Goal: Task Accomplishment & Management: Complete application form

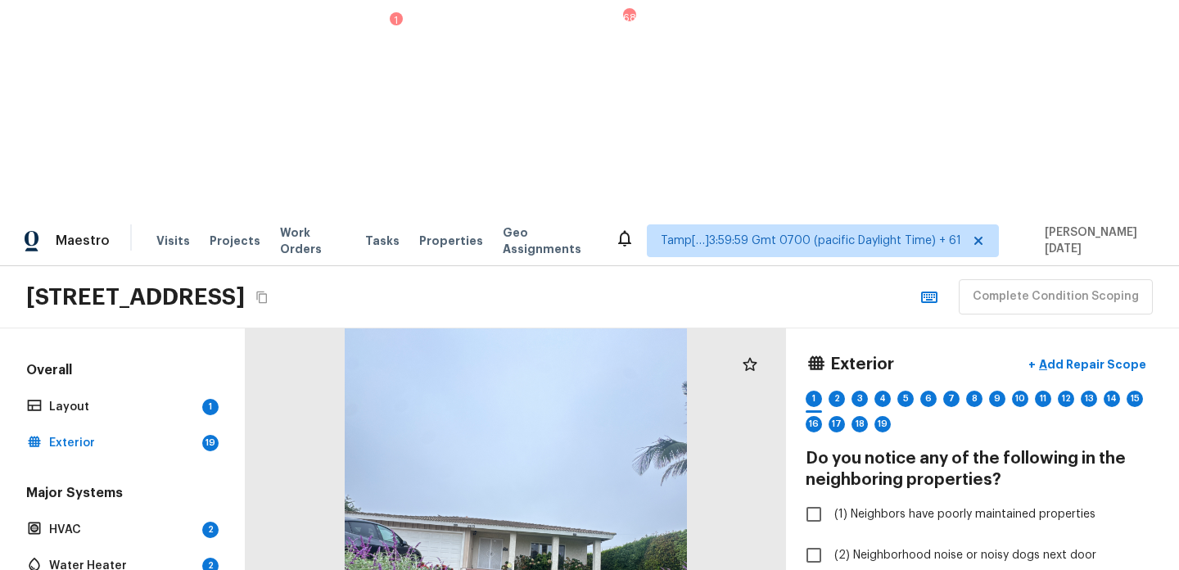
scroll to position [439, 0]
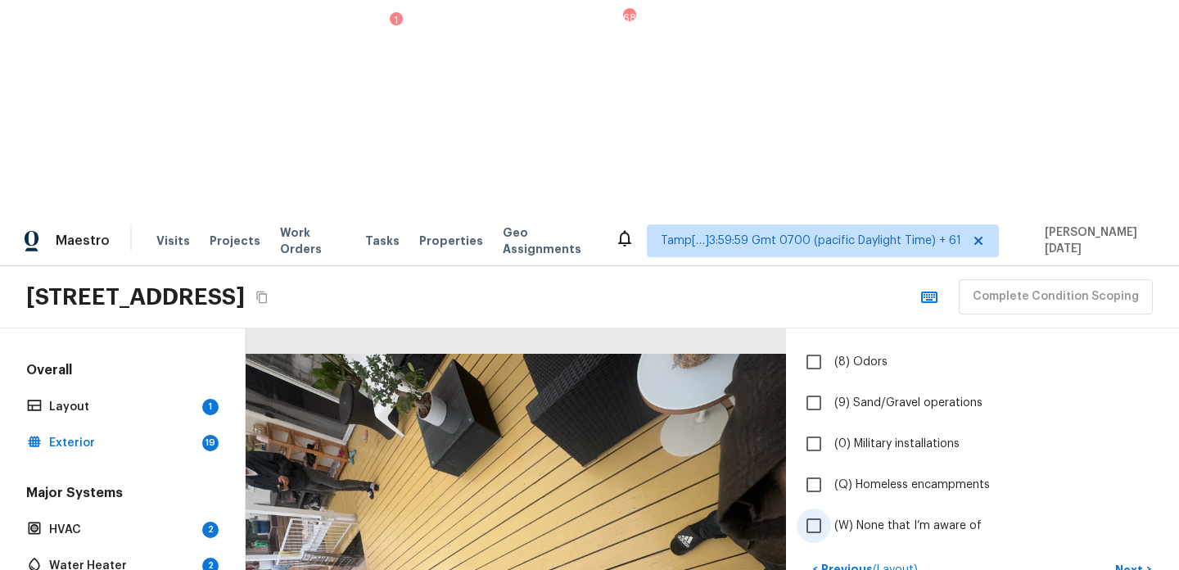
click at [867, 518] on span "(W) None that I’m aware of" at bounding box center [908, 526] width 147 height 16
click at [831, 509] on input "(W) None that I’m aware of" at bounding box center [814, 526] width 34 height 34
checkbox input "true"
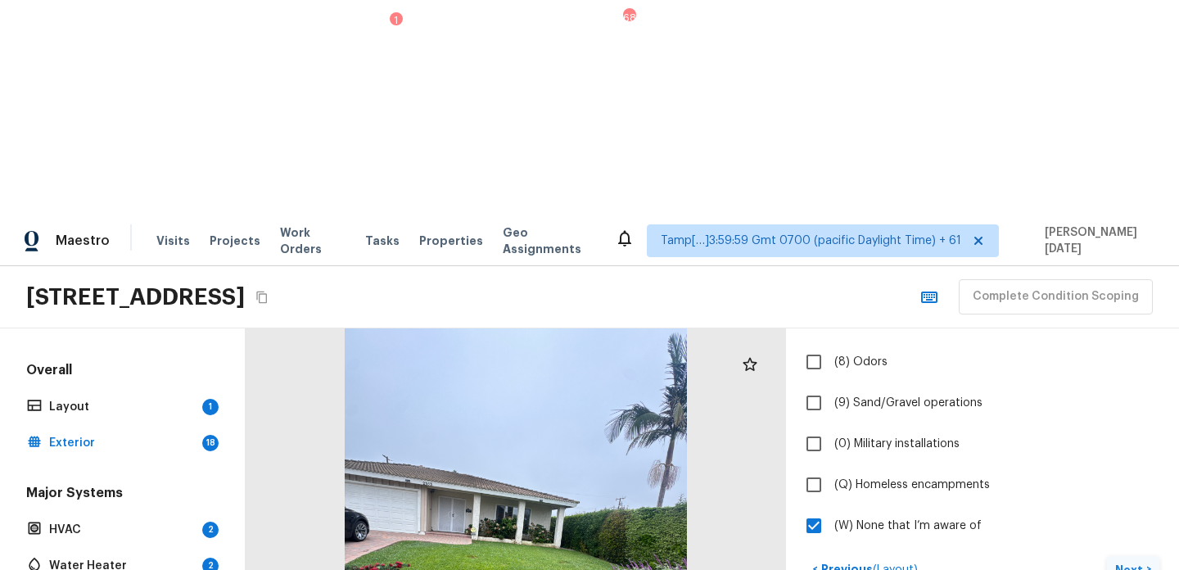
click at [1129, 562] on p "Next" at bounding box center [1131, 570] width 31 height 16
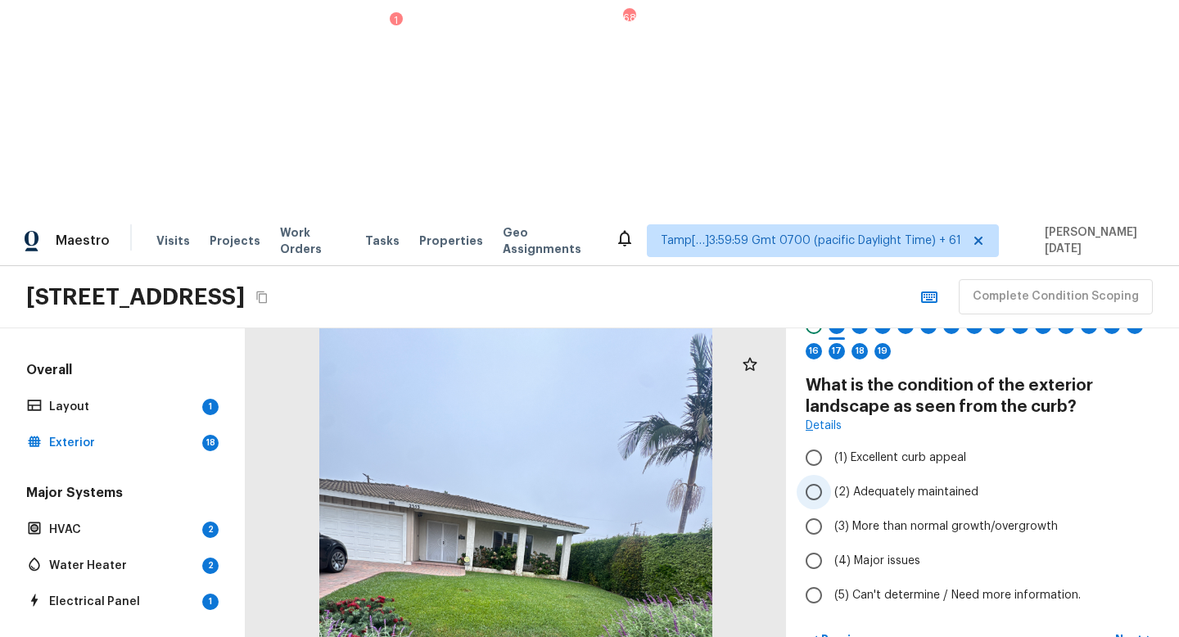
scroll to position [75, 0]
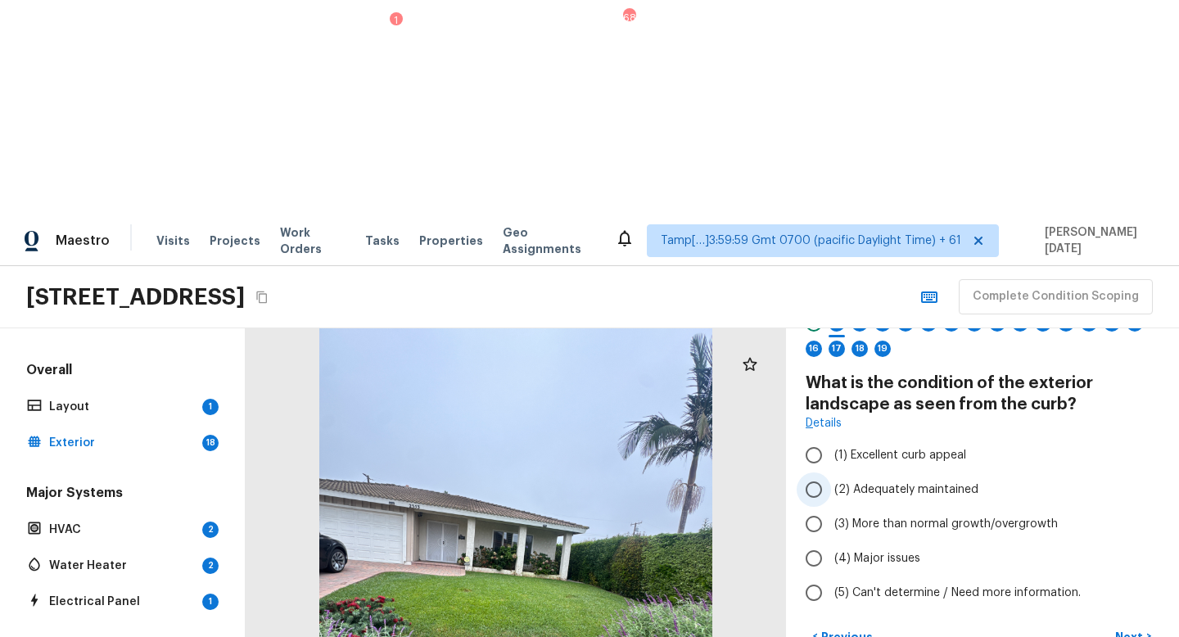
click at [836, 482] on span "(2) Adequately maintained" at bounding box center [907, 490] width 144 height 16
click at [831, 473] on input "(2) Adequately maintained" at bounding box center [814, 490] width 34 height 34
radio input "true"
click at [1120, 569] on p "Next" at bounding box center [1131, 637] width 31 height 16
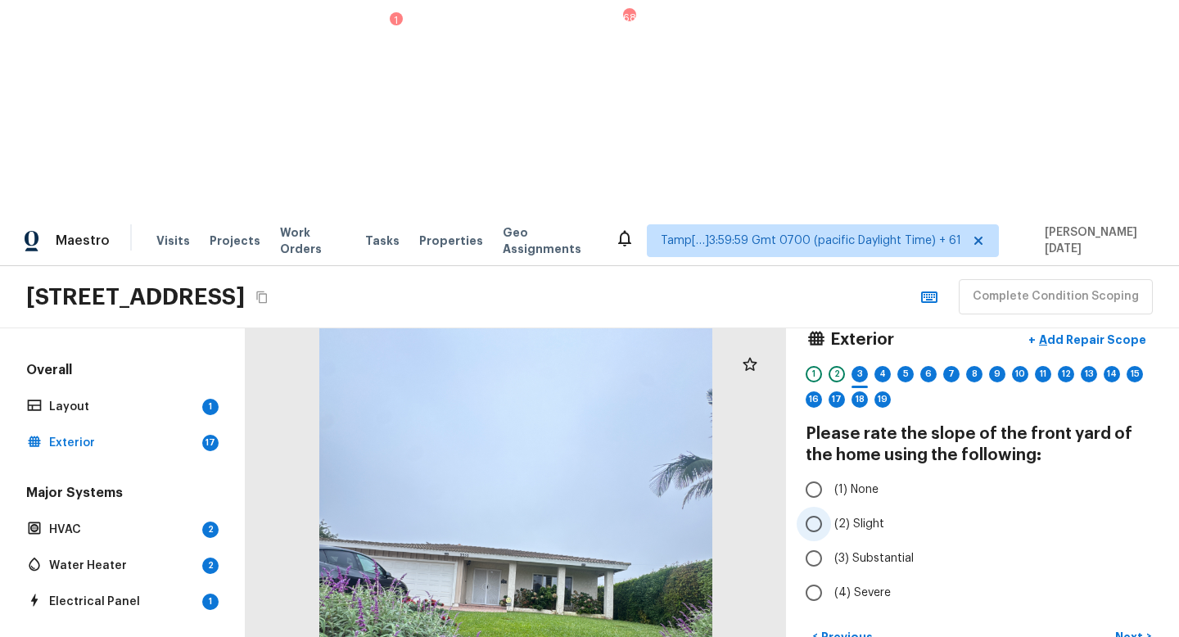
click at [818, 507] on input "(2) Slight" at bounding box center [814, 524] width 34 height 34
radio input "true"
click at [1143, 569] on p "Next" at bounding box center [1131, 637] width 31 height 16
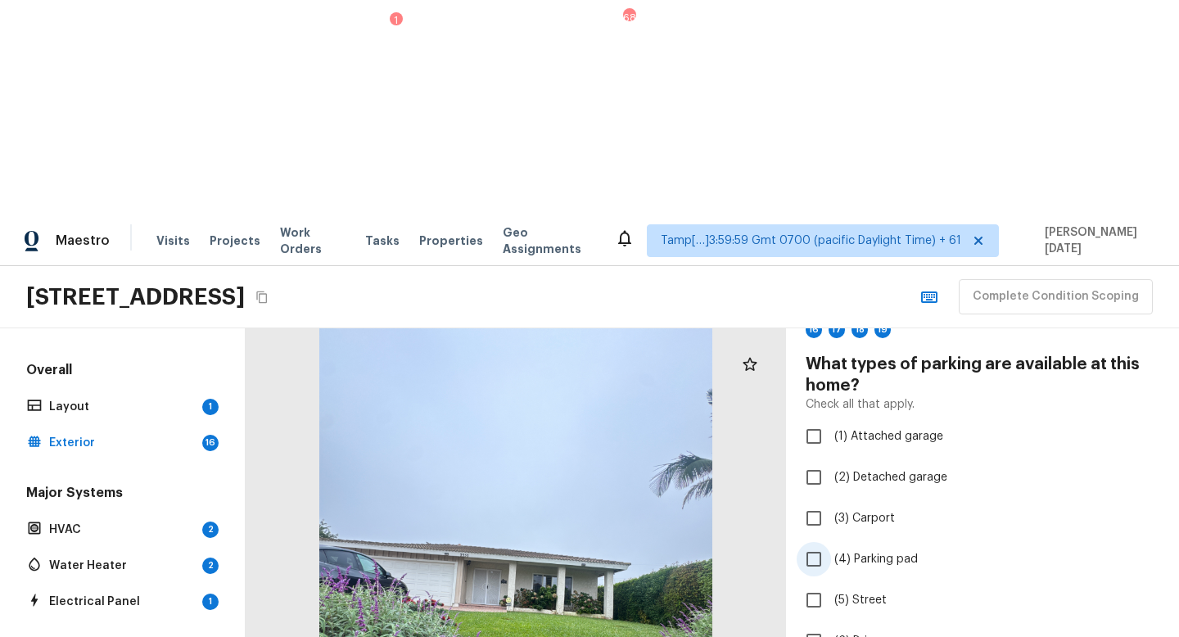
scroll to position [115, 0]
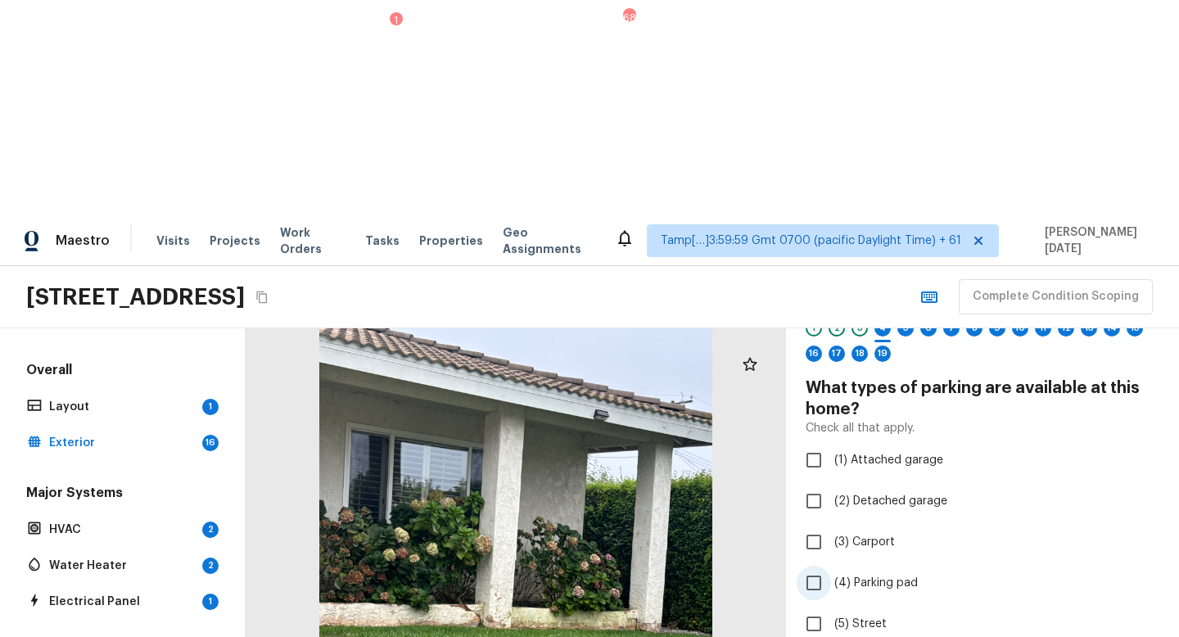
scroll to position [23, 0]
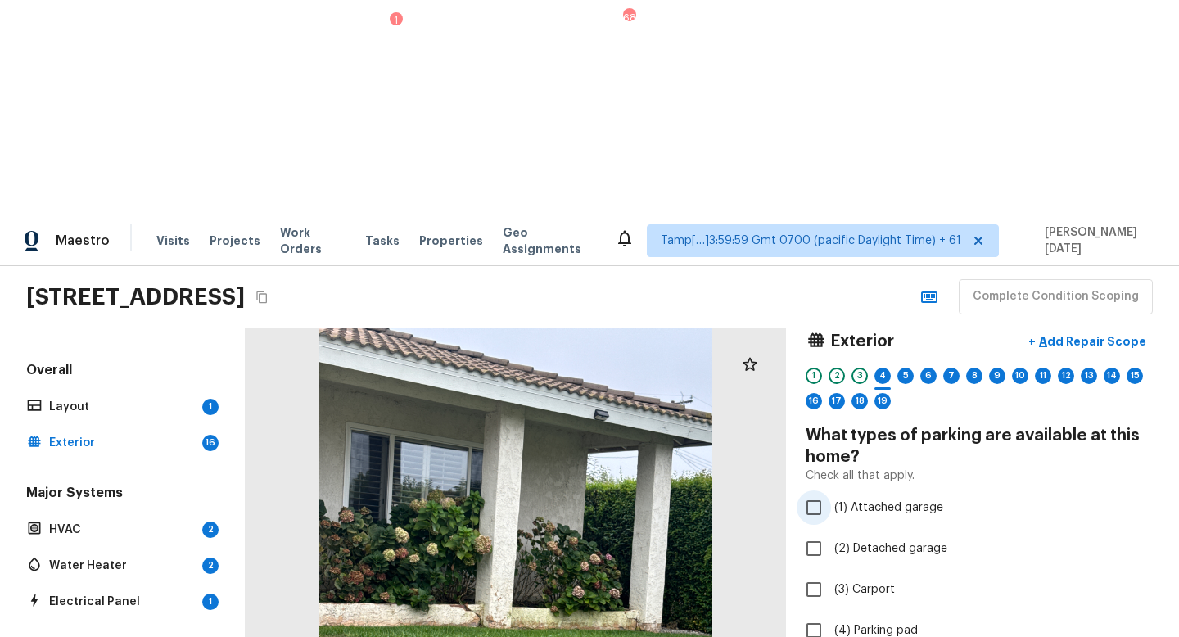
click at [850, 500] on span "(1) Attached garage" at bounding box center [889, 508] width 109 height 16
click at [831, 491] on input "(1) Attached garage" at bounding box center [814, 508] width 34 height 34
checkbox input "true"
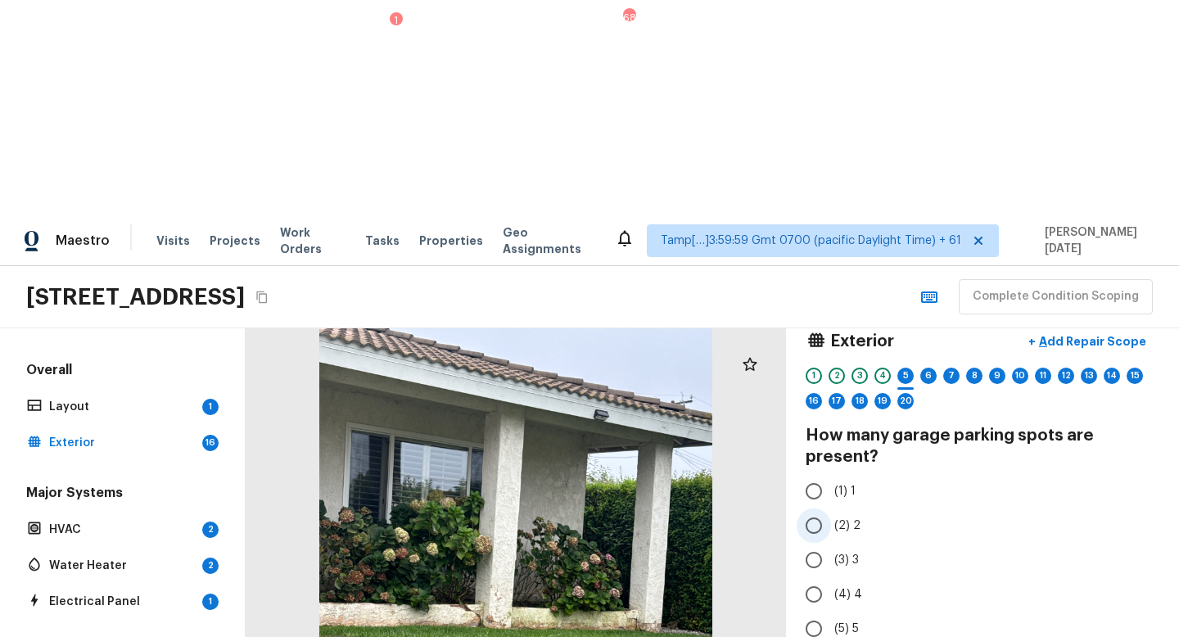
click at [823, 509] on input "(2) 2" at bounding box center [814, 526] width 34 height 34
radio input "true"
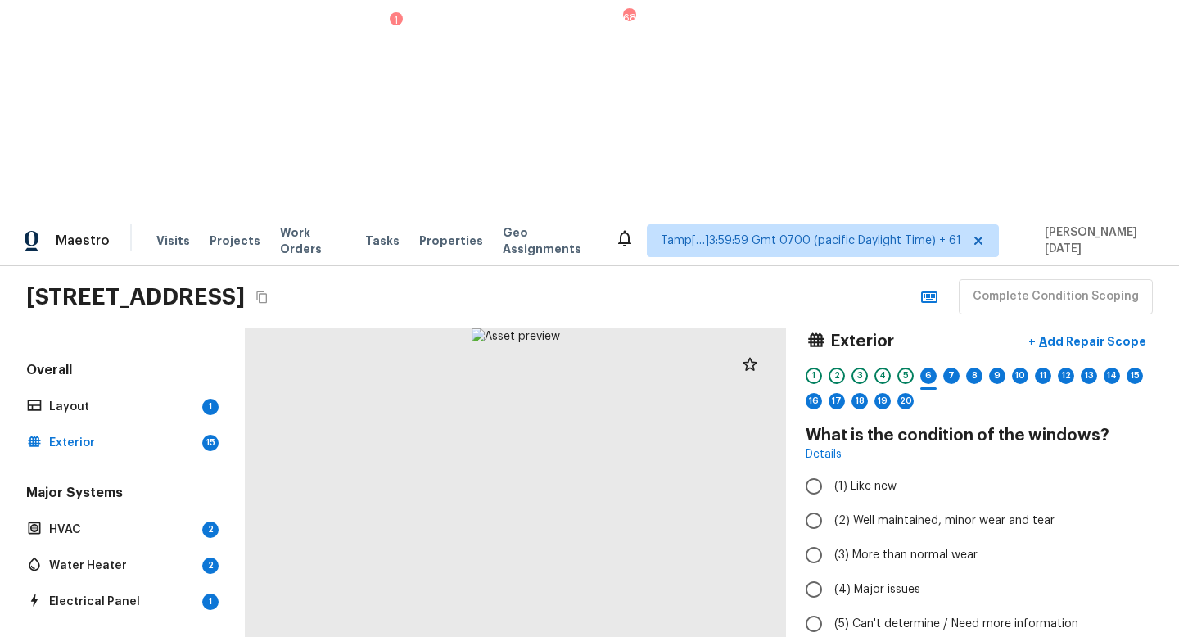
click at [514, 328] on div at bounding box center [516, 589] width 541 height 523
drag, startPoint x: 339, startPoint y: 290, endPoint x: 578, endPoint y: 346, distance: 245.8
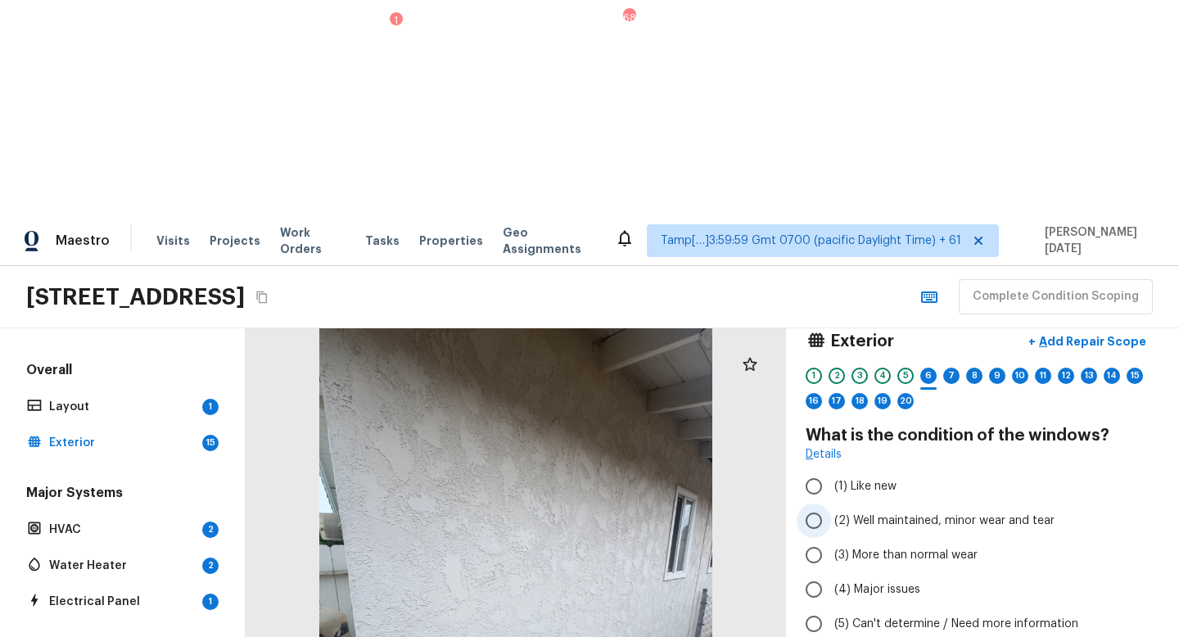
click at [861, 513] on span "(2) Well maintained, minor wear and tear" at bounding box center [945, 521] width 220 height 16
click at [831, 504] on input "(2) Well maintained, minor wear and tear" at bounding box center [814, 521] width 34 height 34
radio input "true"
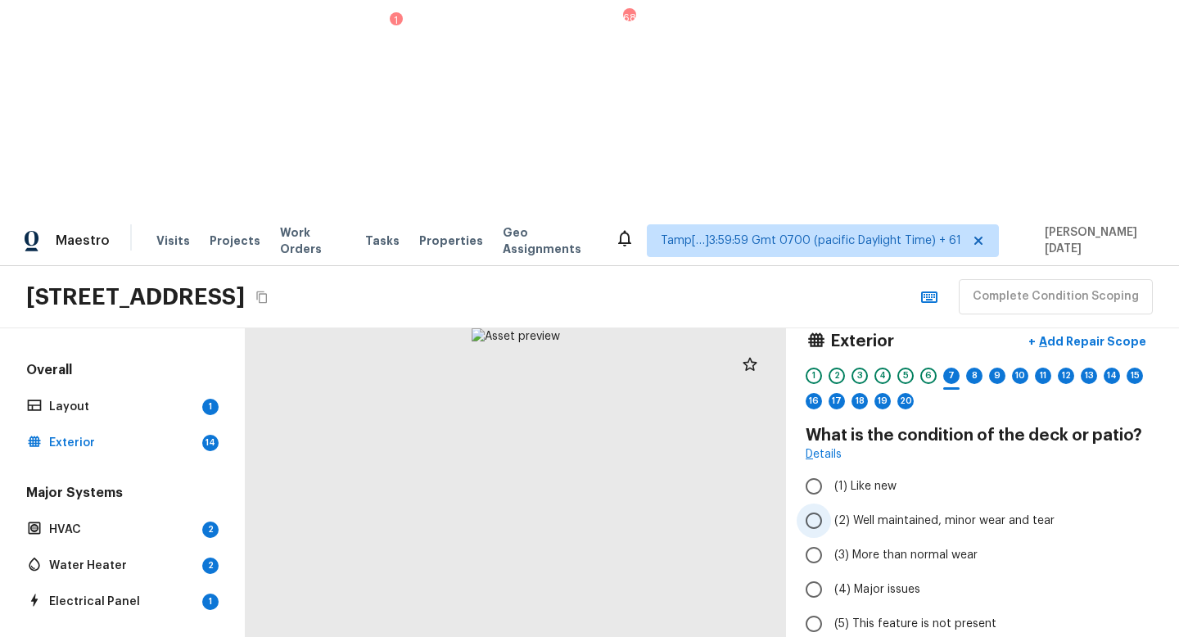
click at [874, 504] on label "(2) Well maintained, minor wear and tear" at bounding box center [972, 521] width 350 height 34
click at [831, 504] on input "(2) Well maintained, minor wear and tear" at bounding box center [814, 521] width 34 height 34
radio input "true"
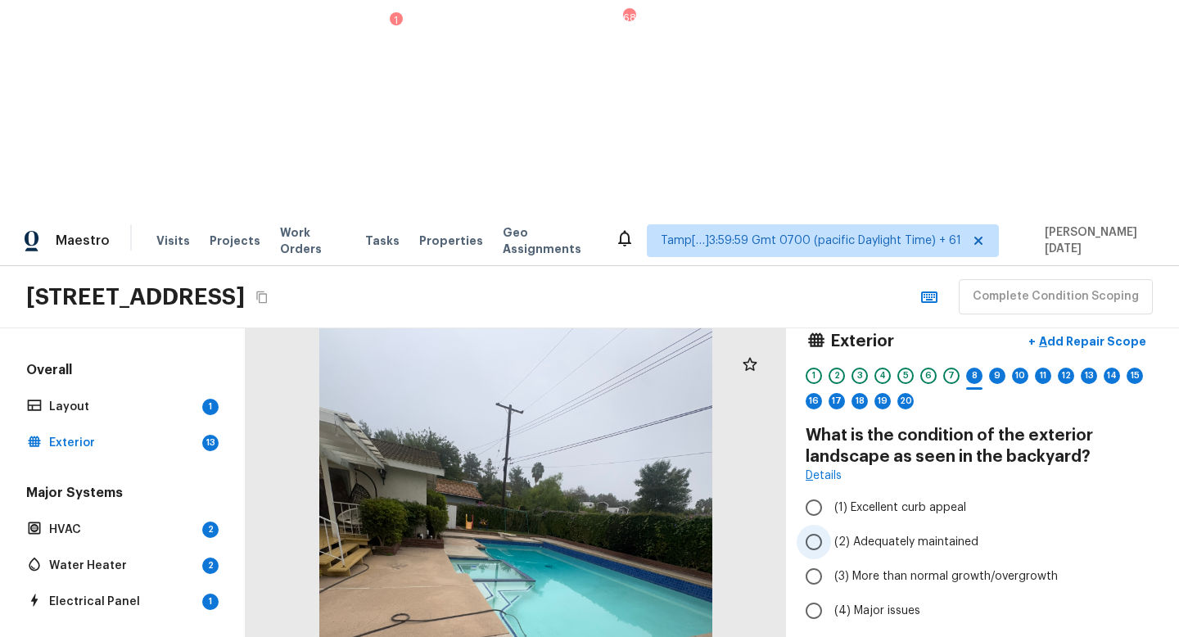
click at [867, 534] on span "(2) Adequately maintained" at bounding box center [907, 542] width 144 height 16
click at [831, 525] on input "(2) Adequately maintained" at bounding box center [814, 542] width 34 height 34
radio input "true"
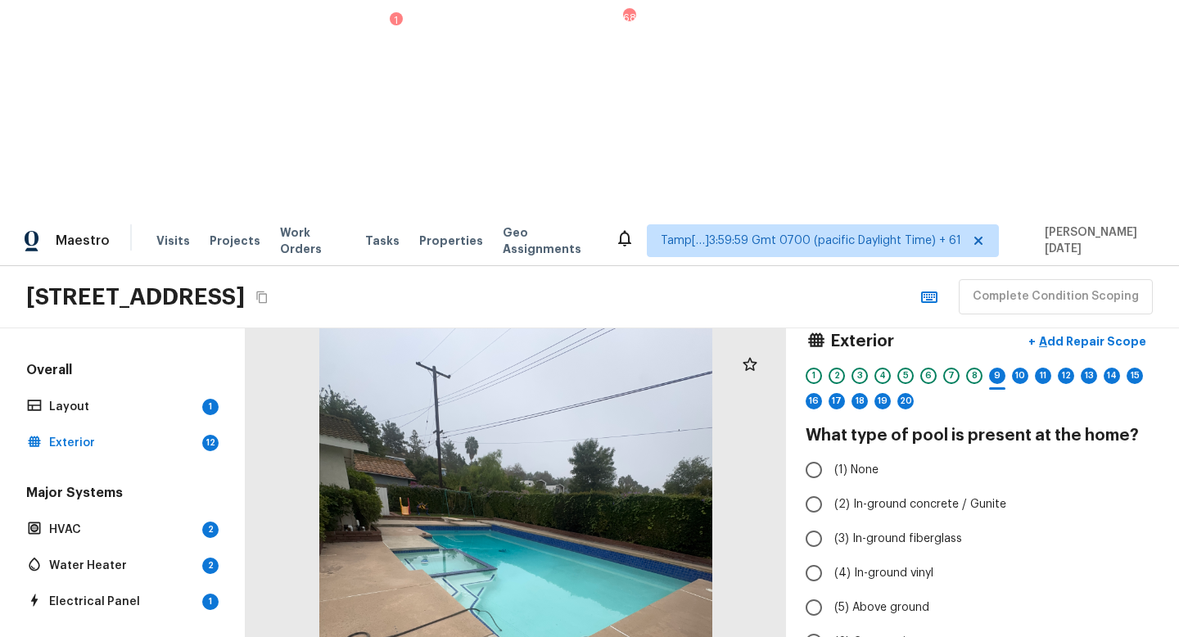
click at [567, 369] on div at bounding box center [516, 589] width 541 height 523
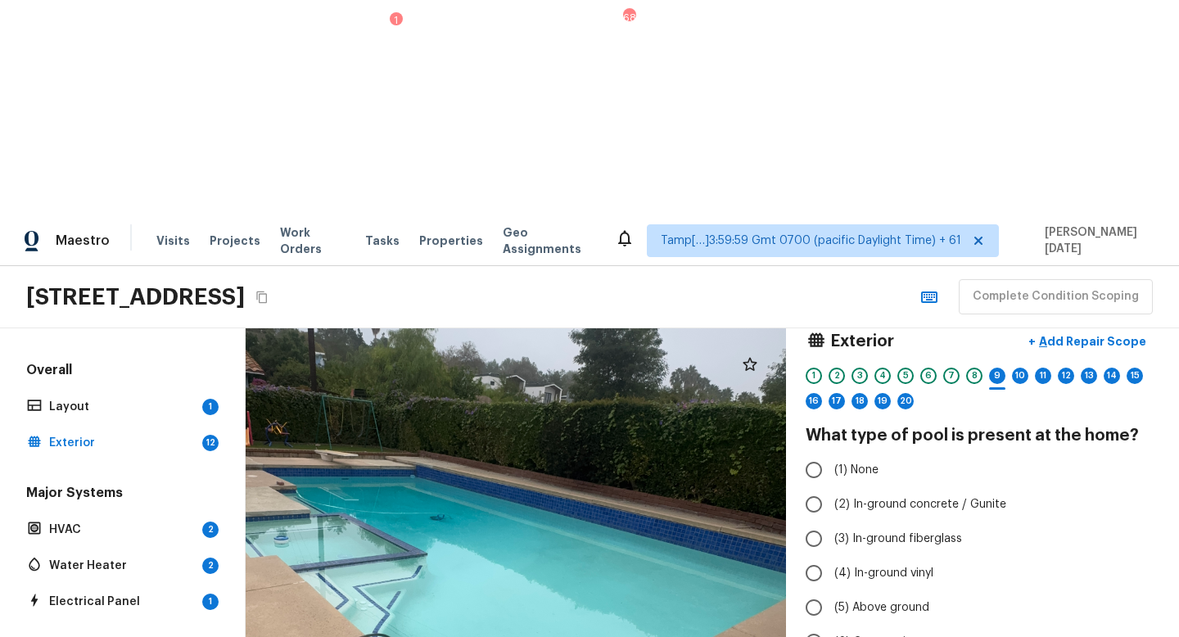
click at [527, 377] on div at bounding box center [464, 596] width 1087 height 1052
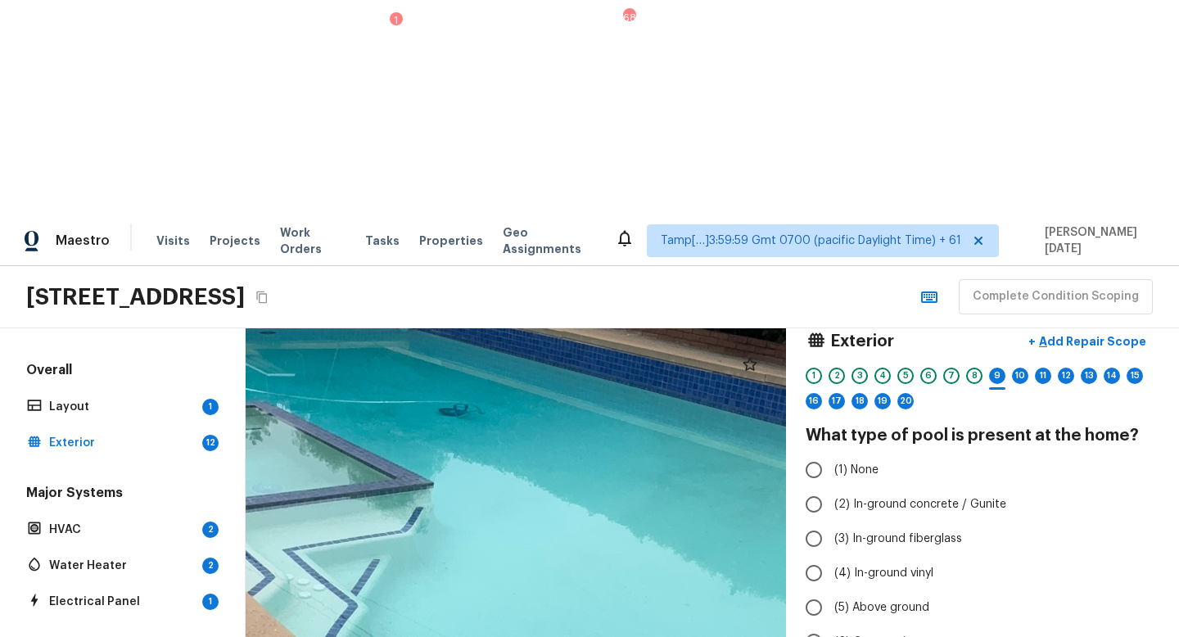
drag, startPoint x: 527, startPoint y: 377, endPoint x: 633, endPoint y: 345, distance: 111.2
click at [633, 345] on div at bounding box center [508, 570] width 2189 height 2120
click at [885, 496] on span "(2) In-ground concrete / Gunite" at bounding box center [921, 504] width 172 height 16
click at [831, 487] on input "(2) In-ground concrete / Gunite" at bounding box center [814, 504] width 34 height 34
radio input "true"
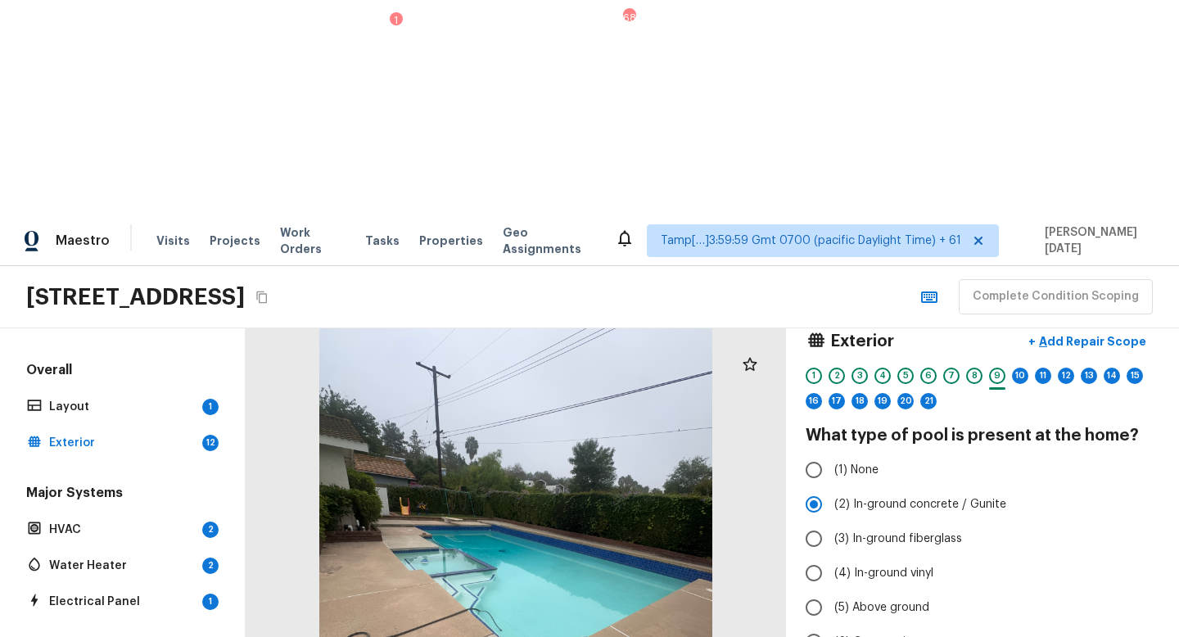
click at [656, 407] on div at bounding box center [516, 589] width 541 height 523
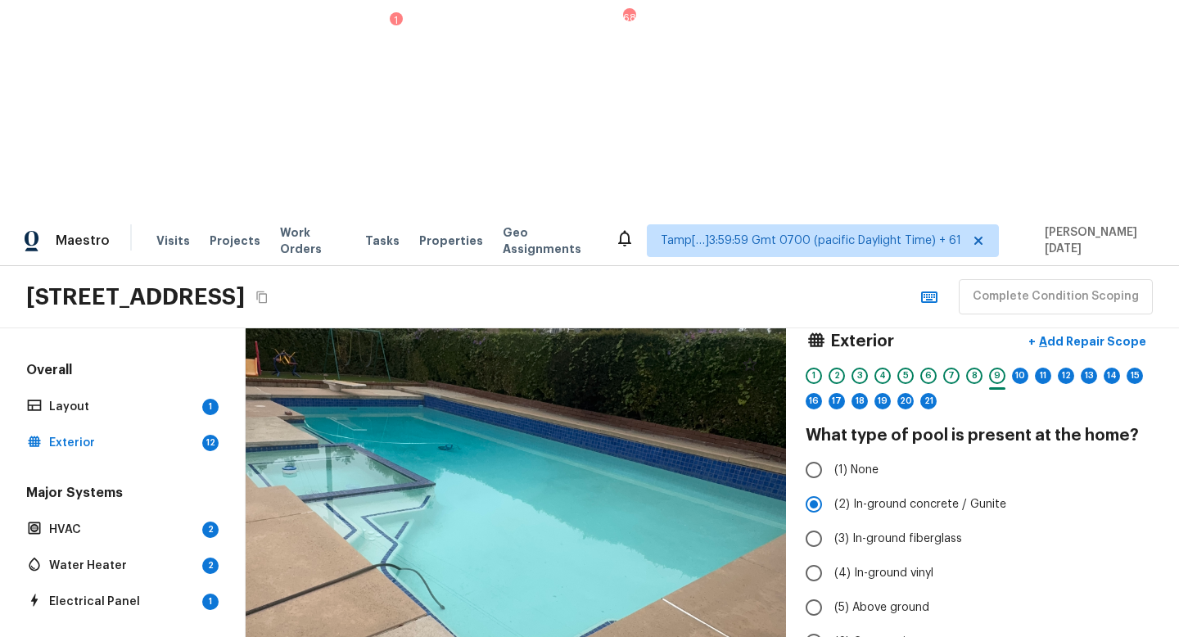
drag, startPoint x: 545, startPoint y: 373, endPoint x: 643, endPoint y: 342, distance: 103.1
click at [643, 342] on div at bounding box center [473, 527] width 1087 height 1052
click at [561, 372] on div at bounding box center [473, 527] width 1087 height 1052
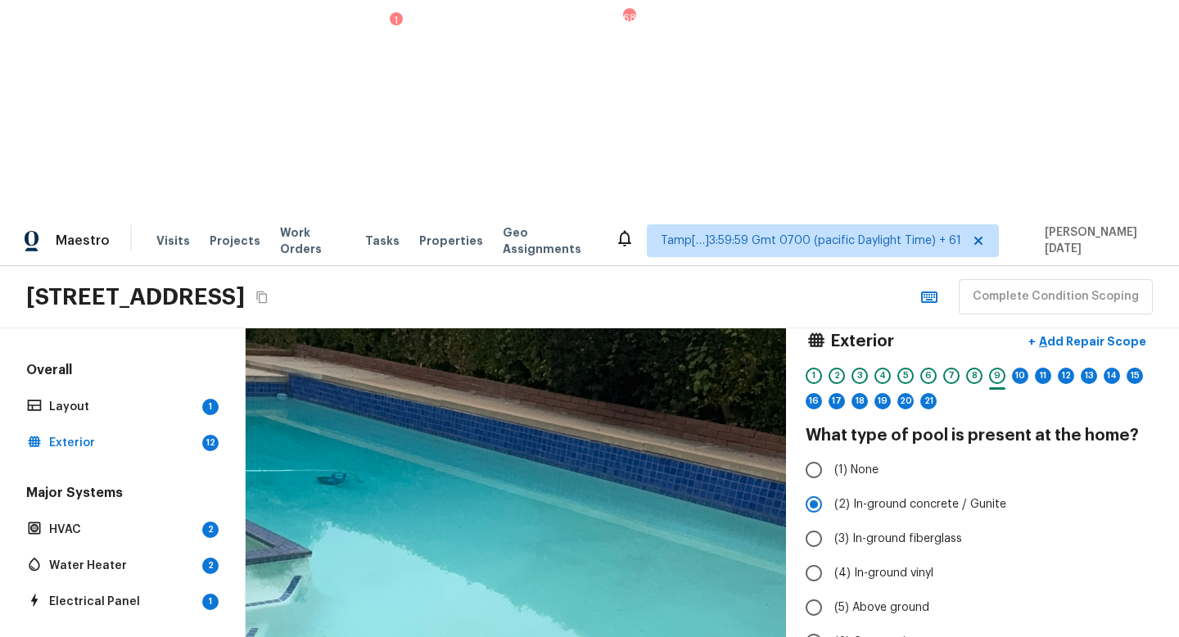
drag, startPoint x: 559, startPoint y: 371, endPoint x: 562, endPoint y: 544, distance: 172.9
click at [562, 544] on div at bounding box center [386, 639] width 2189 height 2120
click at [817, 522] on input "(3) In-ground fiberglass" at bounding box center [814, 539] width 34 height 34
radio input "true"
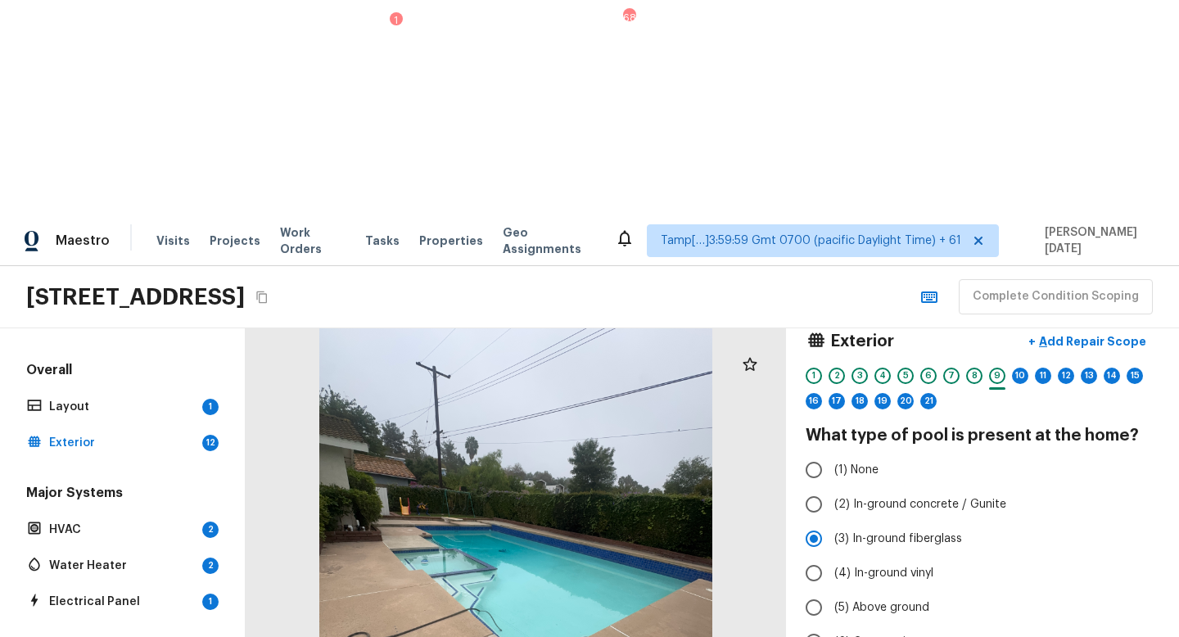
click at [616, 425] on div at bounding box center [516, 589] width 541 height 523
click at [555, 379] on div at bounding box center [516, 589] width 541 height 523
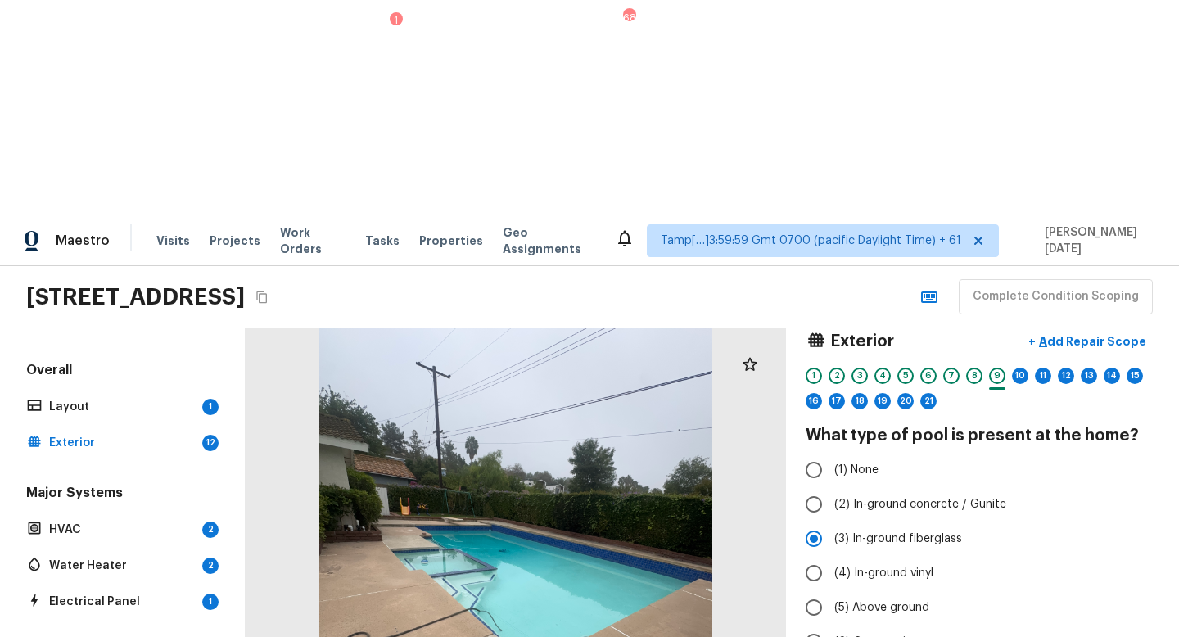
click at [555, 379] on div at bounding box center [516, 589] width 541 height 523
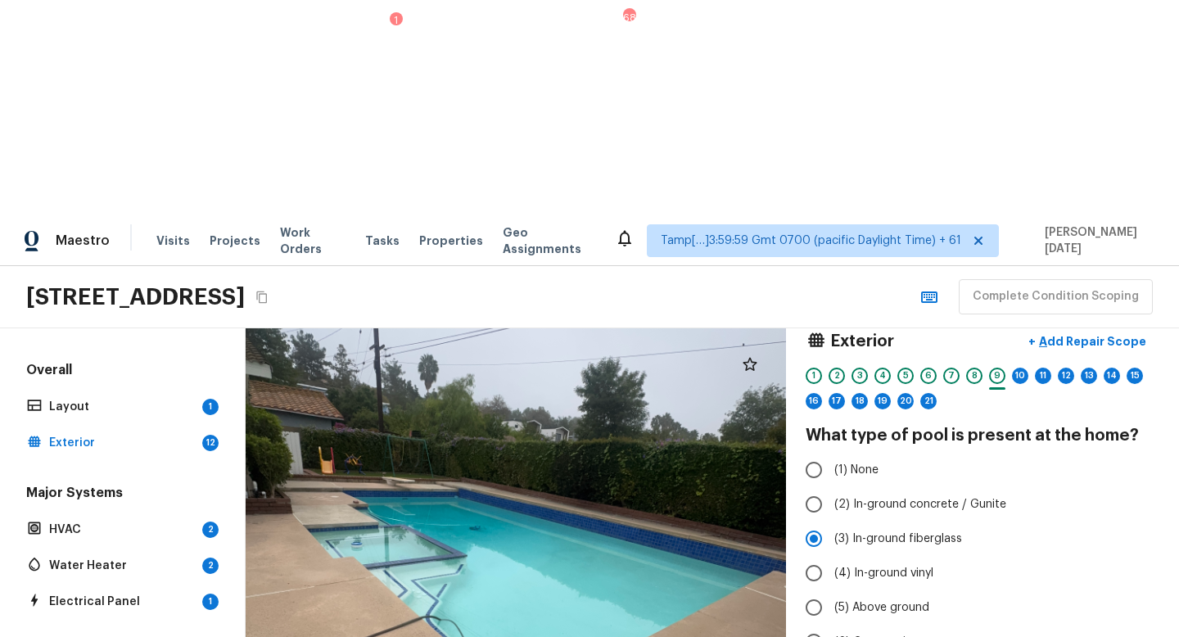
click at [555, 379] on div at bounding box center [495, 588] width 822 height 796
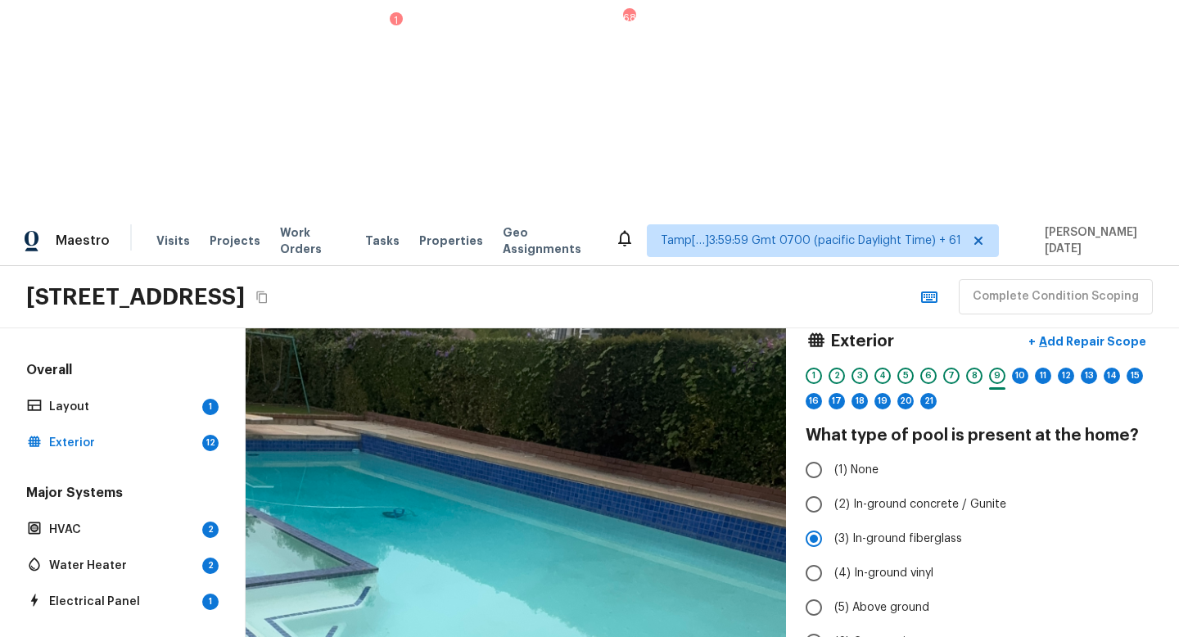
drag, startPoint x: 555, startPoint y: 379, endPoint x: 555, endPoint y: 432, distance: 52.4
click at [555, 432] on div at bounding box center [435, 633] width 1655 height 1601
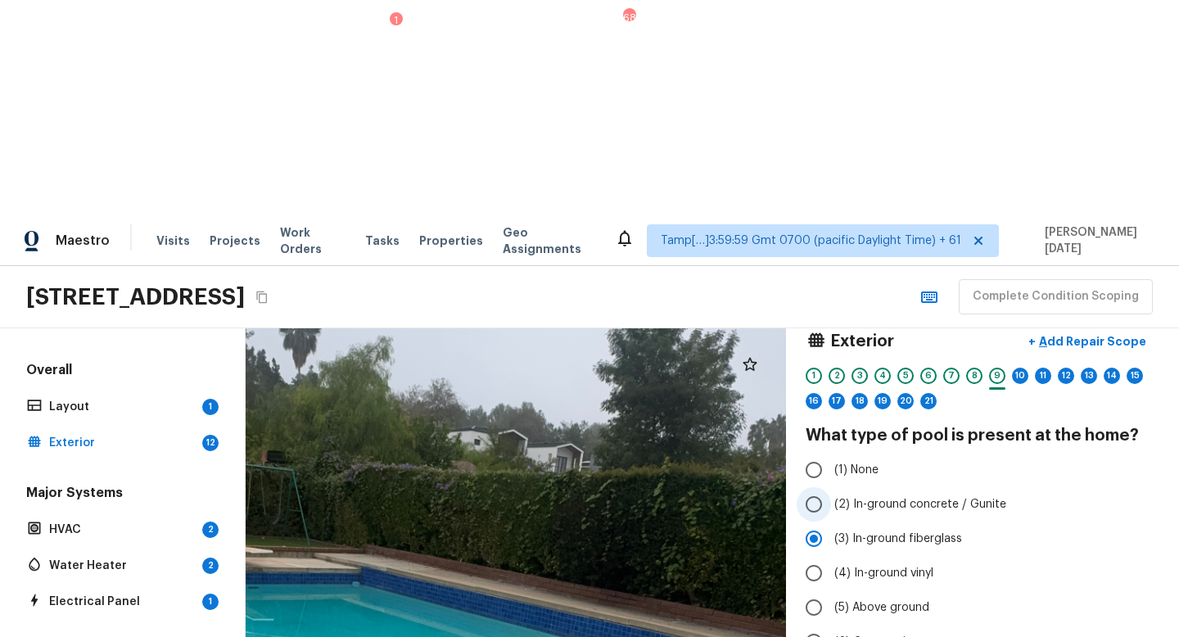
click at [818, 487] on input "(2) In-ground concrete / Gunite" at bounding box center [814, 504] width 34 height 34
radio input "true"
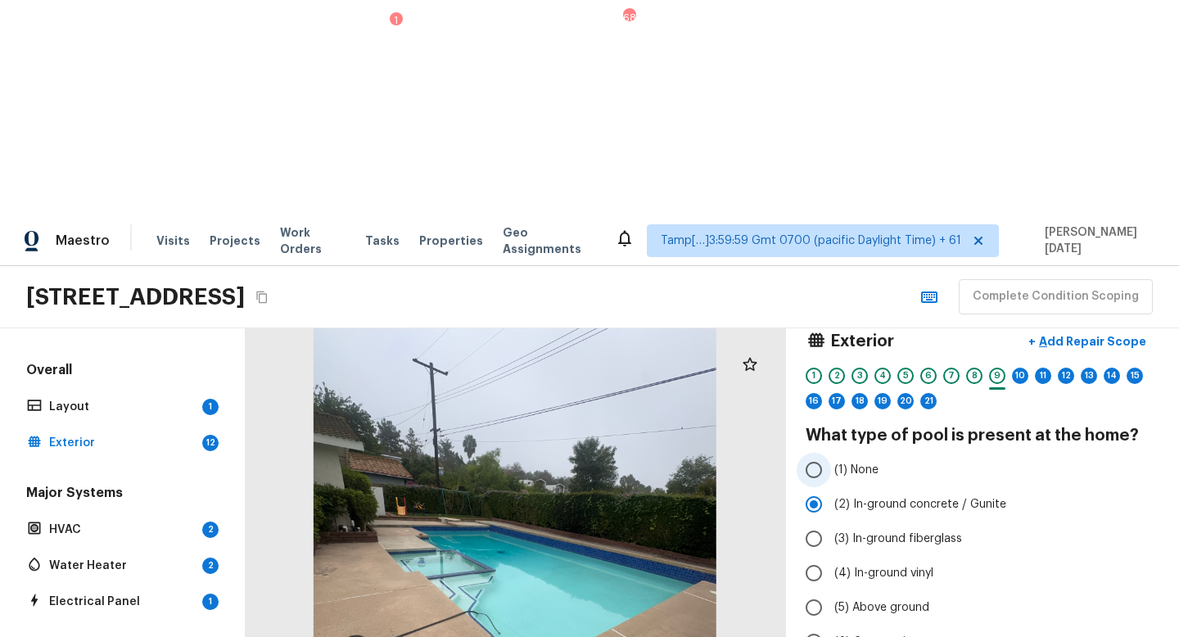
click at [817, 453] on input "(1) None" at bounding box center [814, 470] width 34 height 34
radio input "true"
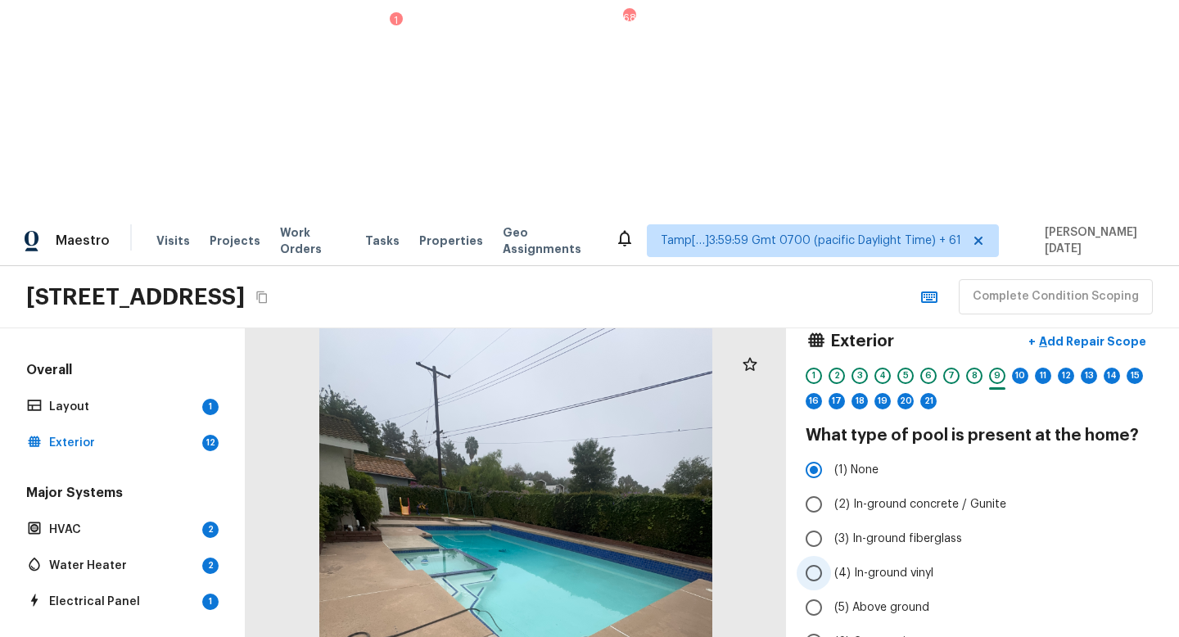
click at [817, 556] on input "(4) In-ground vinyl" at bounding box center [814, 573] width 34 height 34
radio input "true"
click at [572, 429] on div at bounding box center [516, 589] width 541 height 523
click at [588, 392] on div at bounding box center [516, 589] width 541 height 523
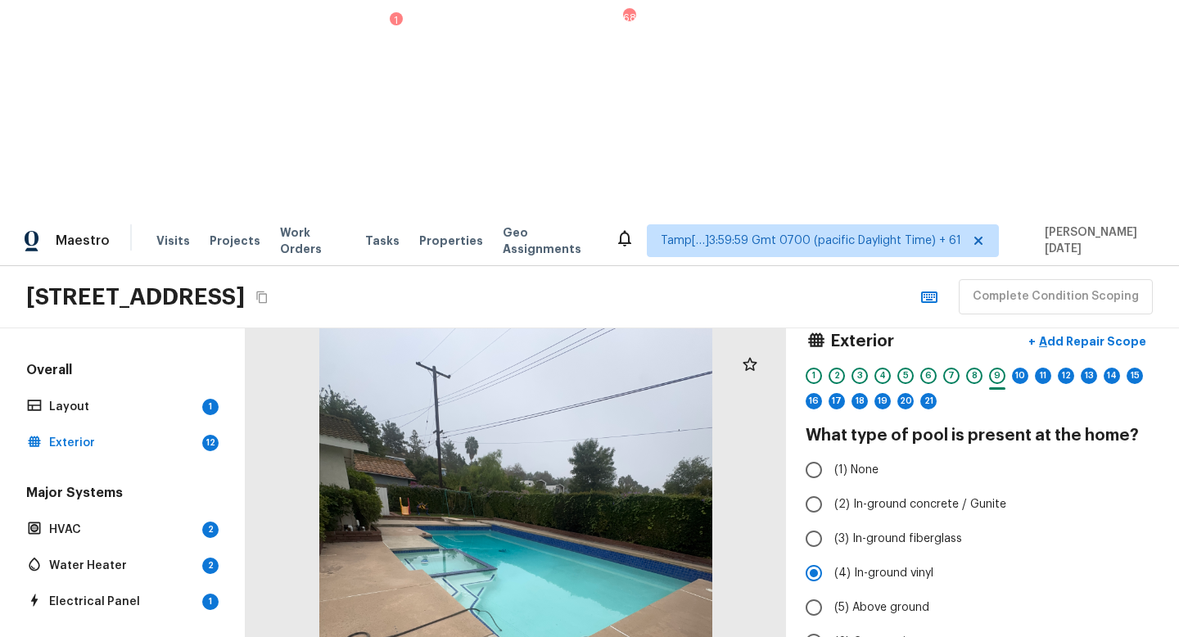
click at [588, 392] on div at bounding box center [516, 589] width 541 height 523
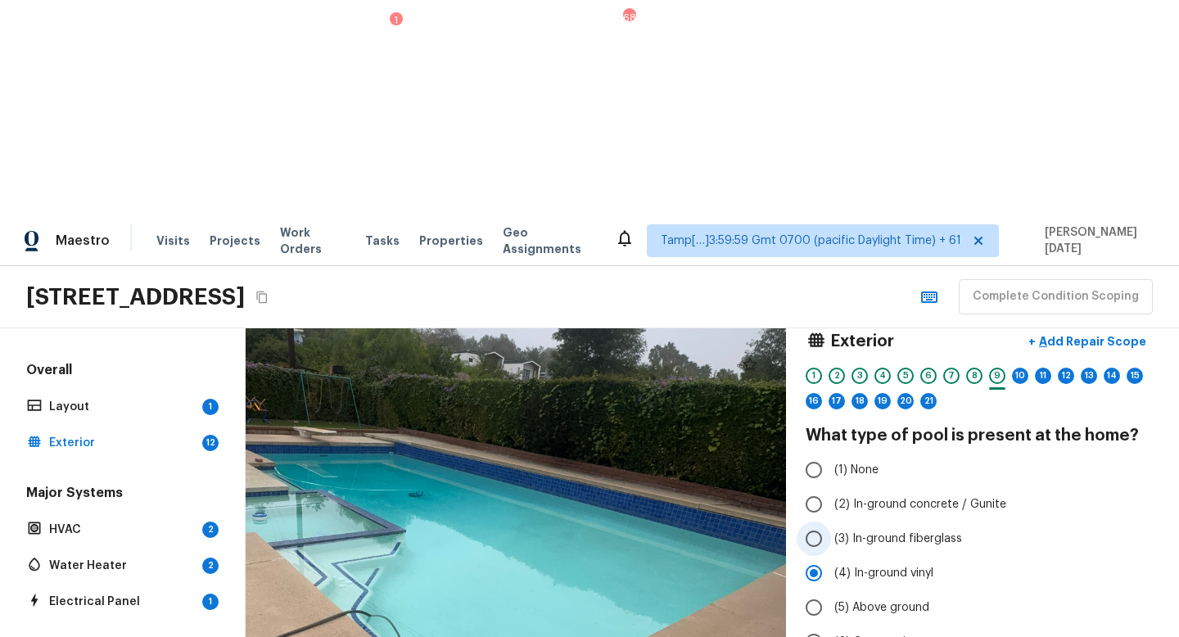
click at [817, 522] on input "(3) In-ground fiberglass" at bounding box center [814, 539] width 34 height 34
radio input "true"
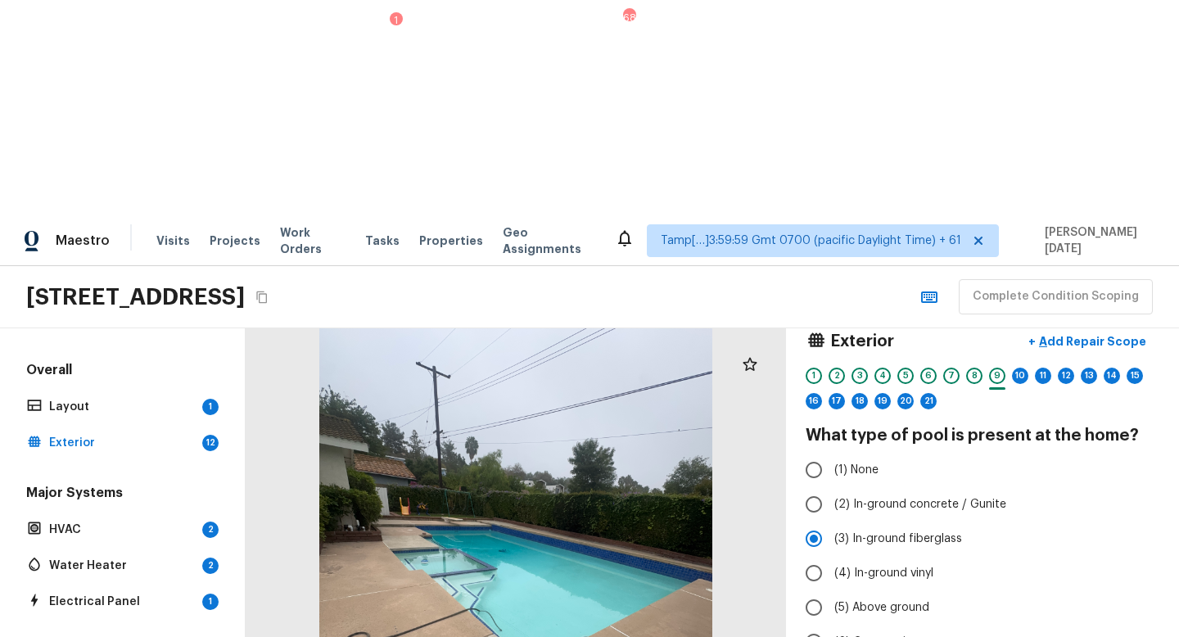
click at [497, 409] on div at bounding box center [516, 589] width 541 height 523
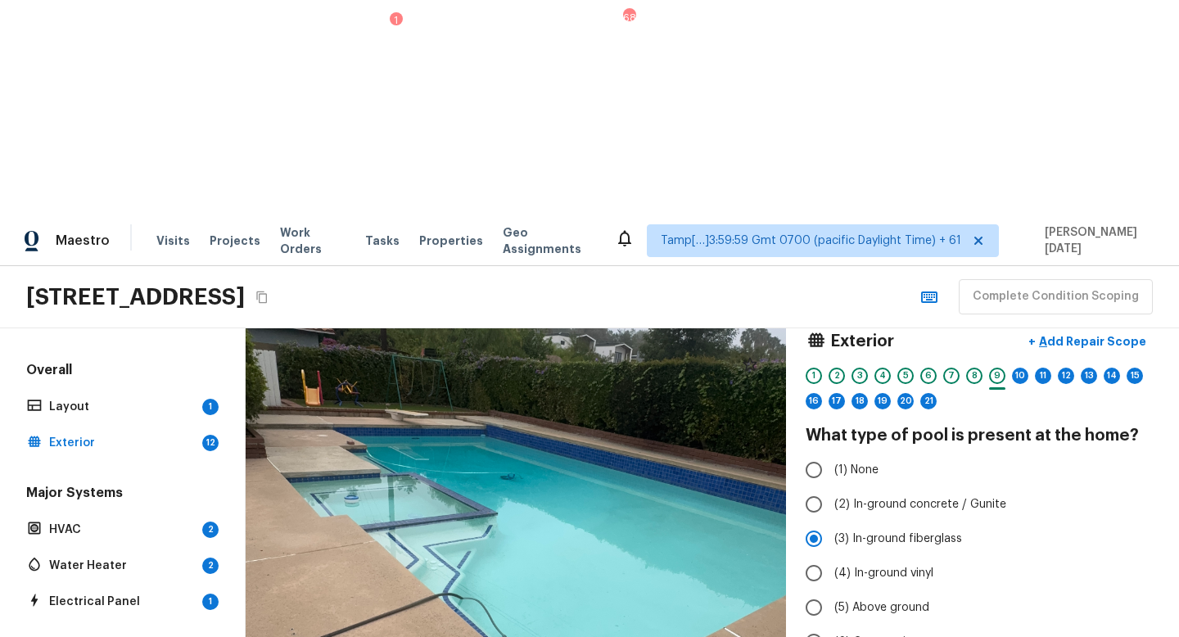
click at [537, 381] on div at bounding box center [535, 556] width 1087 height 1052
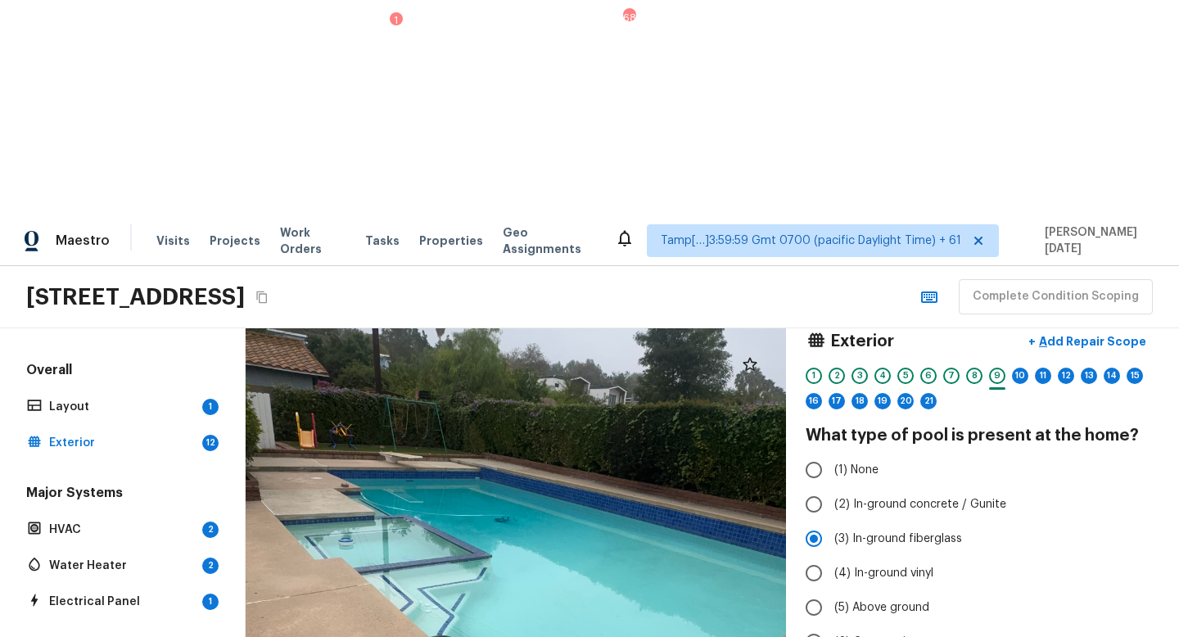
drag, startPoint x: 559, startPoint y: 360, endPoint x: 554, endPoint y: 401, distance: 42.2
click at [554, 402] on div at bounding box center [529, 599] width 1087 height 1052
click at [554, 401] on div at bounding box center [529, 599] width 1087 height 1052
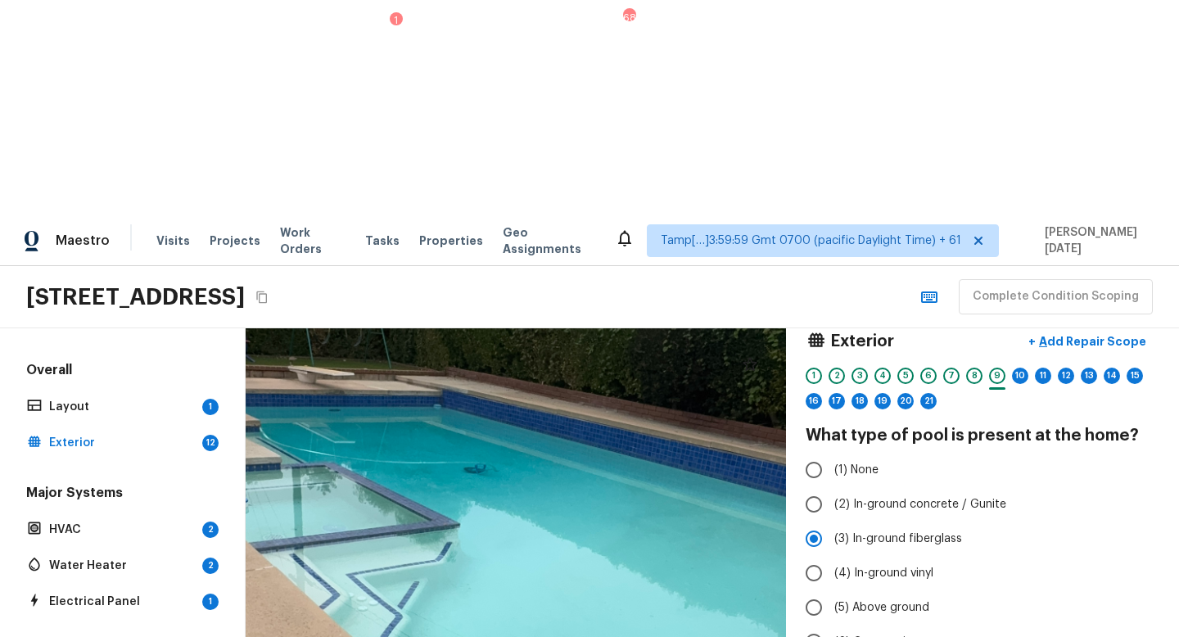
click at [554, 401] on div at bounding box center [516, 589] width 1655 height 1603
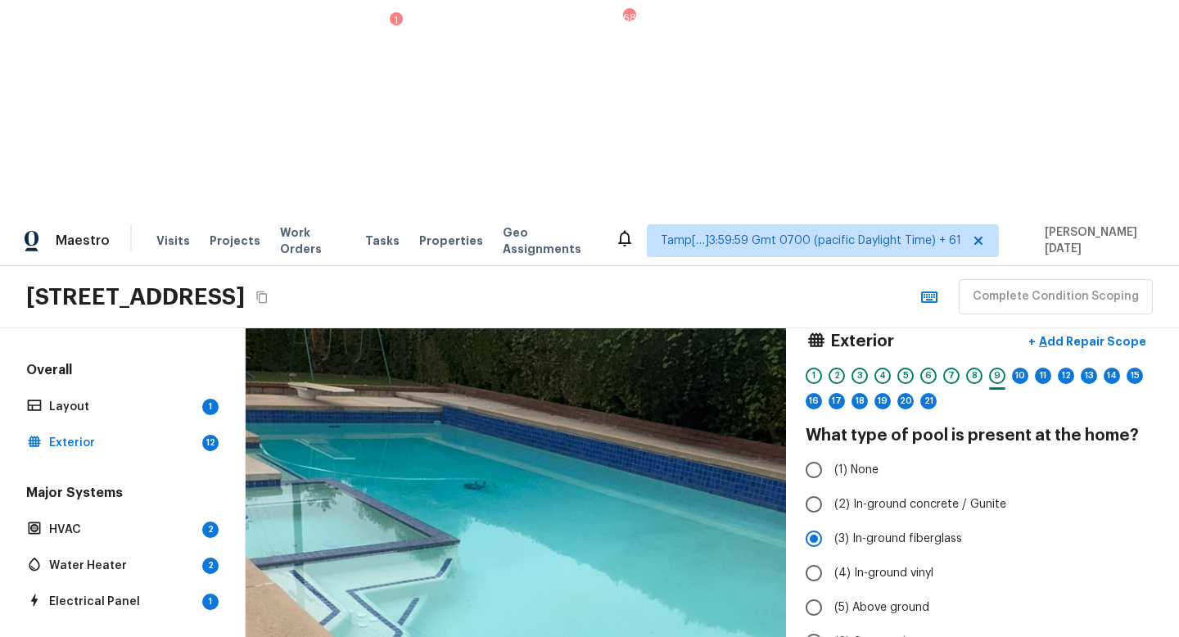
drag, startPoint x: 554, startPoint y: 401, endPoint x: 554, endPoint y: 418, distance: 16.4
click at [554, 418] on div at bounding box center [516, 605] width 1655 height 1603
click at [862, 496] on span "(2) In-ground concrete / Gunite" at bounding box center [921, 504] width 172 height 16
click at [831, 487] on input "(2) In-ground concrete / Gunite" at bounding box center [814, 504] width 34 height 34
radio input "true"
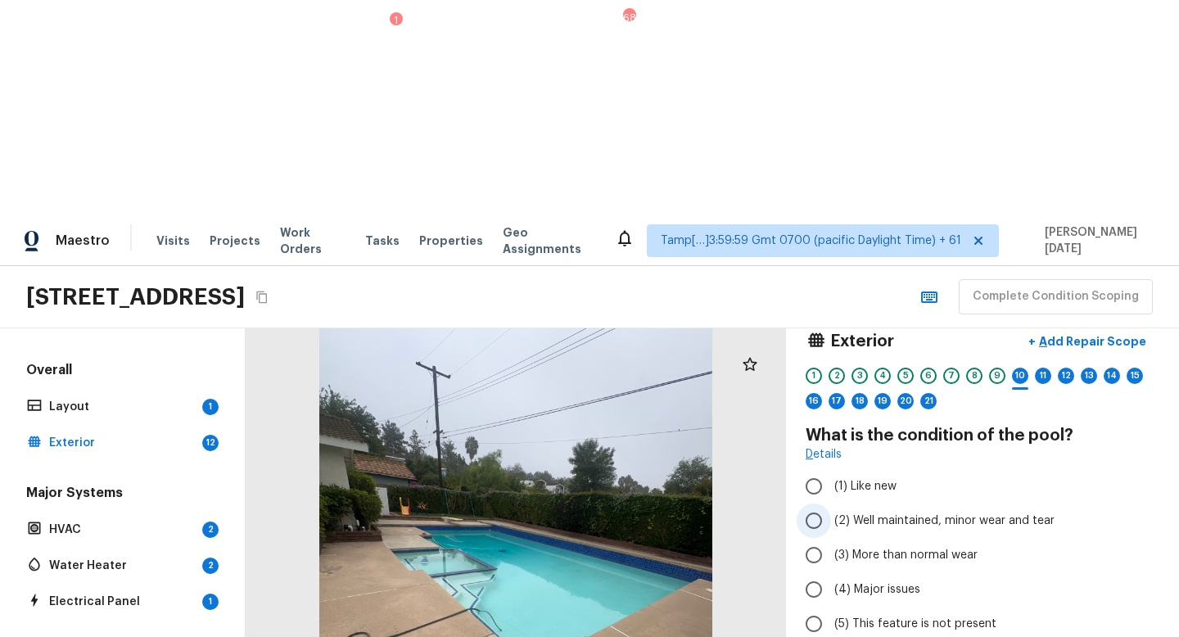
click at [845, 513] on span "(2) Well maintained, minor wear and tear" at bounding box center [945, 521] width 220 height 16
click at [831, 504] on input "(2) Well maintained, minor wear and tear" at bounding box center [814, 521] width 34 height 34
radio input "true"
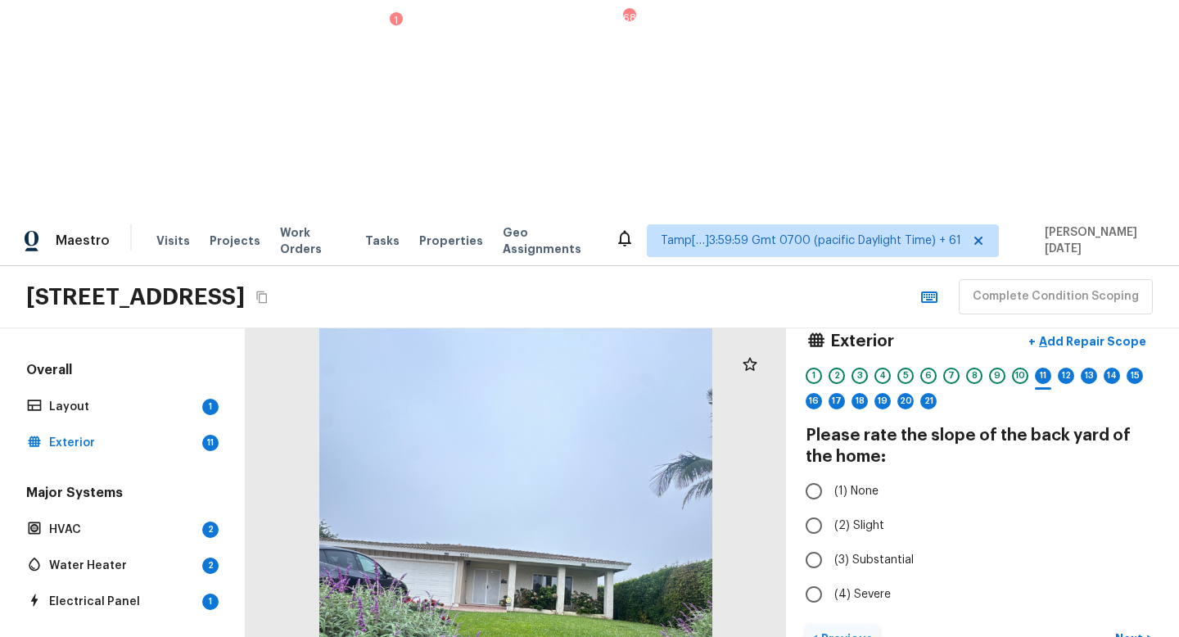
click at [830, 569] on p "Previous" at bounding box center [845, 639] width 55 height 16
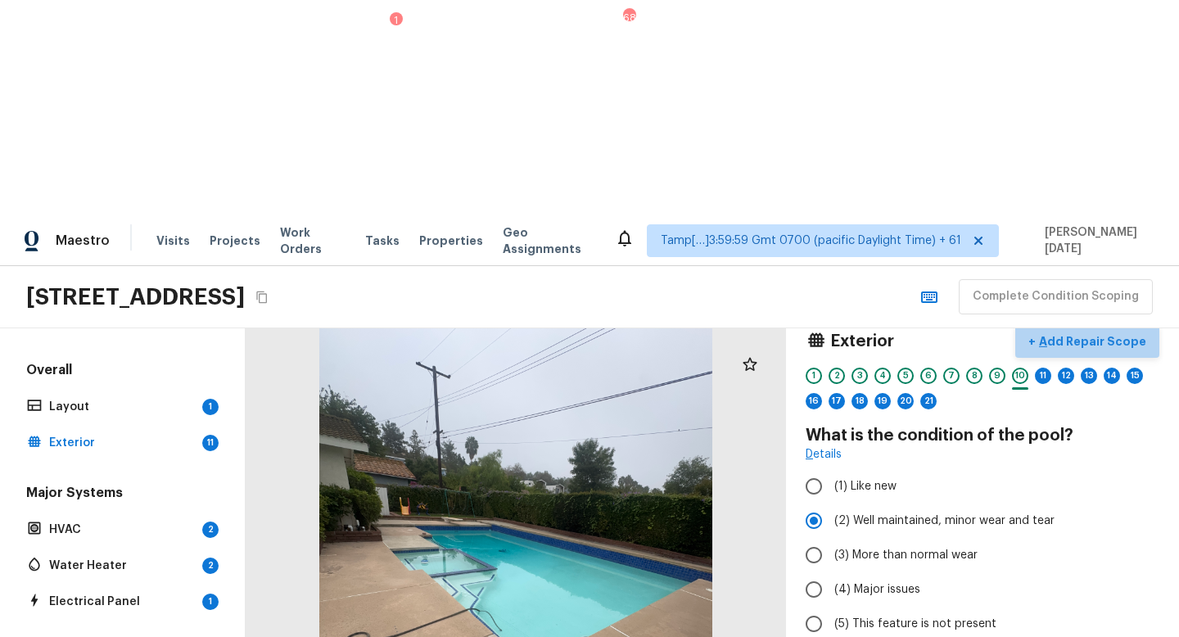
click at [1111, 325] on button "+ Add Repair Scope" at bounding box center [1088, 342] width 144 height 34
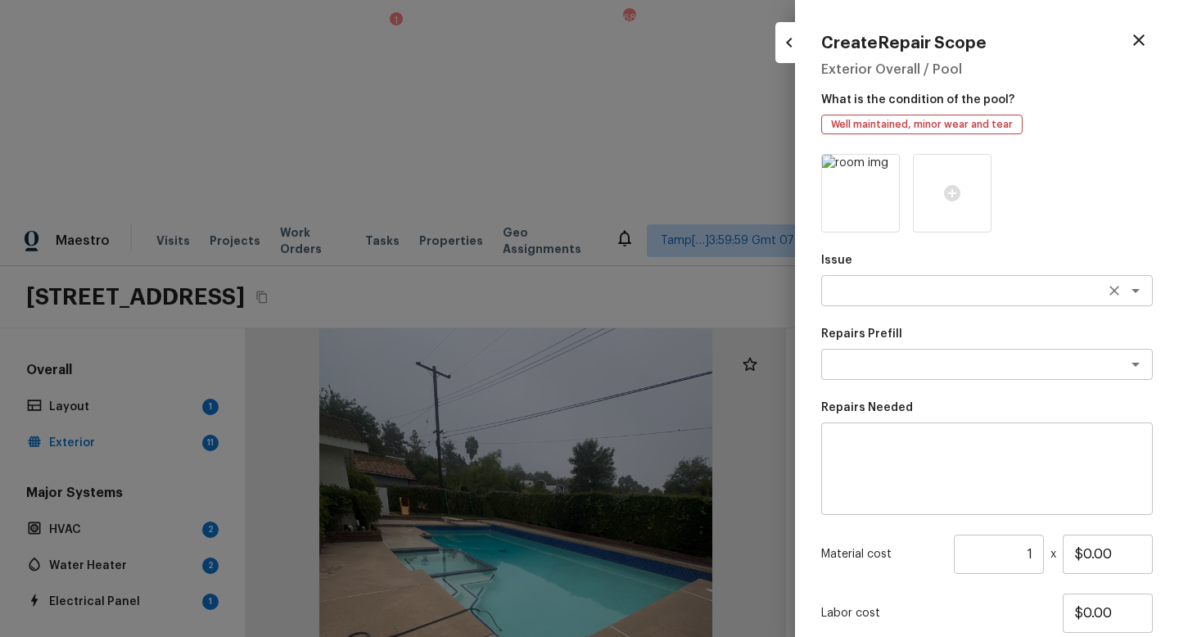
click at [887, 285] on textarea at bounding box center [964, 291] width 271 height 16
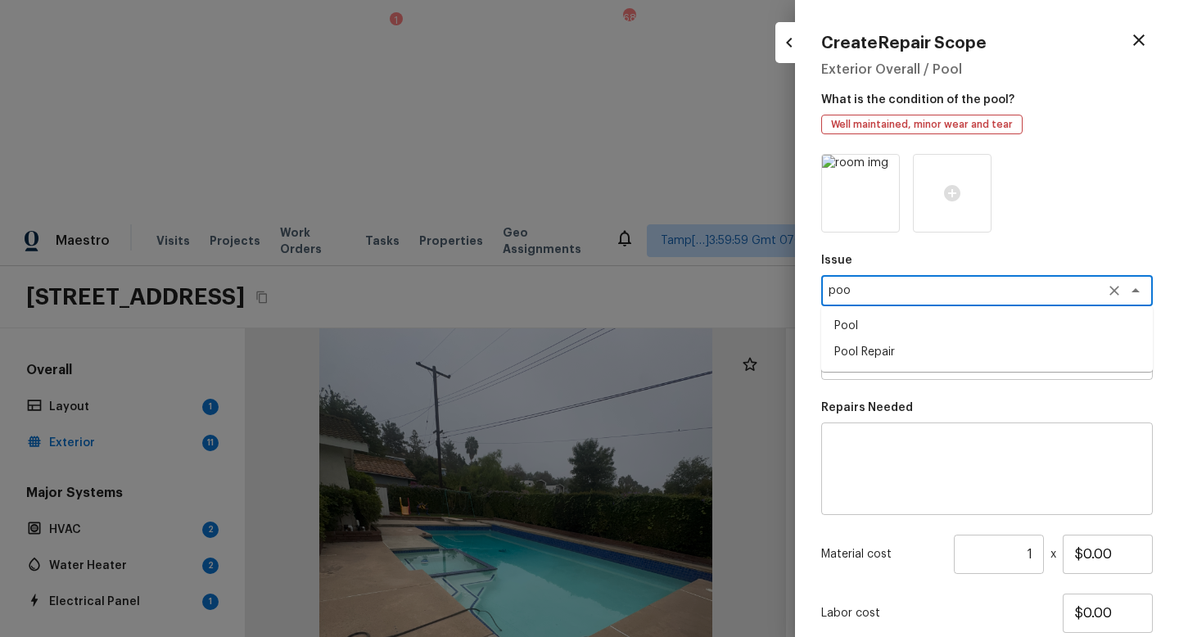
click at [899, 364] on li "Pool Repair" at bounding box center [988, 352] width 332 height 26
type textarea "Pool Repair"
click at [899, 363] on textarea at bounding box center [964, 364] width 271 height 16
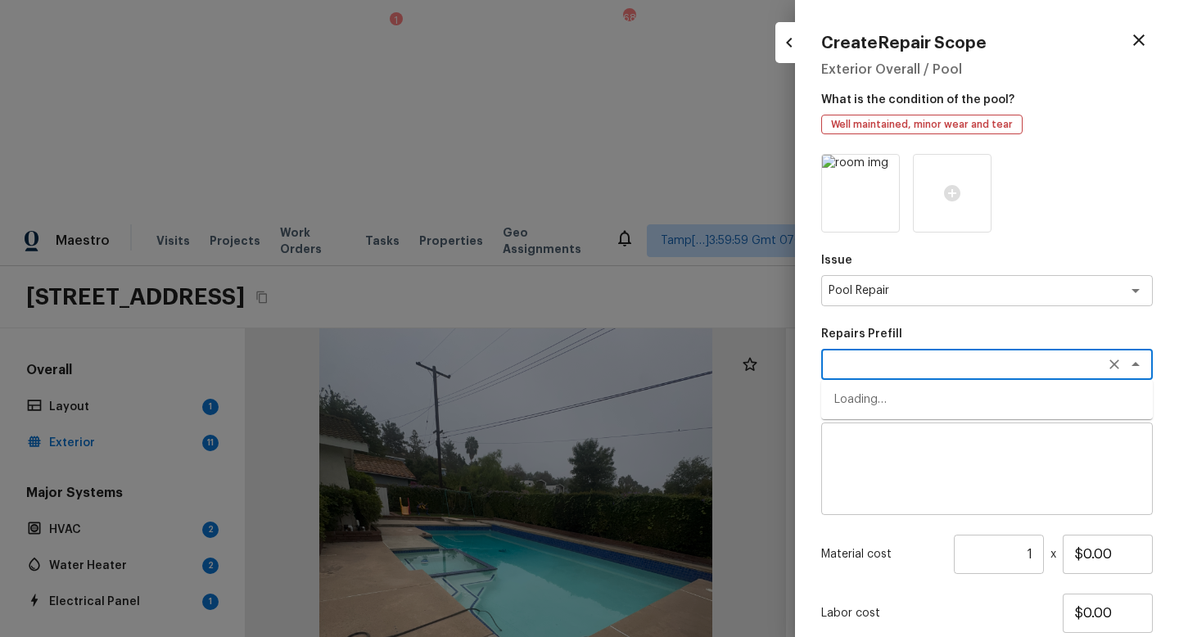
click at [894, 368] on textarea at bounding box center [964, 364] width 271 height 16
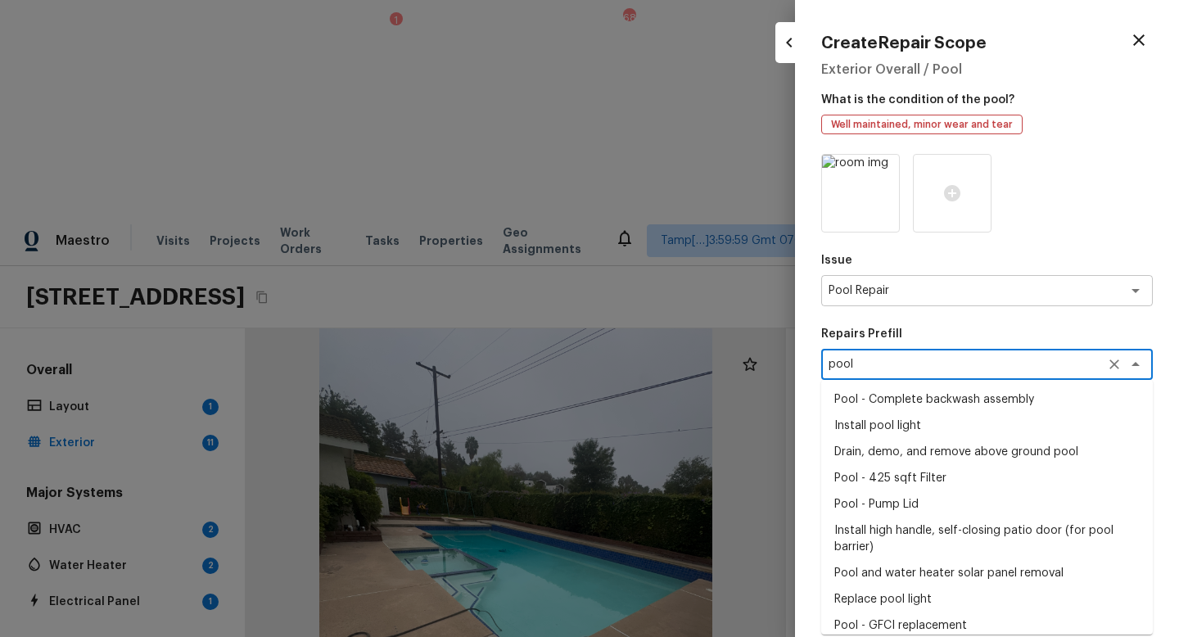
scroll to position [482, 0]
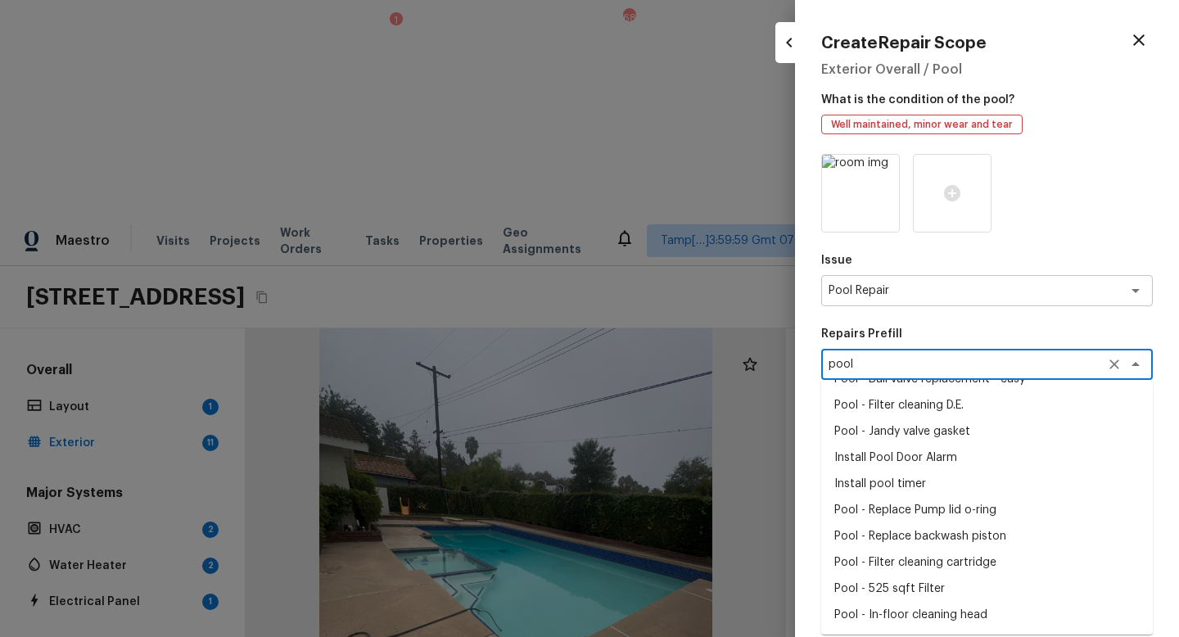
type textarea "pool"
click at [951, 343] on div "Repairs Prefill pool x ​ Pool - Complete backwash assembly Install pool light D…" at bounding box center [988, 353] width 332 height 54
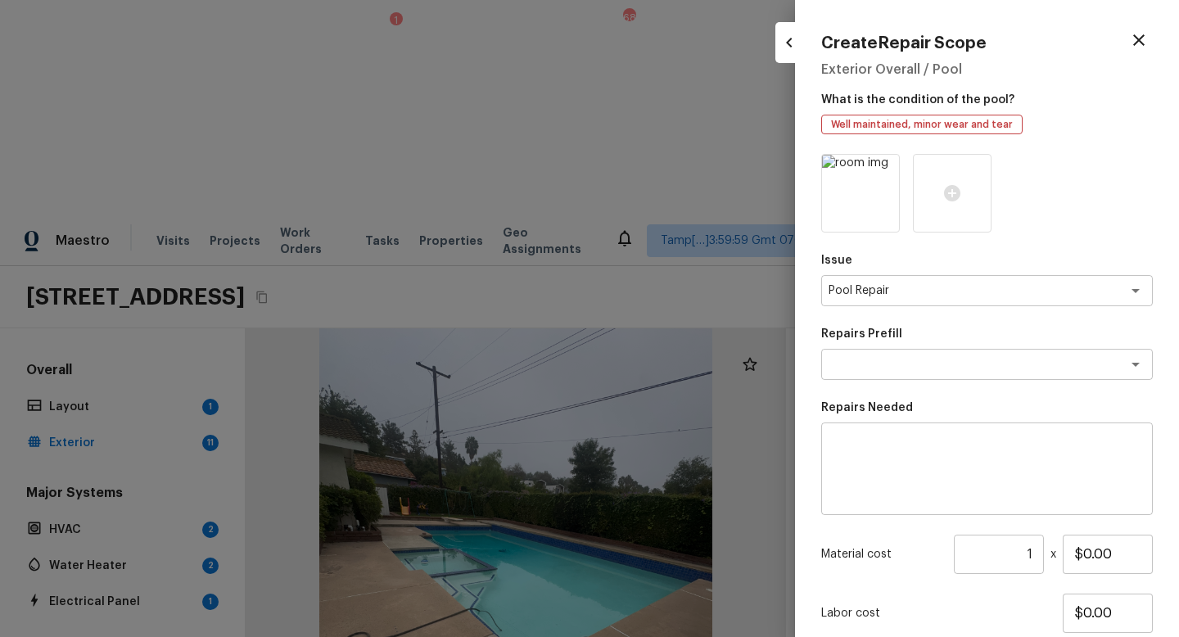
click at [876, 456] on textarea at bounding box center [987, 470] width 309 height 66
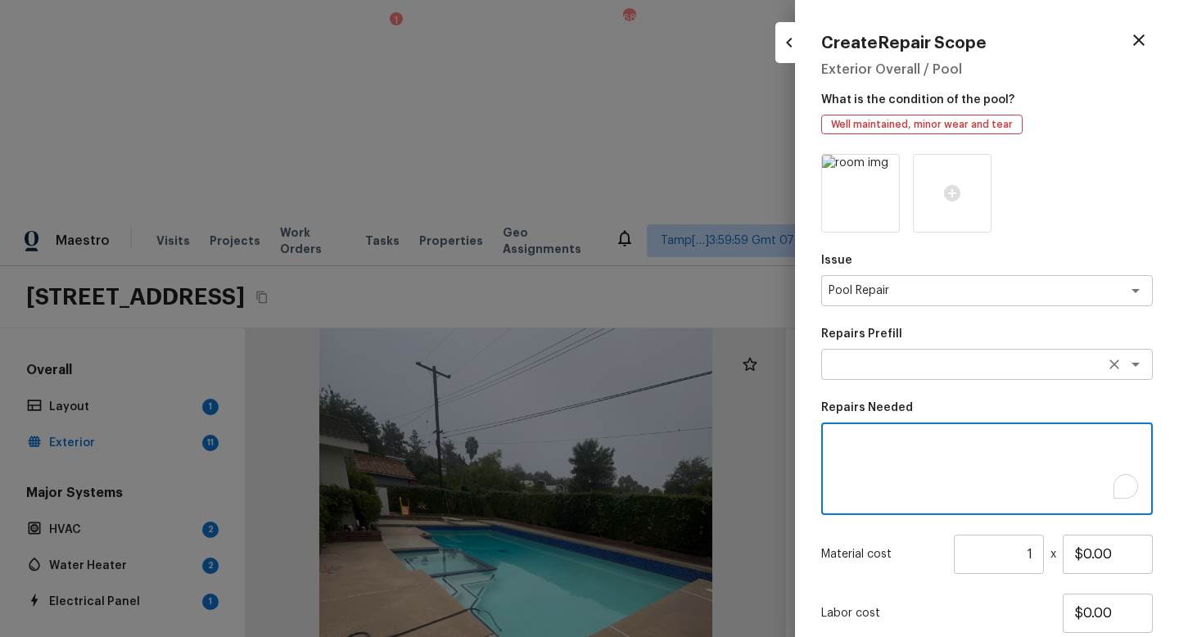
click at [892, 370] on textarea at bounding box center [964, 364] width 271 height 16
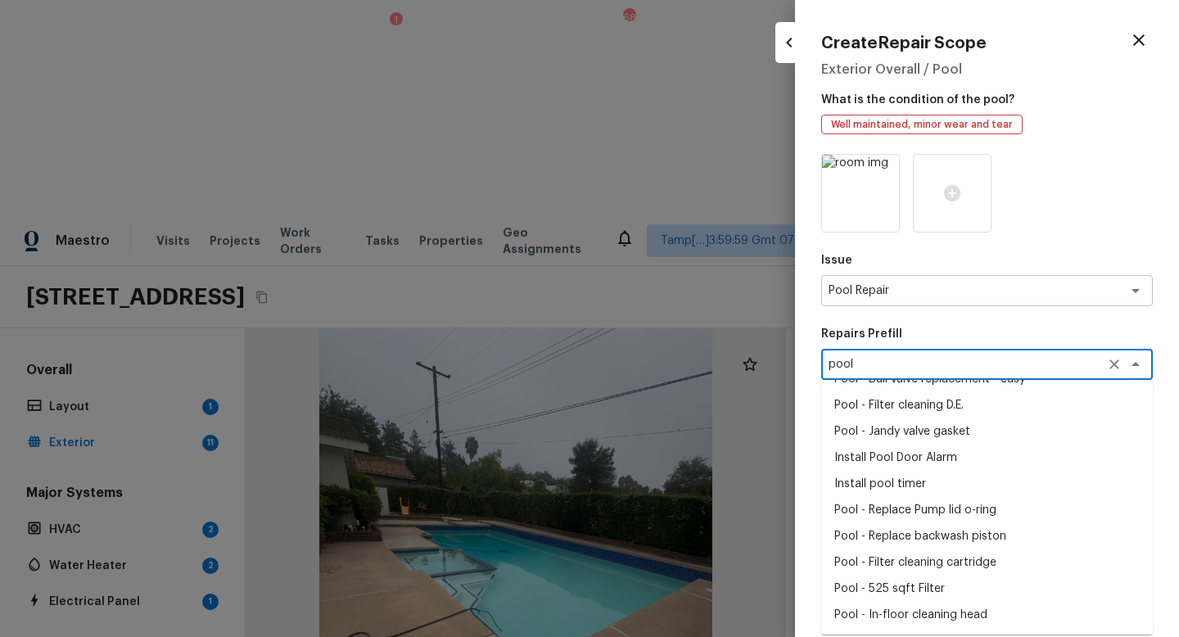
type textarea "pool"
click at [953, 333] on p "Repairs Prefill" at bounding box center [988, 334] width 332 height 16
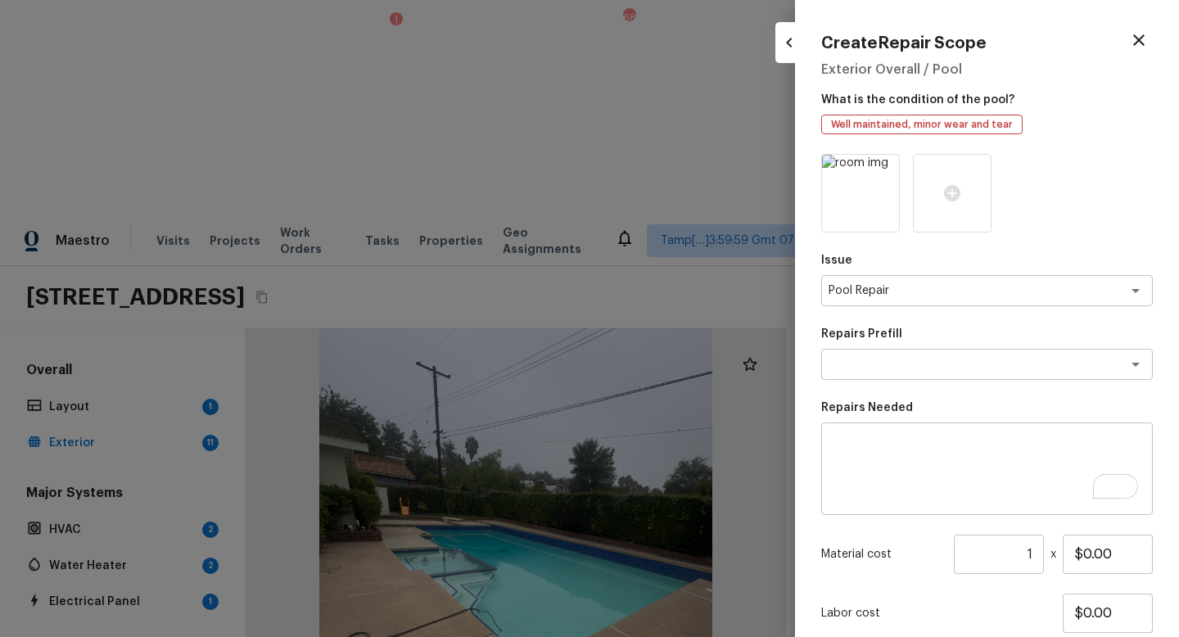
click at [892, 473] on textarea "To enrich screen reader interactions, please activate Accessibility in Grammarl…" at bounding box center [987, 470] width 309 height 66
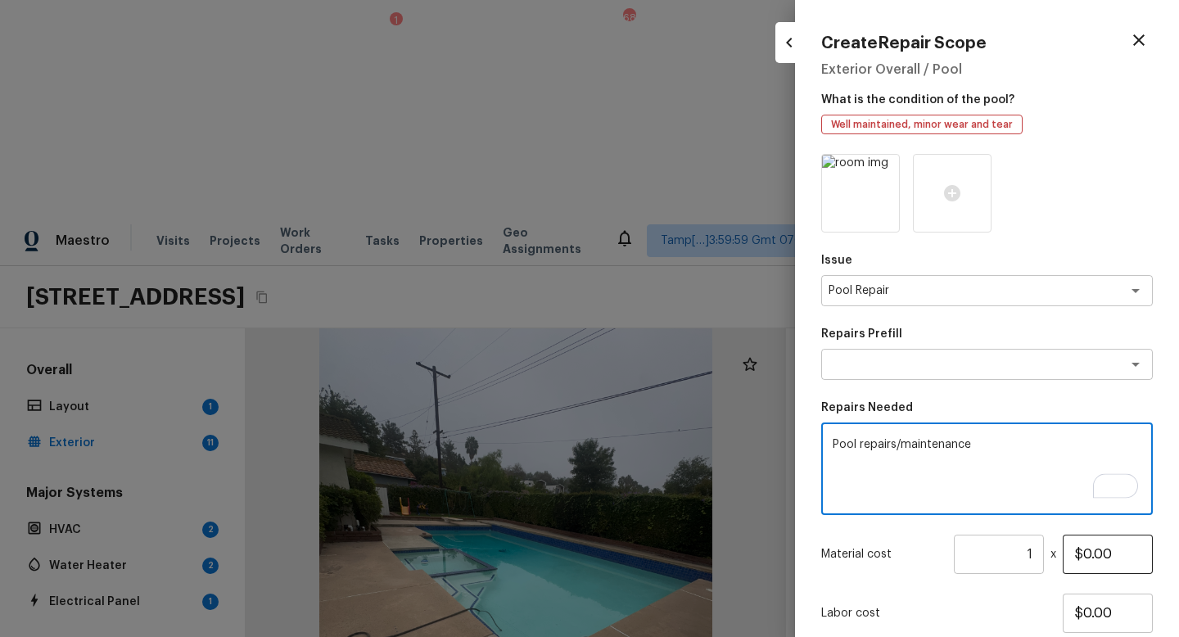
type textarea "Pool repairs/maintenance"
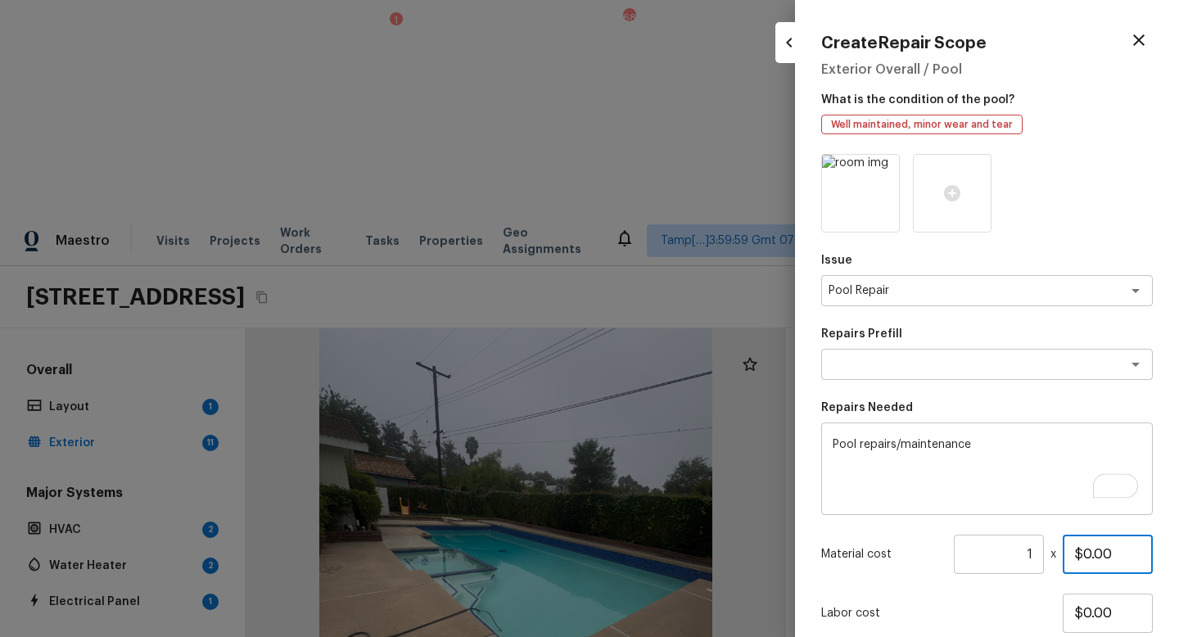
drag, startPoint x: 1126, startPoint y: 561, endPoint x: 1003, endPoint y: 561, distance: 123.7
click at [1003, 561] on div "Material cost 1 ​ x $0.00" at bounding box center [988, 554] width 332 height 39
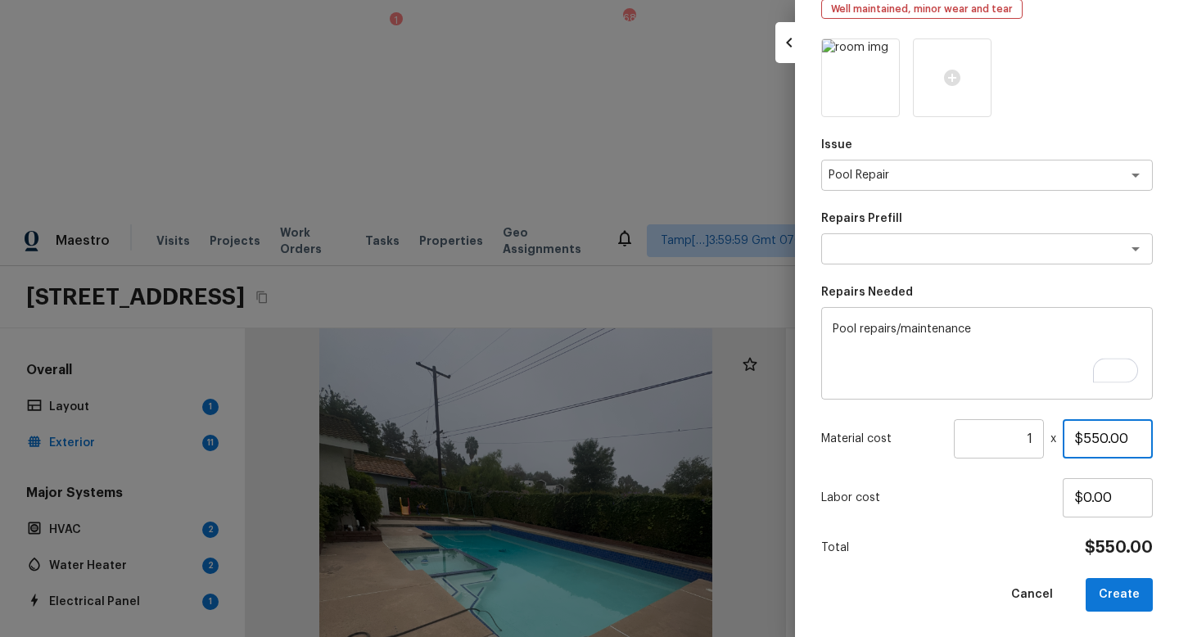
scroll to position [115, 0]
type input "$500.00"
click at [1126, 569] on button "Create" at bounding box center [1119, 595] width 67 height 34
type input "$0.00"
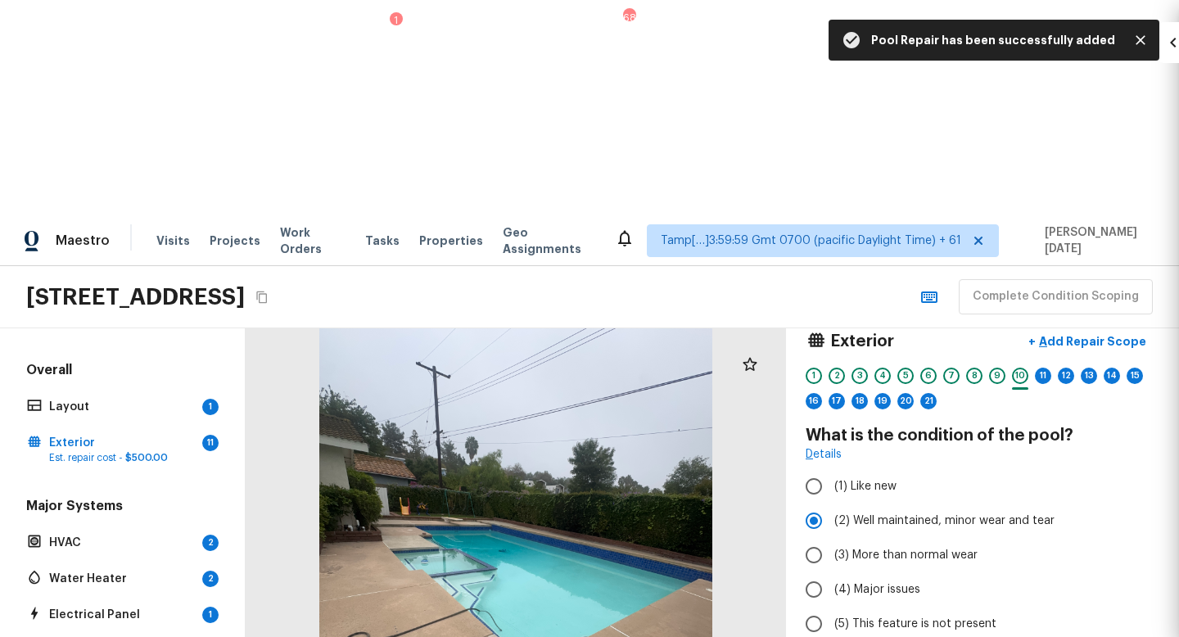
scroll to position [20, 0]
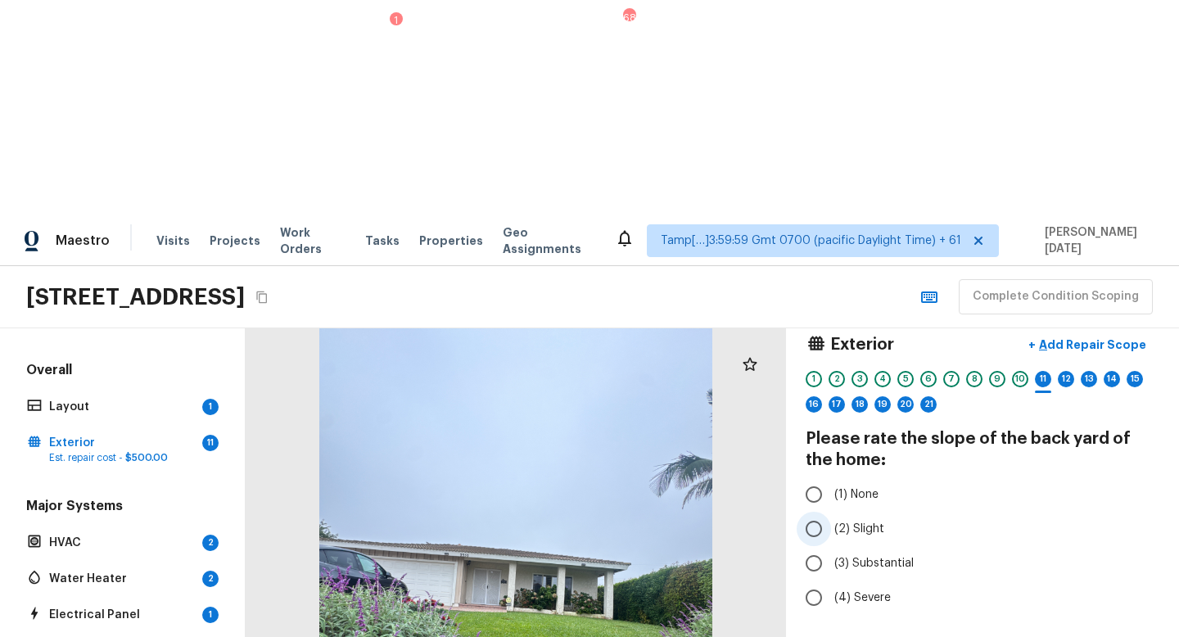
click at [817, 512] on input "(2) Slight" at bounding box center [814, 529] width 34 height 34
radio input "true"
click at [1130, 569] on p "Next" at bounding box center [1131, 642] width 31 height 16
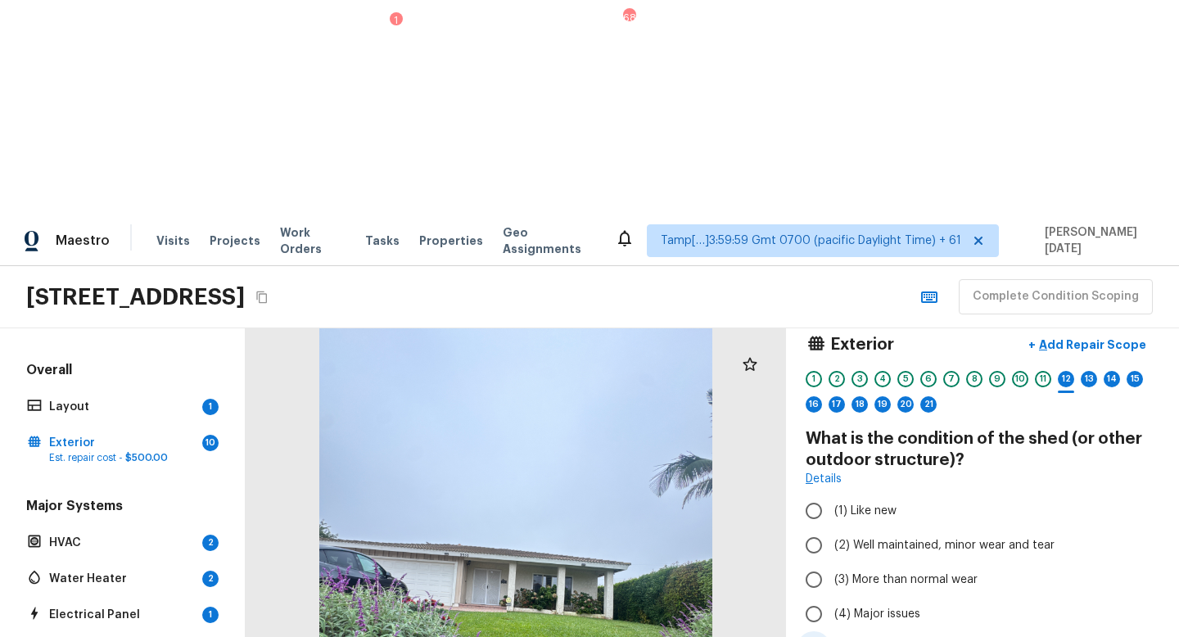
click at [834, 569] on label "(5) This feature is not present" at bounding box center [972, 648] width 350 height 34
click at [831, 569] on input "(5) This feature is not present" at bounding box center [814, 648] width 34 height 34
radio input "true"
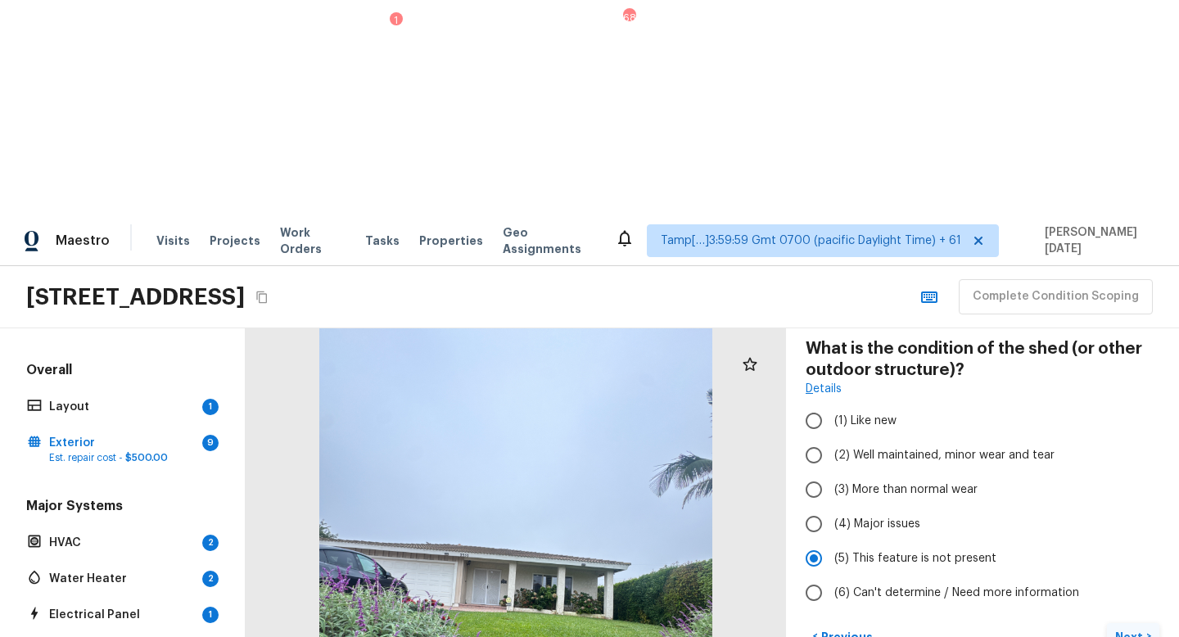
click at [1122, 569] on button "Next >" at bounding box center [1133, 636] width 52 height 27
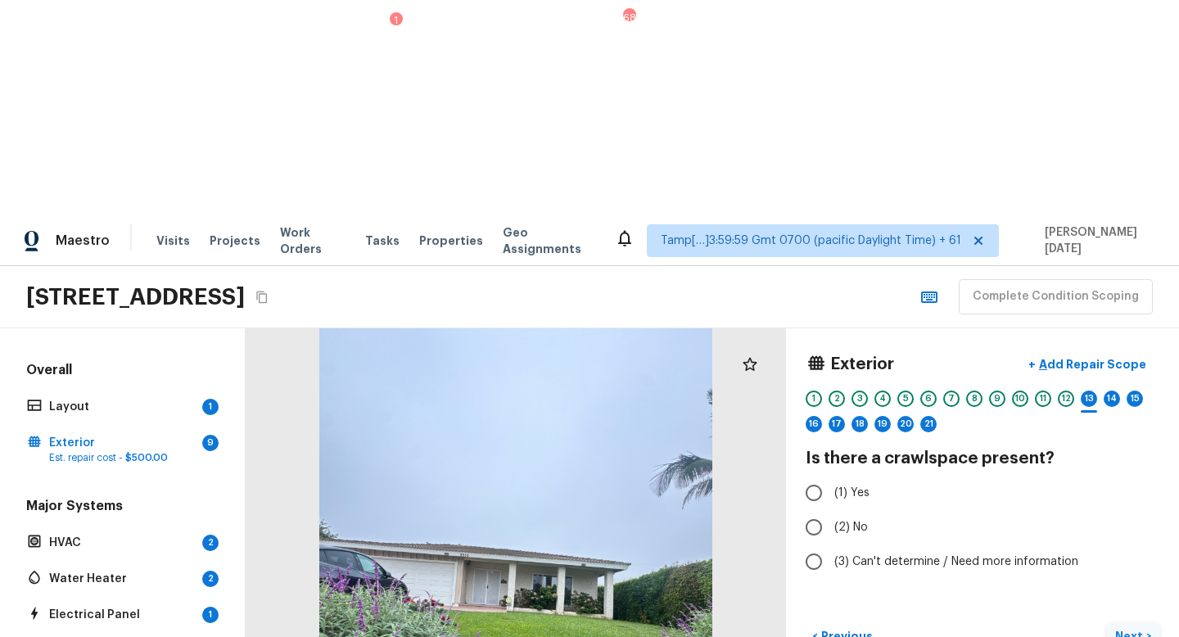
scroll to position [0, 0]
click at [819, 510] on input "(2) No" at bounding box center [814, 527] width 34 height 34
radio input "true"
click at [1116, 569] on button "Next >" at bounding box center [1133, 636] width 52 height 27
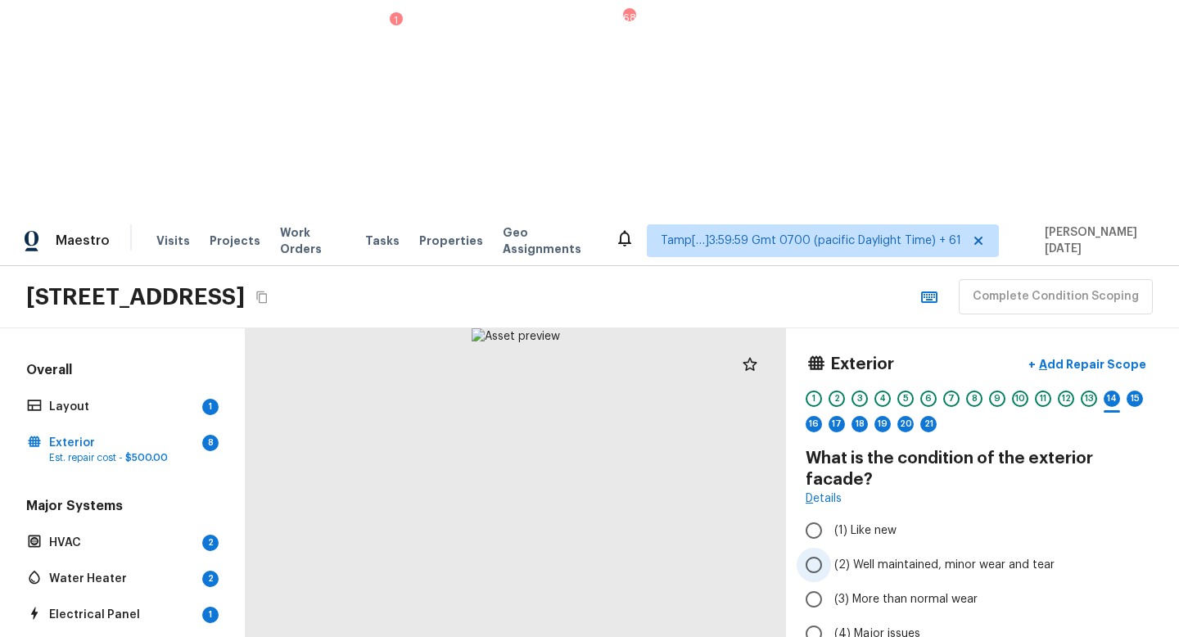
click at [820, 548] on input "(2) Well maintained, minor wear and tear" at bounding box center [814, 565] width 34 height 34
radio input "true"
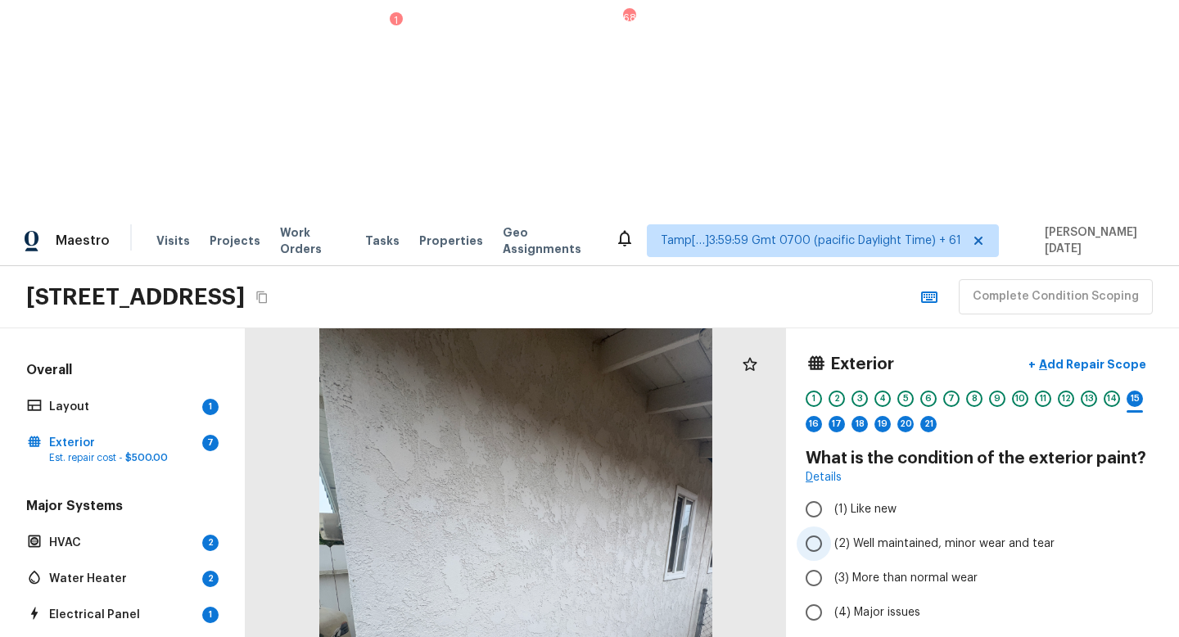
click at [841, 536] on span "(2) Well maintained, minor wear and tear" at bounding box center [945, 544] width 220 height 16
click at [831, 527] on input "(2) Well maintained, minor wear and tear" at bounding box center [814, 544] width 34 height 34
radio input "true"
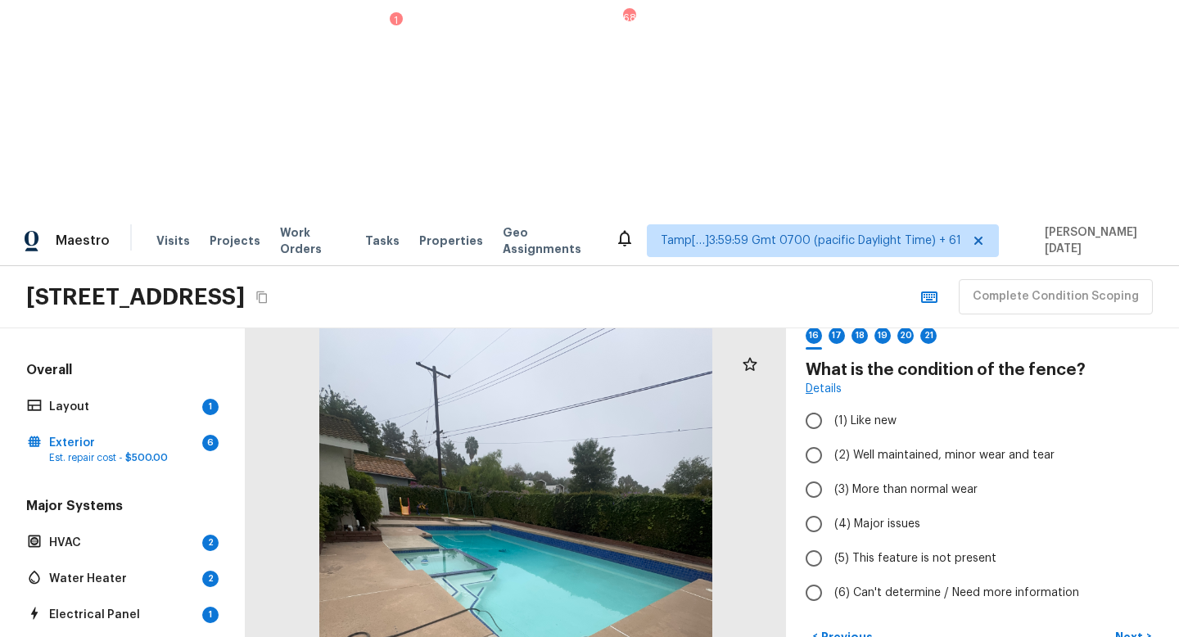
click at [587, 448] on div at bounding box center [516, 589] width 541 height 523
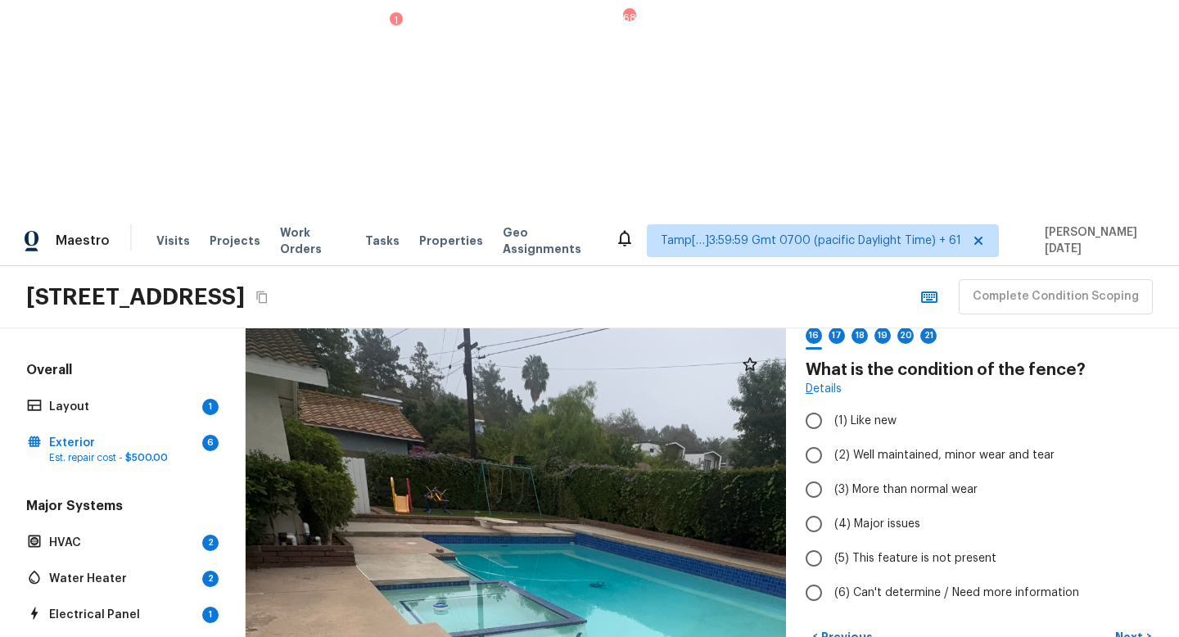
drag, startPoint x: 560, startPoint y: 335, endPoint x: 740, endPoint y: 482, distance: 232.8
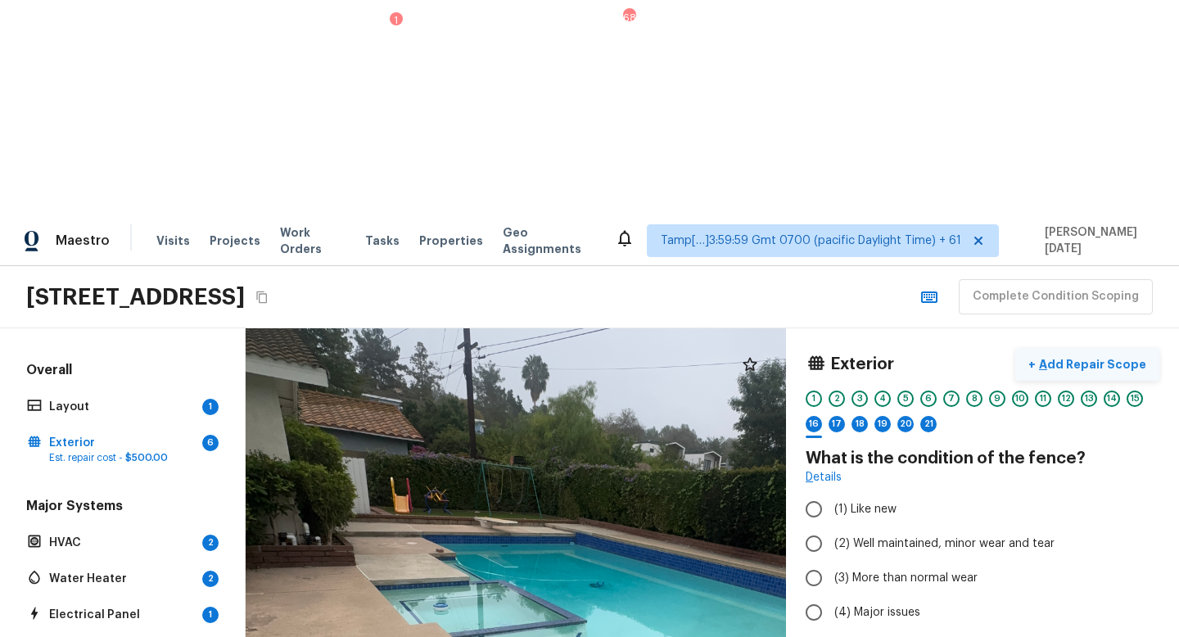
click at [1107, 356] on p "Add Repair Scope" at bounding box center [1091, 364] width 111 height 16
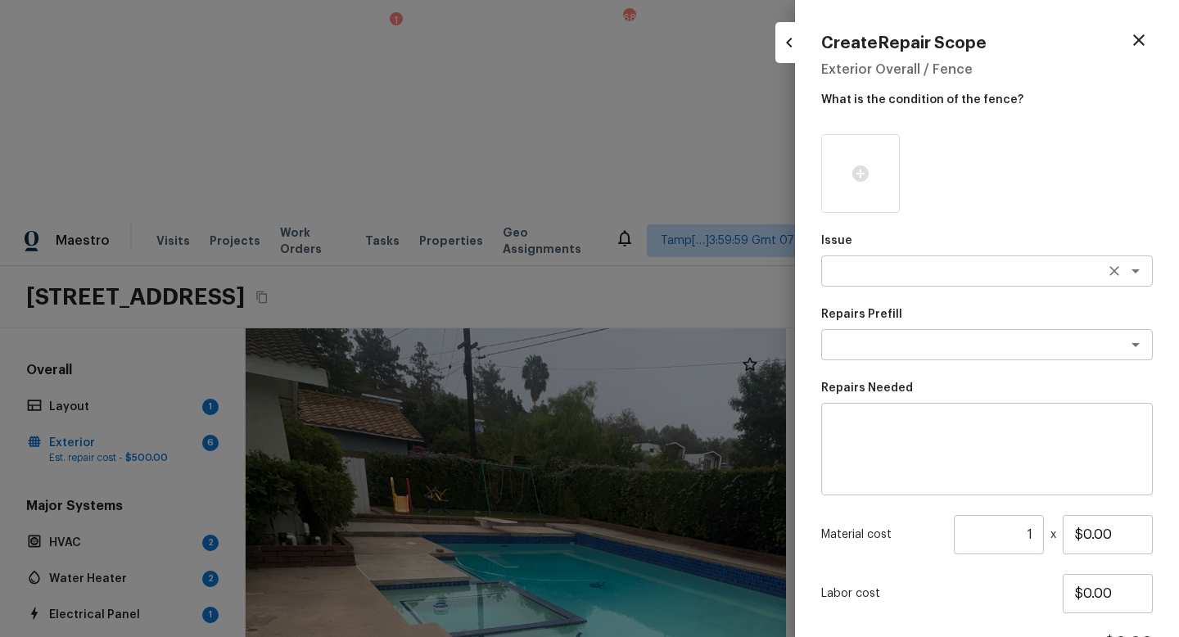
click at [871, 274] on textarea at bounding box center [964, 271] width 271 height 16
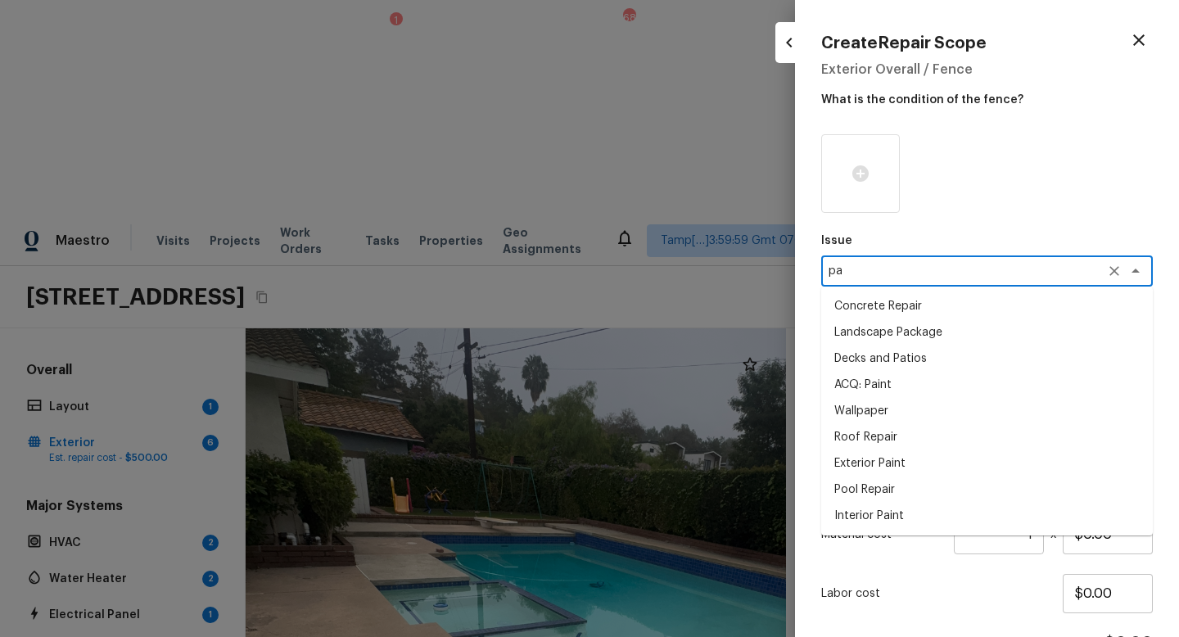
type textarea "p"
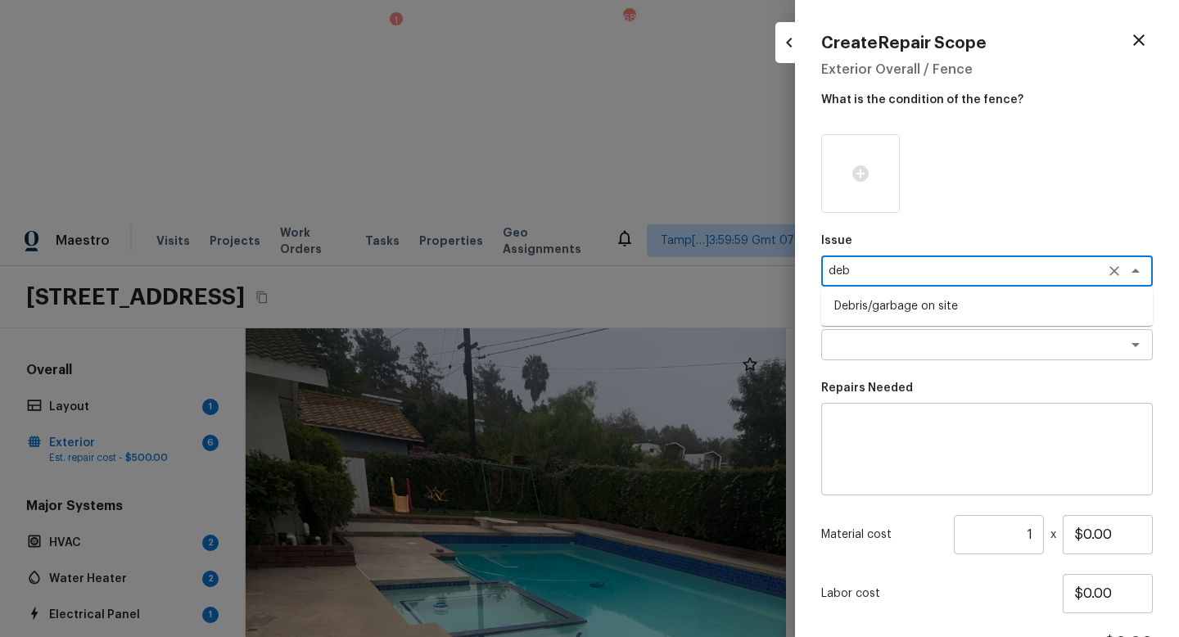
click at [886, 311] on li "Debris/garbage on site" at bounding box center [988, 306] width 332 height 26
type textarea "Debris/garbage on site"
click at [885, 345] on textarea at bounding box center [964, 345] width 271 height 16
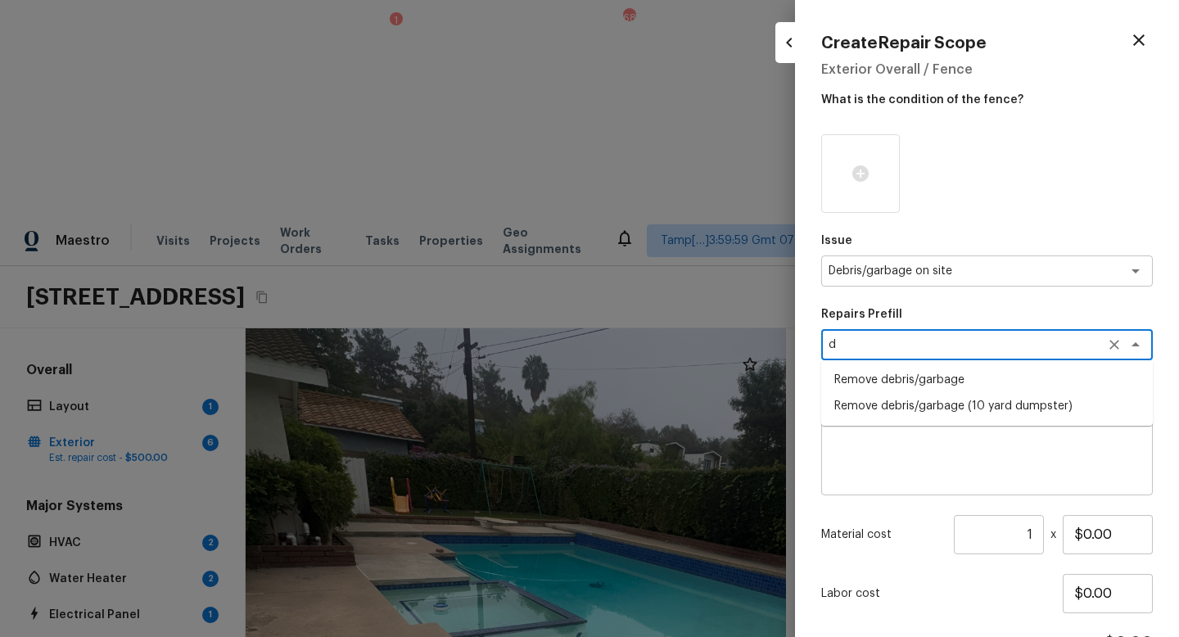
click at [888, 369] on li "Remove debris/garbage" at bounding box center [988, 380] width 332 height 26
type textarea "Remove debris/garbage"
type textarea "Remove, haul off, and properly dispose of any debris left by seller to offsite …"
type input "$45.00"
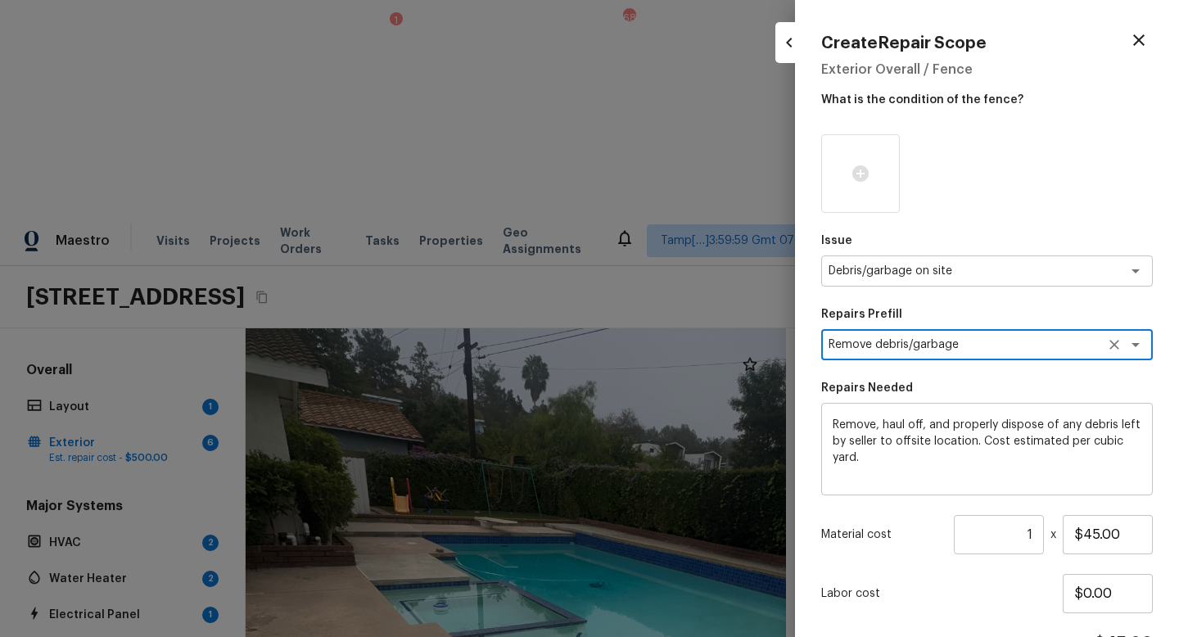
type textarea "Remove debris/garbage"
click at [1033, 536] on input "1" at bounding box center [999, 534] width 90 height 39
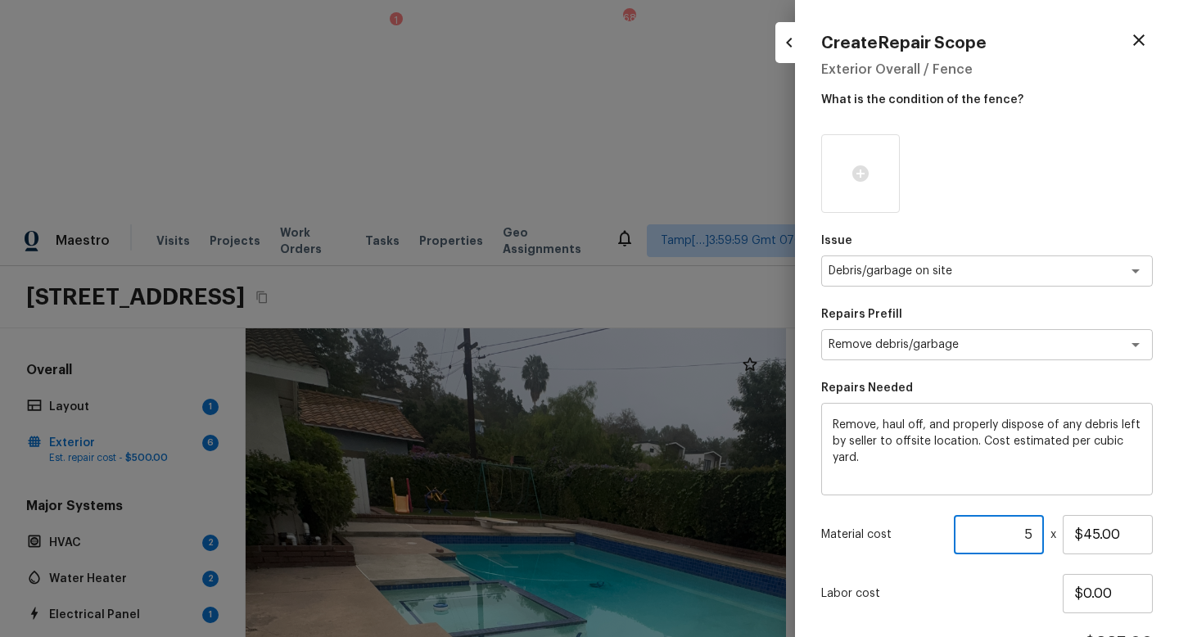
type input "5"
click at [1023, 569] on p "Labor cost" at bounding box center [943, 594] width 242 height 16
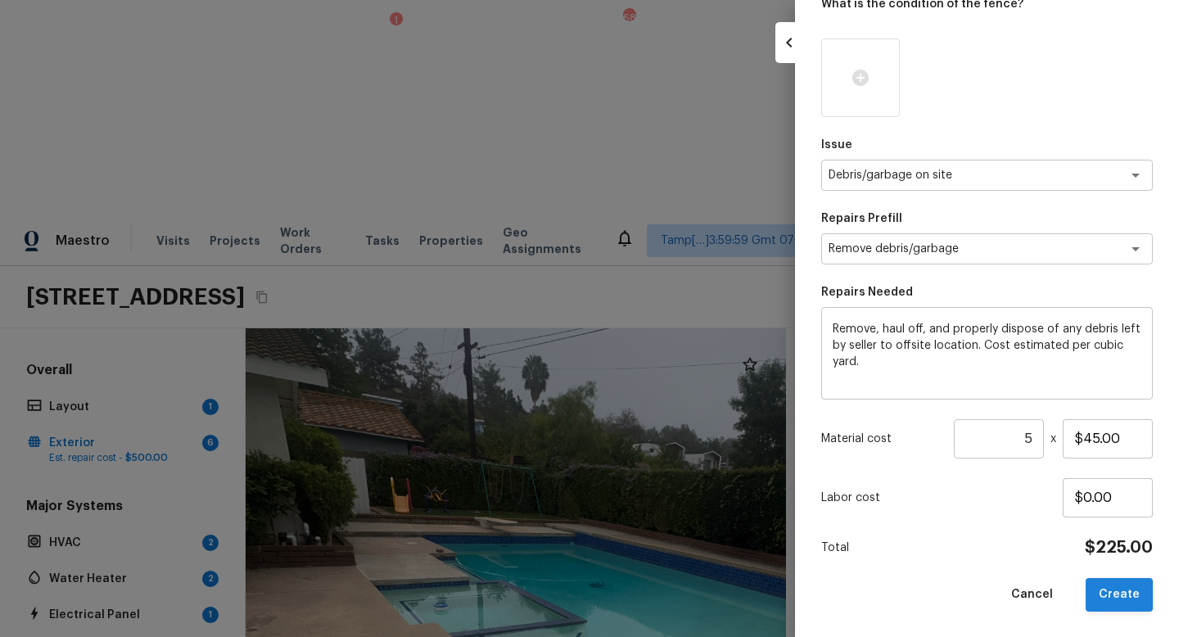
click at [1119, 569] on button "Create" at bounding box center [1119, 595] width 67 height 34
type input "1"
type input "$0.00"
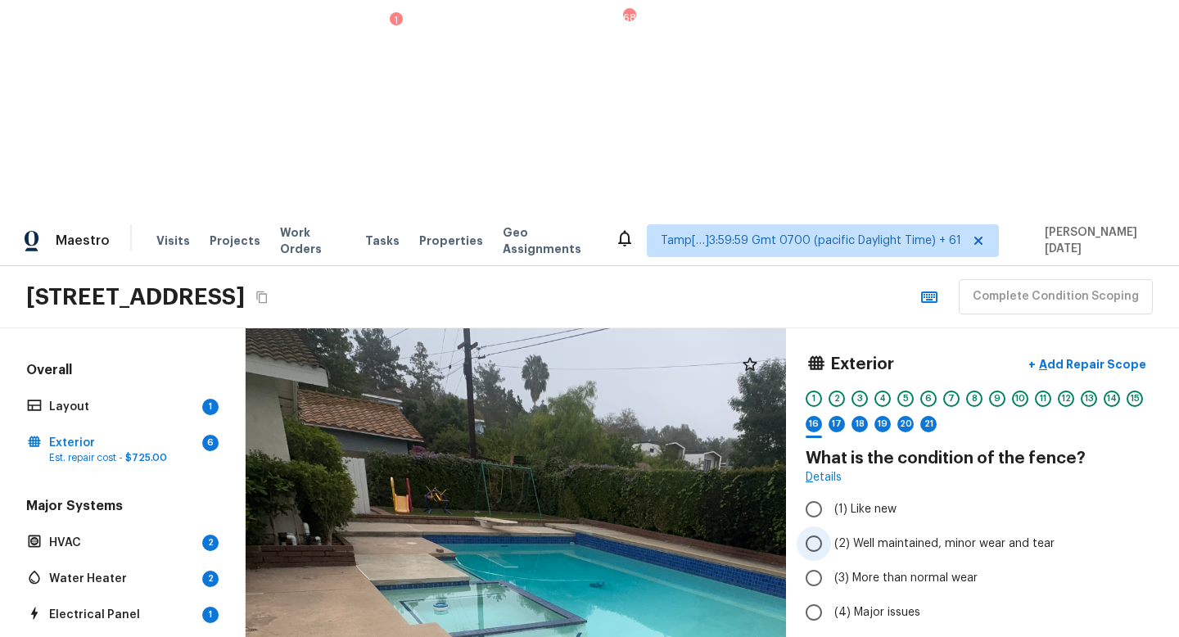
click at [840, 527] on label "(2) Well maintained, minor wear and tear" at bounding box center [972, 544] width 350 height 34
click at [831, 527] on input "(2) Well maintained, minor wear and tear" at bounding box center [814, 544] width 34 height 34
radio input "true"
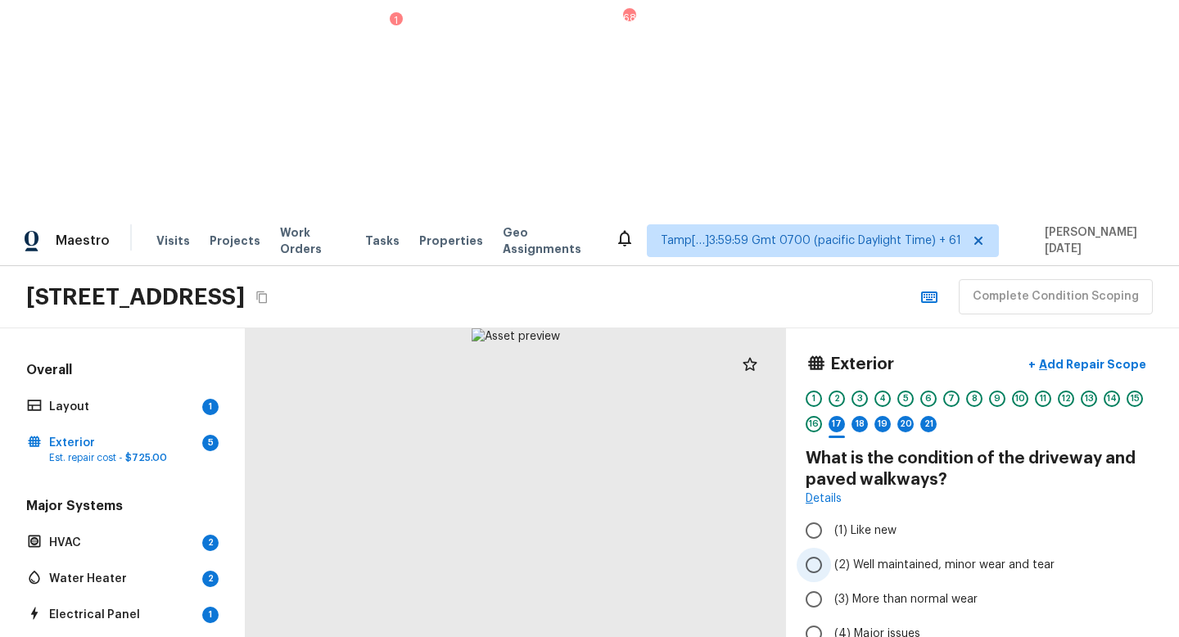
click at [829, 548] on input "(2) Well maintained, minor wear and tear" at bounding box center [814, 565] width 34 height 34
radio input "true"
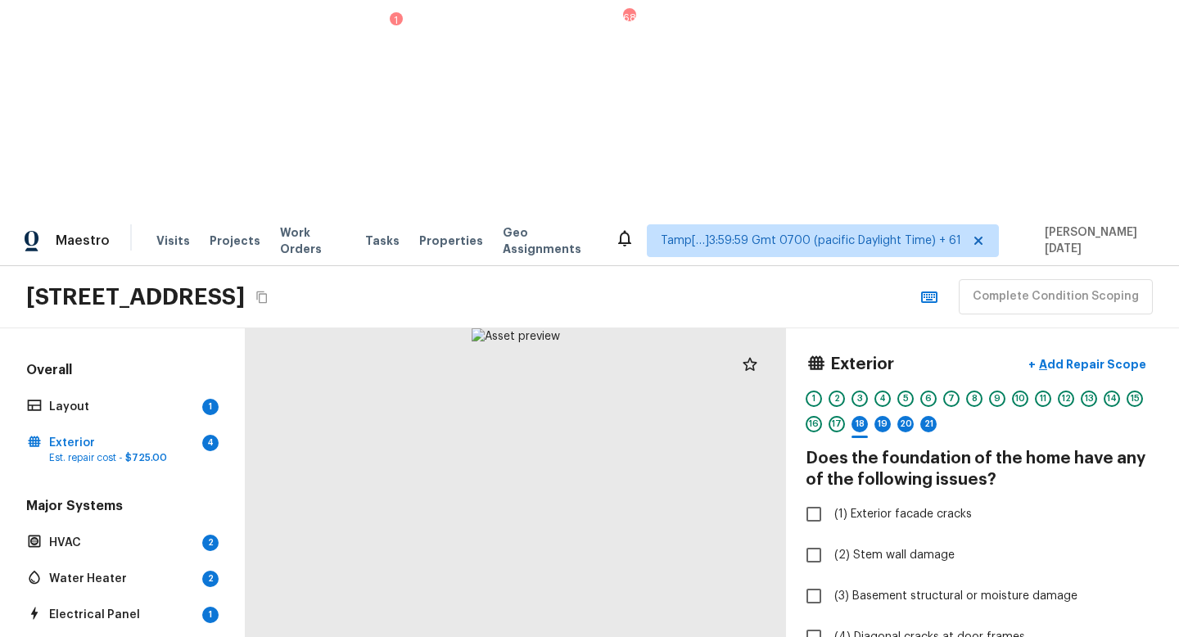
click at [550, 396] on div at bounding box center [516, 589] width 541 height 523
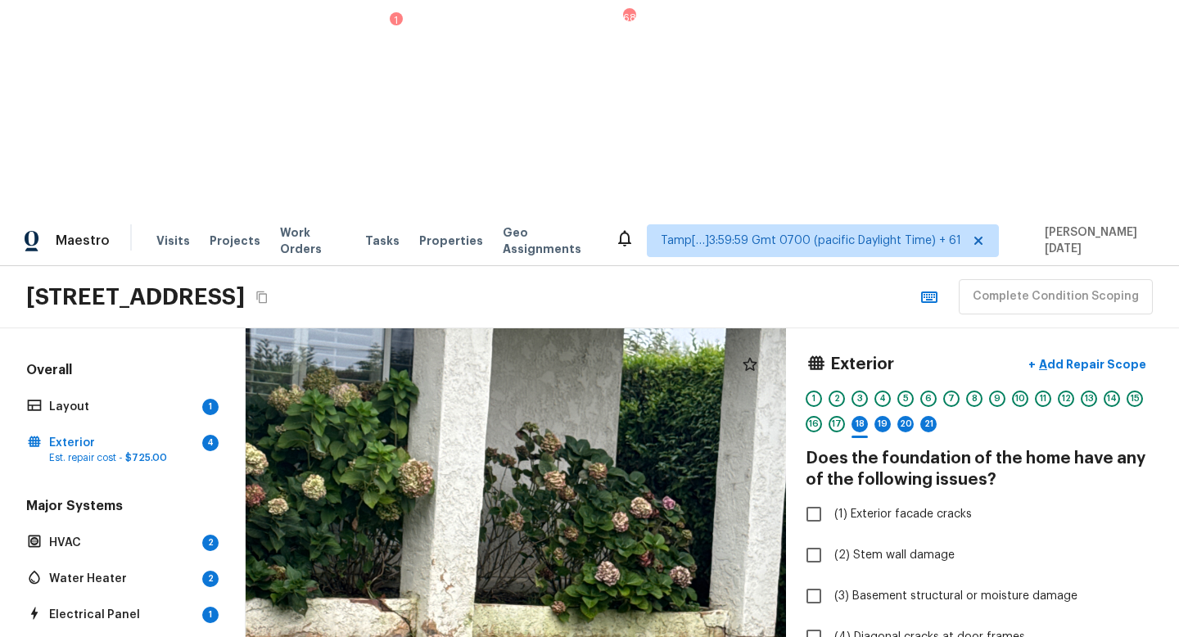
click at [498, 423] on div at bounding box center [482, 569] width 1087 height 1052
click at [447, 437] on div at bounding box center [482, 569] width 1087 height 1052
click at [533, 421] on div at bounding box center [482, 569] width 1087 height 1052
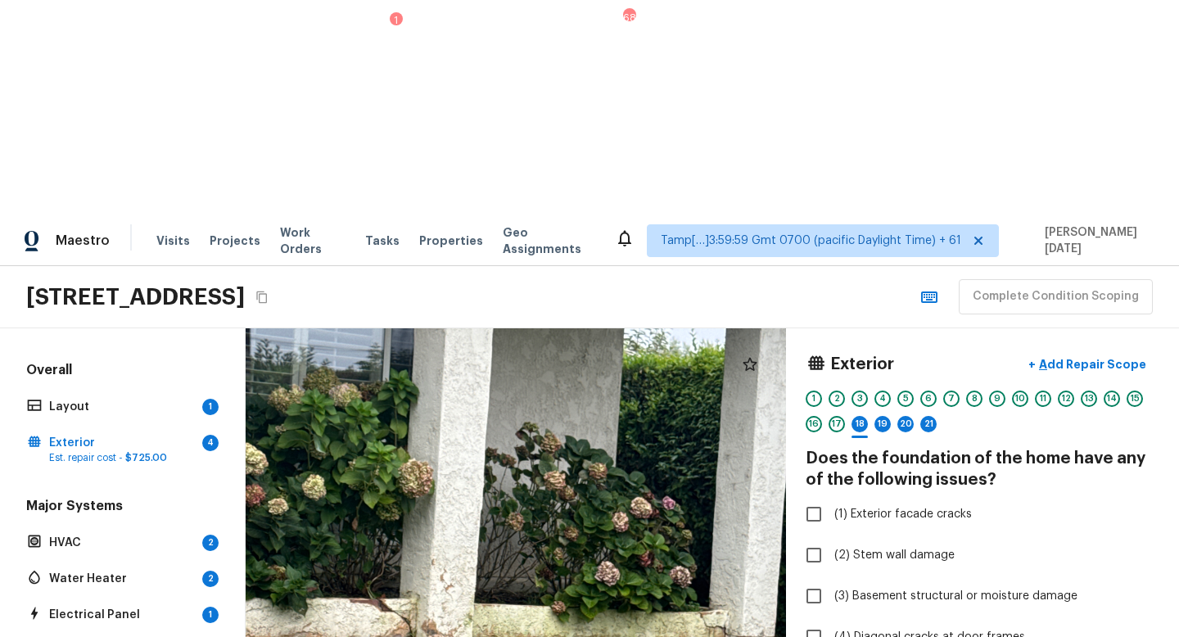
click at [533, 421] on div at bounding box center [482, 569] width 1087 height 1052
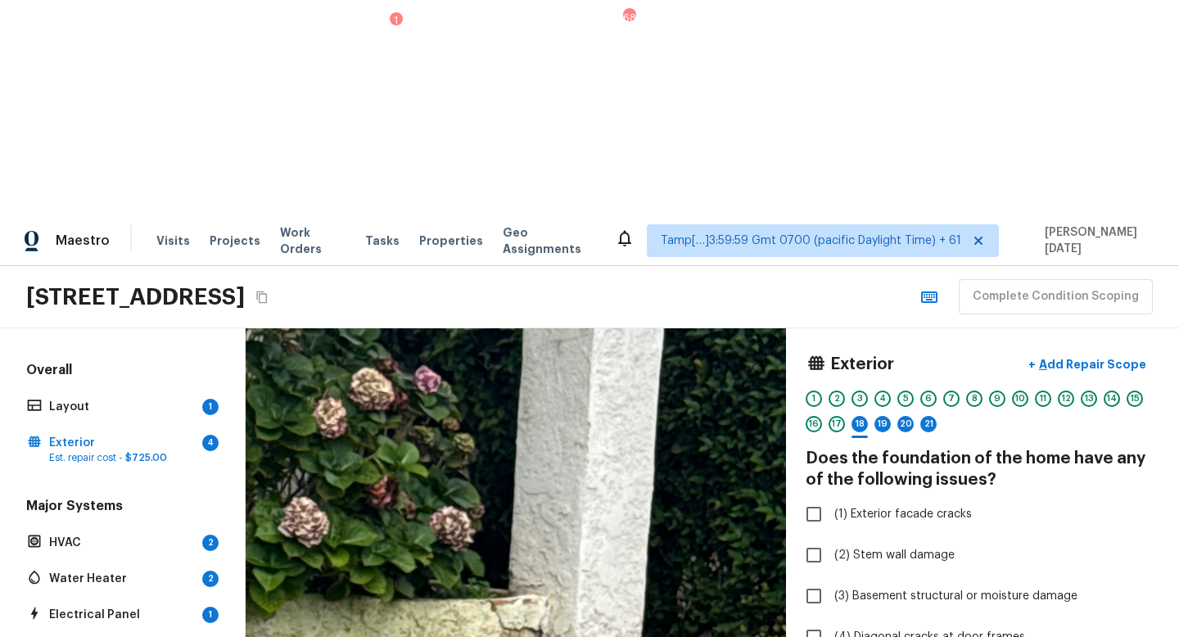
drag, startPoint x: 533, startPoint y: 421, endPoint x: 155, endPoint y: 432, distance: 378.6
click at [154, 432] on div "Overall Layout 1 Exterior 4 Est. repair cost - $725.00 Major Systems HVAC 2 Wat…" at bounding box center [589, 589] width 1179 height 523
click at [328, 467] on div at bounding box center [51, 514] width 2189 height 2120
drag, startPoint x: 422, startPoint y: 467, endPoint x: 649, endPoint y: 537, distance: 237.6
click at [635, 536] on div at bounding box center [51, 514] width 2189 height 2120
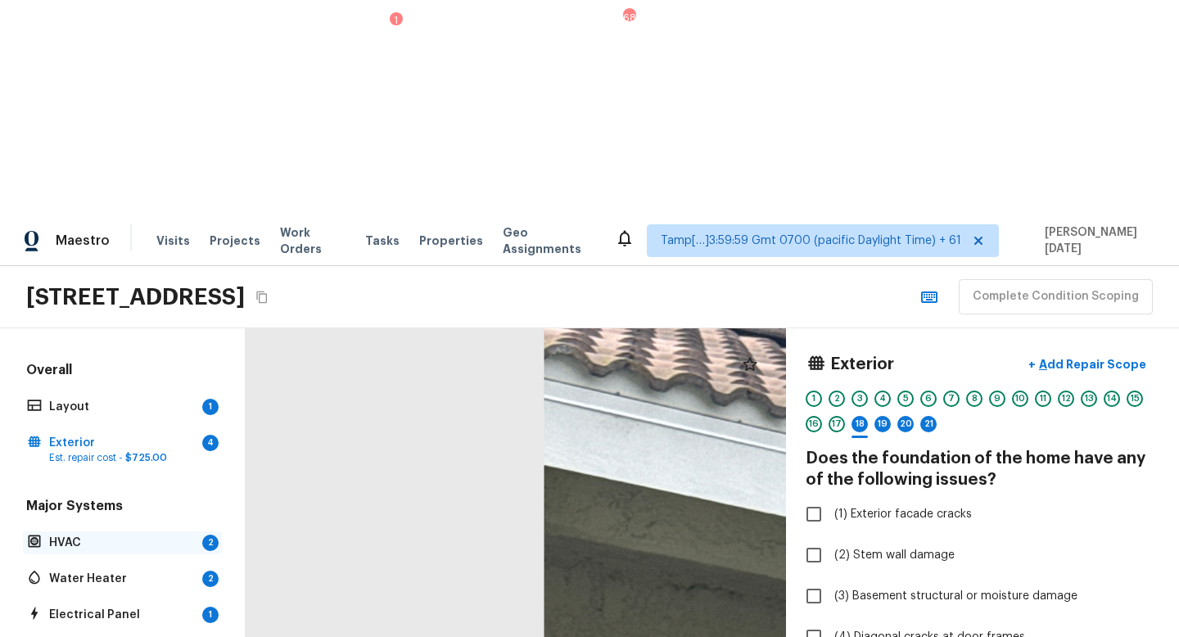
drag, startPoint x: 553, startPoint y: 431, endPoint x: 204, endPoint y: 330, distance: 363.2
click at [204, 330] on div "Overall Layout 1 Exterior 4 Est. repair cost - $725.00 Major Systems HVAC 2 Wat…" at bounding box center [589, 589] width 1179 height 523
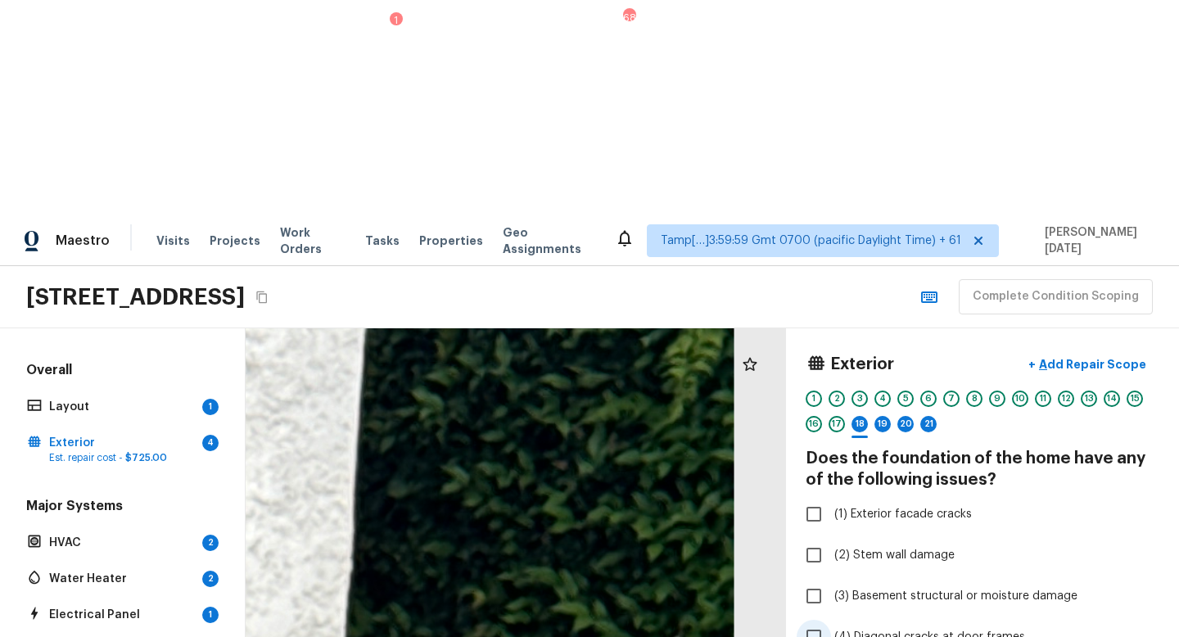
scroll to position [208, 0]
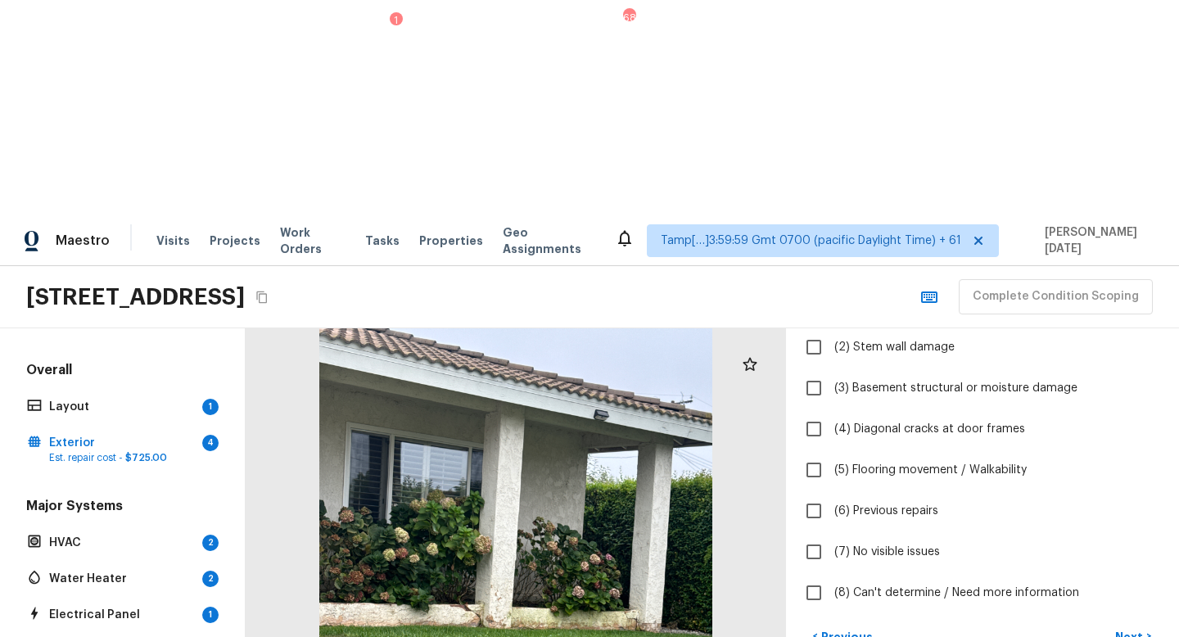
click at [578, 429] on div at bounding box center [516, 589] width 541 height 523
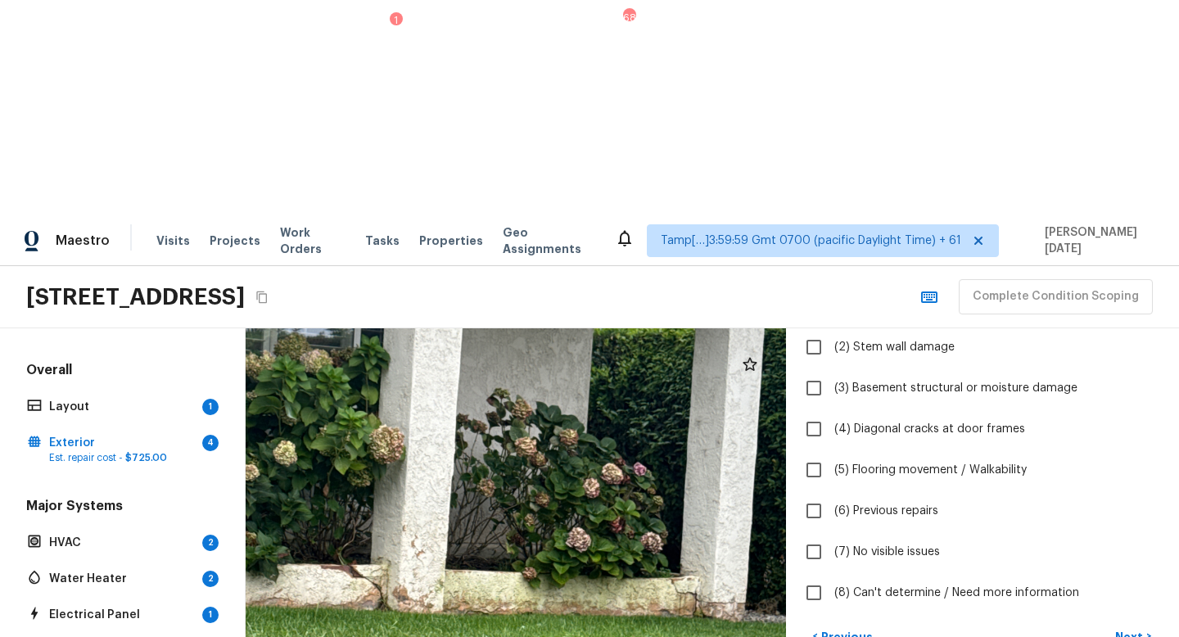
click at [496, 423] on div at bounding box center [453, 536] width 1087 height 1052
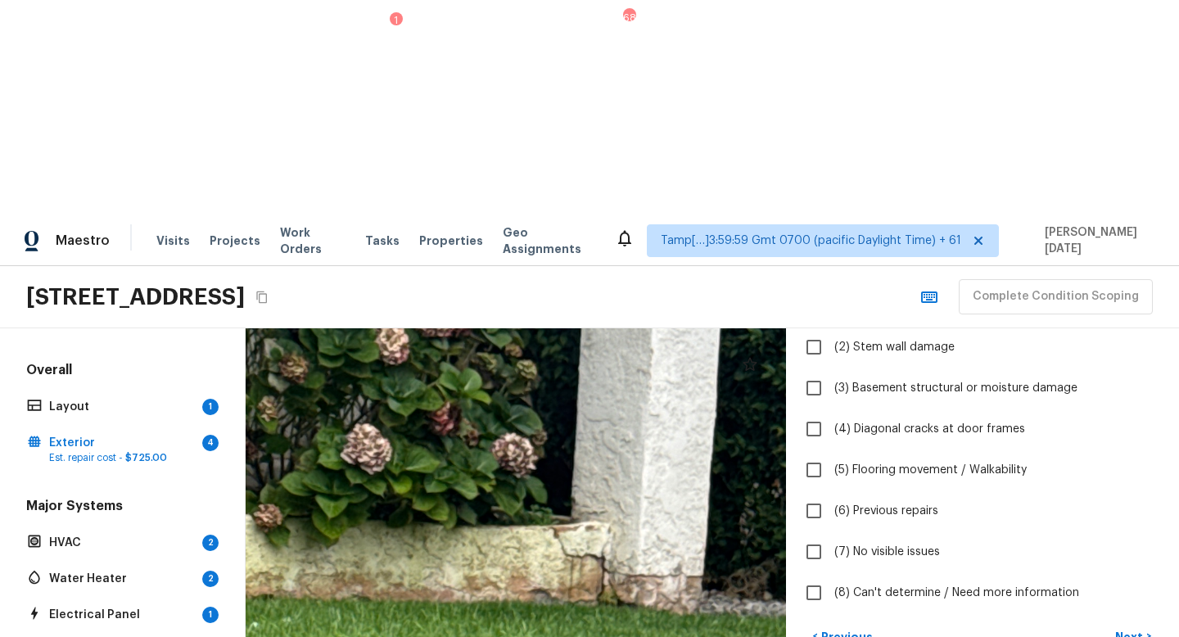
drag, startPoint x: 473, startPoint y: 422, endPoint x: 176, endPoint y: 431, distance: 296.6
click at [176, 431] on div "Overall Layout 1 Exterior 4 Est. repair cost - $725.00 Major Systems HVAC 2 Wat…" at bounding box center [589, 589] width 1179 height 523
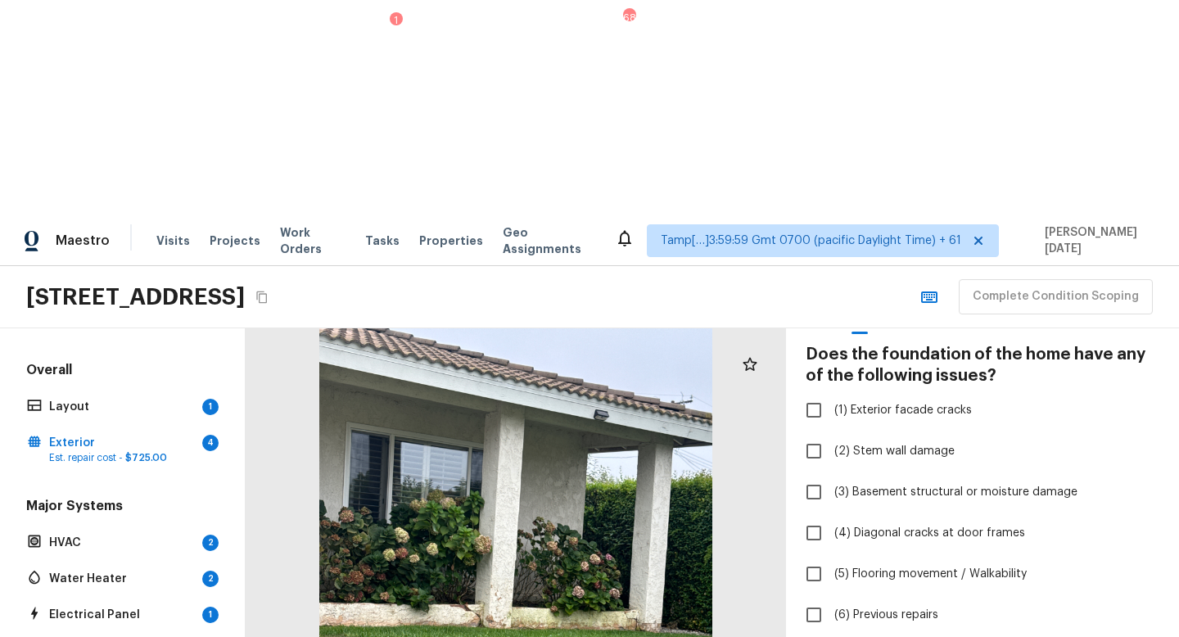
scroll to position [106, 0]
checkbox input "true"
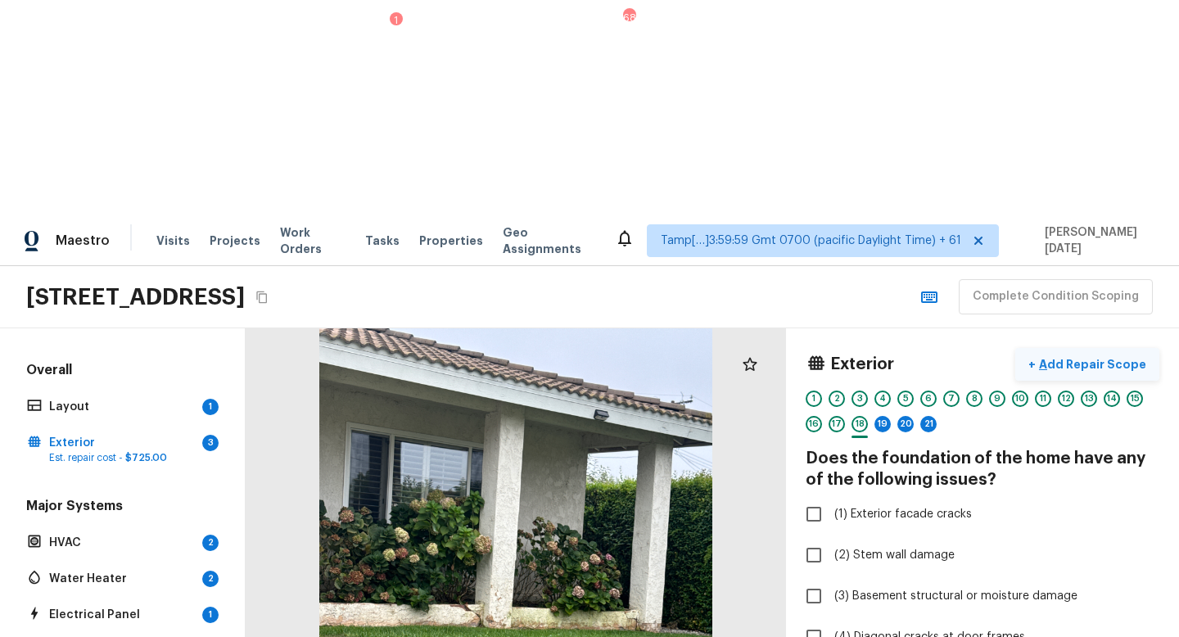
click at [1101, 356] on p "Add Repair Scope" at bounding box center [1091, 364] width 111 height 16
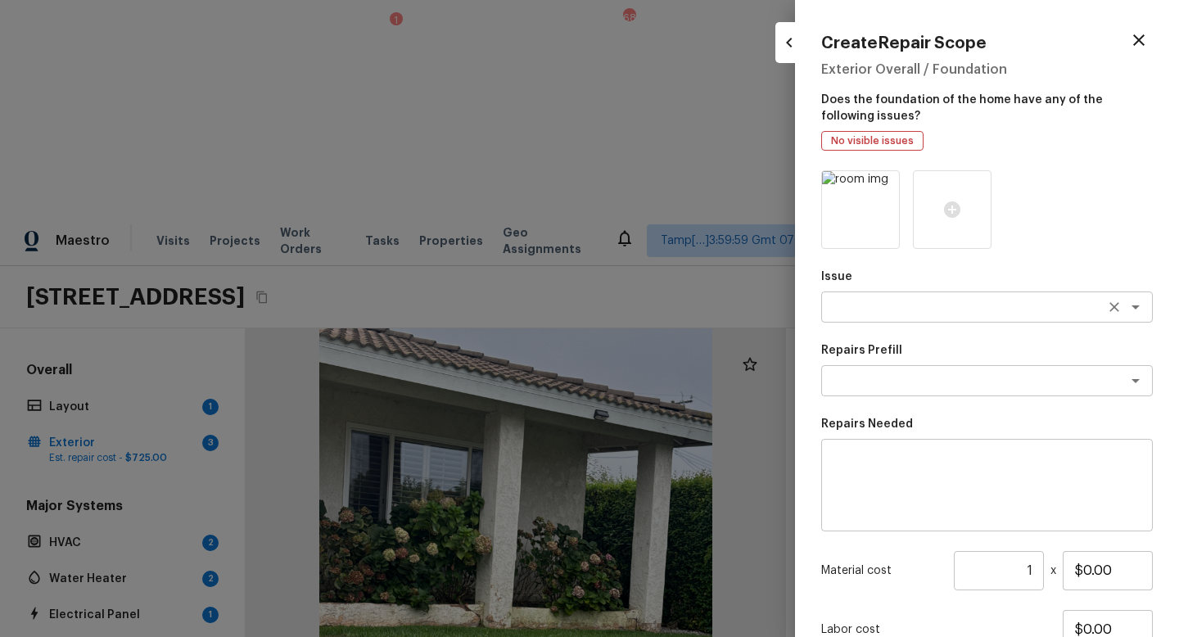
click at [880, 305] on textarea at bounding box center [964, 307] width 271 height 16
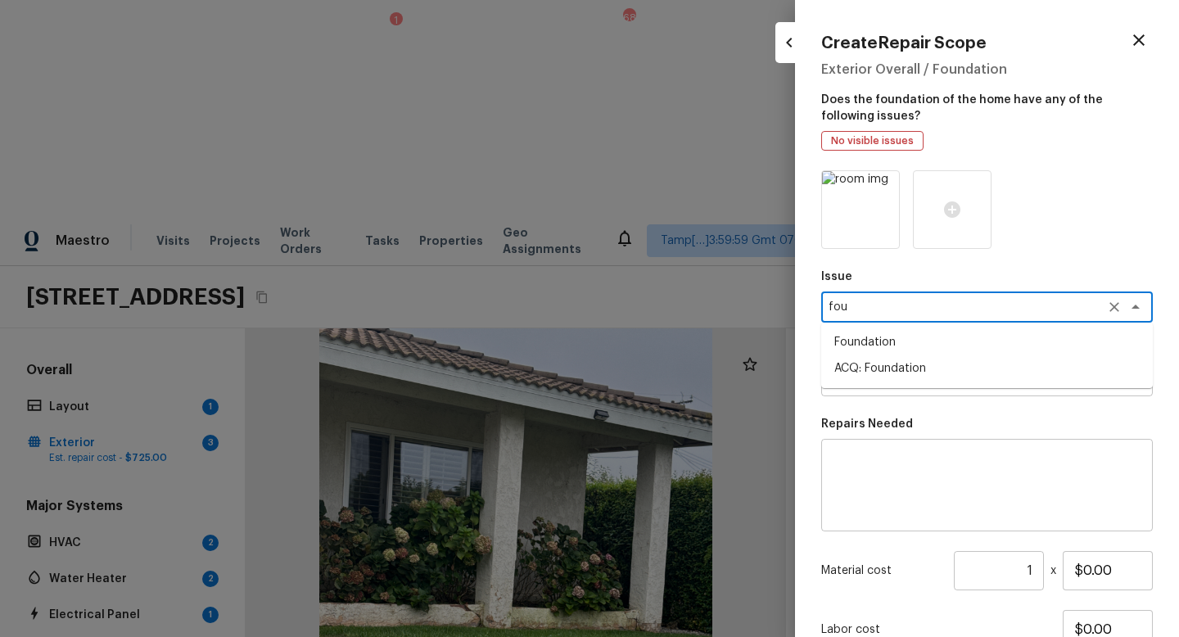
click at [882, 375] on li "ACQ: Foundation" at bounding box center [988, 368] width 332 height 26
type textarea "ACQ: Foundation"
click at [882, 375] on textarea at bounding box center [964, 381] width 271 height 16
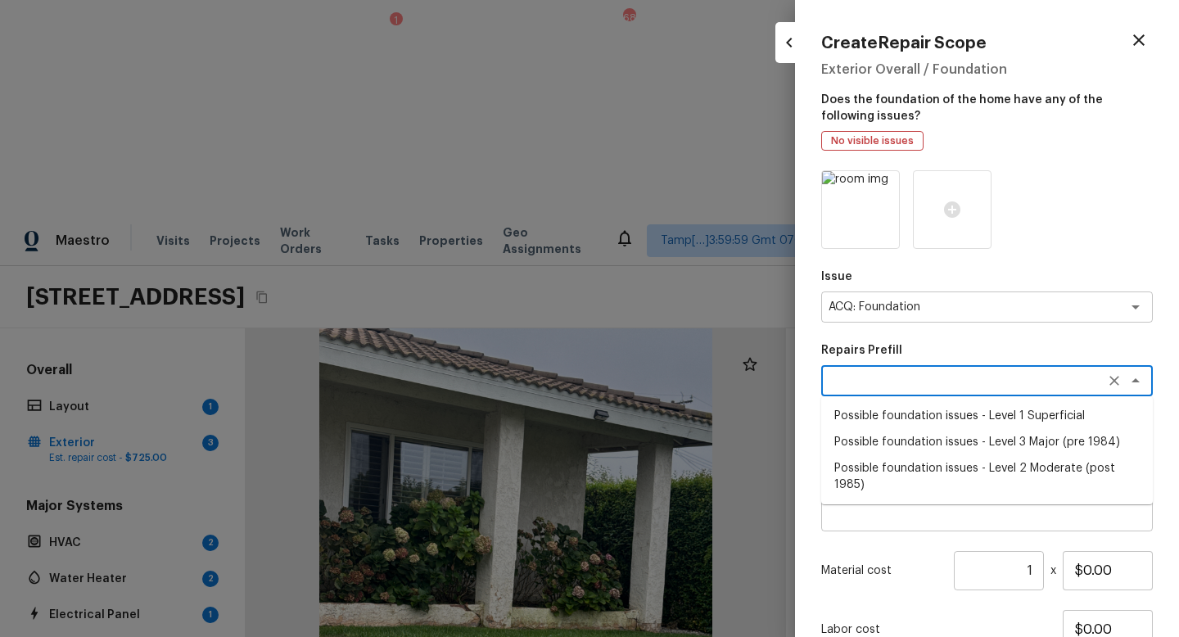
click at [882, 375] on textarea at bounding box center [964, 381] width 271 height 16
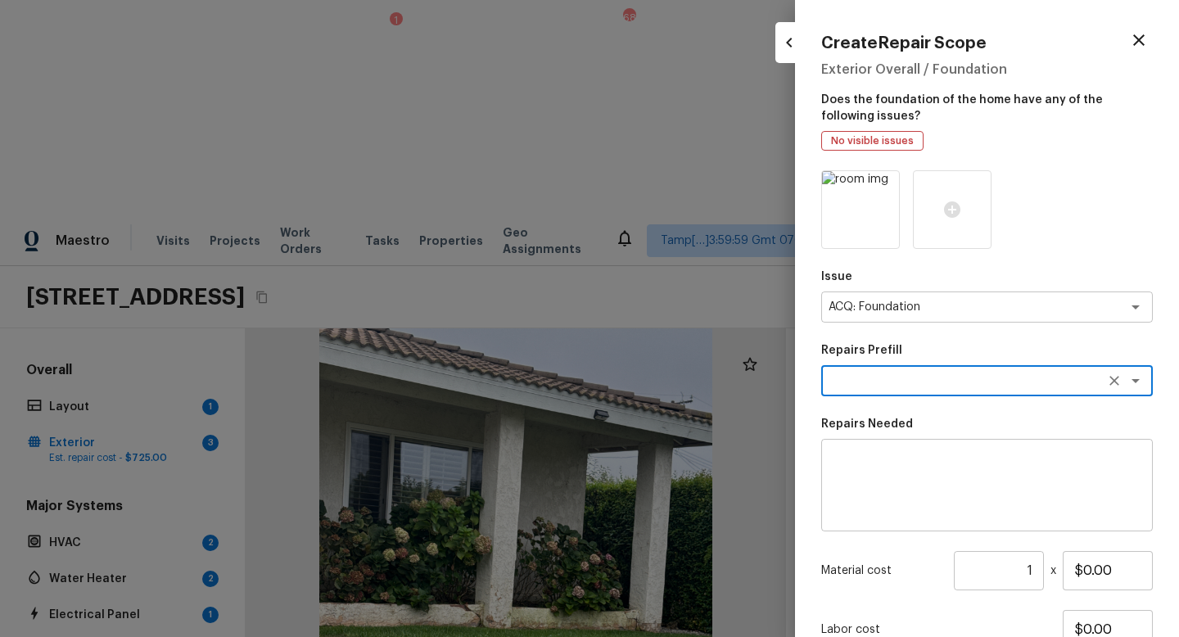
click at [882, 375] on textarea at bounding box center [964, 381] width 271 height 16
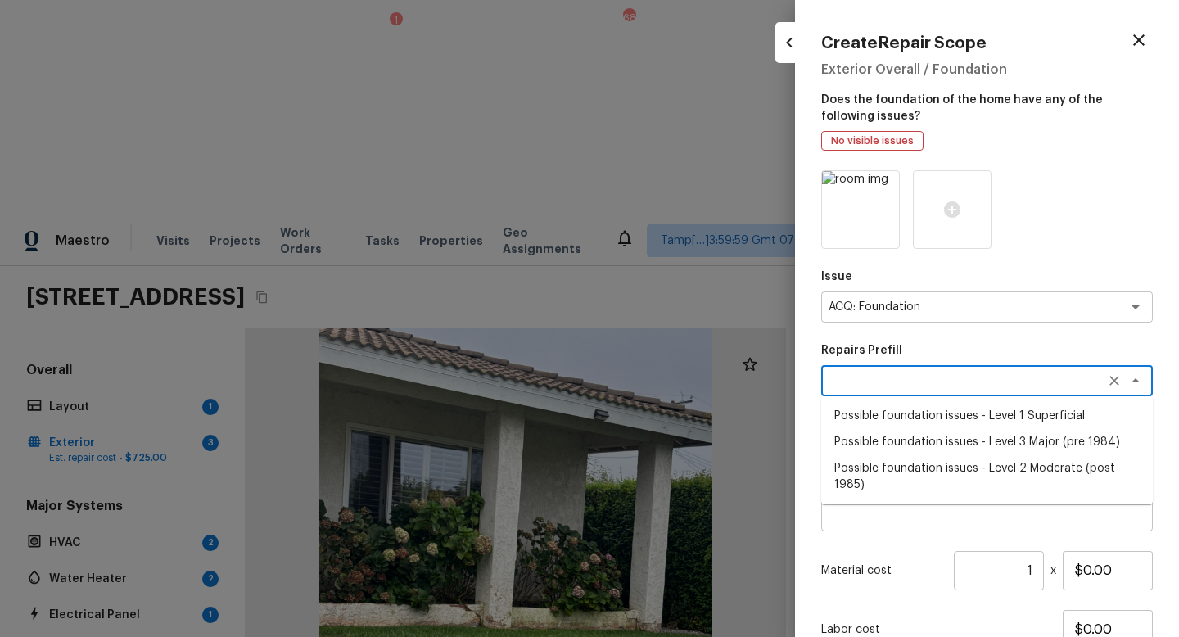
click at [903, 414] on li "Possible foundation issues - Level 1 Superficial" at bounding box center [988, 416] width 332 height 26
type textarea "Possible foundation issues - Level 1 Superficial"
type textarea "Possible foundation issues - Level 1 - Superficial. Disclaimer: This is NOT a t…"
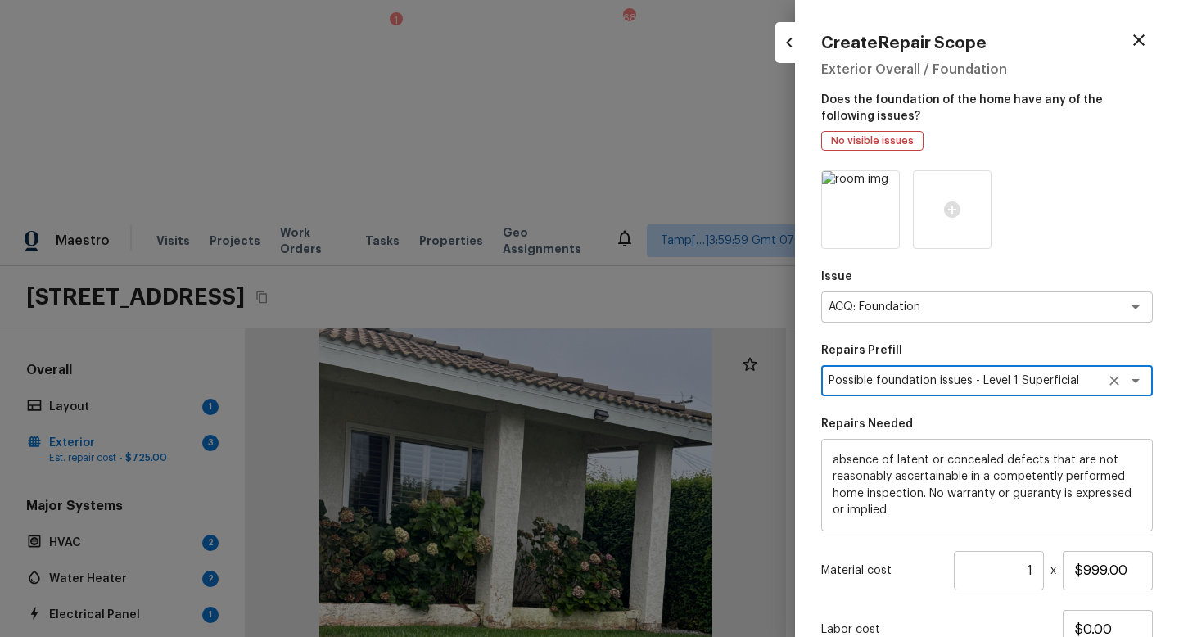
scroll to position [132, 0]
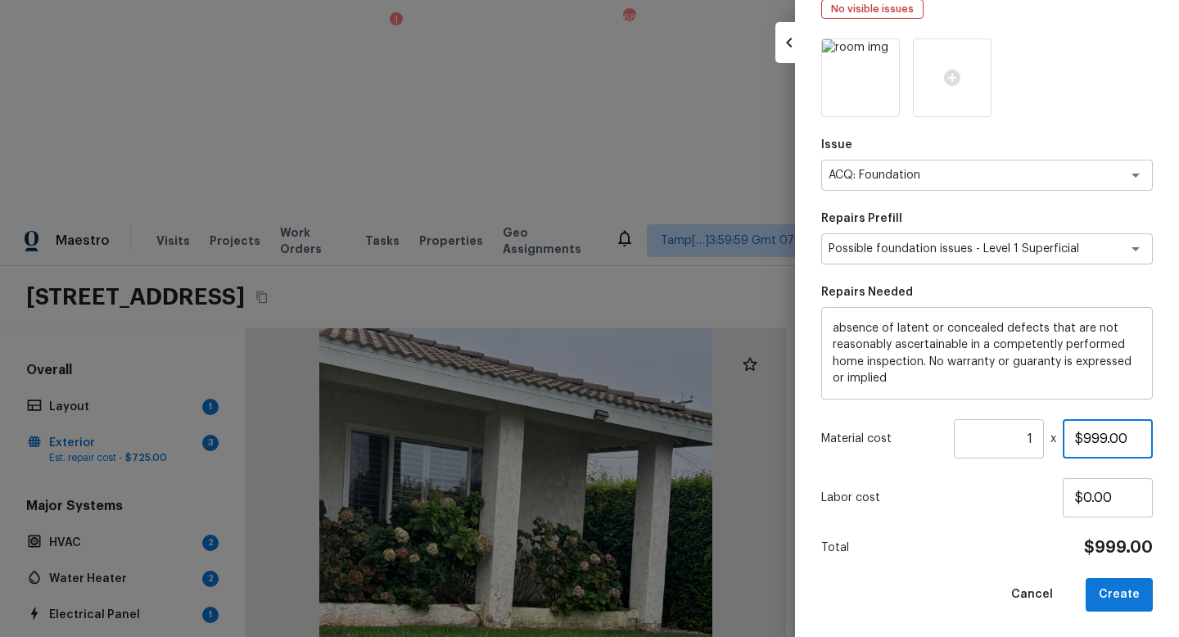
drag, startPoint x: 1140, startPoint y: 442, endPoint x: 998, endPoint y: 441, distance: 142.5
click at [998, 441] on div "Material cost 1 ​ x $999.00" at bounding box center [988, 438] width 332 height 39
type input "$0.00"
click at [970, 500] on p "Labor cost" at bounding box center [943, 498] width 242 height 16
click at [1128, 569] on button "Create" at bounding box center [1119, 595] width 67 height 34
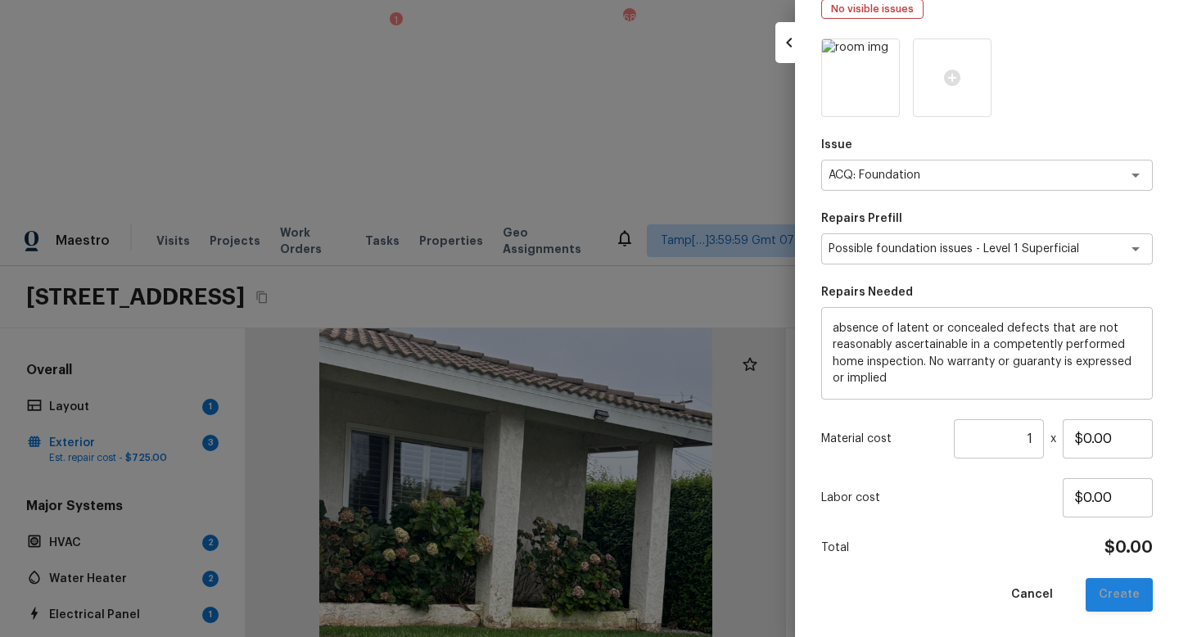
click at [1128, 569] on div "Cancel Create" at bounding box center [988, 595] width 332 height 34
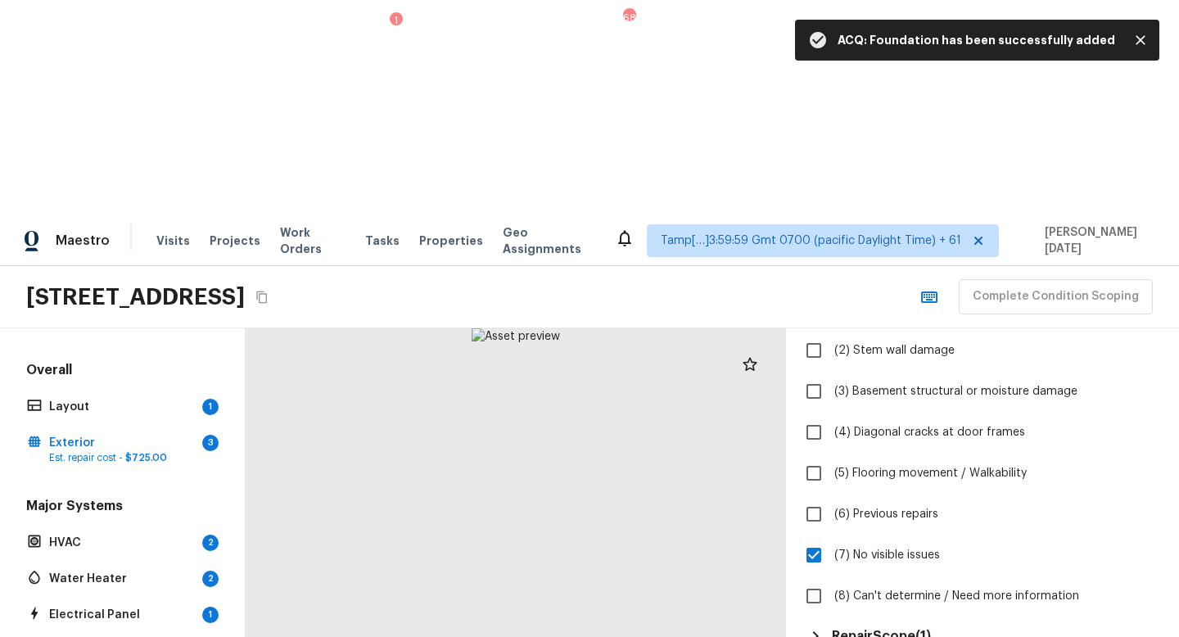
scroll to position [241, 0]
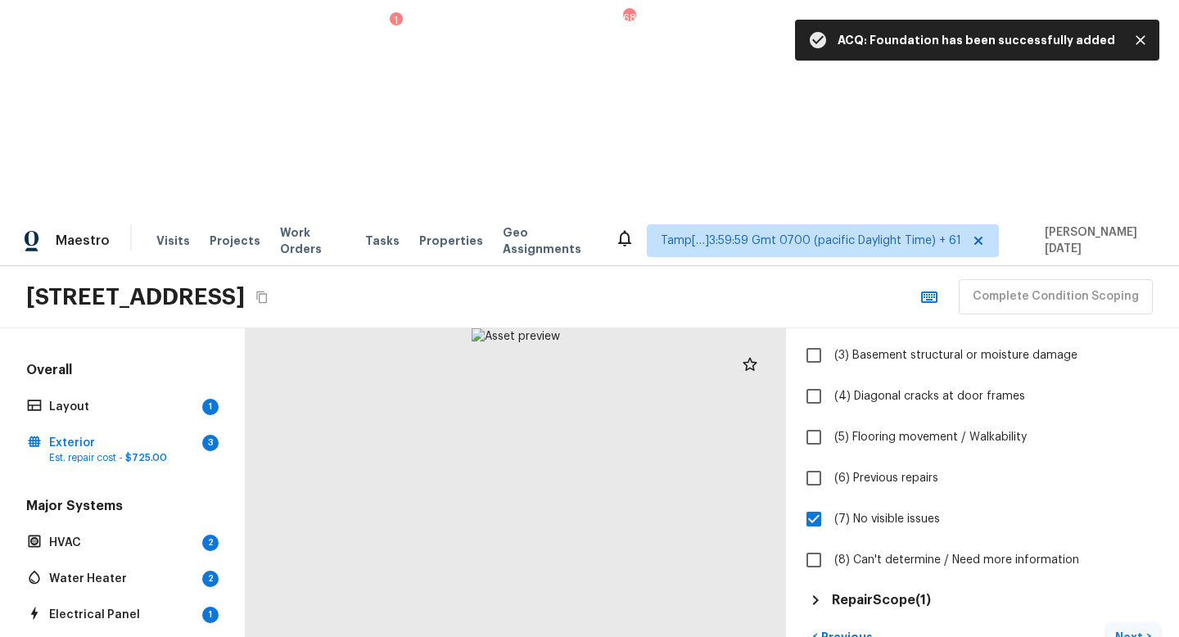
click at [1132, 569] on button "Next >" at bounding box center [1133, 636] width 52 height 27
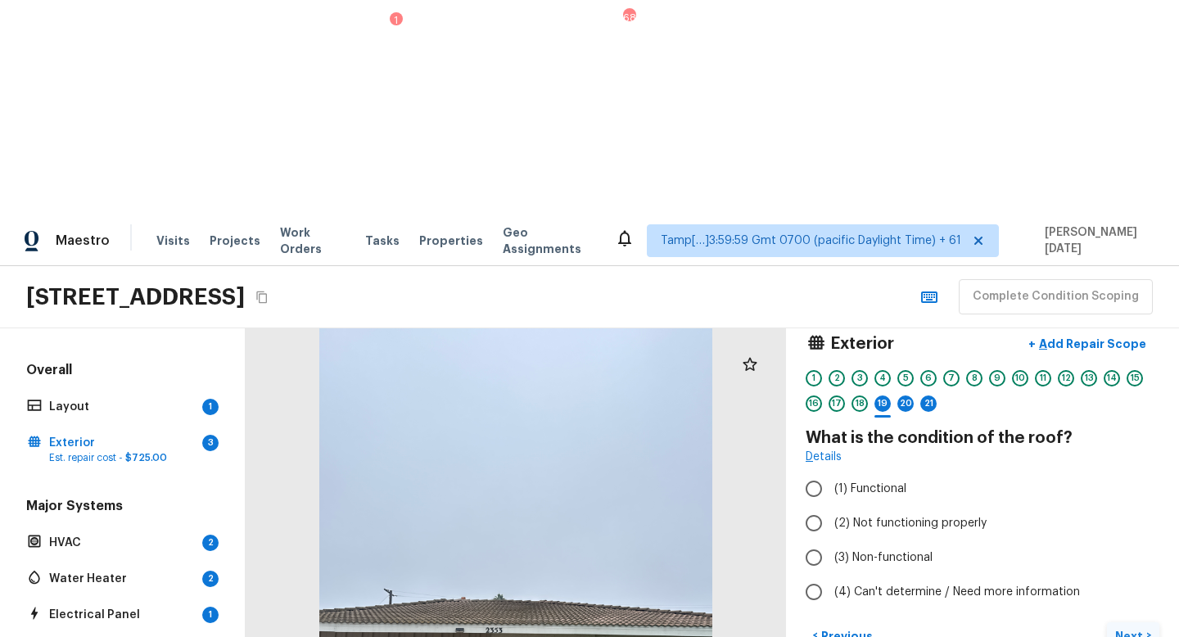
scroll to position [20, 0]
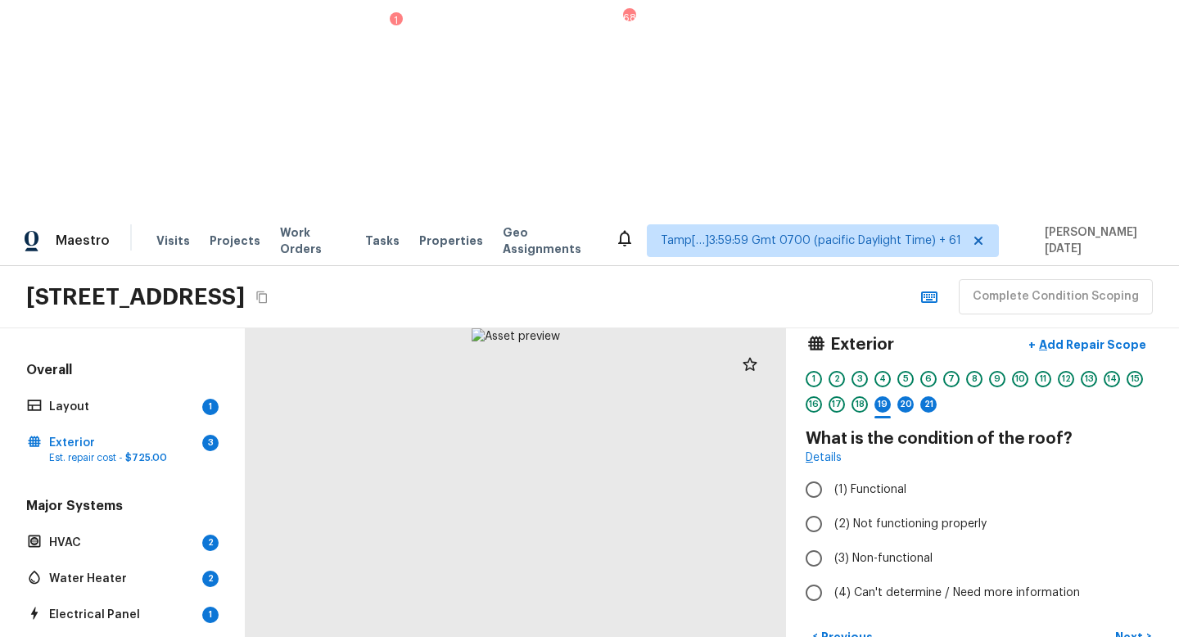
click at [1129, 403] on div "Exterior + Add Repair Scope 1 2 3 4 5 6 7 8 9 10 11 12 13 14 15 16 17 18 19 20 …" at bounding box center [982, 589] width 393 height 523
click at [616, 456] on div at bounding box center [516, 589] width 541 height 523
click at [509, 438] on div at bounding box center [414, 508] width 1087 height 1052
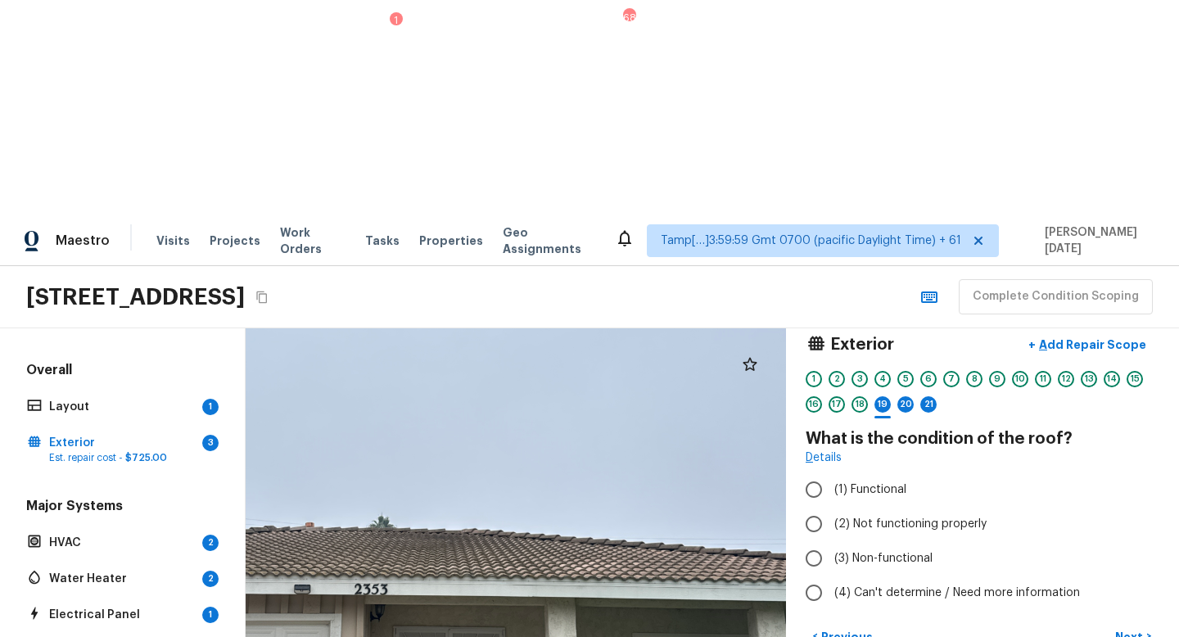
click at [509, 438] on div at bounding box center [414, 508] width 1087 height 1052
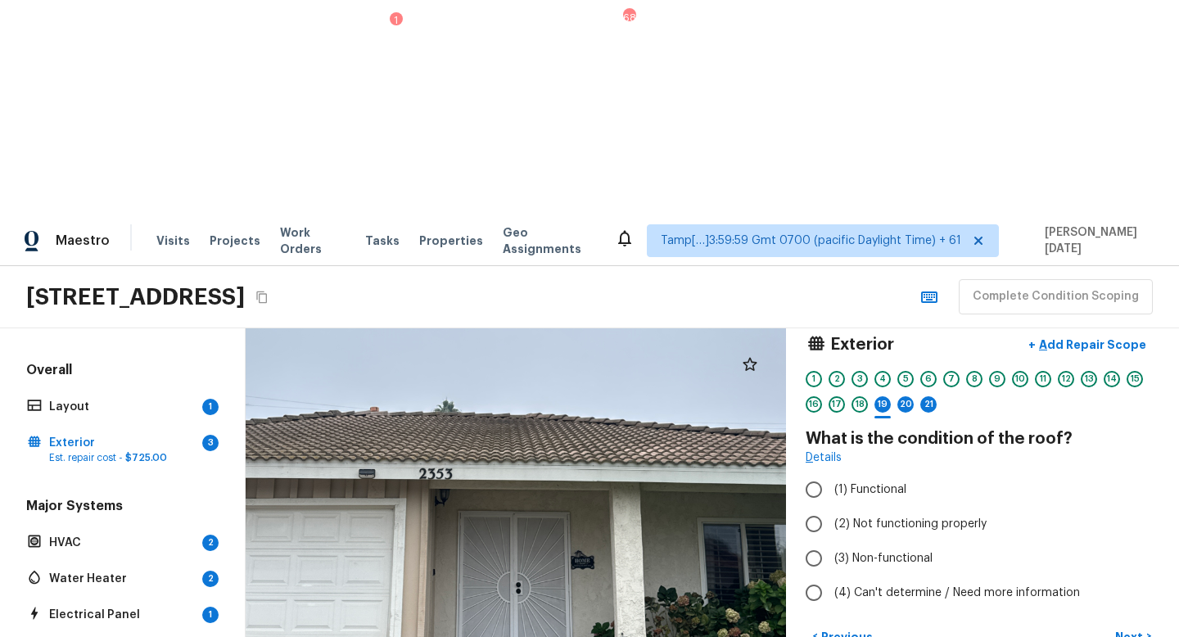
drag, startPoint x: 509, startPoint y: 438, endPoint x: 573, endPoint y: 323, distance: 132.4
click at [573, 323] on div at bounding box center [479, 392] width 1087 height 1052
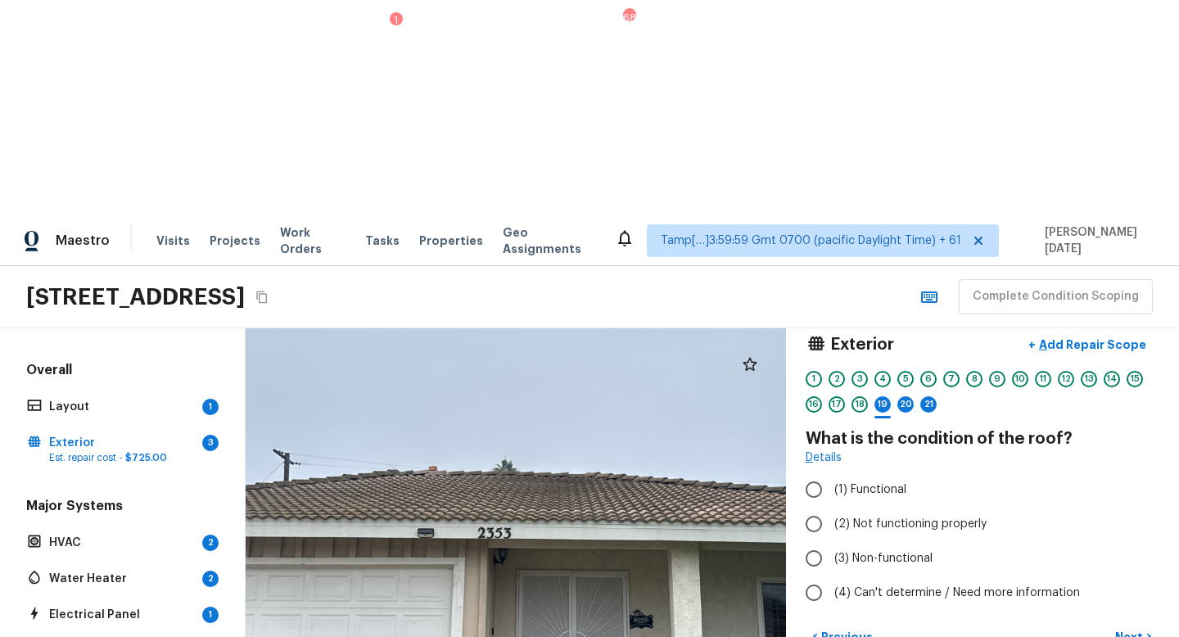
drag, startPoint x: 437, startPoint y: 356, endPoint x: 428, endPoint y: 480, distance: 124.1
click at [429, 482] on div at bounding box center [538, 452] width 1087 height 1052
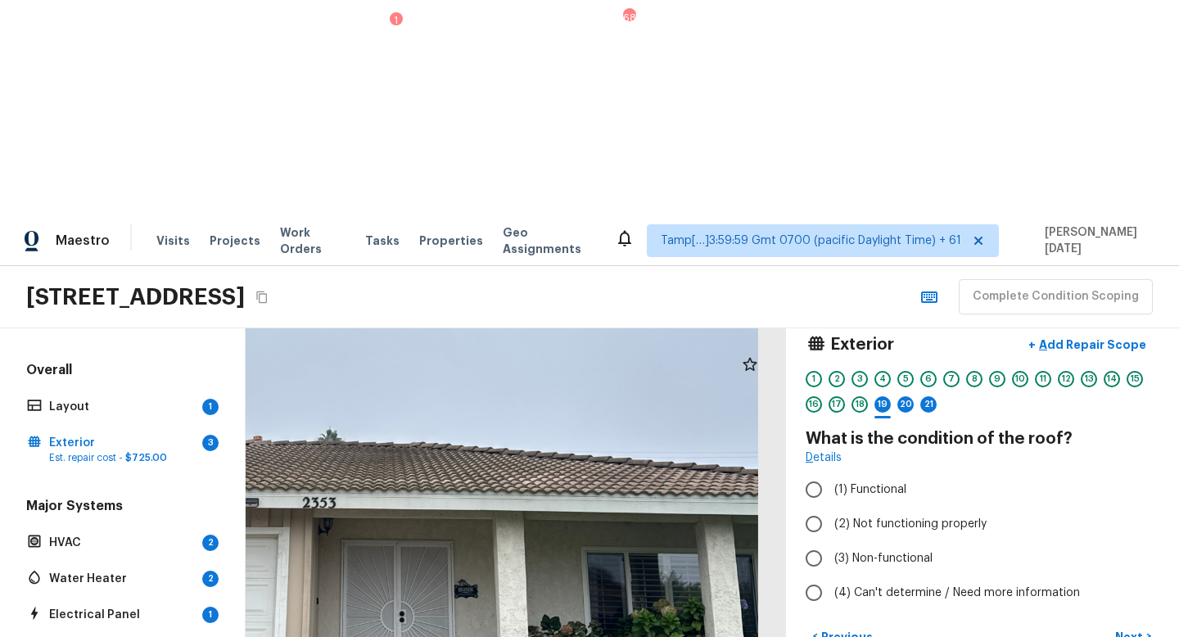
drag, startPoint x: 529, startPoint y: 451, endPoint x: 354, endPoint y: 422, distance: 177.7
click at [354, 422] on div at bounding box center [363, 422] width 1087 height 1052
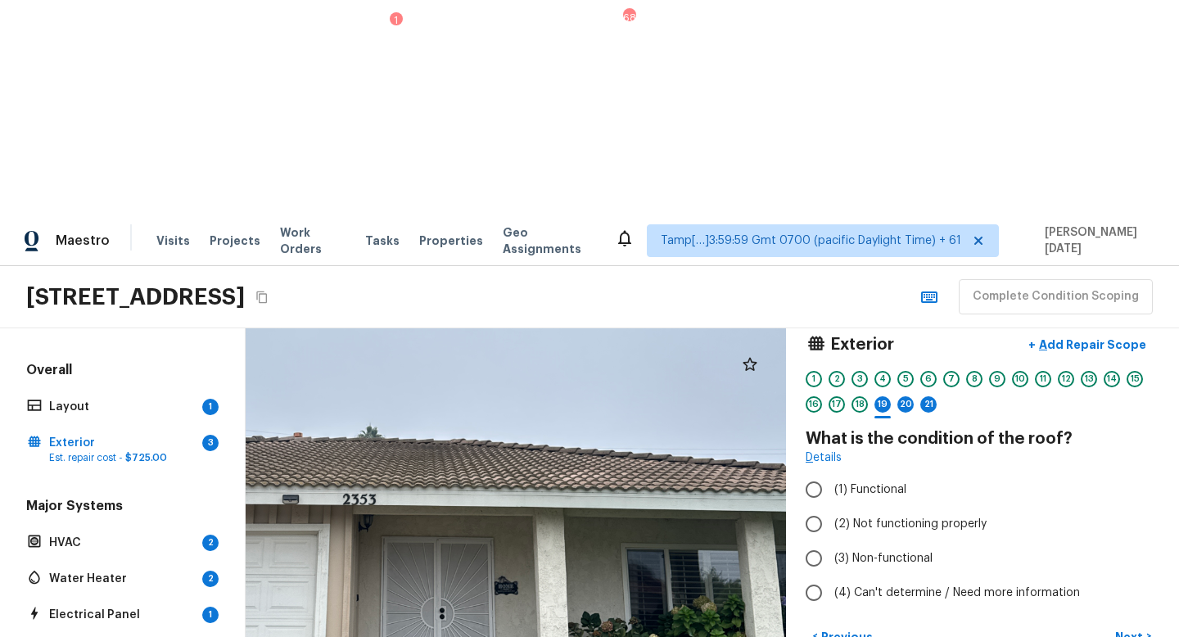
drag, startPoint x: 543, startPoint y: 419, endPoint x: 593, endPoint y: 416, distance: 50.1
click at [593, 416] on div at bounding box center [403, 419] width 1087 height 1052
click at [829, 473] on input "(1) Functional" at bounding box center [814, 490] width 34 height 34
radio input "true"
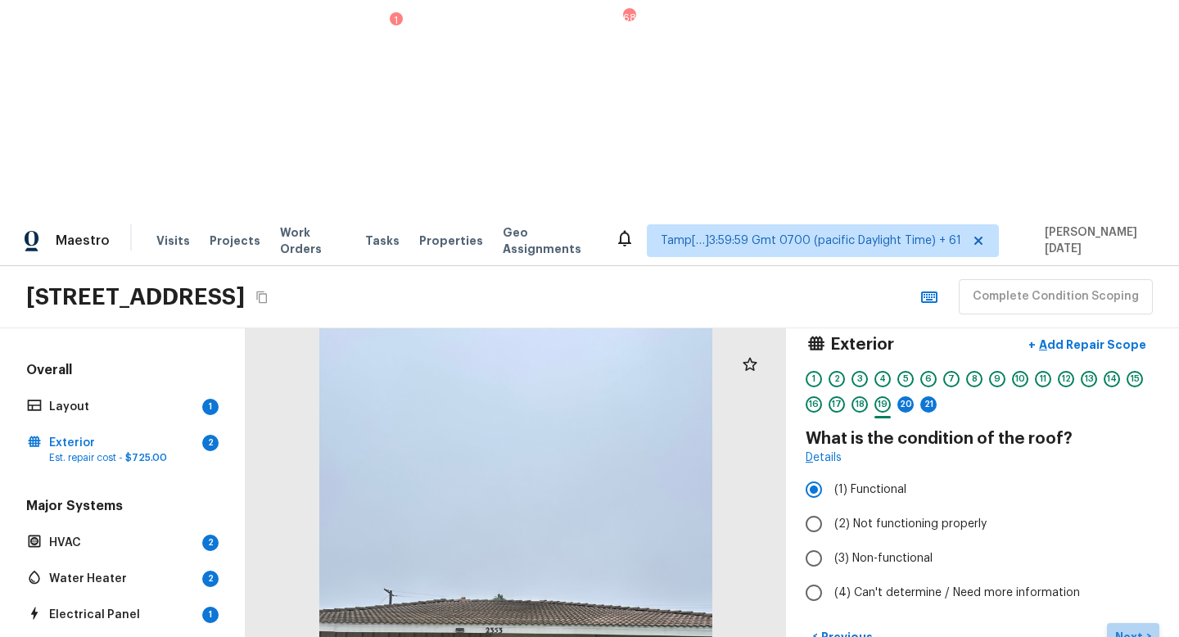
click at [1135, 569] on p "Next" at bounding box center [1131, 637] width 31 height 16
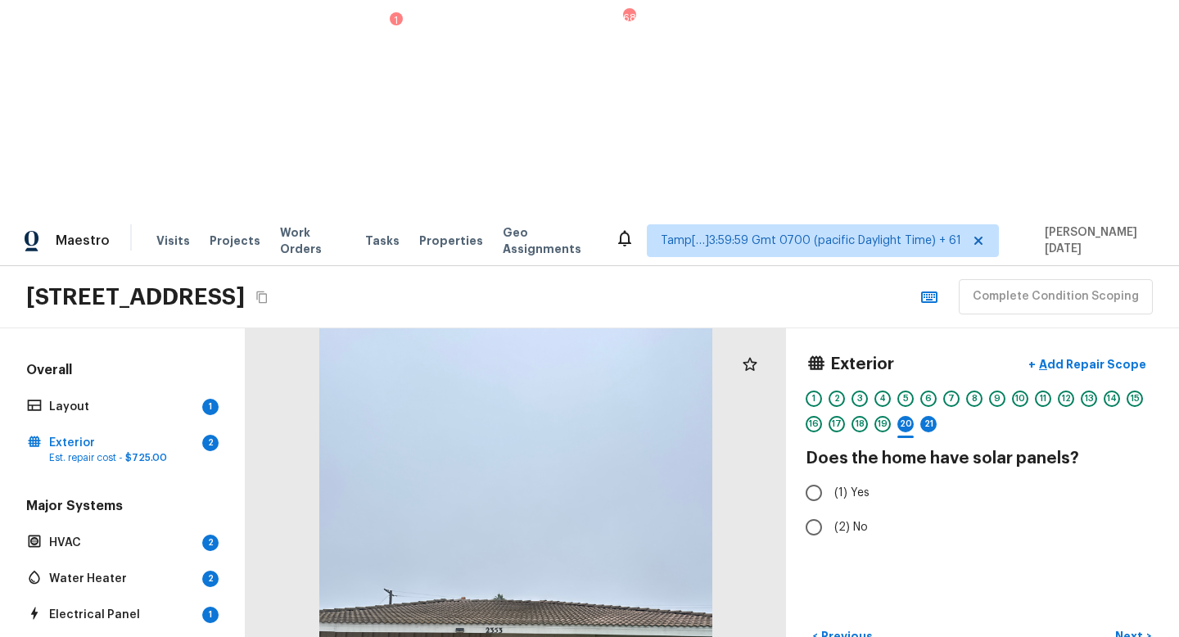
click at [629, 445] on div at bounding box center [516, 589] width 541 height 523
click at [359, 475] on div at bounding box center [516, 589] width 541 height 523
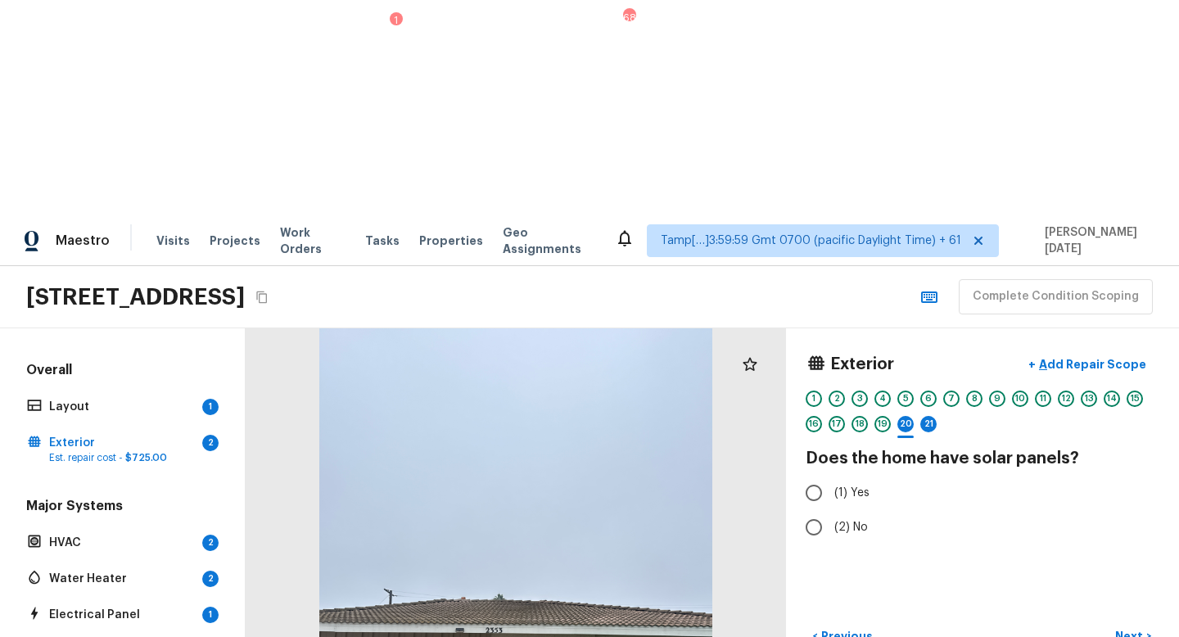
click at [359, 475] on div at bounding box center [516, 589] width 541 height 523
click at [477, 463] on div at bounding box center [516, 589] width 541 height 523
click at [812, 510] on input "(2) No" at bounding box center [814, 527] width 34 height 34
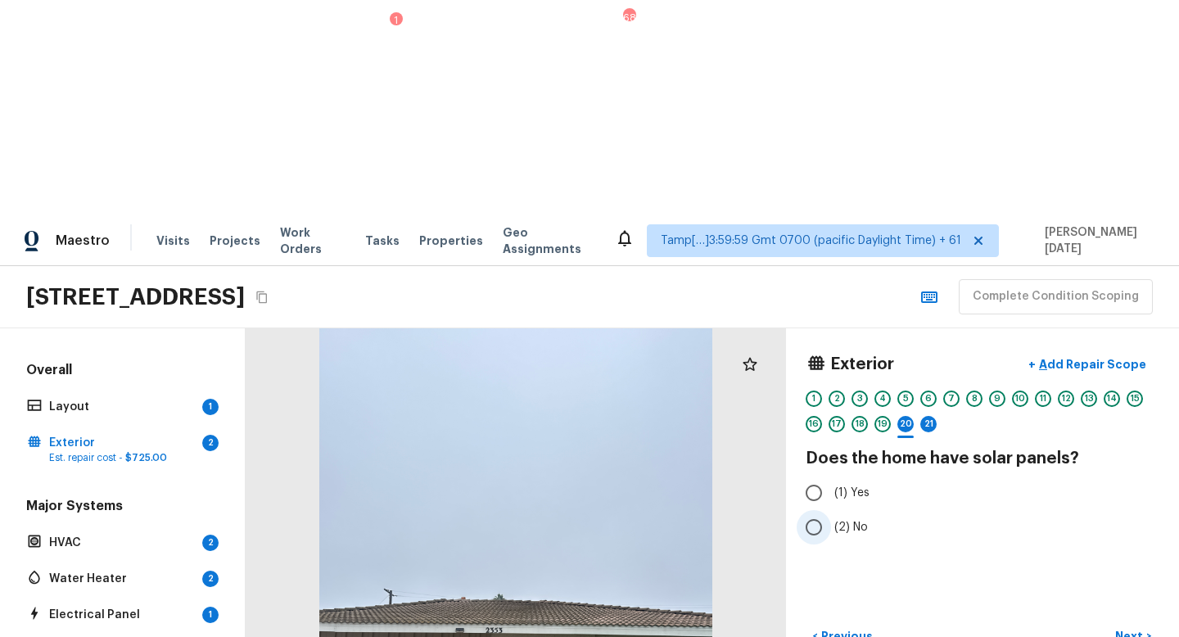
radio input "true"
click at [1129, 569] on p "Next" at bounding box center [1131, 636] width 31 height 16
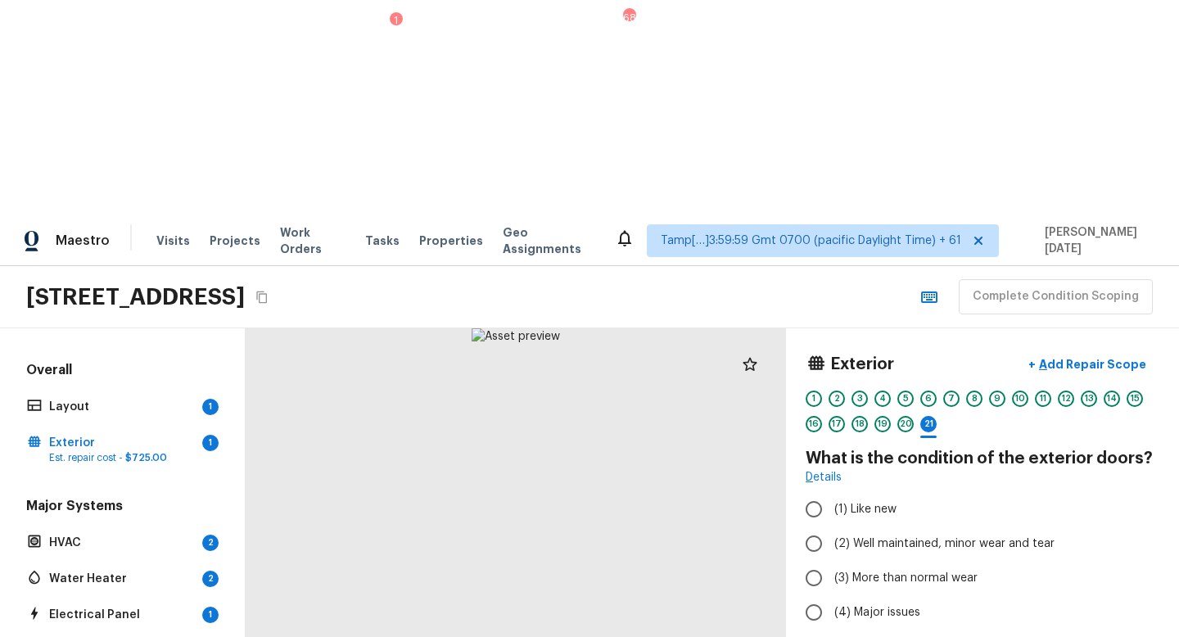
click at [560, 408] on div at bounding box center [516, 589] width 541 height 523
drag, startPoint x: 639, startPoint y: 322, endPoint x: 565, endPoint y: 615, distance: 302.3
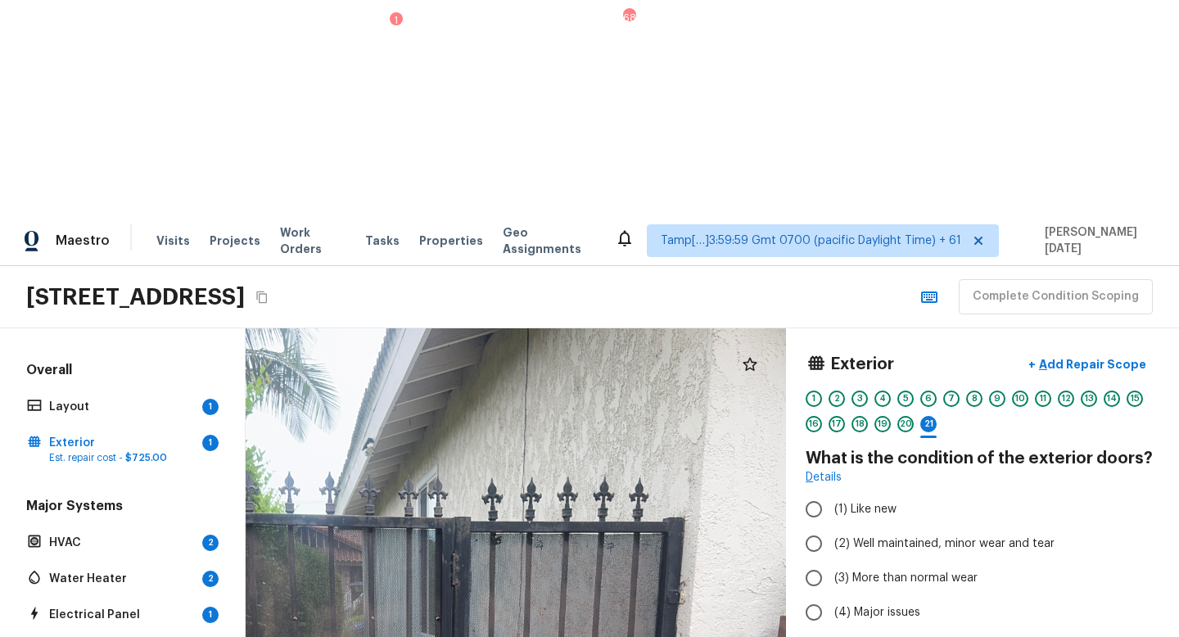
drag, startPoint x: 574, startPoint y: 450, endPoint x: 607, endPoint y: 371, distance: 85.9
click at [833, 527] on label "(2) Well maintained, minor wear and tear" at bounding box center [972, 544] width 350 height 34
click at [831, 527] on input "(2) Well maintained, minor wear and tear" at bounding box center [814, 544] width 34 height 34
radio input "true"
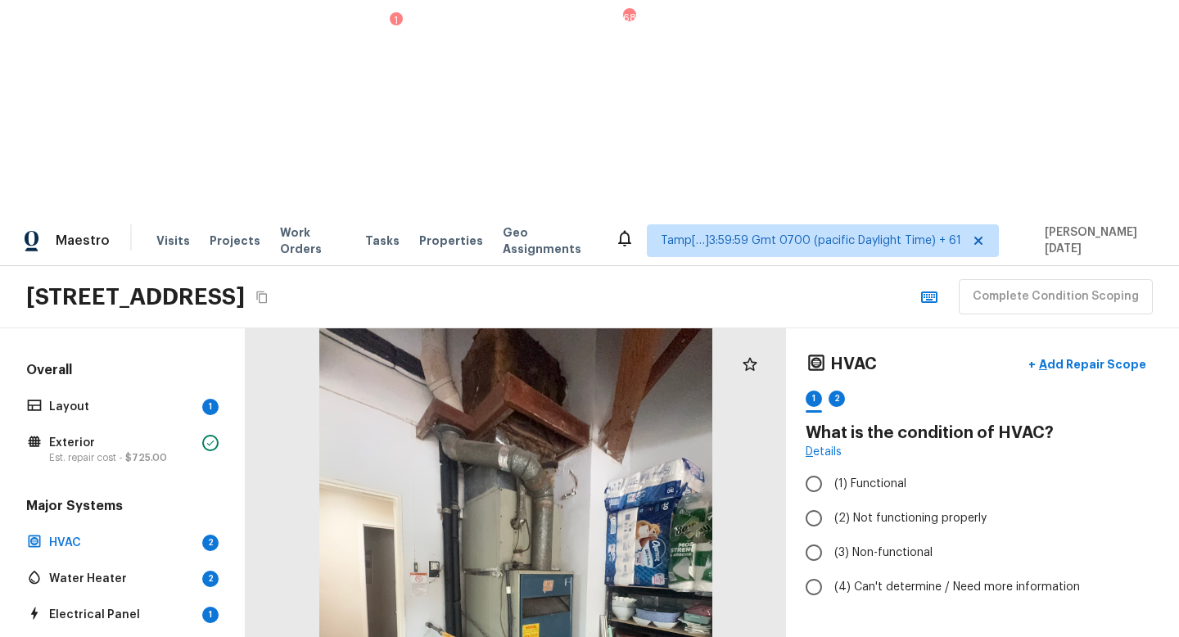
click at [619, 419] on div at bounding box center [516, 589] width 541 height 523
click at [526, 419] on div at bounding box center [516, 589] width 541 height 523
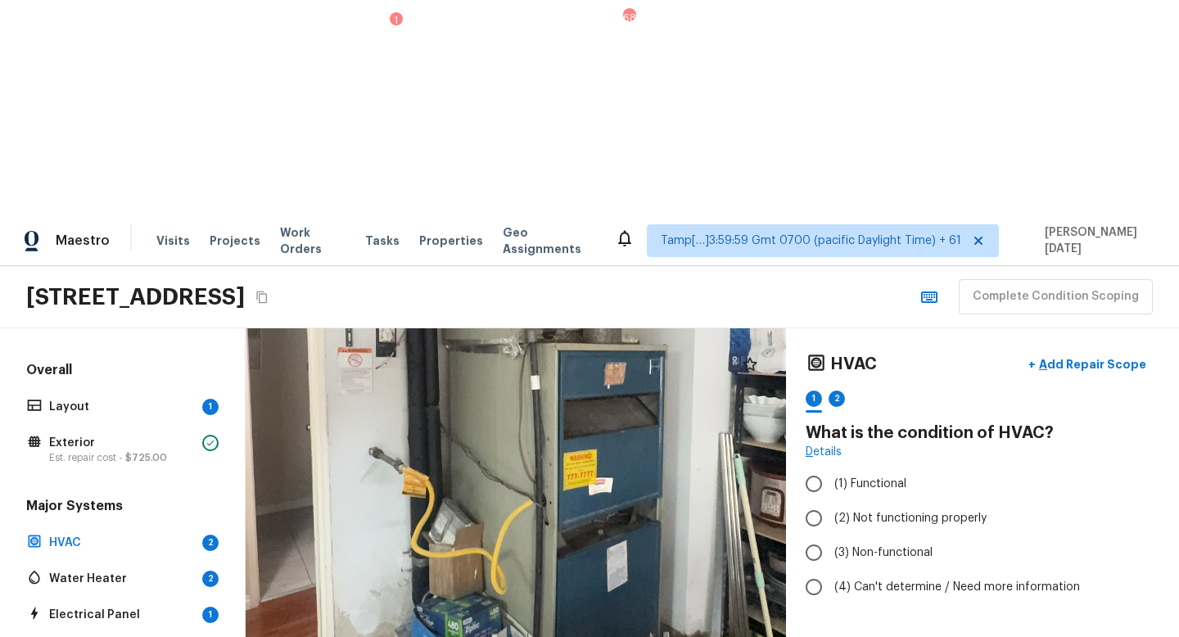
drag, startPoint x: 591, startPoint y: 351, endPoint x: 636, endPoint y: 188, distance: 168.1
click at [636, 188] on div at bounding box center [550, 383] width 1087 height 1052
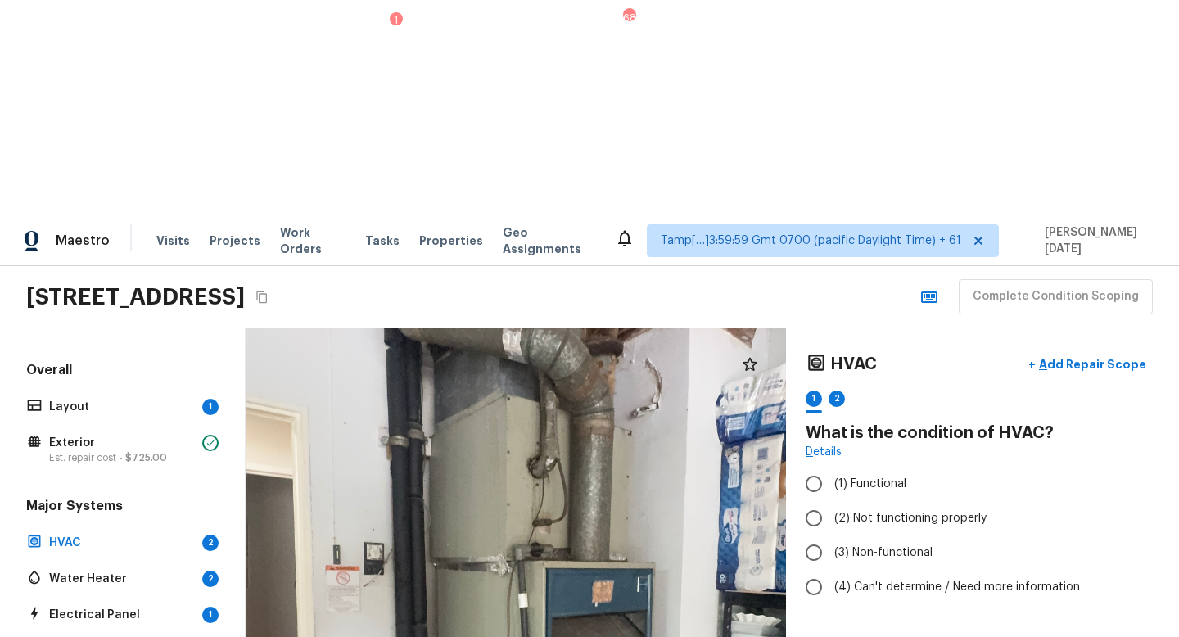
drag, startPoint x: 621, startPoint y: 384, endPoint x: 587, endPoint y: 636, distance: 254.5
click at [587, 569] on html "Maestro Visits Projects Work Orders Tasks 1 Properties Geo Assignments 683 Tamp…" at bounding box center [589, 426] width 1179 height 852
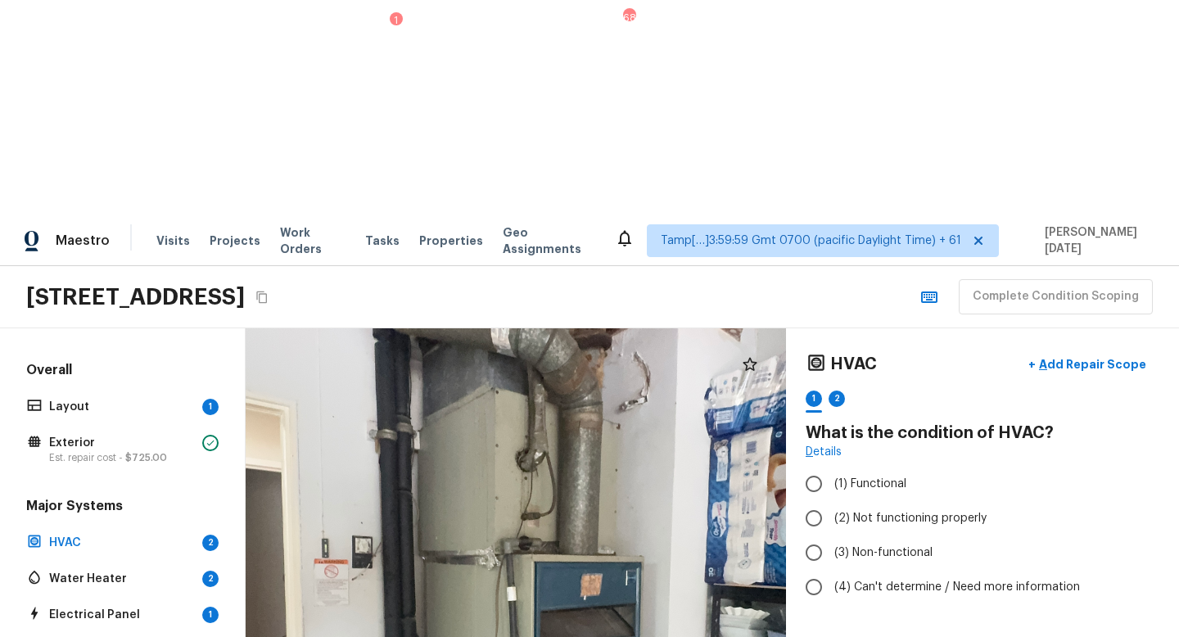
drag, startPoint x: 601, startPoint y: 382, endPoint x: 611, endPoint y: 341, distance: 42.1
click at [611, 341] on div at bounding box center [527, 594] width 1087 height 1052
click at [813, 467] on input "(1) Functional" at bounding box center [814, 484] width 34 height 34
radio input "true"
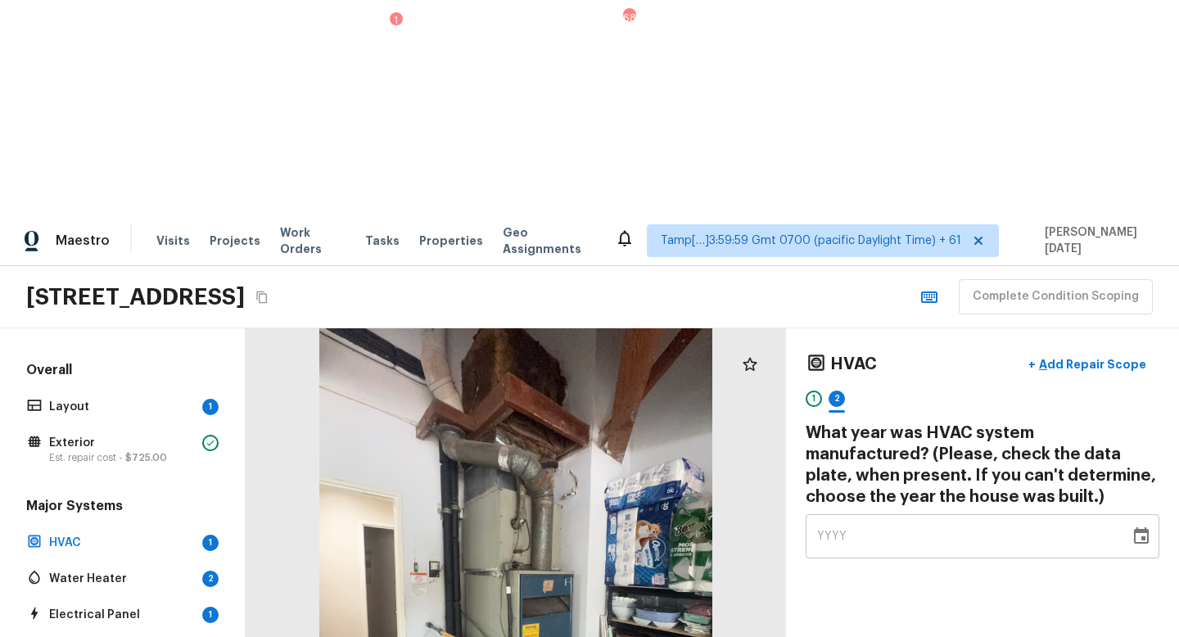
click at [1130, 520] on button "Choose date" at bounding box center [1141, 536] width 33 height 33
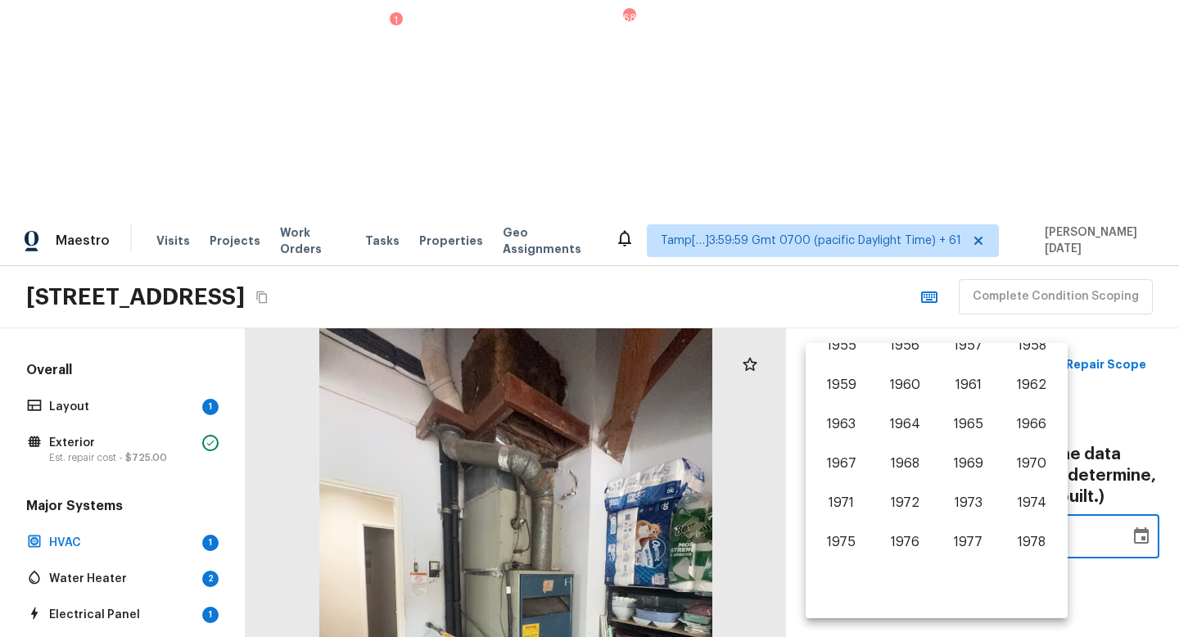
scroll to position [592, 0]
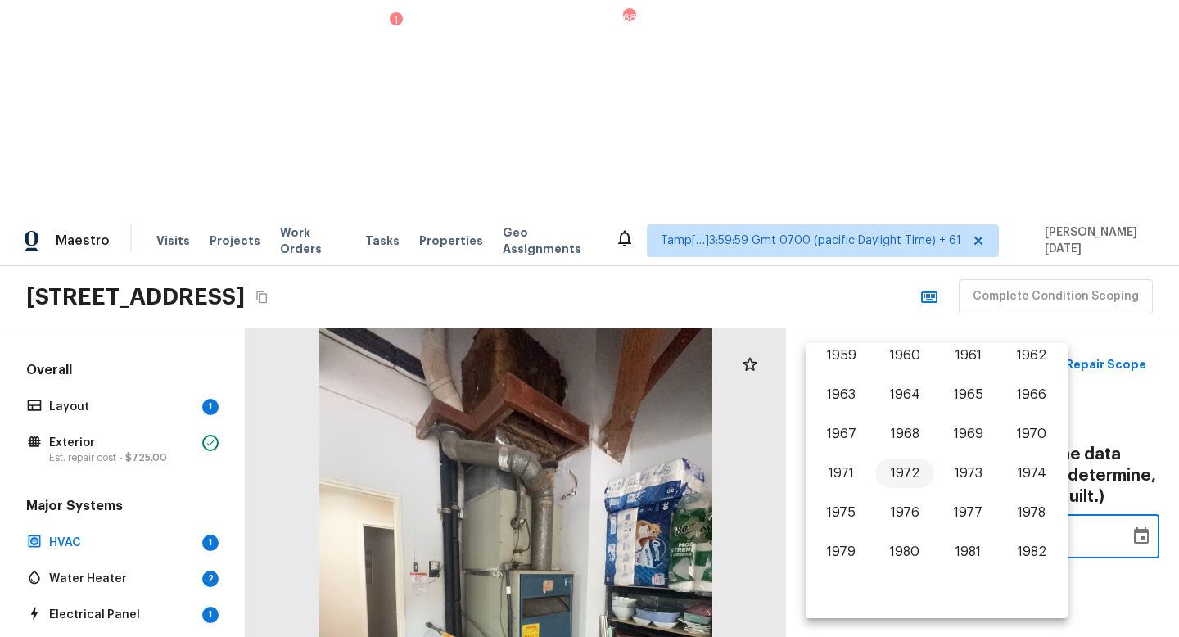
click at [901, 476] on button "1972" at bounding box center [905, 473] width 59 height 29
type input "1972"
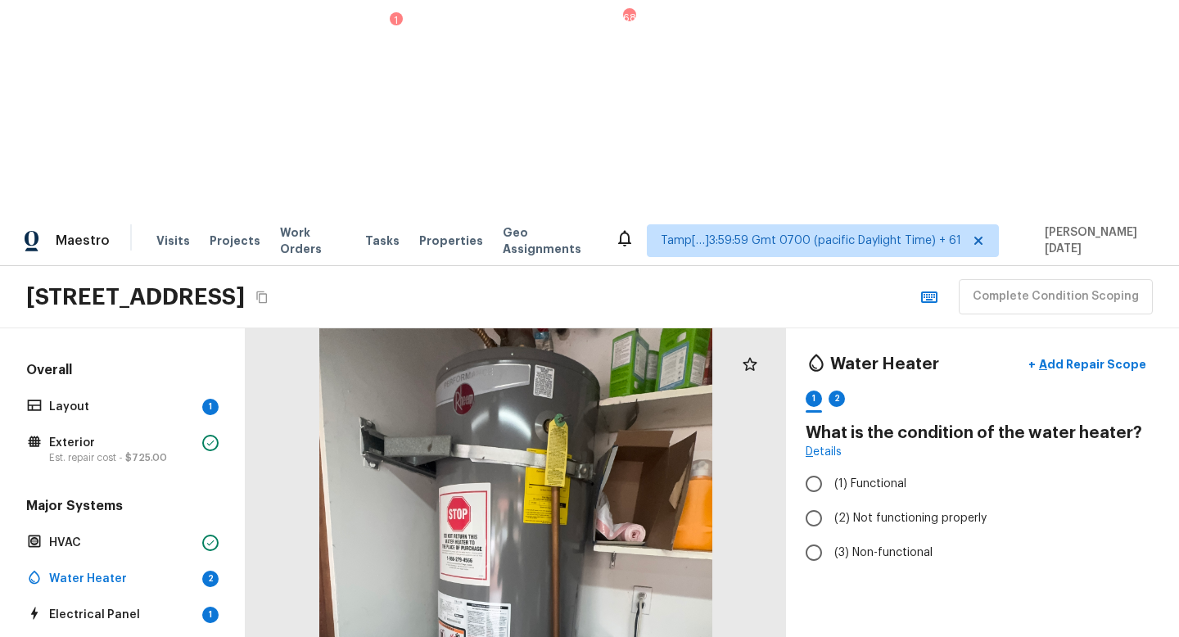
click at [595, 512] on div at bounding box center [516, 589] width 541 height 523
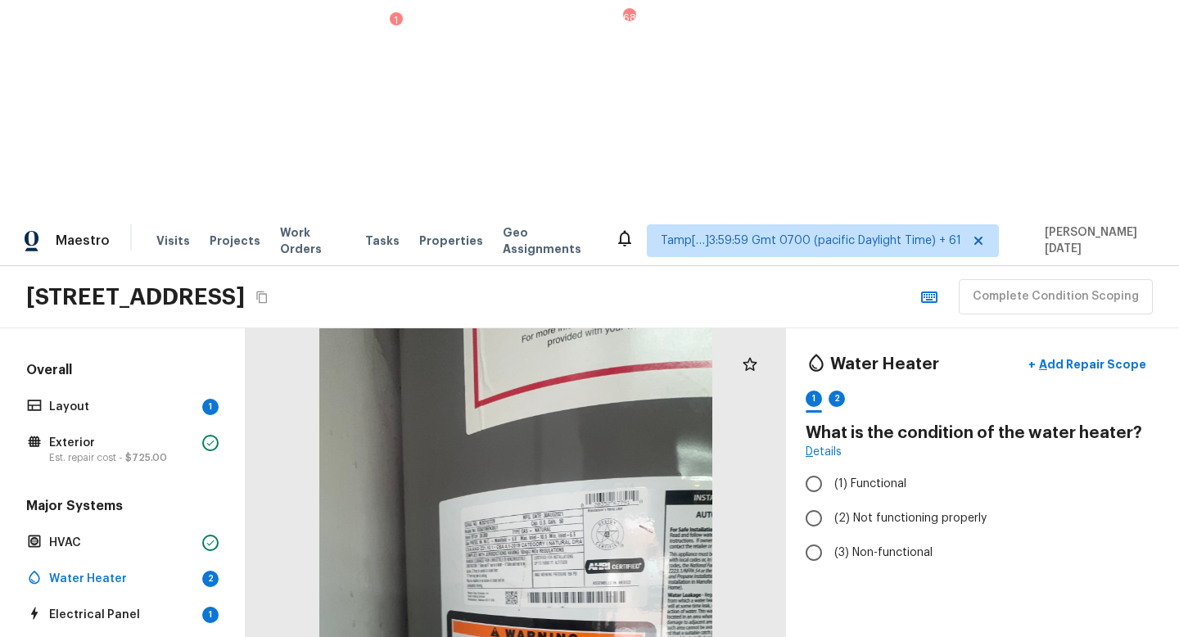
click at [583, 403] on div at bounding box center [516, 589] width 541 height 523
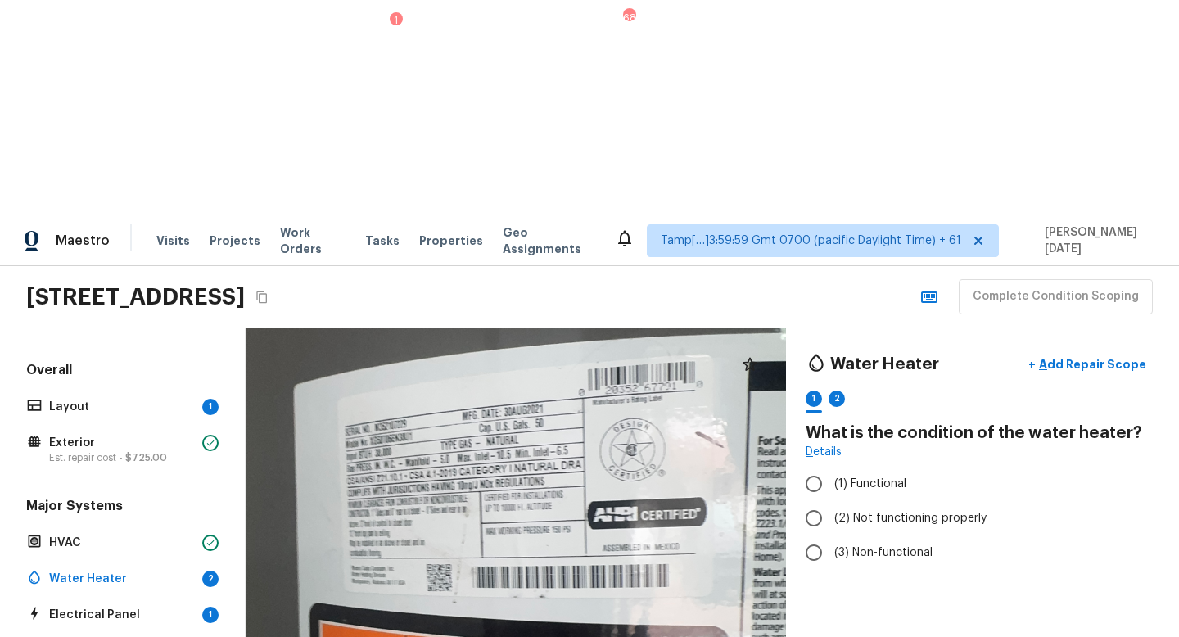
click at [537, 347] on div at bounding box center [448, 562] width 1087 height 1052
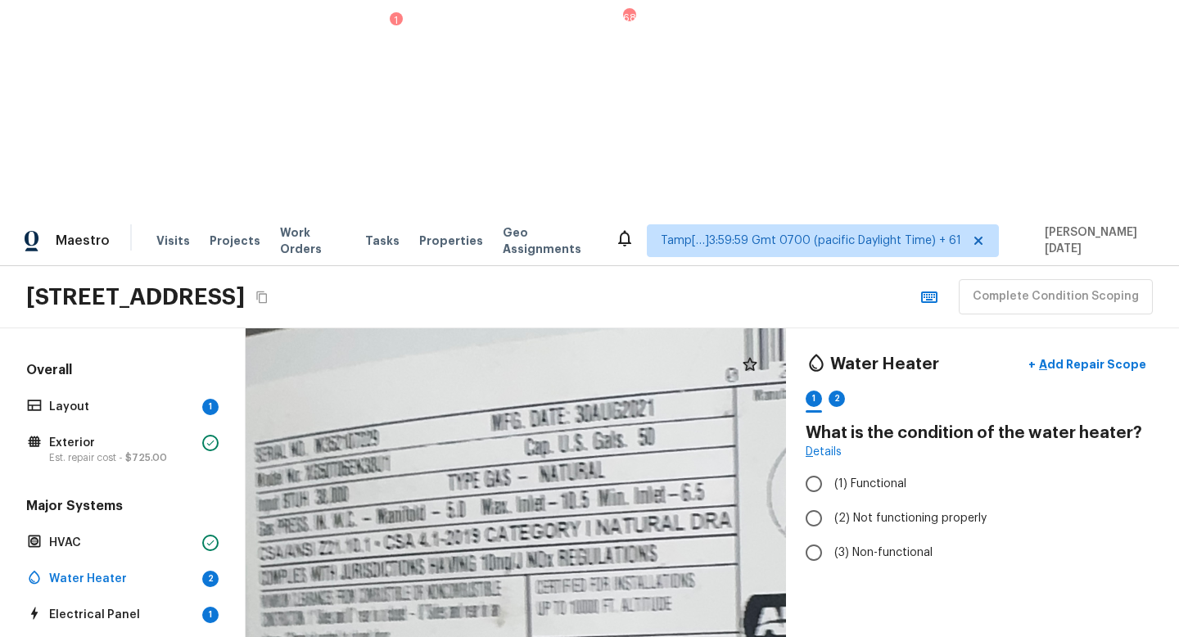
drag, startPoint x: 537, startPoint y: 347, endPoint x: 663, endPoint y: 515, distance: 209.5
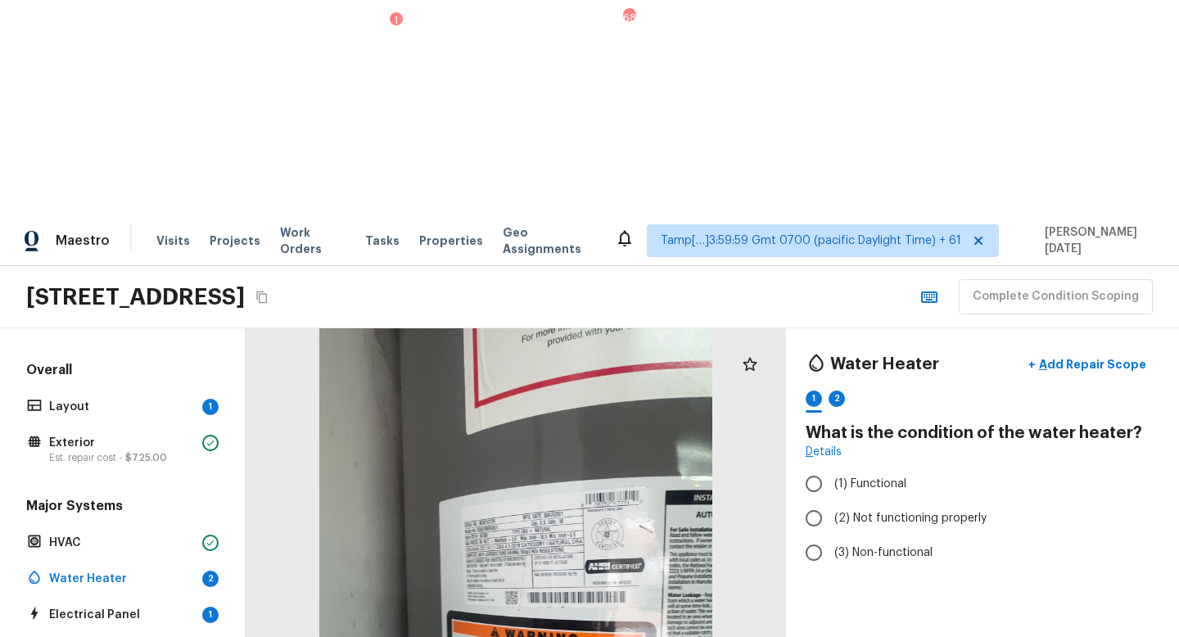
click at [541, 427] on div at bounding box center [516, 589] width 541 height 523
click at [540, 362] on div at bounding box center [516, 589] width 541 height 523
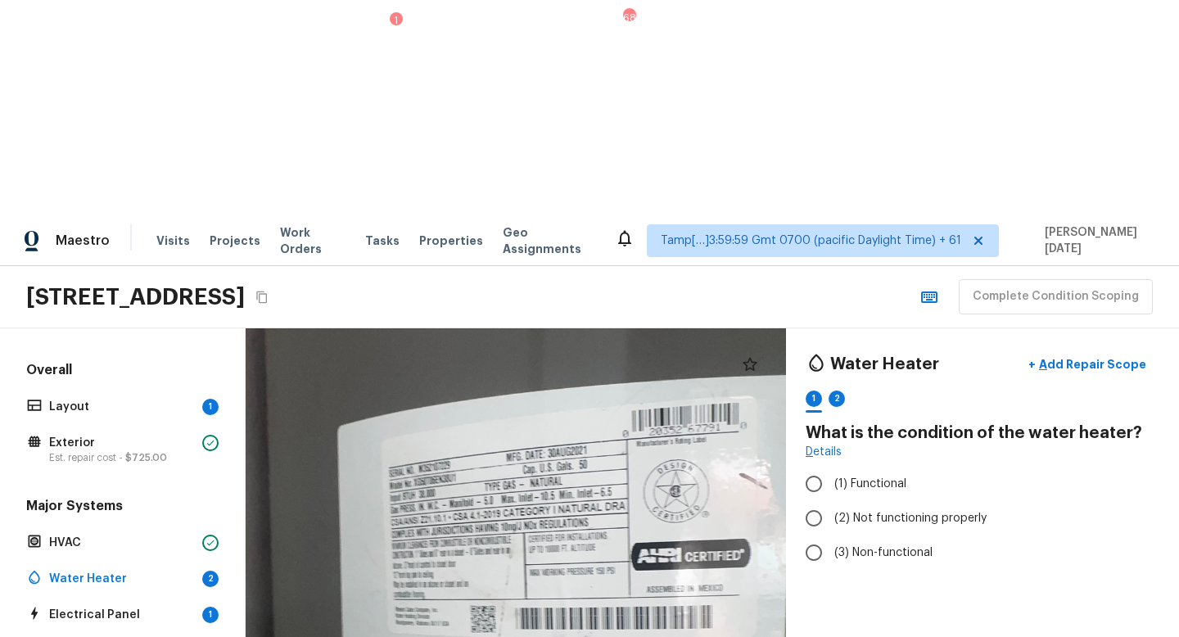
click at [550, 332] on div at bounding box center [491, 603] width 1087 height 1052
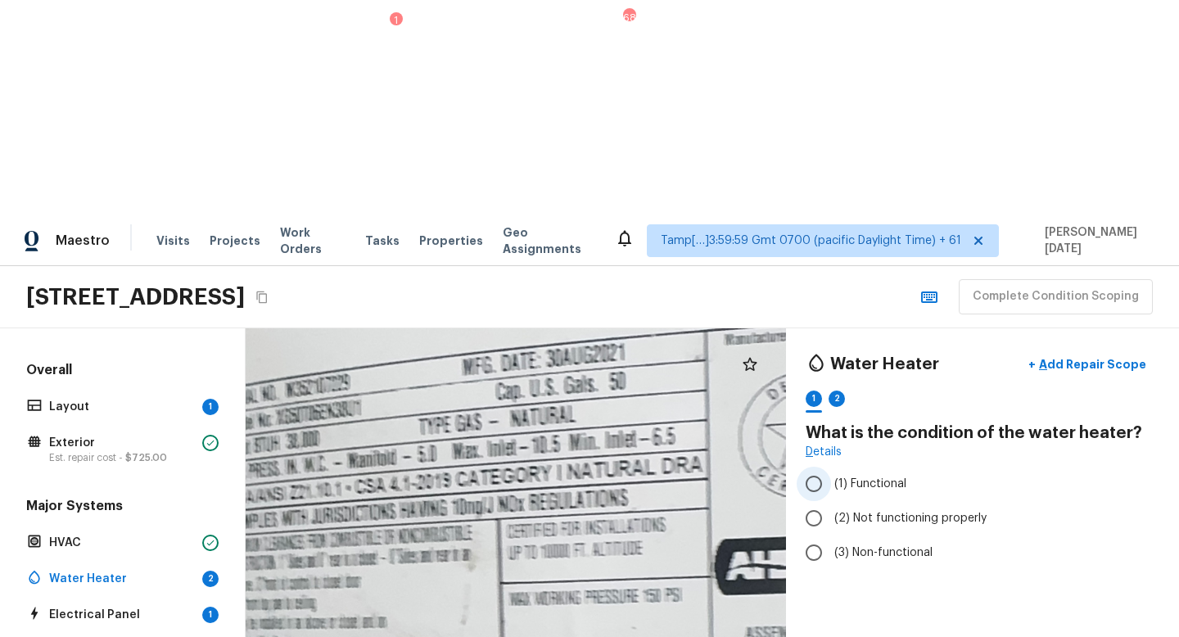
click at [805, 467] on input "(1) Functional" at bounding box center [814, 484] width 34 height 34
radio input "true"
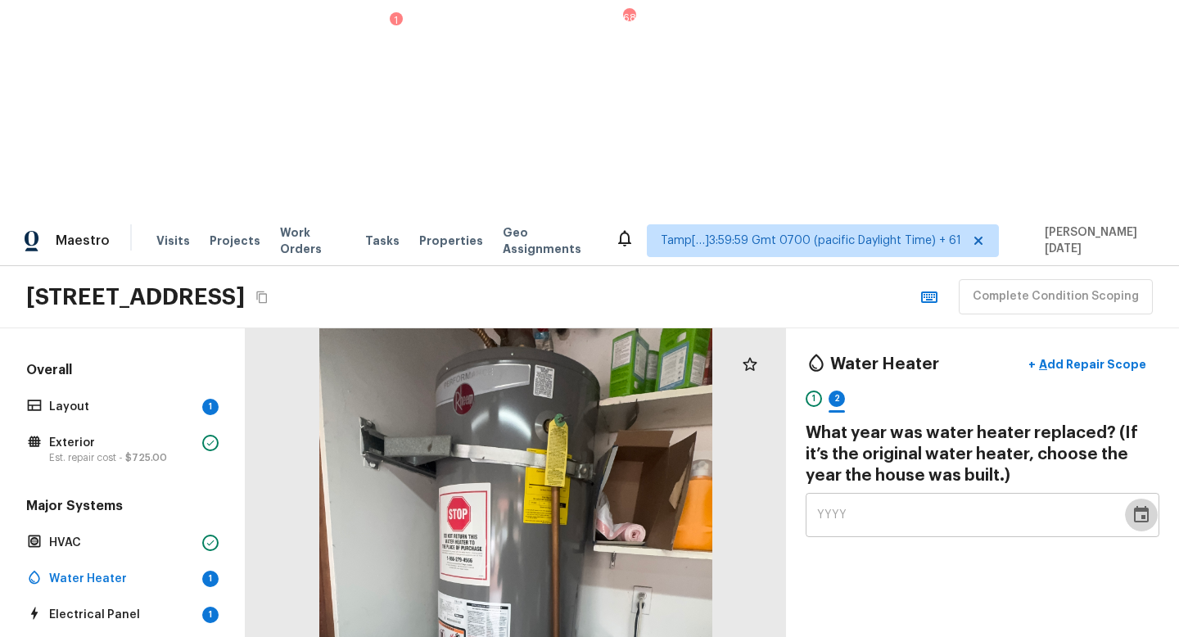
click at [1144, 506] on icon "Choose date" at bounding box center [1141, 514] width 15 height 16
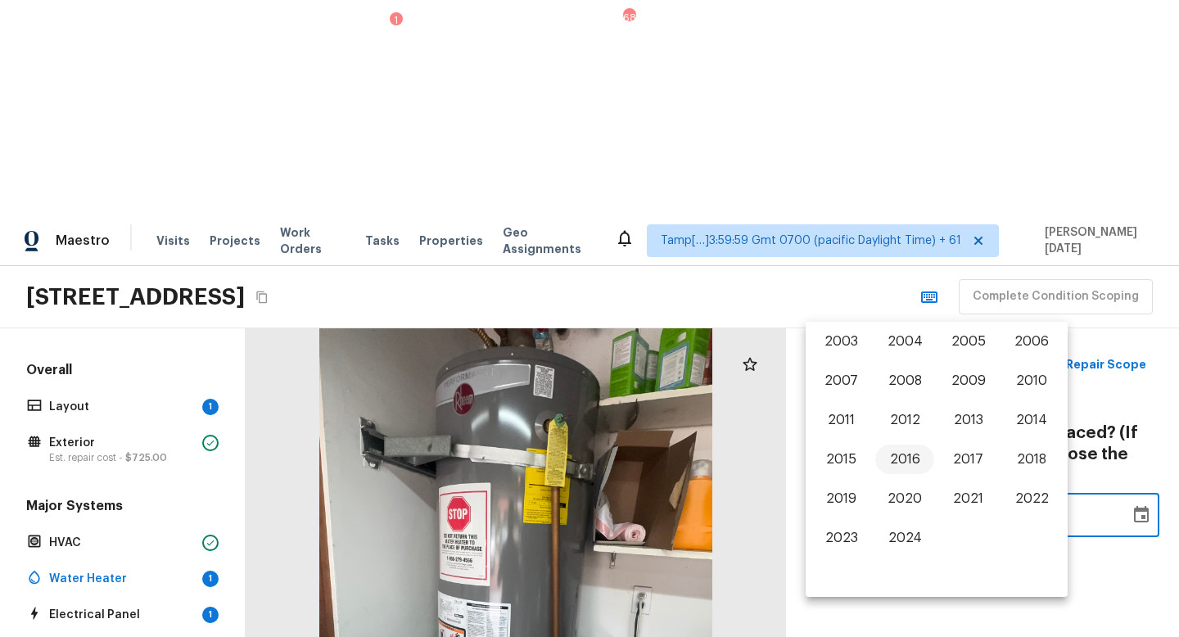
scroll to position [1019, 0]
click at [971, 499] on button "2021" at bounding box center [968, 496] width 59 height 29
type input "2021"
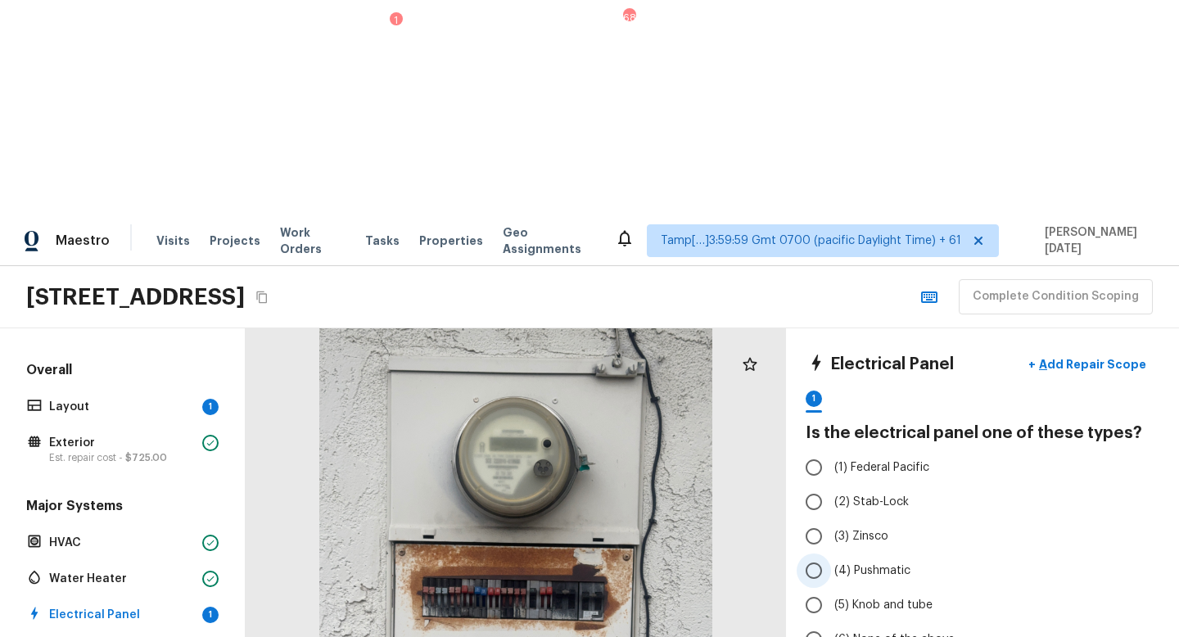
click at [822, 554] on input "(4) Pushmatic" at bounding box center [814, 571] width 34 height 34
radio input "true"
click at [1075, 356] on p "Add Repair Scope" at bounding box center [1091, 364] width 111 height 16
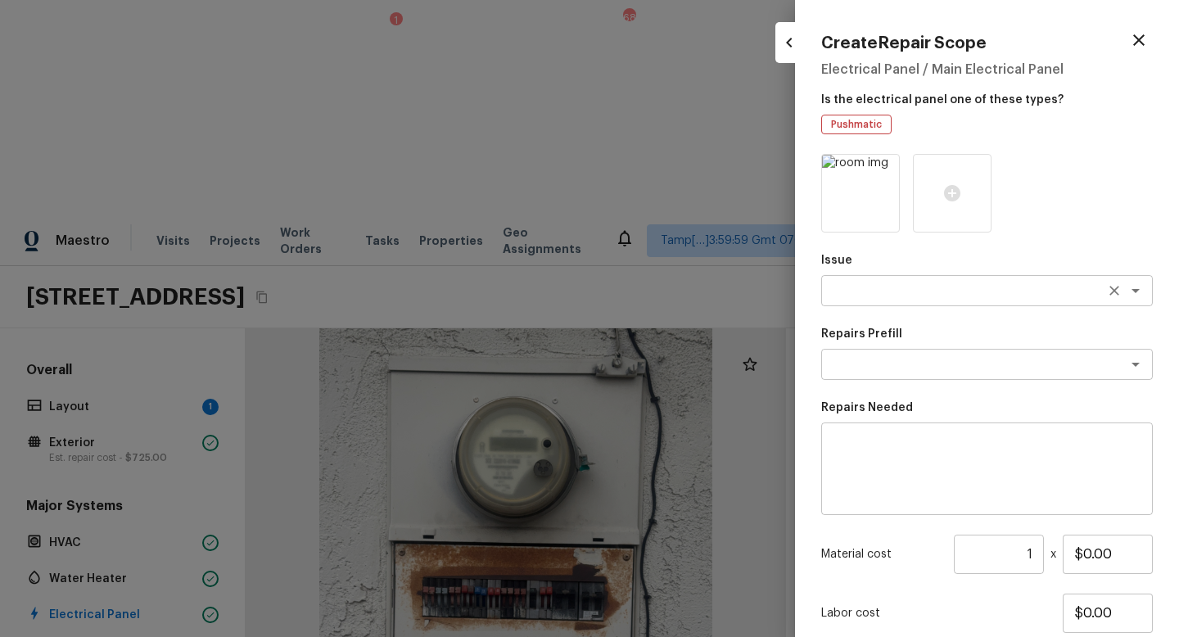
click at [854, 284] on textarea at bounding box center [964, 291] width 271 height 16
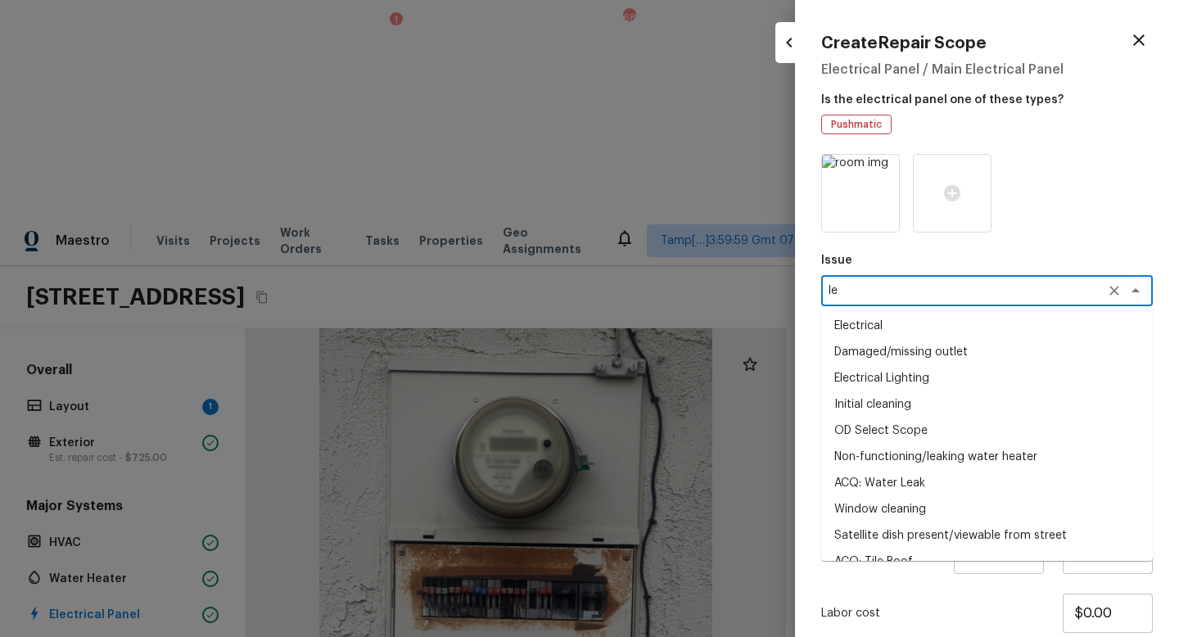
type textarea "l"
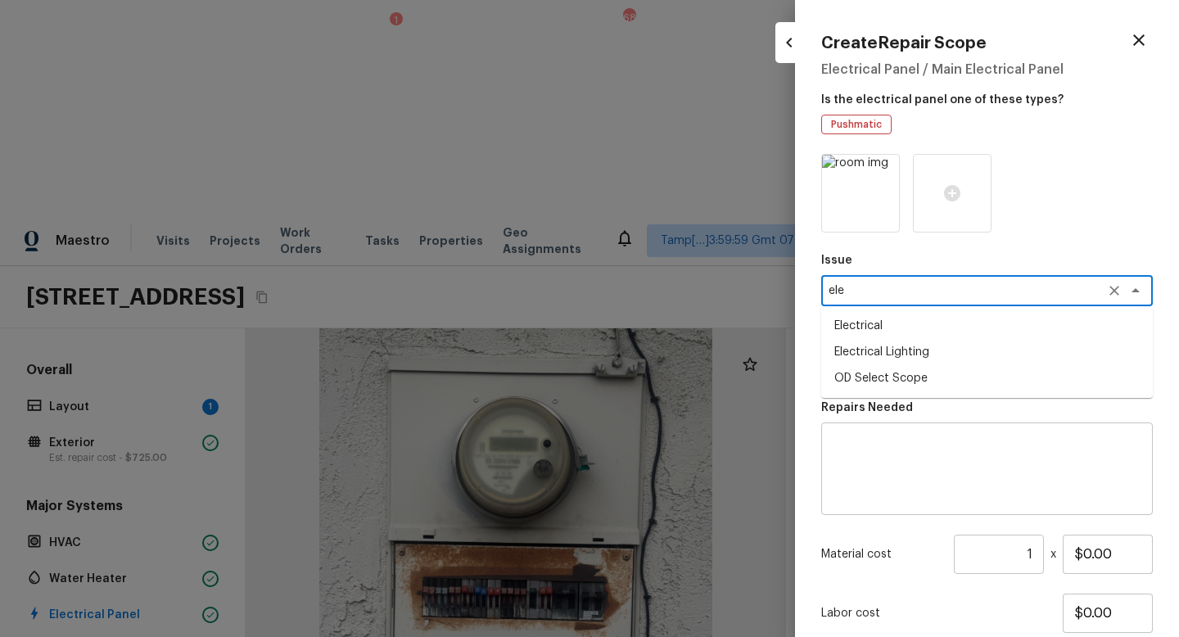
click at [870, 326] on li "Electrical" at bounding box center [988, 326] width 332 height 26
type textarea "Electrical"
click at [874, 363] on textarea at bounding box center [964, 364] width 271 height 16
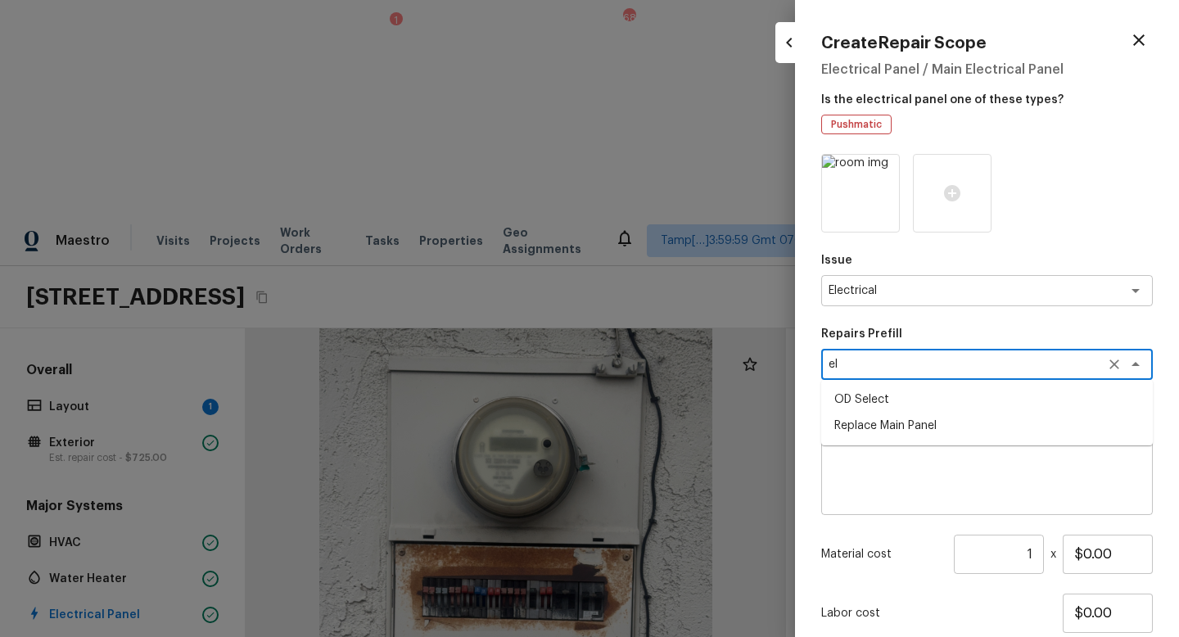
click at [866, 416] on li "Replace Main Panel" at bounding box center [988, 426] width 332 height 26
type textarea "Replace Main Panel"
type textarea "Remove and replace outdated main panel with approved panel. Includes obtaining …"
type input "$2,500.00"
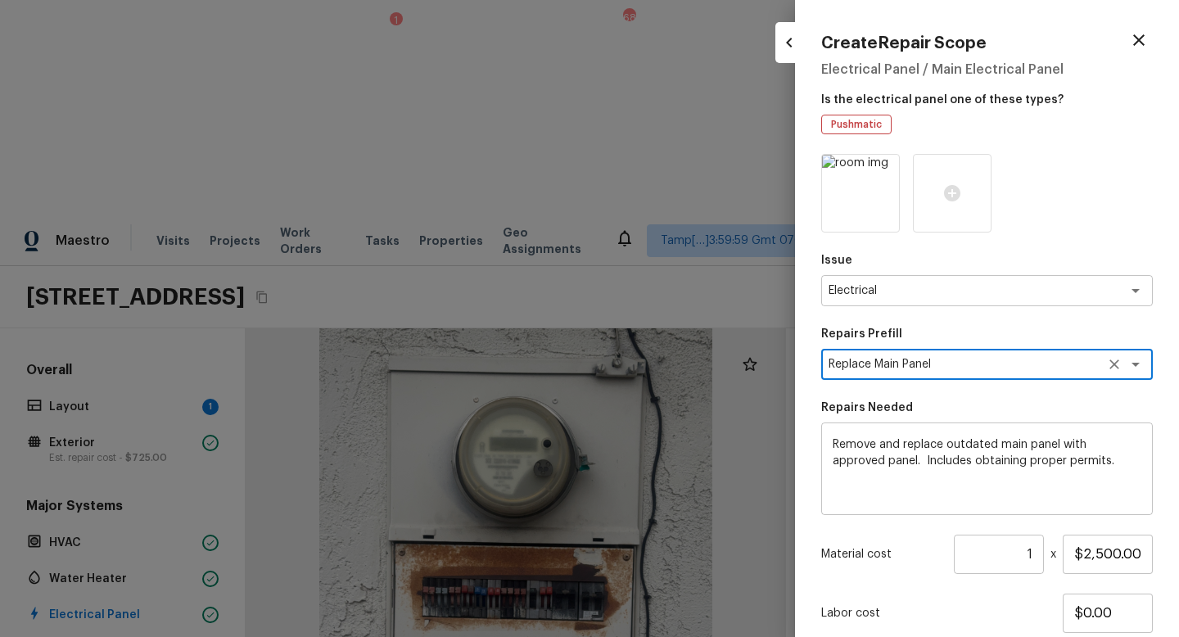
scroll to position [115, 0]
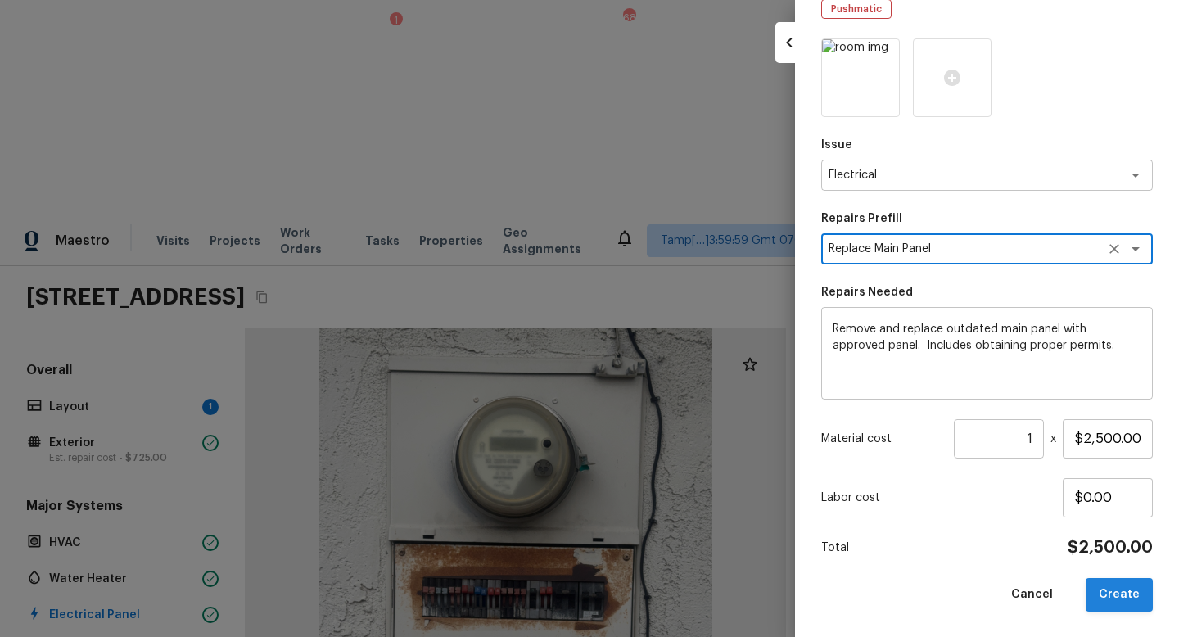
type textarea "Replace Main Panel"
click at [1113, 569] on button "Create" at bounding box center [1119, 595] width 67 height 34
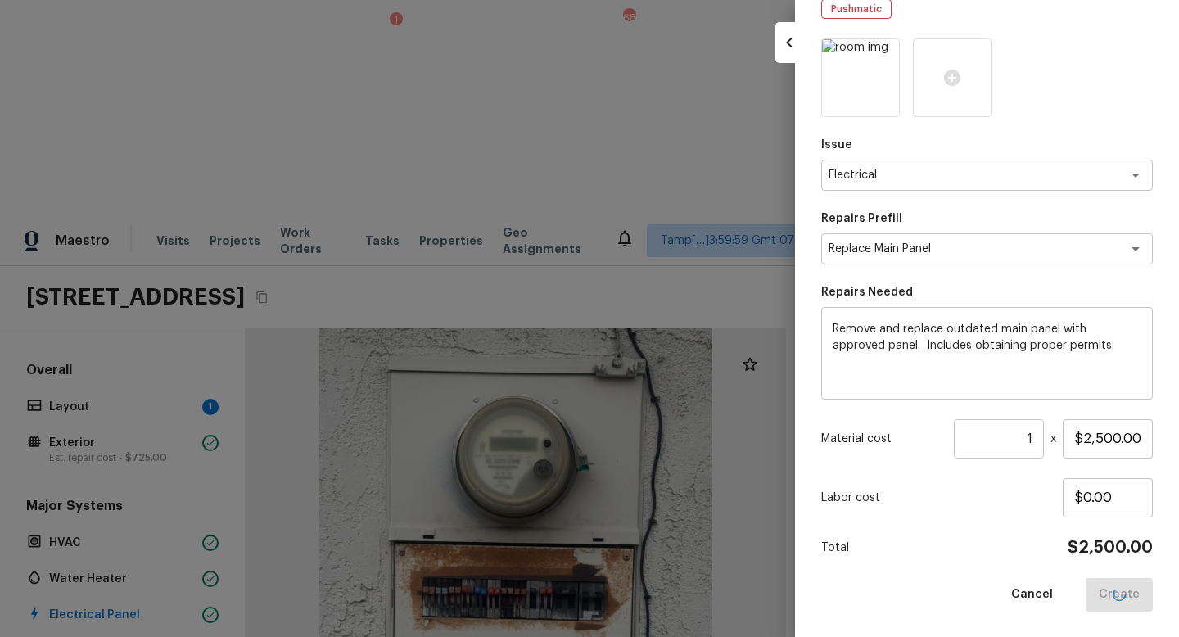
type input "$0.00"
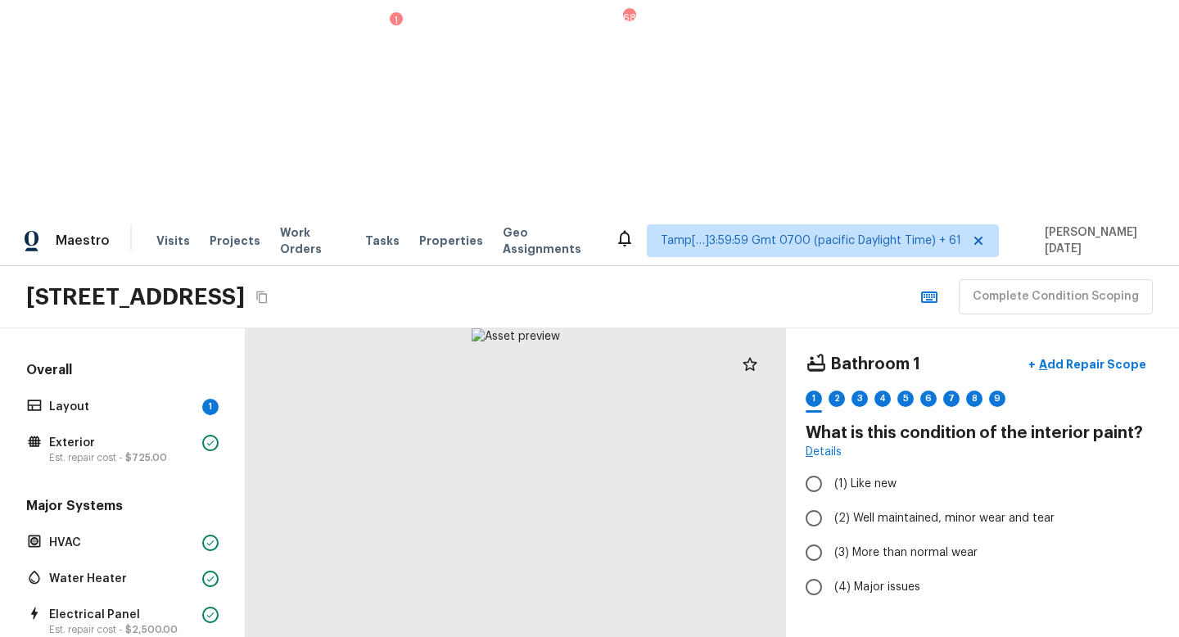
click at [539, 486] on div at bounding box center [516, 589] width 541 height 523
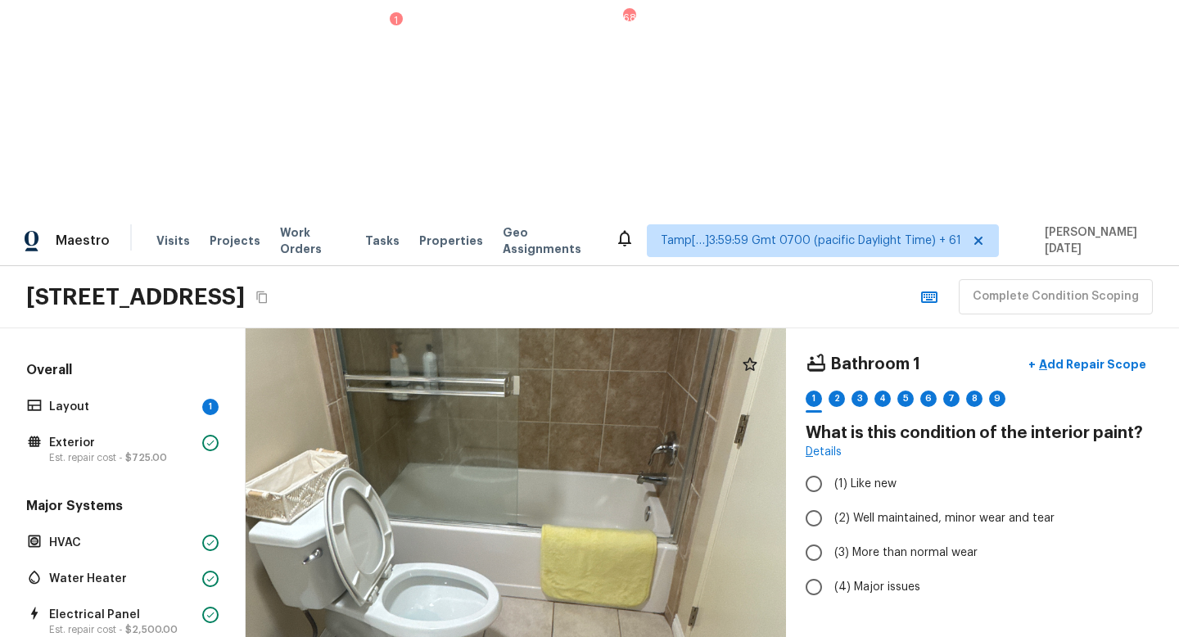
drag, startPoint x: 542, startPoint y: 423, endPoint x: 509, endPoint y: 397, distance: 41.4
click at [542, 569] on html "Maestro Visits Projects Work Orders Tasks 1 Properties Geo Assignments 683 Tamp…" at bounding box center [589, 426] width 1179 height 852
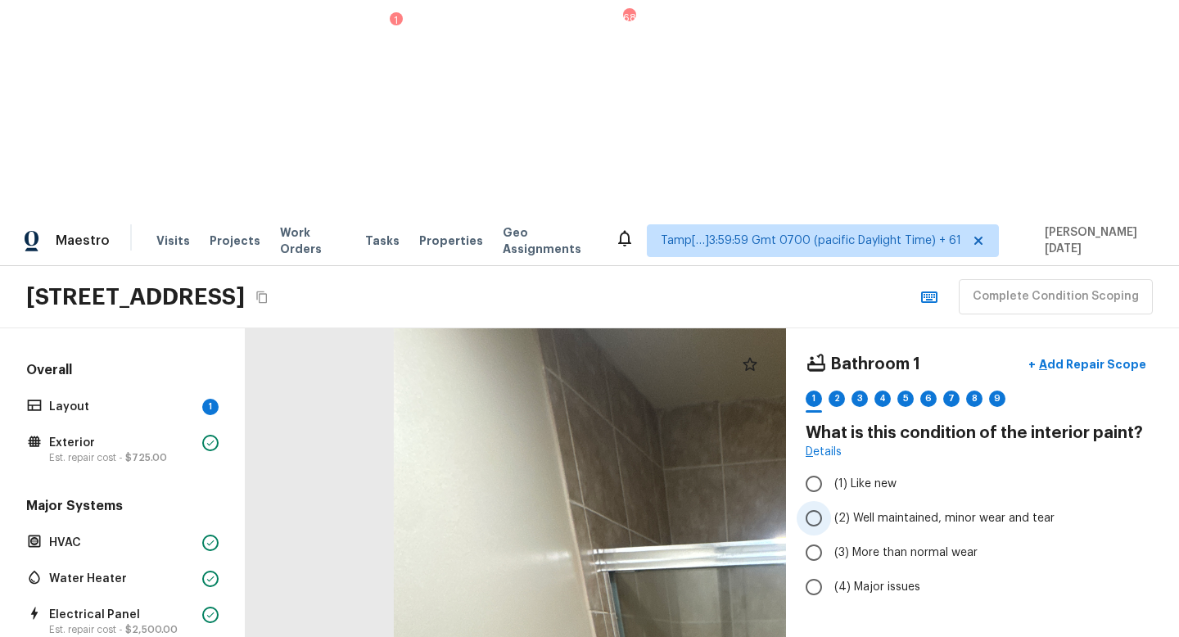
click at [839, 510] on span "(2) Well maintained, minor wear and tear" at bounding box center [945, 518] width 220 height 16
click at [831, 501] on input "(2) Well maintained, minor wear and tear" at bounding box center [814, 518] width 34 height 34
radio input "true"
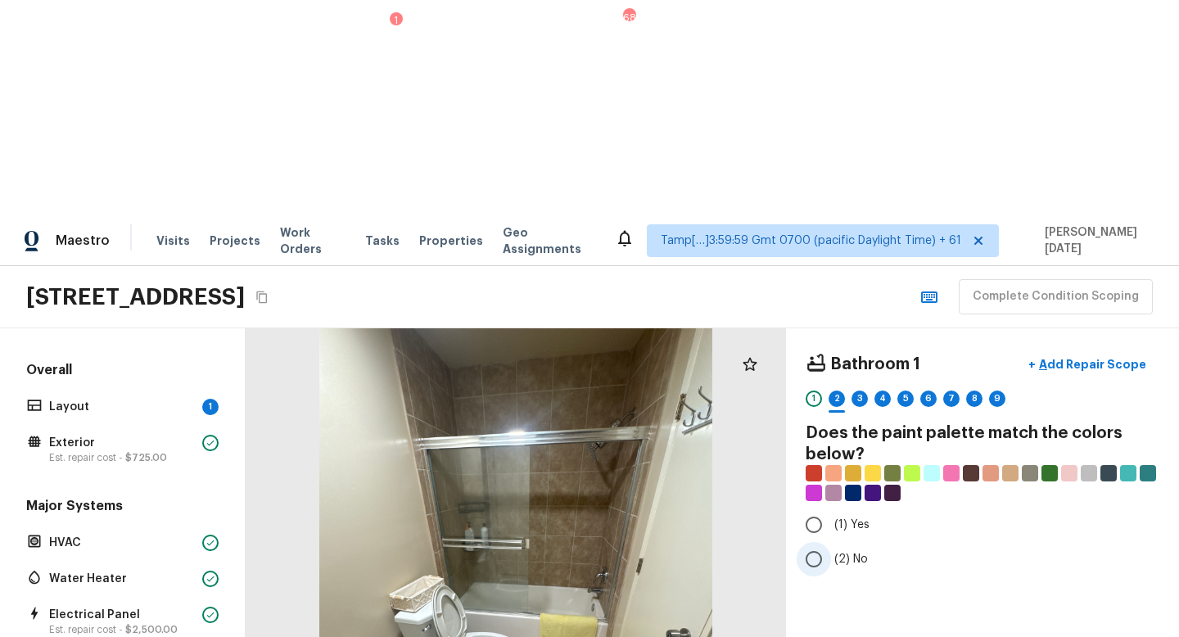
click at [804, 542] on input "(2) No" at bounding box center [814, 559] width 34 height 34
radio input "true"
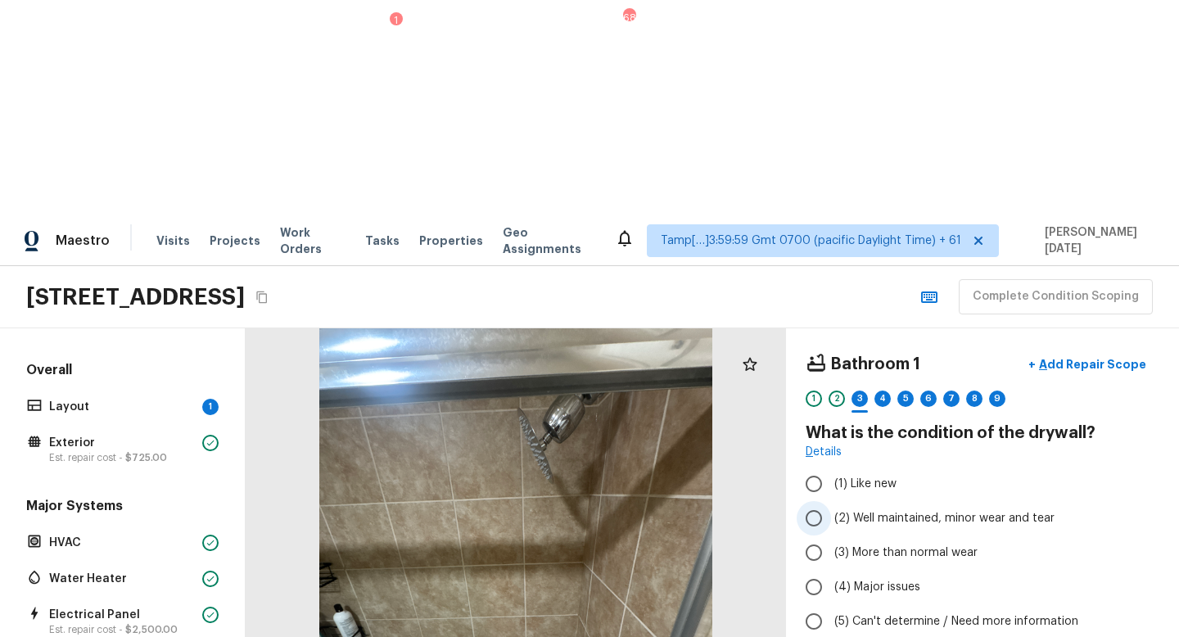
click at [825, 501] on input "(2) Well maintained, minor wear and tear" at bounding box center [814, 518] width 34 height 34
radio input "true"
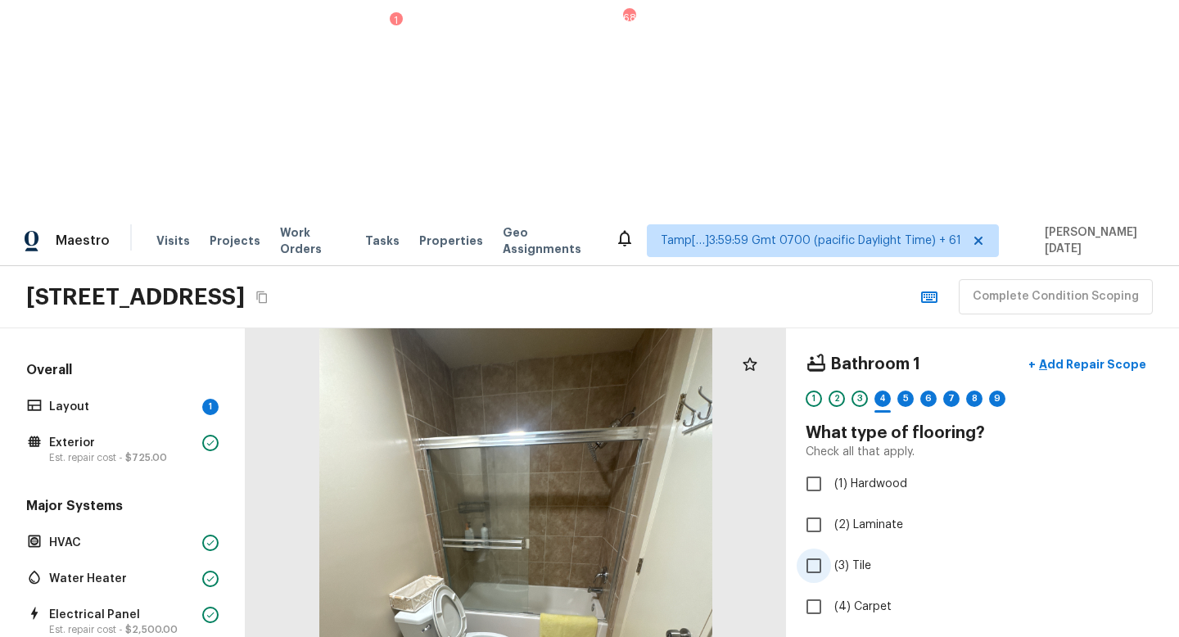
click at [836, 558] on span "(3) Tile" at bounding box center [853, 566] width 37 height 16
click at [831, 549] on input "(3) Tile" at bounding box center [814, 566] width 34 height 34
checkbox input "true"
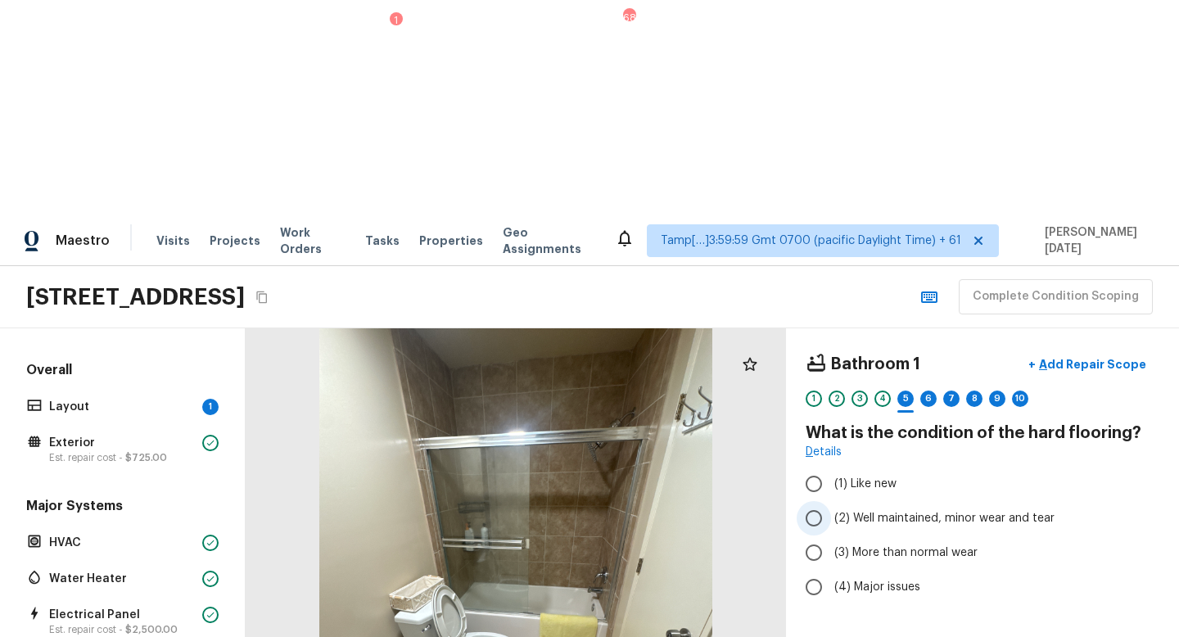
click at [813, 501] on input "(2) Well maintained, minor wear and tear" at bounding box center [814, 518] width 34 height 34
radio input "true"
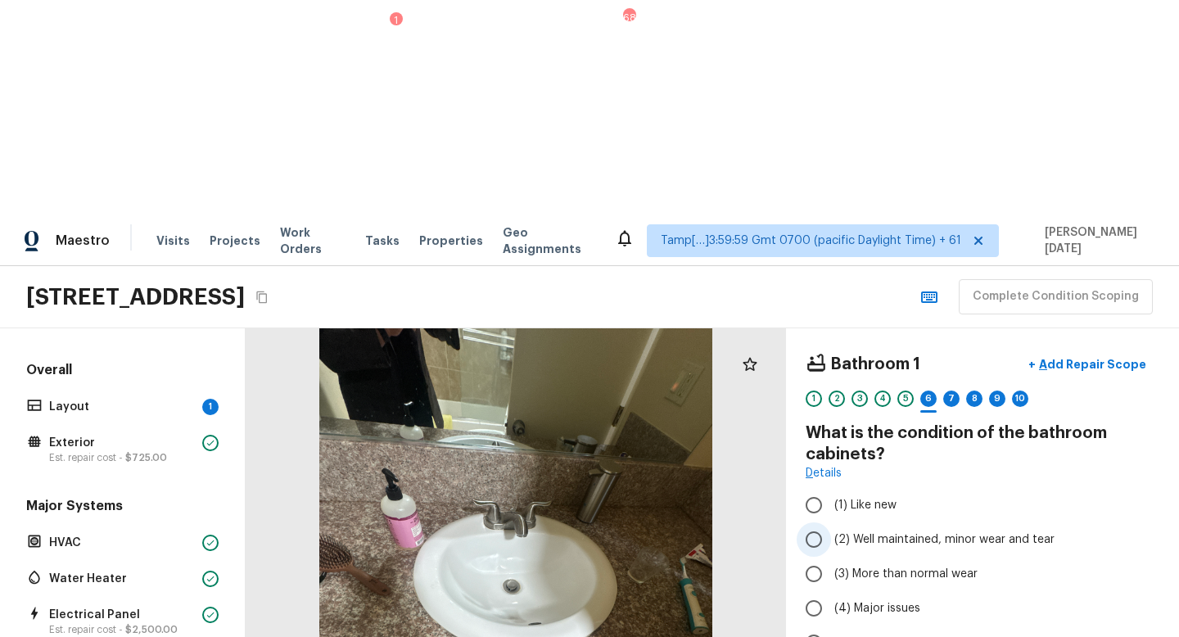
click at [826, 523] on input "(2) Well maintained, minor wear and tear" at bounding box center [814, 540] width 34 height 34
radio input "true"
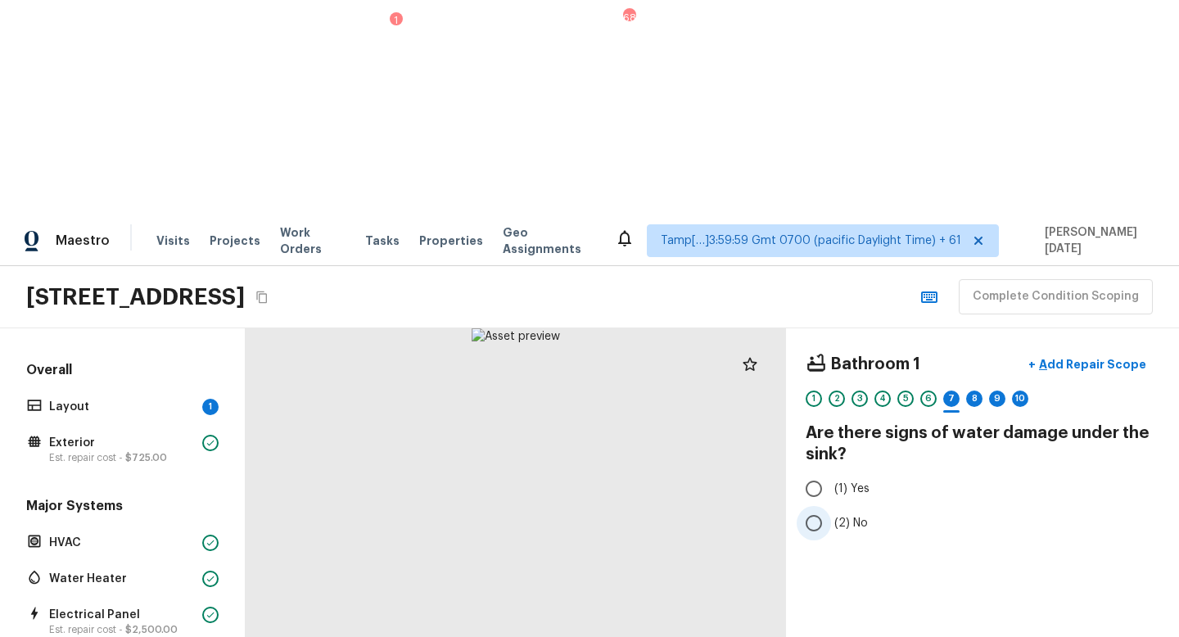
click at [801, 506] on input "(2) No" at bounding box center [814, 523] width 34 height 34
radio input "true"
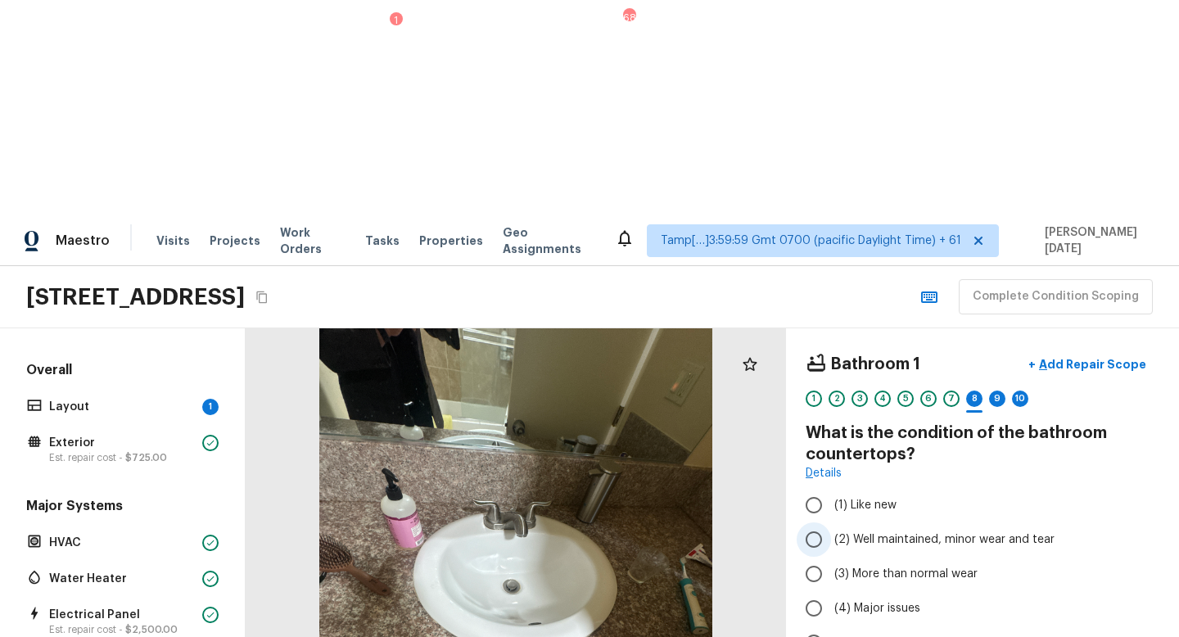
click at [846, 532] on span "(2) Well maintained, minor wear and tear" at bounding box center [945, 540] width 220 height 16
click at [831, 523] on input "(2) Well maintained, minor wear and tear" at bounding box center [814, 540] width 34 height 34
radio input "true"
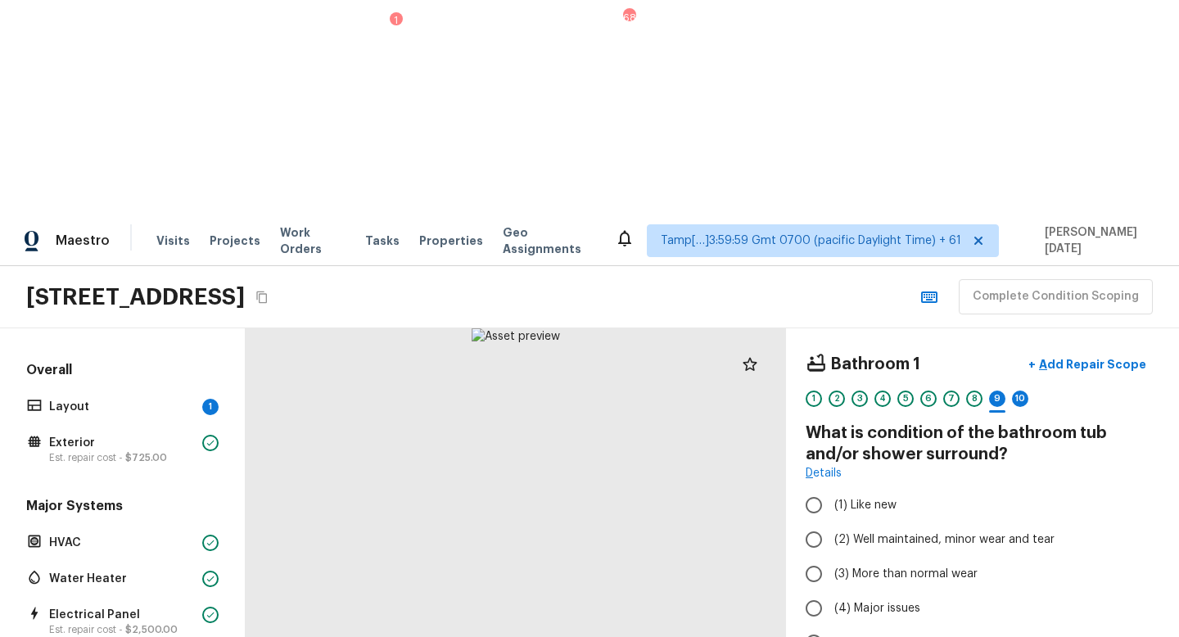
click at [574, 496] on div at bounding box center [516, 589] width 541 height 523
drag, startPoint x: 541, startPoint y: 500, endPoint x: 597, endPoint y: 324, distance: 184.7
click at [596, 324] on div at bounding box center [511, 294] width 1087 height 1052
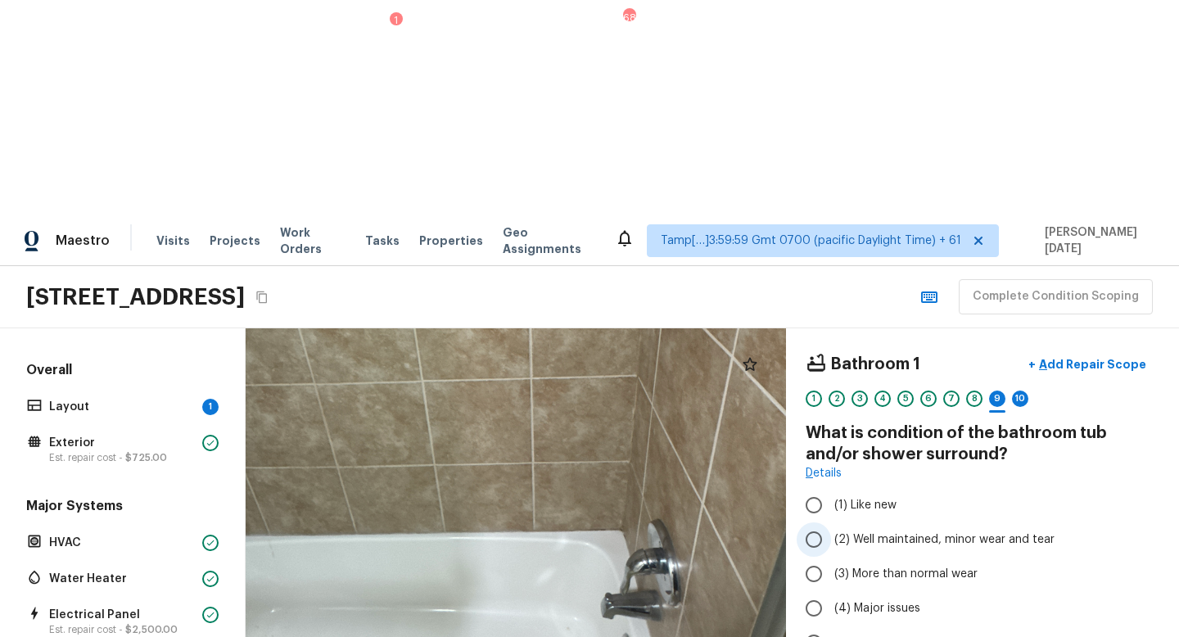
click at [822, 523] on input "(2) Well maintained, minor wear and tear" at bounding box center [814, 540] width 34 height 34
radio input "true"
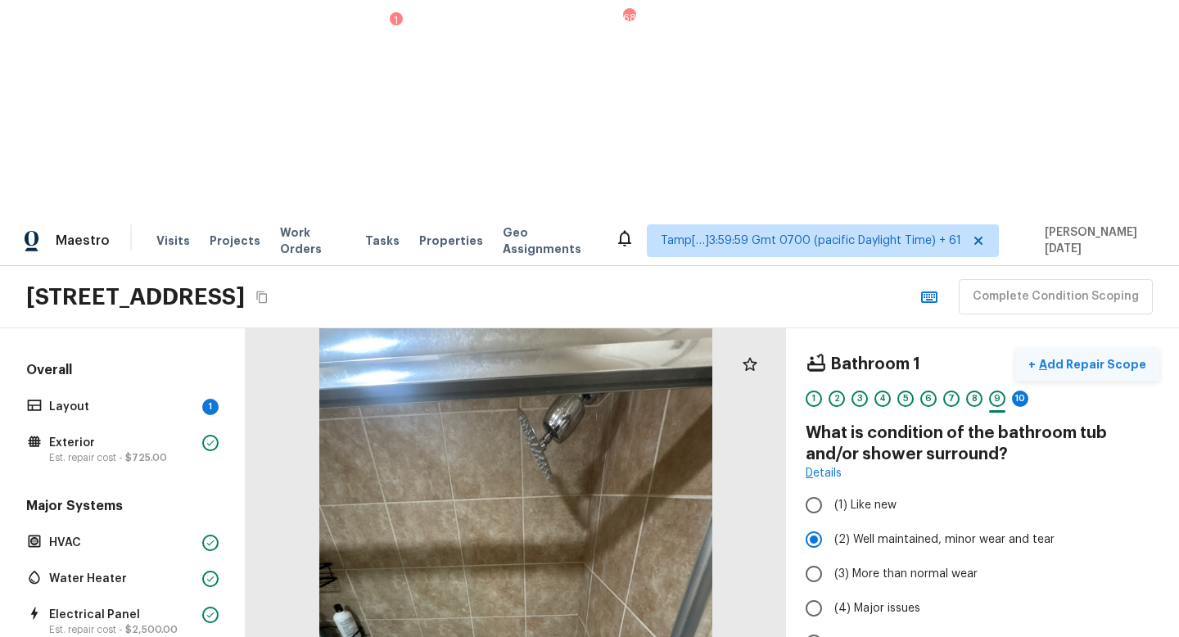
click at [1092, 356] on p "Add Repair Scope" at bounding box center [1091, 364] width 111 height 16
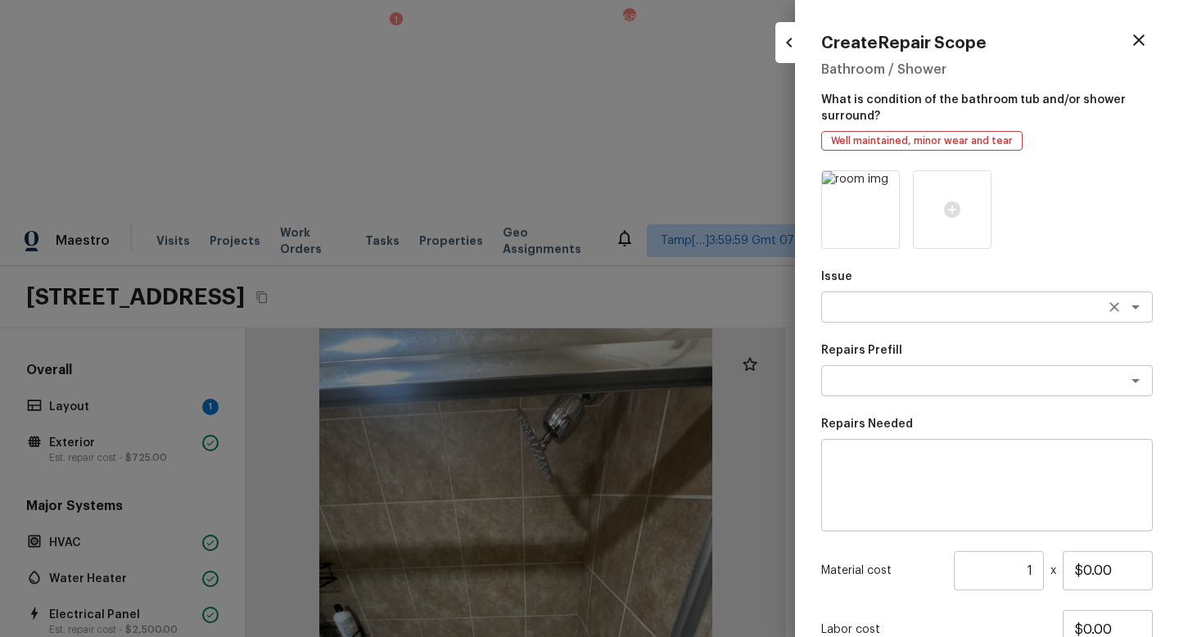
click at [902, 301] on textarea at bounding box center [964, 307] width 271 height 16
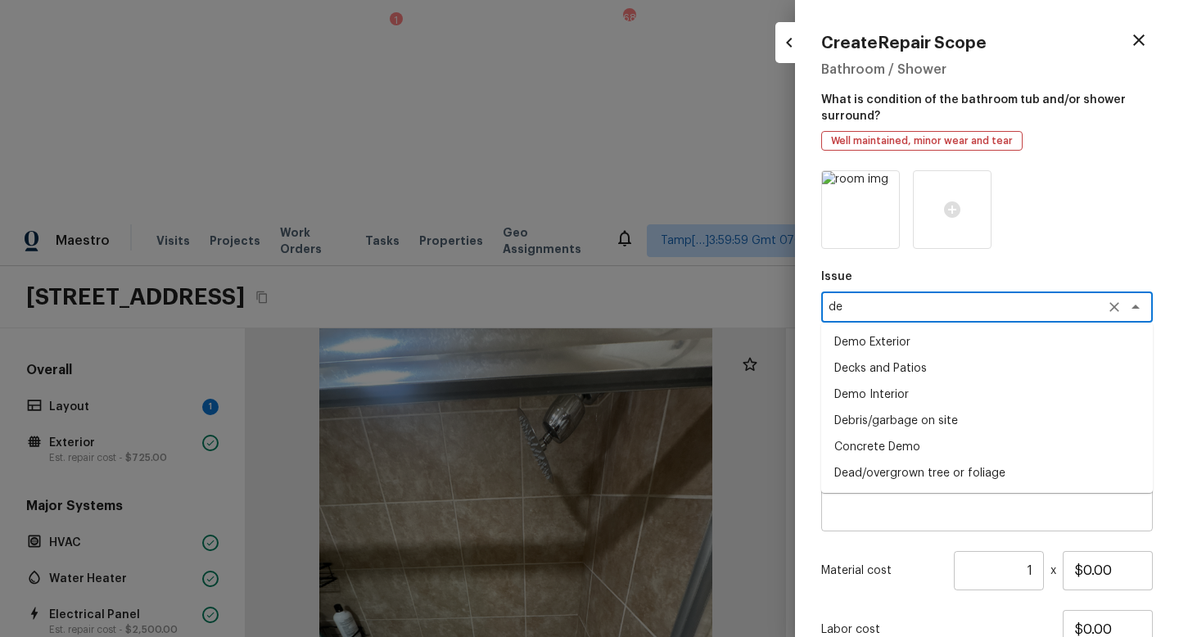
type textarea "d"
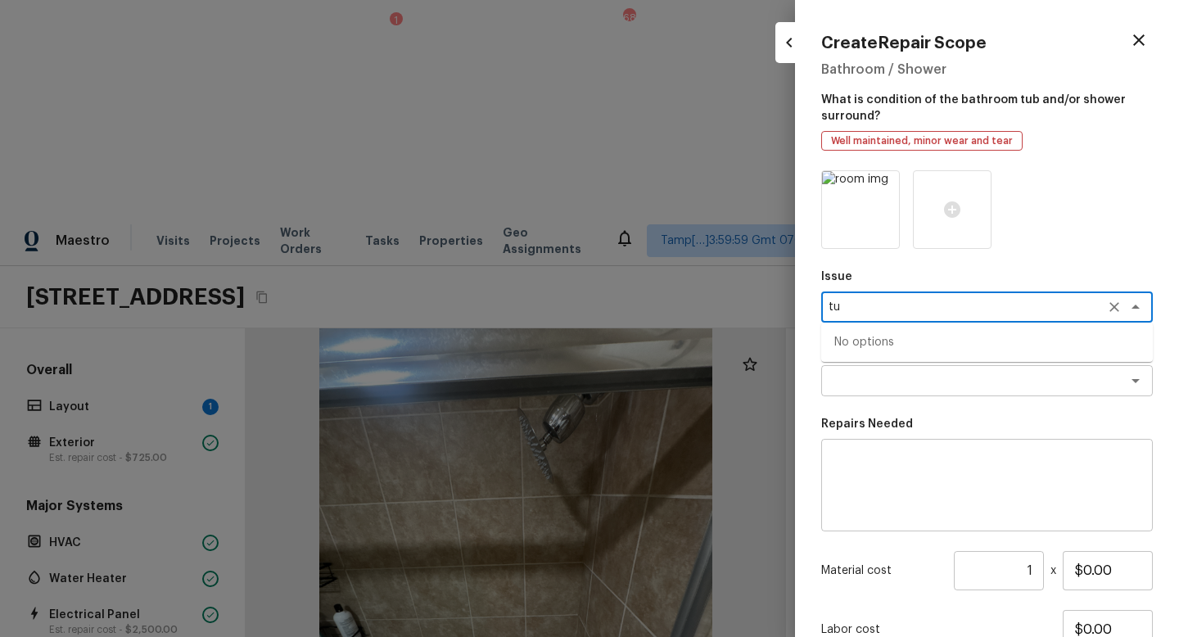
type textarea "t"
click at [933, 394] on li "Bathroom Plumbing" at bounding box center [988, 395] width 332 height 26
click at [886, 369] on div "x ​" at bounding box center [988, 380] width 332 height 31
type textarea "Bathroom Plumbing"
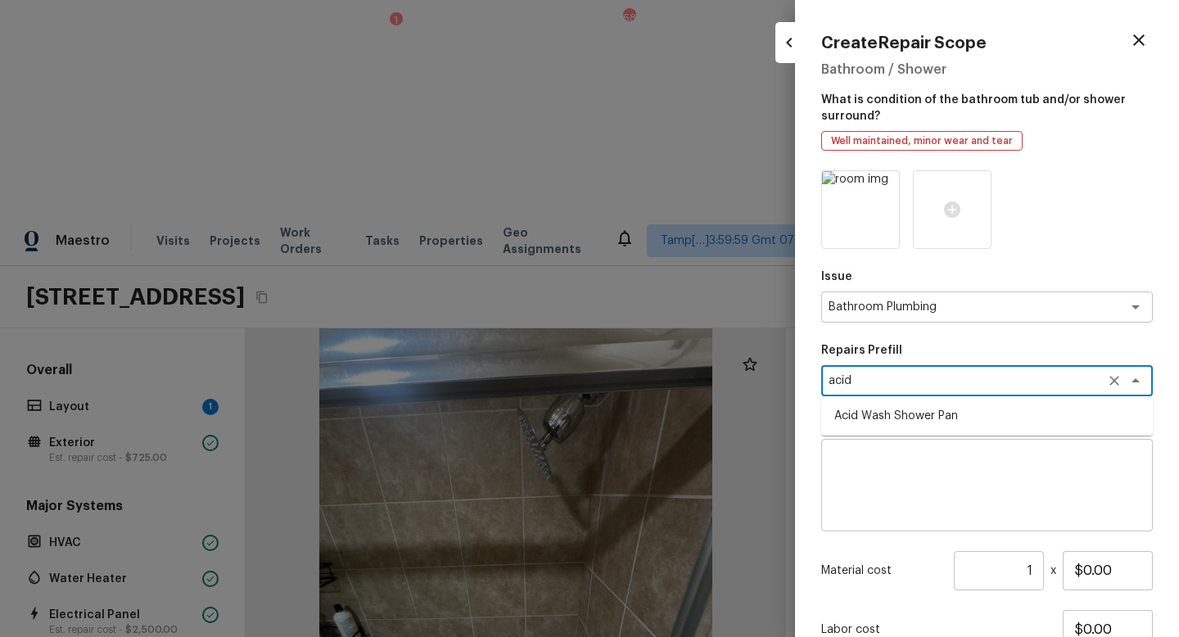
click at [896, 416] on li "Acid Wash Shower Pan" at bounding box center [988, 416] width 332 height 26
type textarea "Acid Wash Shower Pan"
type textarea "Prep and acid wash/deep clean the shower pan."
type input "$50.00"
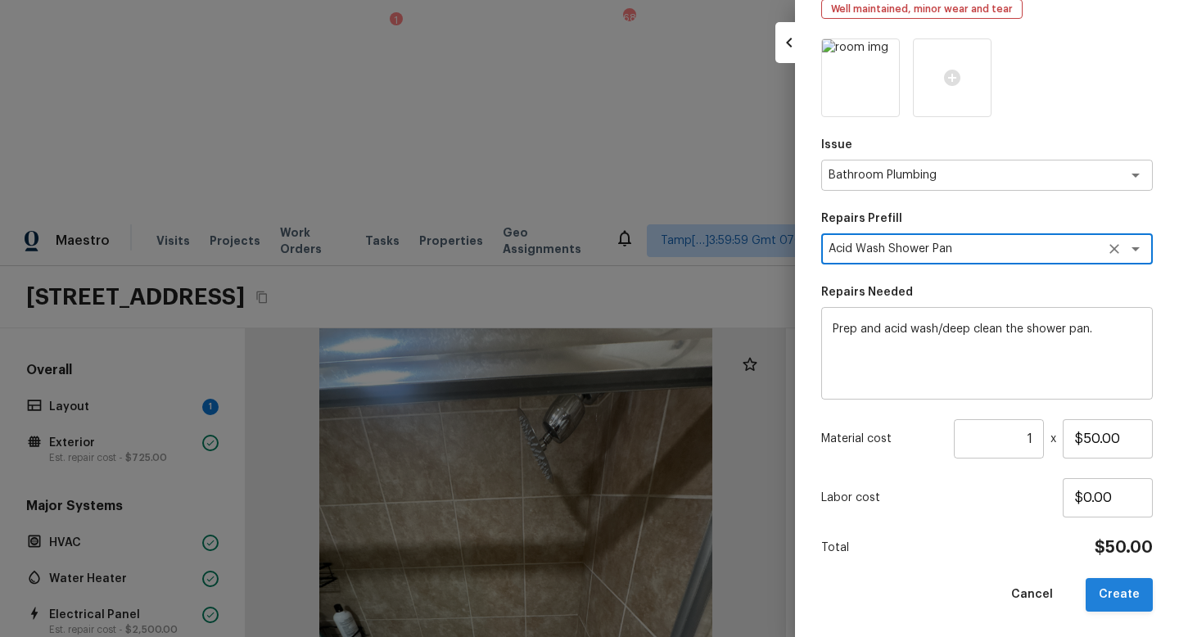
type textarea "Acid Wash Shower Pan"
click at [1102, 569] on button "Create" at bounding box center [1119, 595] width 67 height 34
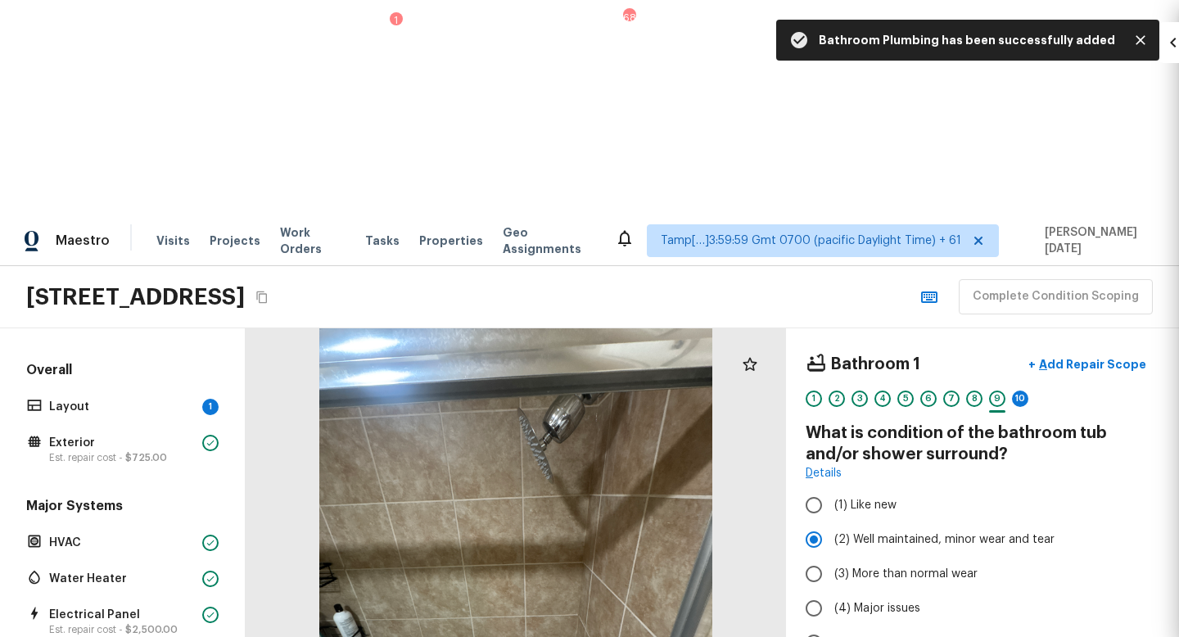
type input "$0.00"
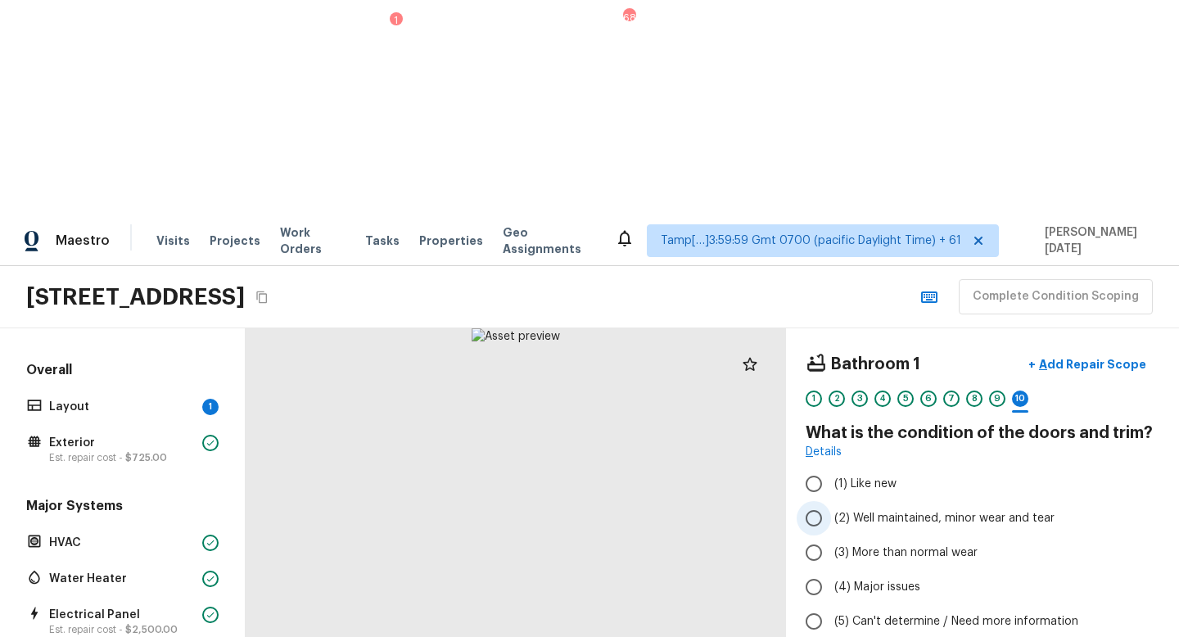
click at [822, 501] on input "(2) Well maintained, minor wear and tear" at bounding box center [814, 518] width 34 height 34
radio input "true"
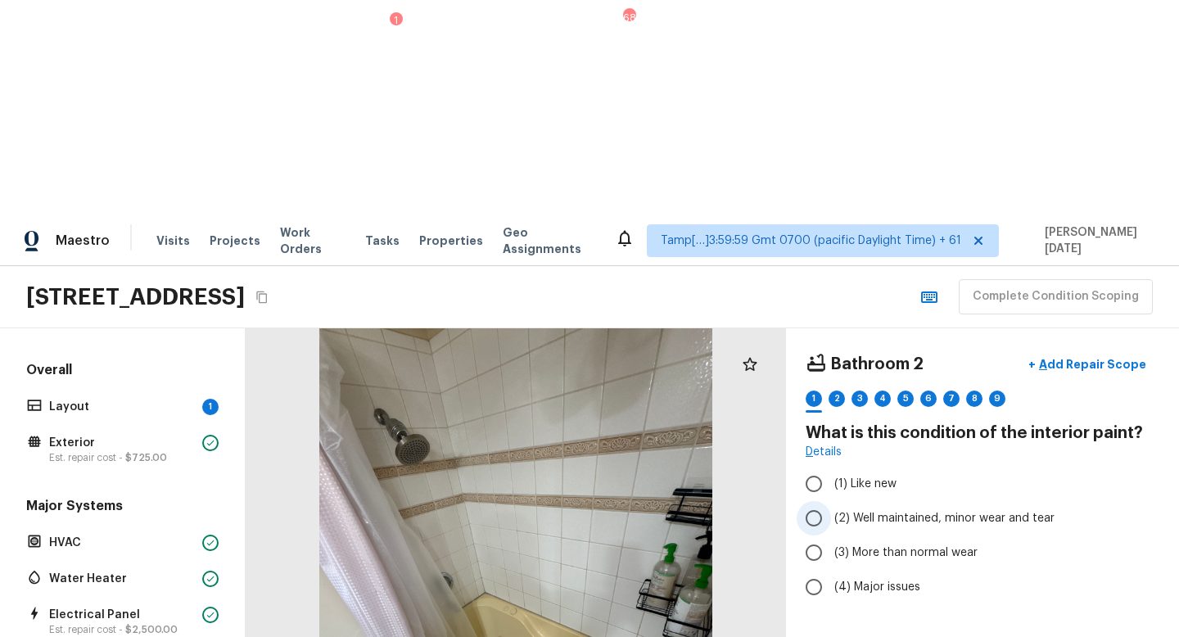
click at [836, 510] on span "(2) Well maintained, minor wear and tear" at bounding box center [945, 518] width 220 height 16
click at [831, 501] on input "(2) Well maintained, minor wear and tear" at bounding box center [814, 518] width 34 height 34
radio input "true"
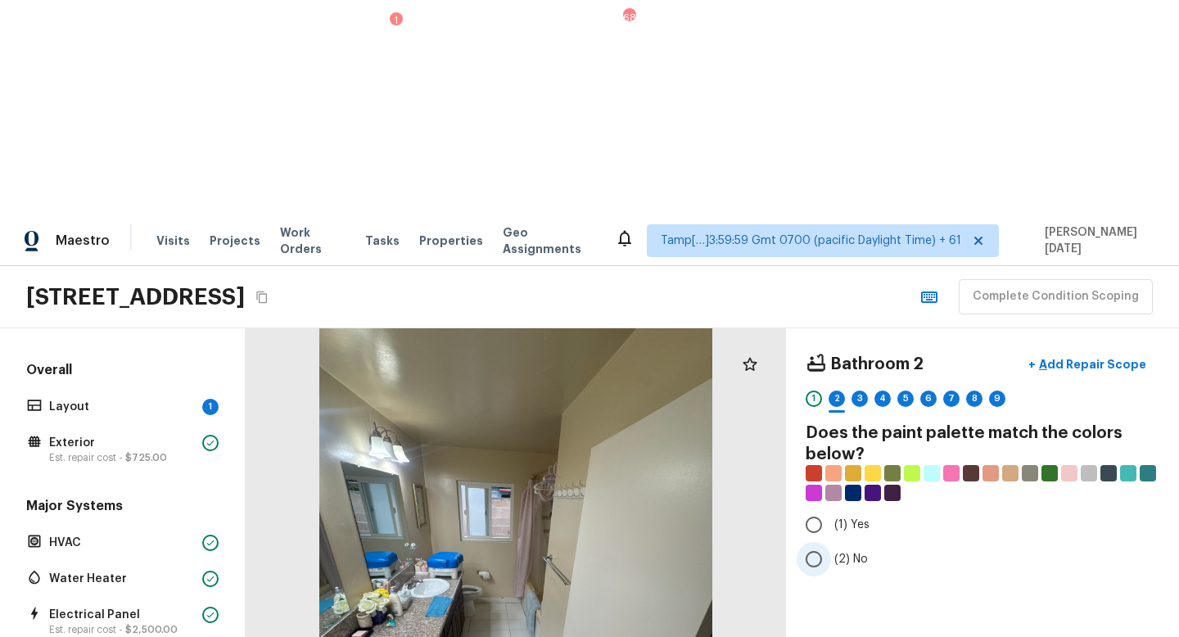
click at [815, 542] on input "(2) No" at bounding box center [814, 559] width 34 height 34
radio input "true"
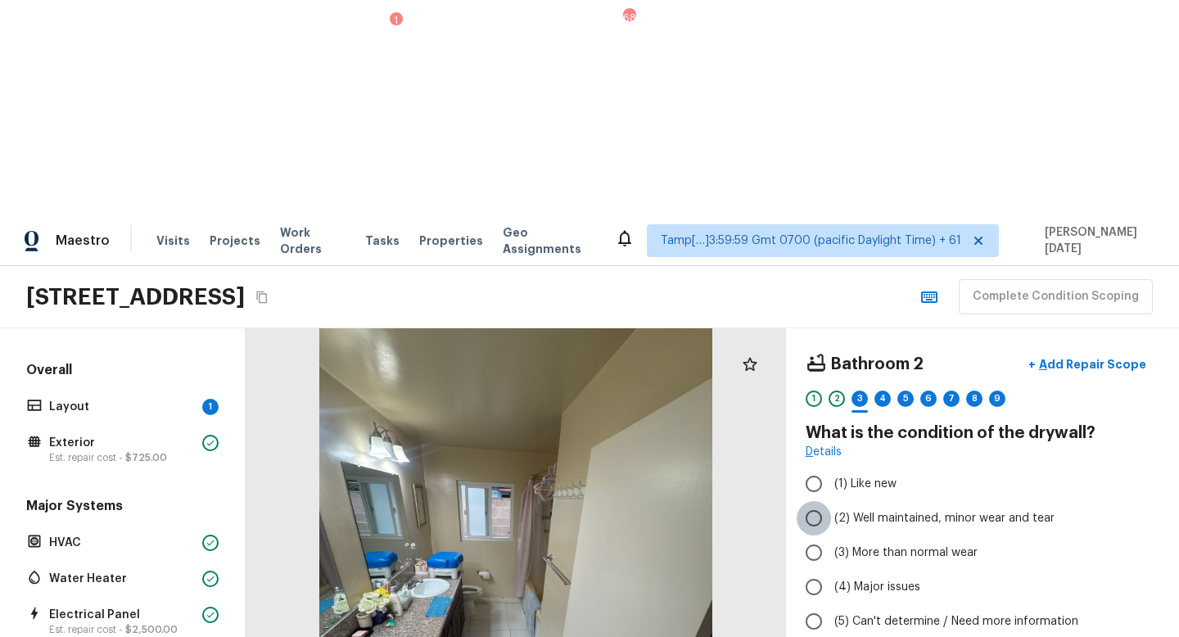
click at [815, 501] on input "(2) Well maintained, minor wear and tear" at bounding box center [814, 518] width 34 height 34
radio input "true"
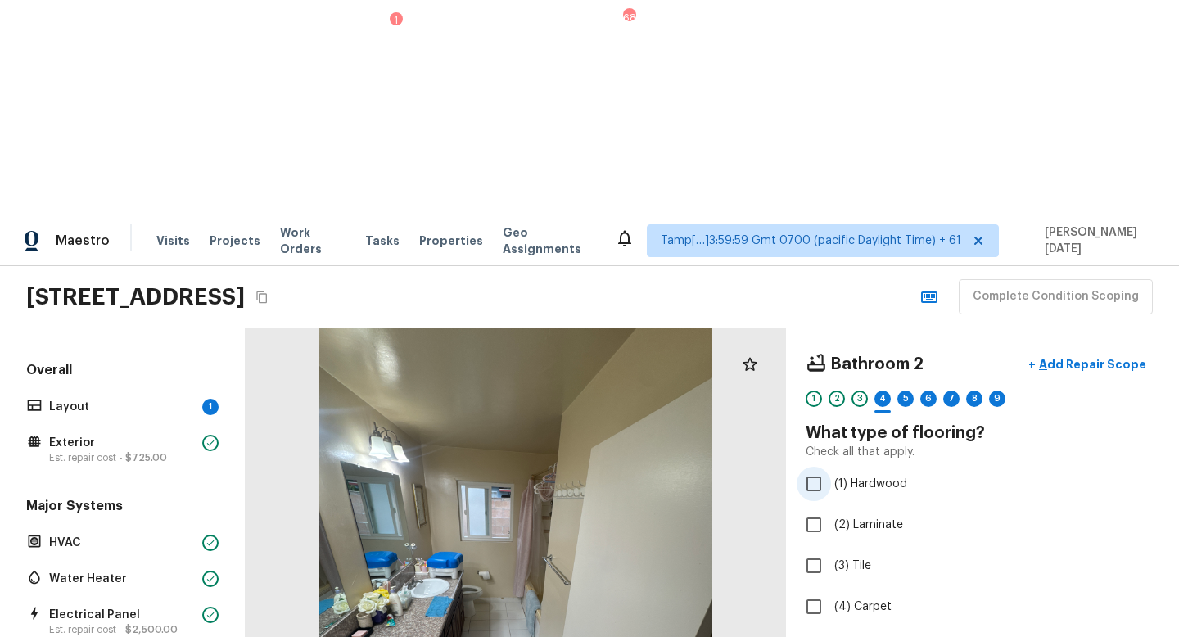
click at [1120, 467] on label "(1) Hardwood" at bounding box center [972, 484] width 350 height 34
click at [831, 467] on input "(1) Hardwood" at bounding box center [814, 484] width 34 height 34
checkbox input "true"
click at [854, 558] on span "(3) Tile" at bounding box center [853, 566] width 37 height 16
click at [831, 549] on input "(3) Tile" at bounding box center [814, 566] width 34 height 34
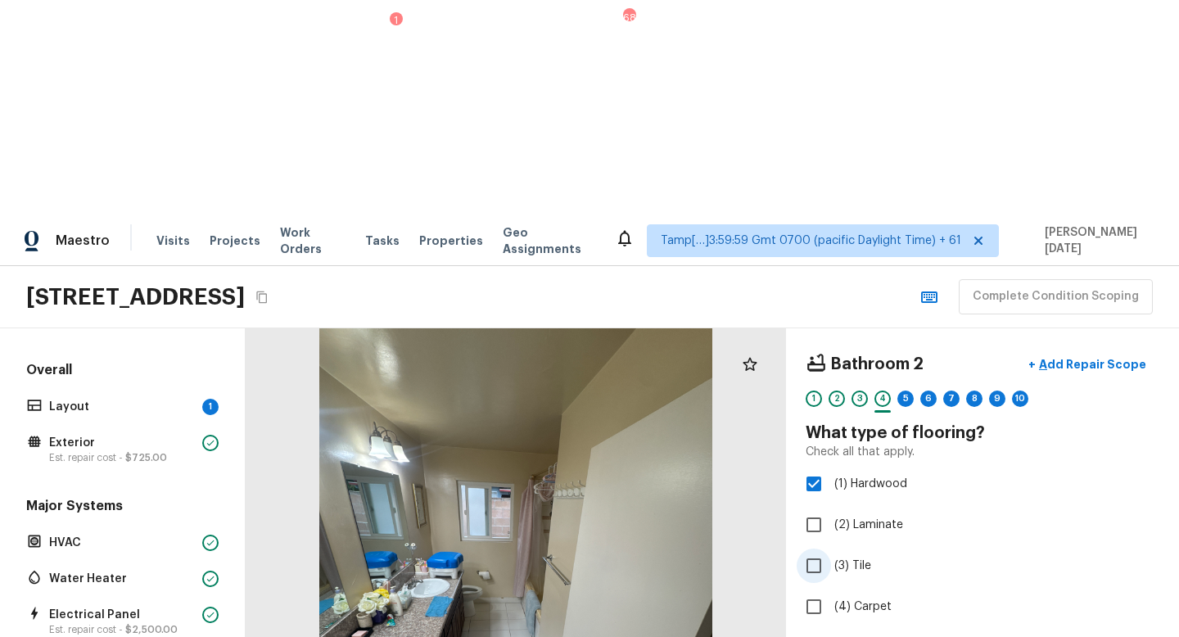
checkbox input "true"
click at [831, 467] on label "(1) Hardwood" at bounding box center [972, 484] width 350 height 34
click at [831, 467] on input "(1) Hardwood" at bounding box center [814, 484] width 34 height 34
checkbox input "false"
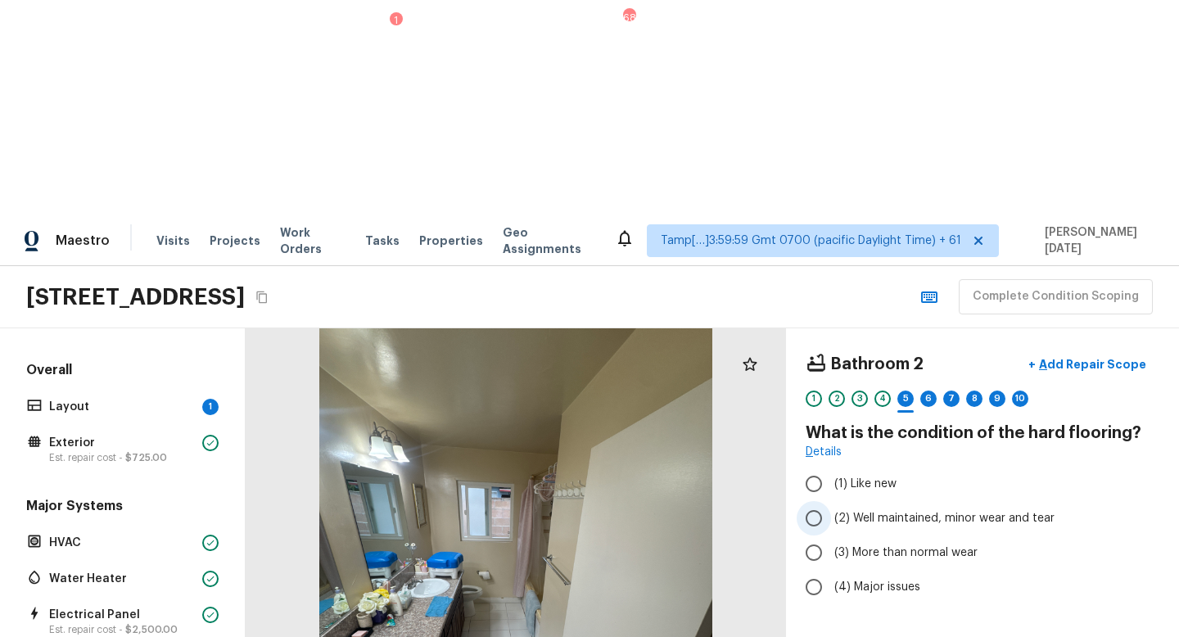
click at [859, 510] on span "(2) Well maintained, minor wear and tear" at bounding box center [945, 518] width 220 height 16
click at [831, 501] on input "(2) Well maintained, minor wear and tear" at bounding box center [814, 518] width 34 height 34
radio input "true"
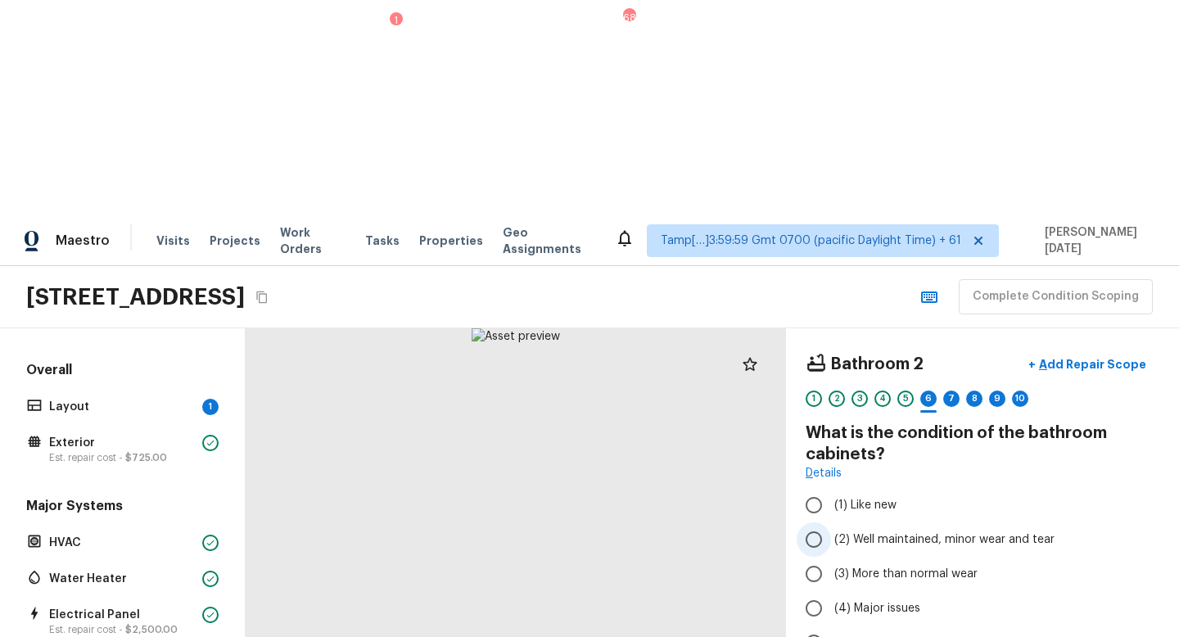
click at [799, 523] on input "(2) Well maintained, minor wear and tear" at bounding box center [814, 540] width 34 height 34
radio input "true"
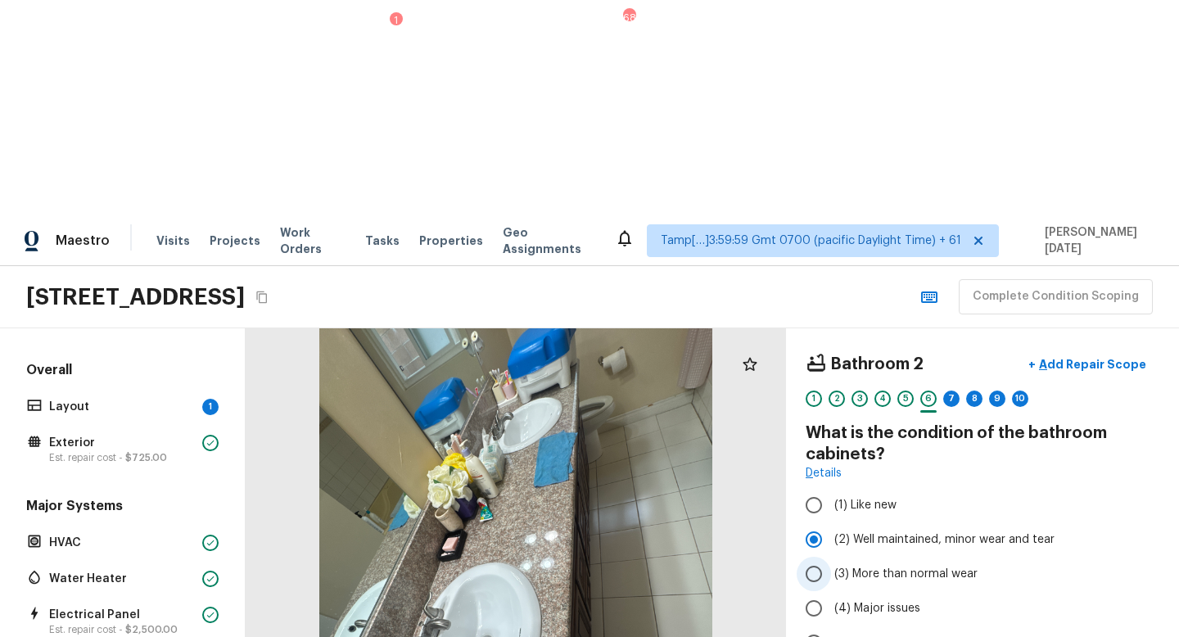
click at [826, 557] on input "(3) More than normal wear" at bounding box center [814, 574] width 34 height 34
radio input "true"
click at [1075, 356] on p "Add Repair Scope" at bounding box center [1091, 364] width 111 height 16
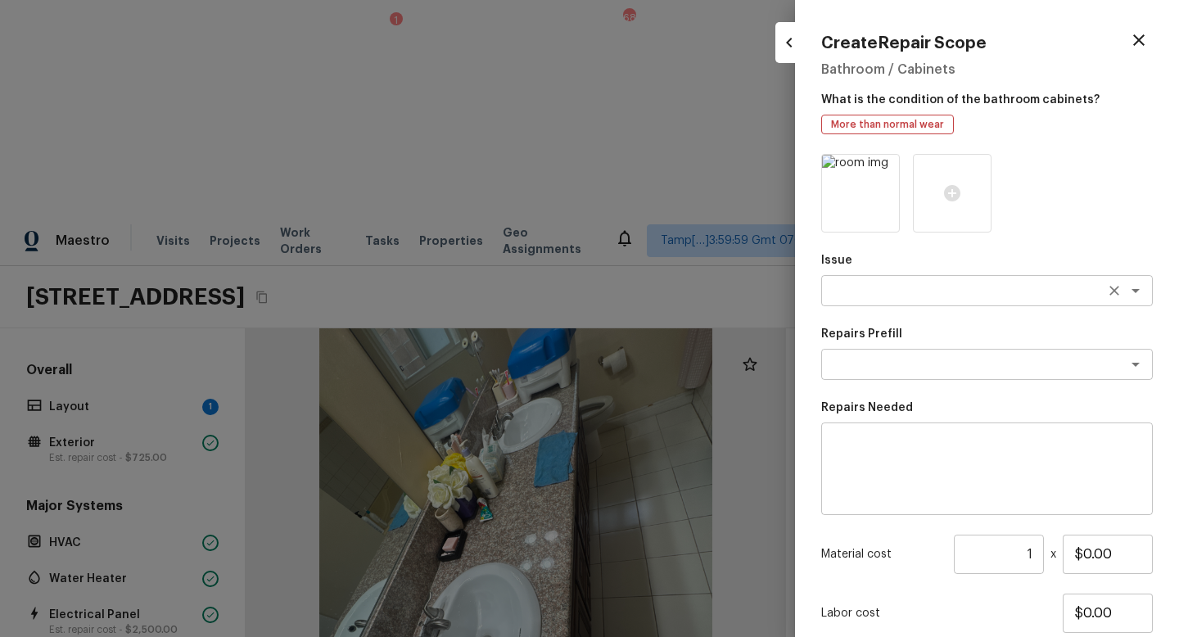
click at [890, 294] on textarea at bounding box center [964, 291] width 271 height 16
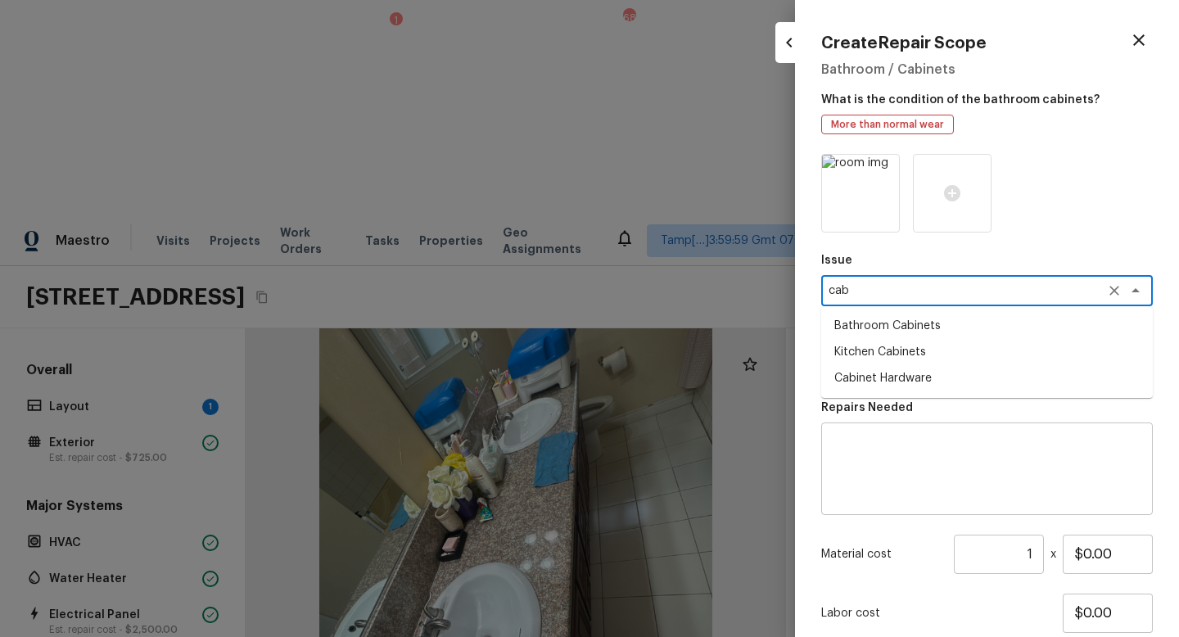
click at [912, 321] on li "Bathroom Cabinets" at bounding box center [988, 326] width 332 height 26
type textarea "Bathroom Cabinets"
click at [888, 372] on textarea at bounding box center [964, 364] width 271 height 16
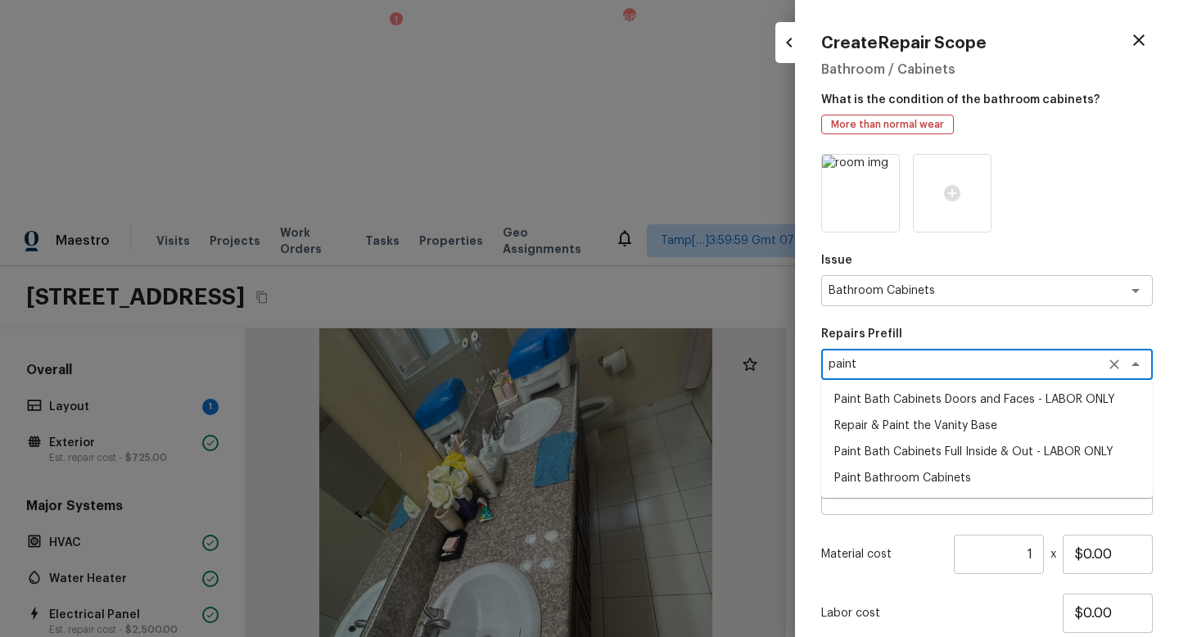
click at [897, 405] on li "Paint Bath Cabinets Doors and Faces - LABOR ONLY" at bounding box center [988, 400] width 332 height 26
type textarea "Paint Bath Cabinets Doors and Faces - LABOR ONLY"
type textarea "Prep, sand, mask and apply 2 coats of paint to the bathroom cabinet doors and b…"
type input "$30.00"
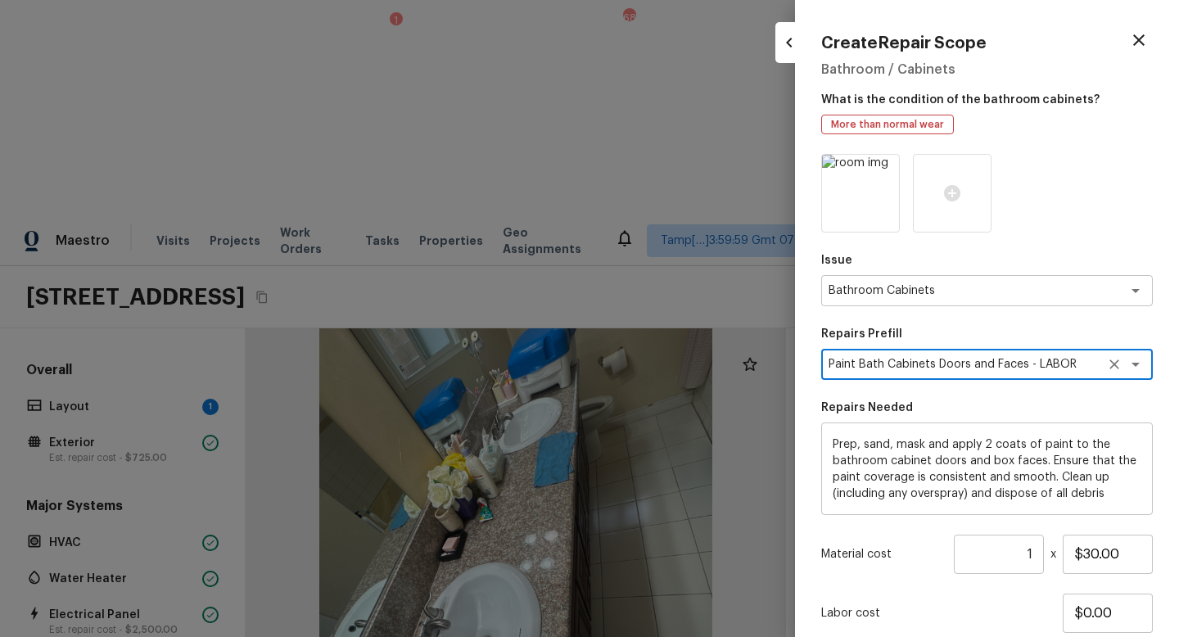
type textarea "Paint Bath Cabinets Doors and Faces - LABOR ONLY"
drag, startPoint x: 1034, startPoint y: 555, endPoint x: 938, endPoint y: 550, distance: 95.9
click at [949, 555] on div "Material cost 1 ​ x $30.00" at bounding box center [988, 554] width 332 height 39
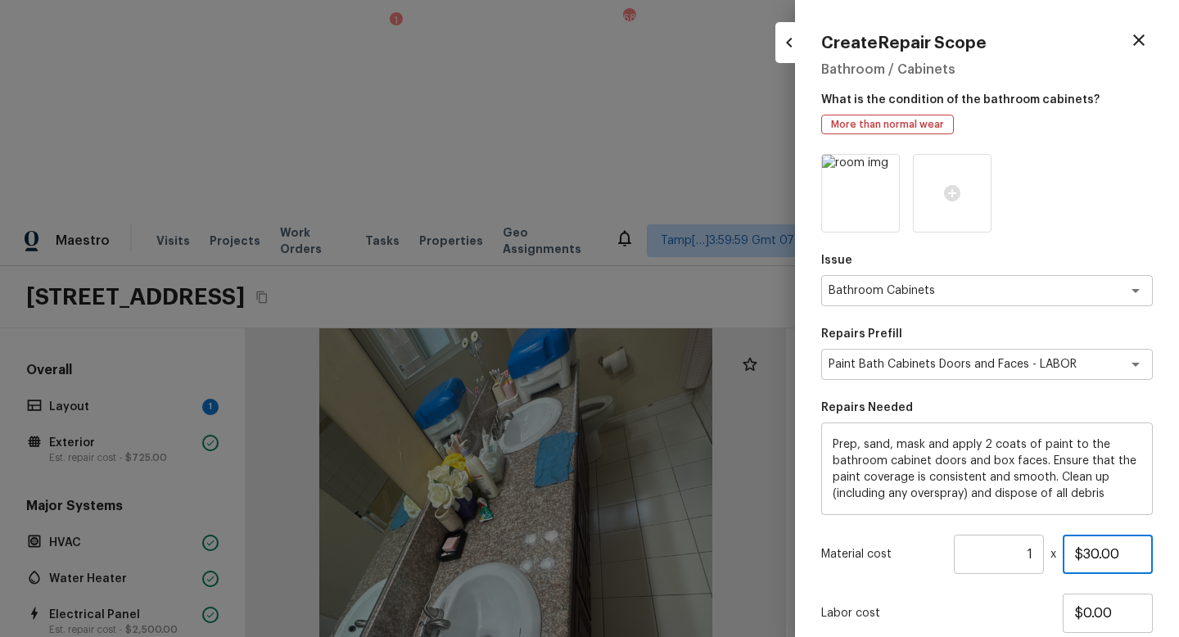
drag, startPoint x: 1129, startPoint y: 555, endPoint x: 1007, endPoint y: 555, distance: 121.2
click at [1007, 555] on div "Material cost 1 ​ x $30.00" at bounding box center [988, 554] width 332 height 39
type input "$1,000.00"
click at [962, 569] on div "Labor cost $0.00" at bounding box center [988, 613] width 332 height 39
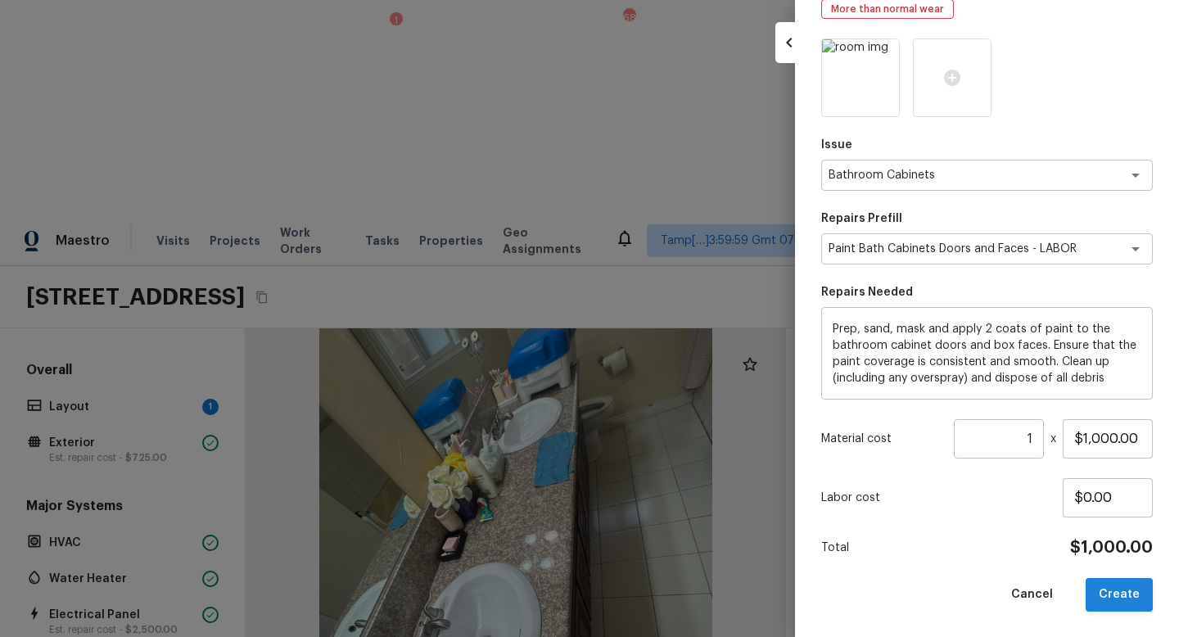
click at [1120, 569] on button "Create" at bounding box center [1119, 595] width 67 height 34
type input "$0.00"
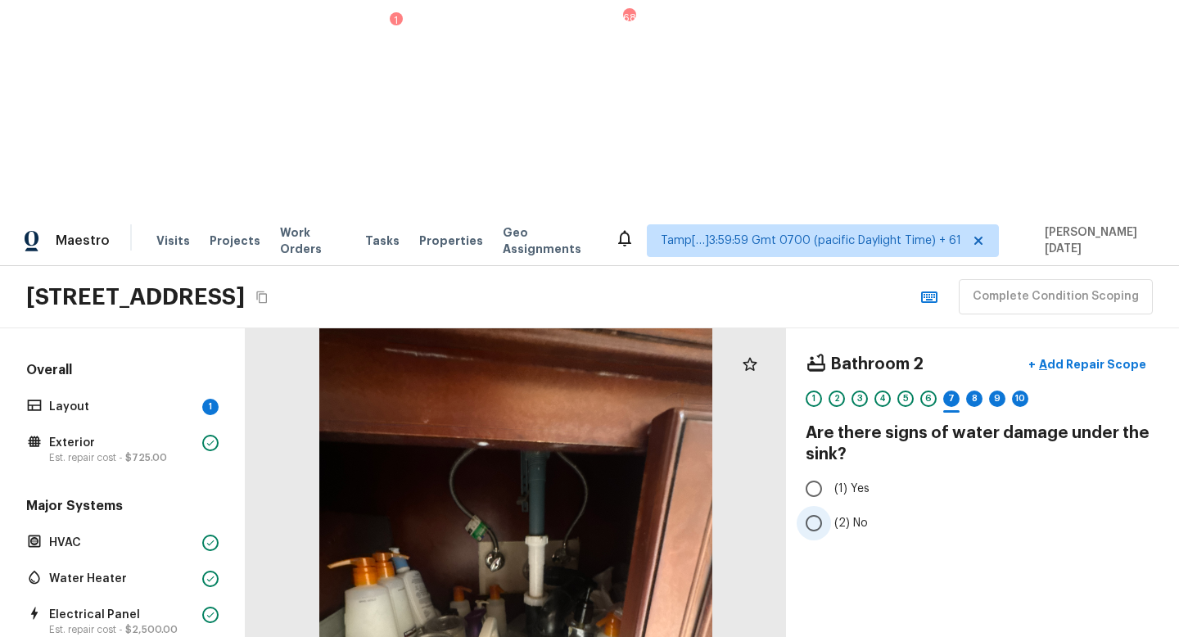
click at [831, 506] on label "(2) No" at bounding box center [972, 523] width 350 height 34
click at [831, 506] on input "(2) No" at bounding box center [814, 523] width 34 height 34
radio input "true"
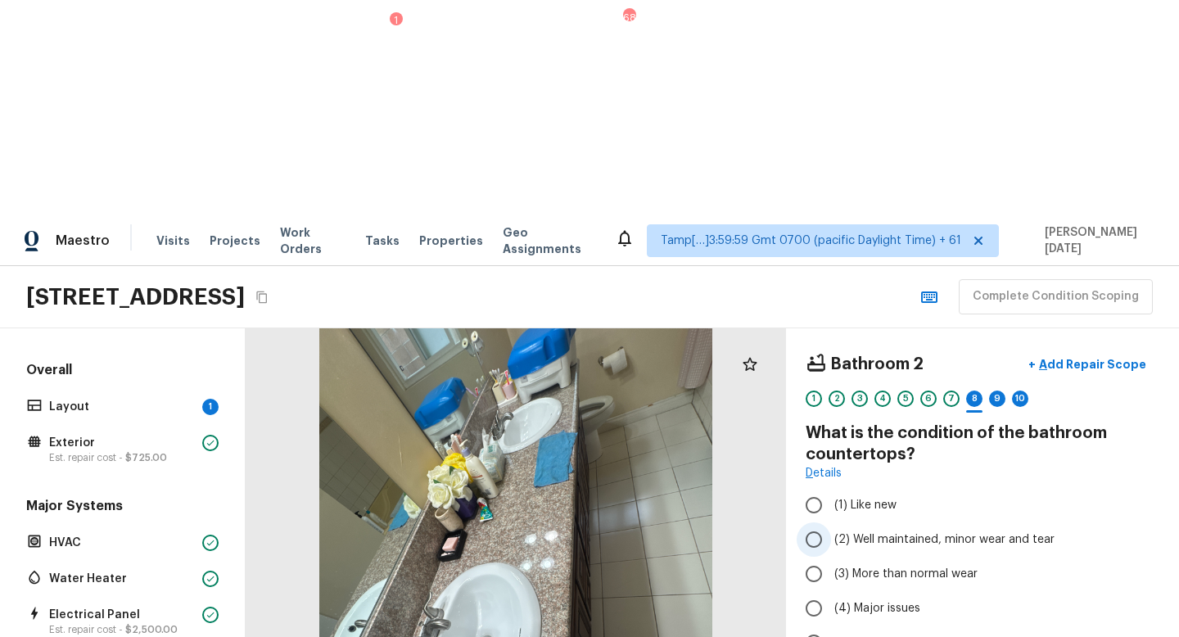
click at [866, 532] on span "(2) Well maintained, minor wear and tear" at bounding box center [945, 540] width 220 height 16
click at [831, 523] on input "(2) Well maintained, minor wear and tear" at bounding box center [814, 540] width 34 height 34
radio input "true"
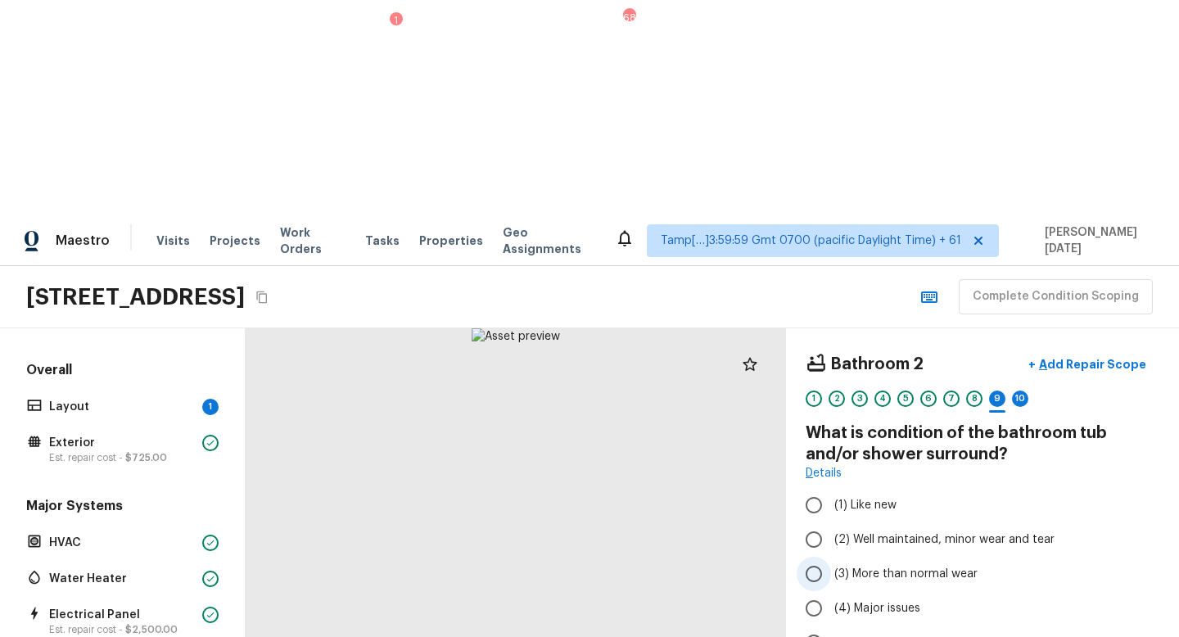
click at [903, 566] on span "(3) More than normal wear" at bounding box center [906, 574] width 143 height 16
click at [831, 557] on input "(3) More than normal wear" at bounding box center [814, 574] width 34 height 34
radio input "true"
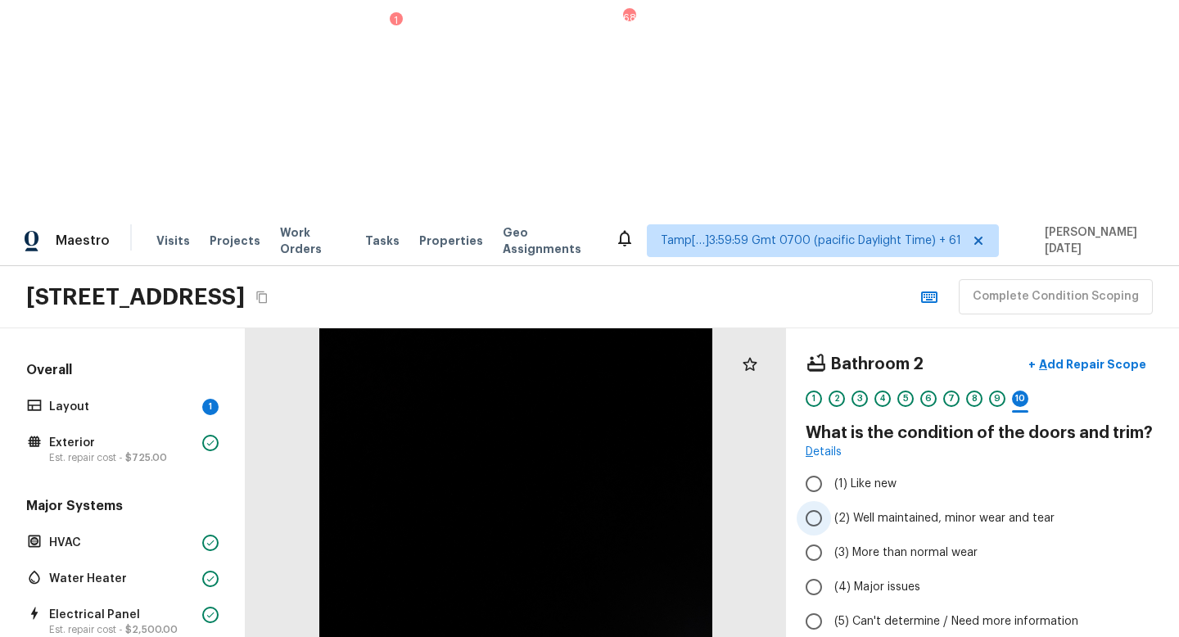
click at [853, 510] on span "(2) Well maintained, minor wear and tear" at bounding box center [945, 518] width 220 height 16
click at [831, 501] on input "(2) Well maintained, minor wear and tear" at bounding box center [814, 518] width 34 height 34
radio input "true"
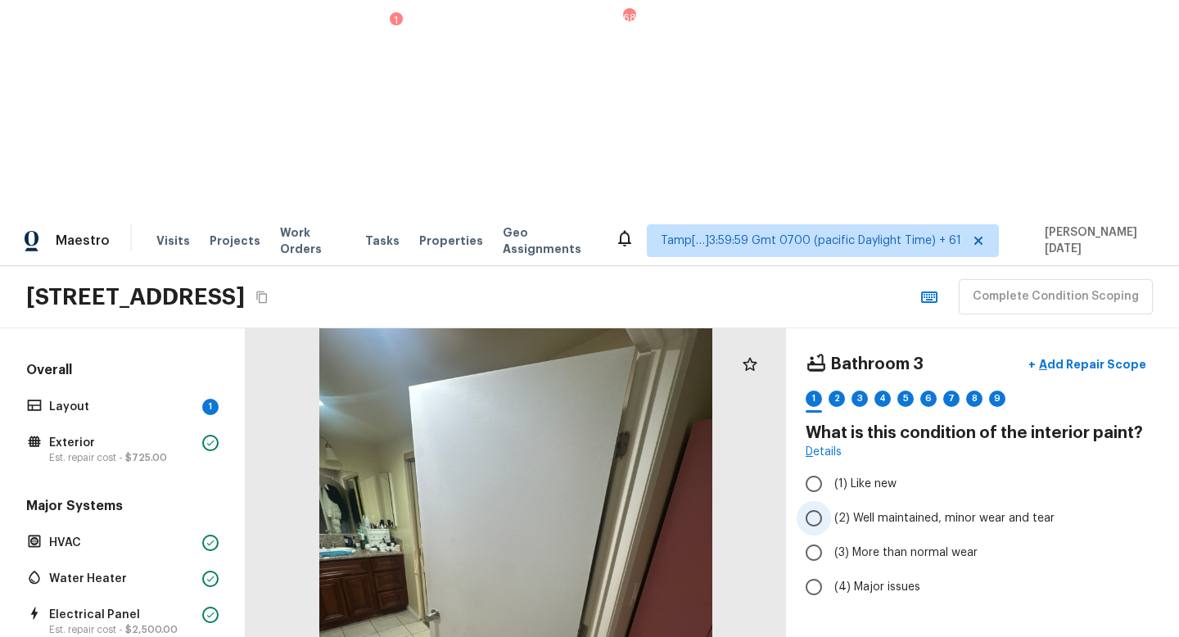
click at [873, 501] on label "(2) Well maintained, minor wear and tear" at bounding box center [972, 518] width 350 height 34
click at [831, 501] on input "(2) Well maintained, minor wear and tear" at bounding box center [814, 518] width 34 height 34
radio input "true"
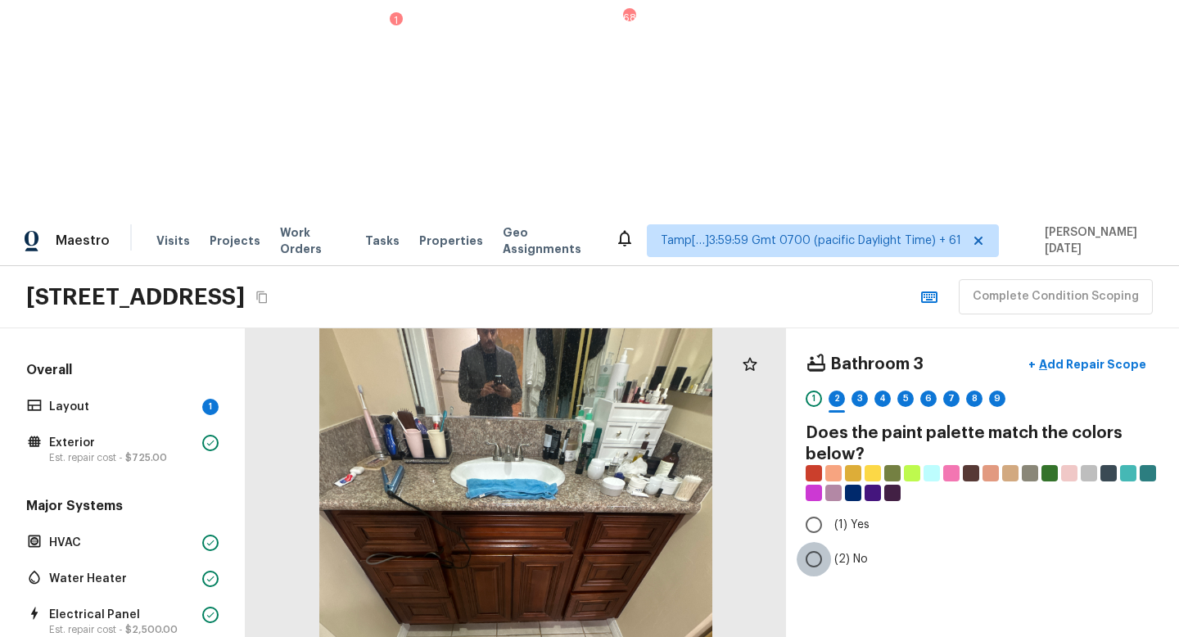
click at [818, 542] on input "(2) No" at bounding box center [814, 559] width 34 height 34
radio input "true"
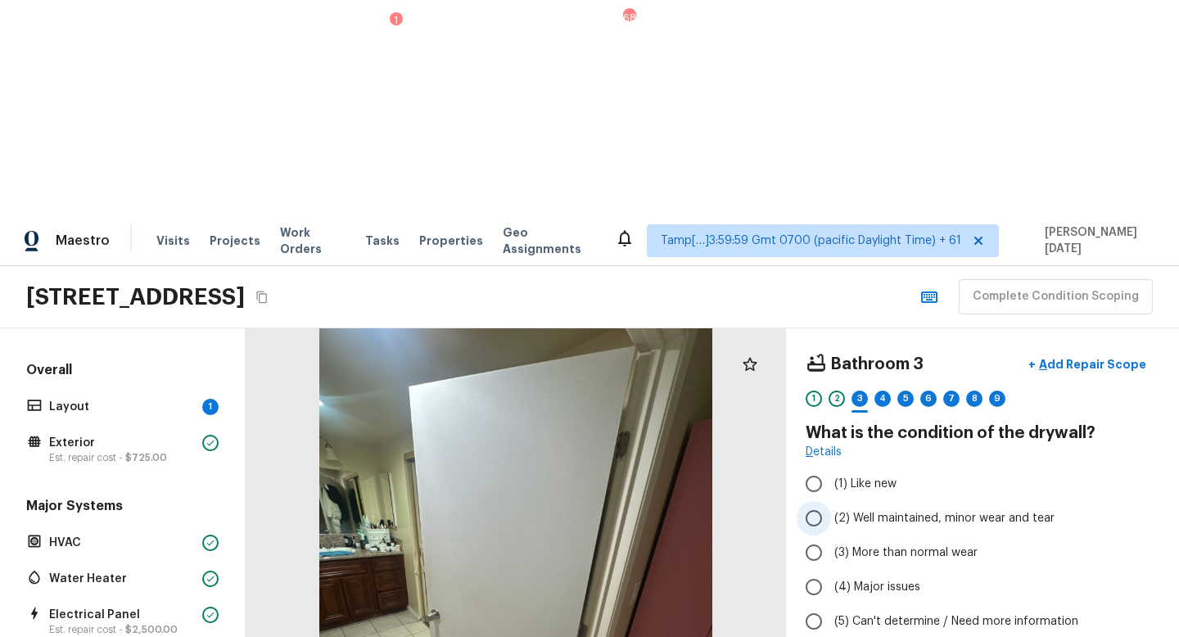
click at [818, 501] on input "(2) Well maintained, minor wear and tear" at bounding box center [814, 518] width 34 height 34
radio input "true"
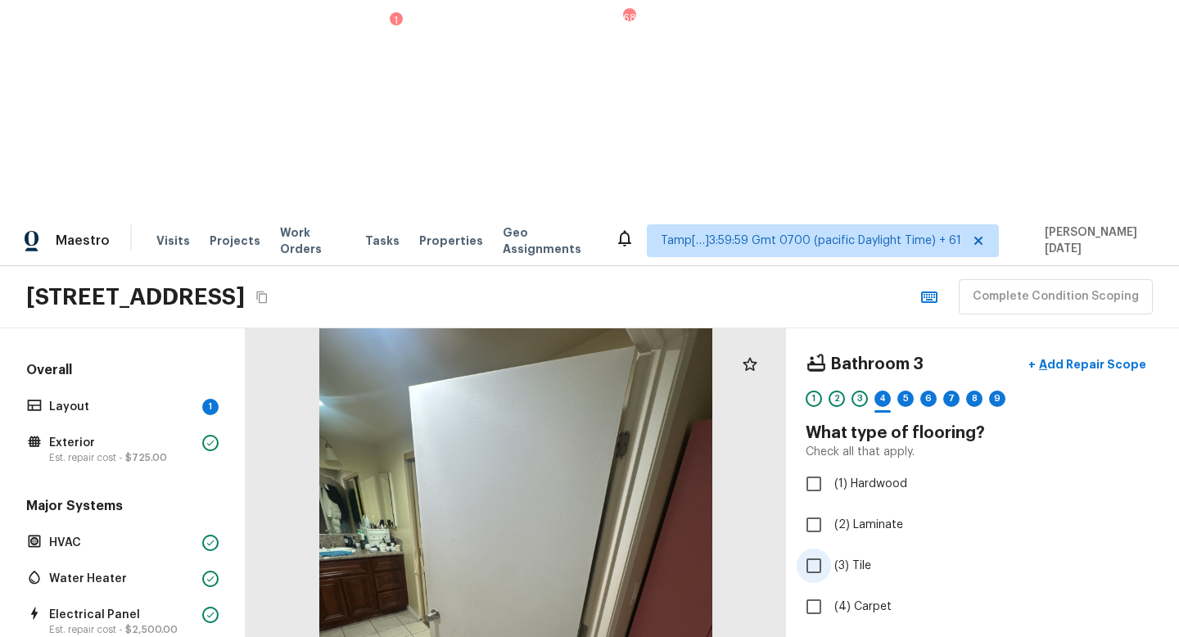
click at [845, 558] on span "(3) Tile" at bounding box center [853, 566] width 37 height 16
click at [831, 549] on input "(3) Tile" at bounding box center [814, 566] width 34 height 34
checkbox input "true"
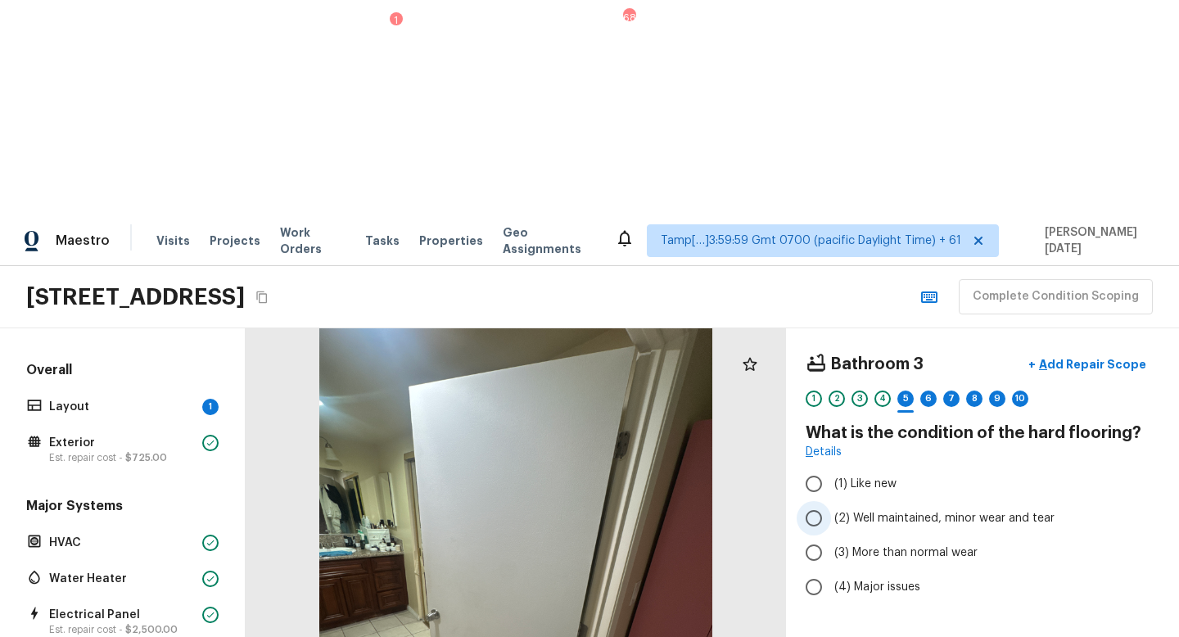
click at [860, 510] on span "(2) Well maintained, minor wear and tear" at bounding box center [945, 518] width 220 height 16
click at [831, 501] on input "(2) Well maintained, minor wear and tear" at bounding box center [814, 518] width 34 height 34
radio input "true"
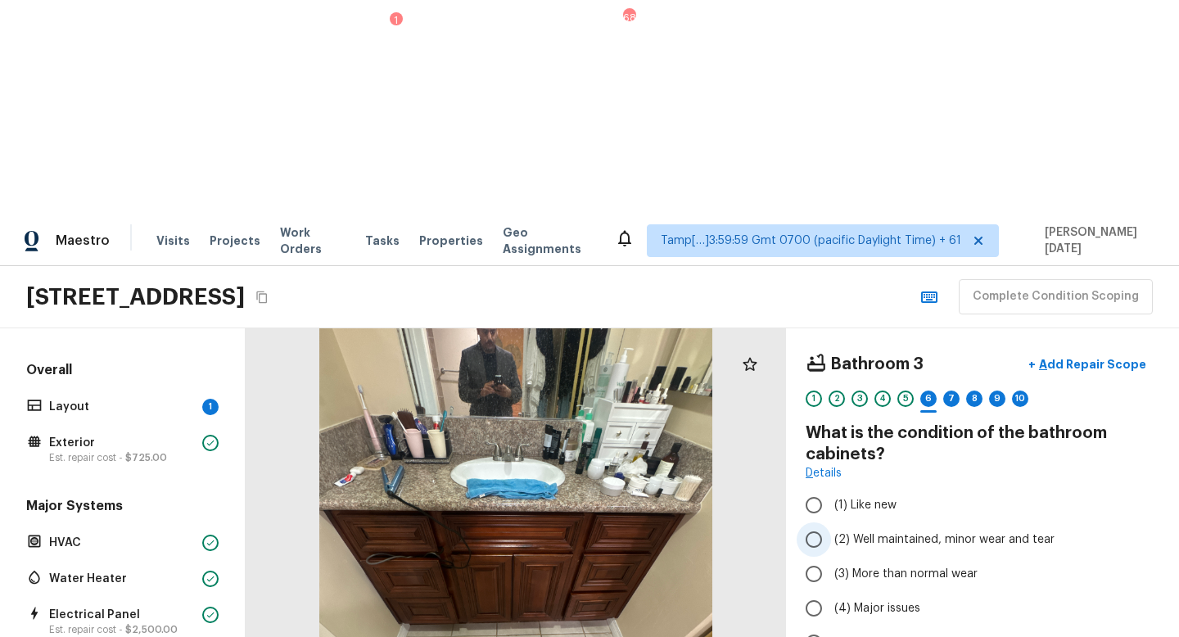
click at [862, 523] on label "(2) Well maintained, minor wear and tear" at bounding box center [972, 540] width 350 height 34
click at [831, 523] on input "(2) Well maintained, minor wear and tear" at bounding box center [814, 540] width 34 height 34
radio input "true"
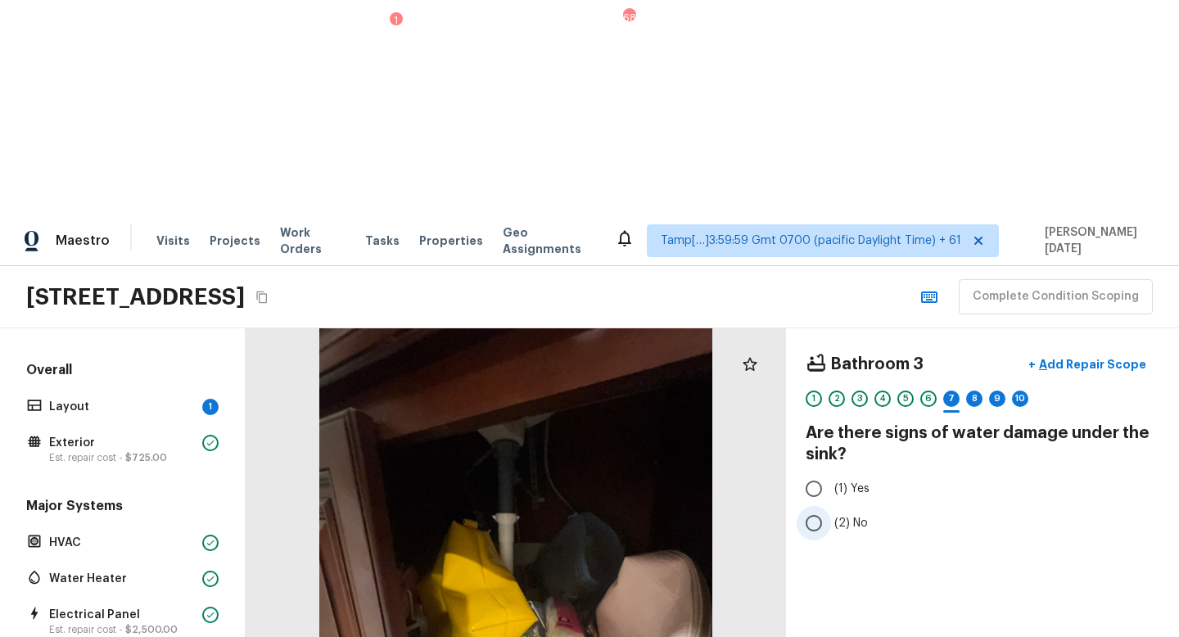
click at [813, 506] on input "(2) No" at bounding box center [814, 523] width 34 height 34
radio input "true"
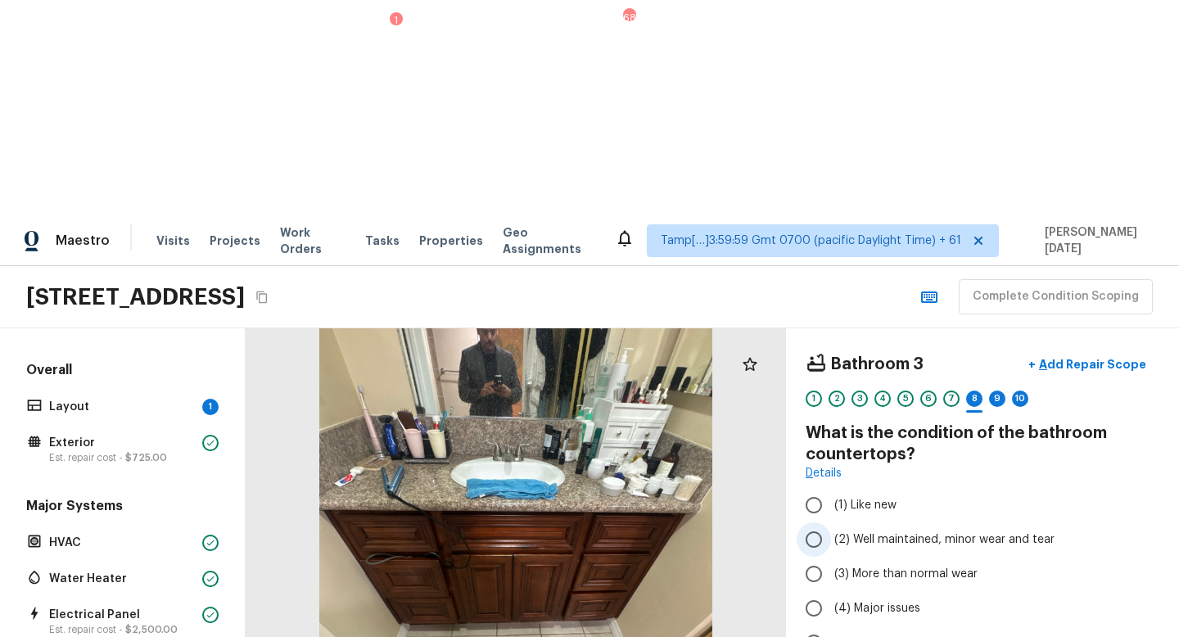
click at [858, 532] on span "(2) Well maintained, minor wear and tear" at bounding box center [945, 540] width 220 height 16
click at [831, 523] on input "(2) Well maintained, minor wear and tear" at bounding box center [814, 540] width 34 height 34
radio input "true"
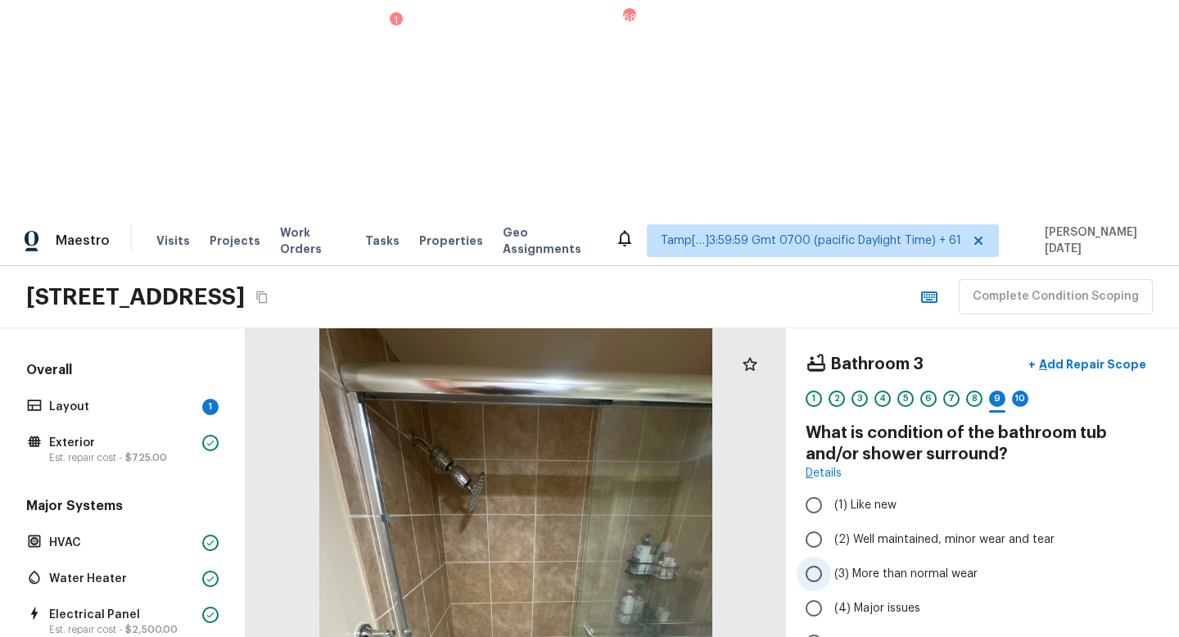
click at [831, 557] on label "(3) More than normal wear" at bounding box center [972, 574] width 350 height 34
click at [831, 557] on input "(3) More than normal wear" at bounding box center [814, 574] width 34 height 34
radio input "true"
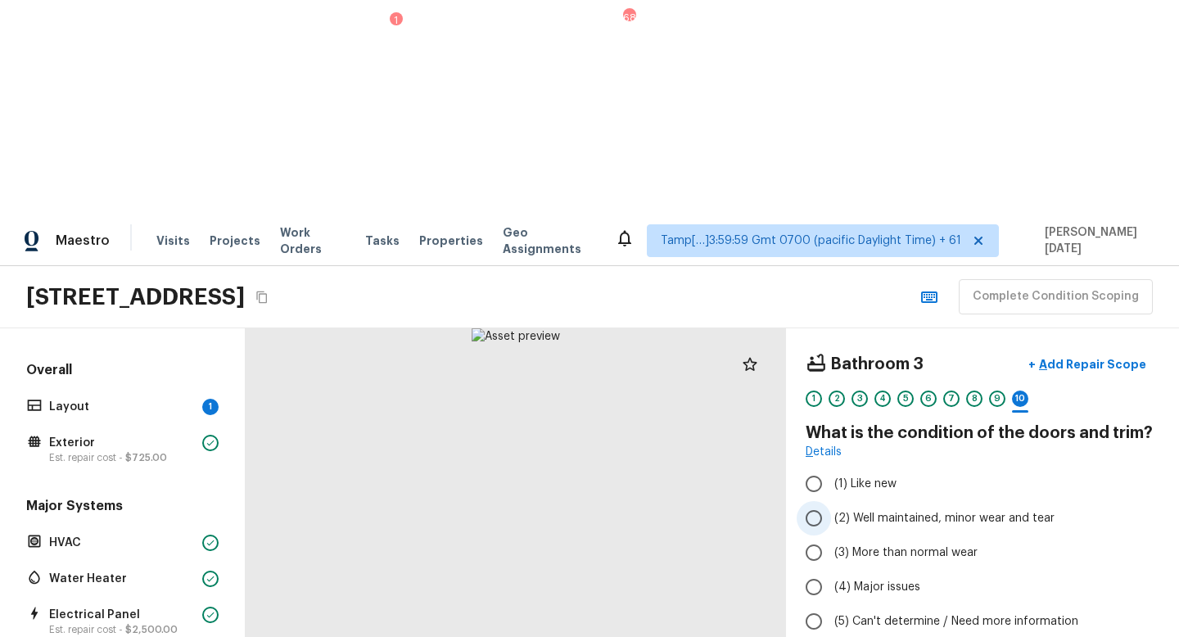
click at [826, 501] on input "(2) Well maintained, minor wear and tear" at bounding box center [814, 518] width 34 height 34
radio input "true"
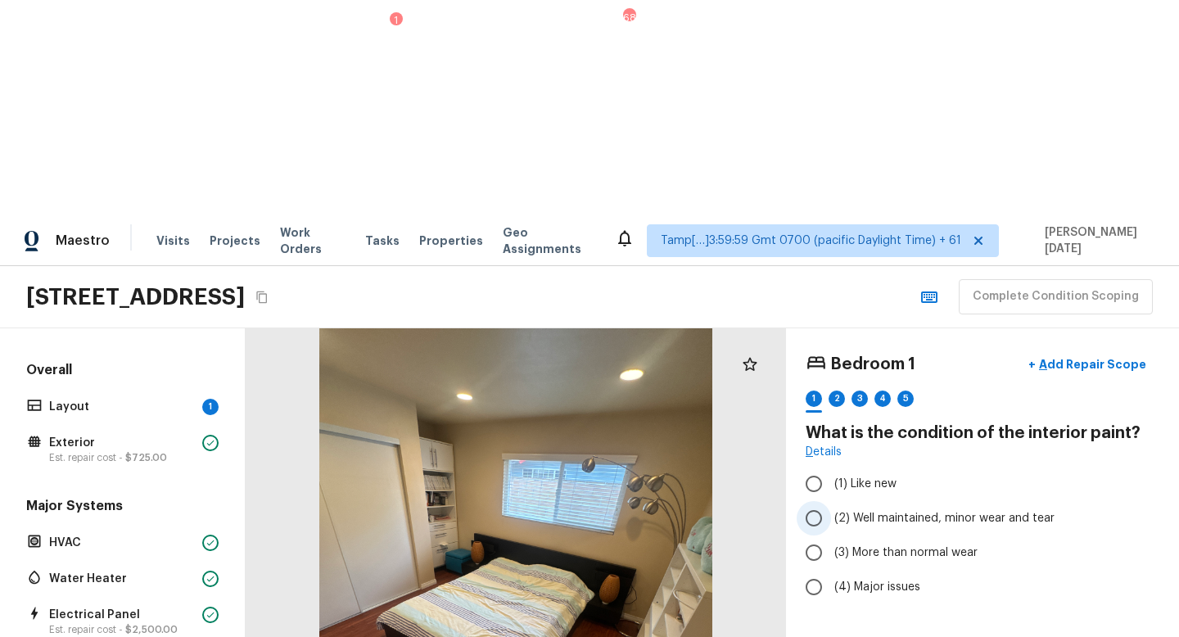
click at [845, 510] on span "(2) Well maintained, minor wear and tear" at bounding box center [945, 518] width 220 height 16
click at [831, 501] on input "(2) Well maintained, minor wear and tear" at bounding box center [814, 518] width 34 height 34
radio input "true"
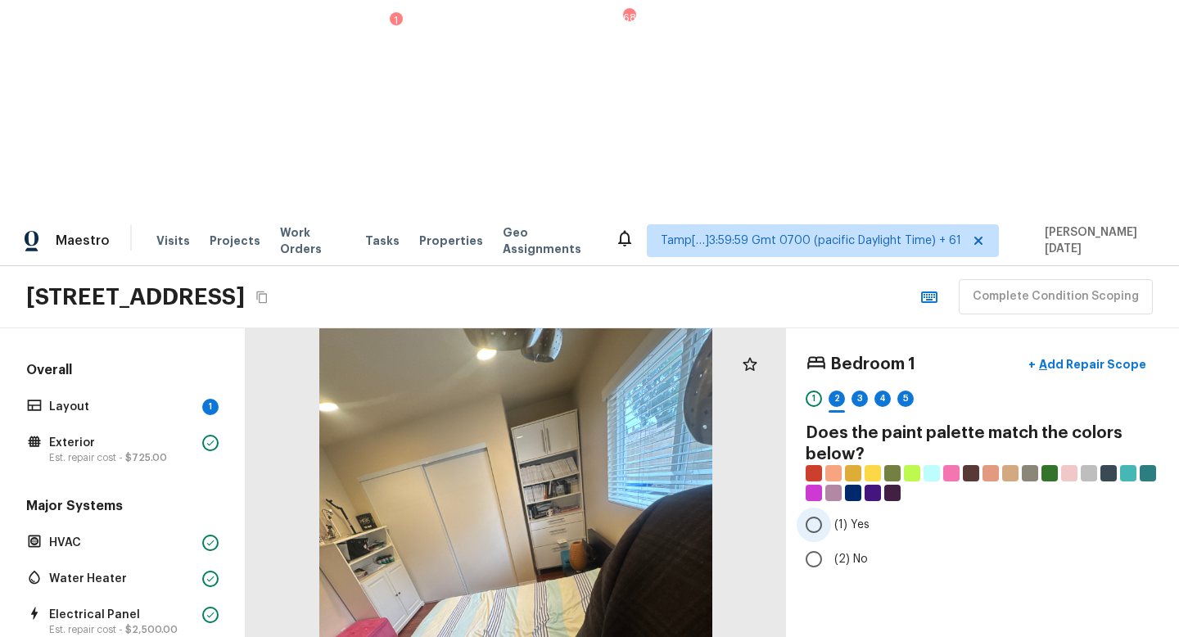
click at [818, 508] on input "(1) Yes" at bounding box center [814, 525] width 34 height 34
radio input "true"
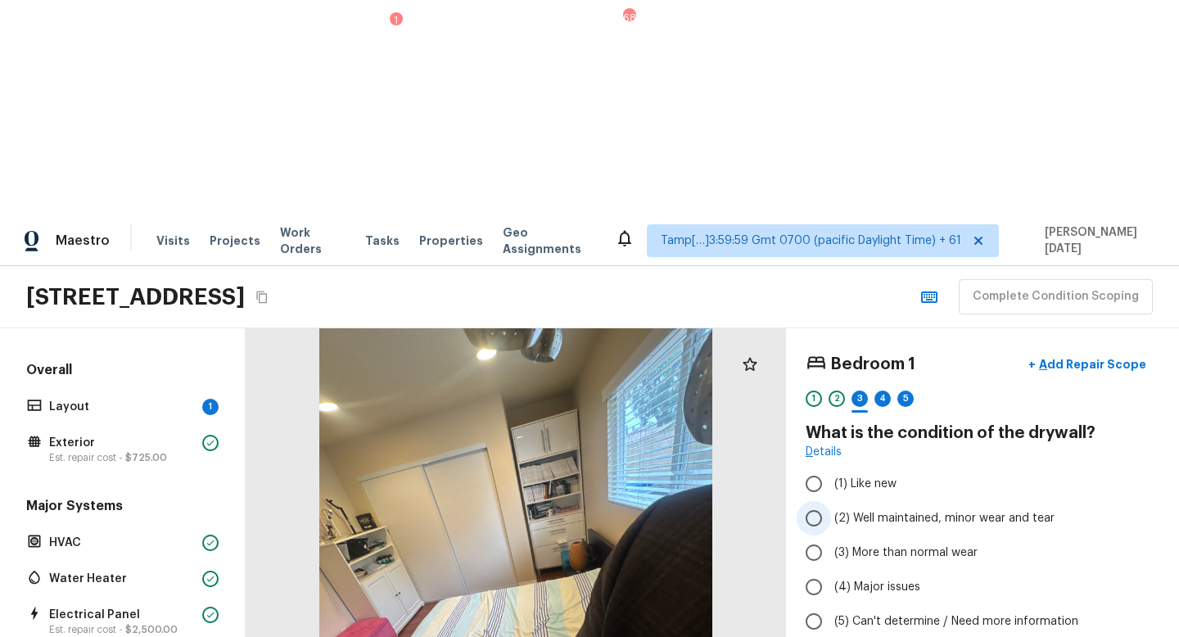
click at [867, 510] on span "(2) Well maintained, minor wear and tear" at bounding box center [945, 518] width 220 height 16
click at [831, 501] on input "(2) Well maintained, minor wear and tear" at bounding box center [814, 518] width 34 height 34
radio input "true"
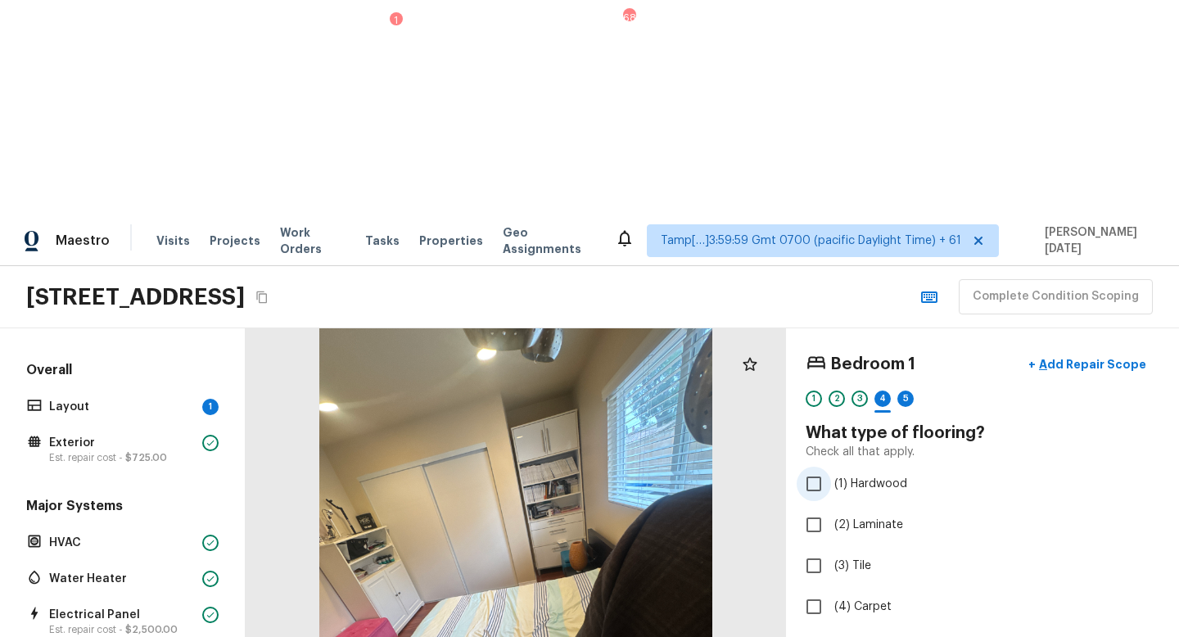
click at [845, 476] on span "(1) Hardwood" at bounding box center [871, 484] width 73 height 16
click at [831, 467] on input "(1) Hardwood" at bounding box center [814, 484] width 34 height 34
checkbox input "true"
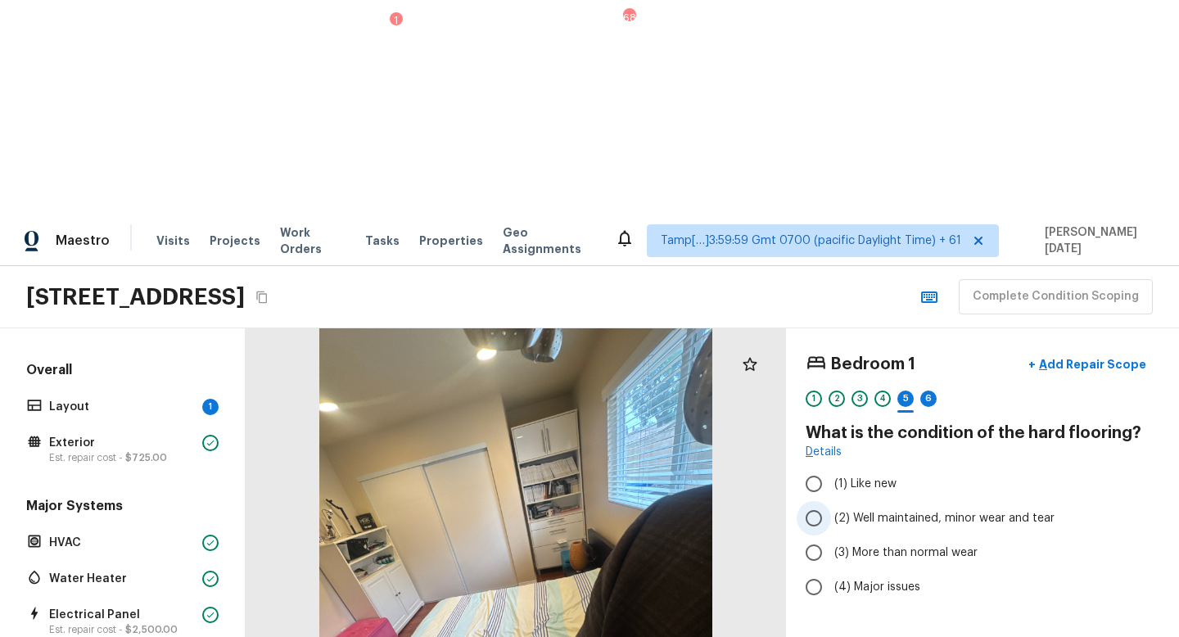
click at [831, 501] on label "(2) Well maintained, minor wear and tear" at bounding box center [972, 518] width 350 height 34
click at [831, 501] on input "(2) Well maintained, minor wear and tear" at bounding box center [814, 518] width 34 height 34
radio input "true"
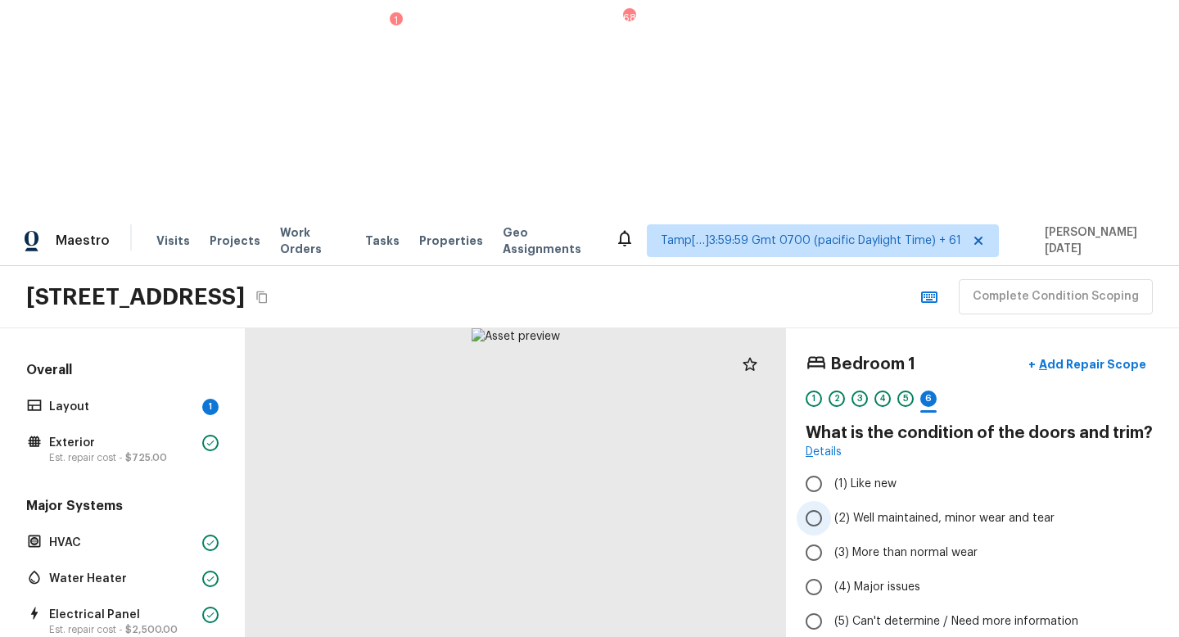
click at [836, 510] on span "(2) Well maintained, minor wear and tear" at bounding box center [945, 518] width 220 height 16
click at [831, 501] on input "(2) Well maintained, minor wear and tear" at bounding box center [814, 518] width 34 height 34
radio input "true"
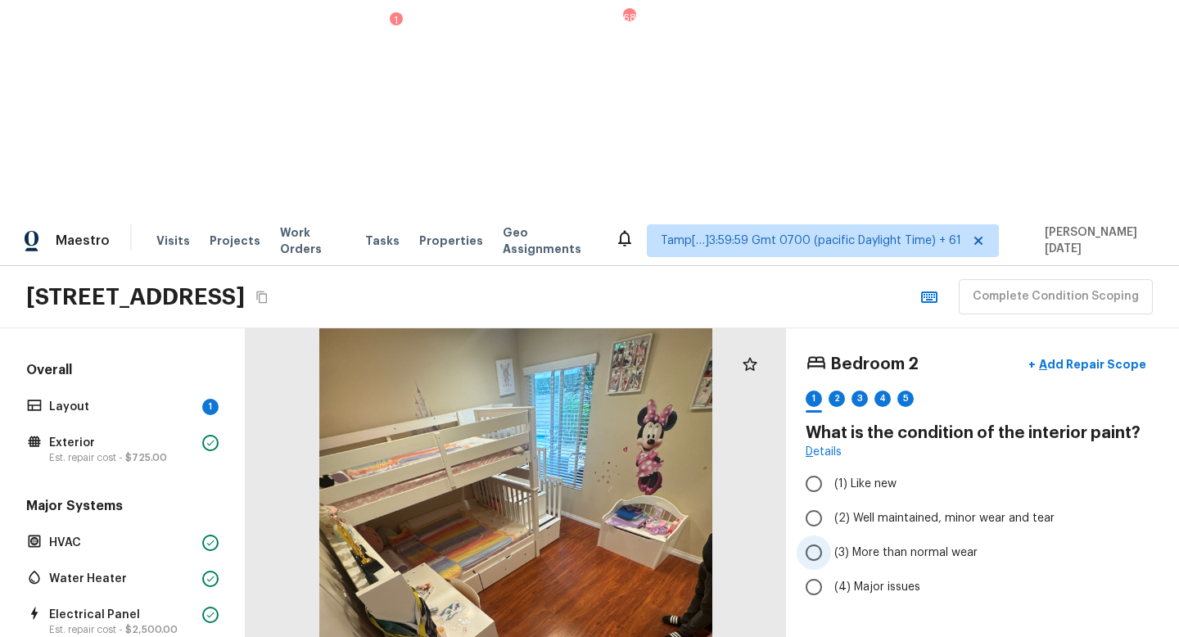
click at [832, 536] on label "(3) More than normal wear" at bounding box center [972, 553] width 350 height 34
click at [831, 536] on input "(3) More than normal wear" at bounding box center [814, 553] width 34 height 34
radio input "true"
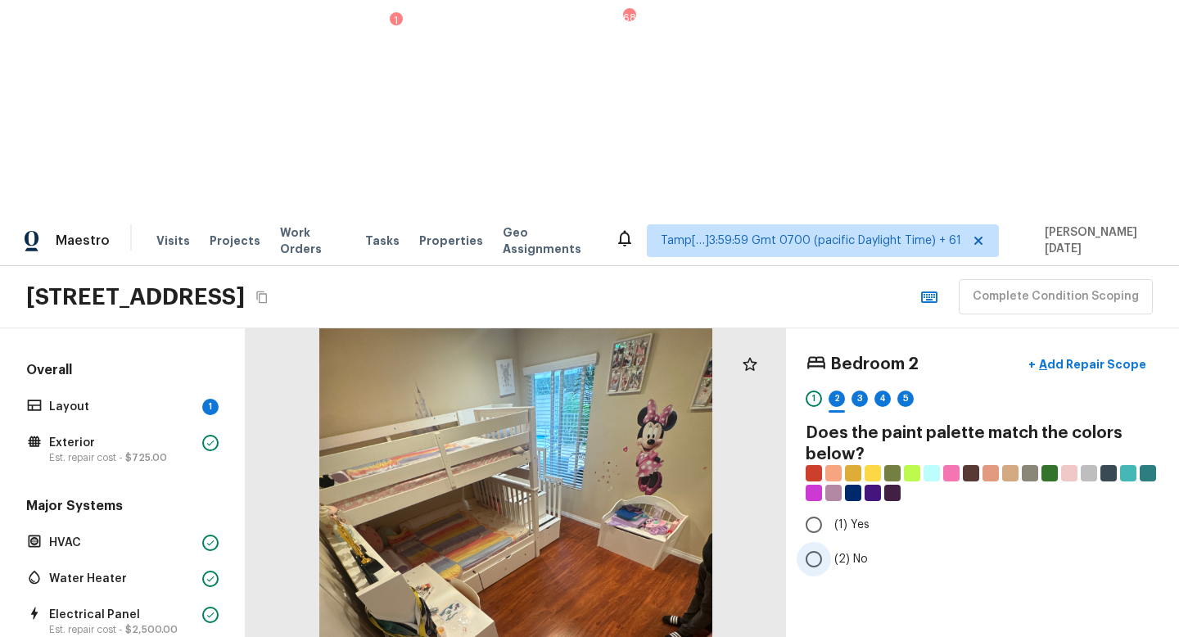
click at [817, 542] on input "(2) No" at bounding box center [814, 559] width 34 height 34
radio input "true"
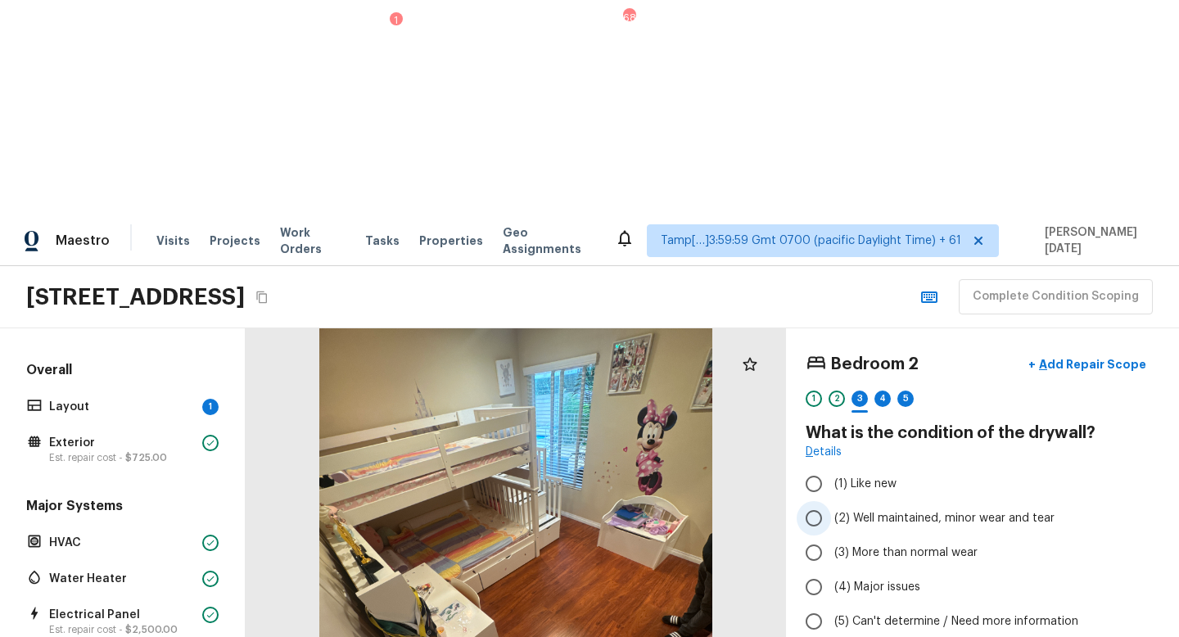
click at [835, 510] on span "(2) Well maintained, minor wear and tear" at bounding box center [945, 518] width 220 height 16
click at [831, 501] on input "(2) Well maintained, minor wear and tear" at bounding box center [814, 518] width 34 height 34
radio input "true"
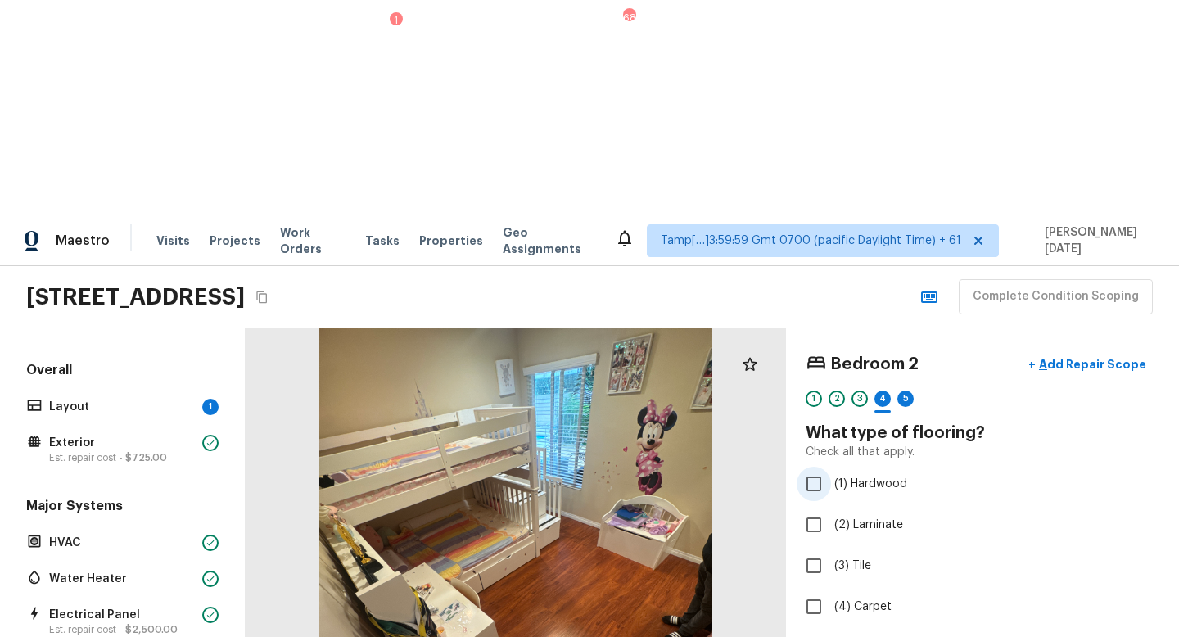
click at [858, 476] on span "(1) Hardwood" at bounding box center [871, 484] width 73 height 16
click at [831, 467] on input "(1) Hardwood" at bounding box center [814, 484] width 34 height 34
checkbox input "true"
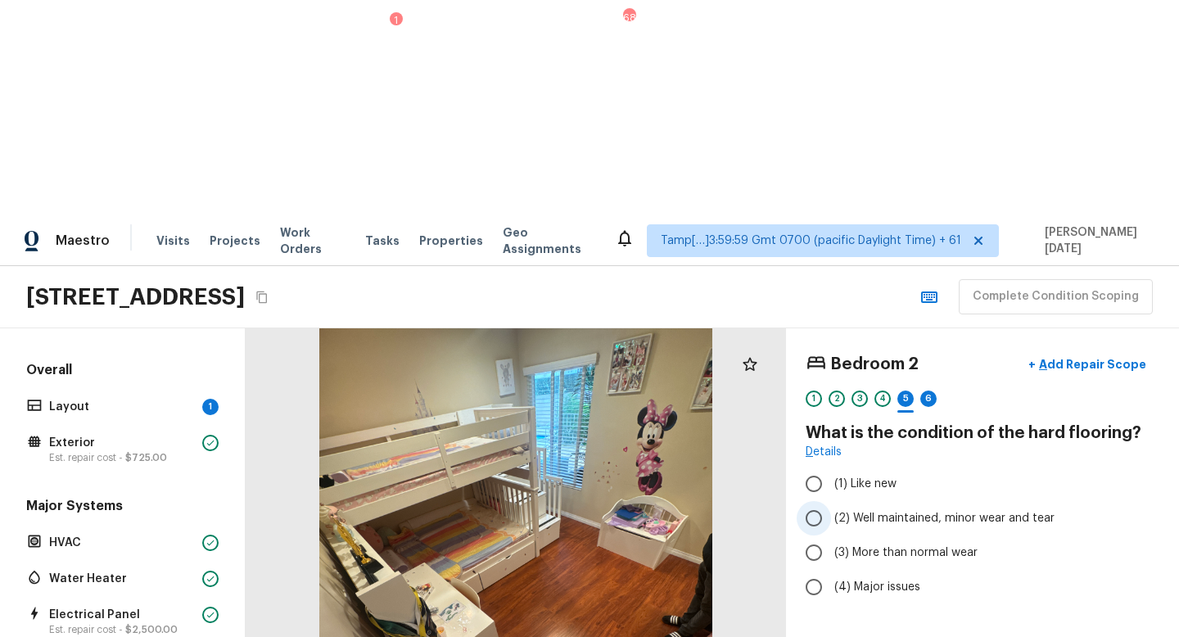
click at [826, 501] on input "(2) Well maintained, minor wear and tear" at bounding box center [814, 518] width 34 height 34
radio input "true"
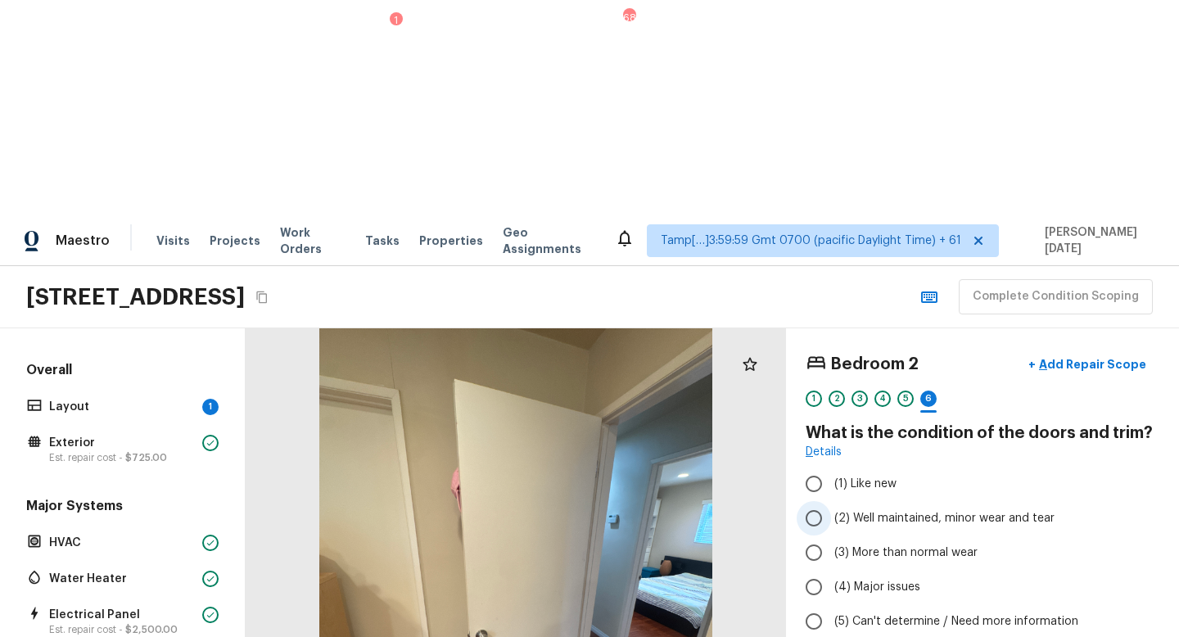
click at [867, 510] on span "(2) Well maintained, minor wear and tear" at bounding box center [945, 518] width 220 height 16
click at [831, 501] on input "(2) Well maintained, minor wear and tear" at bounding box center [814, 518] width 34 height 34
radio input "true"
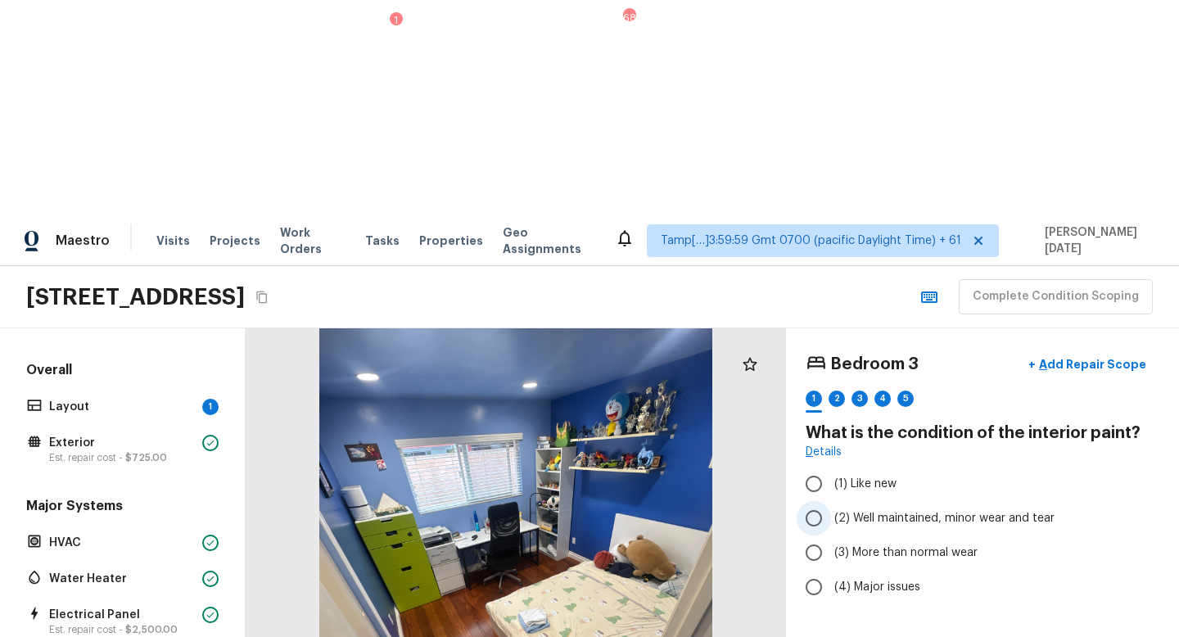
click at [867, 501] on label "(2) Well maintained, minor wear and tear" at bounding box center [972, 518] width 350 height 34
click at [831, 501] on input "(2) Well maintained, minor wear and tear" at bounding box center [814, 518] width 34 height 34
radio input "true"
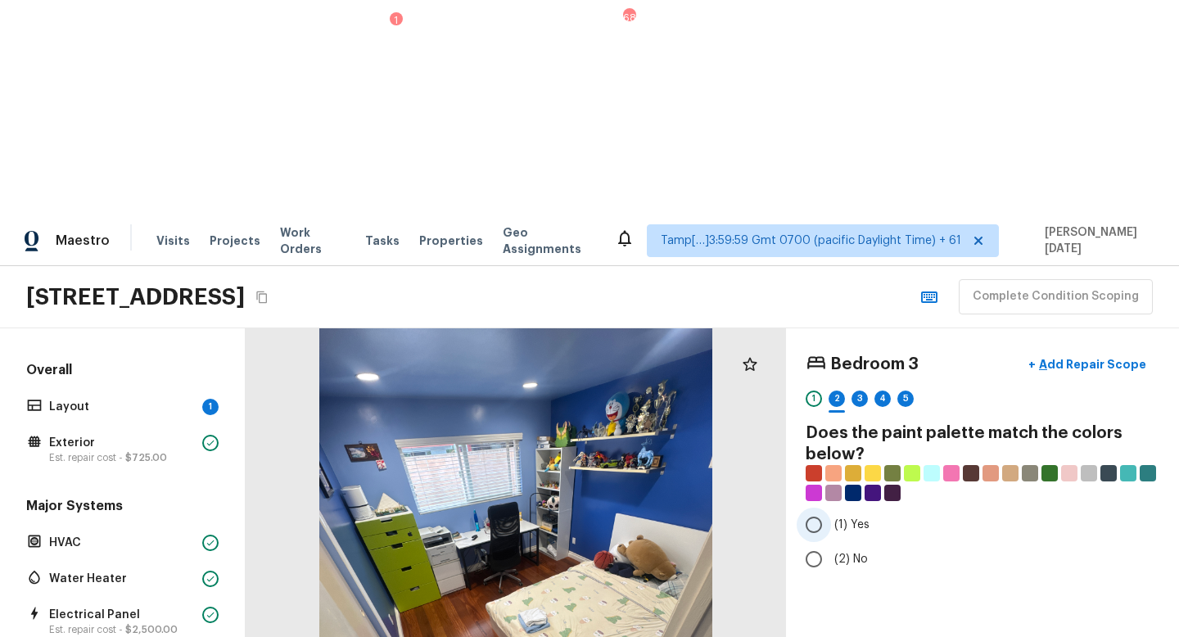
click at [824, 508] on input "(1) Yes" at bounding box center [814, 525] width 34 height 34
radio input "true"
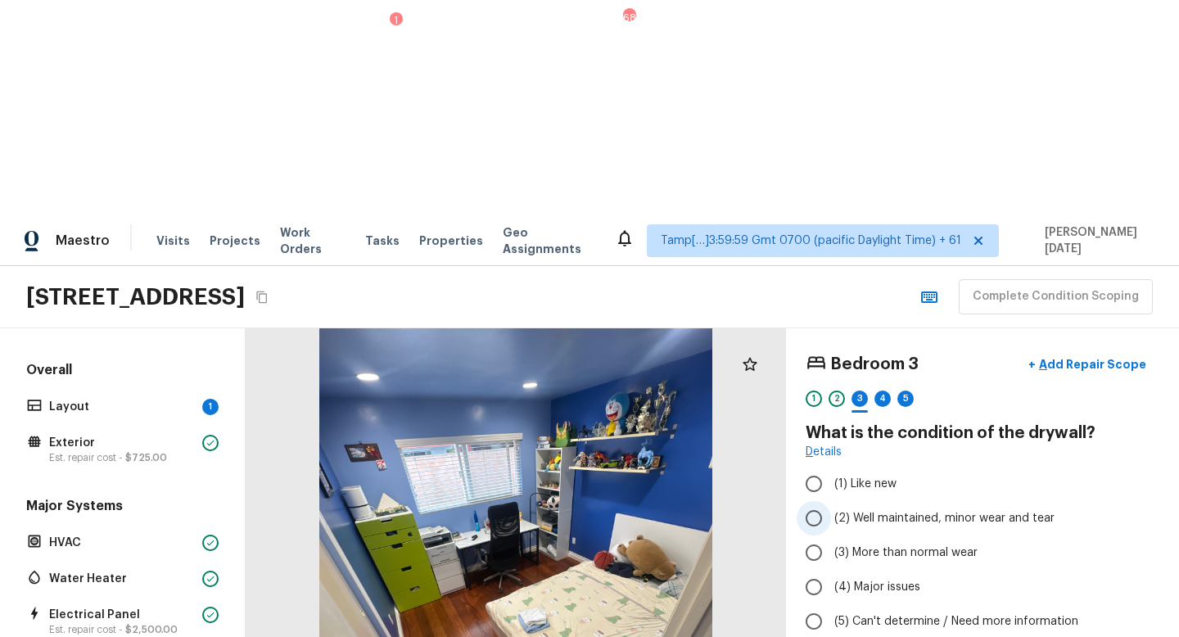
click at [866, 510] on span "(2) Well maintained, minor wear and tear" at bounding box center [945, 518] width 220 height 16
click at [831, 501] on input "(2) Well maintained, minor wear and tear" at bounding box center [814, 518] width 34 height 34
radio input "true"
click at [856, 545] on span "(3) More than normal wear" at bounding box center [906, 553] width 143 height 16
click at [831, 536] on input "(3) More than normal wear" at bounding box center [814, 553] width 34 height 34
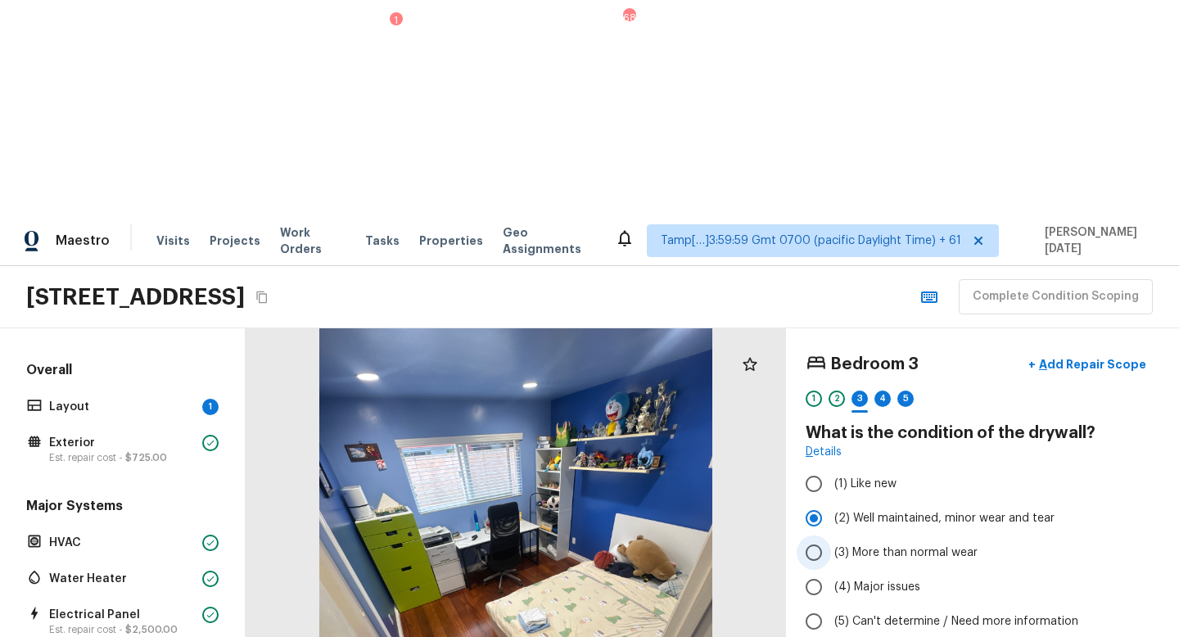
radio input "true"
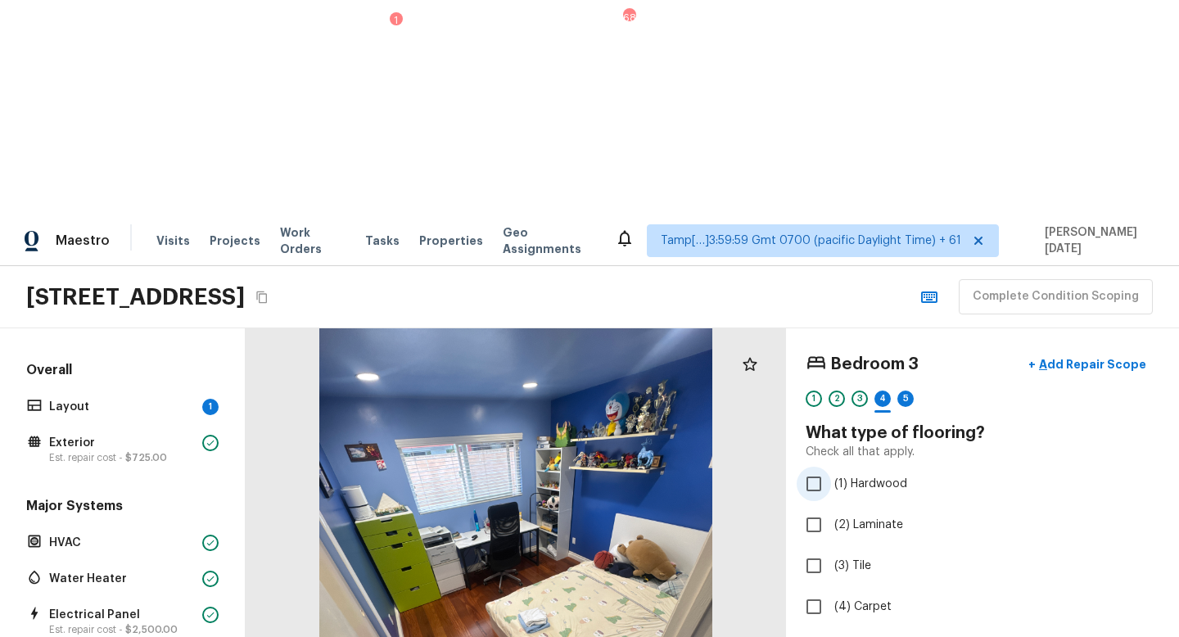
click at [830, 467] on input "(1) Hardwood" at bounding box center [814, 484] width 34 height 34
checkbox input "true"
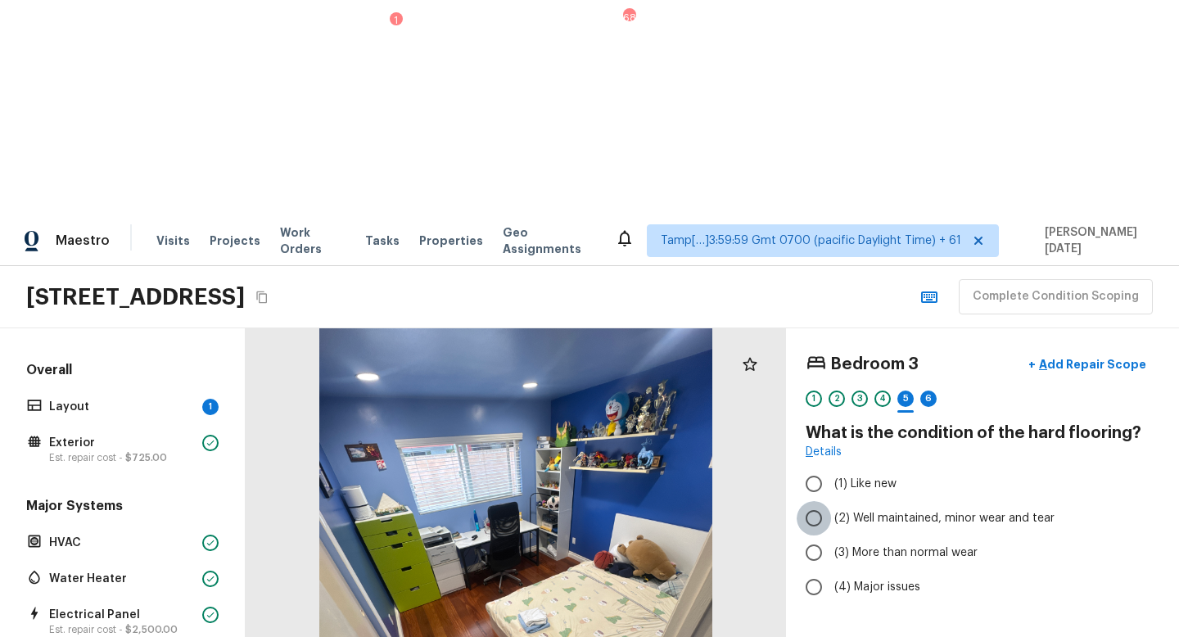
click at [819, 501] on input "(2) Well maintained, minor wear and tear" at bounding box center [814, 518] width 34 height 34
radio input "true"
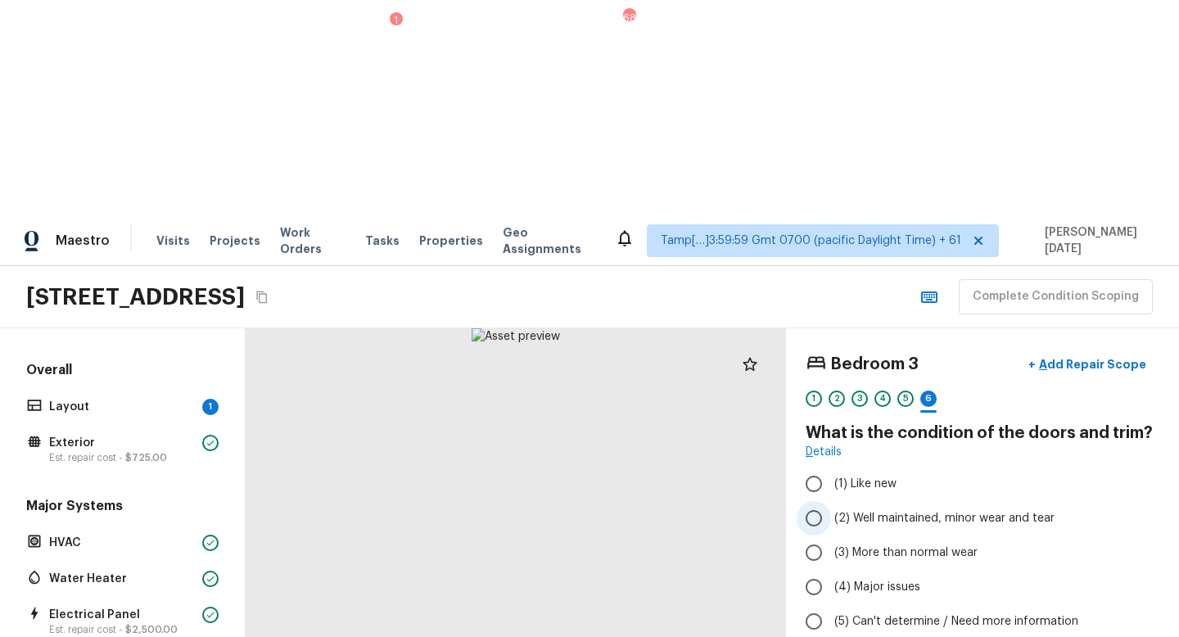
click at [832, 501] on label "(2) Well maintained, minor wear and tear" at bounding box center [972, 518] width 350 height 34
click at [831, 501] on input "(2) Well maintained, minor wear and tear" at bounding box center [814, 518] width 34 height 34
radio input "true"
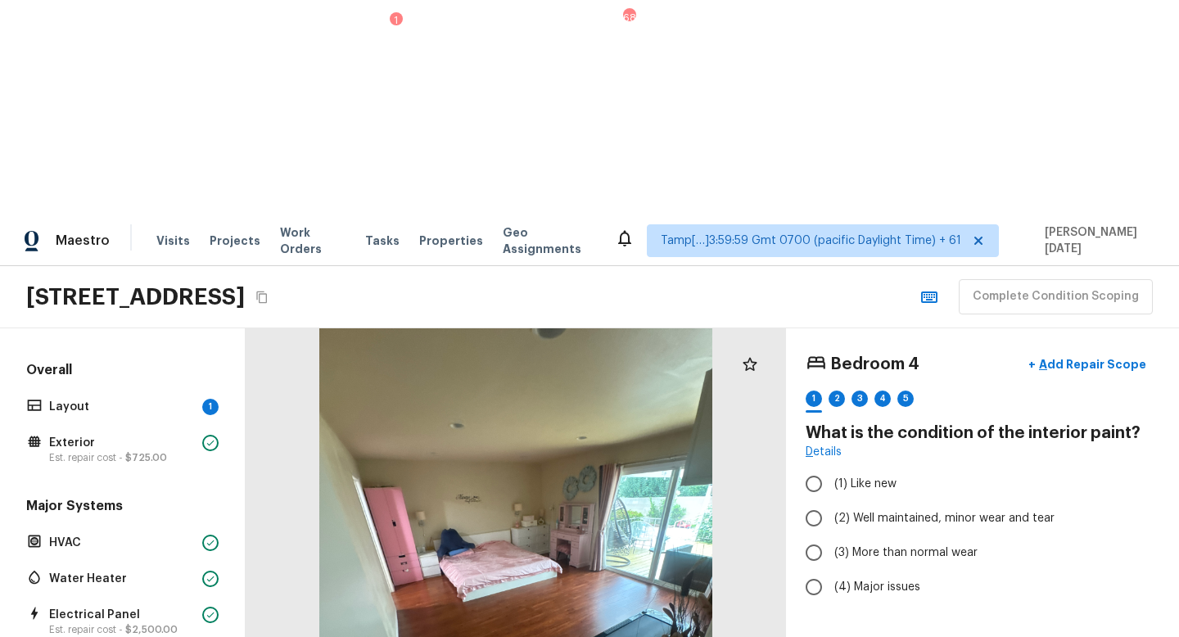
click at [597, 371] on div at bounding box center [516, 589] width 541 height 523
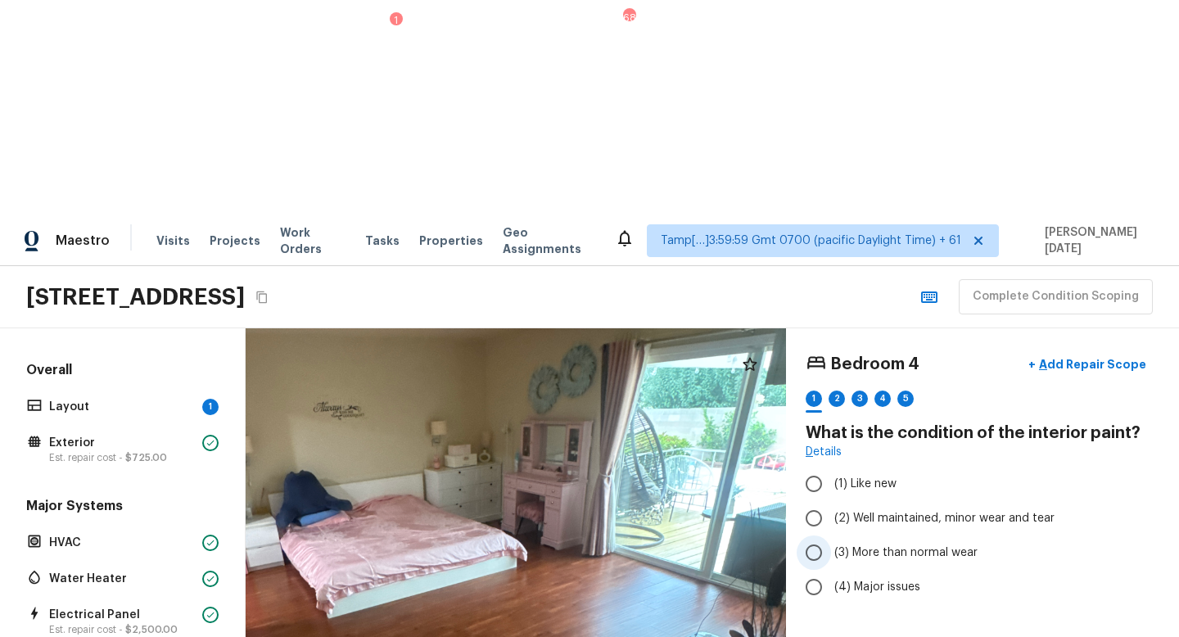
click at [840, 545] on span "(3) More than normal wear" at bounding box center [906, 553] width 143 height 16
click at [831, 536] on input "(3) More than normal wear" at bounding box center [814, 553] width 34 height 34
radio input "true"
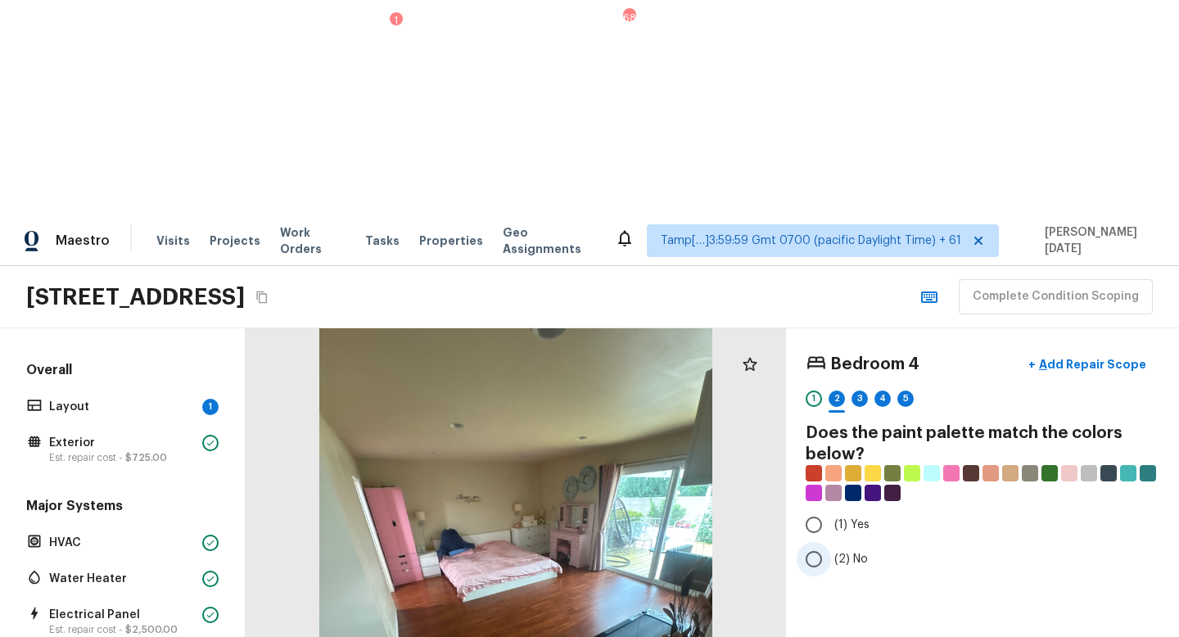
click at [824, 542] on input "(2) No" at bounding box center [814, 559] width 34 height 34
radio input "true"
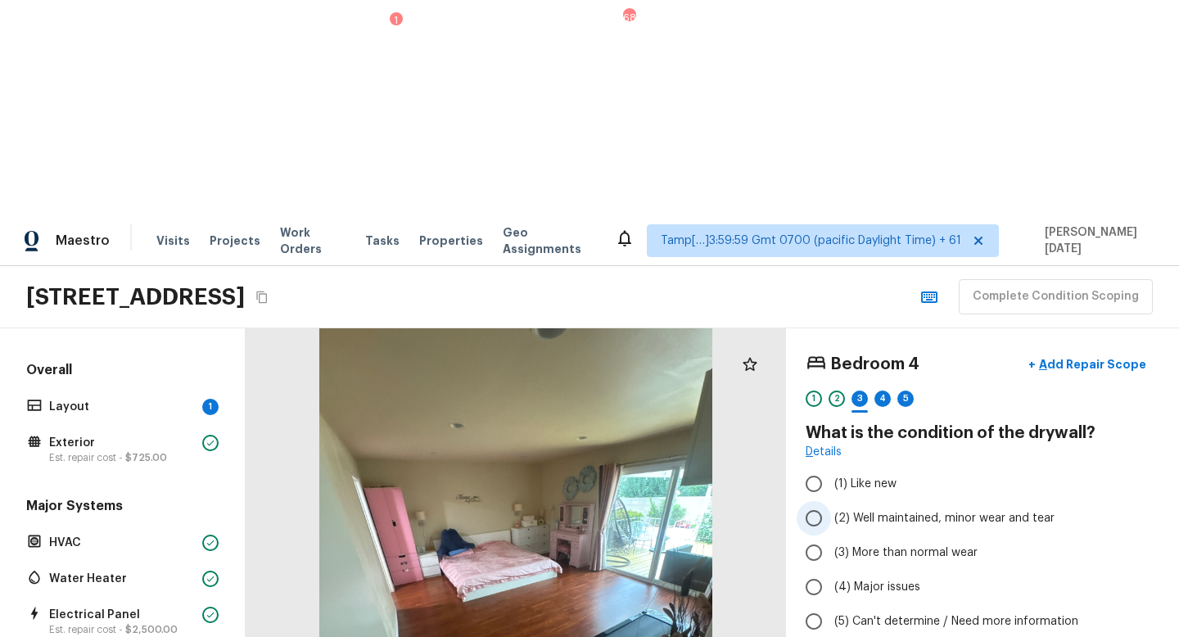
click at [875, 510] on span "(2) Well maintained, minor wear and tear" at bounding box center [945, 518] width 220 height 16
click at [831, 501] on input "(2) Well maintained, minor wear and tear" at bounding box center [814, 518] width 34 height 34
radio input "true"
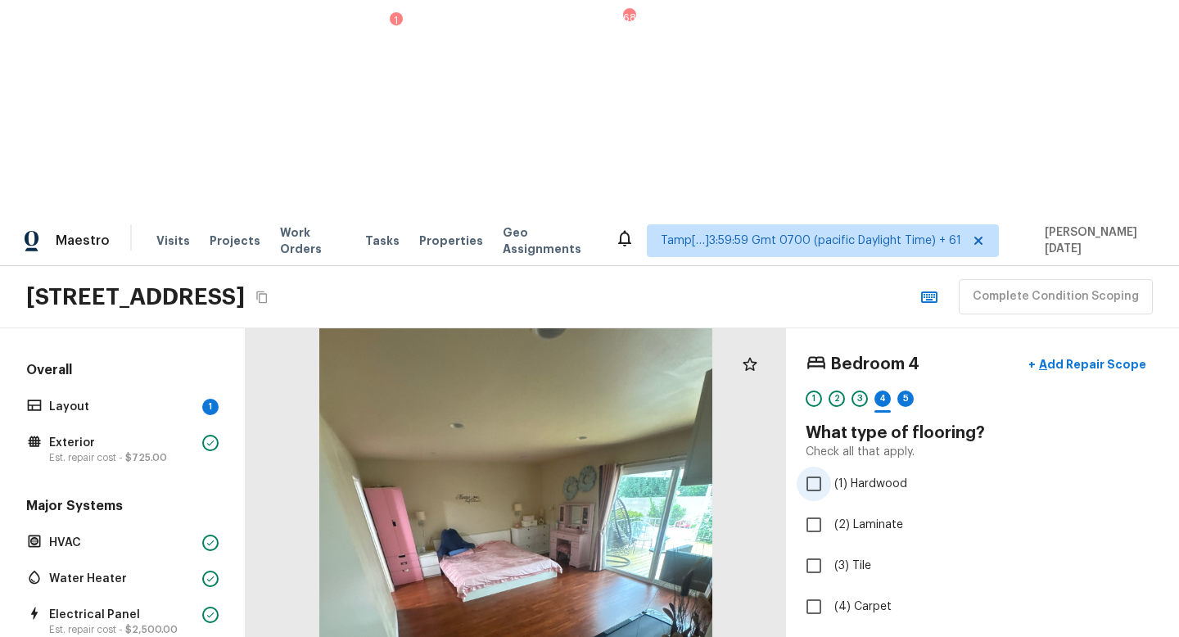
click at [844, 476] on span "(1) Hardwood" at bounding box center [871, 484] width 73 height 16
click at [831, 467] on input "(1) Hardwood" at bounding box center [814, 484] width 34 height 34
checkbox input "true"
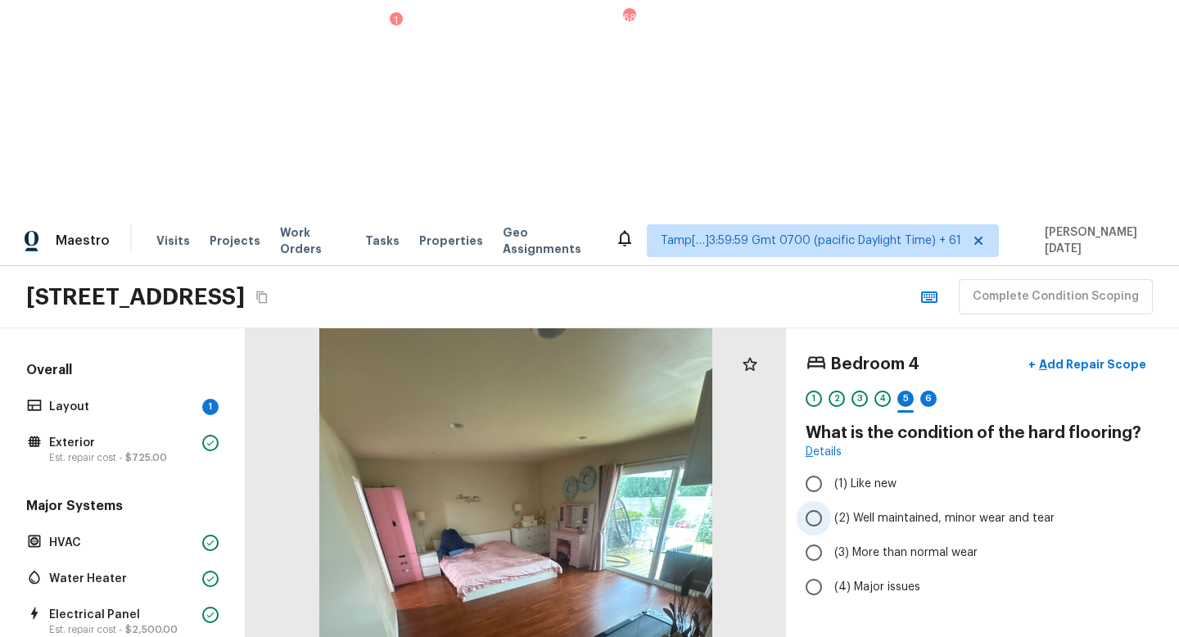
click at [825, 501] on input "(2) Well maintained, minor wear and tear" at bounding box center [814, 518] width 34 height 34
radio input "true"
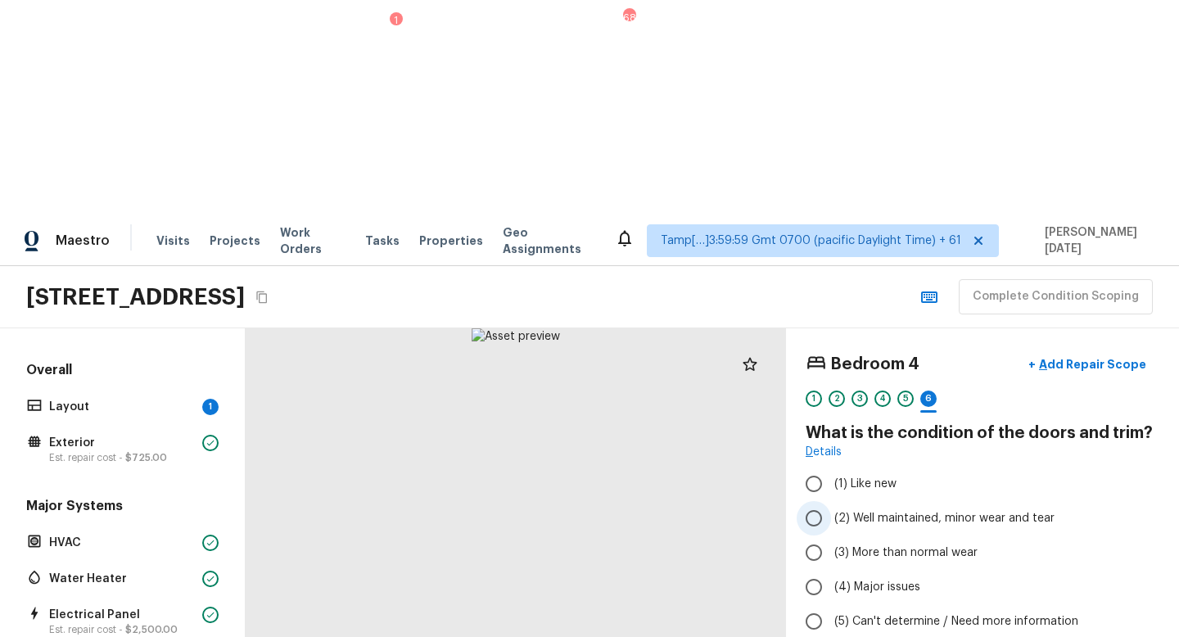
click at [818, 501] on input "(2) Well maintained, minor wear and tear" at bounding box center [814, 518] width 34 height 34
radio input "true"
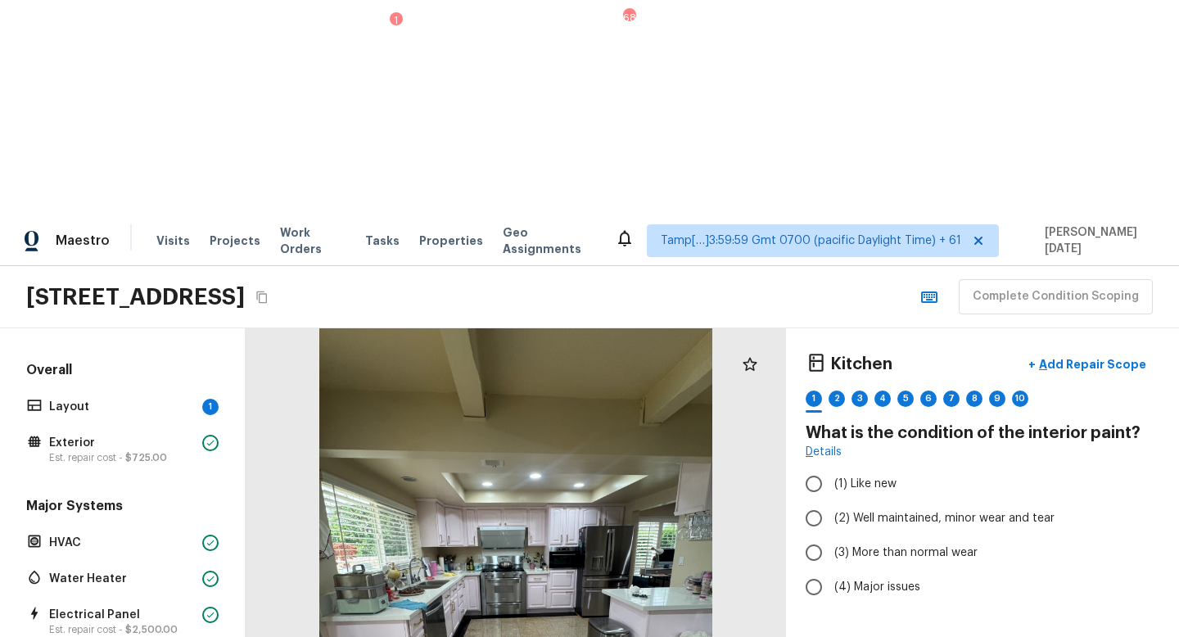
click at [498, 533] on div at bounding box center [516, 589] width 541 height 523
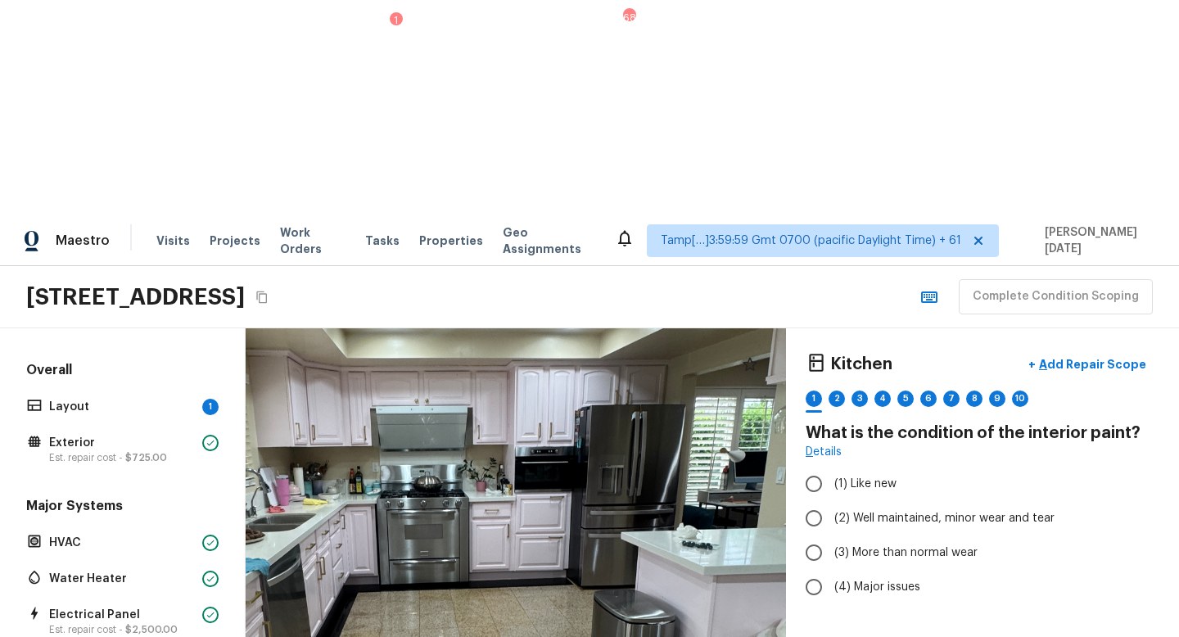
drag, startPoint x: 494, startPoint y: 533, endPoint x: 408, endPoint y: 636, distance: 134.3
click at [408, 569] on html "Maestro Visits Projects Work Orders Tasks 1 Properties Geo Assignments 683 Tamp…" at bounding box center [589, 426] width 1179 height 852
click at [1079, 356] on p "Add Repair Scope" at bounding box center [1091, 364] width 111 height 16
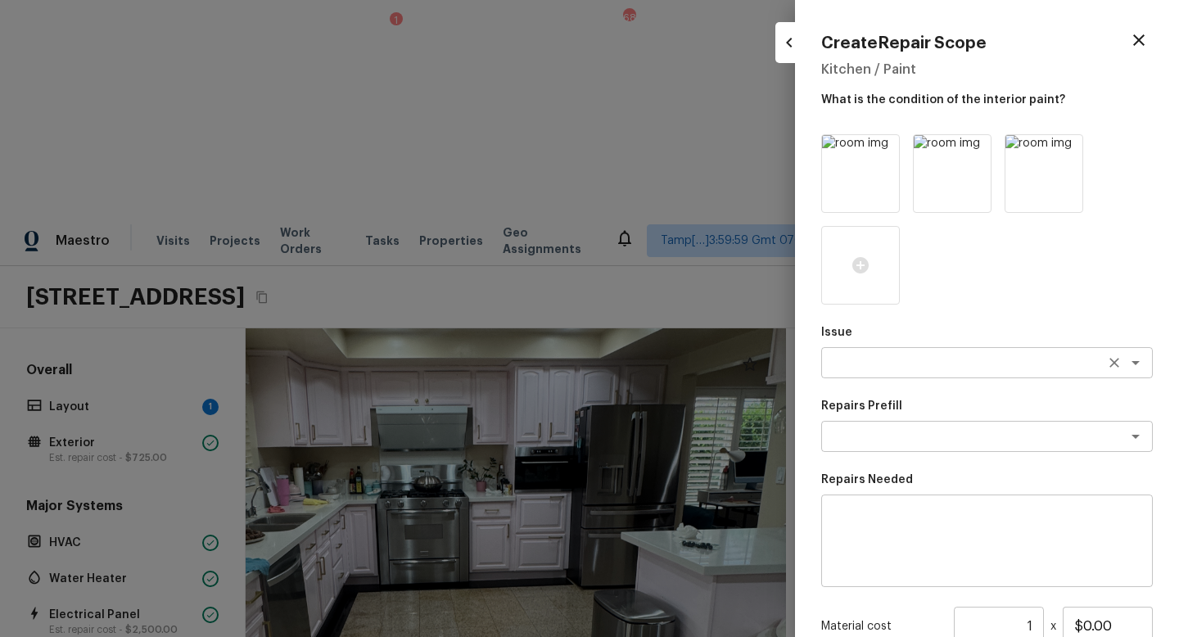
click at [862, 366] on textarea at bounding box center [964, 363] width 271 height 16
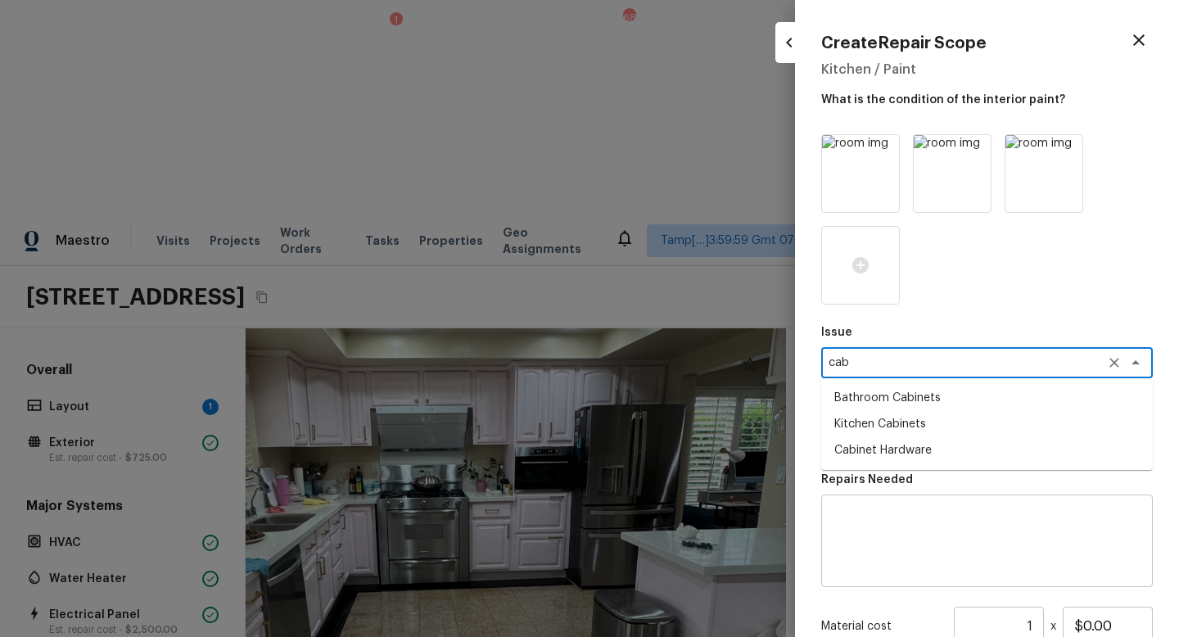
click at [888, 405] on li "Bathroom Cabinets" at bounding box center [988, 398] width 332 height 26
type textarea "Bathroom Cabinets"
click at [1116, 362] on icon "Clear" at bounding box center [1115, 363] width 10 height 10
click at [990, 363] on textarea "c" at bounding box center [964, 363] width 271 height 16
click at [925, 419] on li "Kitchen Cabinets" at bounding box center [988, 424] width 332 height 26
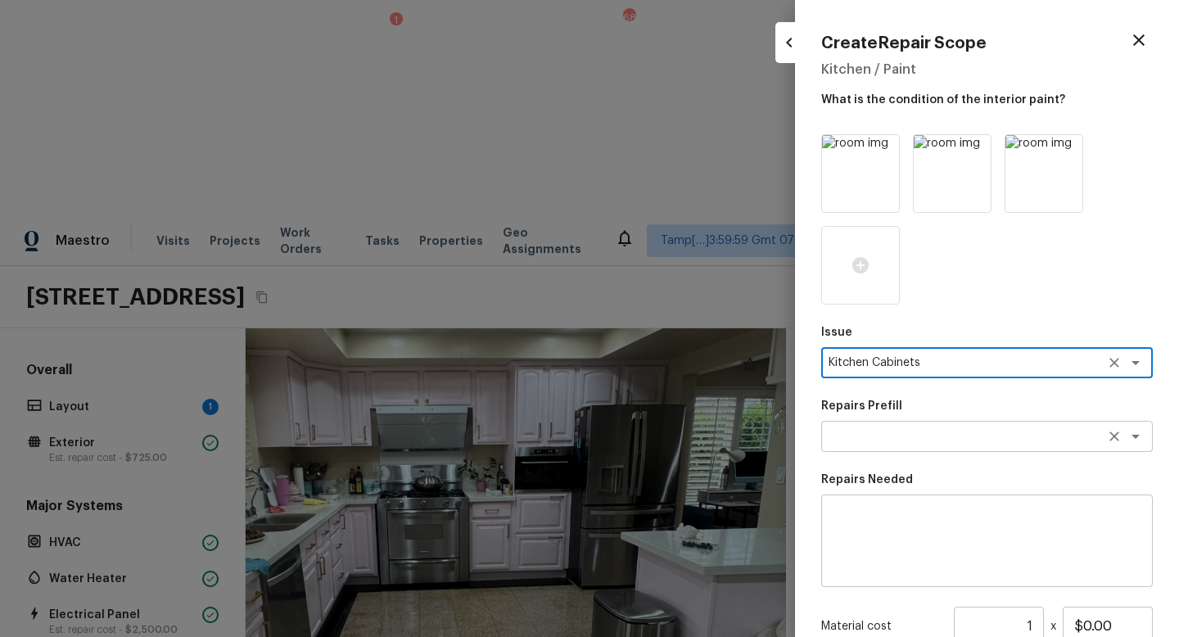
type textarea "Kitchen Cabinets"
click at [871, 437] on textarea at bounding box center [964, 436] width 271 height 16
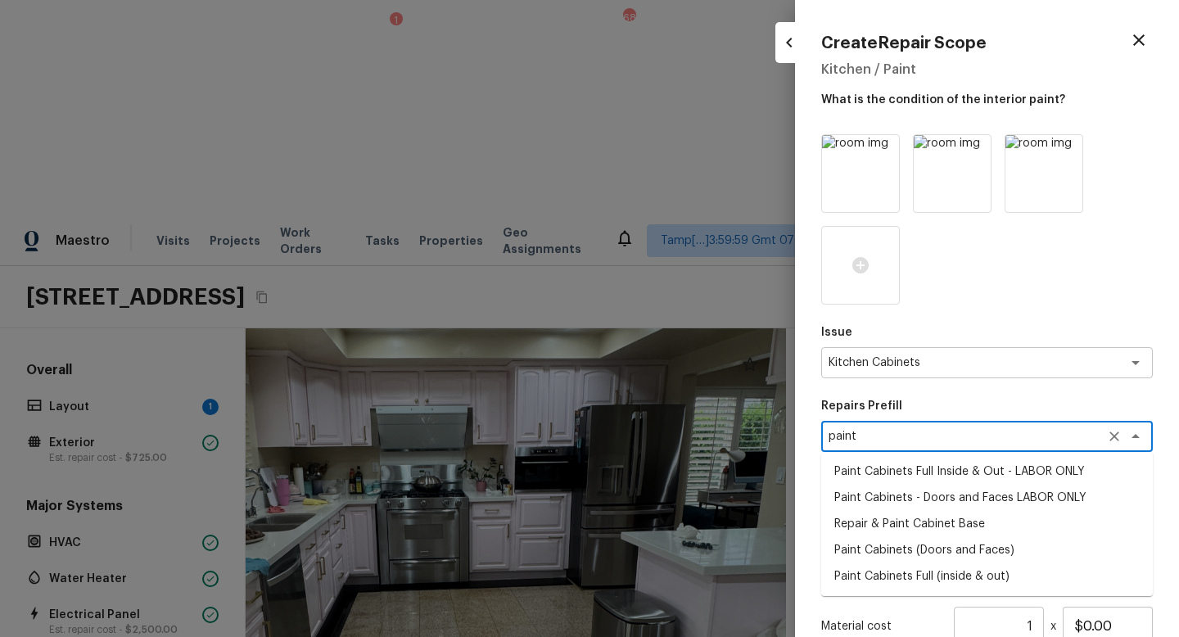
click at [876, 469] on li "Paint Cabinets Full Inside & Out - LABOR ONLY" at bounding box center [988, 472] width 332 height 26
type textarea "Paint Cabinets Full Inside & Out - LABOR ONLY"
type textarea "Prep, sand, mask and apply 2 coats of paint to the kitchen cabinet doors, inter…"
type input "$50.00"
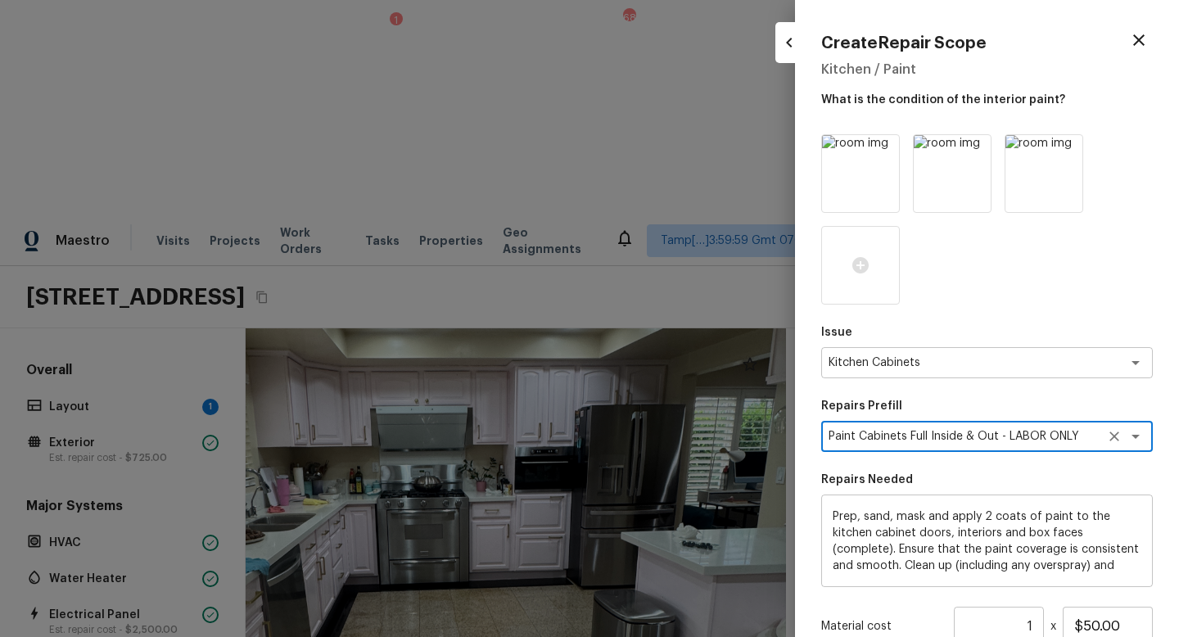
scroll to position [34, 0]
type textarea "Paint Cabinets Full Inside & Out - LABOR ONLY"
click at [1116, 569] on input "$50.00" at bounding box center [1108, 626] width 90 height 39
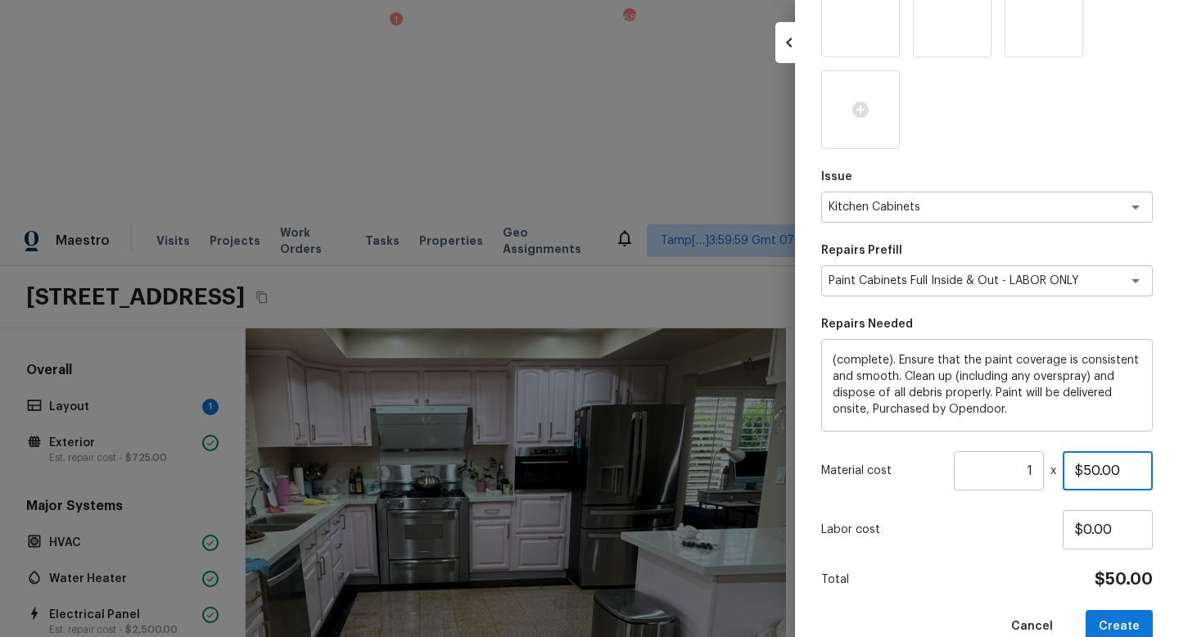
scroll to position [188, 0]
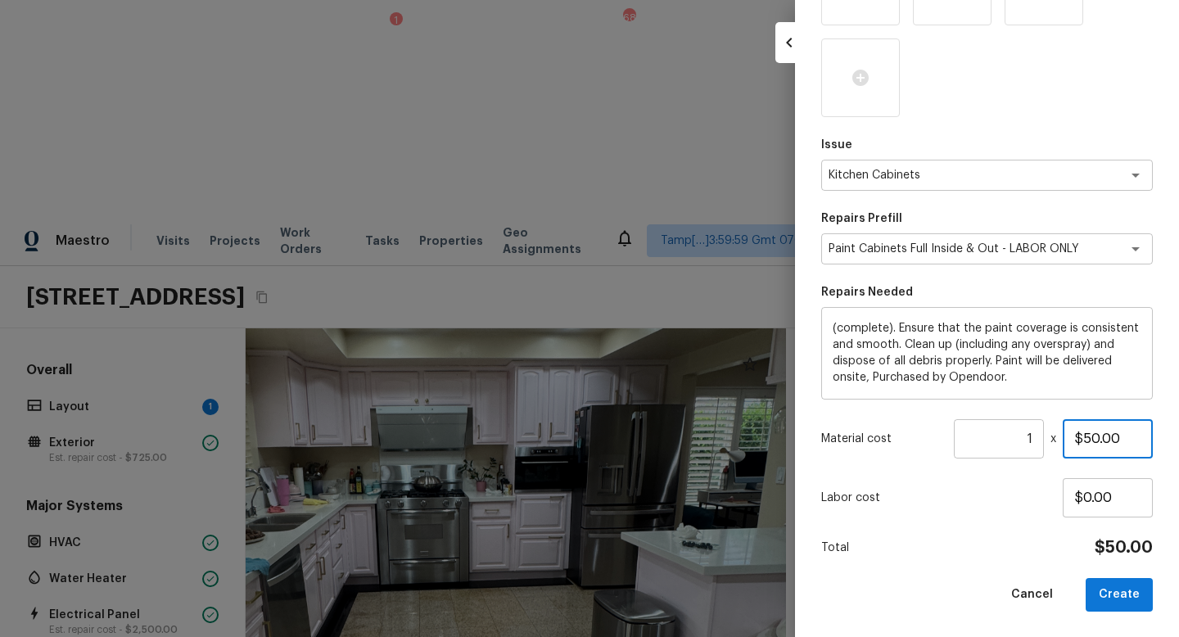
drag, startPoint x: 1123, startPoint y: 440, endPoint x: 998, endPoint y: 438, distance: 124.5
click at [998, 438] on div "Material cost 1 ​ x $50.00" at bounding box center [988, 438] width 332 height 39
type input "$1,200.00"
click at [1110, 569] on button "Create" at bounding box center [1119, 595] width 67 height 34
type input "$0.00"
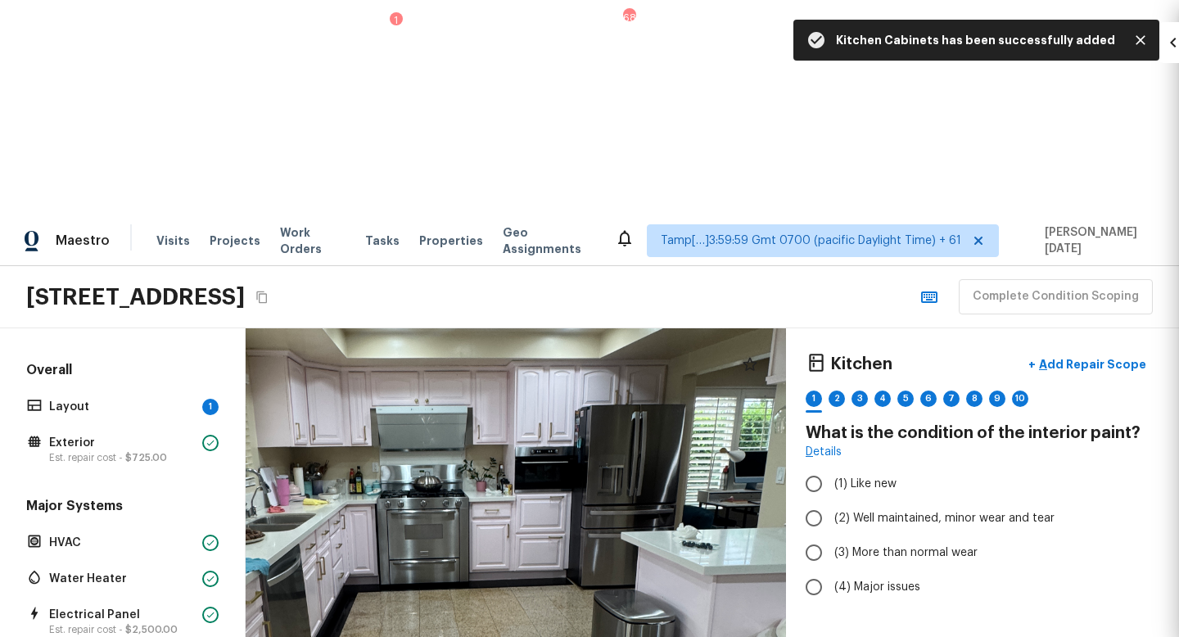
scroll to position [96, 0]
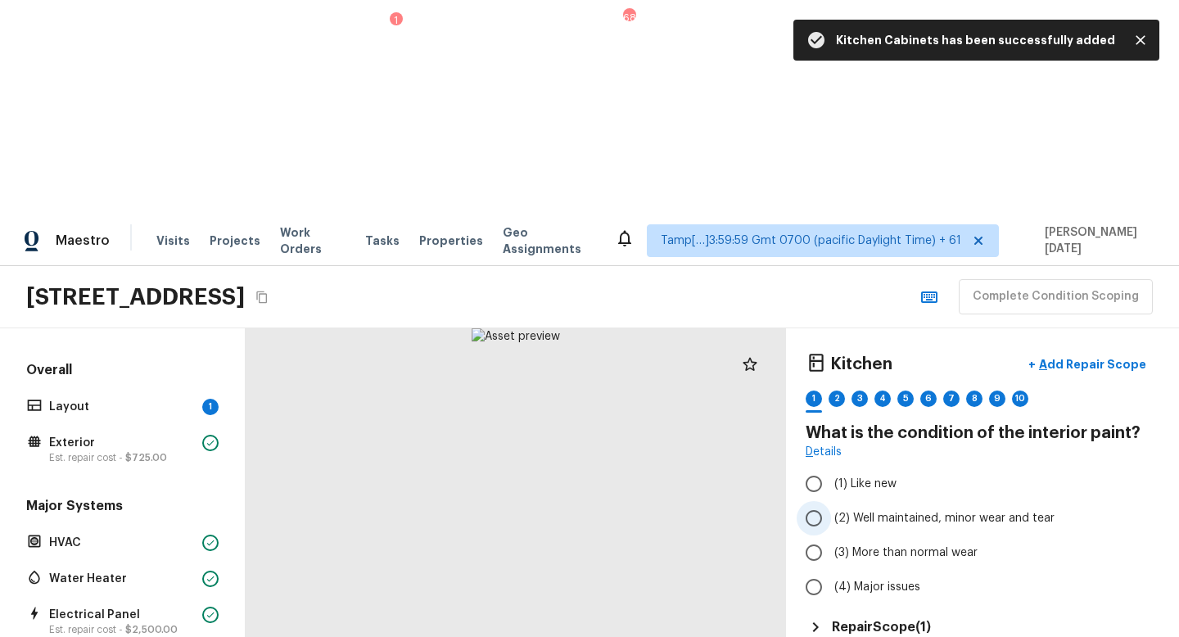
click at [840, 510] on span "(2) Well maintained, minor wear and tear" at bounding box center [945, 518] width 220 height 16
click at [831, 501] on input "(2) Well maintained, minor wear and tear" at bounding box center [814, 518] width 34 height 34
radio input "true"
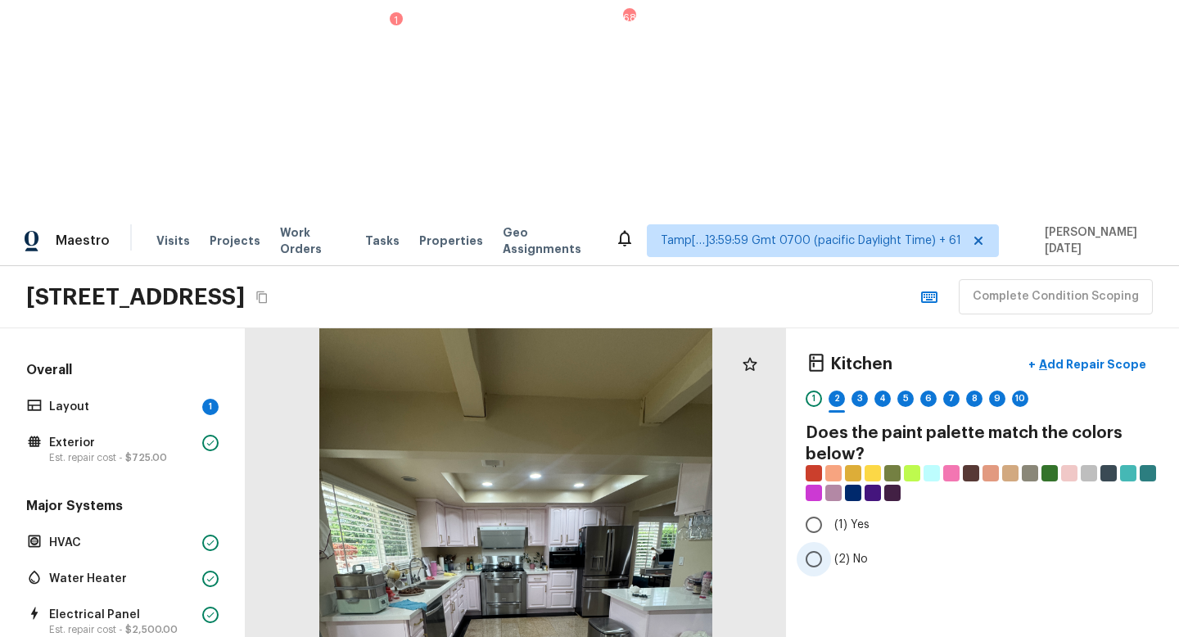
click at [822, 542] on input "(2) No" at bounding box center [814, 559] width 34 height 34
radio input "true"
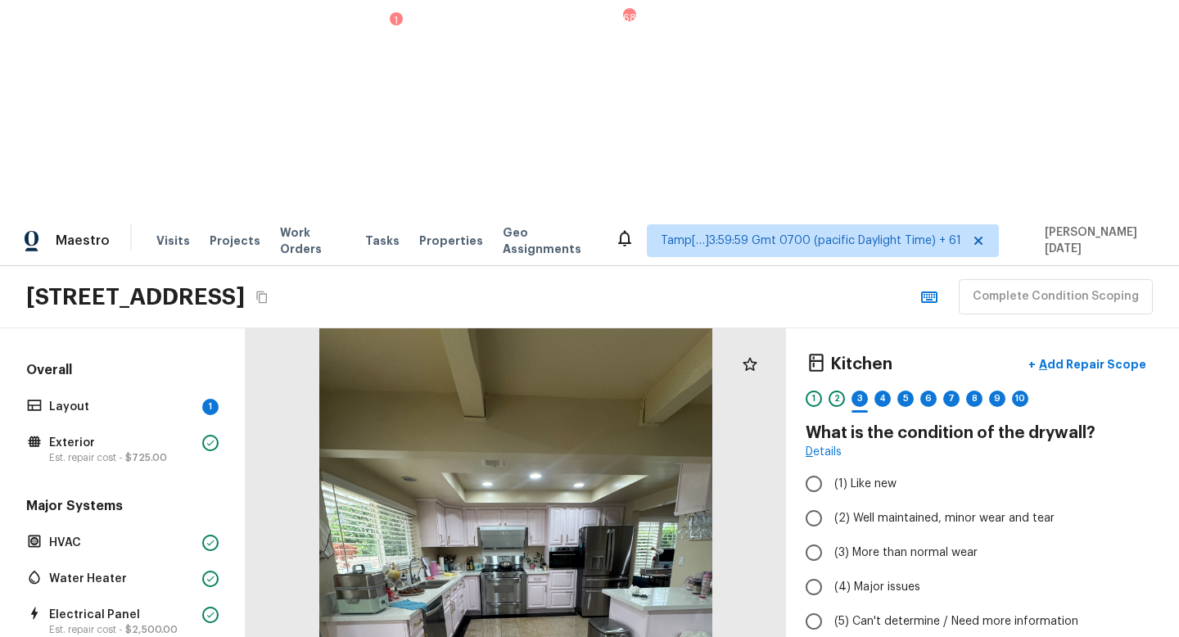
click at [545, 508] on div at bounding box center [516, 589] width 541 height 523
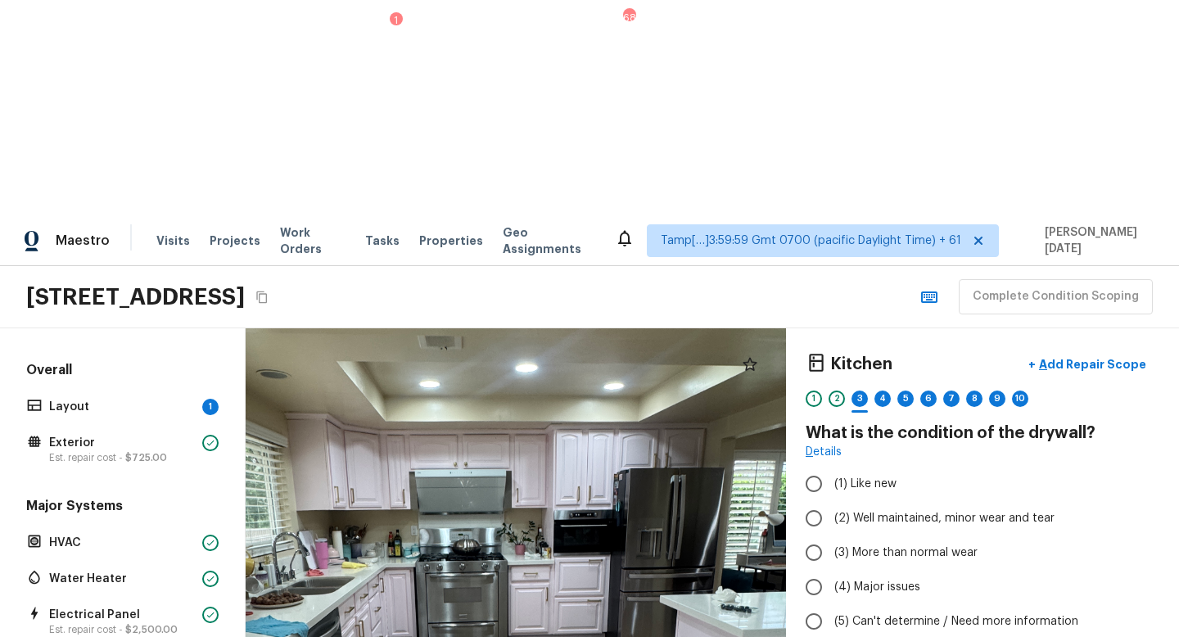
drag, startPoint x: 504, startPoint y: 458, endPoint x: 504, endPoint y: 599, distance: 140.9
click at [504, 569] on div at bounding box center [486, 597] width 1087 height 1052
click at [839, 510] on span "(2) Well maintained, minor wear and tear" at bounding box center [945, 518] width 220 height 16
click at [831, 501] on input "(2) Well maintained, minor wear and tear" at bounding box center [814, 518] width 34 height 34
radio input "true"
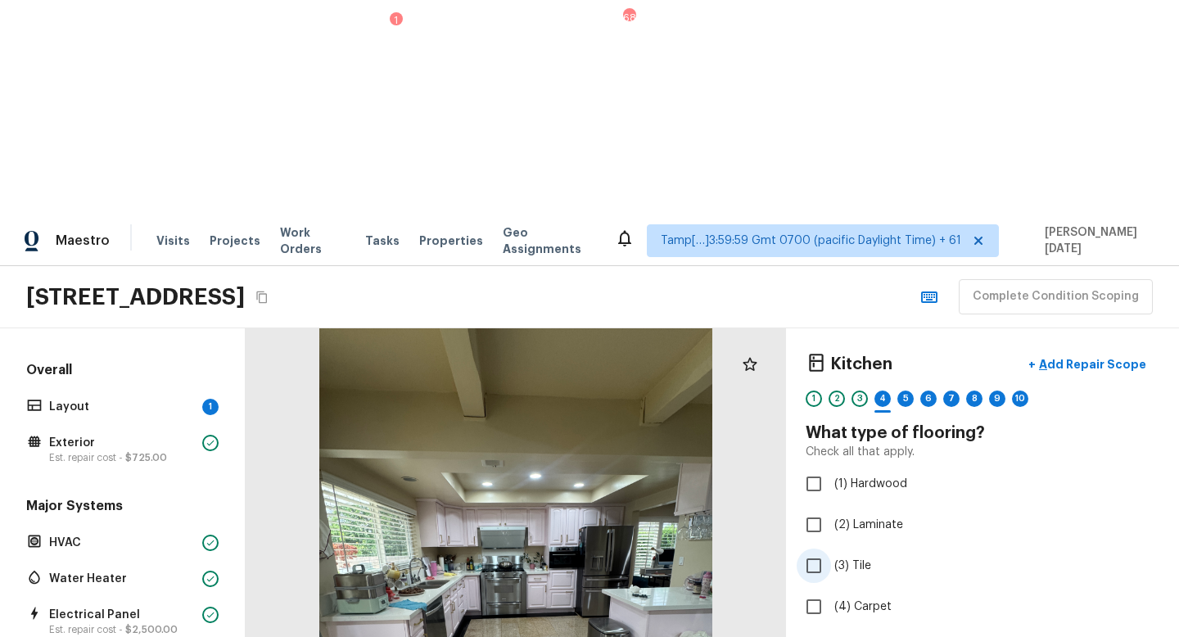
click at [831, 549] on label "(3) Tile" at bounding box center [972, 566] width 350 height 34
click at [831, 549] on input "(3) Tile" at bounding box center [814, 566] width 34 height 34
checkbox input "true"
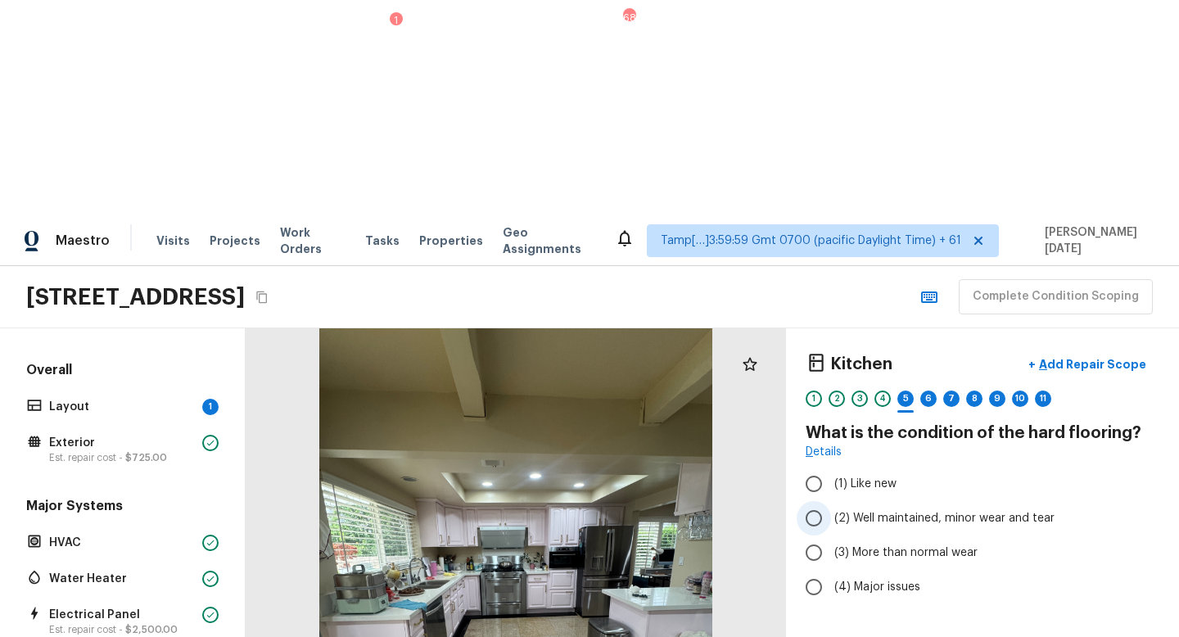
click at [863, 510] on span "(2) Well maintained, minor wear and tear" at bounding box center [945, 518] width 220 height 16
click at [831, 501] on input "(2) Well maintained, minor wear and tear" at bounding box center [814, 518] width 34 height 34
radio input "true"
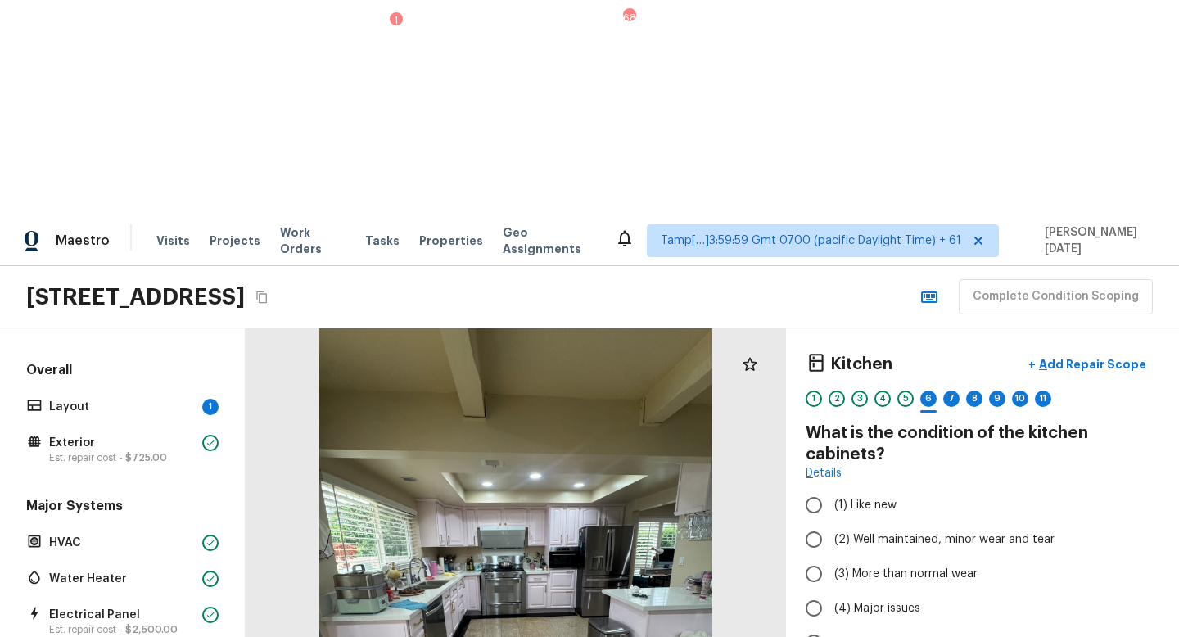
click at [518, 428] on div at bounding box center [516, 589] width 541 height 523
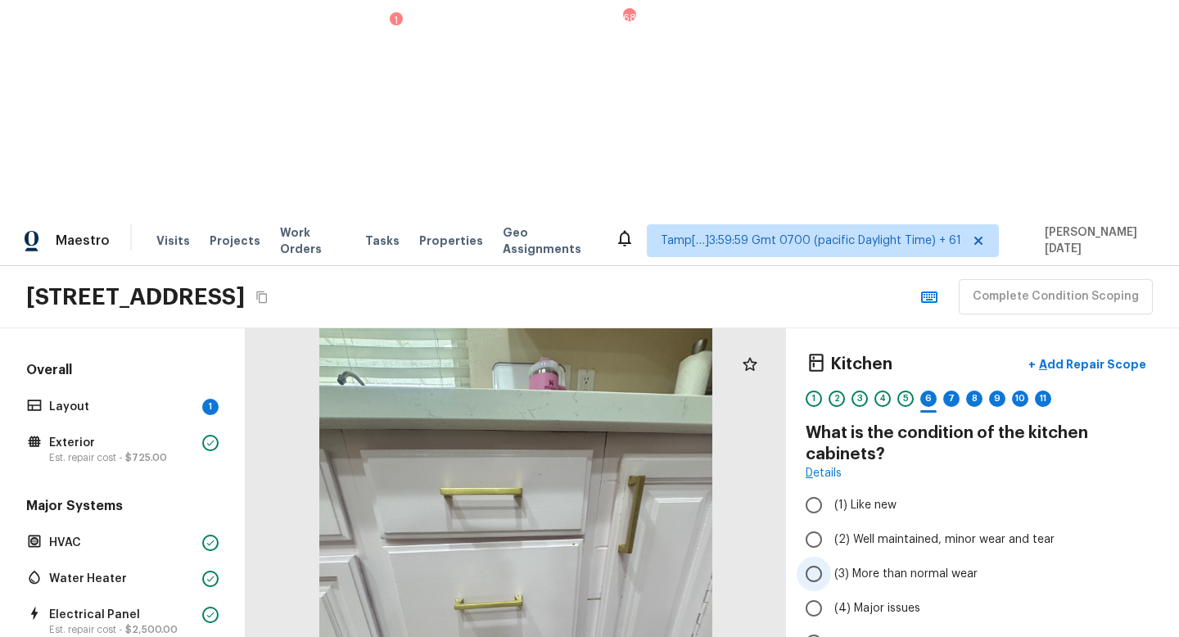
click at [827, 557] on input "(3) More than normal wear" at bounding box center [814, 574] width 34 height 34
radio input "true"
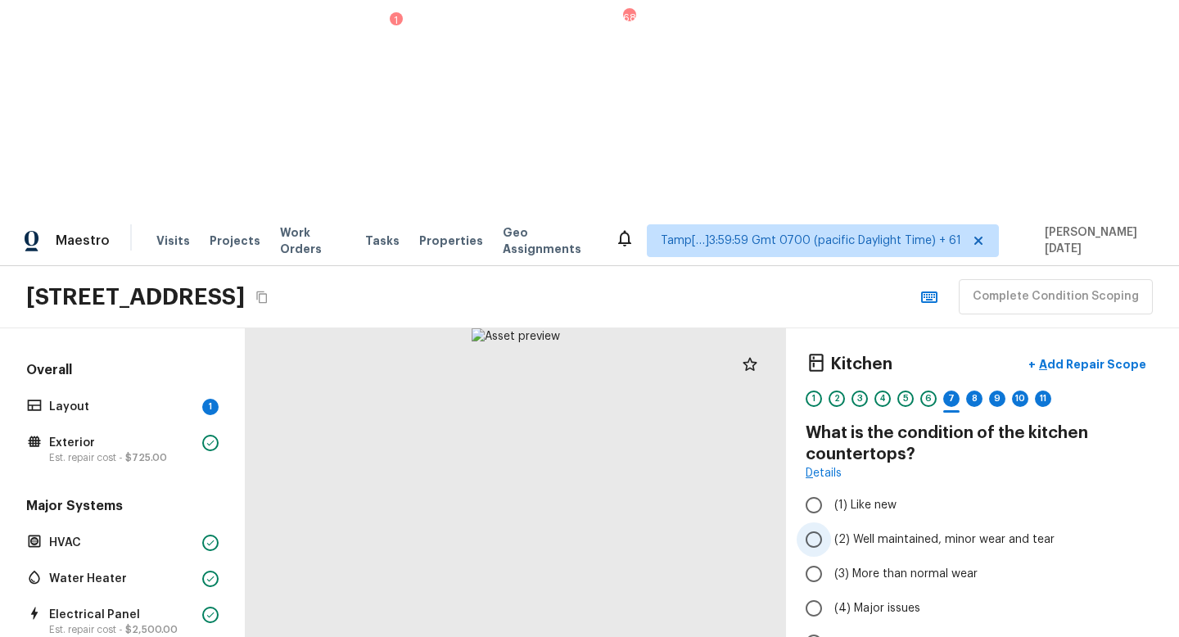
click at [895, 523] on label "(2) Well maintained, minor wear and tear" at bounding box center [972, 540] width 350 height 34
click at [831, 523] on input "(2) Well maintained, minor wear and tear" at bounding box center [814, 540] width 34 height 34
radio input "true"
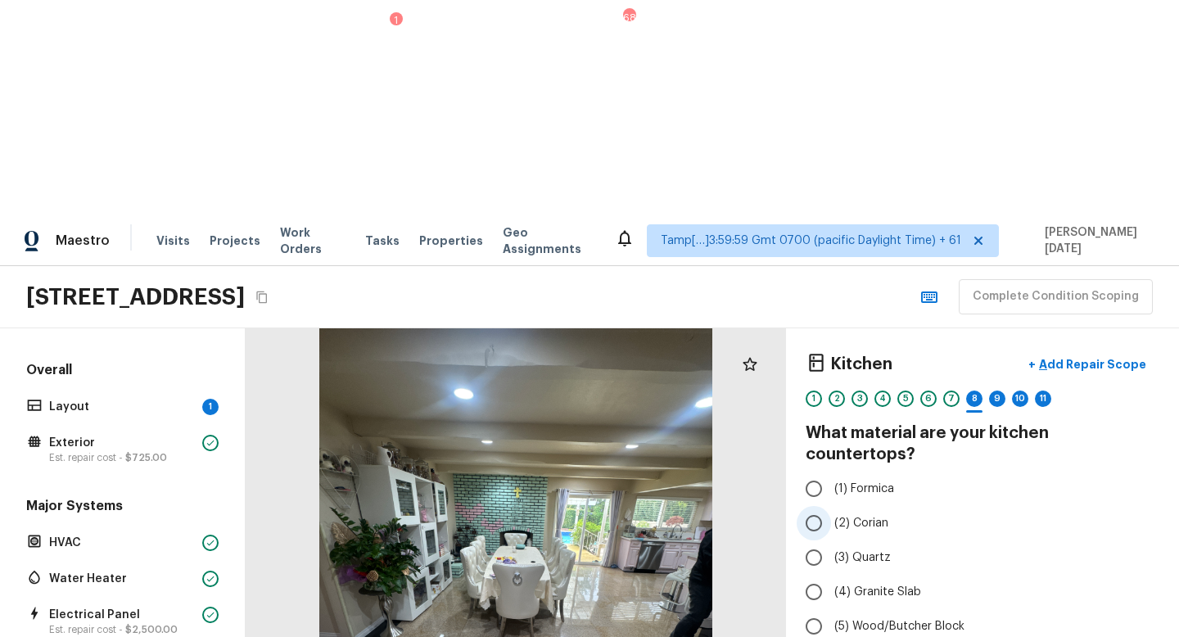
click at [869, 515] on span "(2) Corian" at bounding box center [862, 523] width 54 height 16
click at [831, 506] on input "(2) Corian" at bounding box center [814, 523] width 34 height 34
radio input "true"
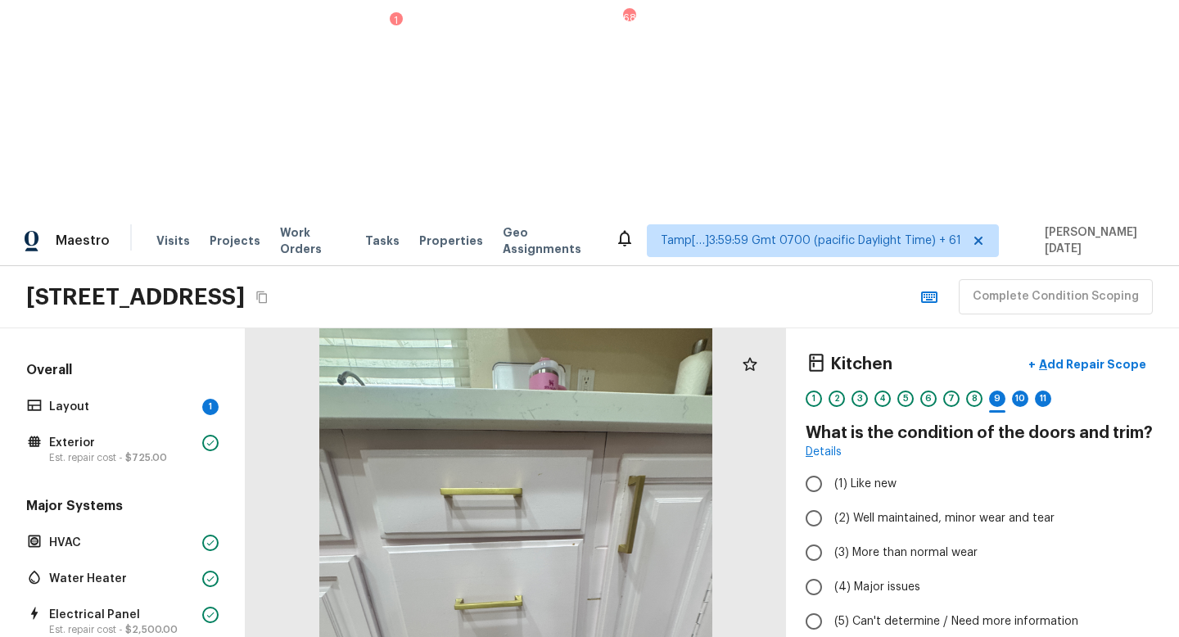
scroll to position [0, 0]
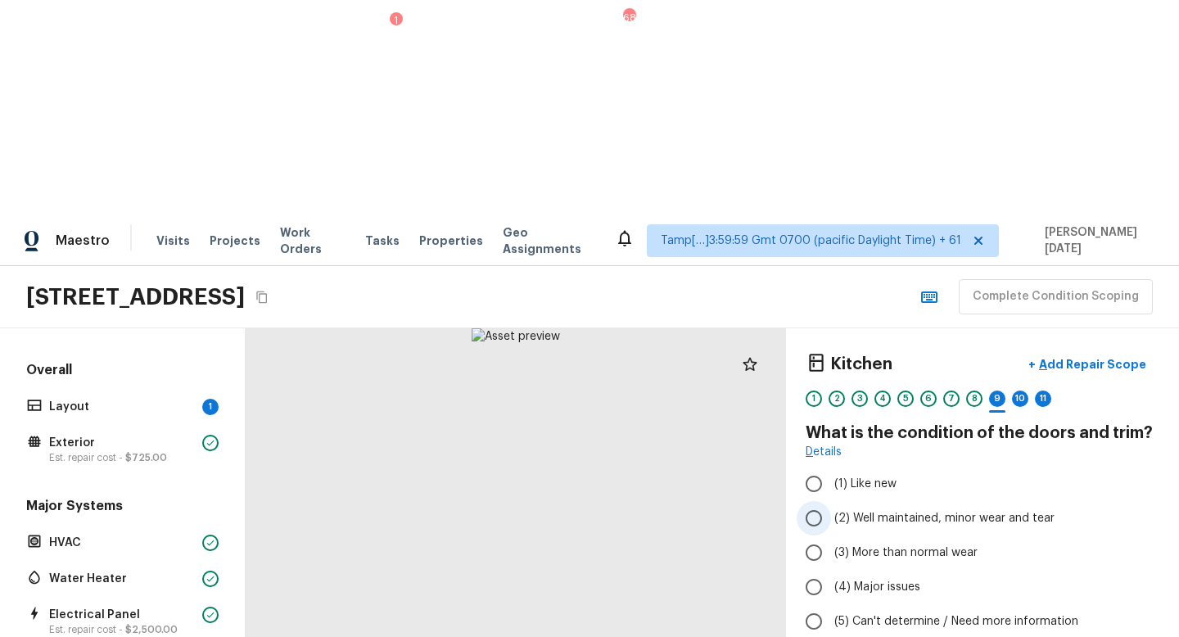
click at [857, 510] on span "(2) Well maintained, minor wear and tear" at bounding box center [945, 518] width 220 height 16
click at [831, 501] on input "(2) Well maintained, minor wear and tear" at bounding box center [814, 518] width 34 height 34
radio input "true"
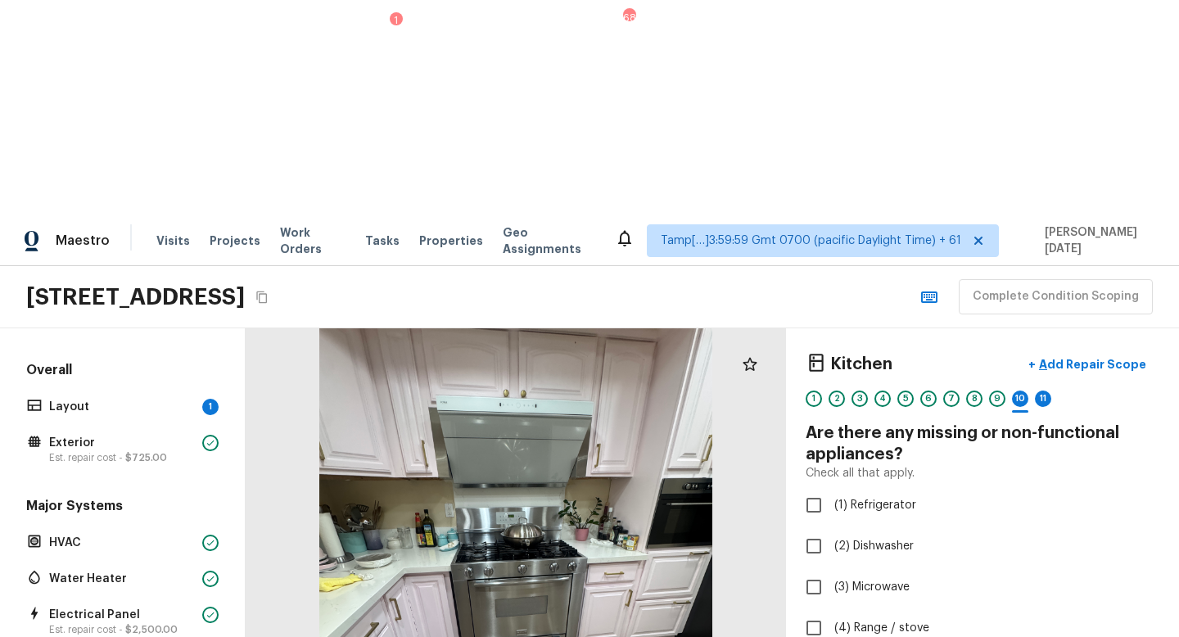
checkbox input "true"
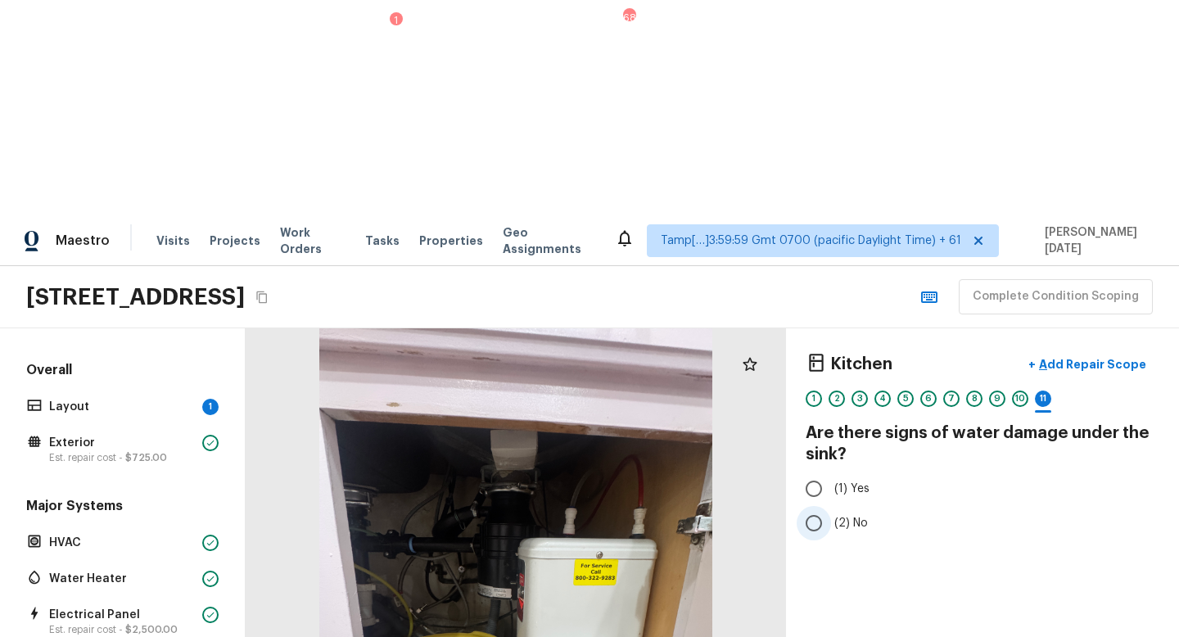
click at [831, 506] on input "(2) No" at bounding box center [814, 523] width 34 height 34
radio input "true"
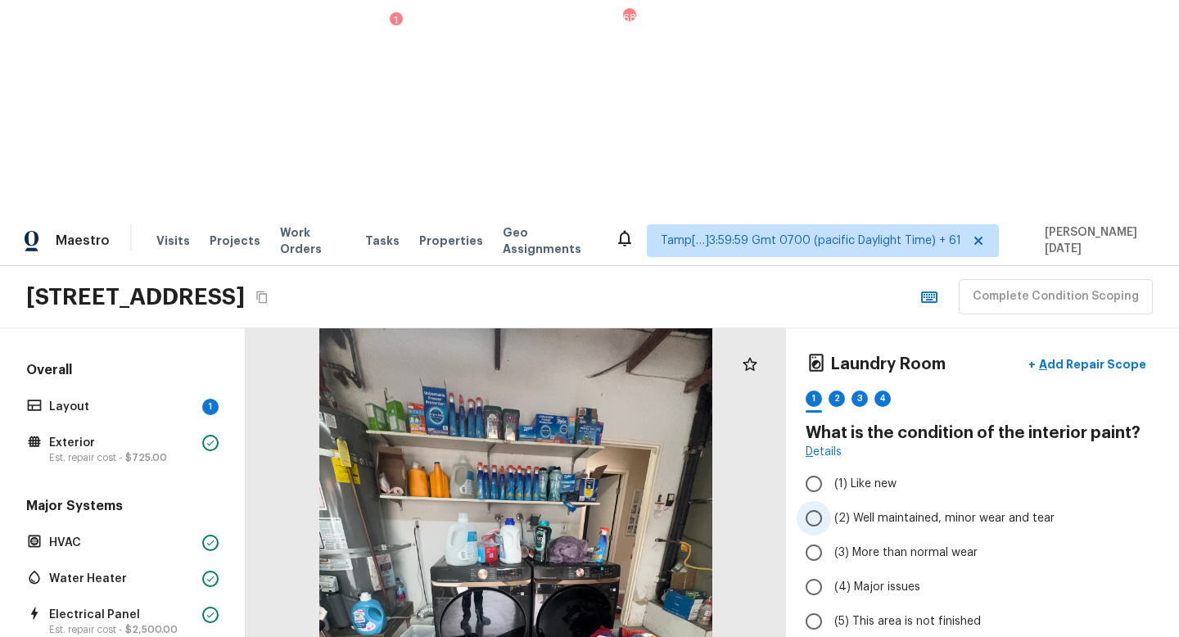
click at [884, 510] on span "(2) Well maintained, minor wear and tear" at bounding box center [945, 518] width 220 height 16
click at [831, 501] on input "(2) Well maintained, minor wear and tear" at bounding box center [814, 518] width 34 height 34
radio input "true"
click at [908, 536] on label "(3) More than normal wear" at bounding box center [972, 553] width 350 height 34
click at [831, 536] on input "(3) More than normal wear" at bounding box center [814, 553] width 34 height 34
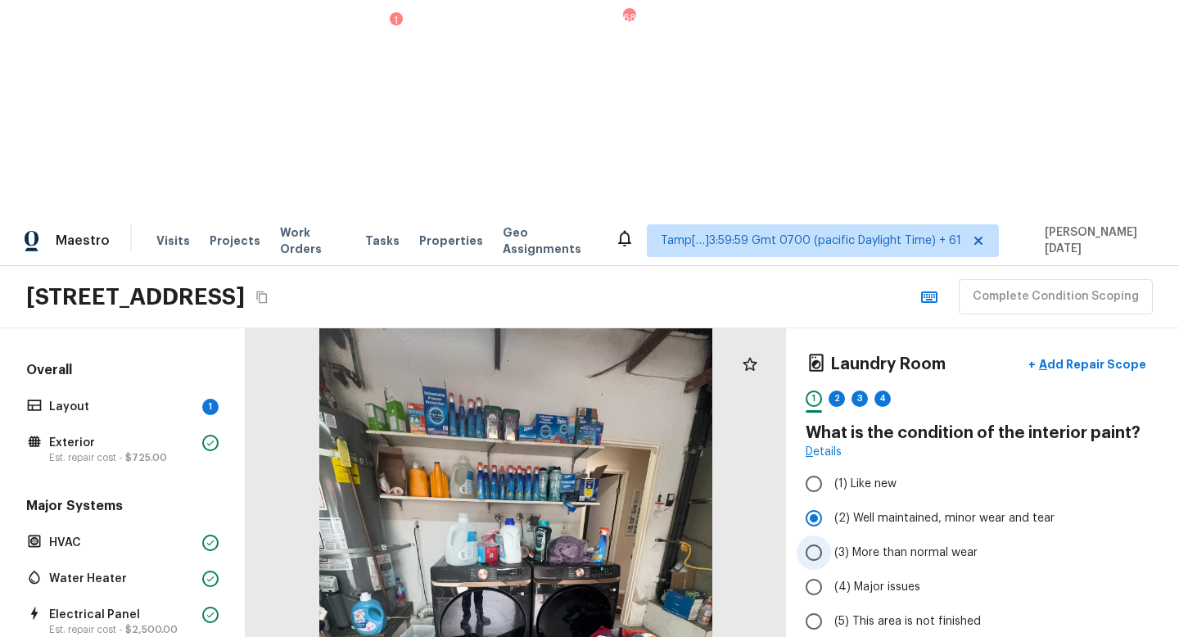
radio input "true"
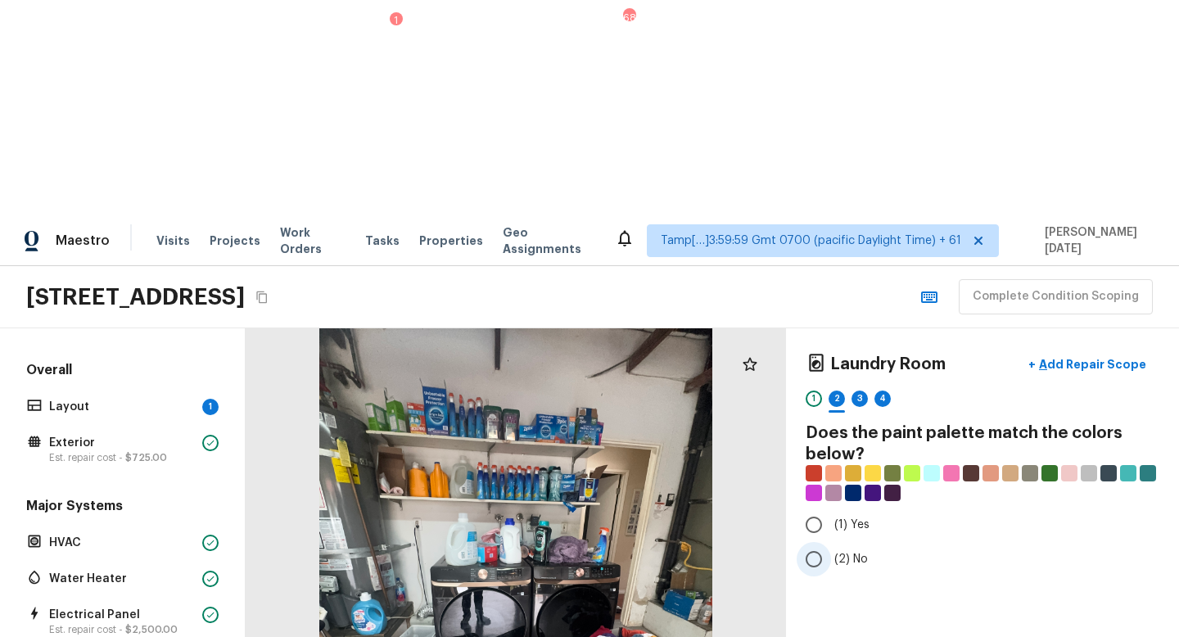
click at [833, 542] on label "(2) No" at bounding box center [972, 559] width 350 height 34
click at [831, 542] on input "(2) No" at bounding box center [814, 559] width 34 height 34
radio input "true"
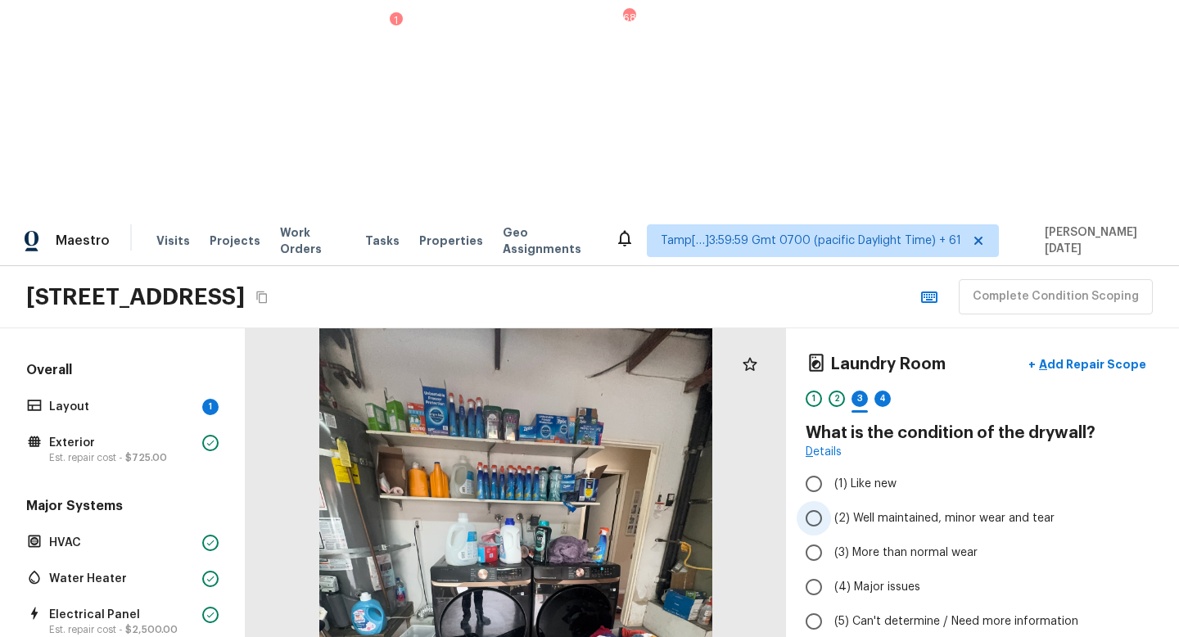
click at [808, 501] on input "(2) Well maintained, minor wear and tear" at bounding box center [814, 518] width 34 height 34
radio input "true"
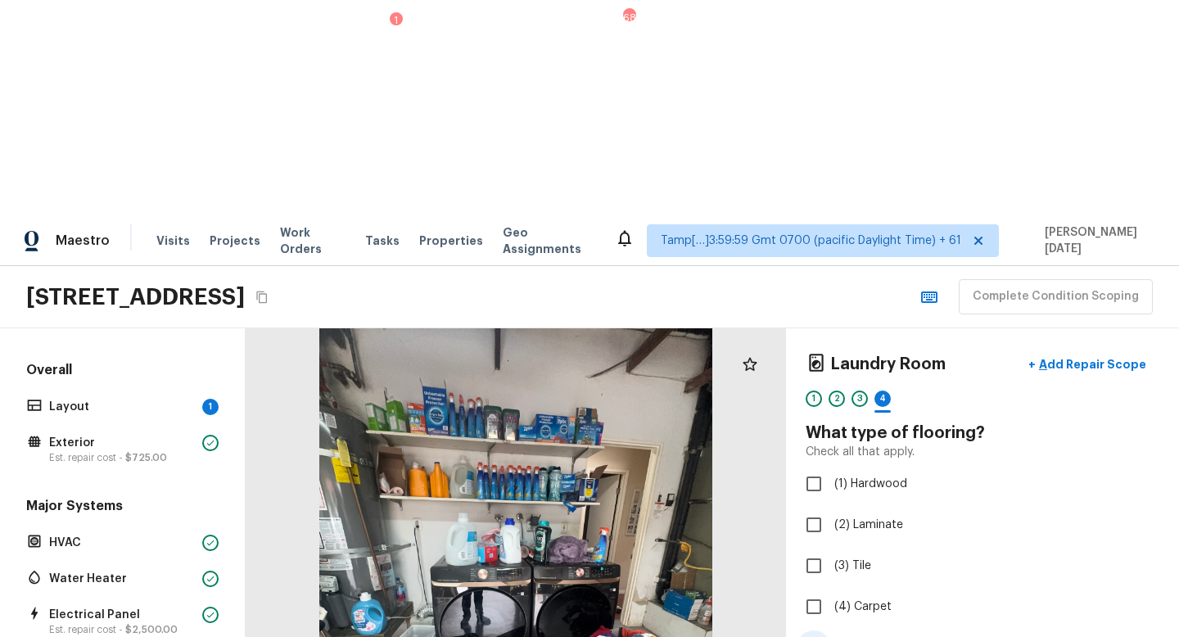
click at [840, 569] on label "(5) Concrete" at bounding box center [972, 648] width 350 height 34
click at [831, 569] on input "(5) Concrete" at bounding box center [814, 648] width 34 height 34
checkbox input "true"
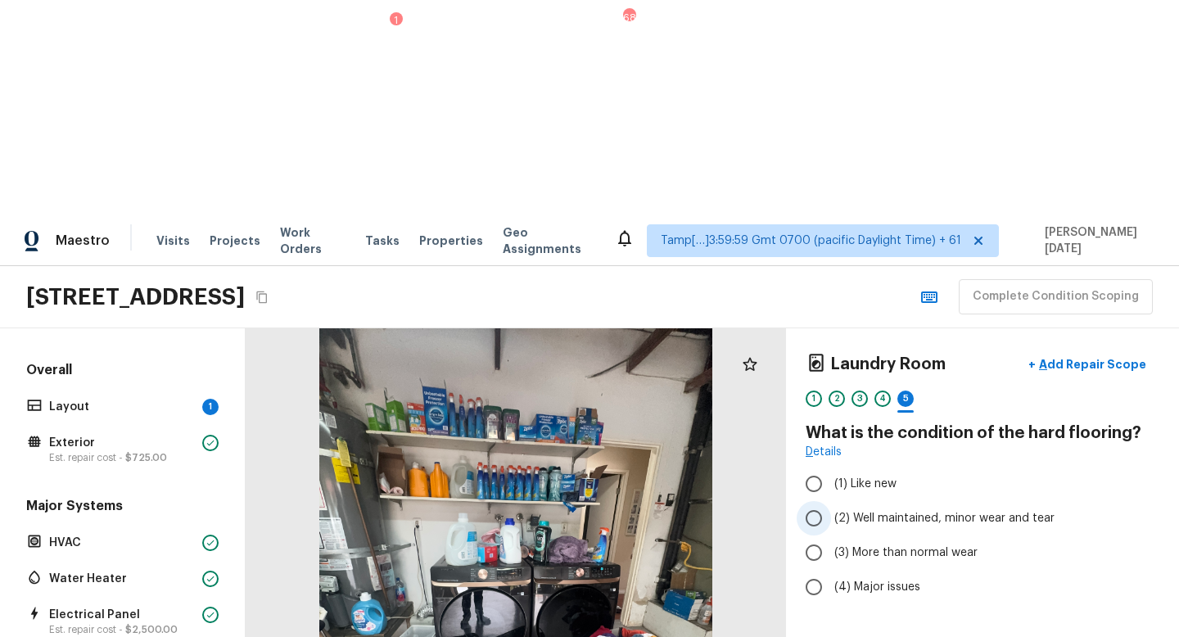
click at [850, 510] on span "(2) Well maintained, minor wear and tear" at bounding box center [945, 518] width 220 height 16
click at [831, 501] on input "(2) Well maintained, minor wear and tear" at bounding box center [814, 518] width 34 height 34
radio input "true"
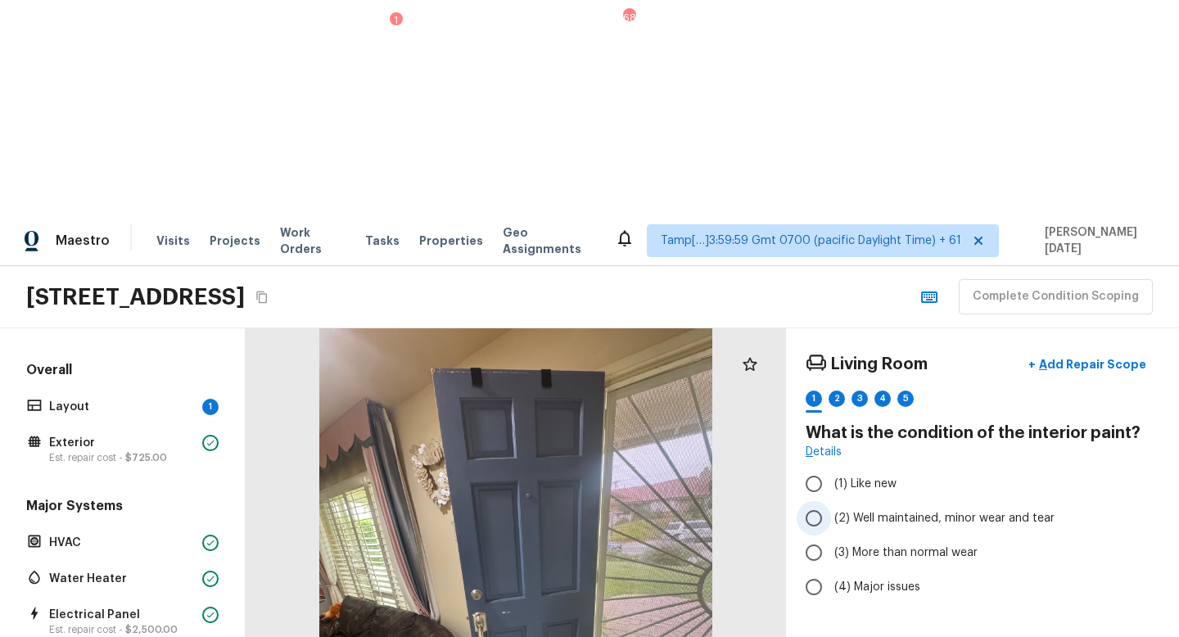
click at [919, 510] on span "(2) Well maintained, minor wear and tear" at bounding box center [945, 518] width 220 height 16
click at [831, 501] on input "(2) Well maintained, minor wear and tear" at bounding box center [814, 518] width 34 height 34
radio input "true"
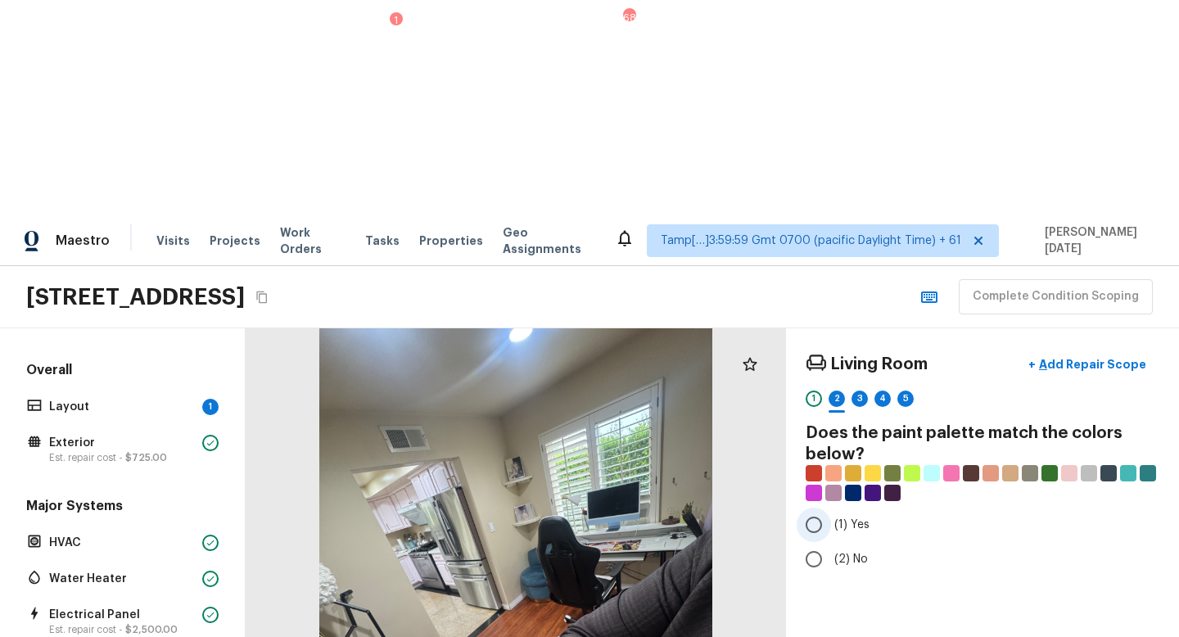
click at [813, 508] on input "(1) Yes" at bounding box center [814, 525] width 34 height 34
radio input "true"
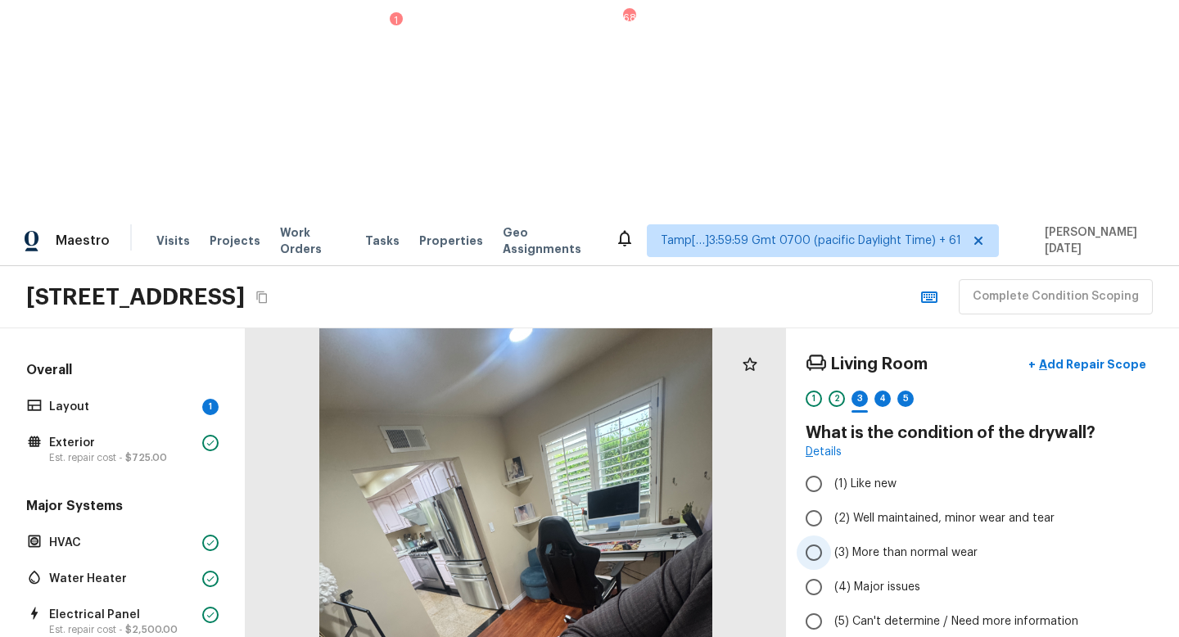
click at [840, 536] on label "(3) More than normal wear" at bounding box center [972, 553] width 350 height 34
click at [831, 536] on input "(3) More than normal wear" at bounding box center [814, 553] width 34 height 34
radio input "true"
click at [853, 510] on span "(2) Well maintained, minor wear and tear" at bounding box center [945, 518] width 220 height 16
click at [831, 501] on input "(2) Well maintained, minor wear and tear" at bounding box center [814, 518] width 34 height 34
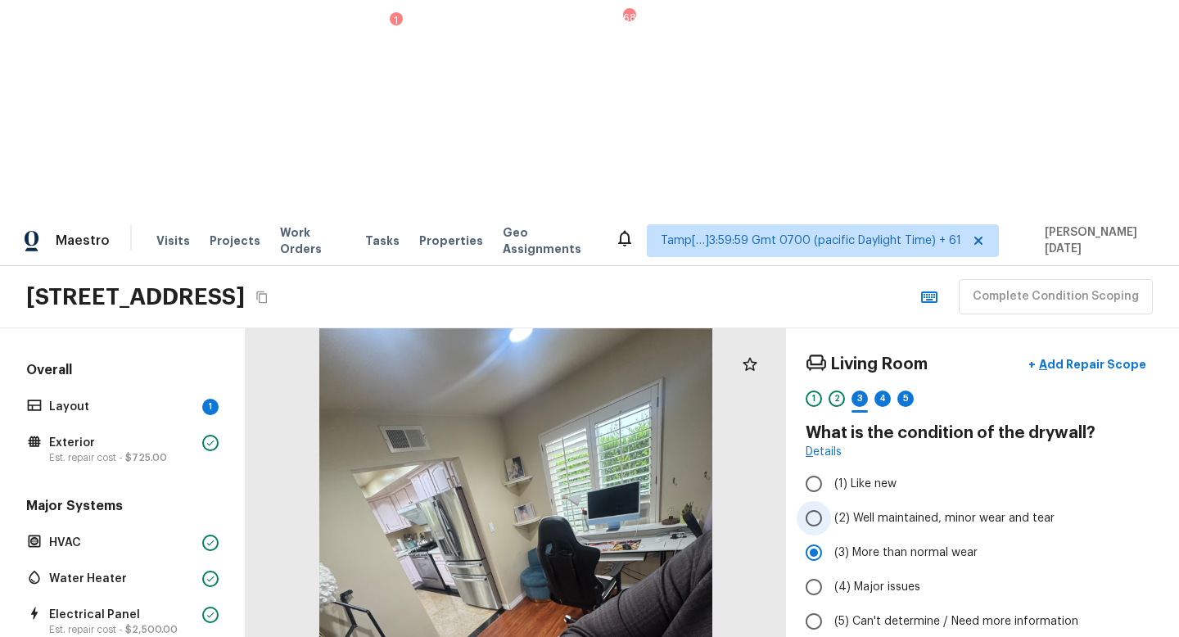
radio input "true"
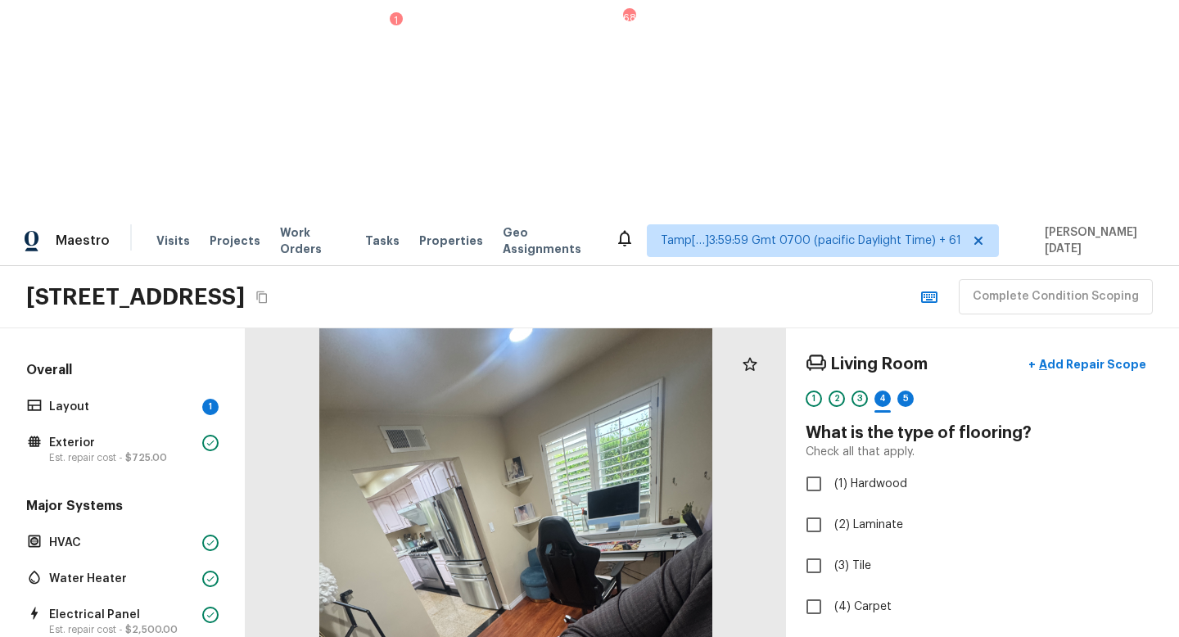
scroll to position [22, 0]
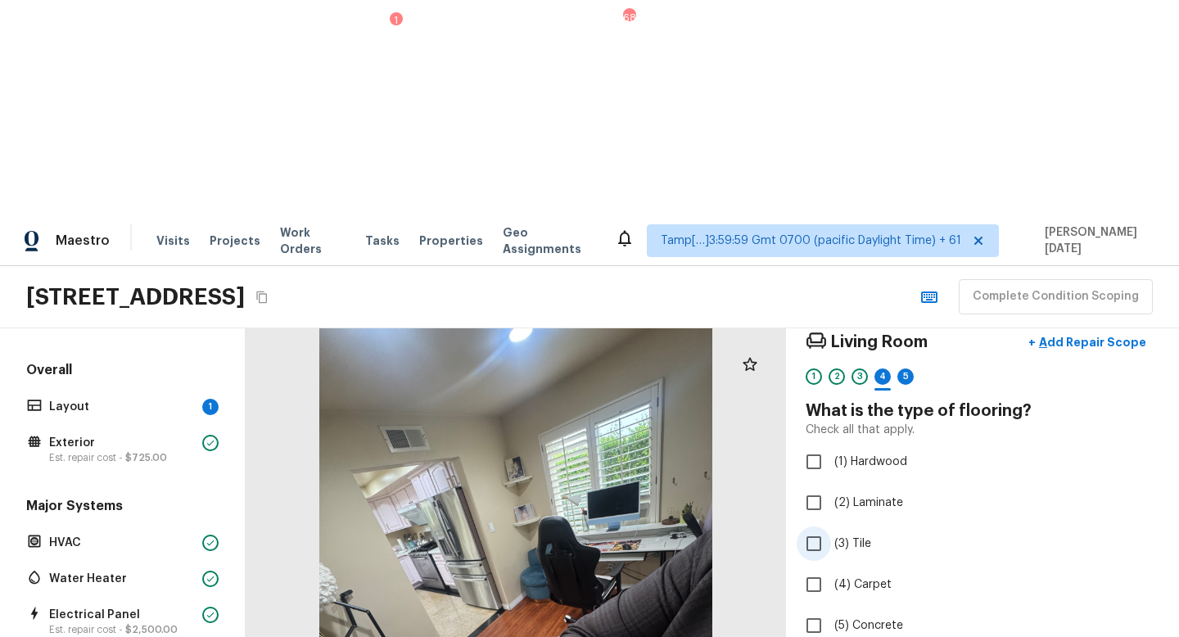
click at [846, 536] on span "(3) Tile" at bounding box center [853, 544] width 37 height 16
click at [831, 527] on input "(3) Tile" at bounding box center [814, 544] width 34 height 34
checkbox input "true"
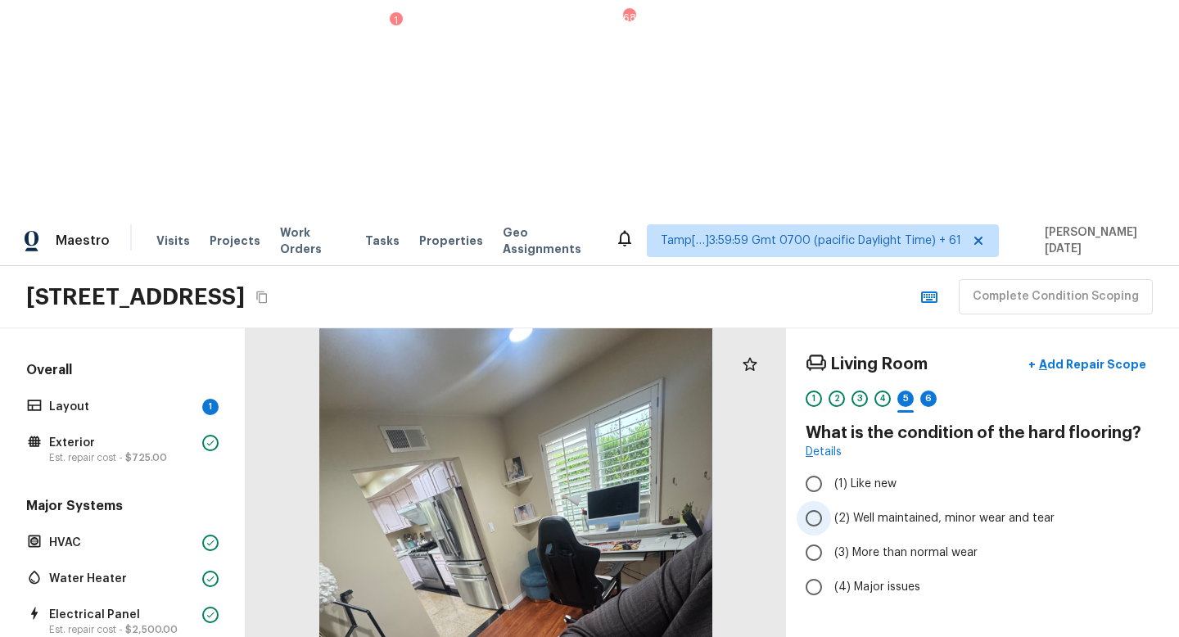
click at [844, 510] on span "(2) Well maintained, minor wear and tear" at bounding box center [945, 518] width 220 height 16
click at [831, 501] on input "(2) Well maintained, minor wear and tear" at bounding box center [814, 518] width 34 height 34
radio input "true"
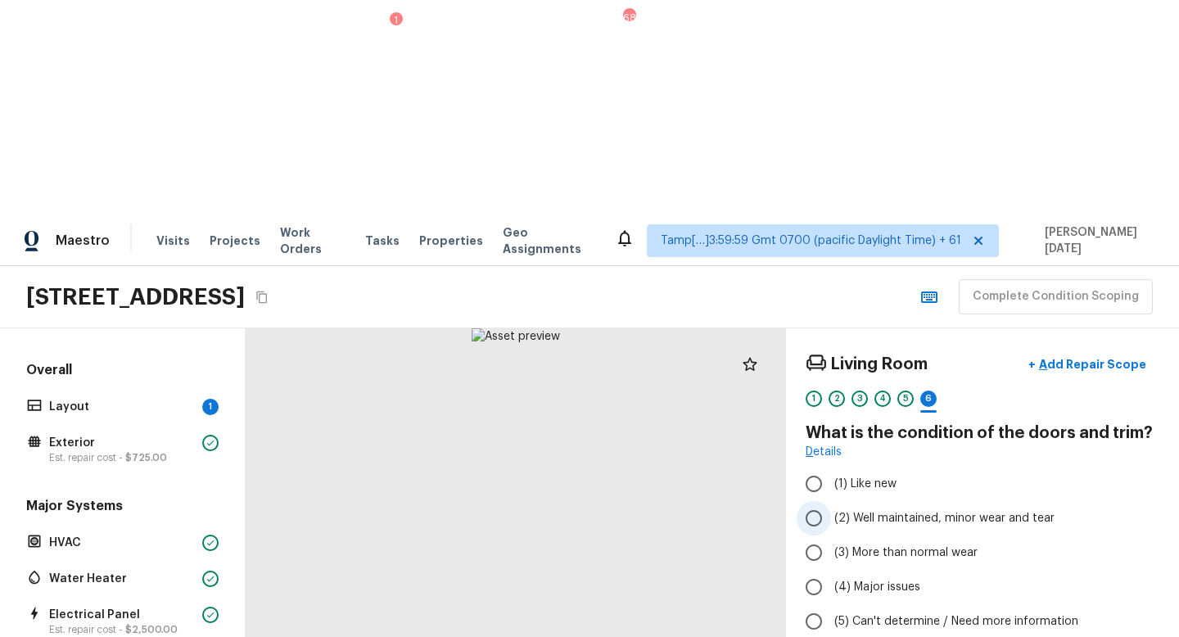
click at [890, 501] on label "(2) Well maintained, minor wear and tear" at bounding box center [972, 518] width 350 height 34
click at [831, 501] on input "(2) Well maintained, minor wear and tear" at bounding box center [814, 518] width 34 height 34
radio input "true"
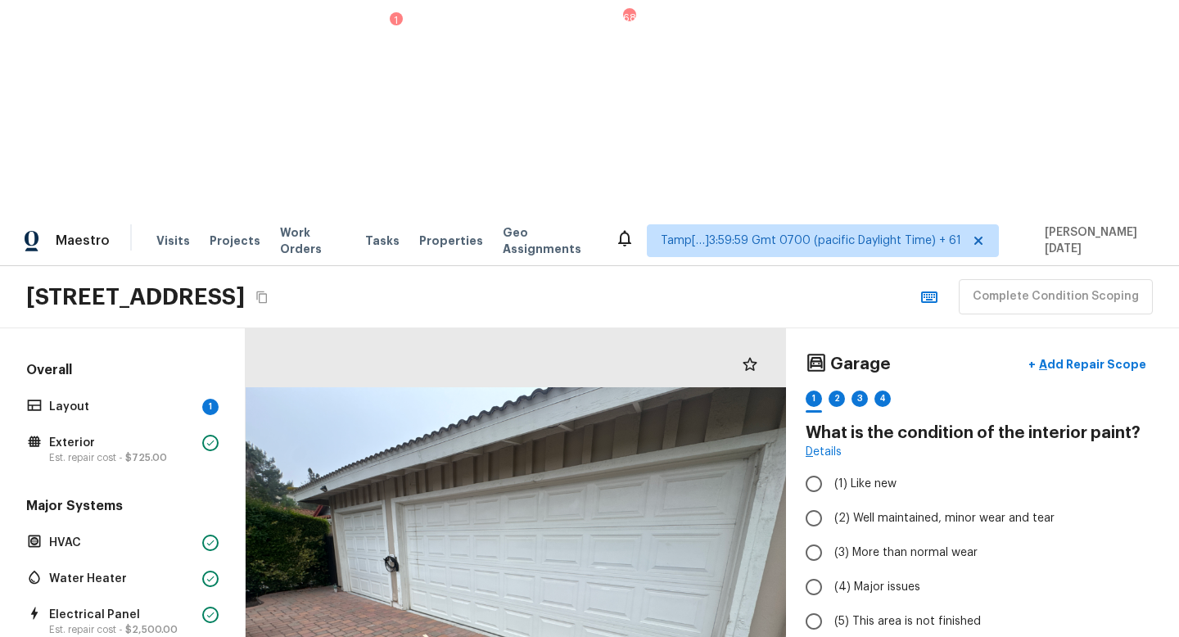
click at [612, 483] on div at bounding box center [516, 589] width 541 height 523
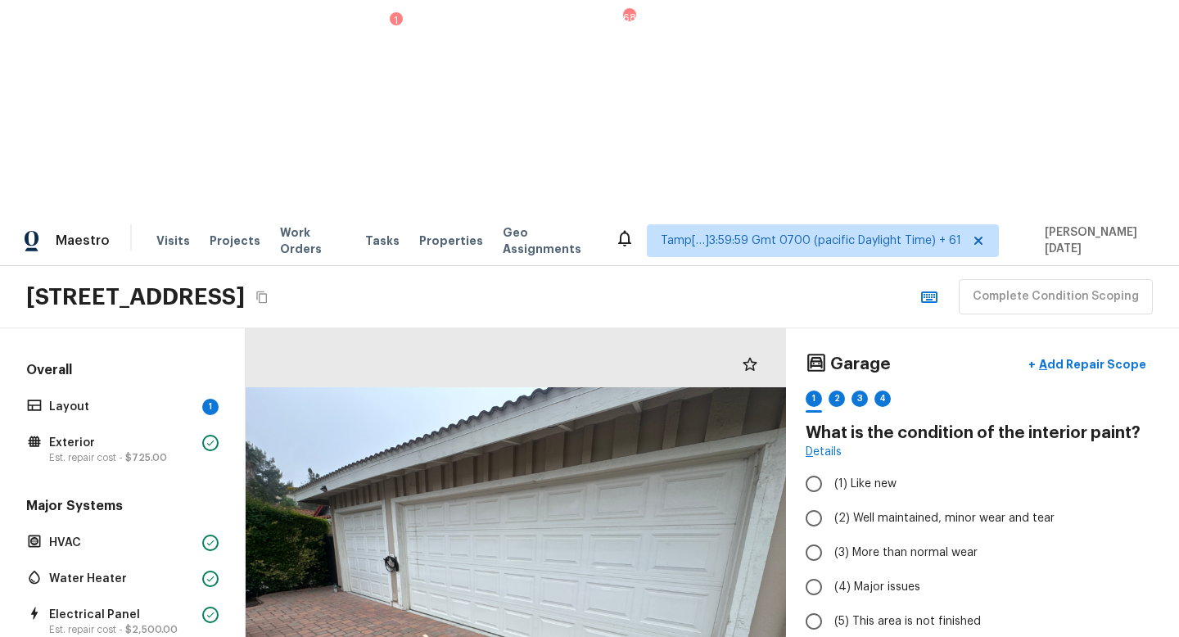
click at [638, 473] on div at bounding box center [516, 589] width 541 height 523
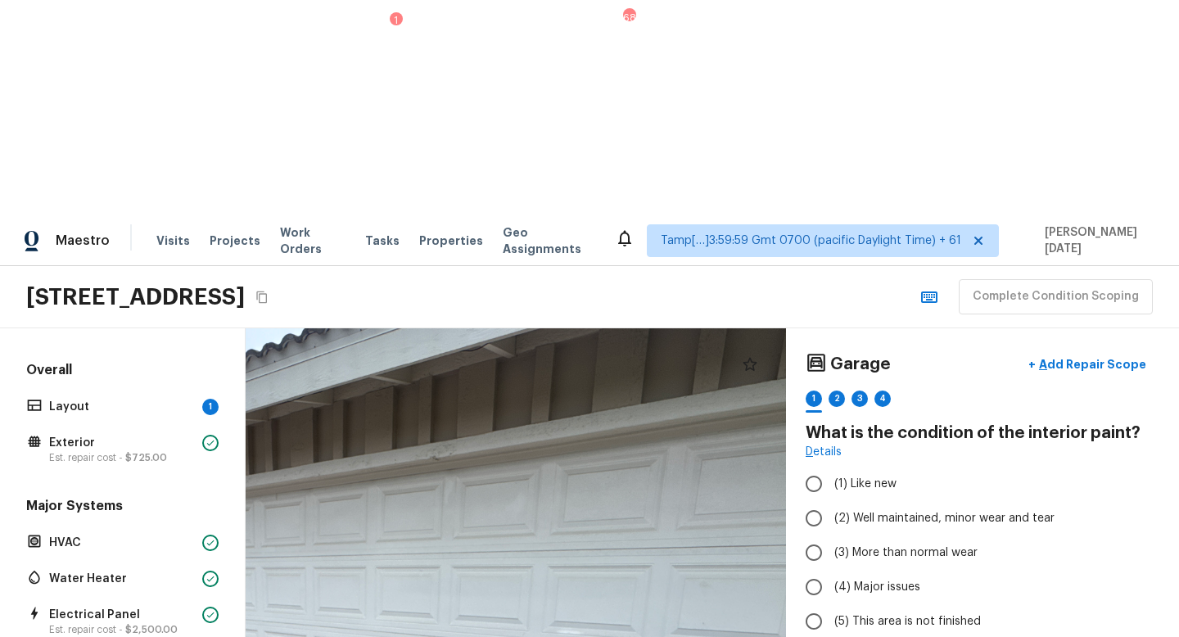
drag, startPoint x: 629, startPoint y: 448, endPoint x: 635, endPoint y: 633, distance: 185.2
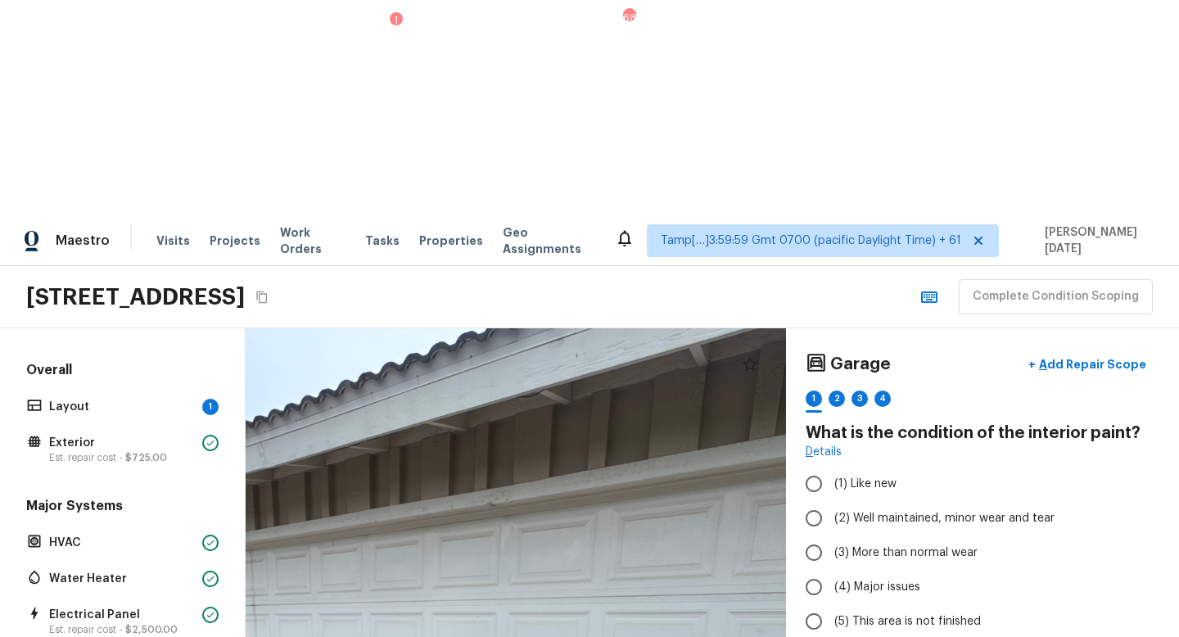
drag, startPoint x: 607, startPoint y: 558, endPoint x: 663, endPoint y: 556, distance: 56.5
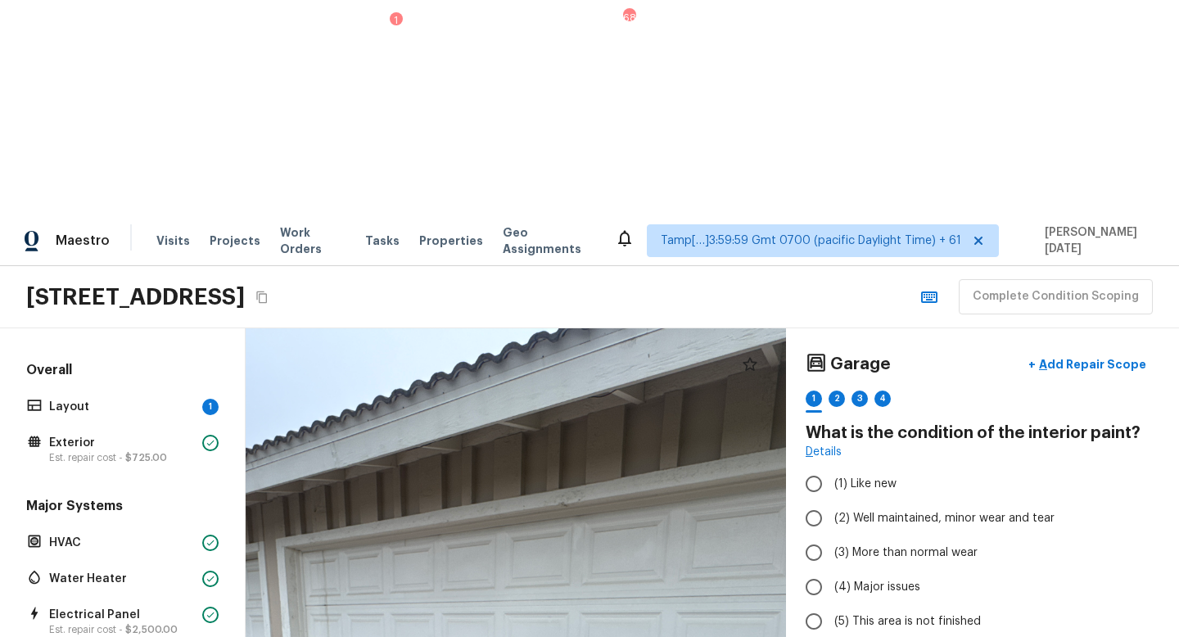
click at [1089, 356] on p "Add Repair Scope" at bounding box center [1091, 364] width 111 height 16
click at [875, 501] on label "(2) Well maintained, minor wear and tear" at bounding box center [972, 518] width 350 height 34
click at [831, 501] on input "(2) Well maintained, minor wear and tear" at bounding box center [814, 518] width 34 height 34
radio input "true"
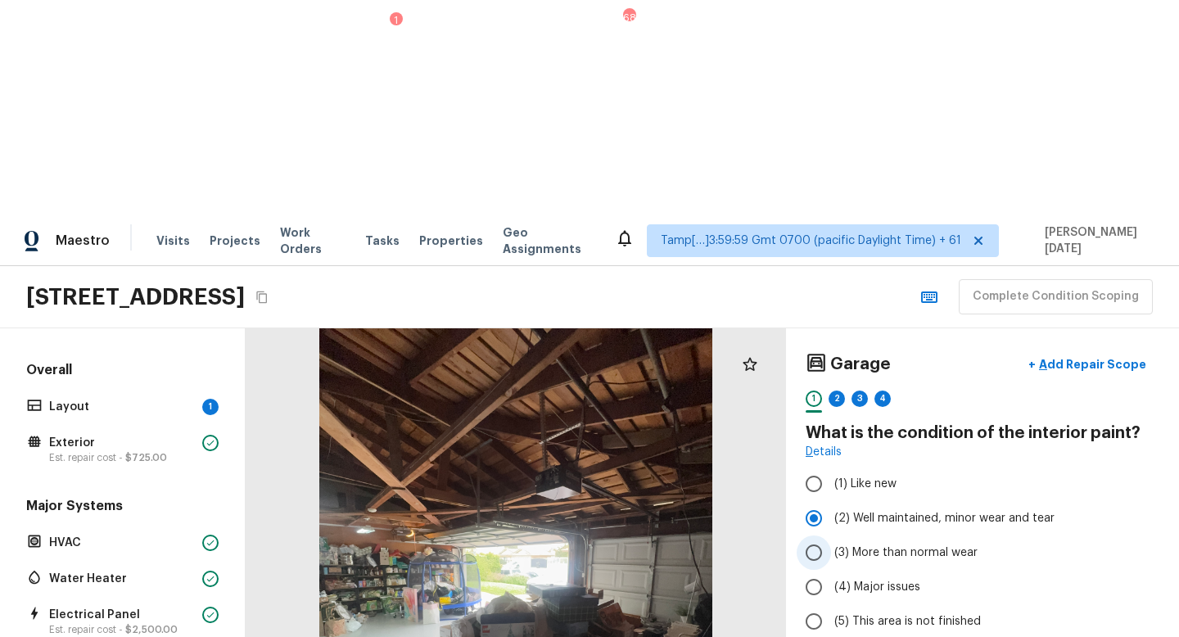
click at [849, 545] on span "(3) More than normal wear" at bounding box center [906, 553] width 143 height 16
click at [831, 536] on input "(3) More than normal wear" at bounding box center [814, 553] width 34 height 34
radio input "true"
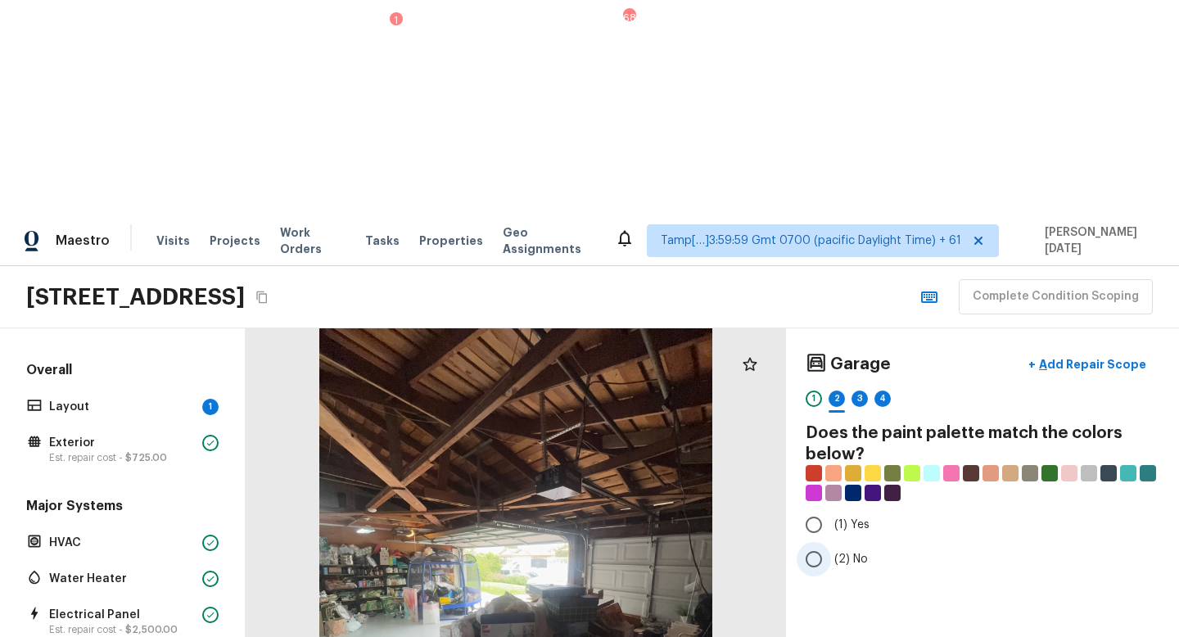
click at [826, 542] on input "(2) No" at bounding box center [814, 559] width 34 height 34
radio input "true"
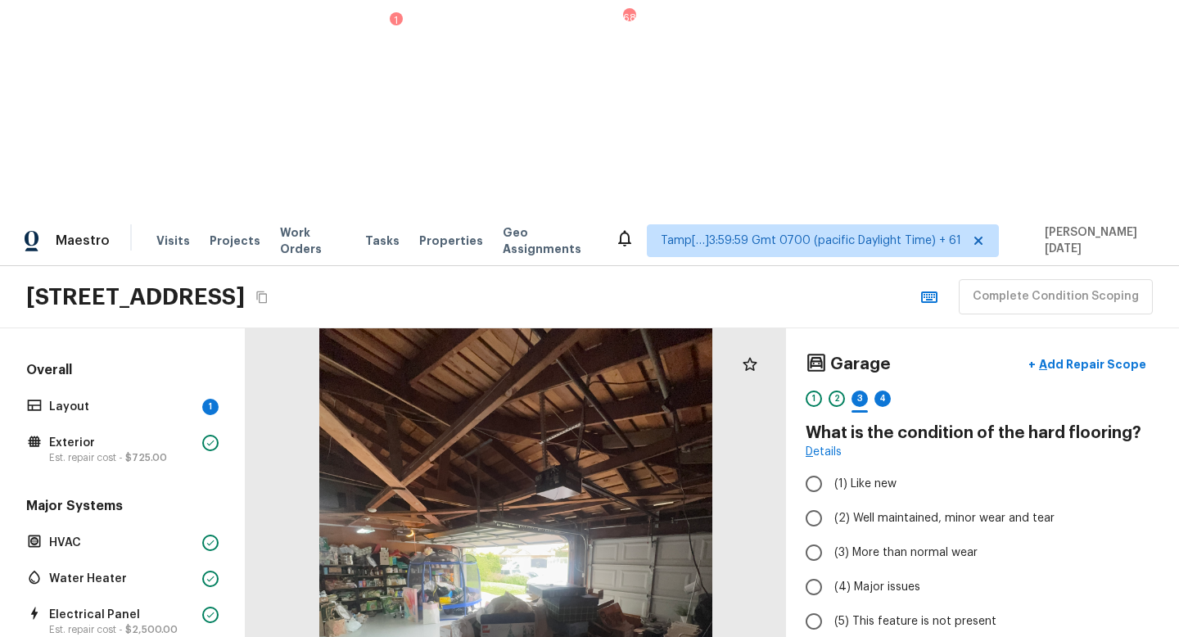
click at [845, 501] on label "(2) Well maintained, minor wear and tear" at bounding box center [972, 518] width 350 height 34
click at [831, 501] on input "(2) Well maintained, minor wear and tear" at bounding box center [814, 518] width 34 height 34
radio input "true"
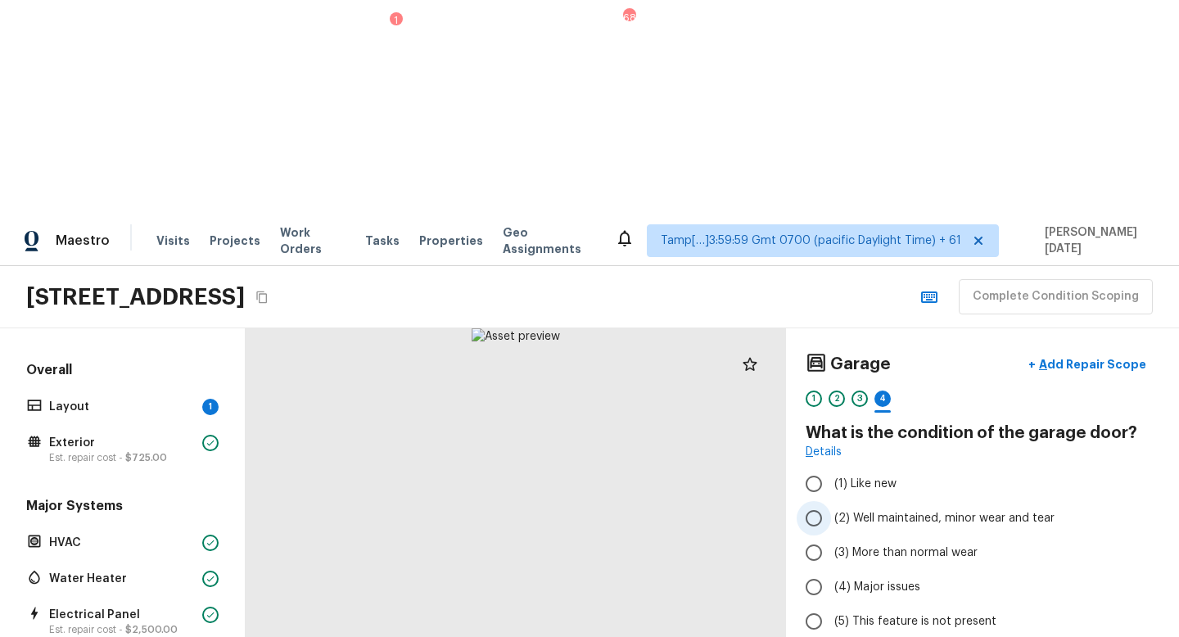
click at [834, 501] on label "(2) Well maintained, minor wear and tear" at bounding box center [972, 518] width 350 height 34
click at [831, 501] on input "(2) Well maintained, minor wear and tear" at bounding box center [814, 518] width 34 height 34
radio input "true"
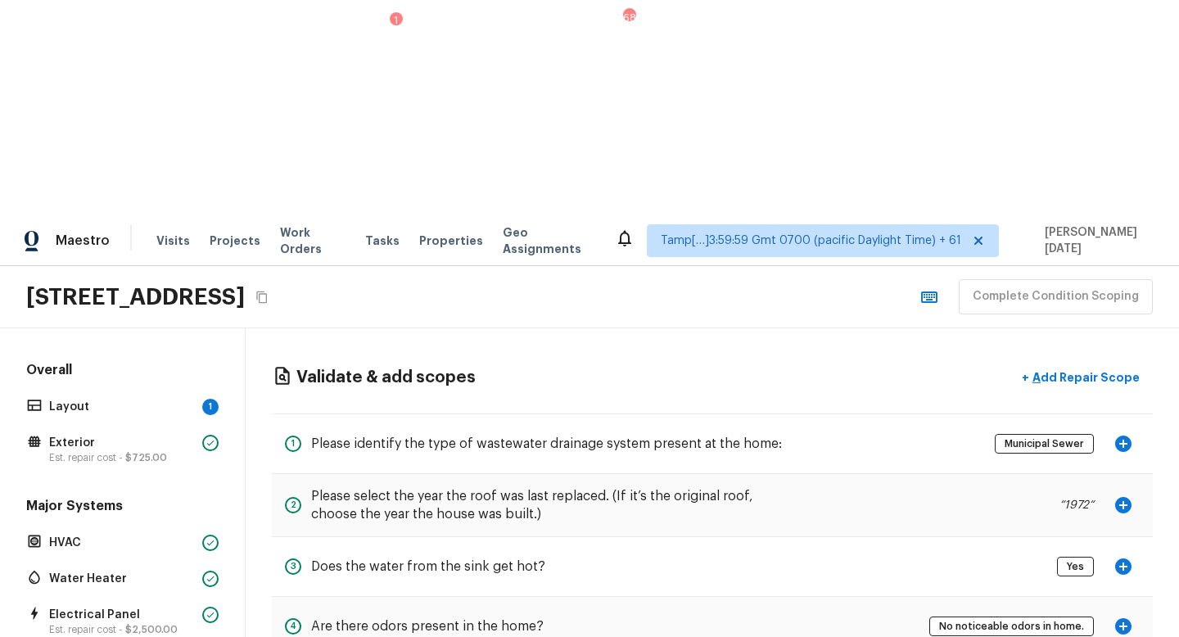
scroll to position [17, 0]
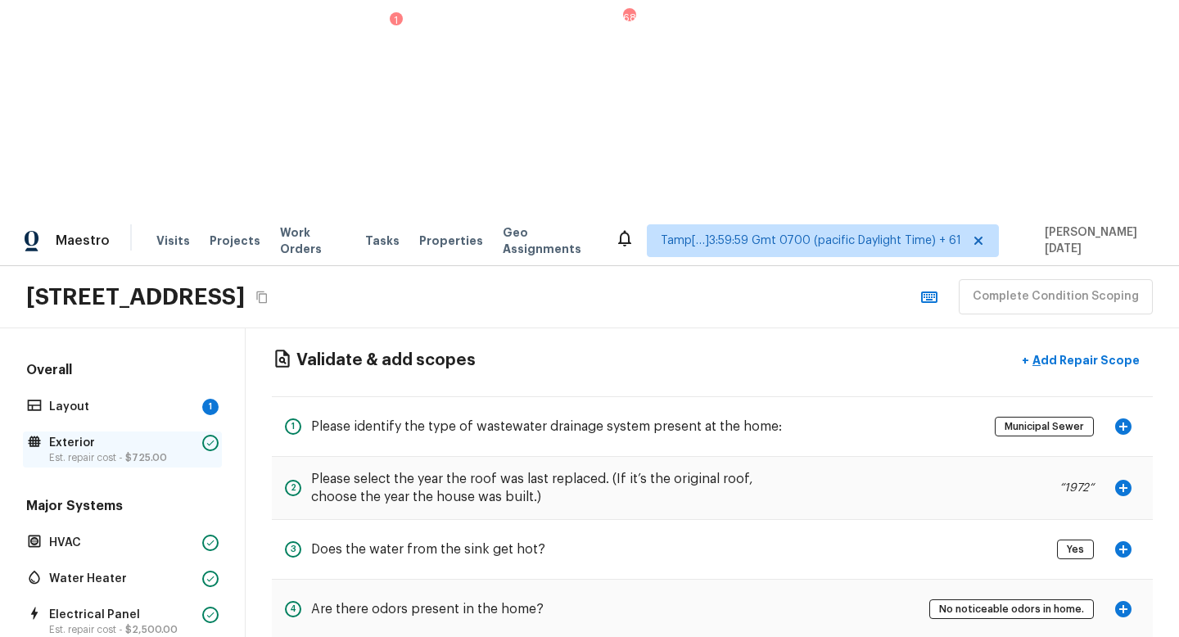
click at [92, 435] on p "Exterior" at bounding box center [122, 443] width 147 height 16
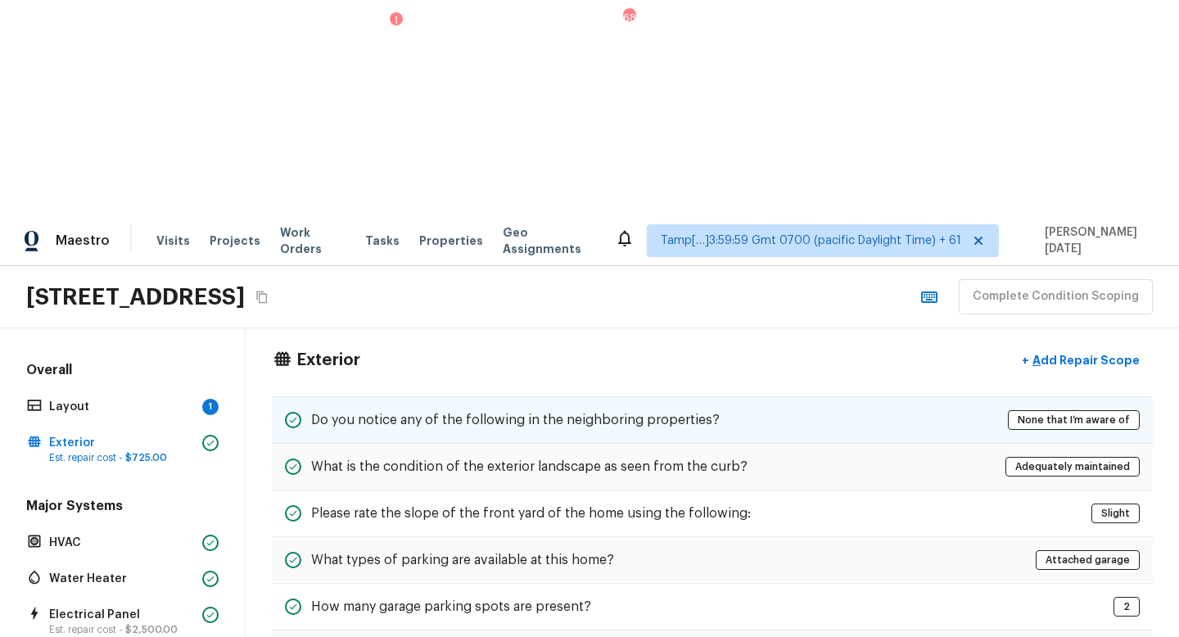
click at [437, 411] on h5 "Do you notice any of the following in the neighboring properties?" at bounding box center [515, 420] width 409 height 18
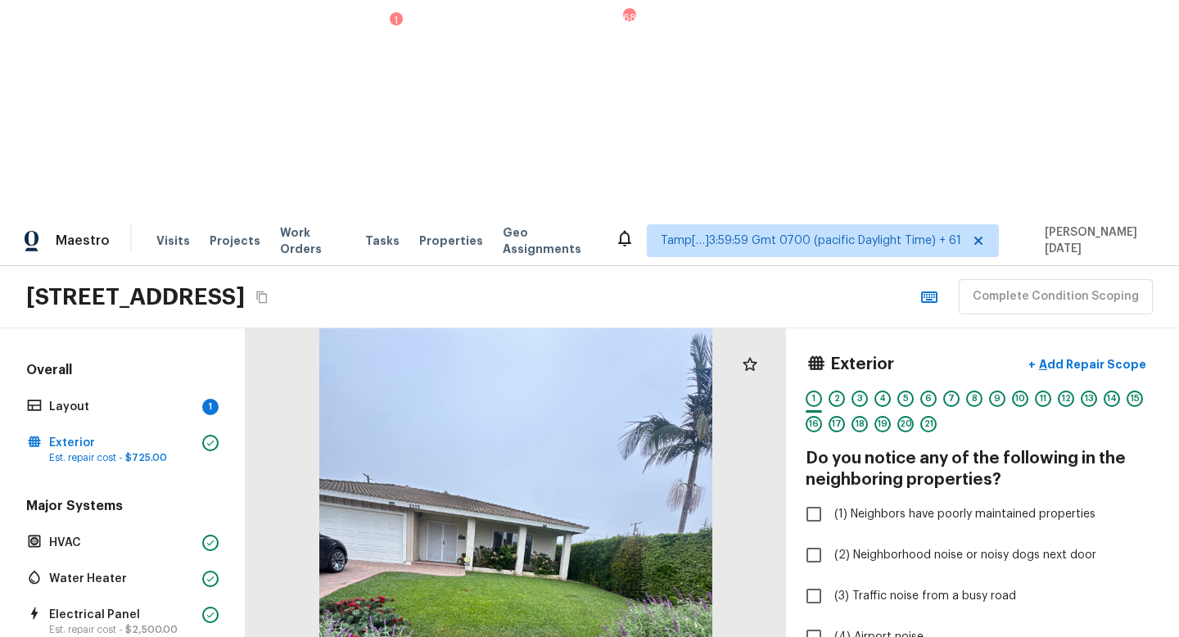
scroll to position [0, 0]
click at [438, 328] on div at bounding box center [516, 589] width 541 height 523
click at [464, 328] on div at bounding box center [516, 589] width 541 height 523
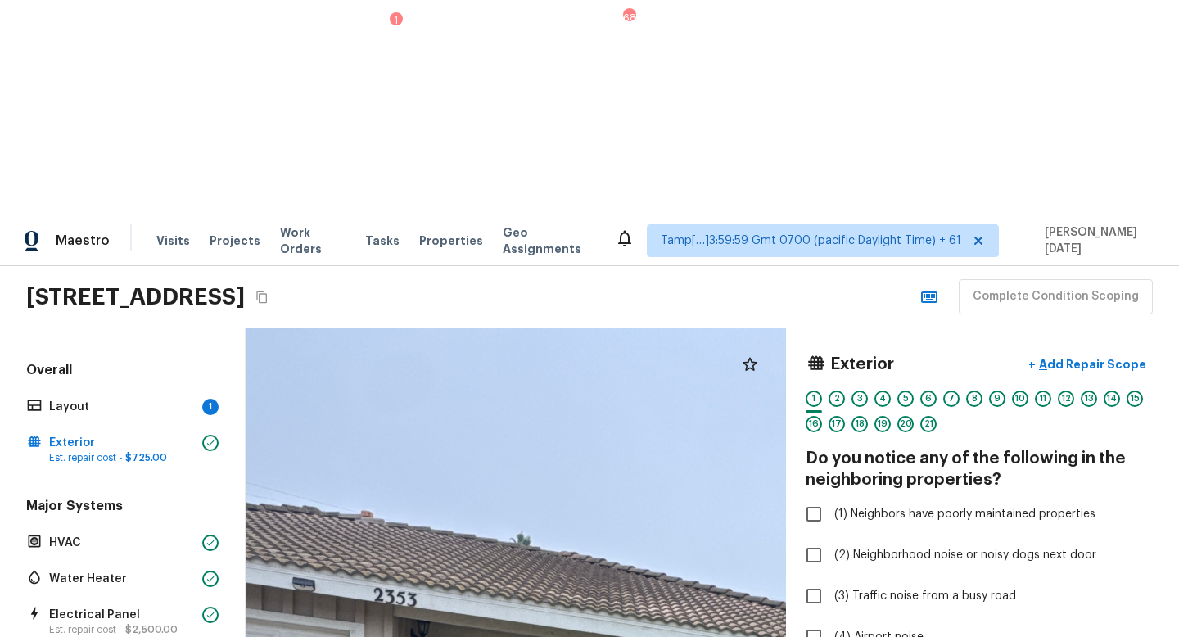
drag, startPoint x: 463, startPoint y: 301, endPoint x: 607, endPoint y: 417, distance: 185.2
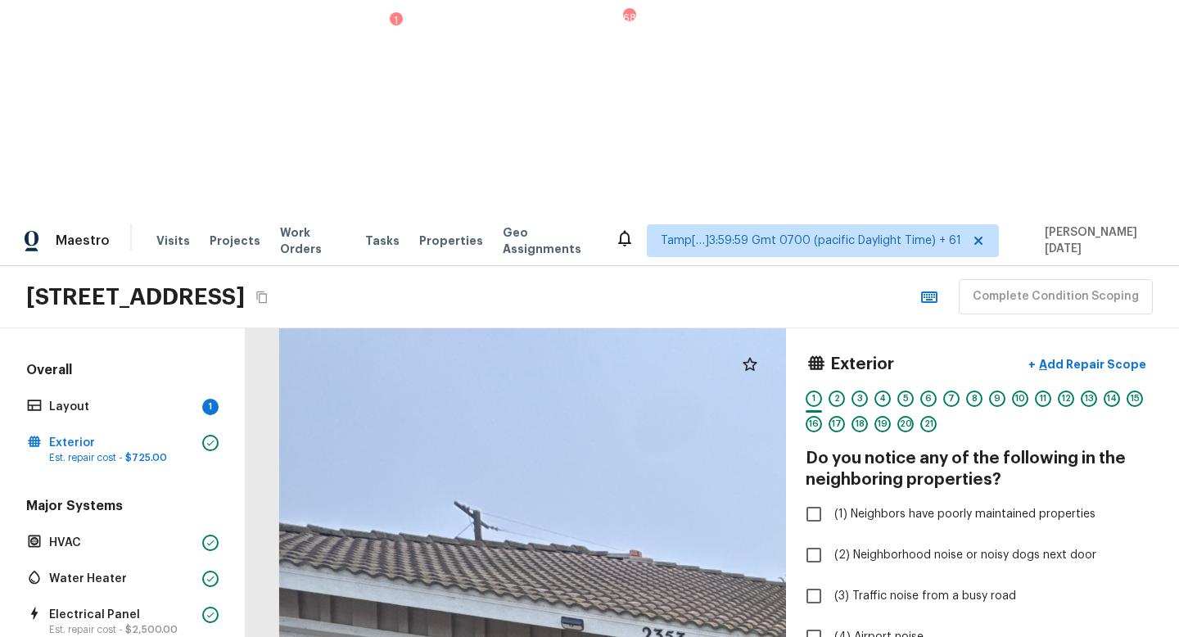
drag, startPoint x: 454, startPoint y: 342, endPoint x: 725, endPoint y: 373, distance: 272.9
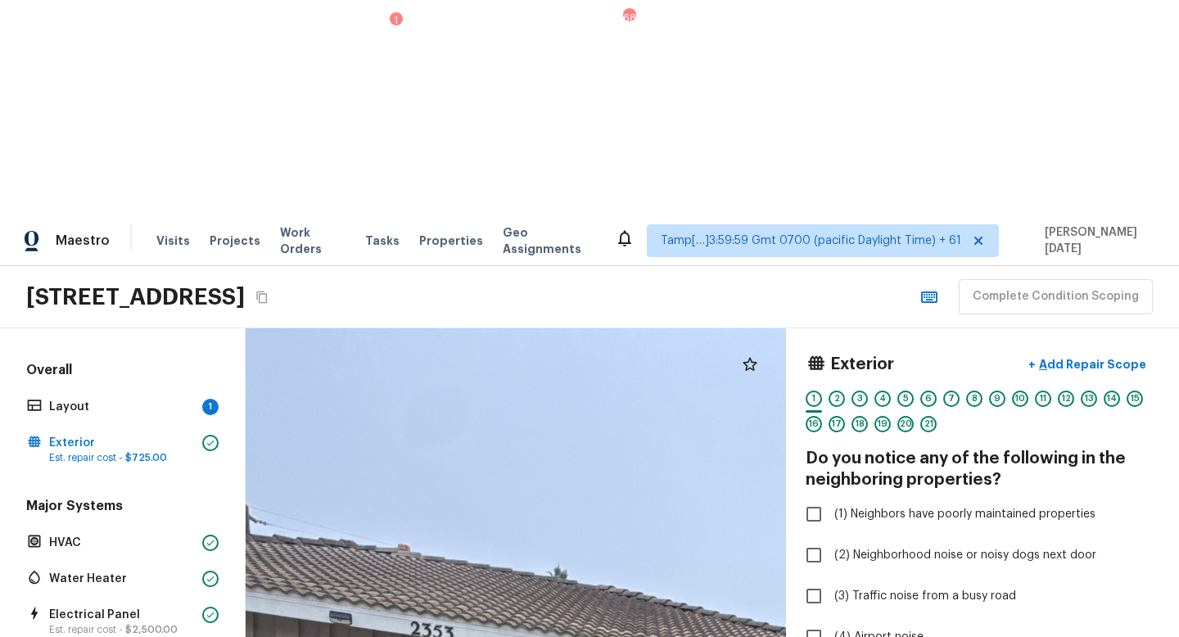
drag, startPoint x: 570, startPoint y: 370, endPoint x: 278, endPoint y: 292, distance: 302.8
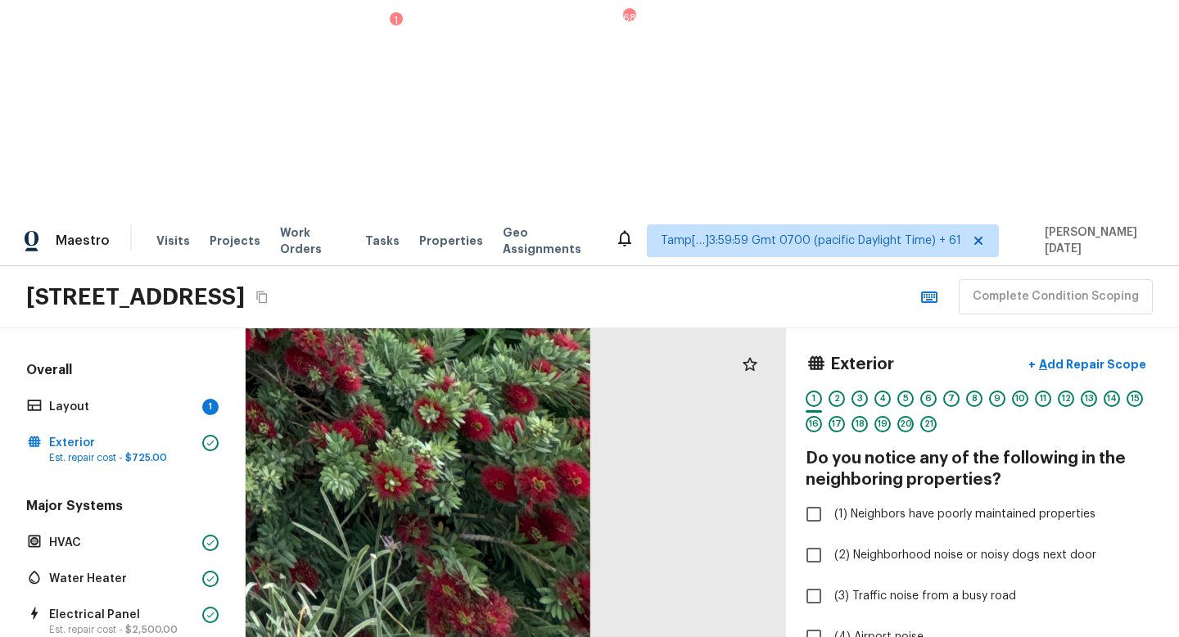
drag, startPoint x: 460, startPoint y: 307, endPoint x: 478, endPoint y: 510, distance: 203.9
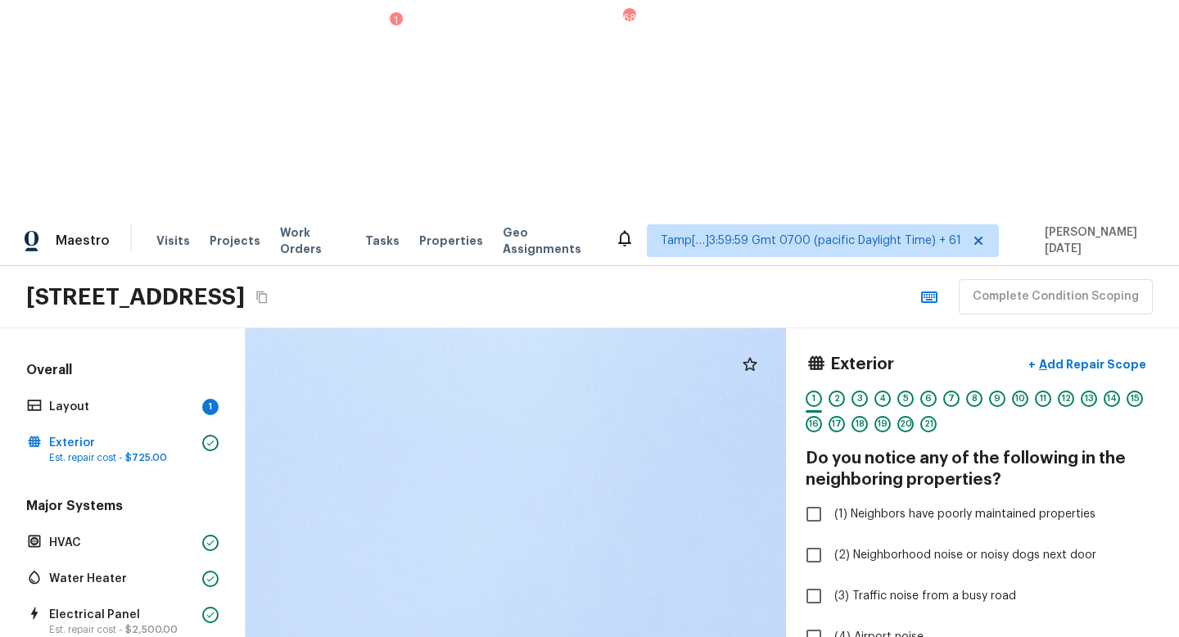
click at [70, 361] on div "Overall Layout 1 Exterior Est. repair cost - $725.00" at bounding box center [122, 414] width 199 height 106
click at [78, 399] on p "Layout" at bounding box center [122, 407] width 147 height 16
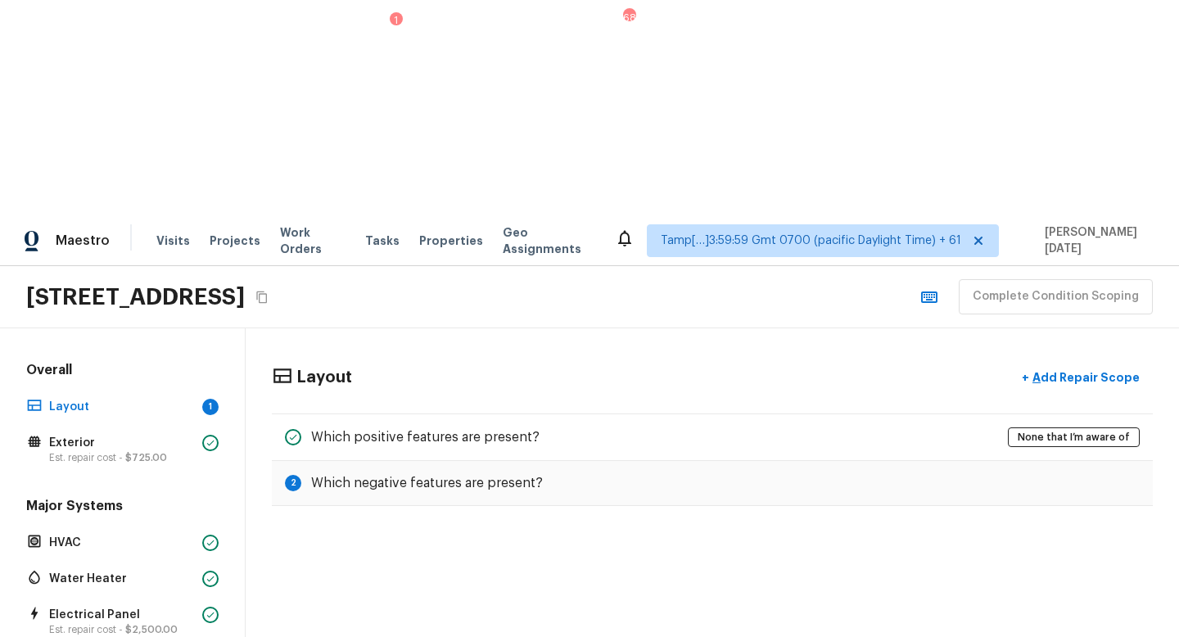
scroll to position [455, 0]
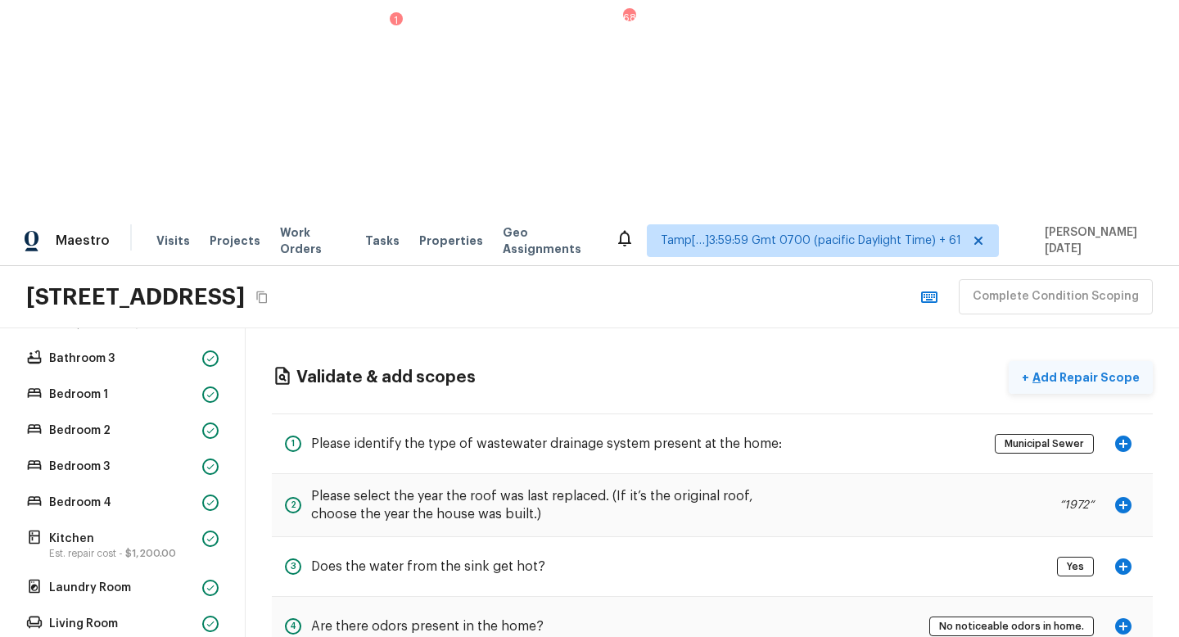
click at [1080, 369] on p "Add Repair Scope" at bounding box center [1085, 377] width 111 height 16
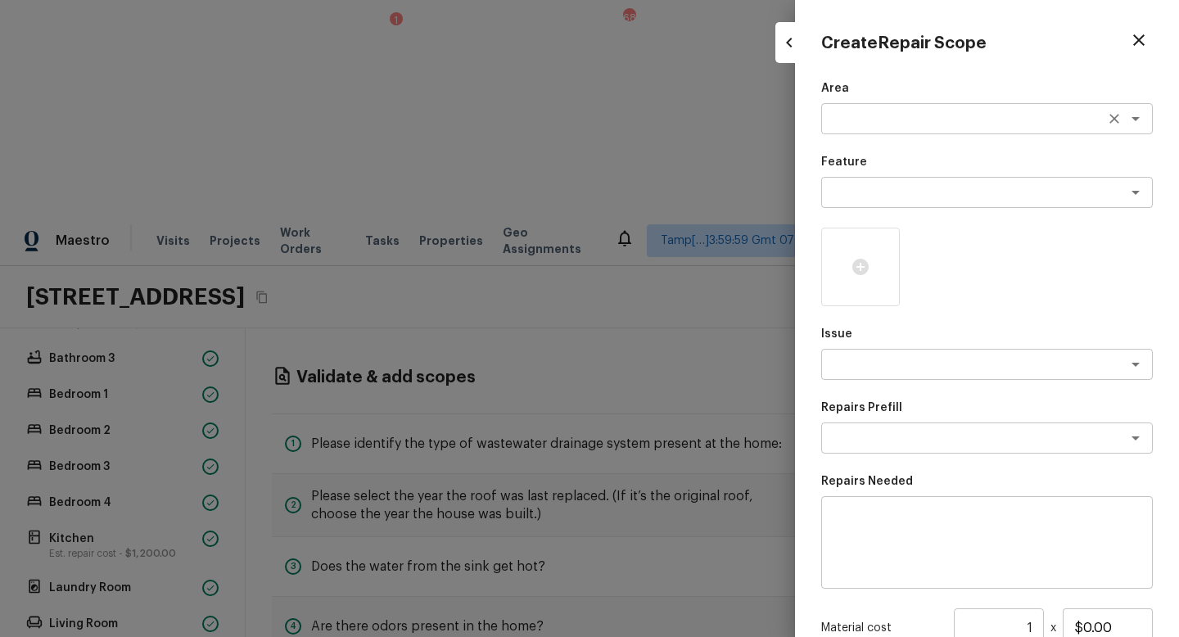
click at [834, 117] on textarea at bounding box center [964, 119] width 271 height 16
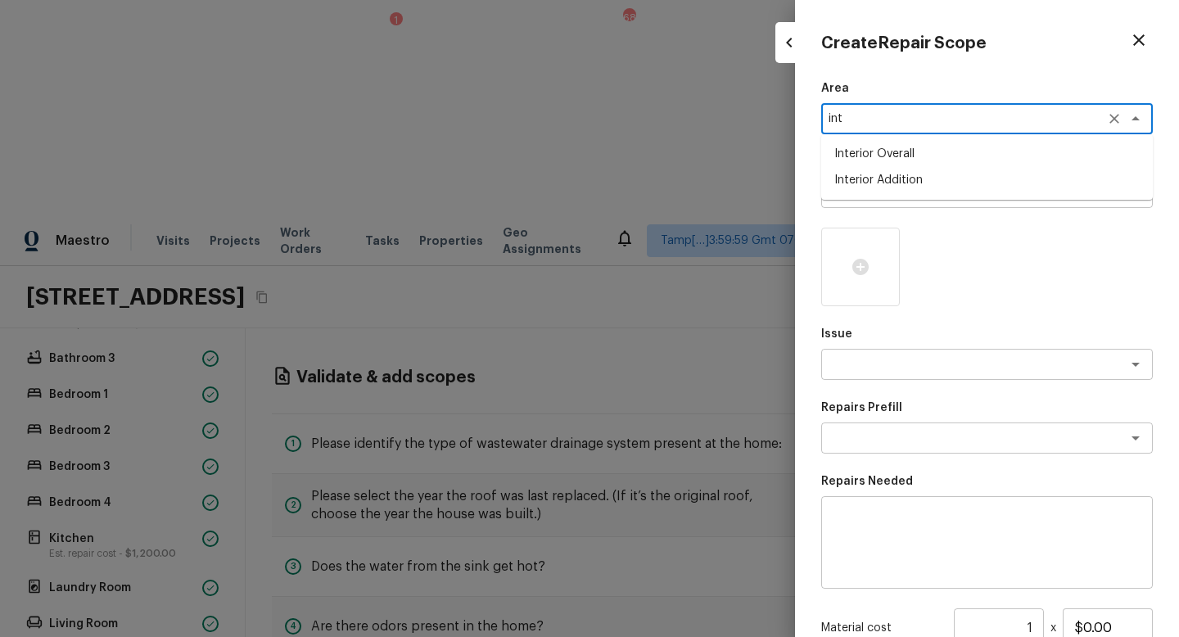
click at [888, 155] on li "Interior Overall" at bounding box center [988, 154] width 332 height 26
type textarea "Interior Overall"
click at [887, 188] on textarea at bounding box center [964, 192] width 271 height 16
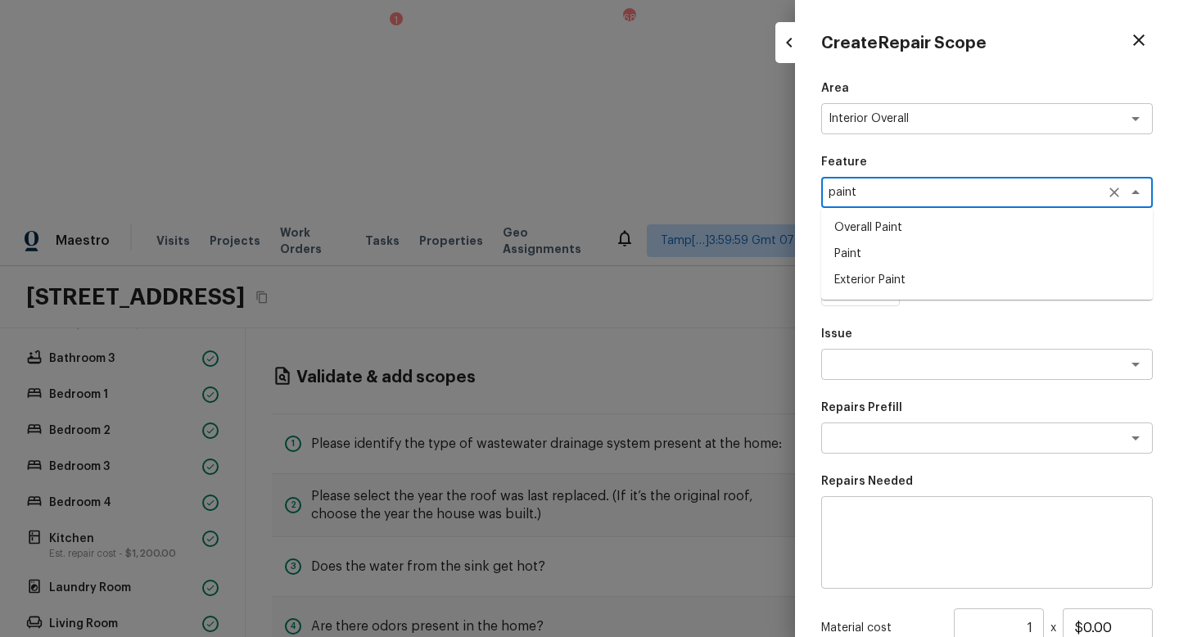
click at [887, 233] on li "Overall Paint" at bounding box center [988, 228] width 332 height 26
click at [849, 351] on div "x ​" at bounding box center [988, 364] width 332 height 31
type textarea "Overall Paint"
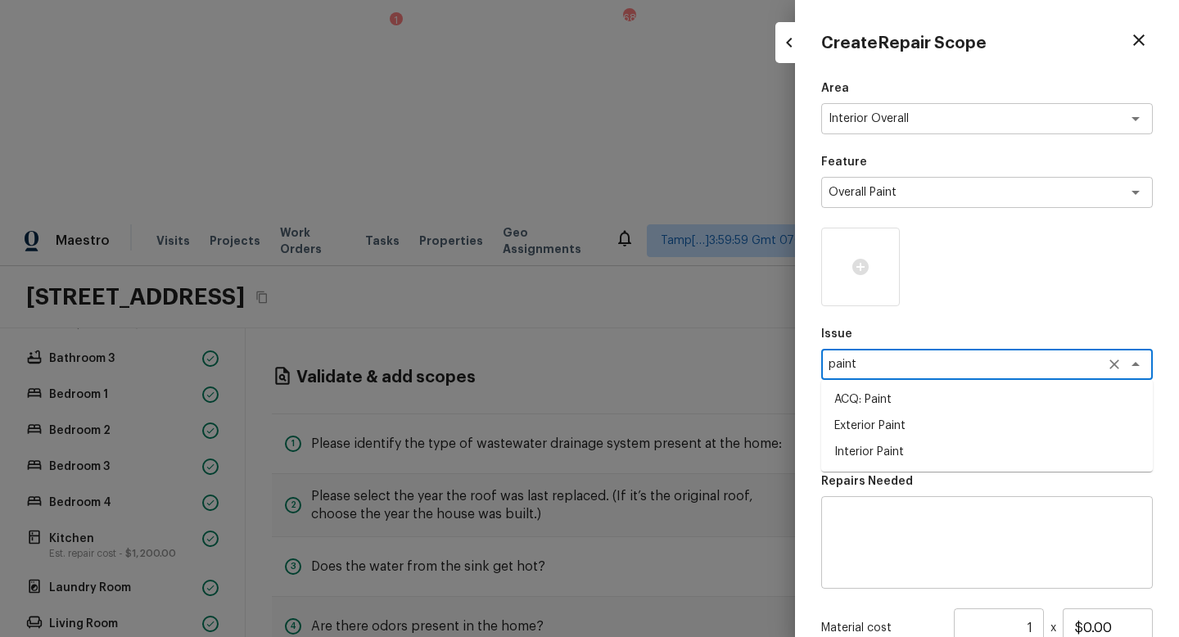
click at [849, 392] on li "ACQ: Paint" at bounding box center [988, 400] width 332 height 26
type textarea "ACQ: Paint"
click at [908, 444] on textarea at bounding box center [964, 438] width 271 height 16
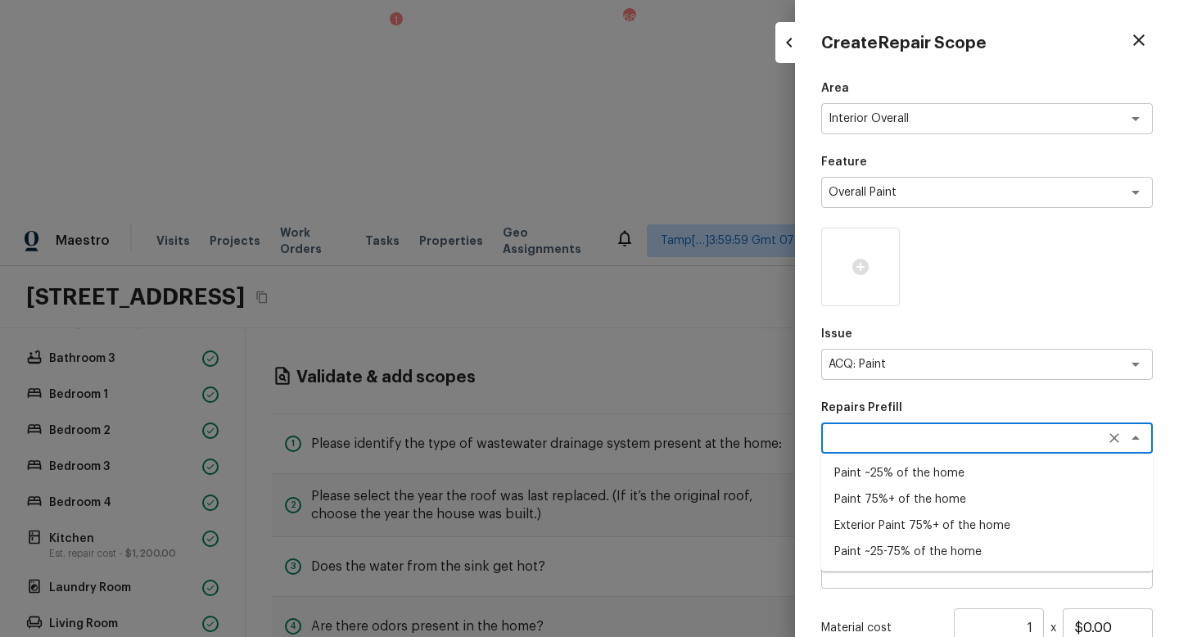
click at [918, 555] on li "Paint ~25-75% of the home" at bounding box center [988, 552] width 332 height 26
type textarea "Paint ~25-75% of the home"
type textarea "Acquisition Scope: ~25 - 75% of the home needs interior paint"
type input "$0.93"
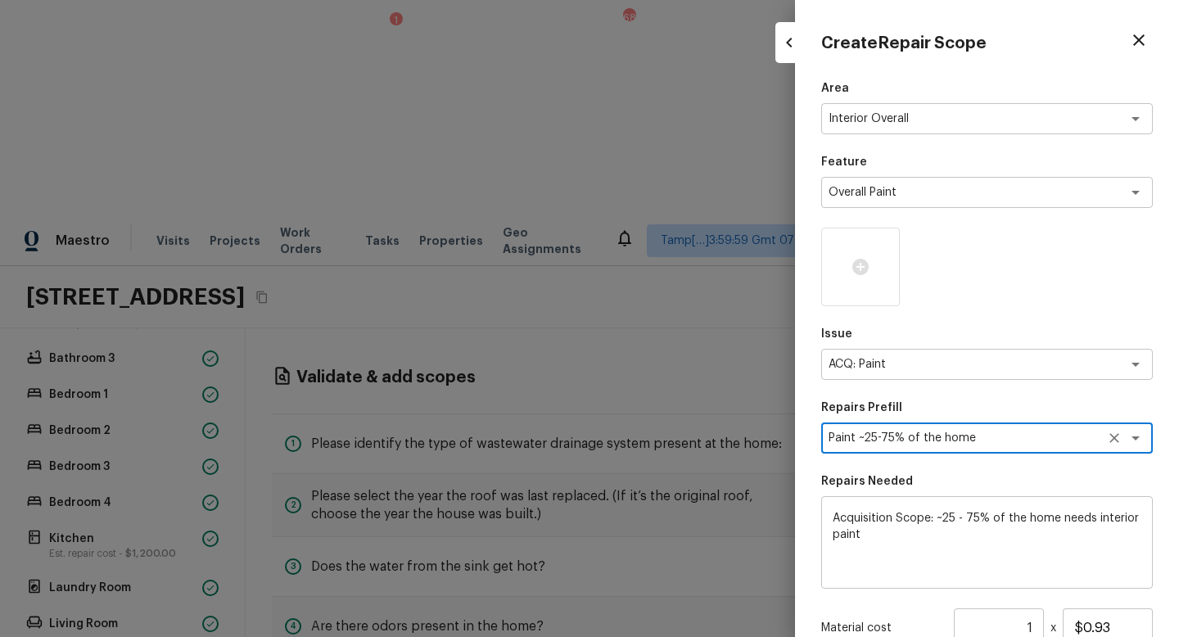
scroll to position [189, 0]
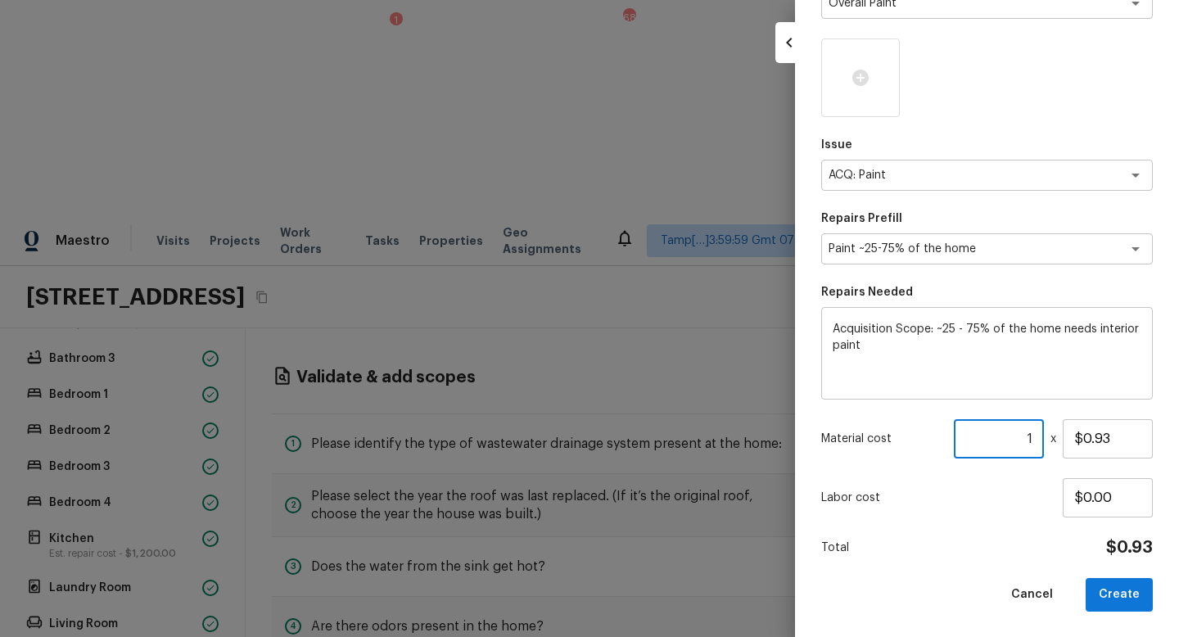
click at [1041, 437] on input "1" at bounding box center [999, 438] width 90 height 39
paste input "2031"
type input "2031"
click at [1003, 523] on div "Area Interior Overall x ​ Feature Overall Paint x ​ Issue ACQ: Paint x ​ Repair…" at bounding box center [988, 251] width 332 height 721
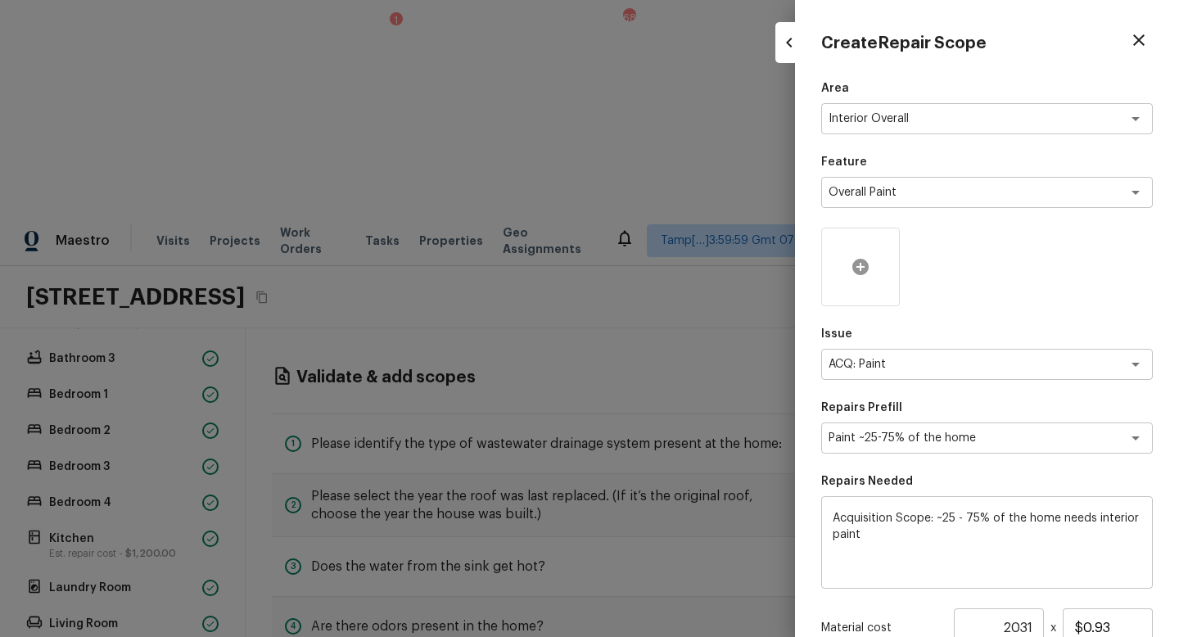
click at [866, 278] on div at bounding box center [861, 267] width 79 height 79
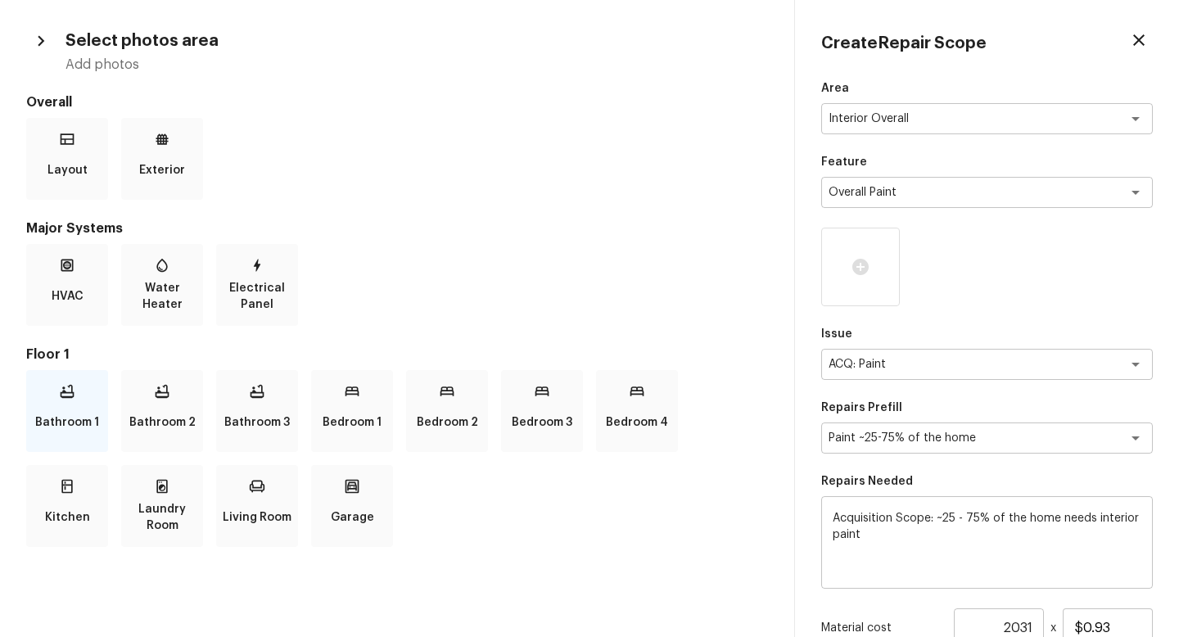
click at [61, 412] on p "Bathroom 1" at bounding box center [67, 422] width 64 height 33
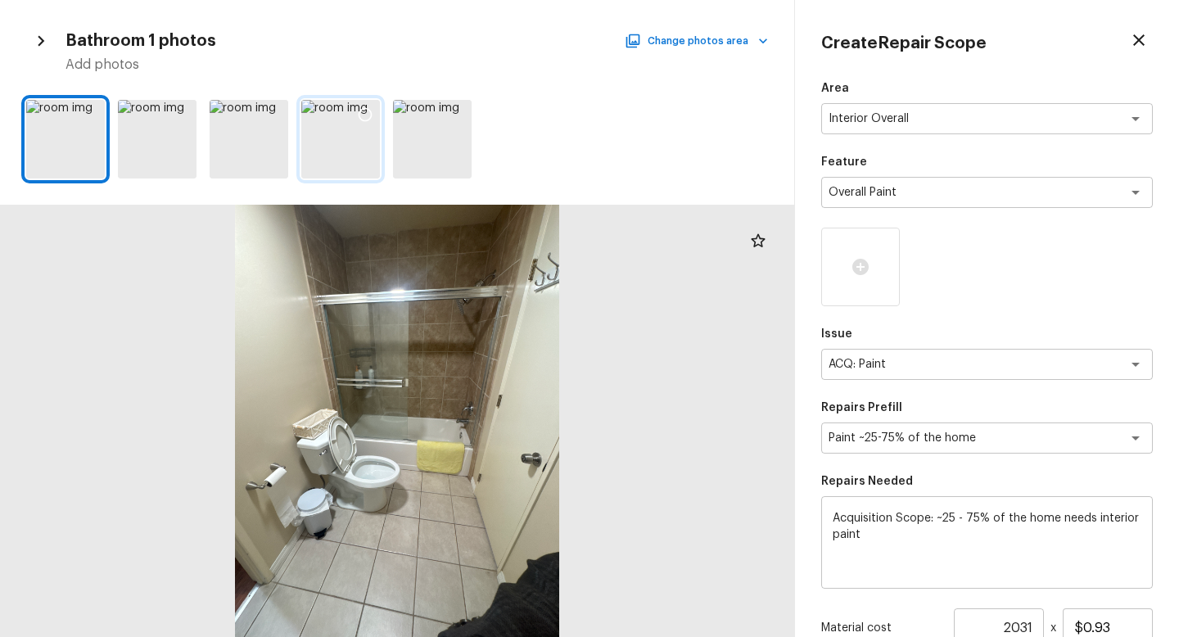
click at [96, 113] on div at bounding box center [89, 117] width 29 height 34
click at [765, 46] on icon "button" at bounding box center [763, 41] width 16 height 16
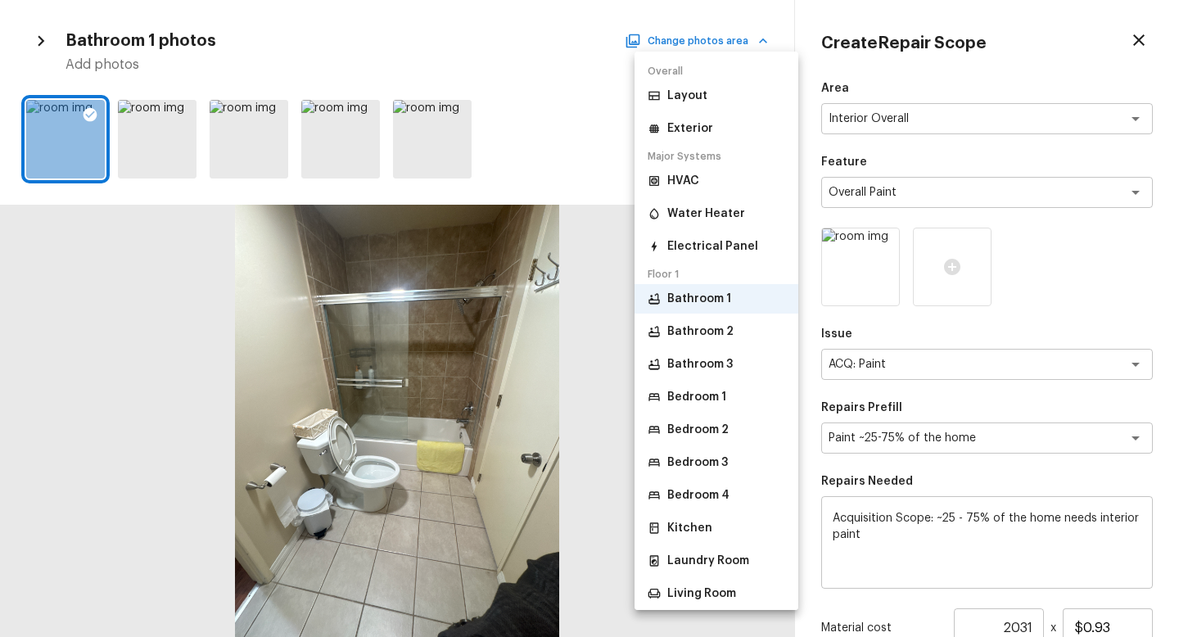
click at [708, 329] on p "Bathroom 2" at bounding box center [701, 332] width 66 height 16
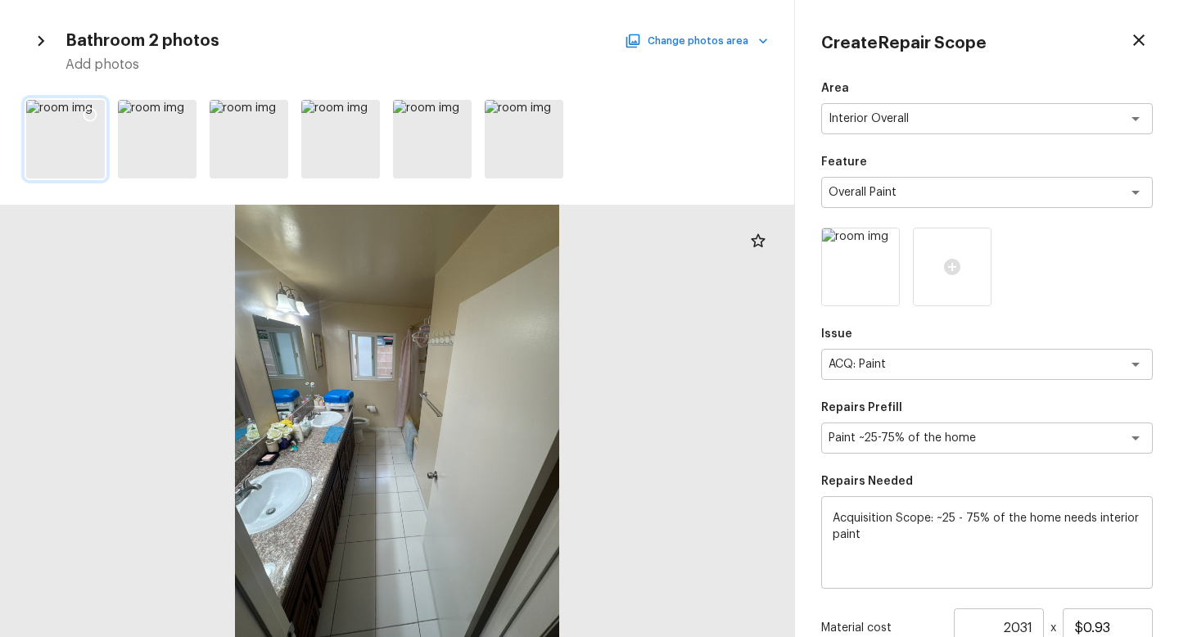
click at [94, 116] on icon at bounding box center [90, 114] width 16 height 16
click at [738, 38] on button "Change photos area" at bounding box center [698, 40] width 140 height 21
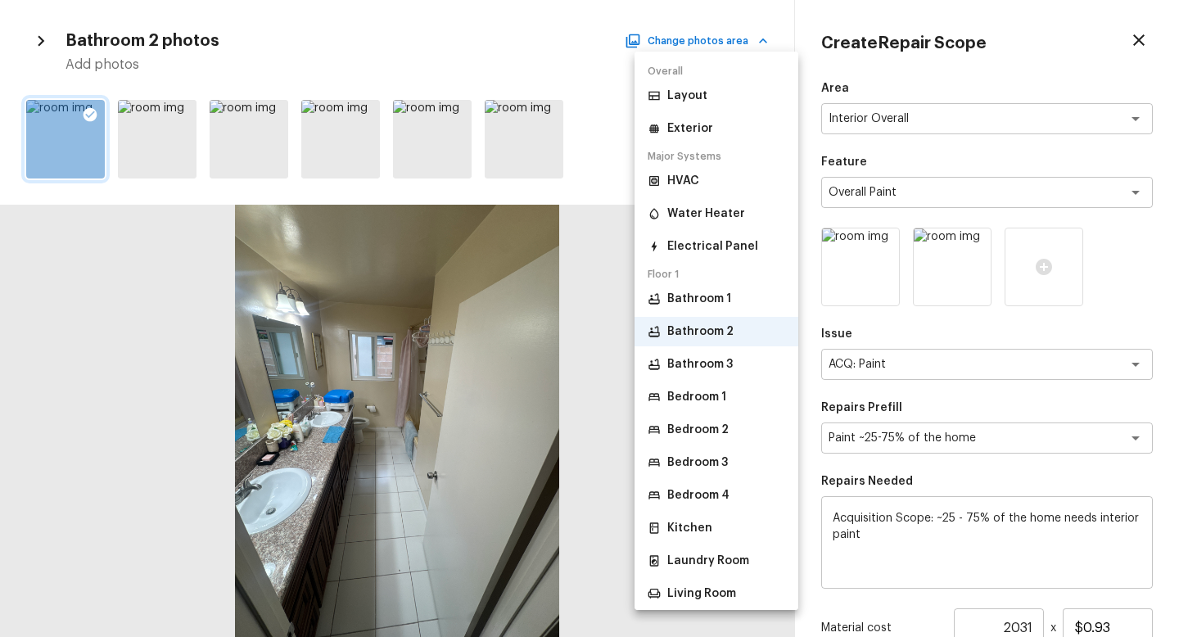
click at [731, 362] on li "Bathroom 3" at bounding box center [717, 364] width 164 height 29
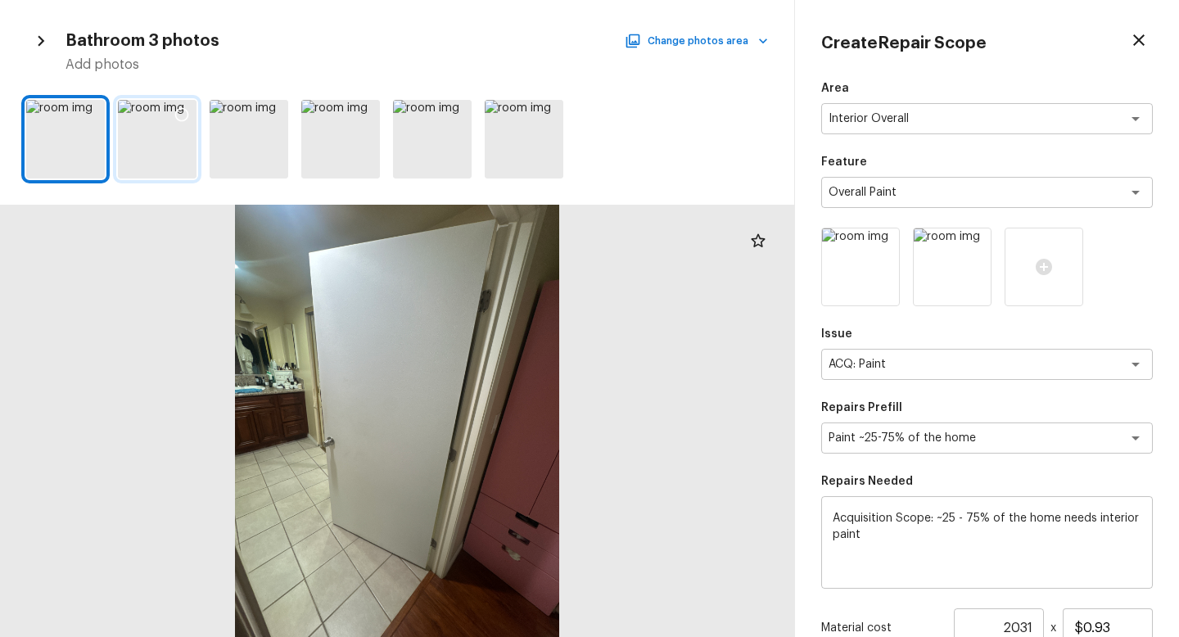
click at [175, 113] on icon at bounding box center [182, 115] width 14 height 14
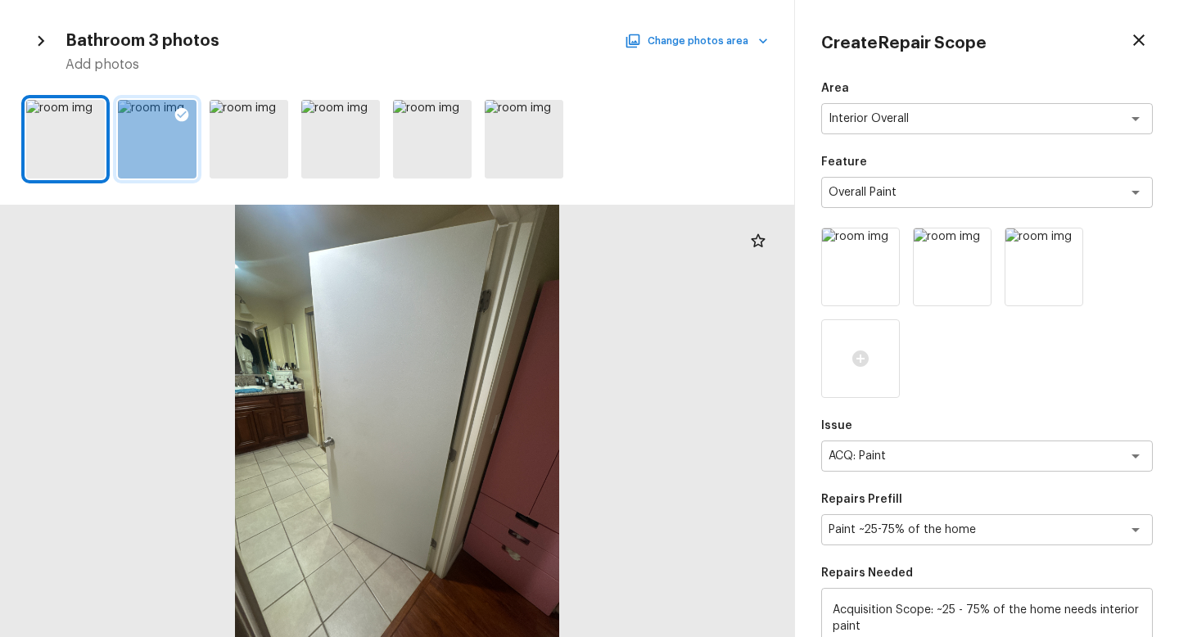
click at [747, 36] on button "Change photos area" at bounding box center [698, 40] width 140 height 21
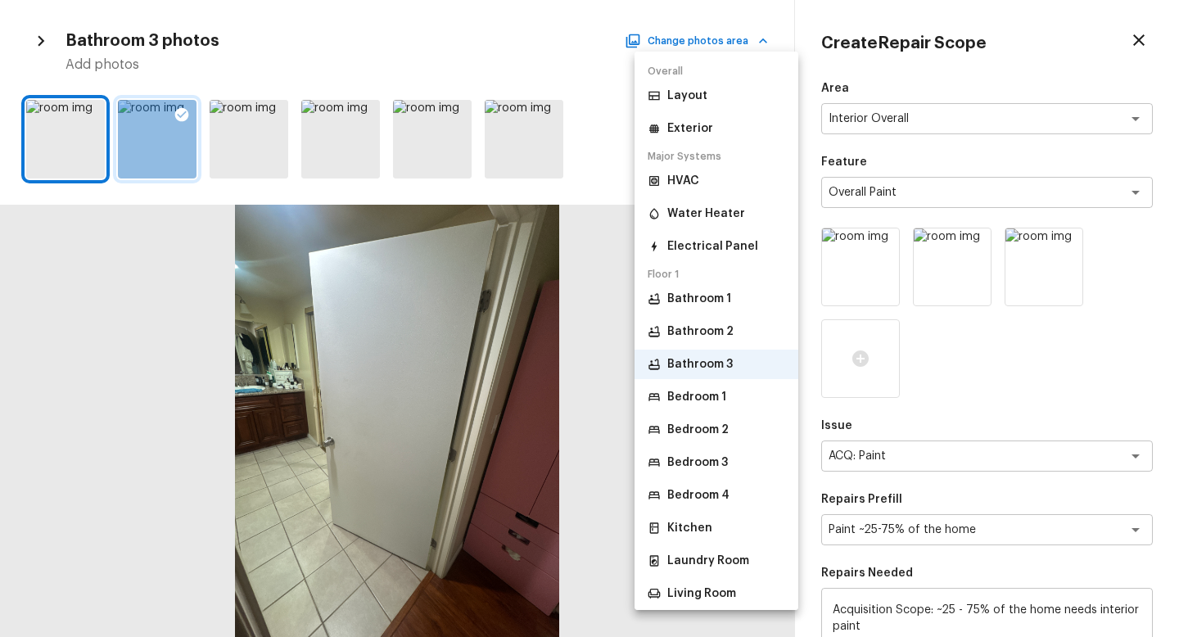
scroll to position [38, 0]
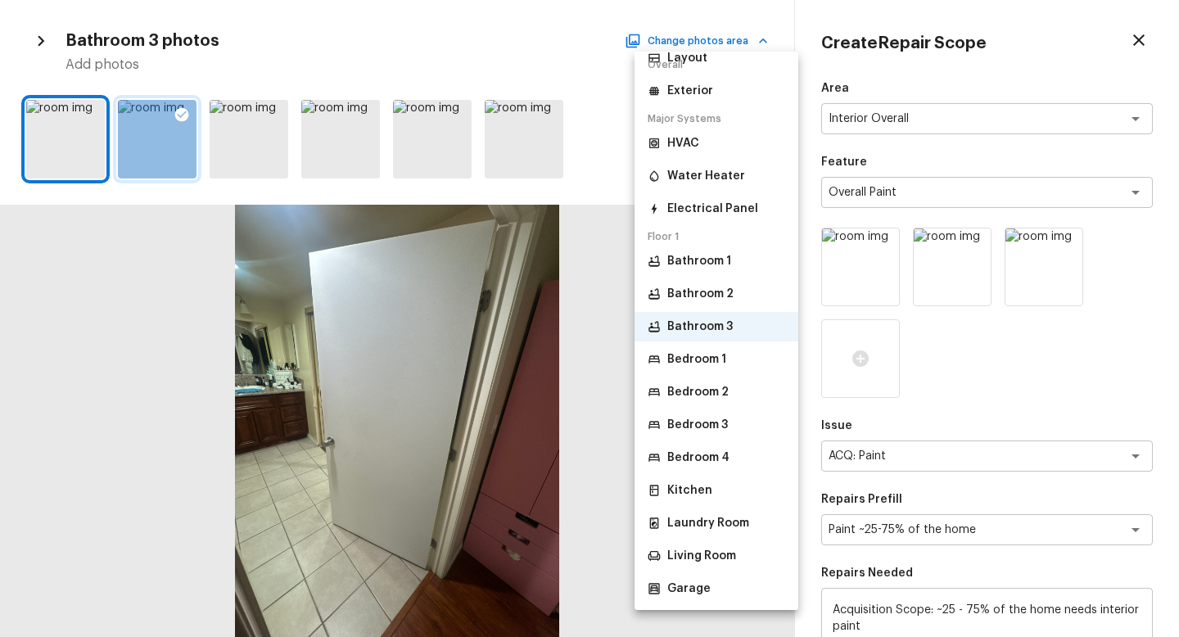
click at [714, 387] on p "Bedroom 2" at bounding box center [698, 392] width 61 height 16
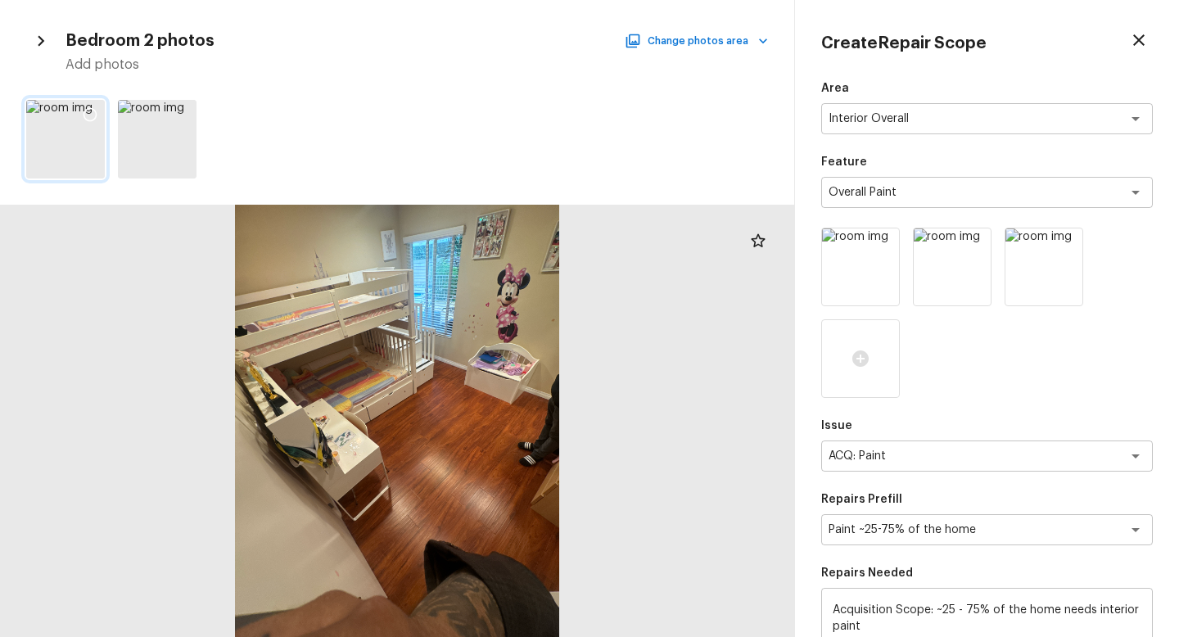
click at [97, 117] on icon at bounding box center [90, 114] width 16 height 16
click at [704, 44] on button "Change photos area" at bounding box center [698, 40] width 140 height 21
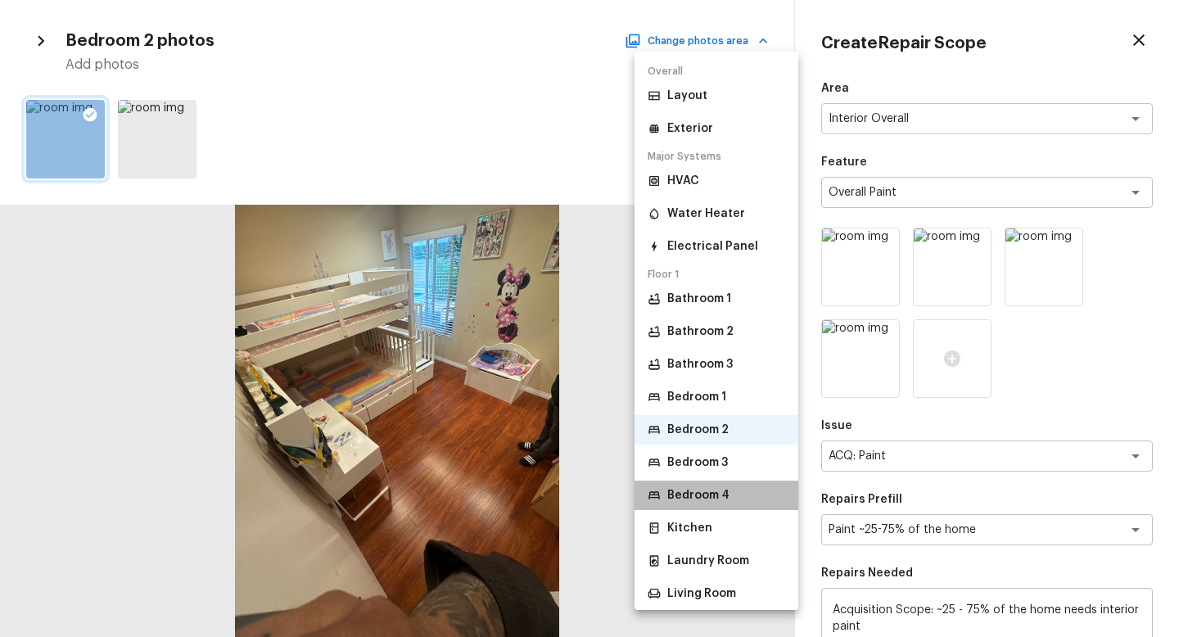
click at [715, 489] on p "Bedroom 4" at bounding box center [699, 495] width 62 height 16
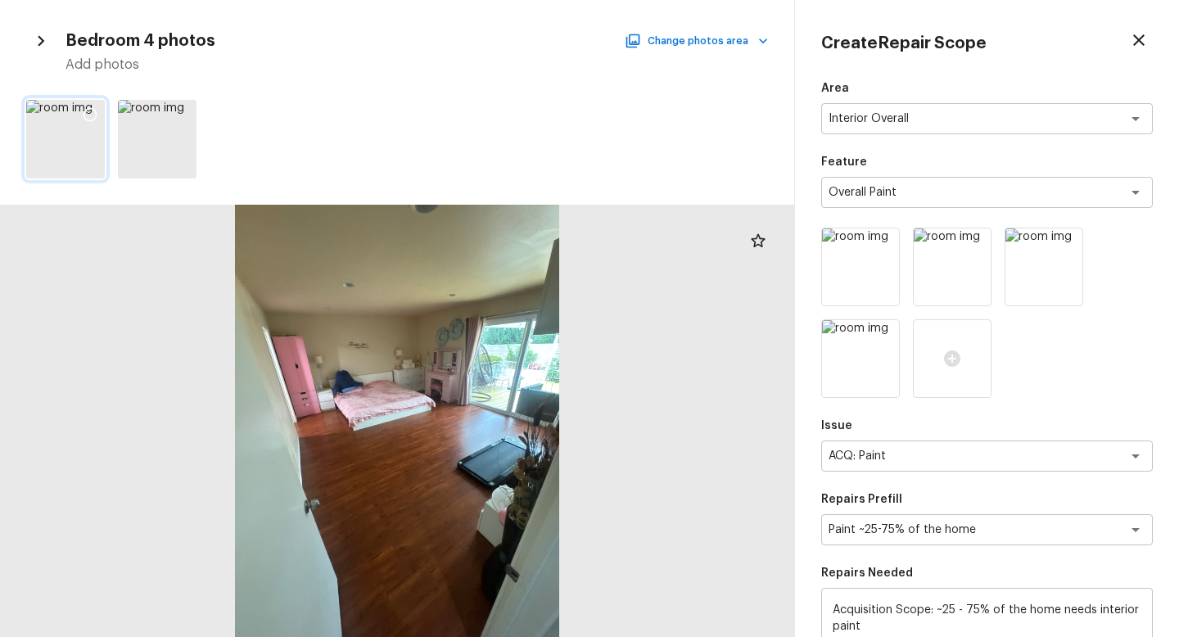
click at [98, 116] on div at bounding box center [89, 117] width 29 height 34
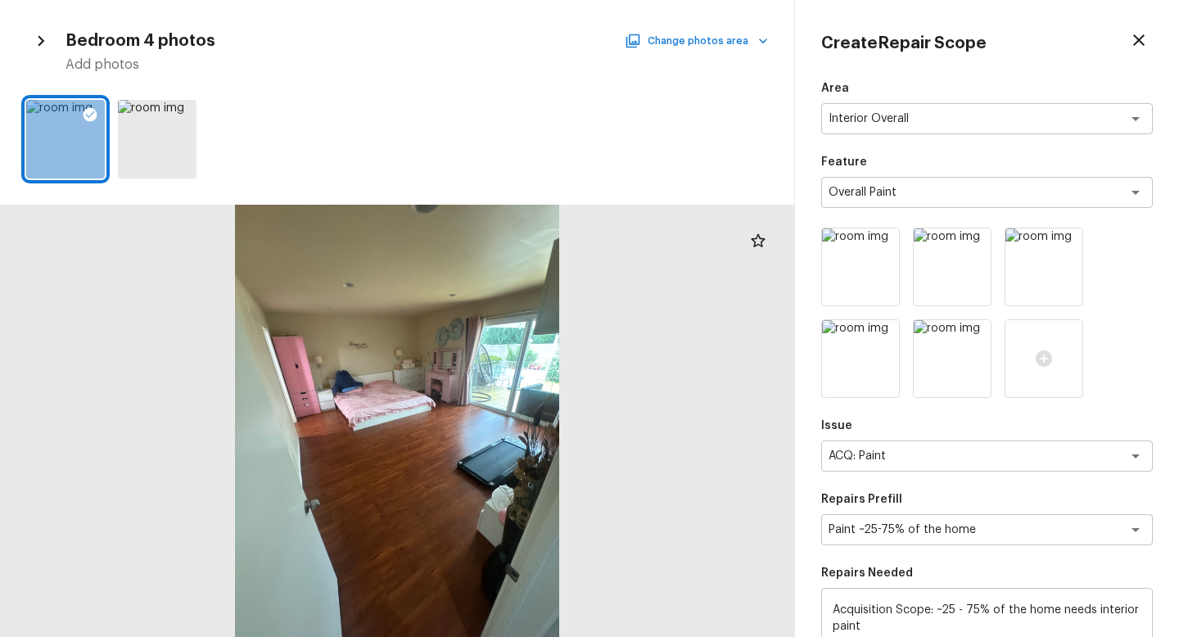
click at [687, 38] on button "Change photos area" at bounding box center [698, 40] width 140 height 21
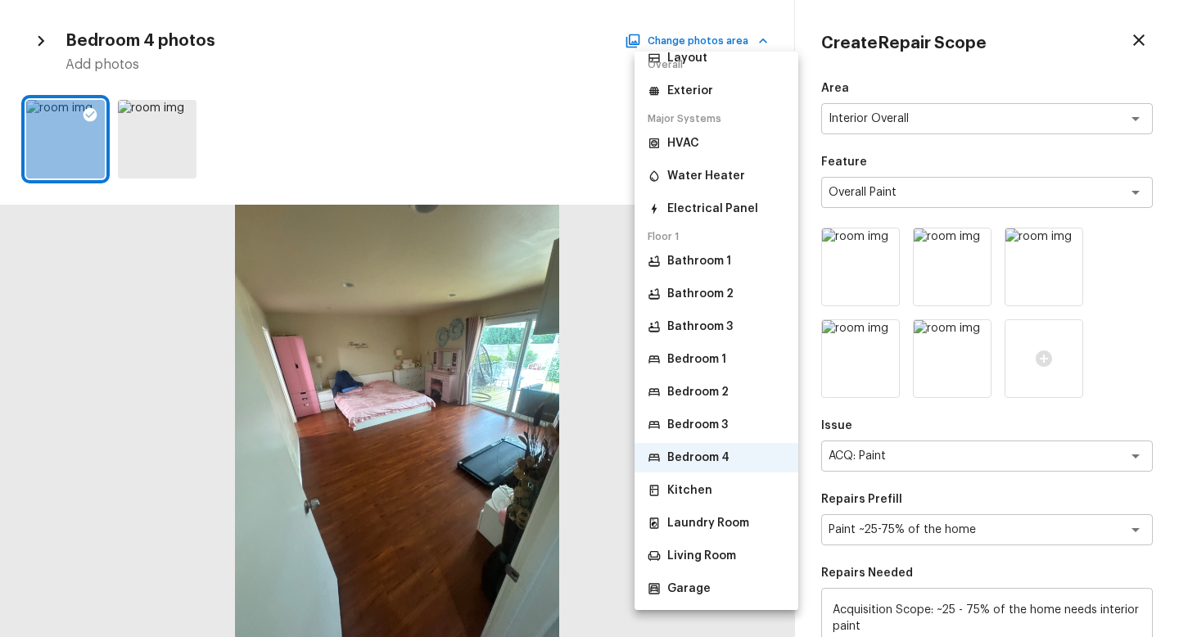
click at [711, 492] on li "Kitchen" at bounding box center [717, 490] width 164 height 29
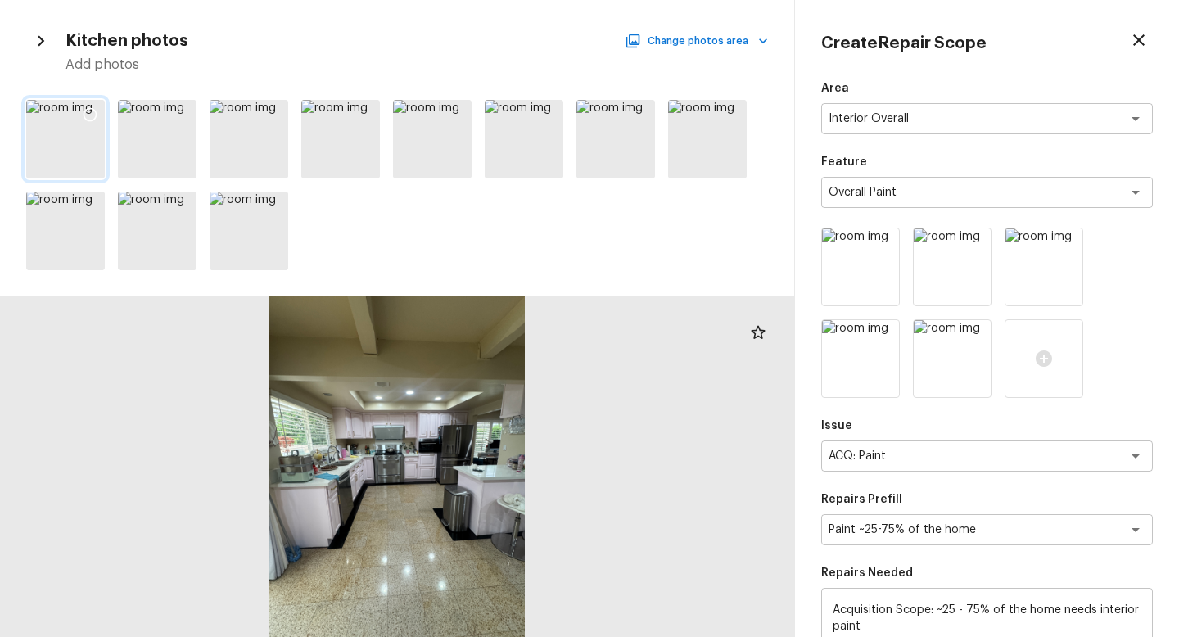
click at [90, 115] on icon at bounding box center [90, 114] width 16 height 16
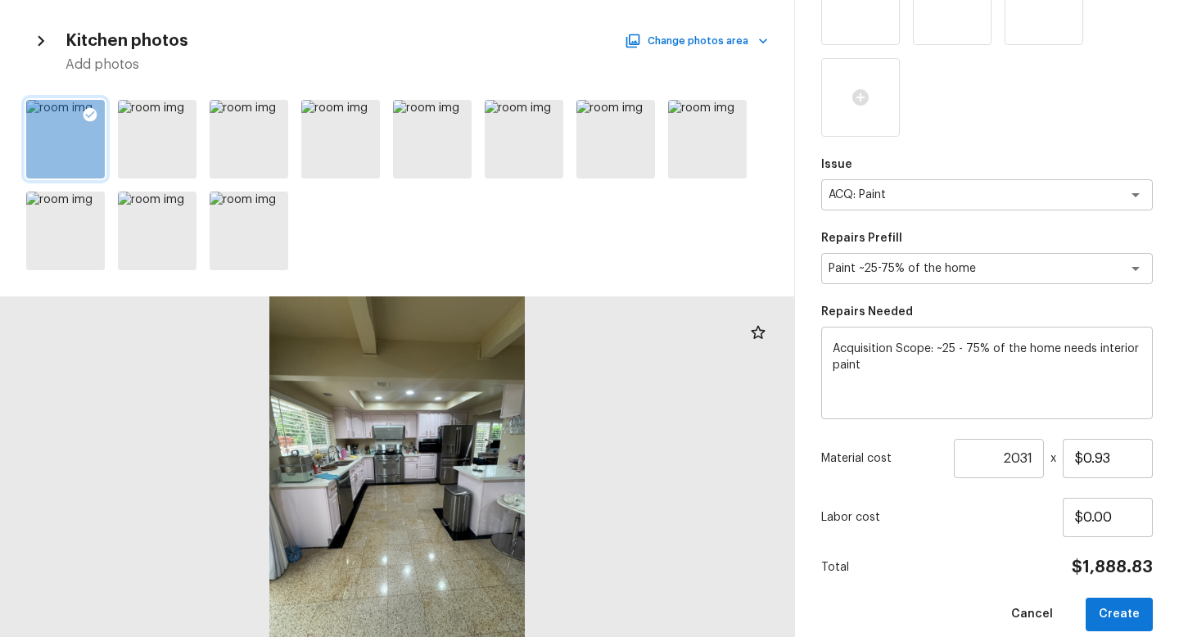
scroll to position [373, 0]
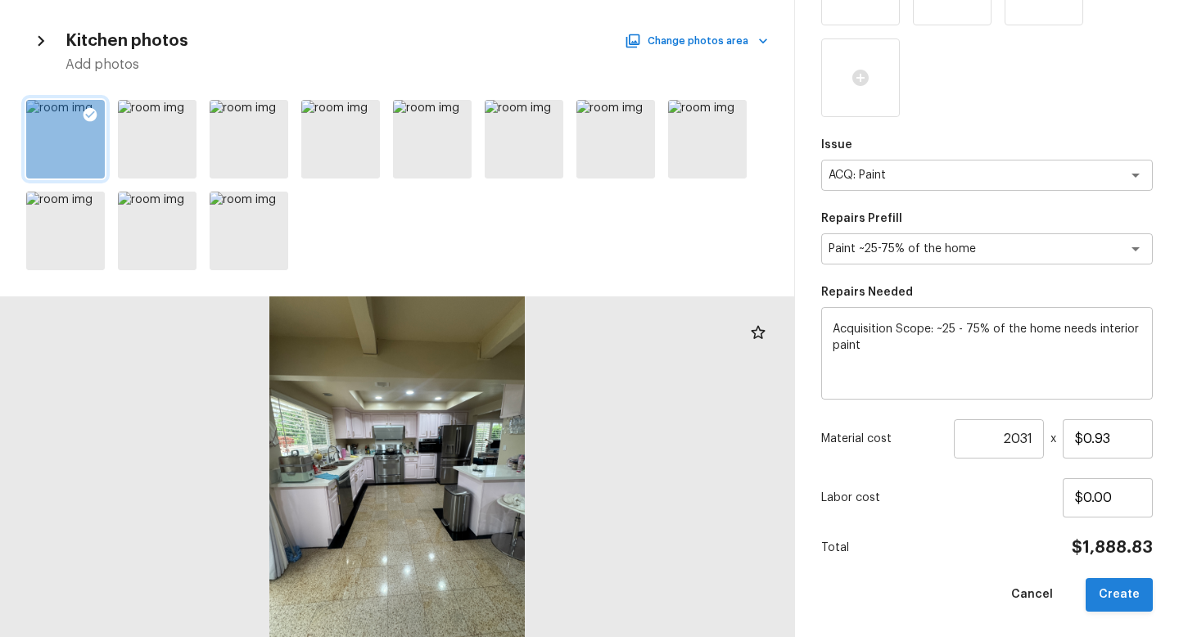
click at [1120, 569] on button "Create" at bounding box center [1119, 595] width 67 height 34
type input "1"
type input "$0.00"
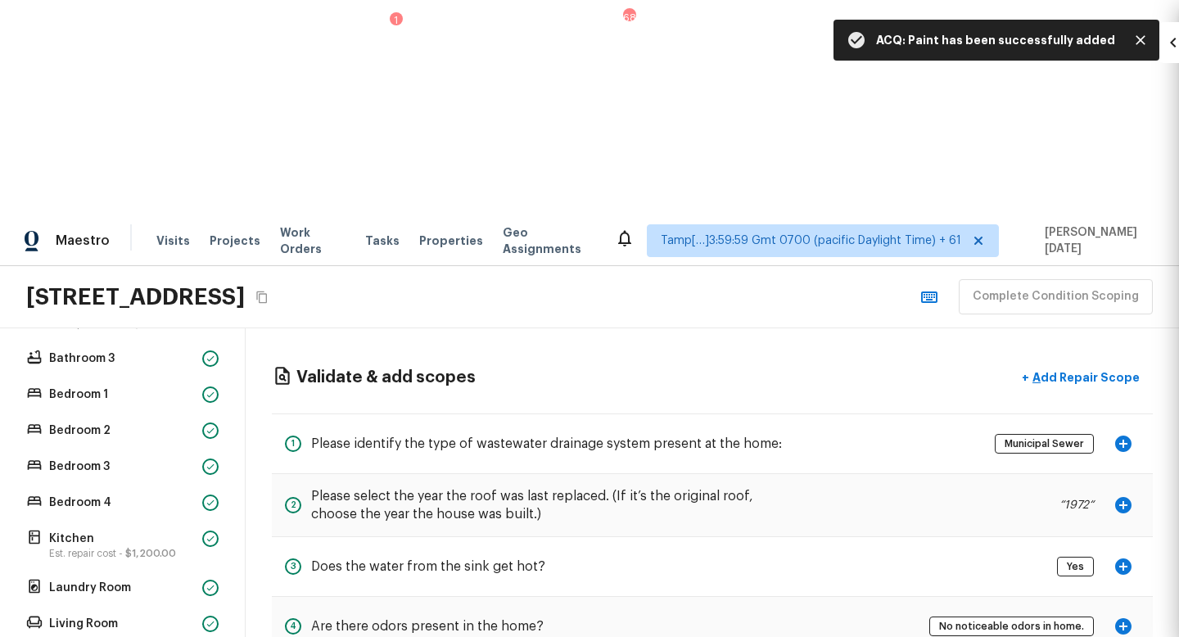
scroll to position [189, 0]
click at [1092, 369] on p "Add Repair Scope" at bounding box center [1085, 377] width 111 height 16
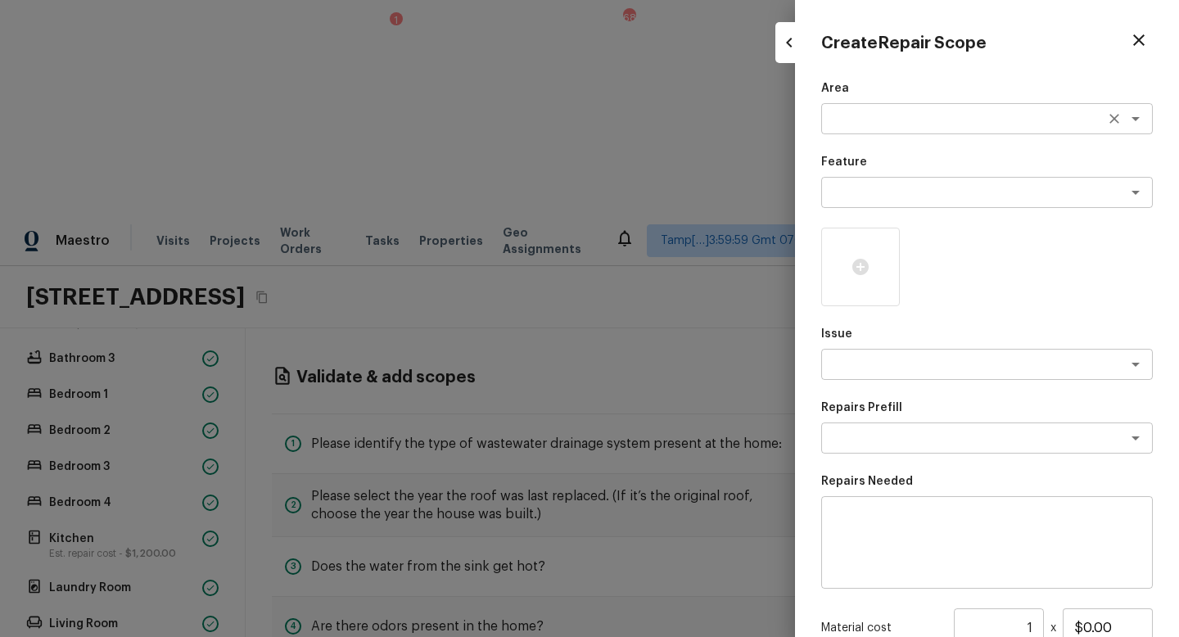
click at [862, 130] on div "x ​" at bounding box center [988, 118] width 332 height 31
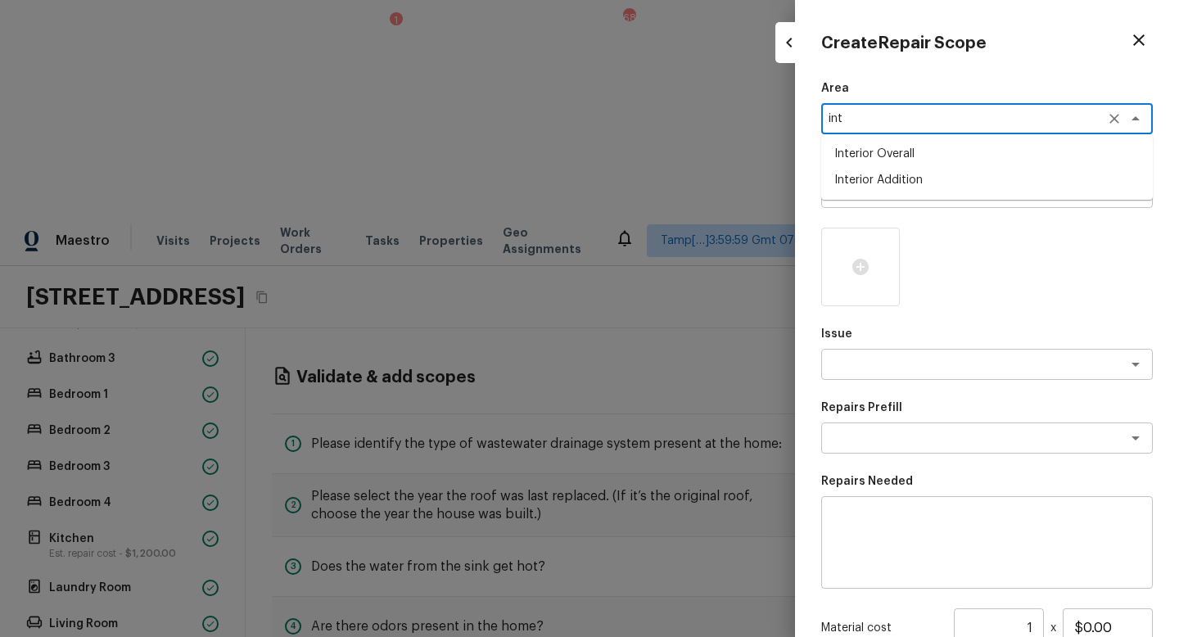
click at [897, 164] on li "Interior Overall" at bounding box center [988, 154] width 332 height 26
click at [880, 182] on div "x ​" at bounding box center [988, 192] width 332 height 31
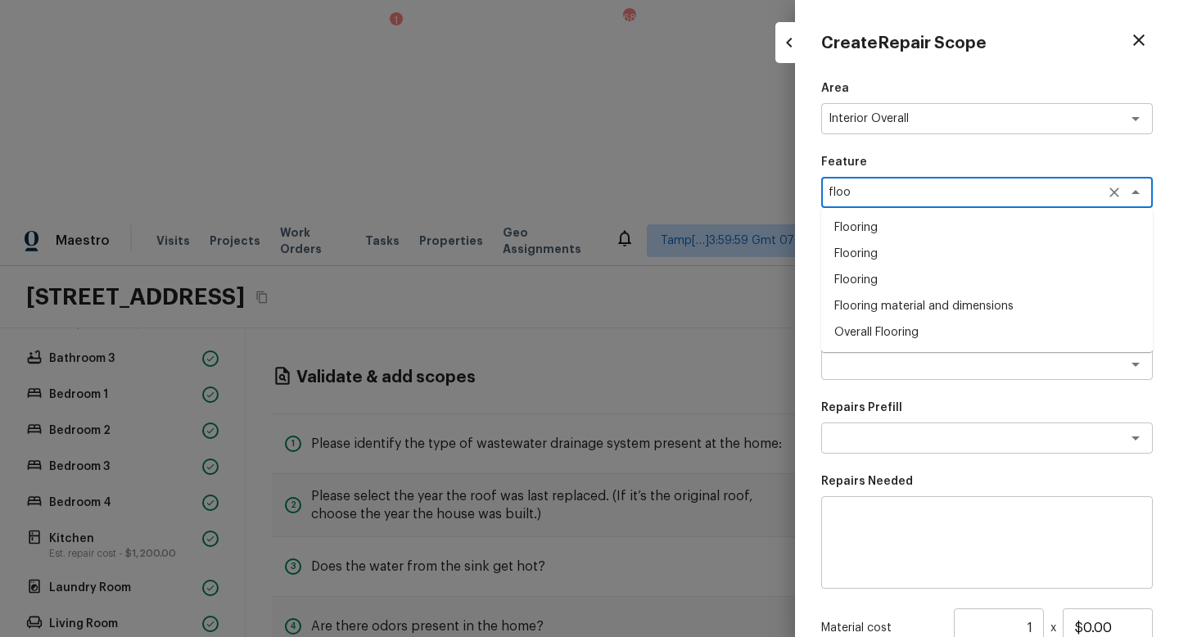
click at [888, 328] on li "Overall Flooring" at bounding box center [988, 332] width 332 height 26
click at [862, 388] on div "Area Interior Overall x ​ Feature Overall Flooring x ​ Issue x ​ Repairs Prefil…" at bounding box center [988, 440] width 332 height 721
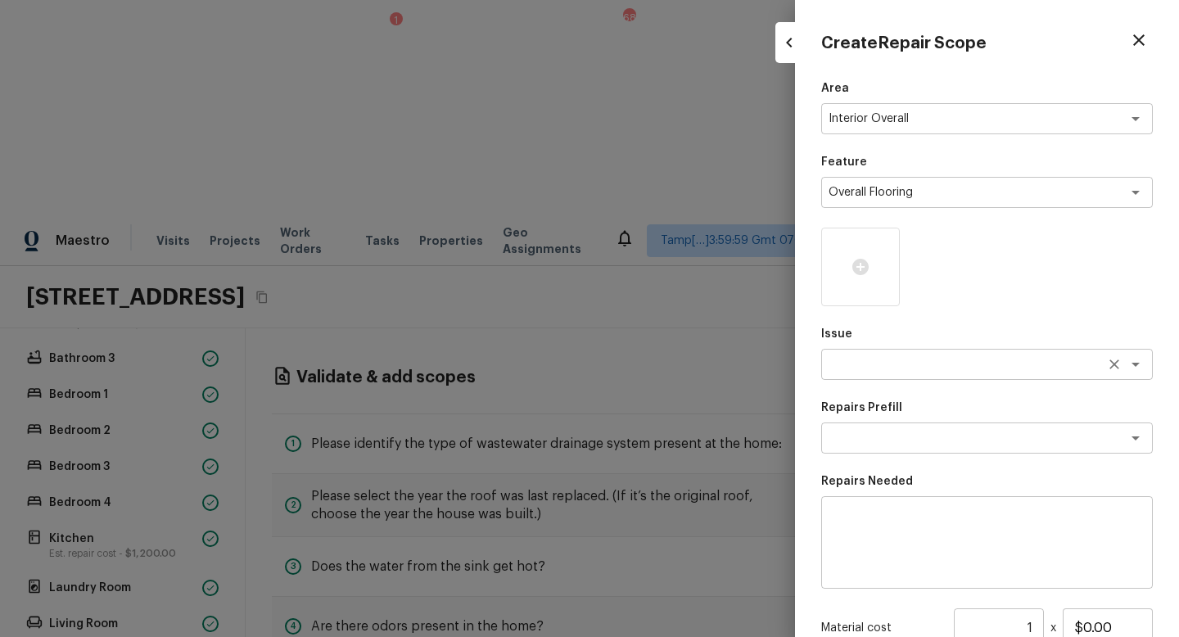
click at [873, 379] on div "Issue x ​" at bounding box center [988, 353] width 332 height 54
click at [853, 376] on div "x ​" at bounding box center [988, 364] width 332 height 31
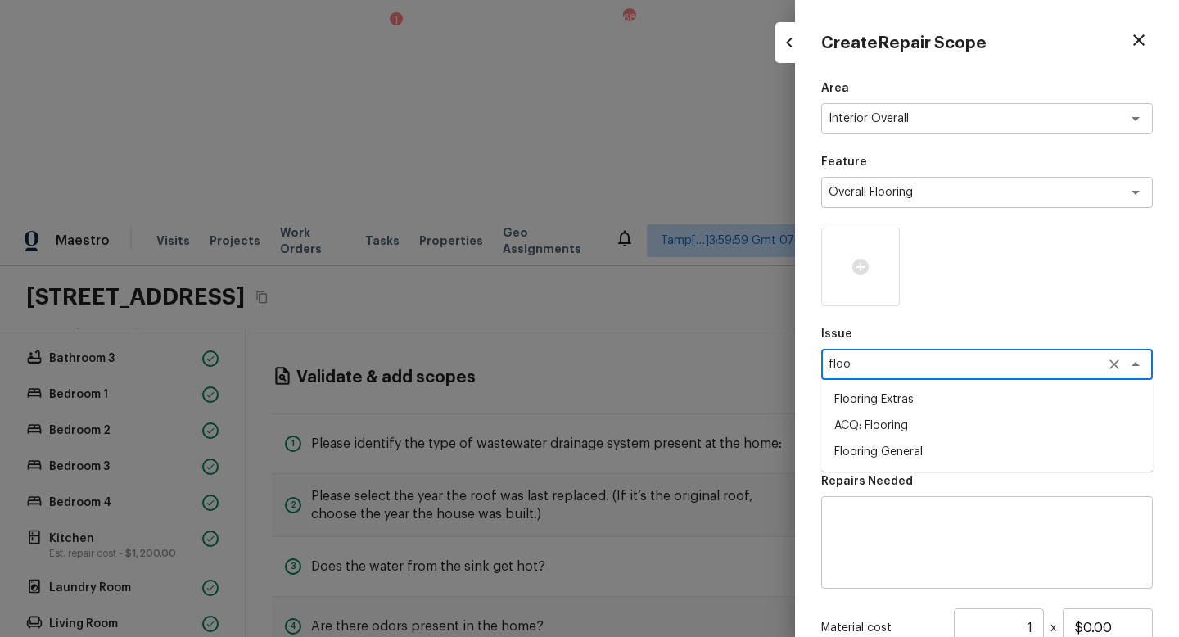
click at [876, 432] on li "ACQ: Flooring" at bounding box center [988, 426] width 332 height 26
click at [903, 437] on textarea at bounding box center [964, 438] width 271 height 16
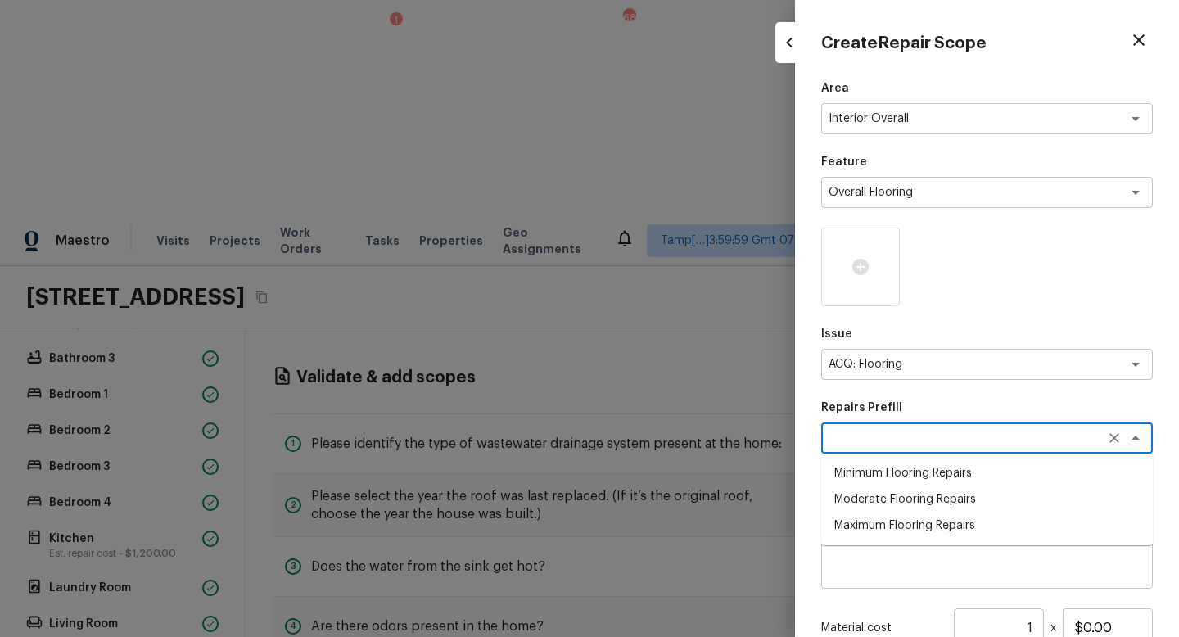
click at [924, 507] on li "Moderate Flooring Repairs" at bounding box center [988, 500] width 332 height 26
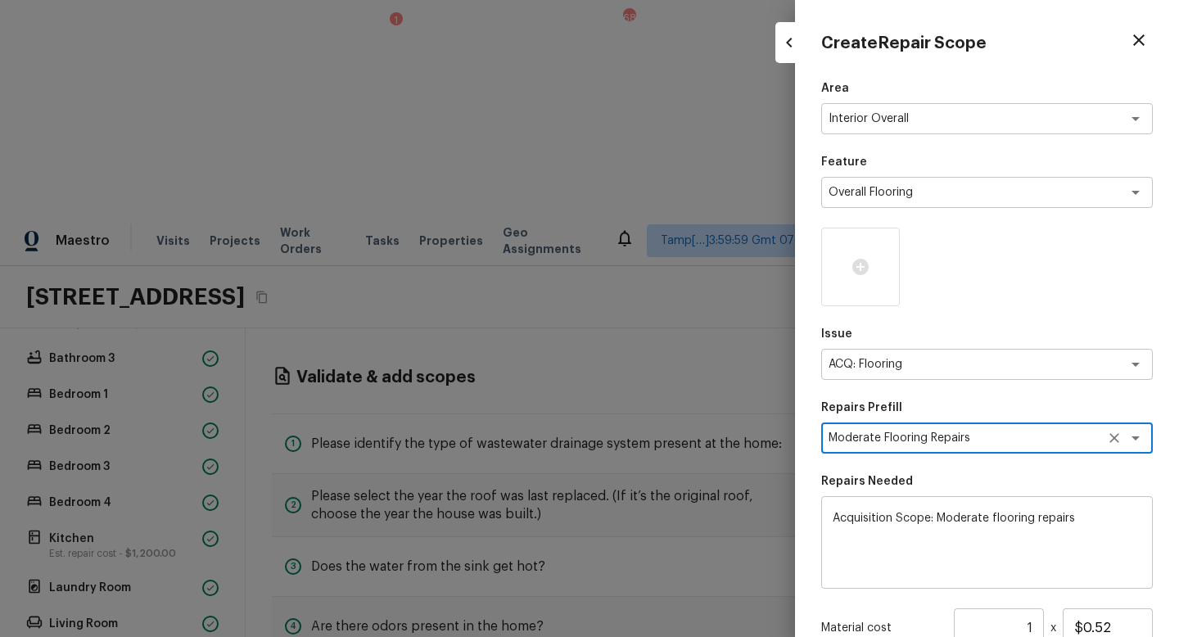
click at [1033, 569] on input "1" at bounding box center [999, 628] width 90 height 39
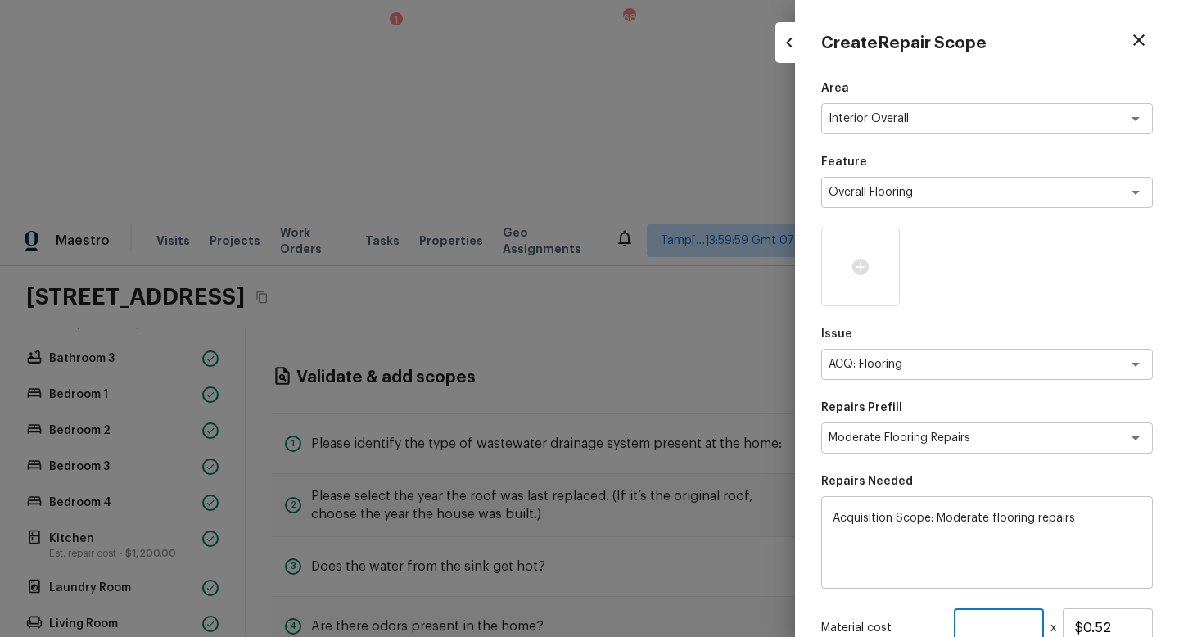
paste input "2031"
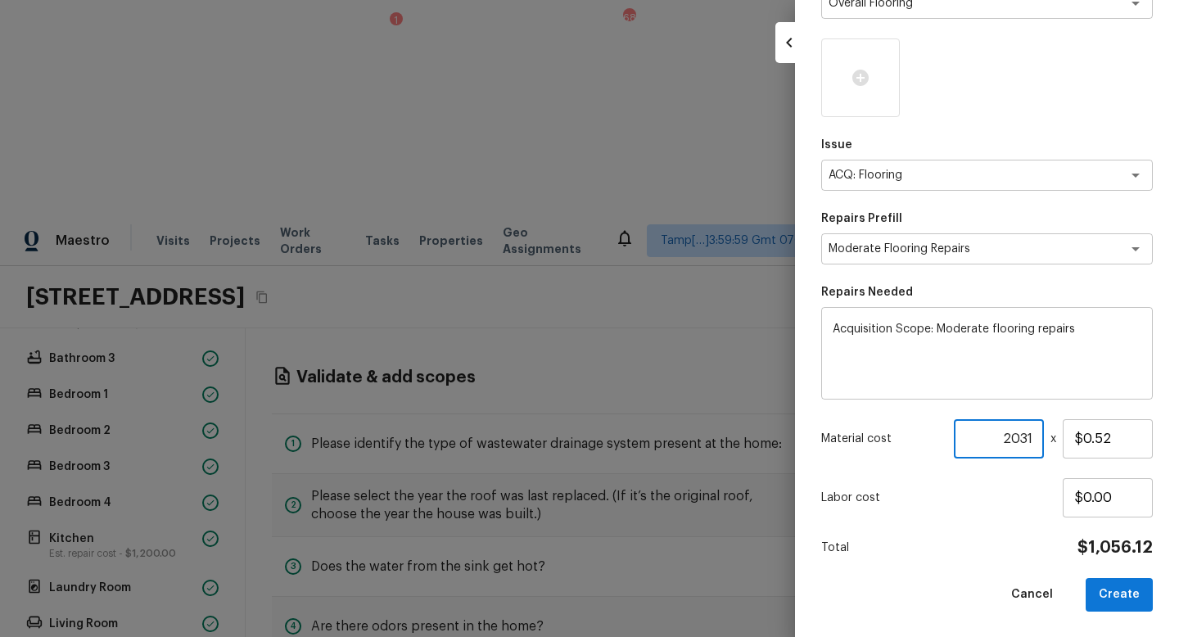
scroll to position [79, 0]
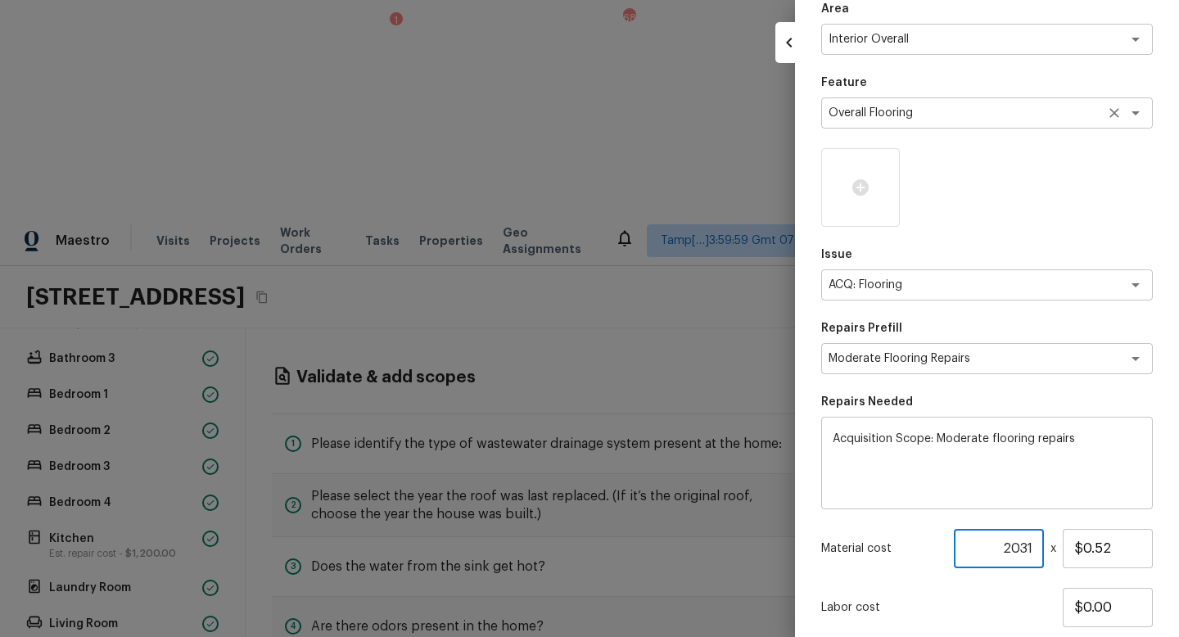
click at [859, 121] on textarea "Overall Flooring" at bounding box center [964, 113] width 271 height 16
click at [877, 129] on div "Overall Flooring x ​" at bounding box center [988, 112] width 332 height 31
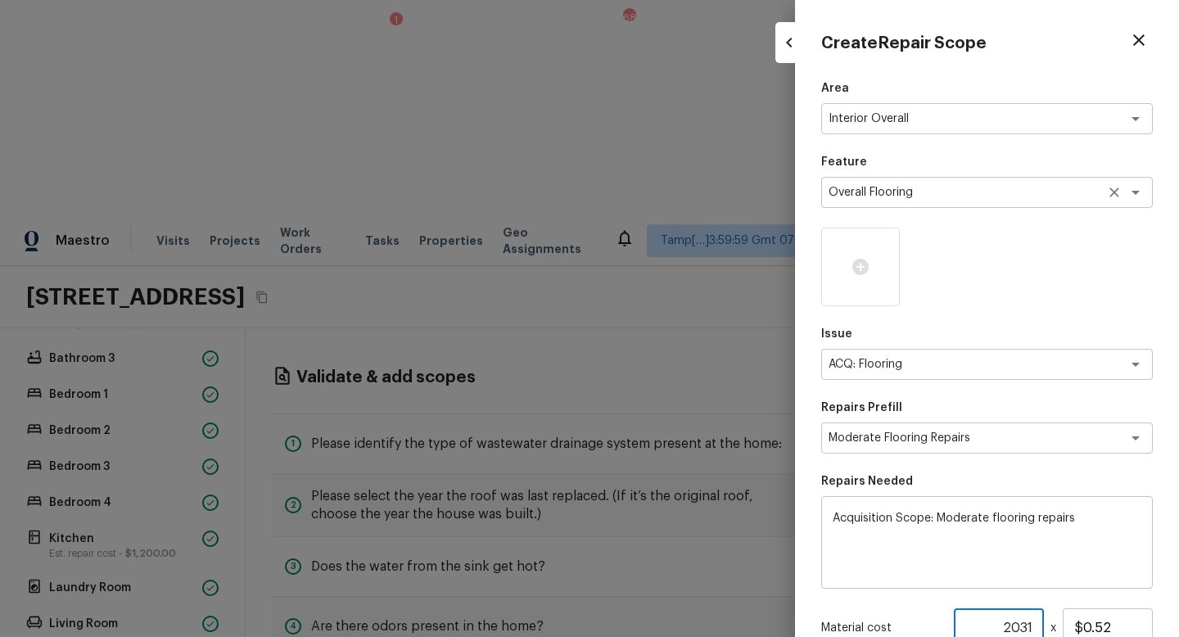
click at [853, 194] on textarea "Overall Flooring" at bounding box center [964, 192] width 271 height 16
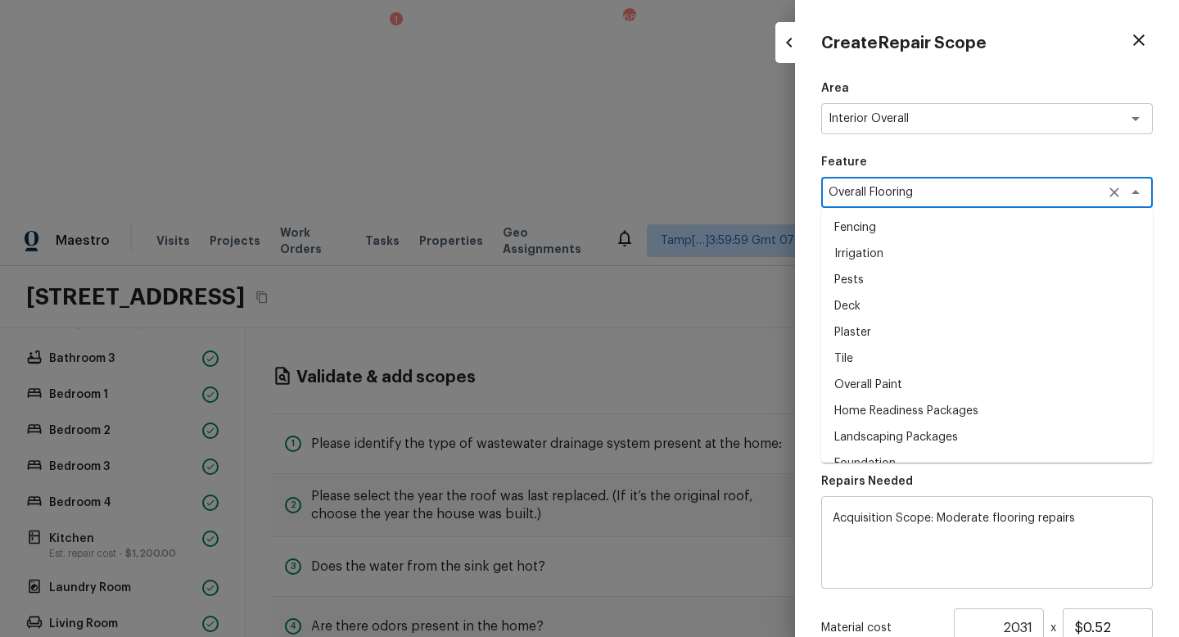
scroll to position [2425, 0]
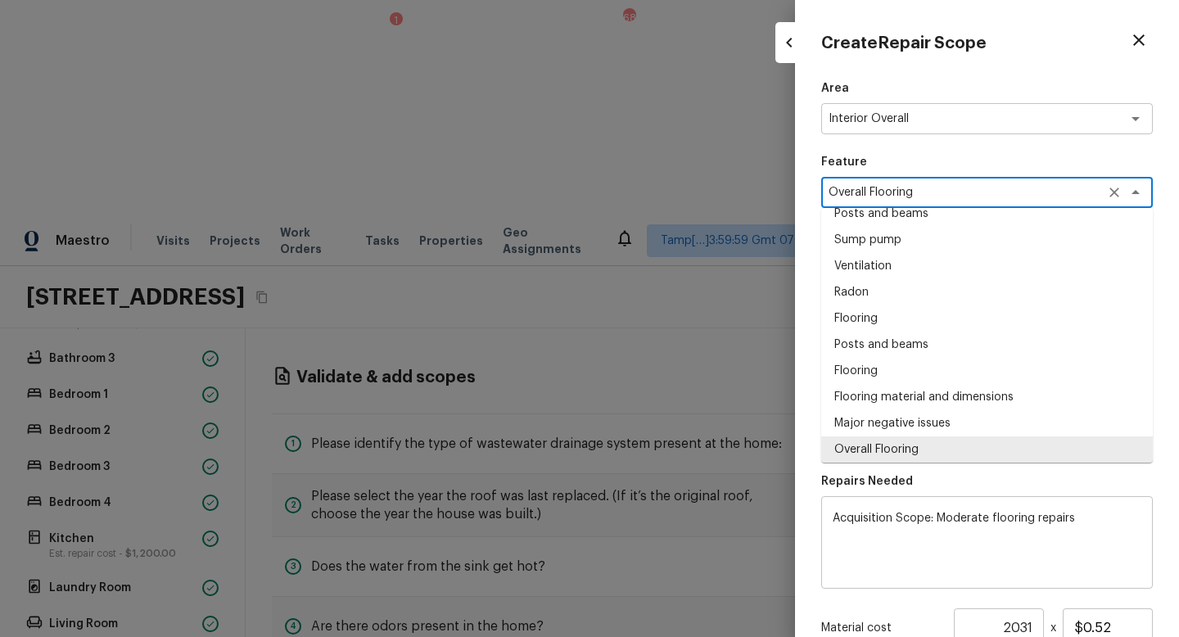
click at [930, 156] on p "Feature" at bounding box center [988, 162] width 332 height 16
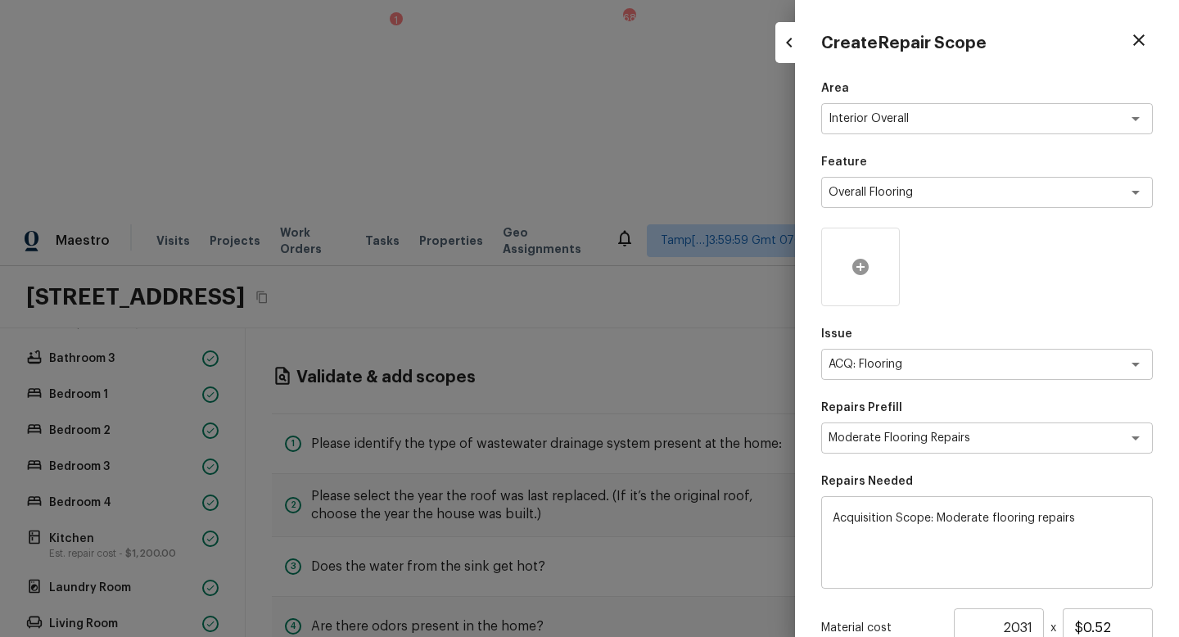
click at [854, 271] on icon at bounding box center [861, 267] width 16 height 16
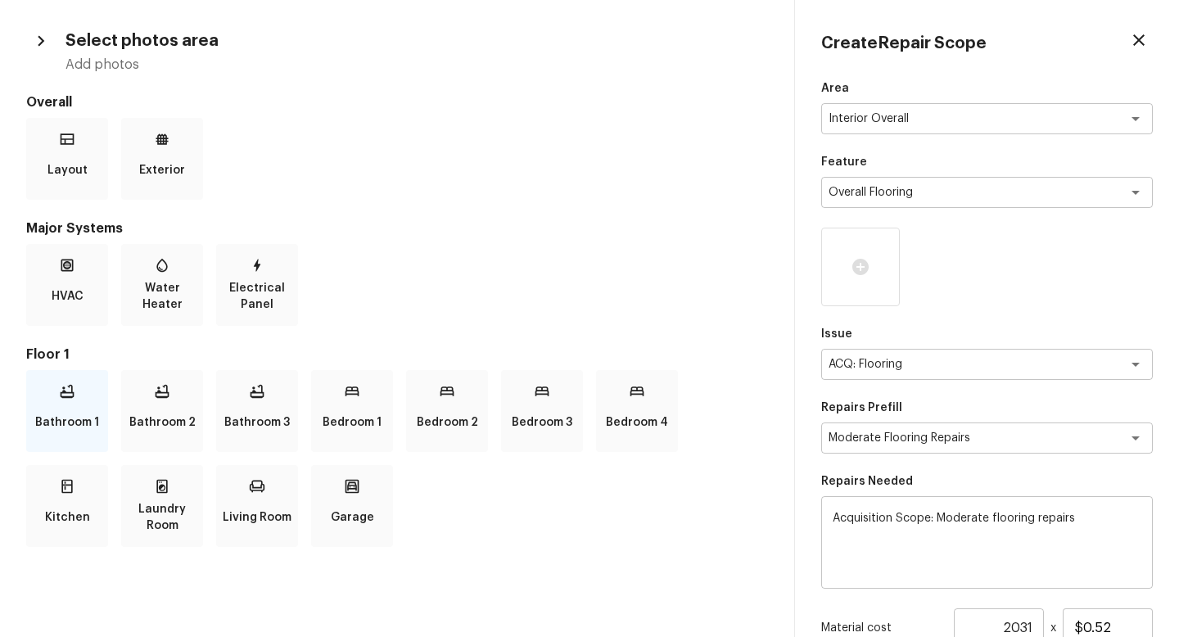
click at [79, 414] on p "Bathroom 1" at bounding box center [67, 422] width 64 height 33
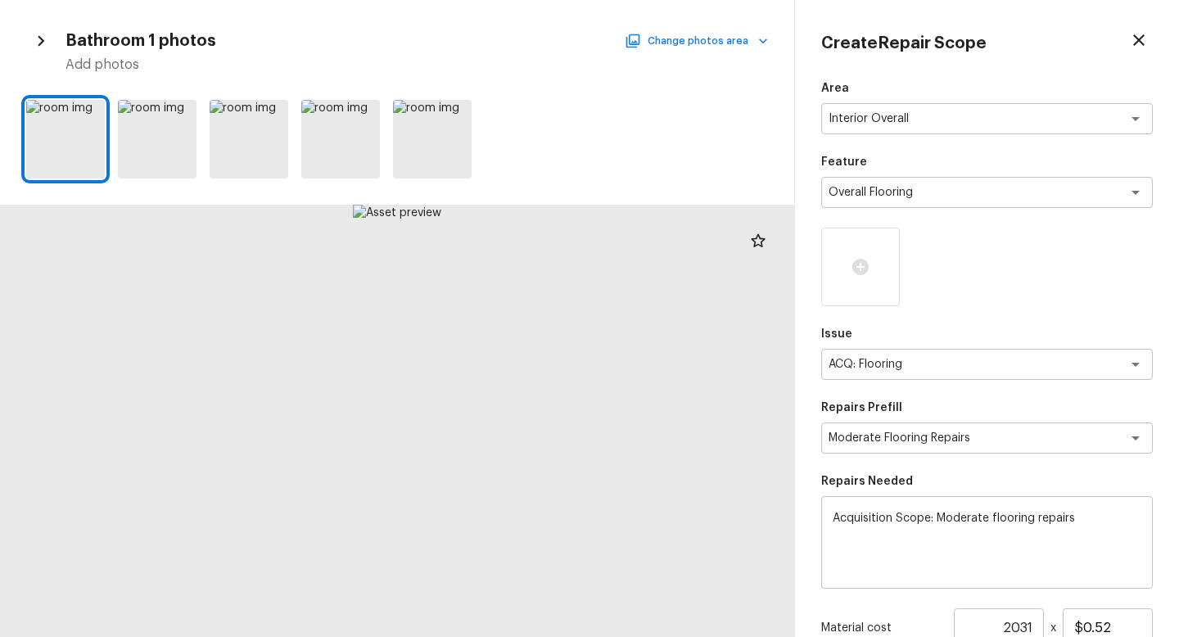
click at [746, 49] on button "Change photos area" at bounding box center [698, 40] width 140 height 21
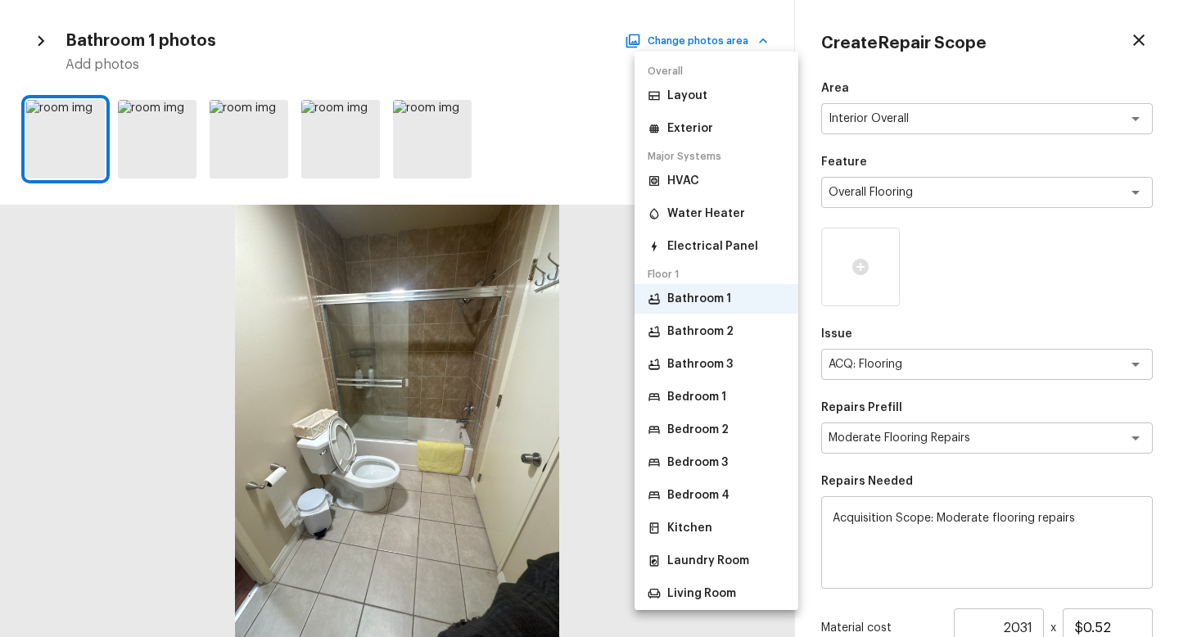
click at [708, 559] on p "Laundry Room" at bounding box center [709, 561] width 82 height 16
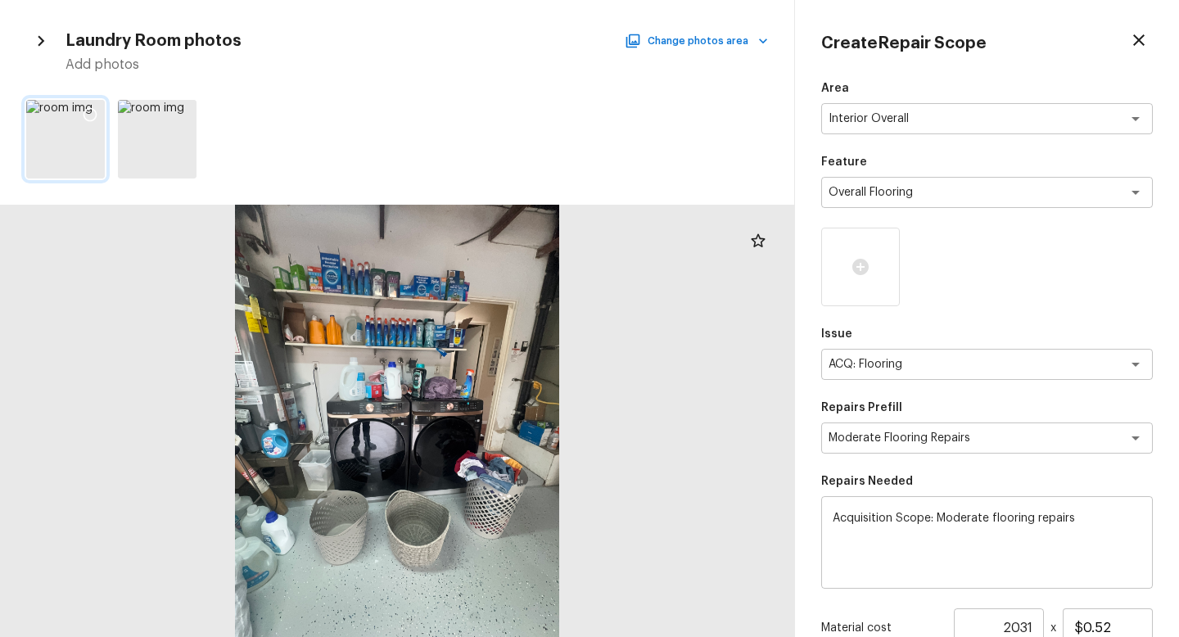
click at [93, 115] on icon at bounding box center [90, 114] width 16 height 16
click at [687, 47] on button "Change photos area" at bounding box center [698, 40] width 140 height 21
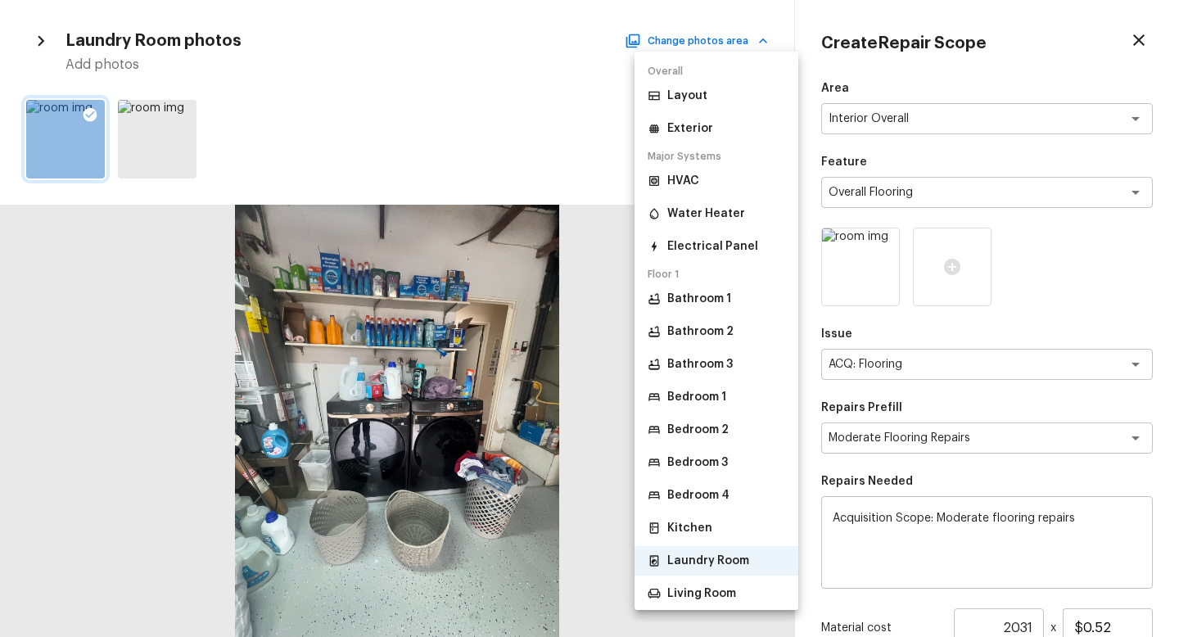
scroll to position [38, 0]
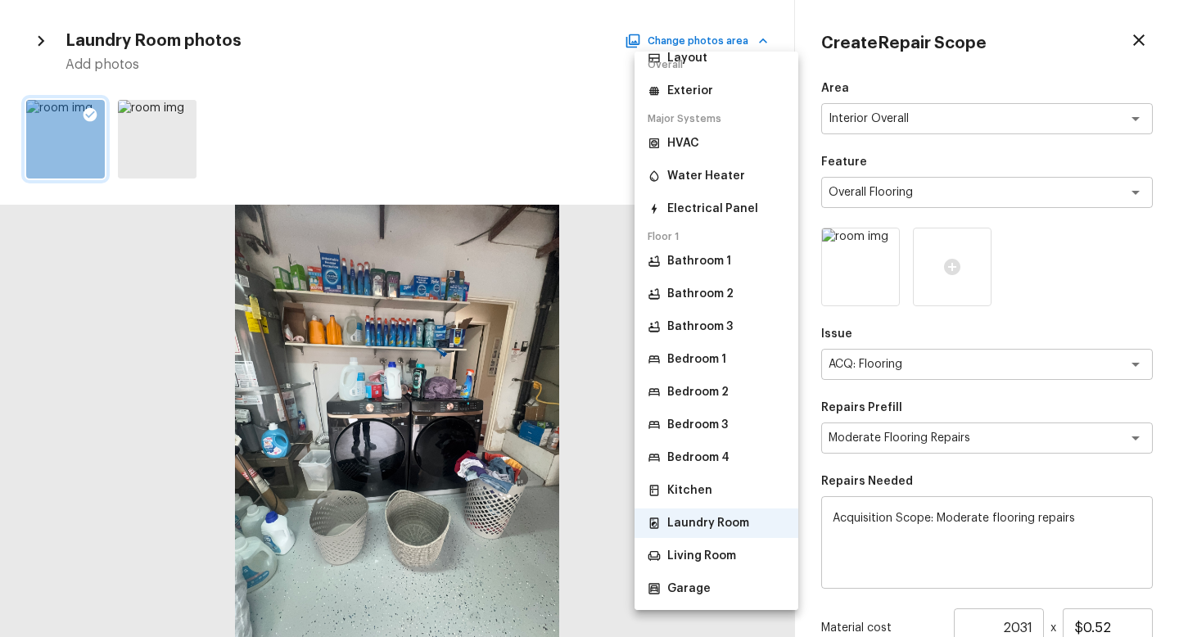
click at [748, 565] on li "Living Room" at bounding box center [717, 555] width 164 height 29
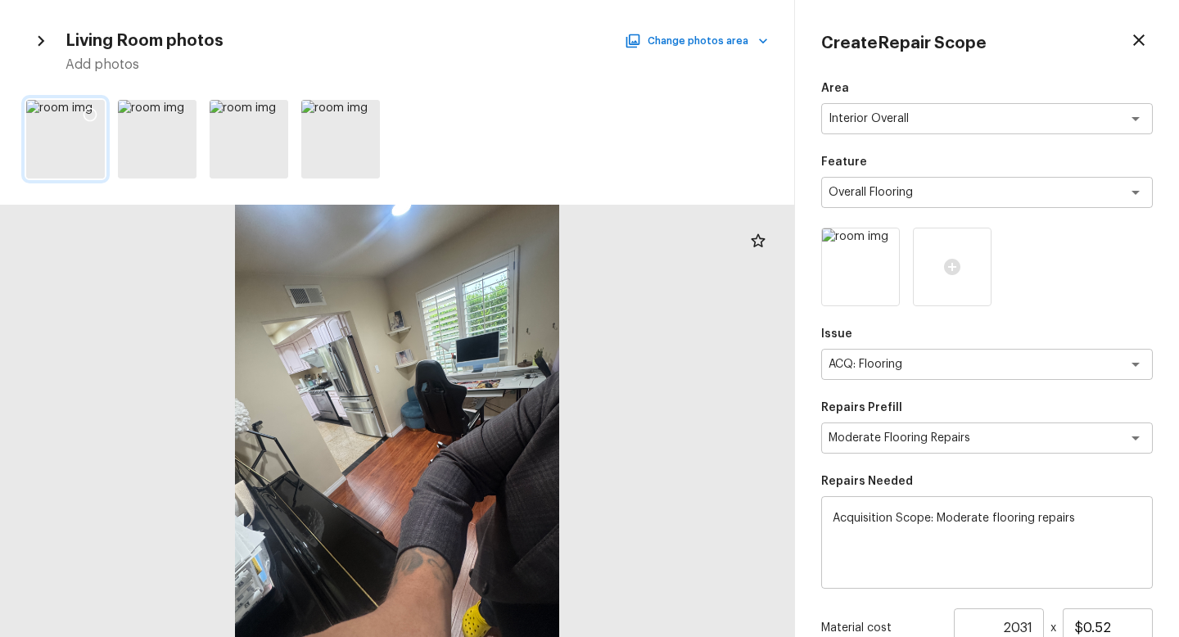
click at [95, 116] on icon at bounding box center [91, 115] width 14 height 14
click at [287, 110] on div at bounding box center [273, 117] width 29 height 34
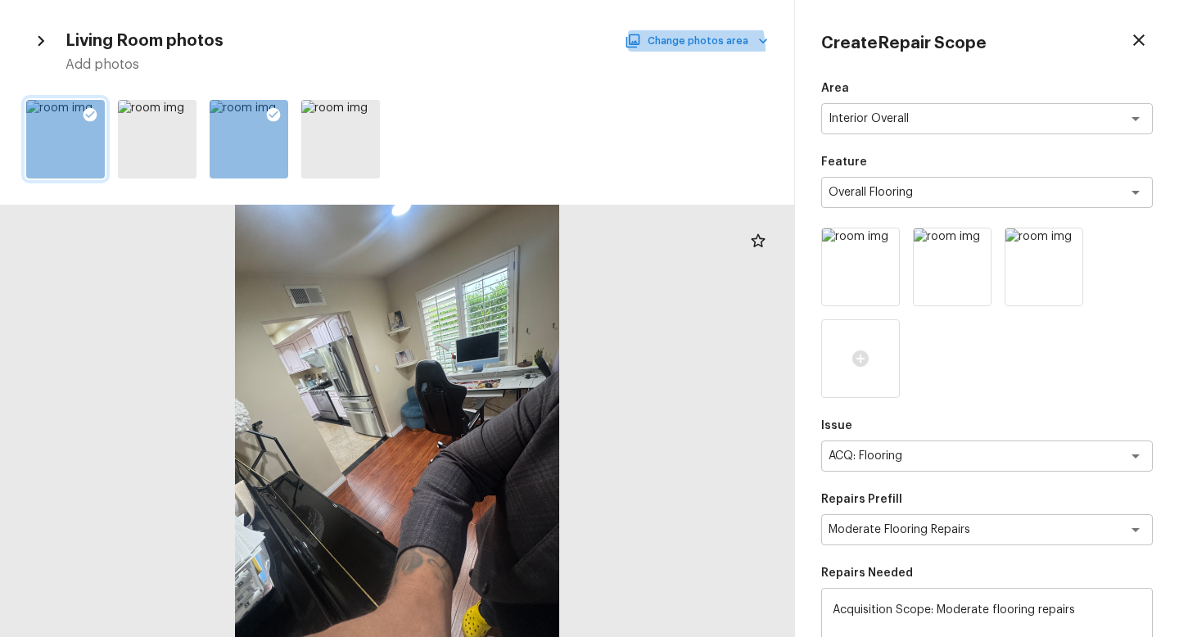
click at [702, 48] on button "Change photos area" at bounding box center [698, 40] width 140 height 21
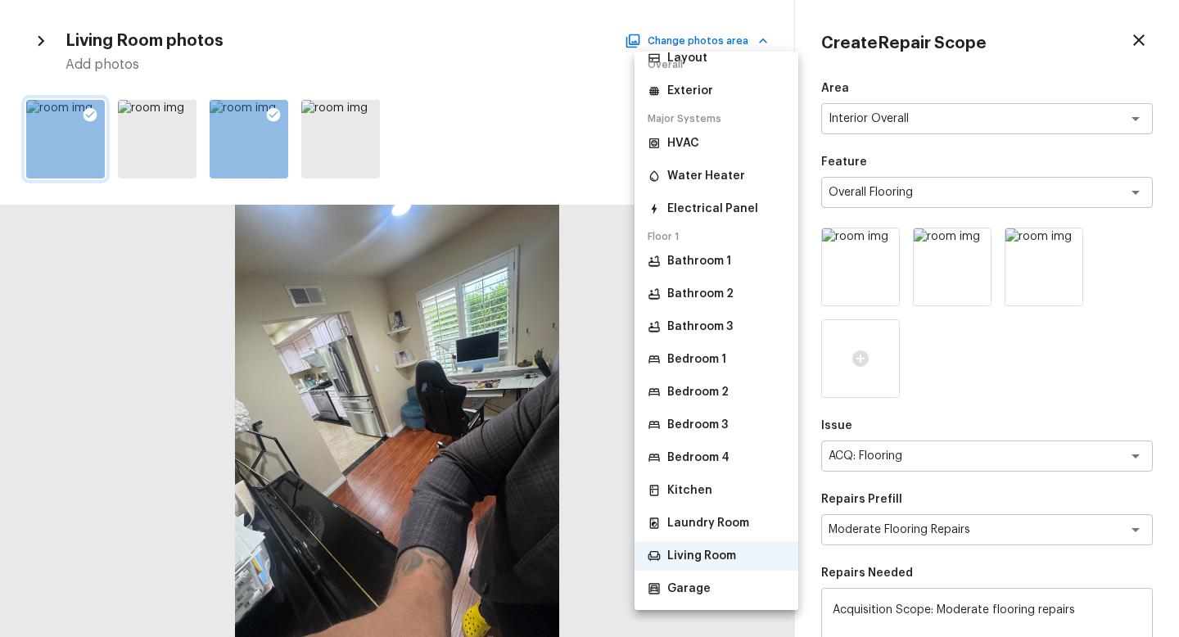
click at [731, 569] on li "Garage" at bounding box center [717, 588] width 164 height 29
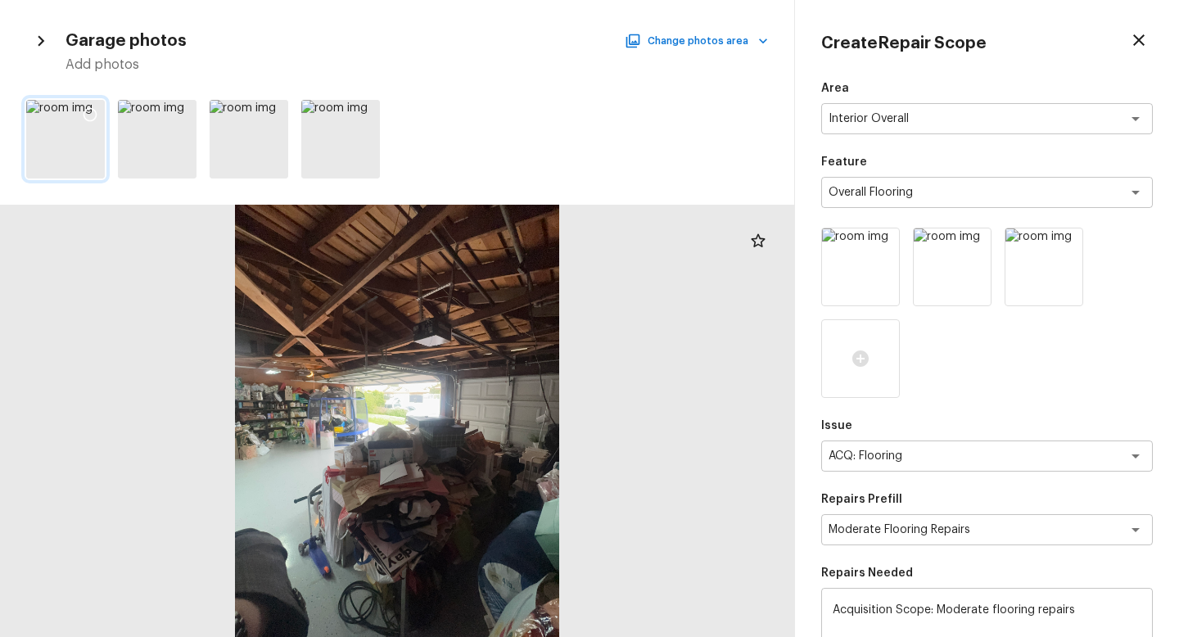
click at [80, 115] on div at bounding box center [89, 117] width 29 height 34
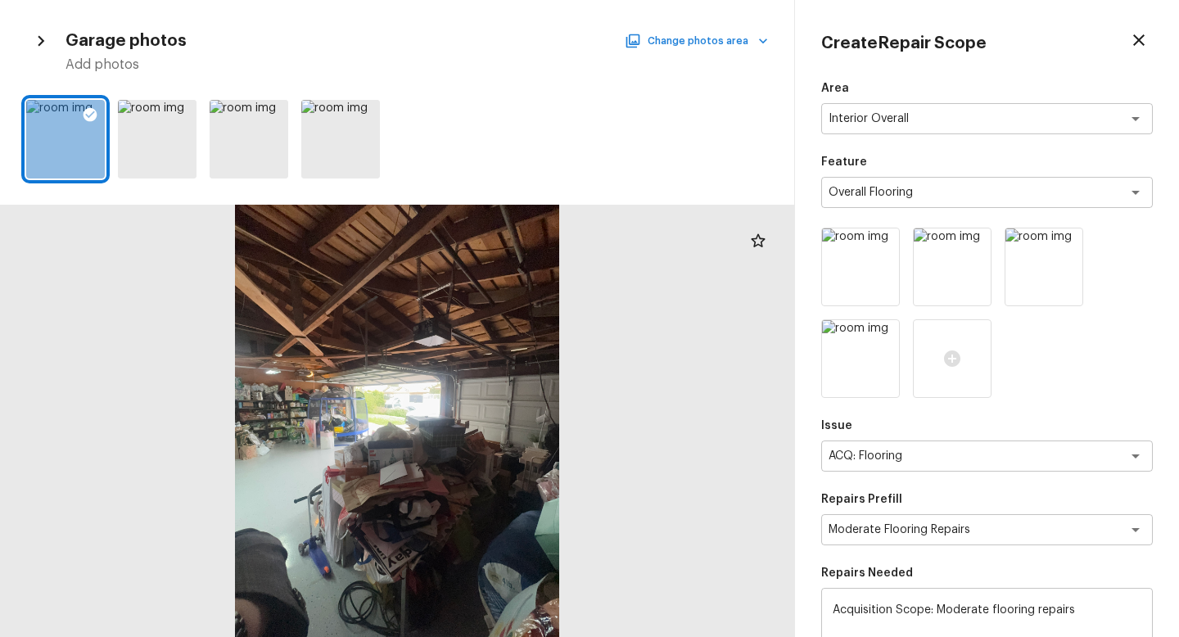
click at [669, 34] on button "Change photos area" at bounding box center [698, 40] width 140 height 21
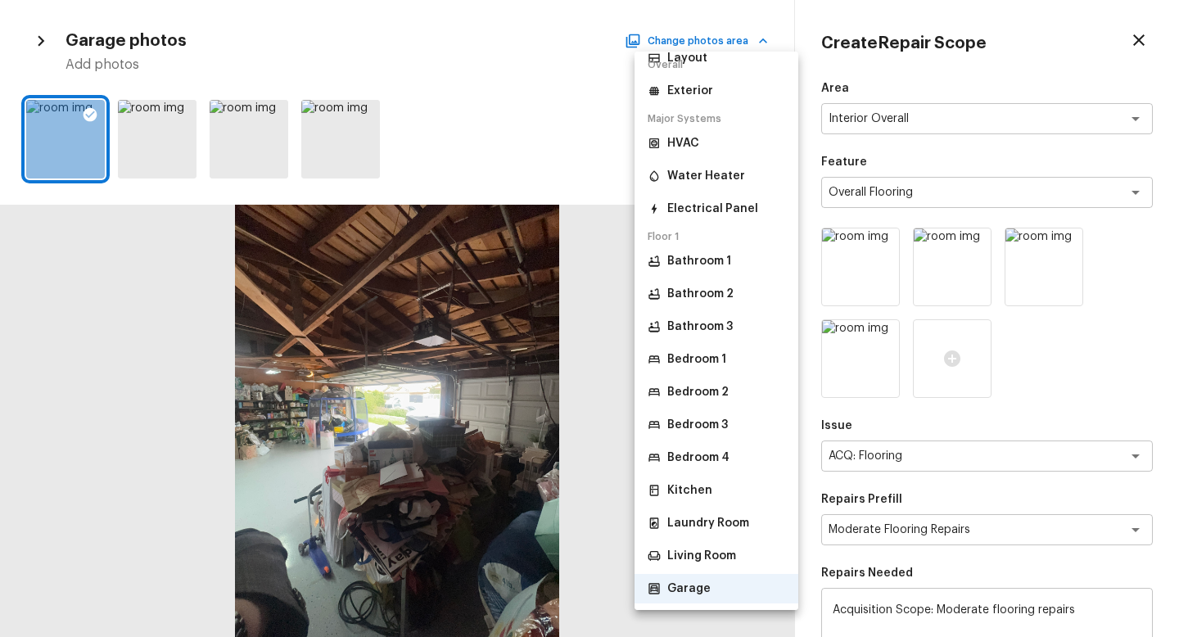
click at [708, 355] on p "Bedroom 1" at bounding box center [697, 359] width 59 height 16
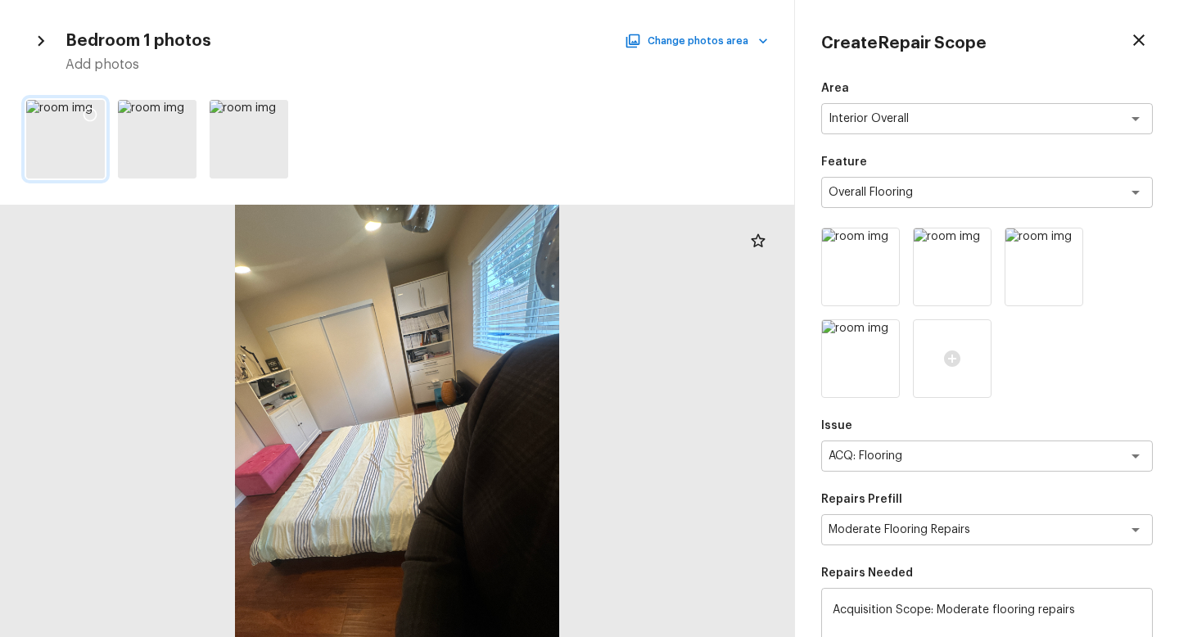
click at [93, 112] on icon at bounding box center [90, 114] width 16 height 16
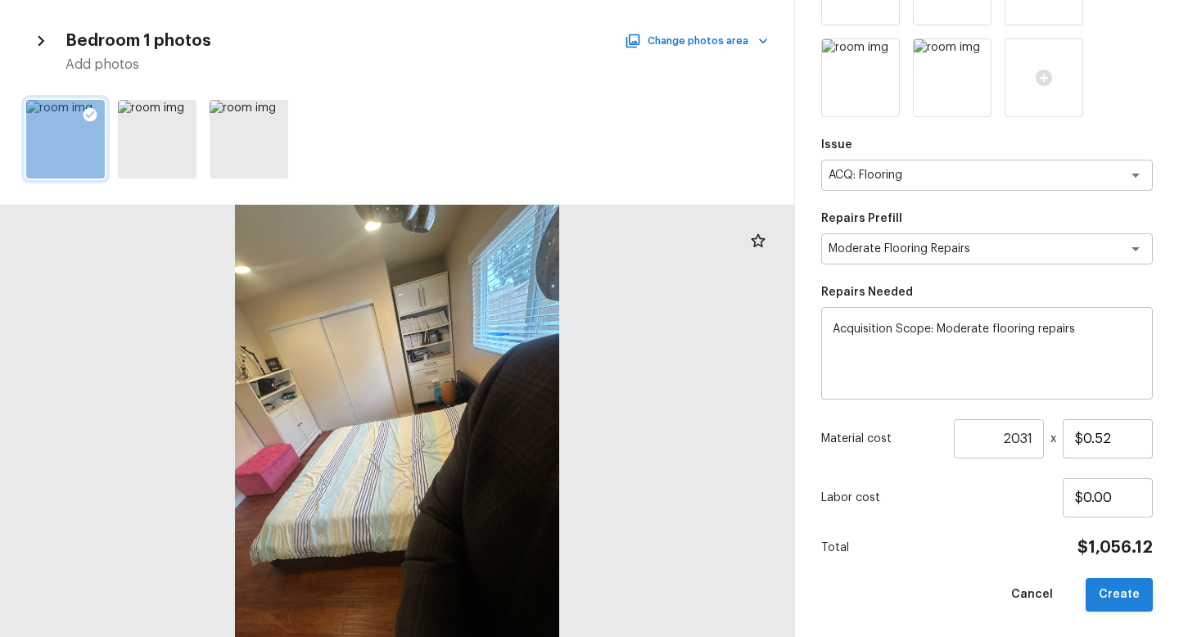
click at [1120, 569] on button "Create" at bounding box center [1119, 595] width 67 height 34
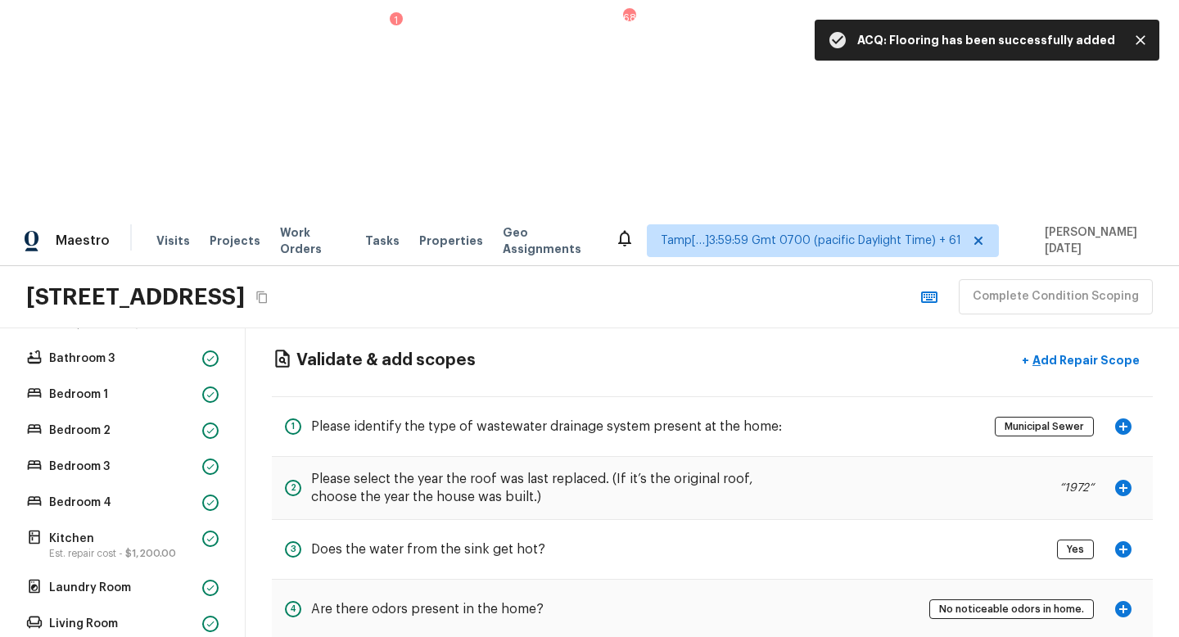
scroll to position [0, 0]
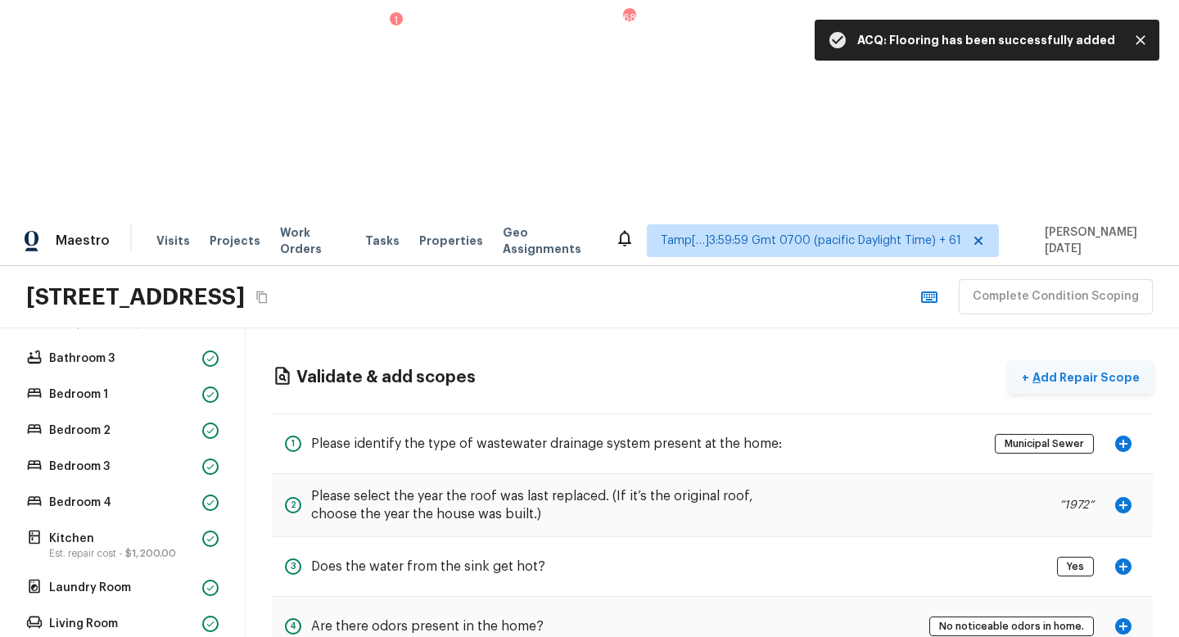
click at [1049, 369] on p "Add Repair Scope" at bounding box center [1085, 377] width 111 height 16
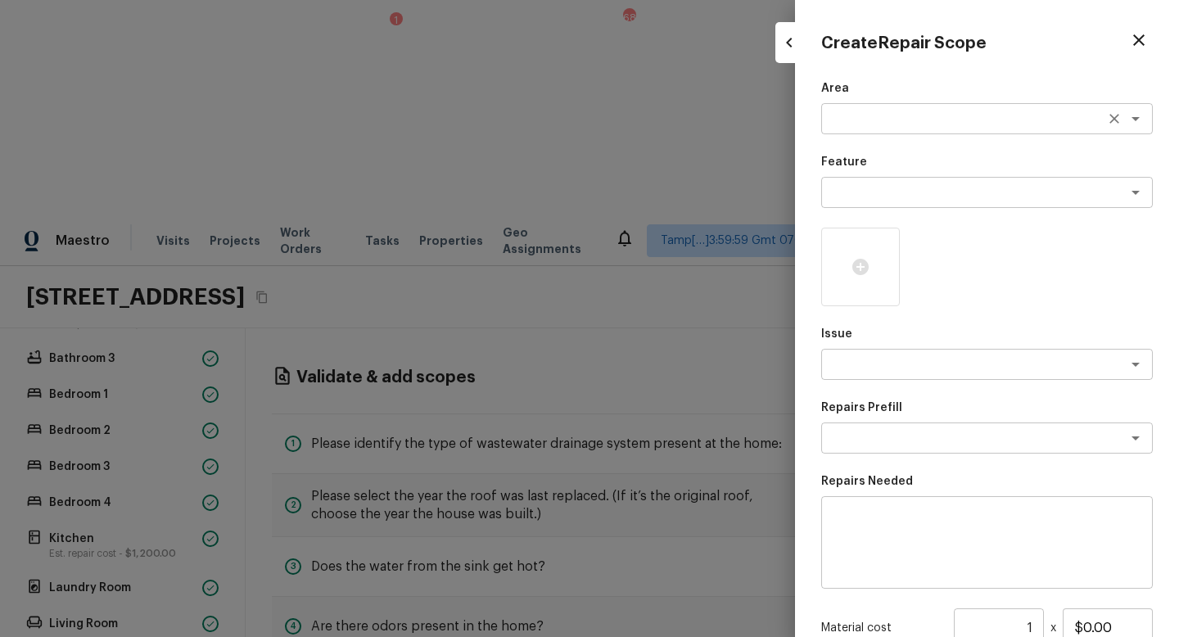
click at [835, 120] on textarea at bounding box center [964, 119] width 271 height 16
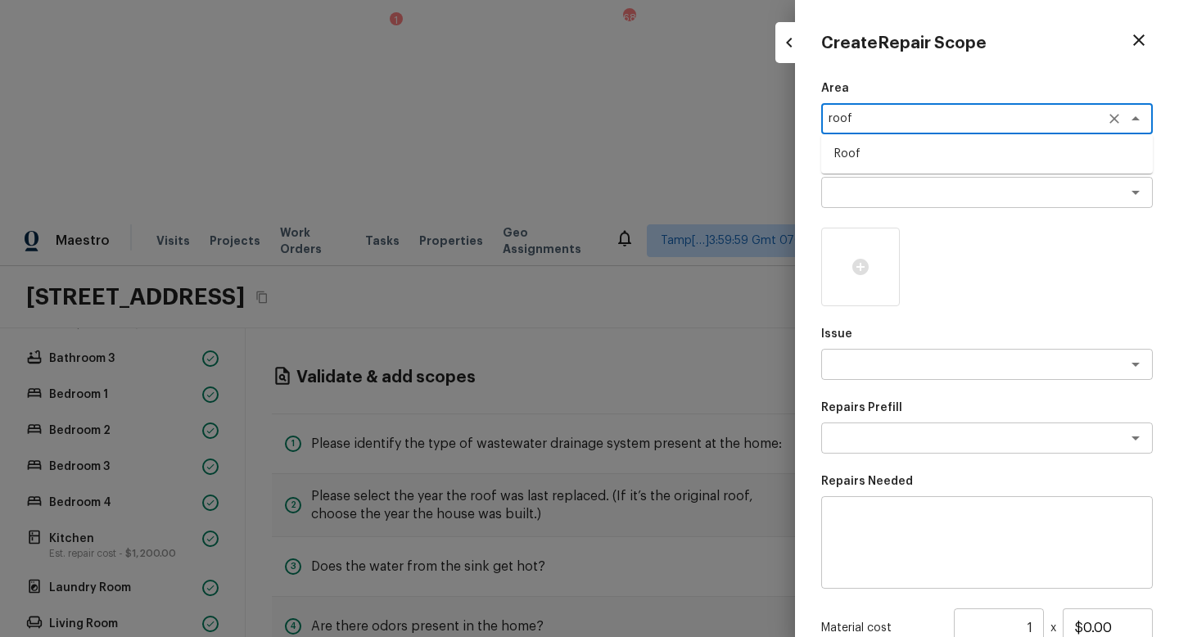
click at [844, 162] on li "Roof" at bounding box center [988, 154] width 332 height 26
click at [844, 201] on div "x ​" at bounding box center [988, 192] width 332 height 31
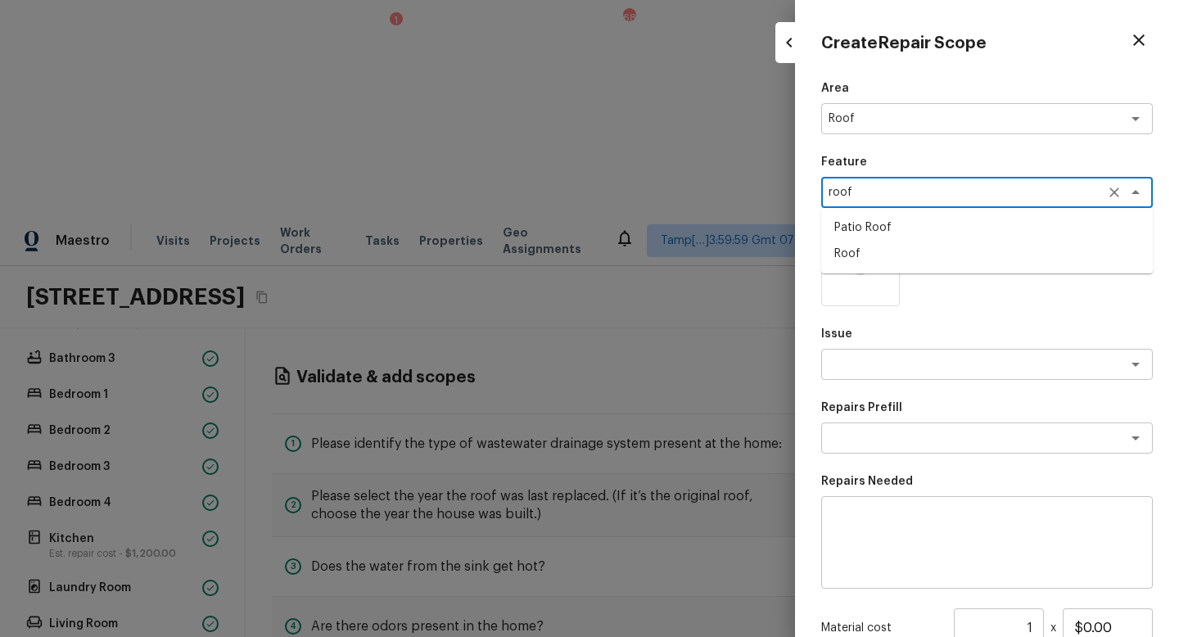
click at [864, 251] on li "Roof" at bounding box center [988, 254] width 332 height 26
click at [857, 360] on textarea at bounding box center [964, 364] width 271 height 16
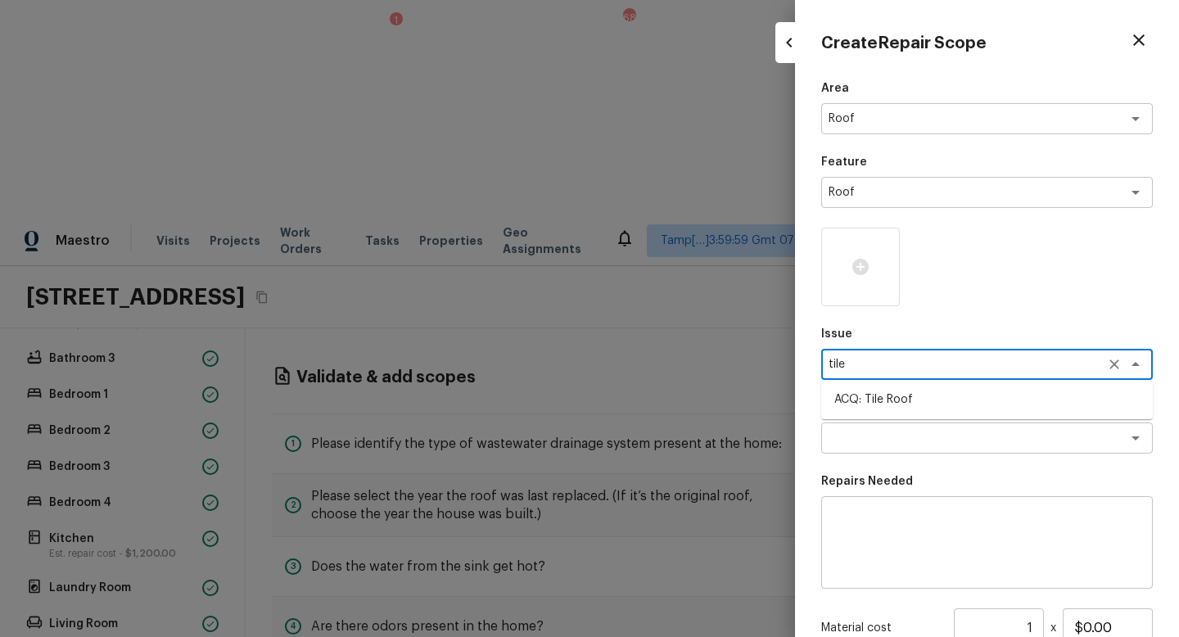
click at [885, 396] on li "ACQ: Tile Roof" at bounding box center [988, 400] width 332 height 26
click at [890, 449] on div "x ​" at bounding box center [988, 438] width 332 height 31
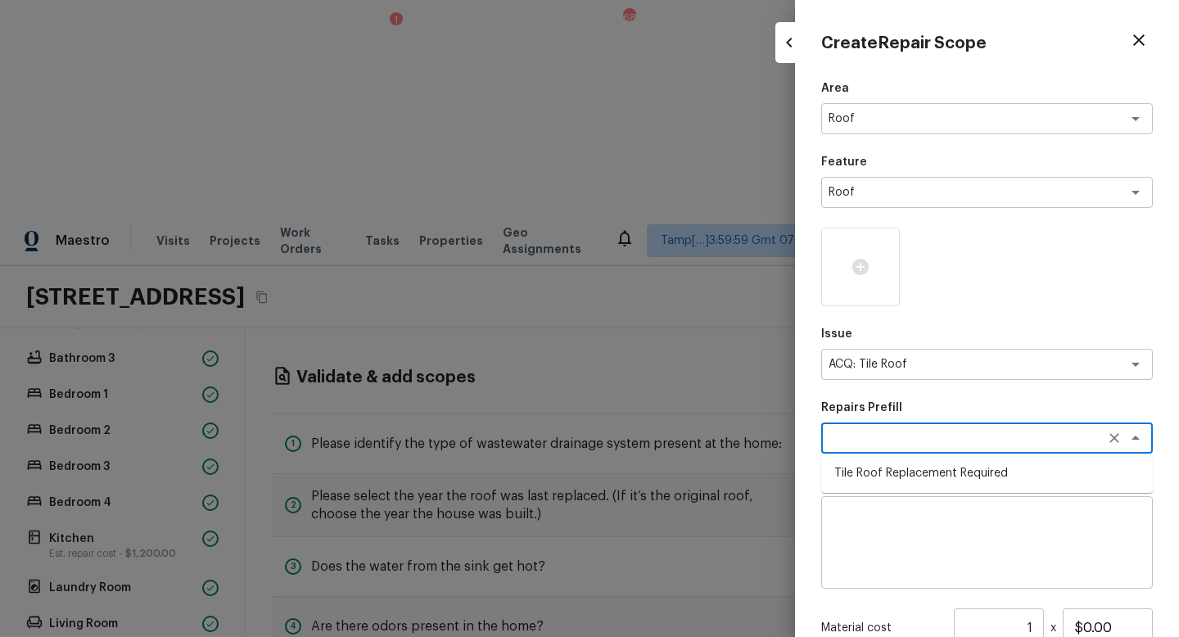
click at [912, 523] on textarea at bounding box center [987, 543] width 309 height 66
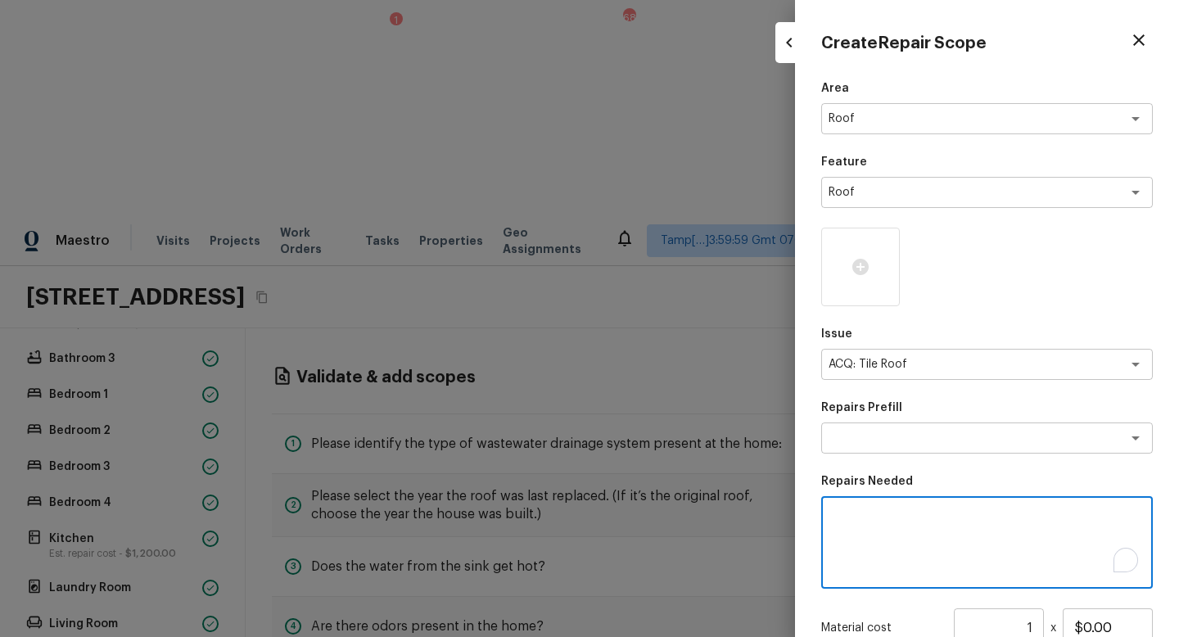
scroll to position [189, 0]
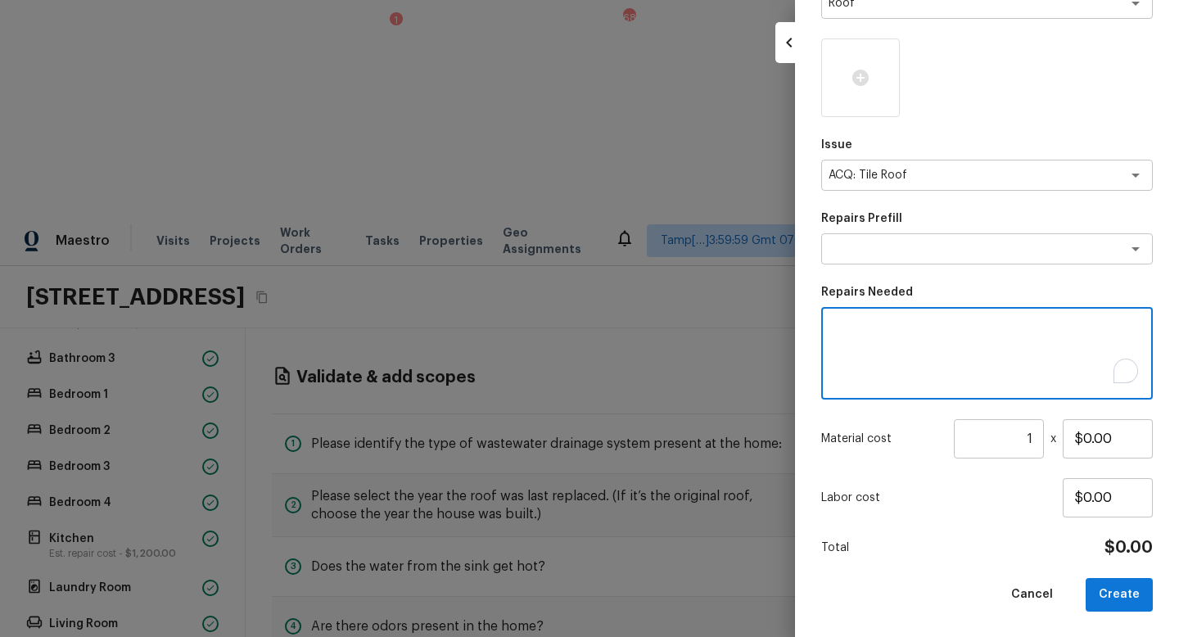
click at [1031, 435] on input "1" at bounding box center [999, 438] width 90 height 39
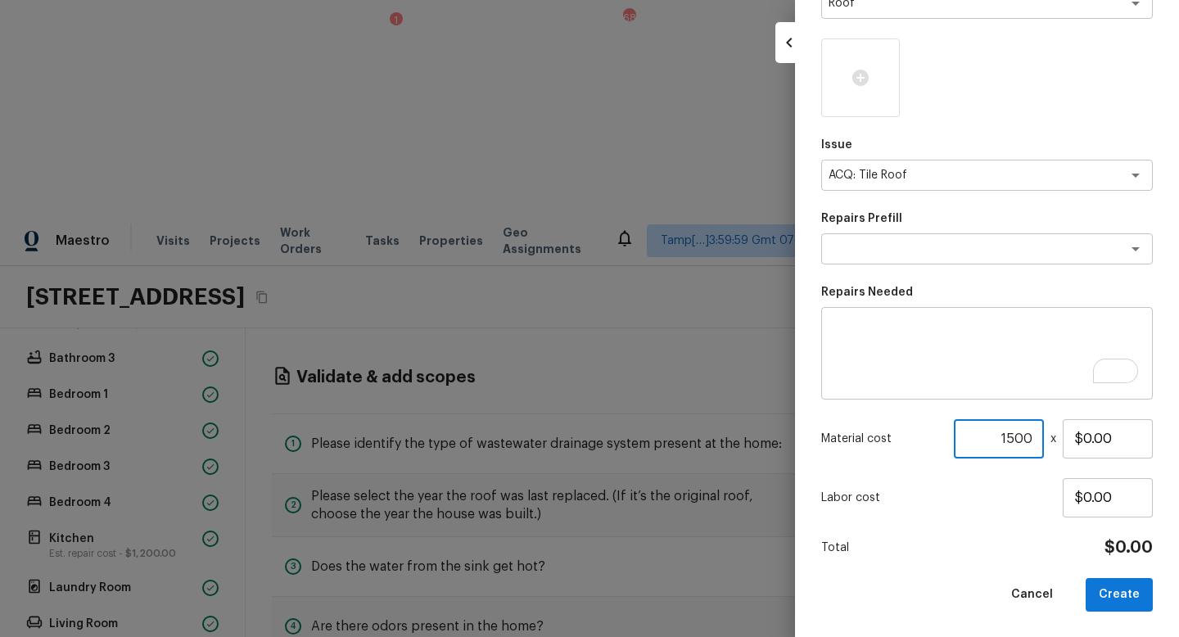
click at [1004, 487] on div "Labor cost $0.00" at bounding box center [988, 497] width 332 height 39
drag, startPoint x: 1030, startPoint y: 442, endPoint x: 864, endPoint y: 429, distance: 166.0
click at [864, 429] on div "Material cost 1500 ​ x $0.00" at bounding box center [988, 438] width 332 height 39
drag, startPoint x: 1086, startPoint y: 439, endPoint x: 1048, endPoint y: 438, distance: 37.7
click at [1048, 439] on div "Material cost 1 ​ x $0.00" at bounding box center [988, 438] width 332 height 39
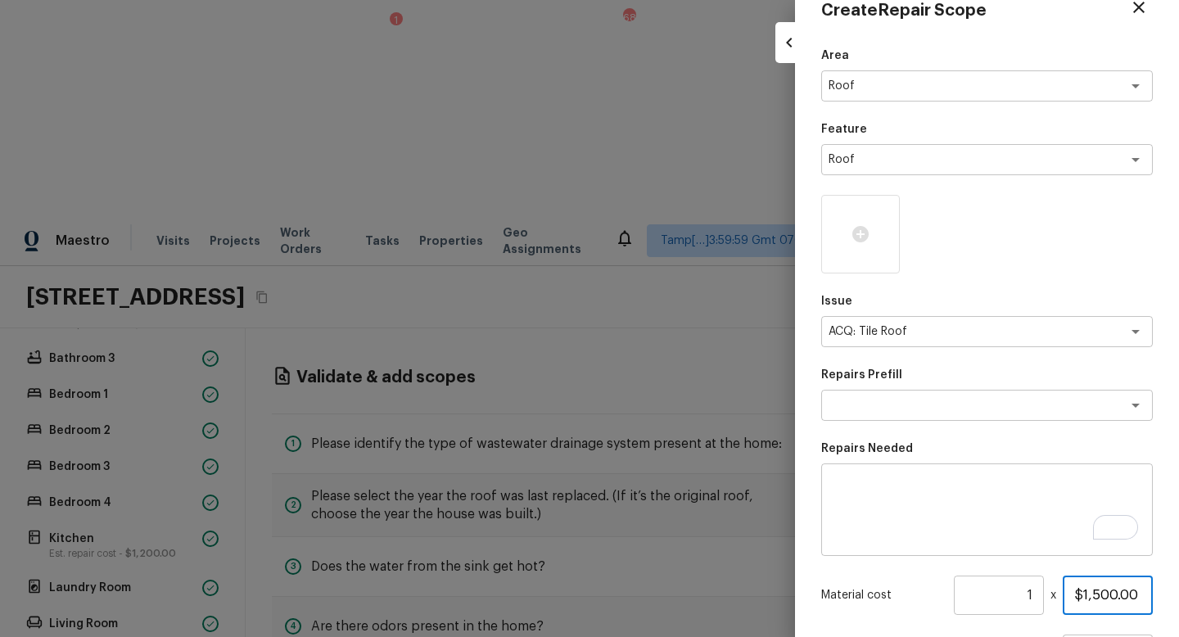
scroll to position [0, 0]
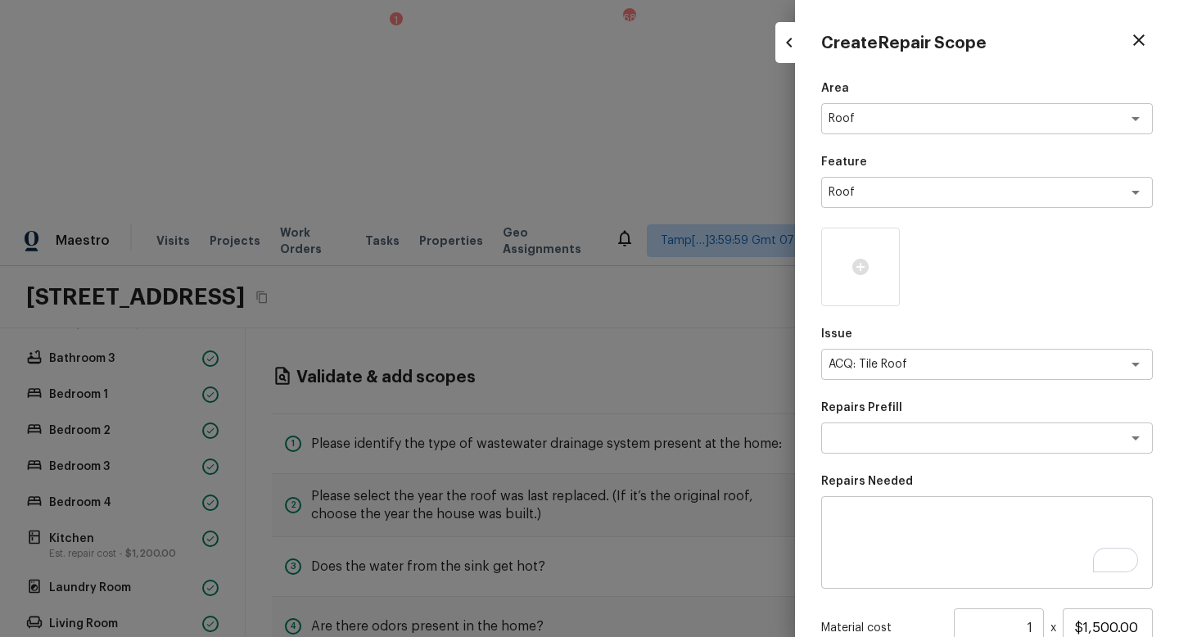
click at [883, 526] on textarea "To enrich screen reader interactions, please activate Accessibility in Grammarl…" at bounding box center [987, 543] width 309 height 66
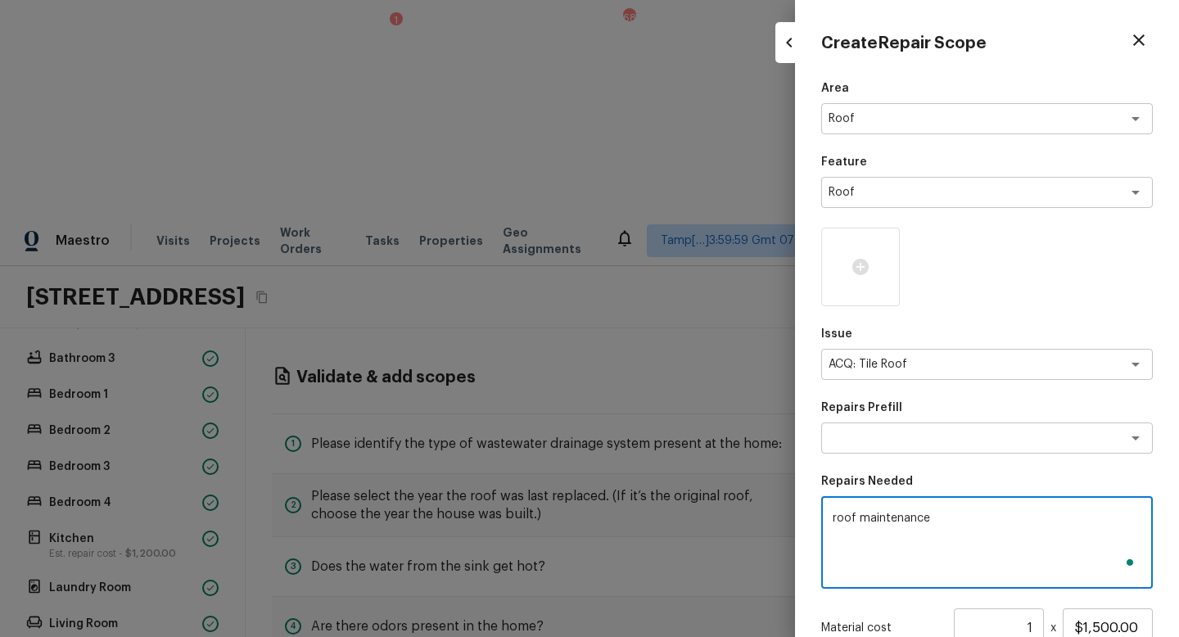
scroll to position [189, 0]
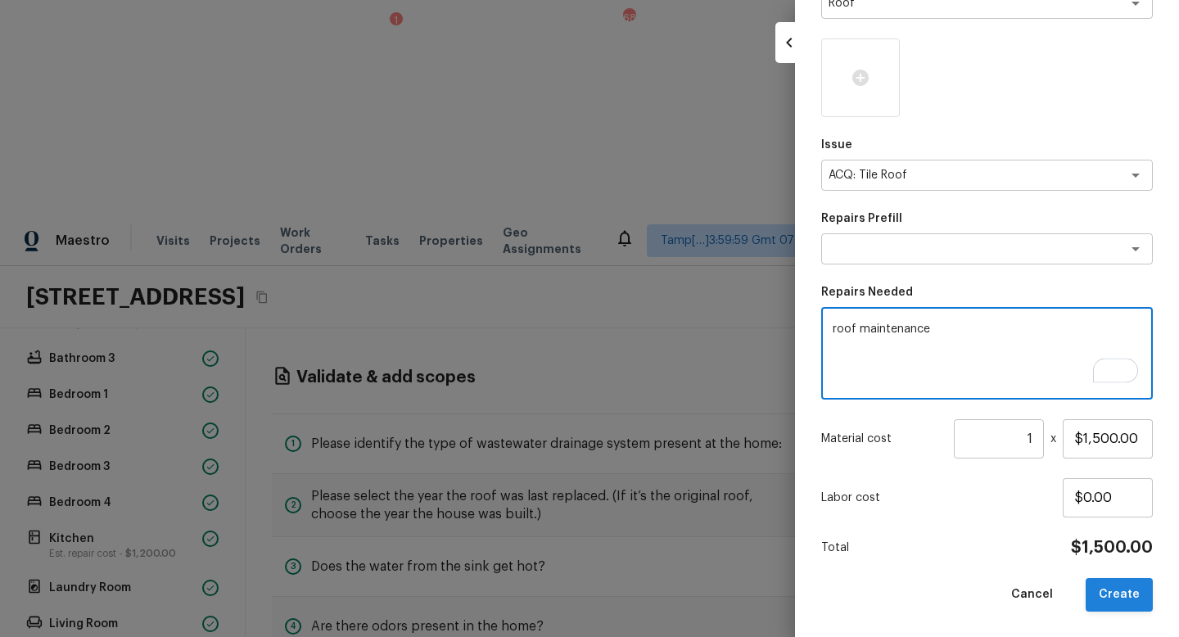
click at [1120, 569] on button "Create" at bounding box center [1119, 595] width 67 height 34
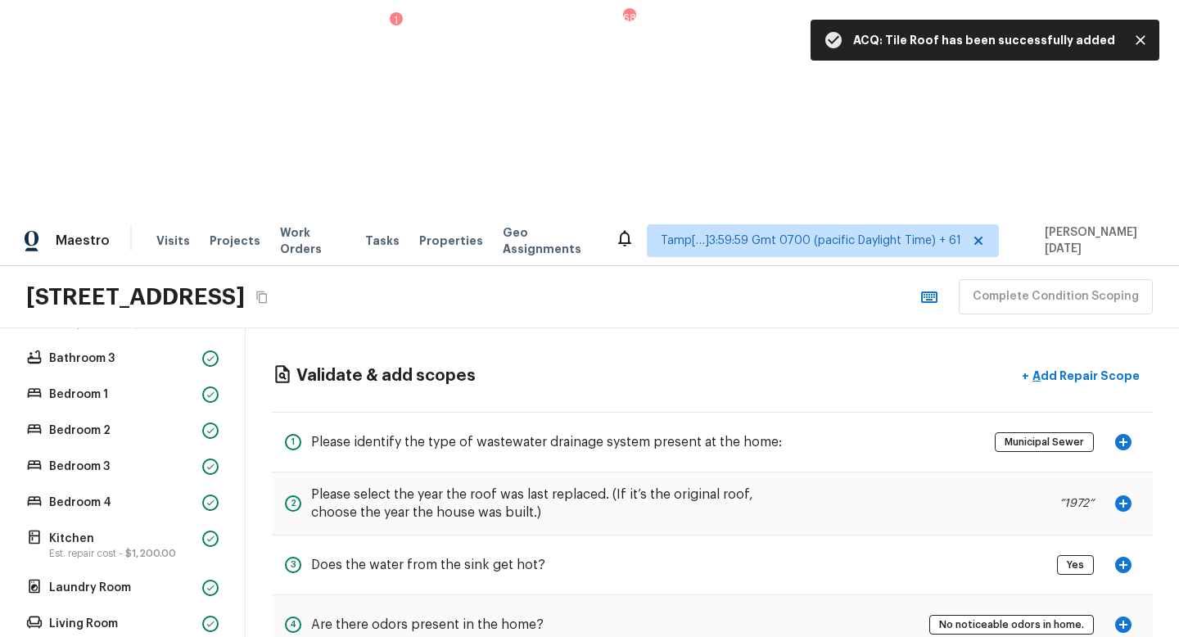
scroll to position [16, 0]
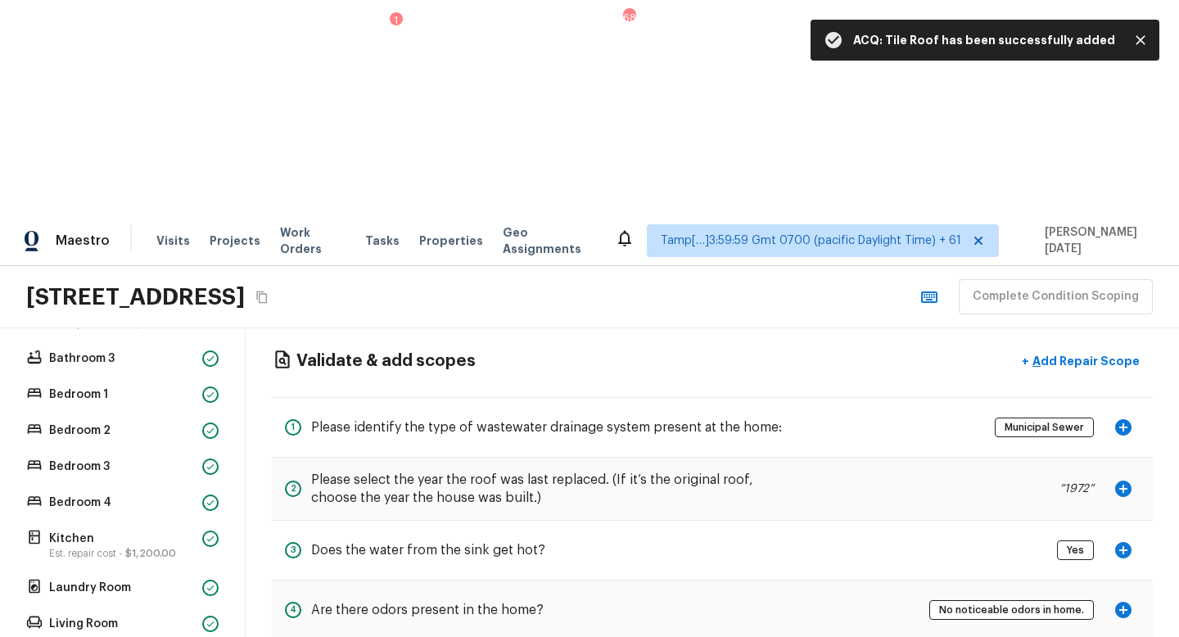
click at [160, 569] on div "Overall Layout 1 Exterior Est. repair cost - $725.00 Major Systems HVAC Water H…" at bounding box center [123, 589] width 246 height 523
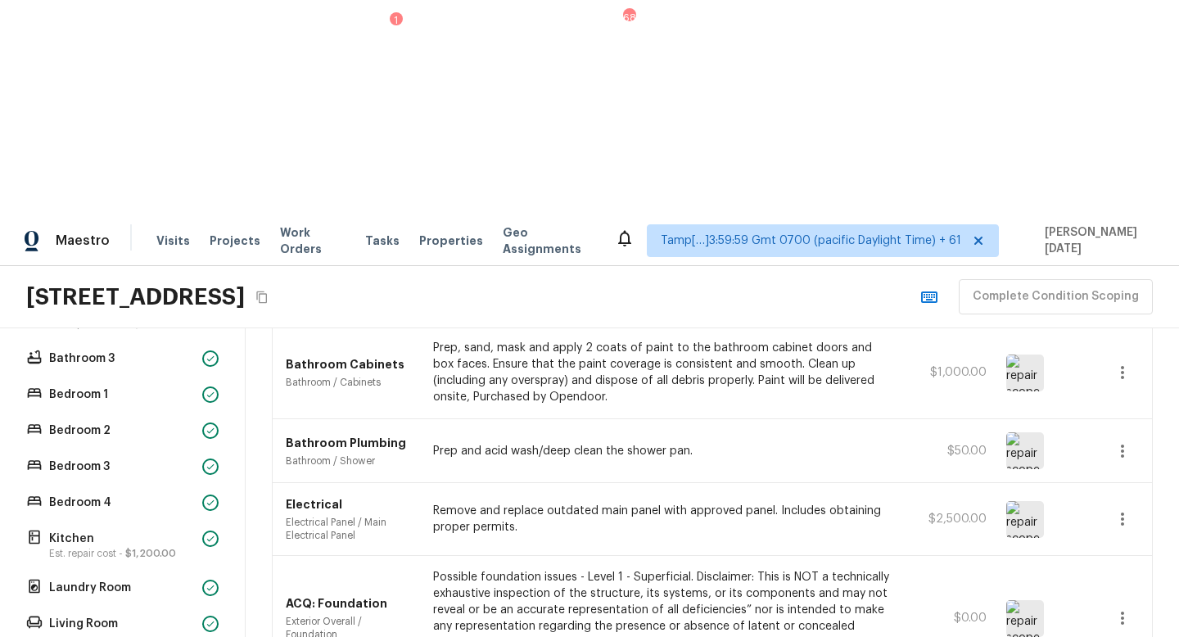
scroll to position [414, 0]
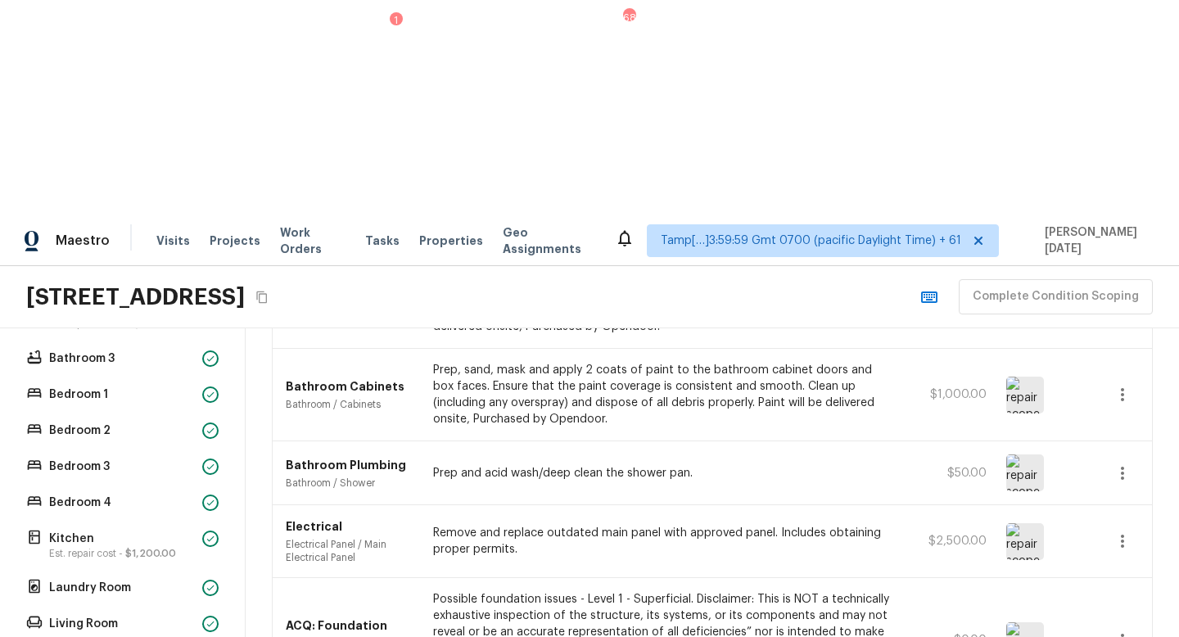
click at [1123, 457] on button "button" at bounding box center [1123, 473] width 33 height 33
click at [1129, 297] on li "Edit" at bounding box center [1128, 306] width 76 height 49
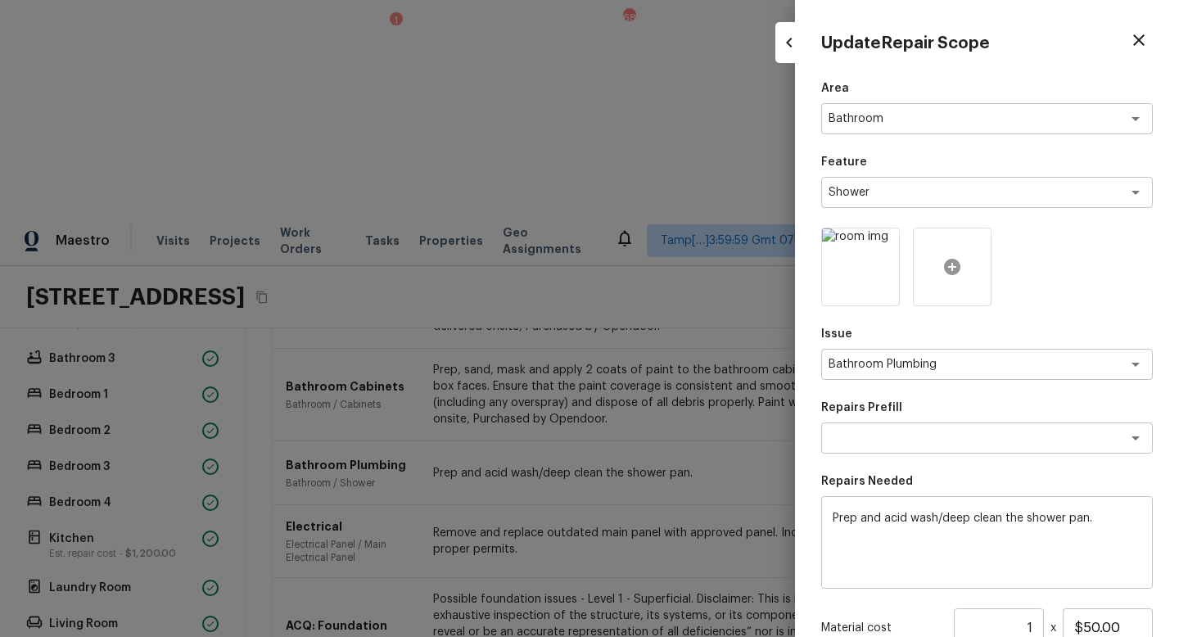
click at [961, 269] on icon at bounding box center [953, 267] width 20 height 20
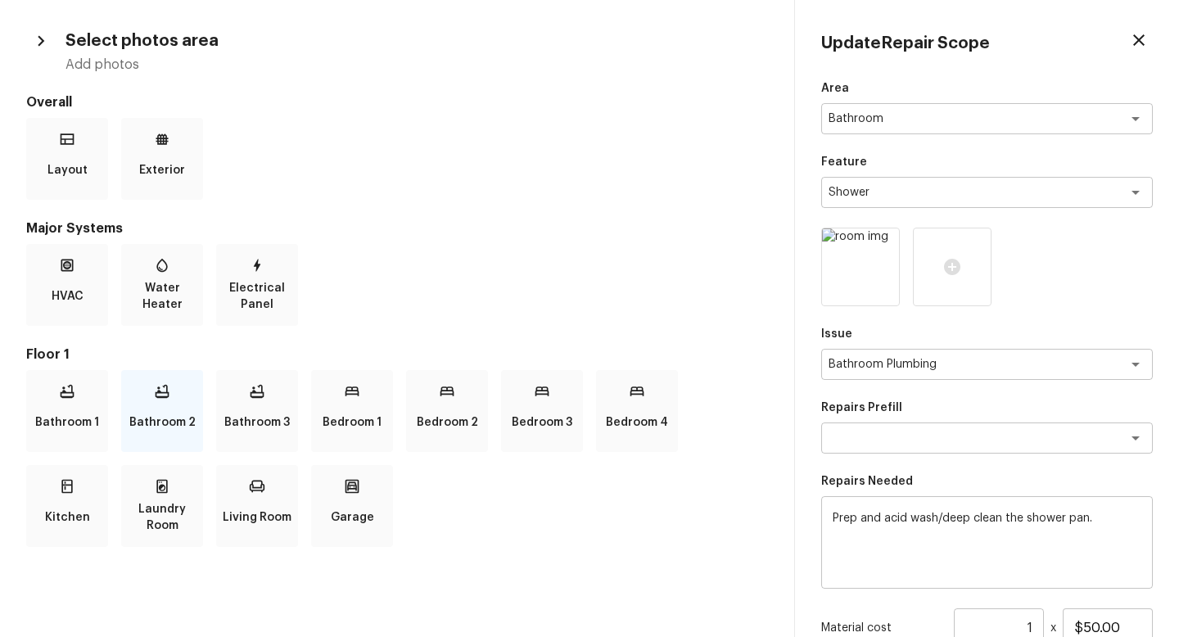
click at [164, 411] on p "Bathroom 2" at bounding box center [162, 422] width 66 height 33
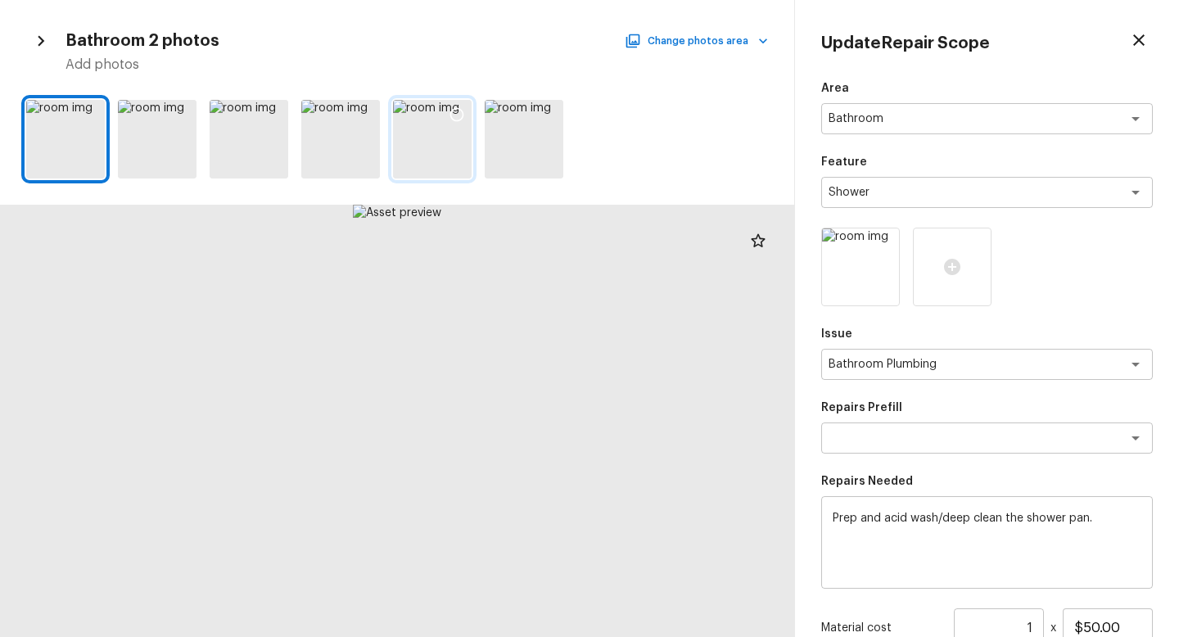
click at [450, 126] on div at bounding box center [456, 117] width 29 height 34
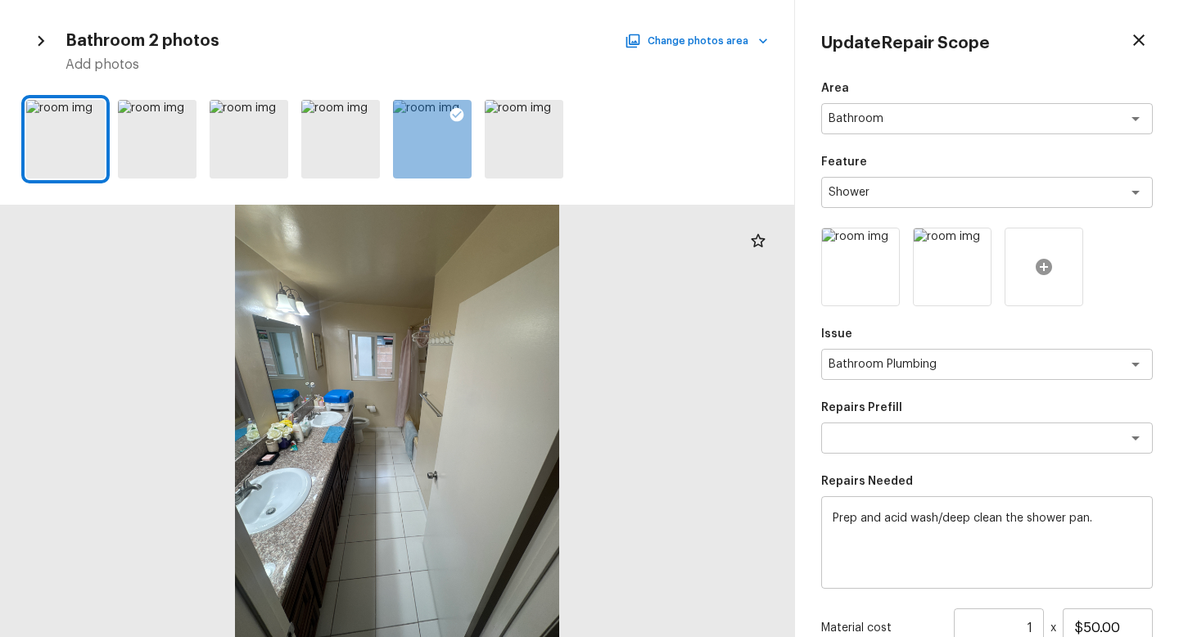
click at [1043, 266] on icon at bounding box center [1044, 267] width 20 height 20
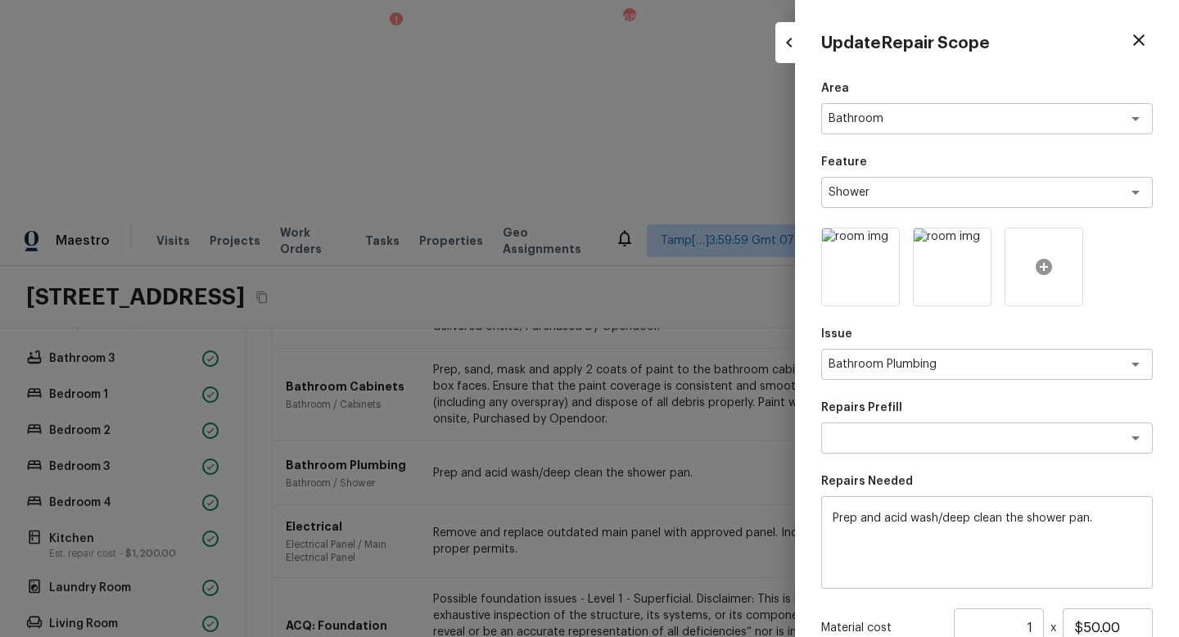
click at [1023, 274] on div at bounding box center [1044, 267] width 79 height 79
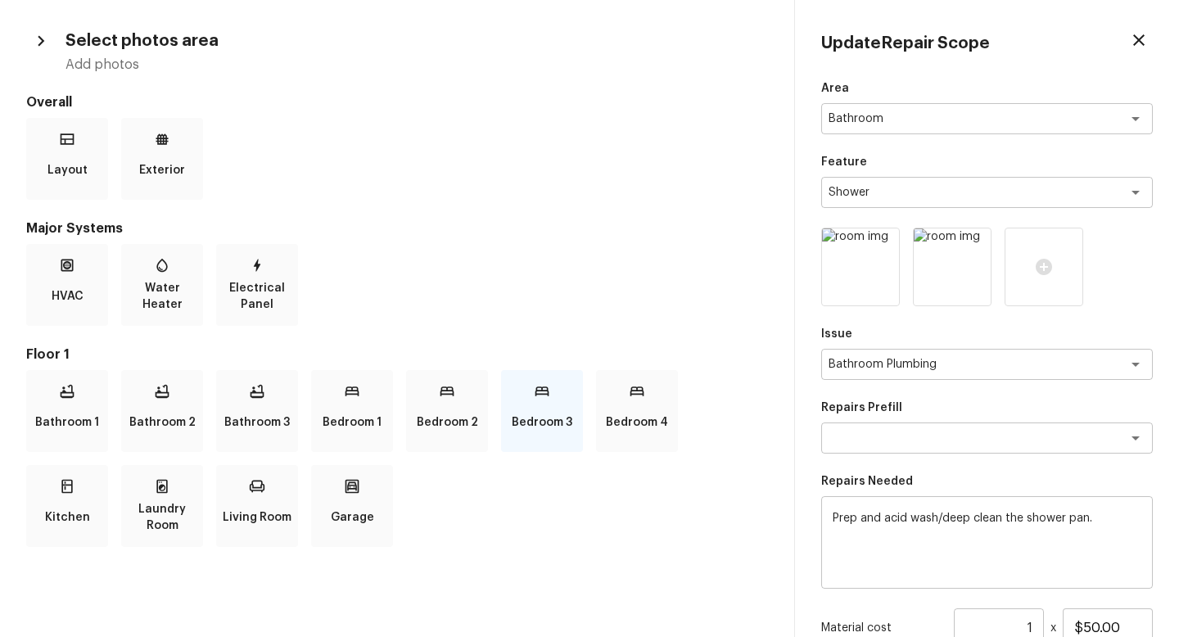
click at [558, 404] on div "Bedroom 3" at bounding box center [542, 411] width 82 height 82
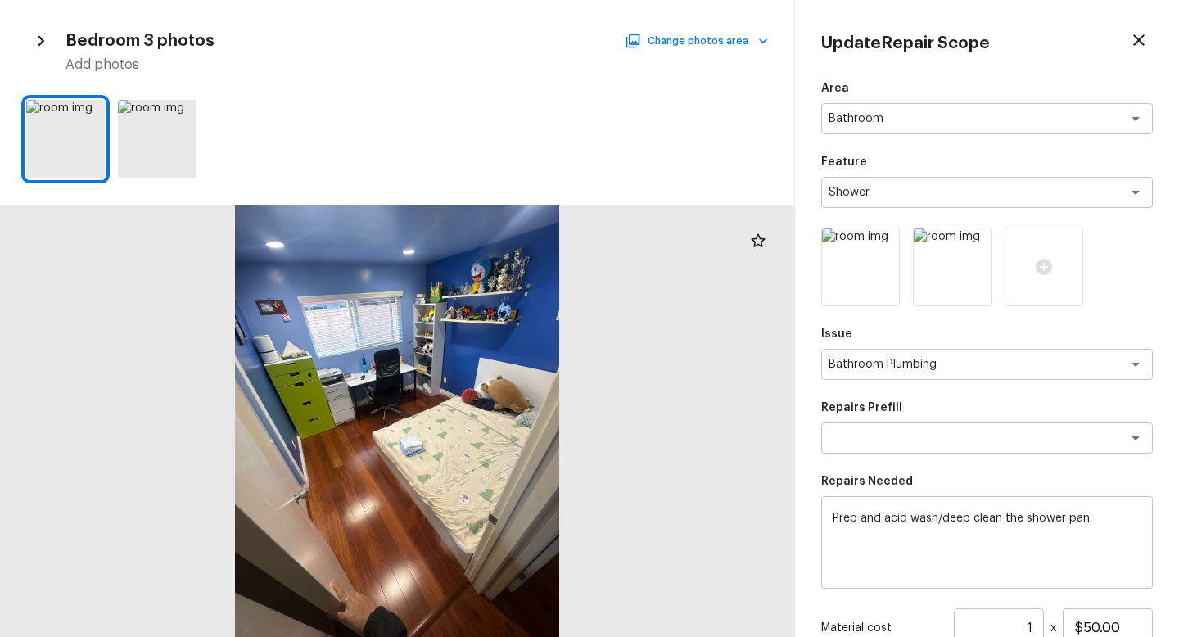
click at [43, 37] on icon "button" at bounding box center [40, 40] width 21 height 21
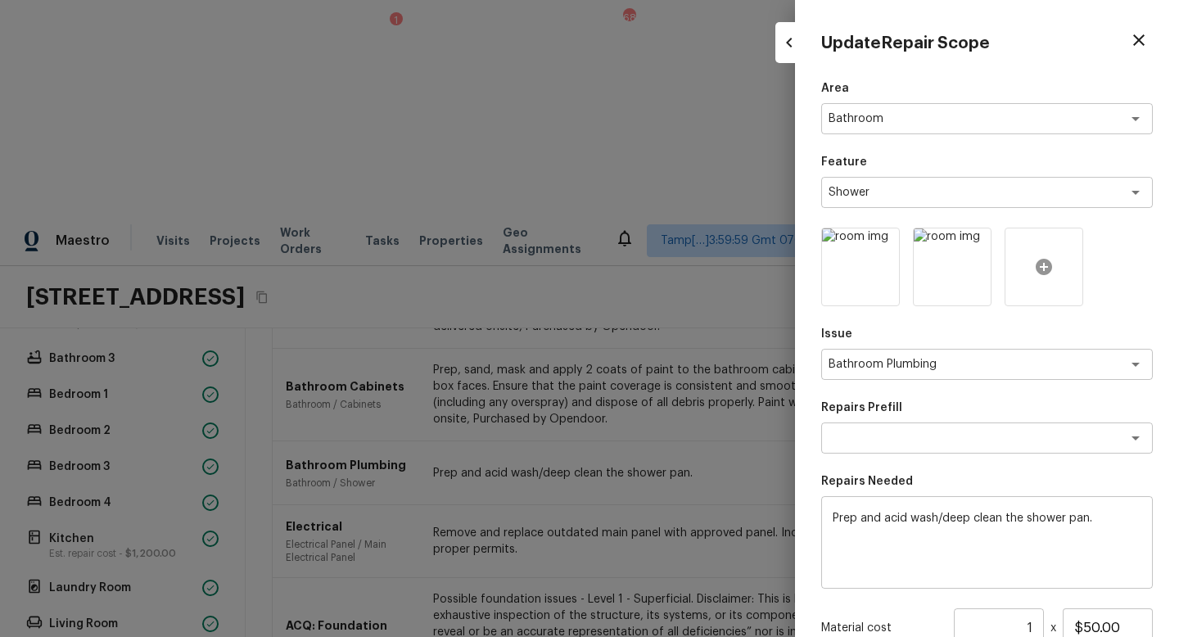
click at [1050, 253] on div at bounding box center [1044, 267] width 79 height 79
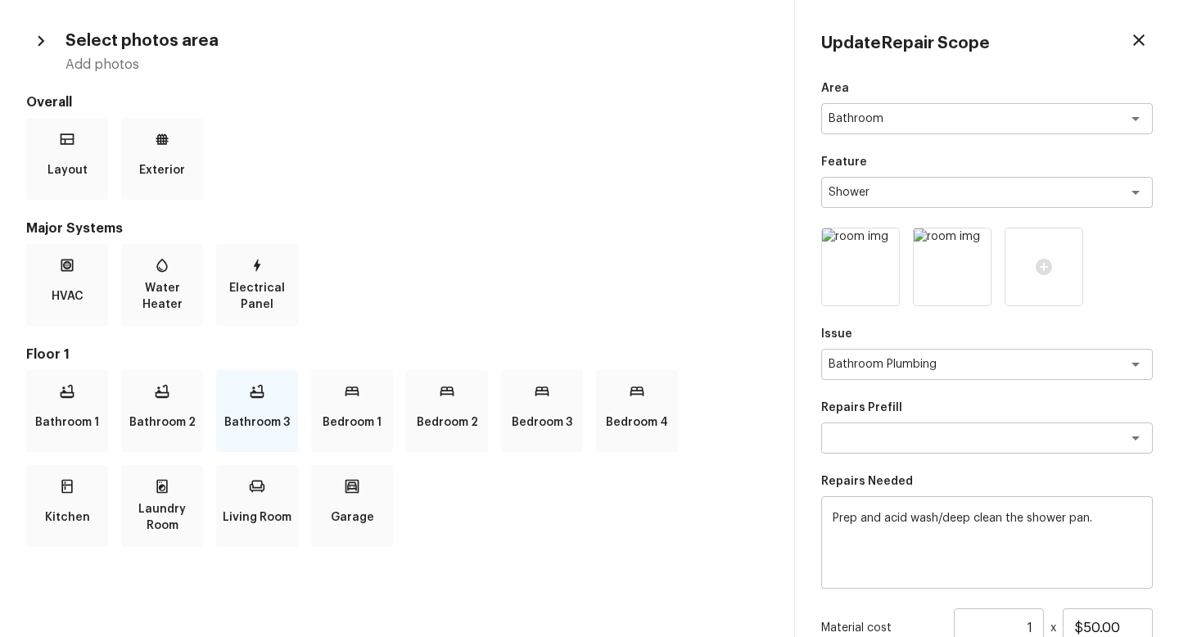
click at [267, 417] on p "Bathroom 3" at bounding box center [257, 422] width 66 height 33
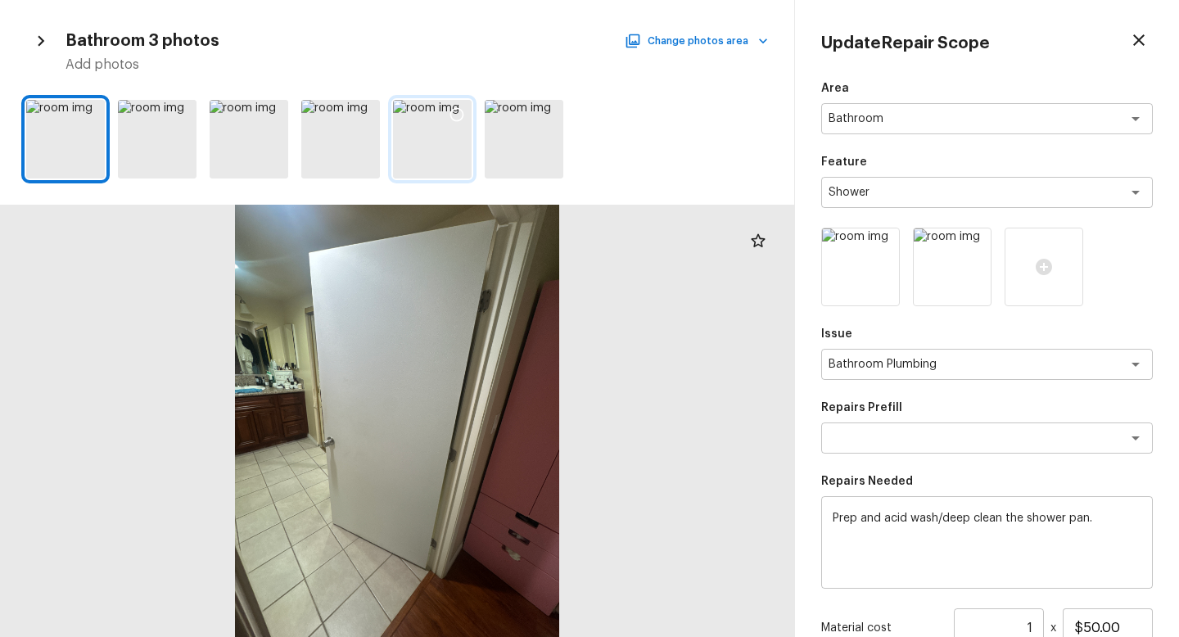
click at [460, 126] on div at bounding box center [456, 117] width 29 height 34
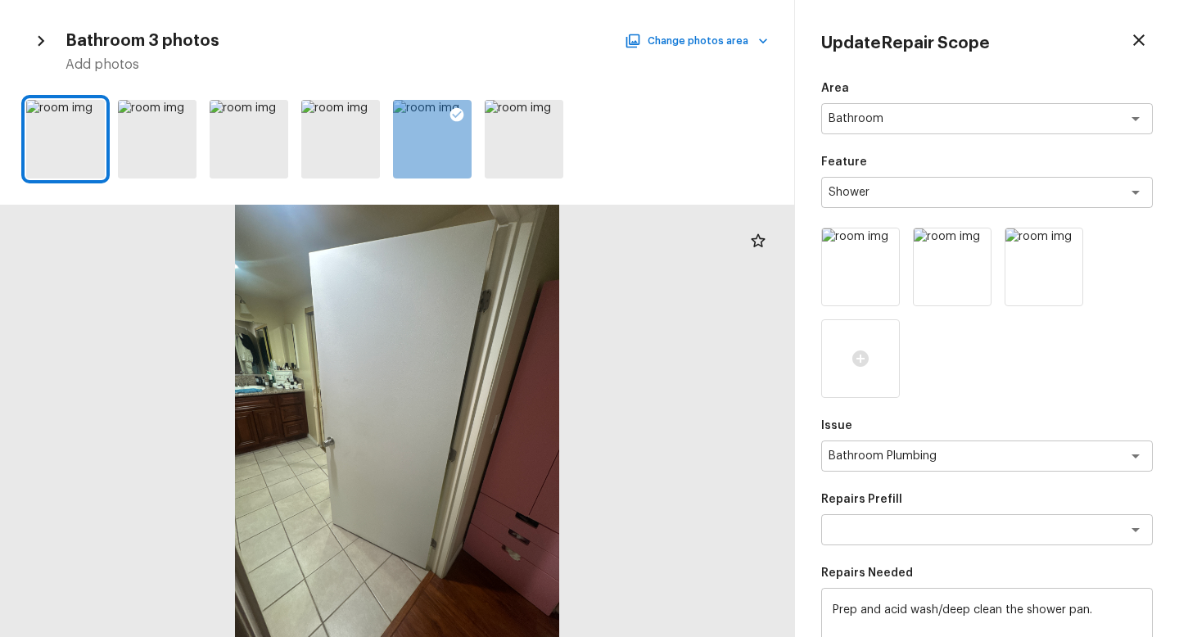
scroll to position [281, 0]
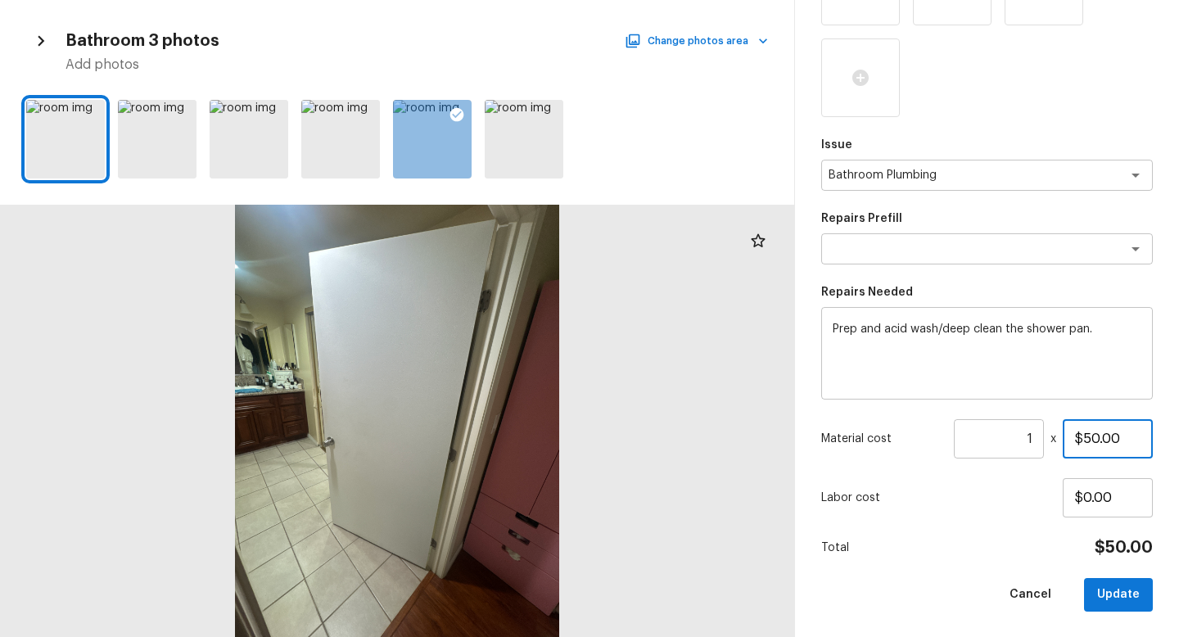
drag, startPoint x: 1134, startPoint y: 436, endPoint x: 1027, endPoint y: 436, distance: 107.3
click at [1027, 436] on div "Material cost 1 ​ x $50.00" at bounding box center [988, 438] width 332 height 39
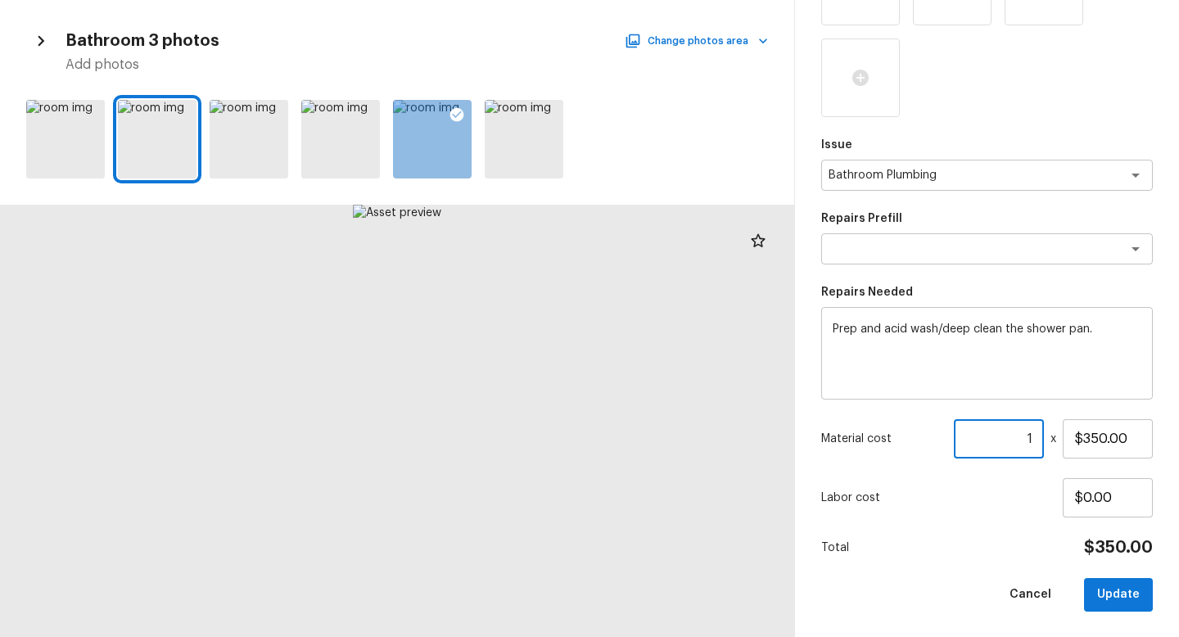
click at [1035, 441] on input "1" at bounding box center [999, 438] width 90 height 39
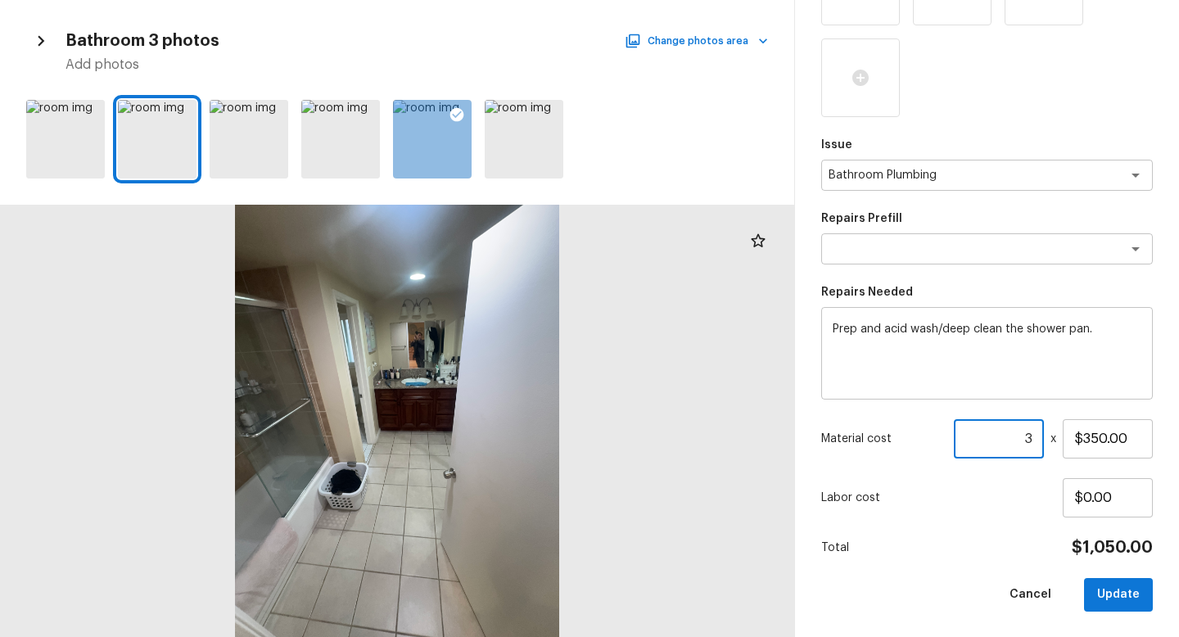
click at [974, 538] on div "Total $1,050.00" at bounding box center [988, 547] width 332 height 21
click at [1106, 569] on button "Update" at bounding box center [1118, 595] width 69 height 34
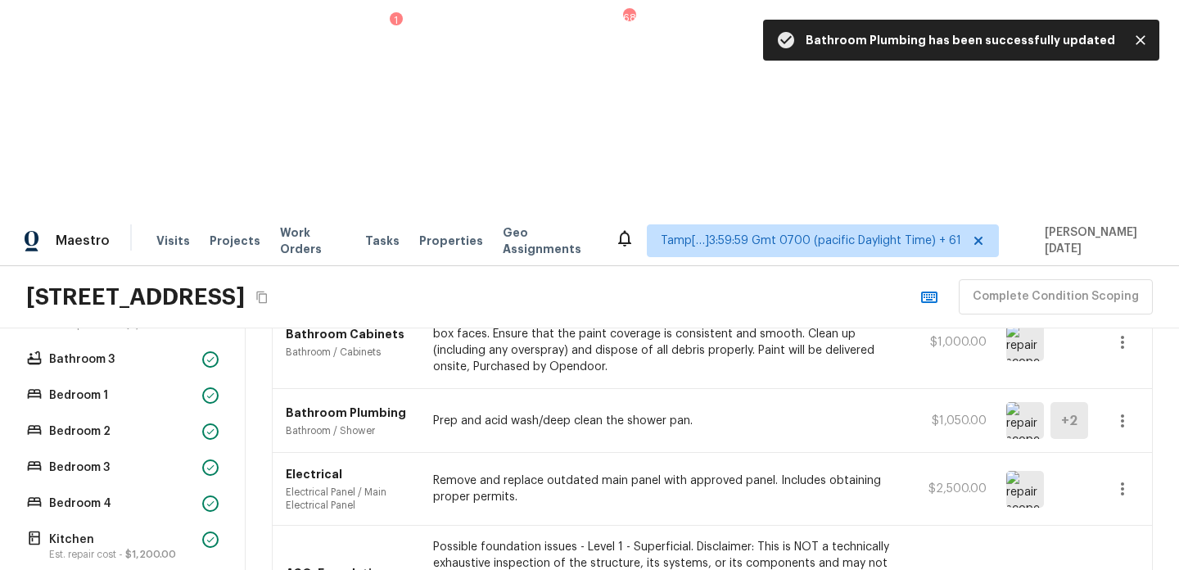
scroll to position [0, 0]
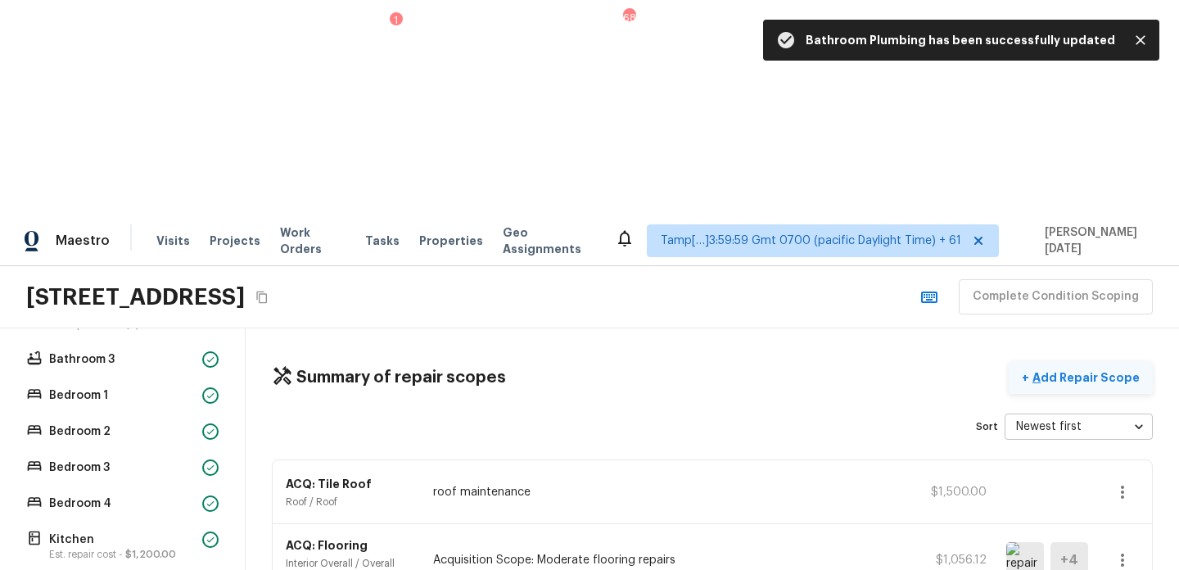
click at [1088, 361] on button "+ Add Repair Scope" at bounding box center [1081, 378] width 144 height 34
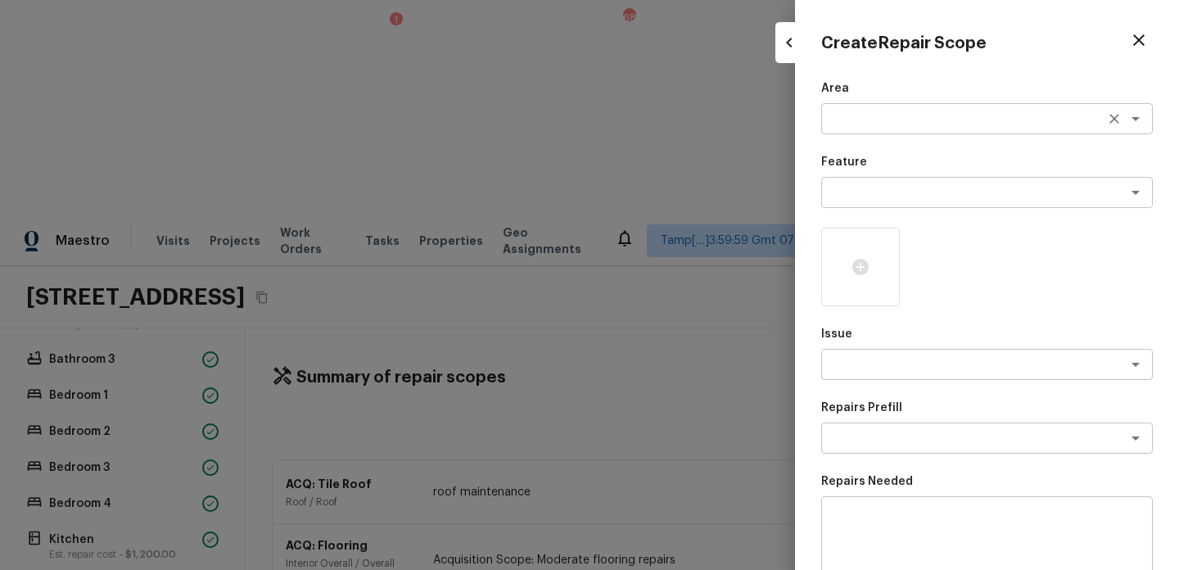
click at [880, 121] on textarea at bounding box center [964, 119] width 271 height 16
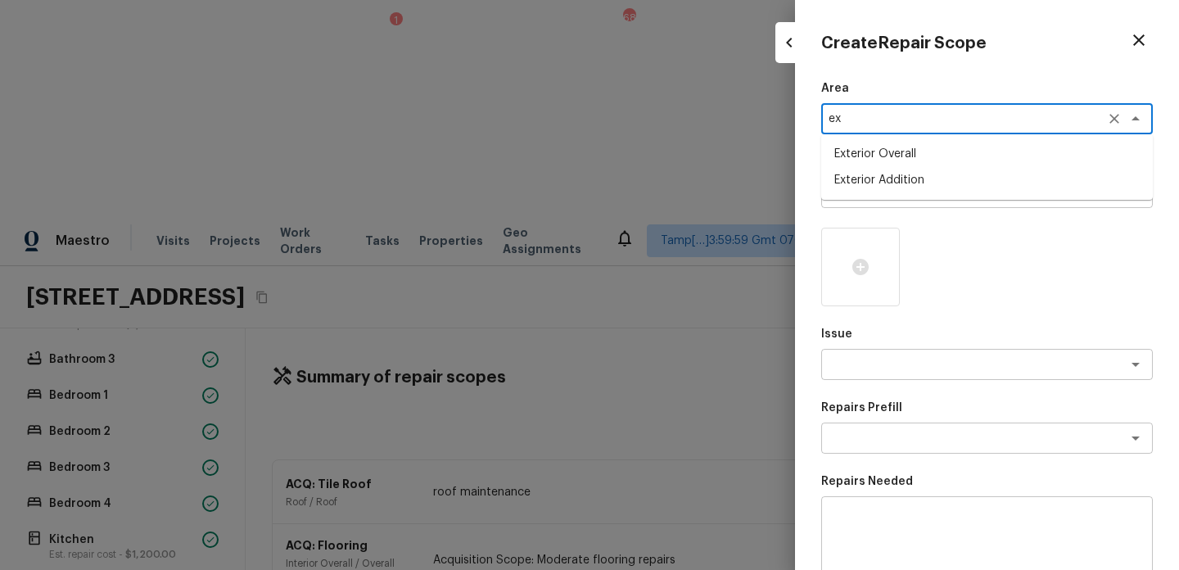
click at [905, 161] on li "Exterior Overall" at bounding box center [988, 154] width 332 height 26
click at [897, 189] on textarea at bounding box center [964, 192] width 271 height 16
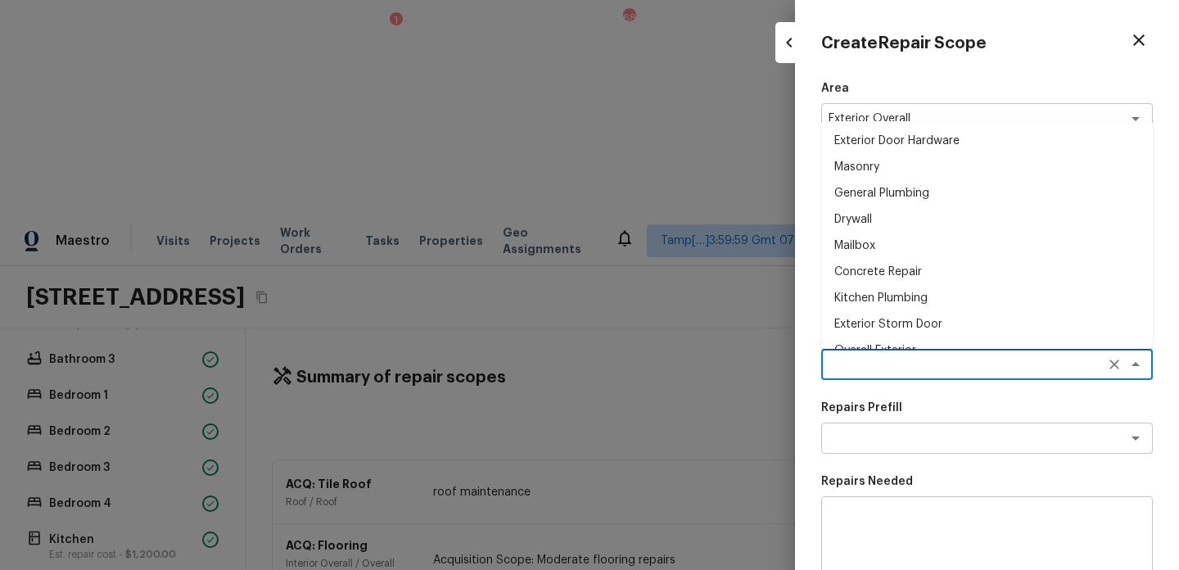
click at [884, 365] on textarea at bounding box center [964, 364] width 271 height 16
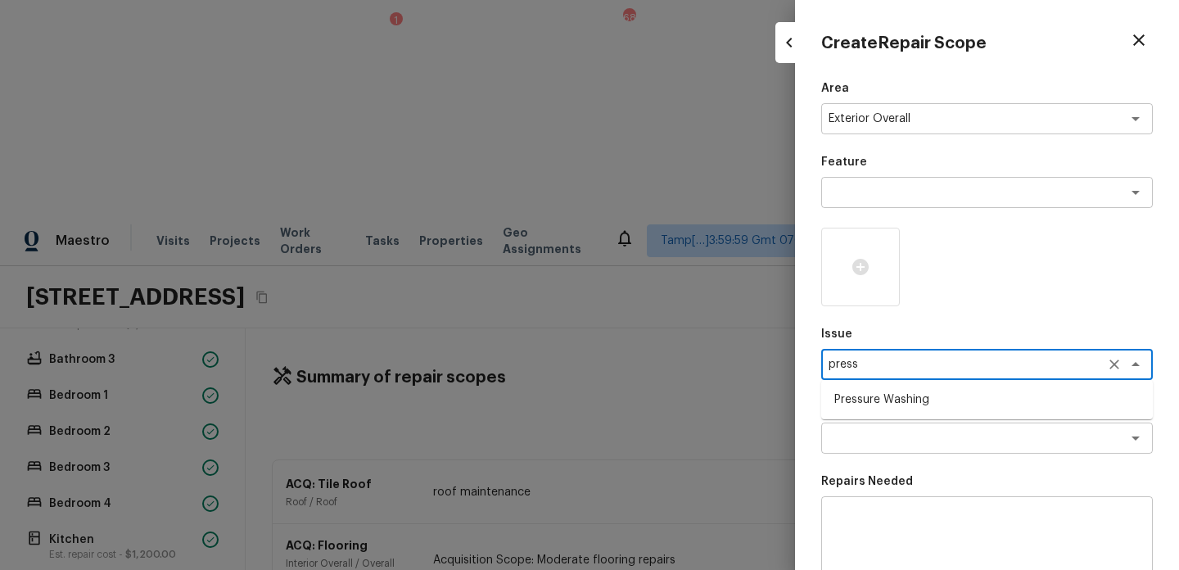
click at [901, 401] on li "Pressure Washing" at bounding box center [988, 400] width 332 height 26
click at [914, 448] on div "x ​" at bounding box center [988, 438] width 332 height 31
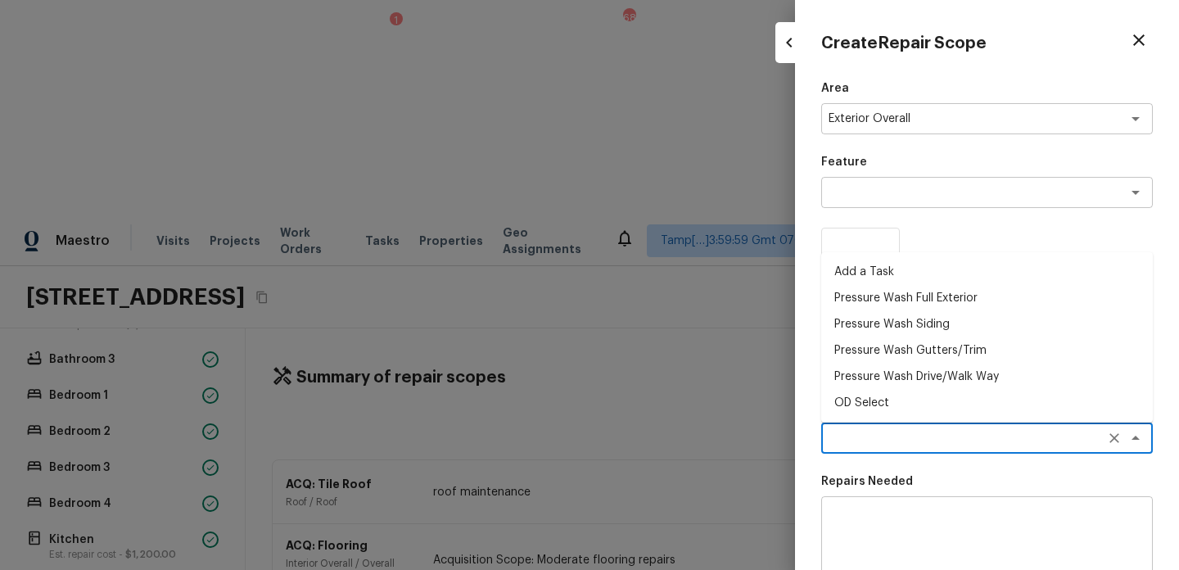
click at [938, 305] on li "Pressure Wash Full Exterior" at bounding box center [988, 298] width 332 height 26
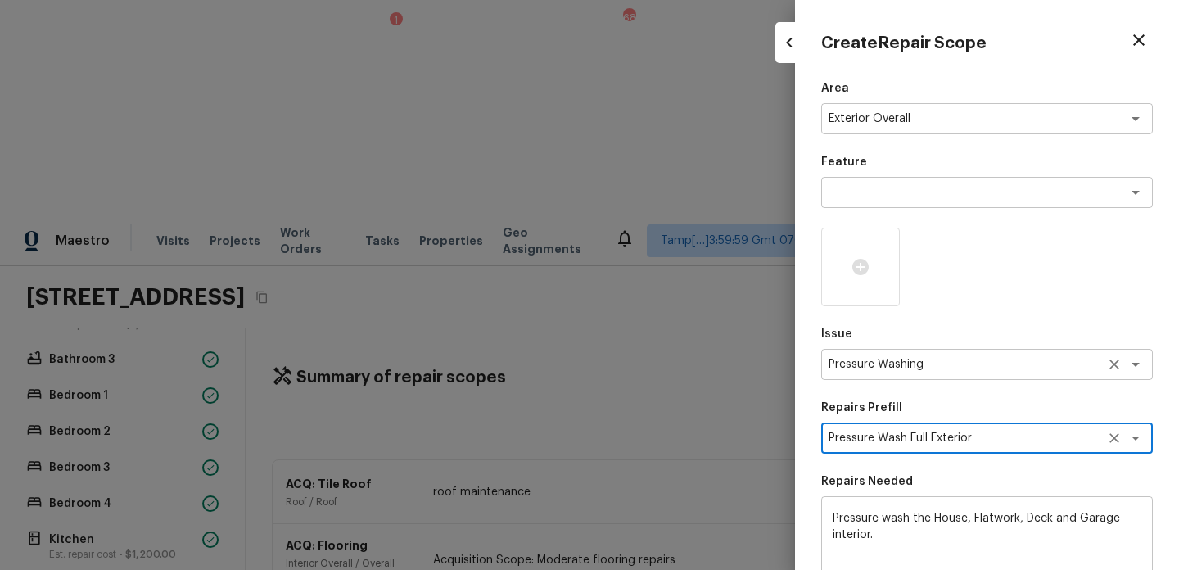
scroll to position [256, 0]
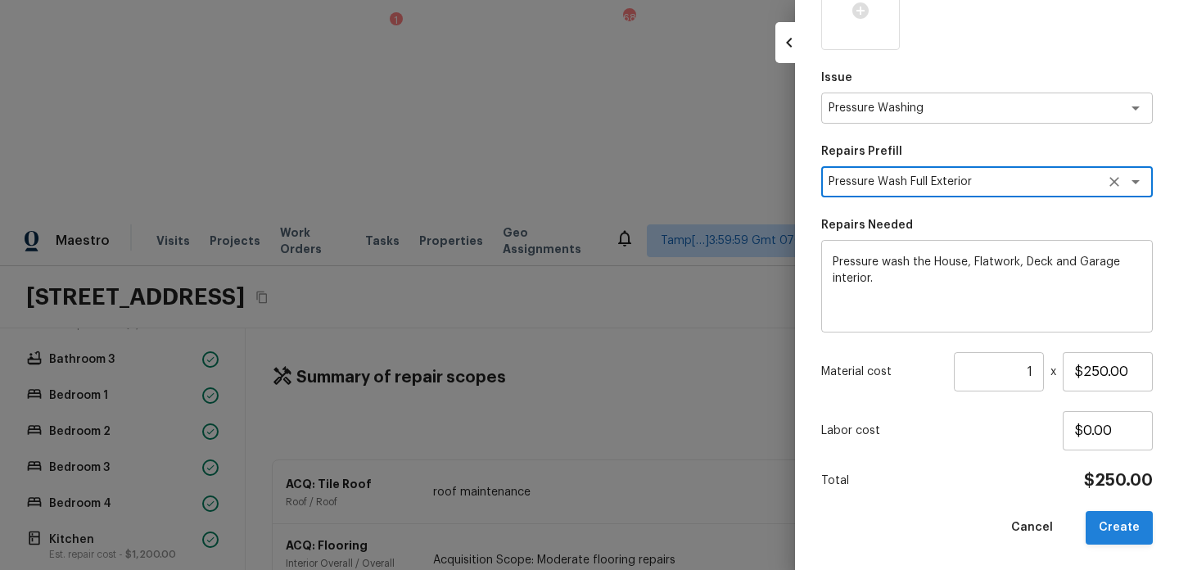
click at [1101, 516] on button "Create" at bounding box center [1119, 528] width 67 height 34
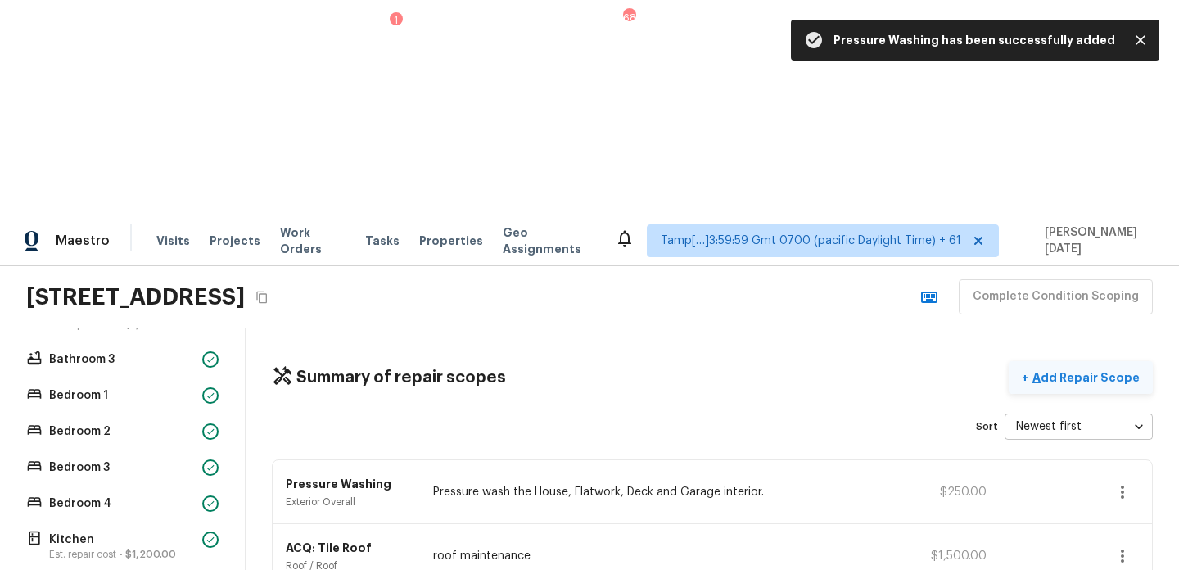
click at [1062, 361] on button "+ Add Repair Scope" at bounding box center [1081, 378] width 144 height 34
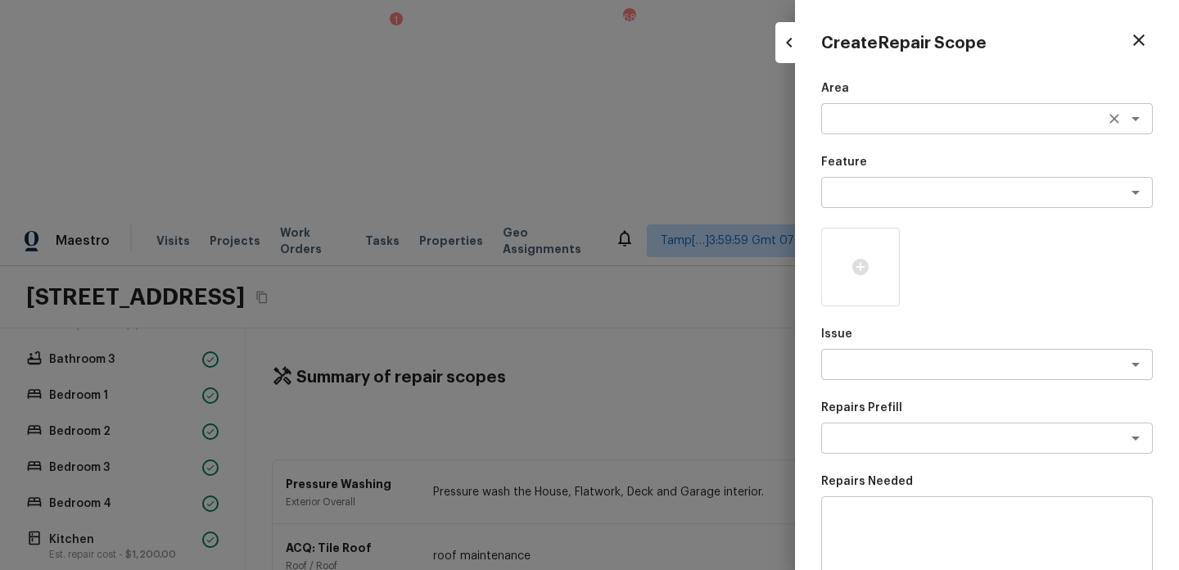
click at [854, 114] on textarea at bounding box center [964, 119] width 271 height 16
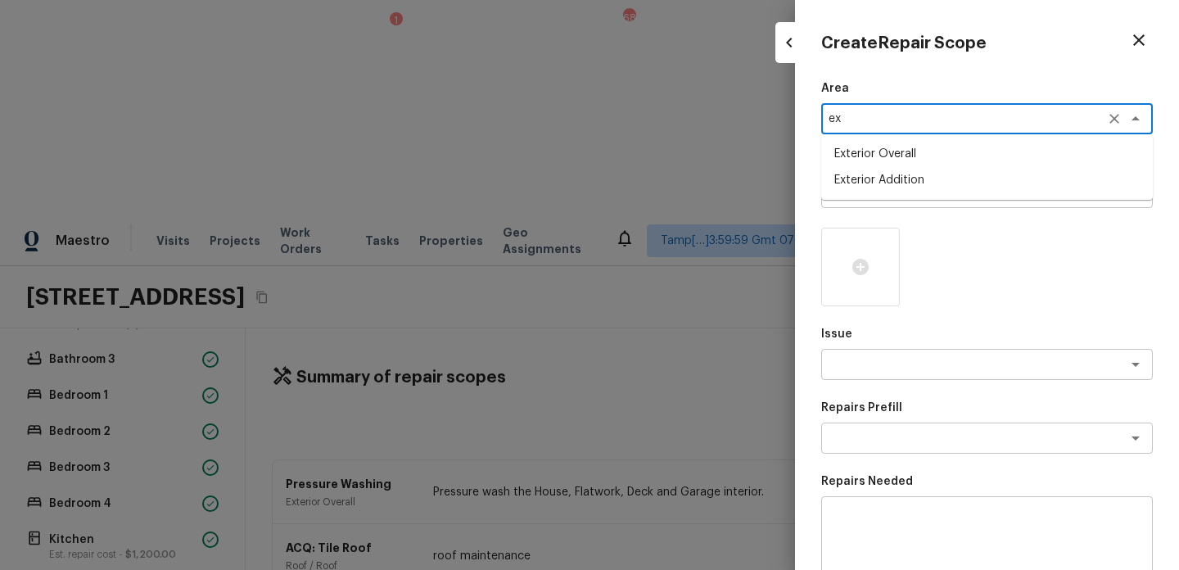
click at [896, 152] on li "Exterior Overall" at bounding box center [988, 154] width 332 height 26
click at [894, 190] on textarea at bounding box center [964, 192] width 271 height 16
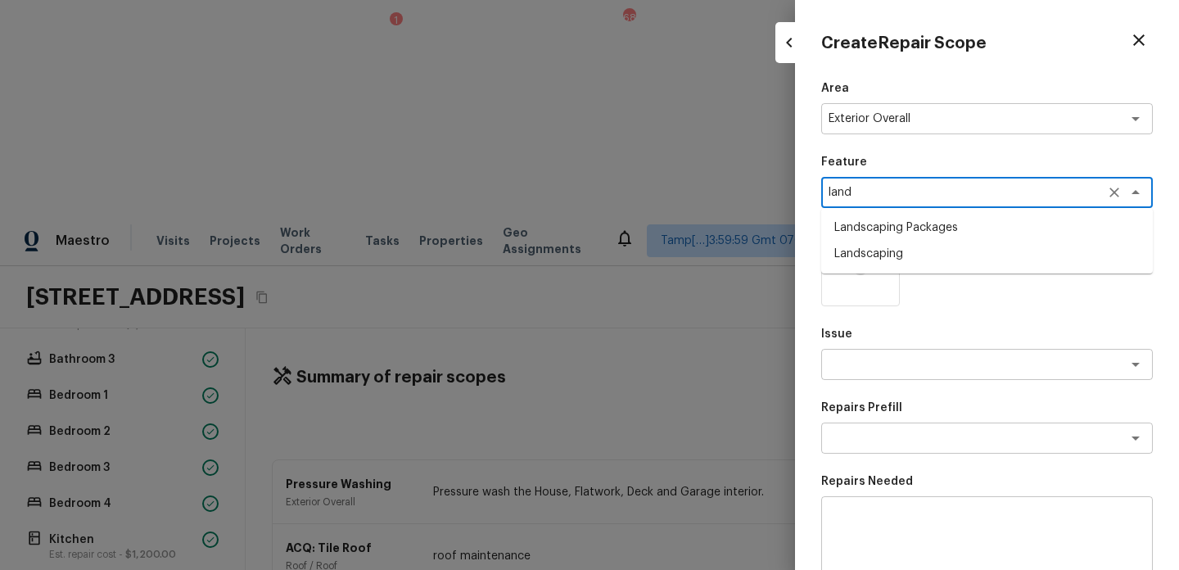
click at [909, 229] on li "Landscaping Packages" at bounding box center [988, 228] width 332 height 26
click at [876, 378] on div "x ​" at bounding box center [988, 364] width 332 height 31
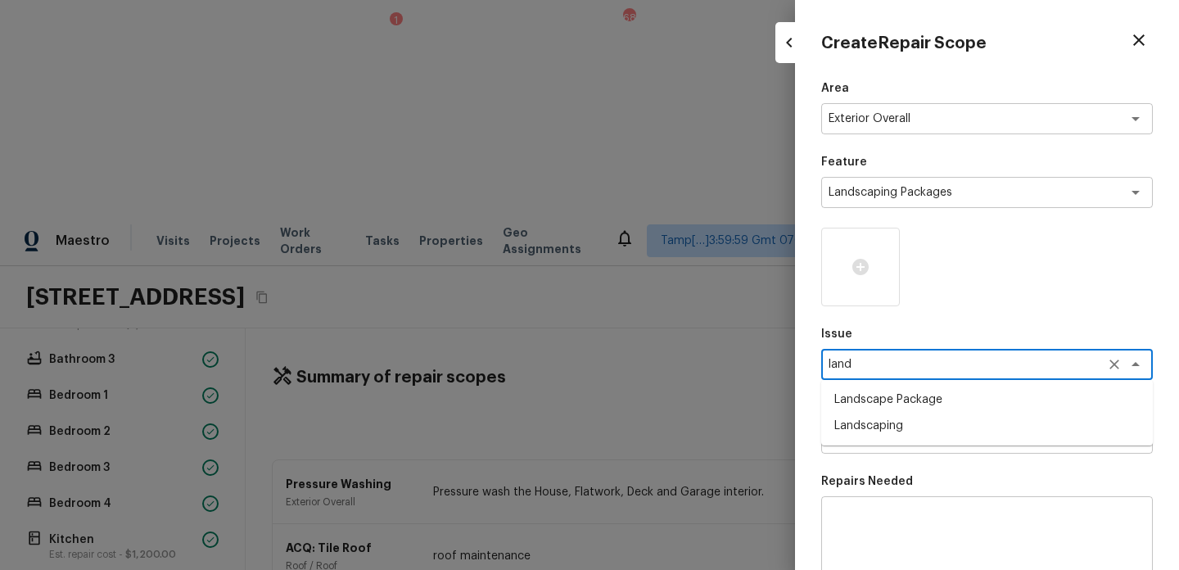
click at [876, 408] on li "Landscape Package" at bounding box center [988, 400] width 332 height 26
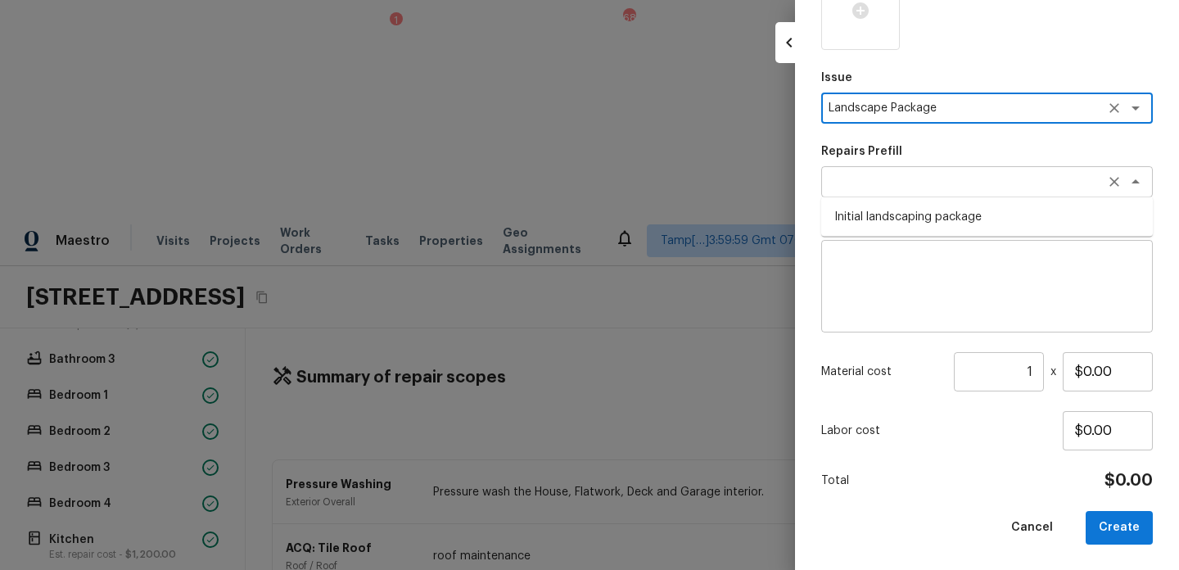
click at [888, 171] on div "x ​" at bounding box center [988, 181] width 332 height 31
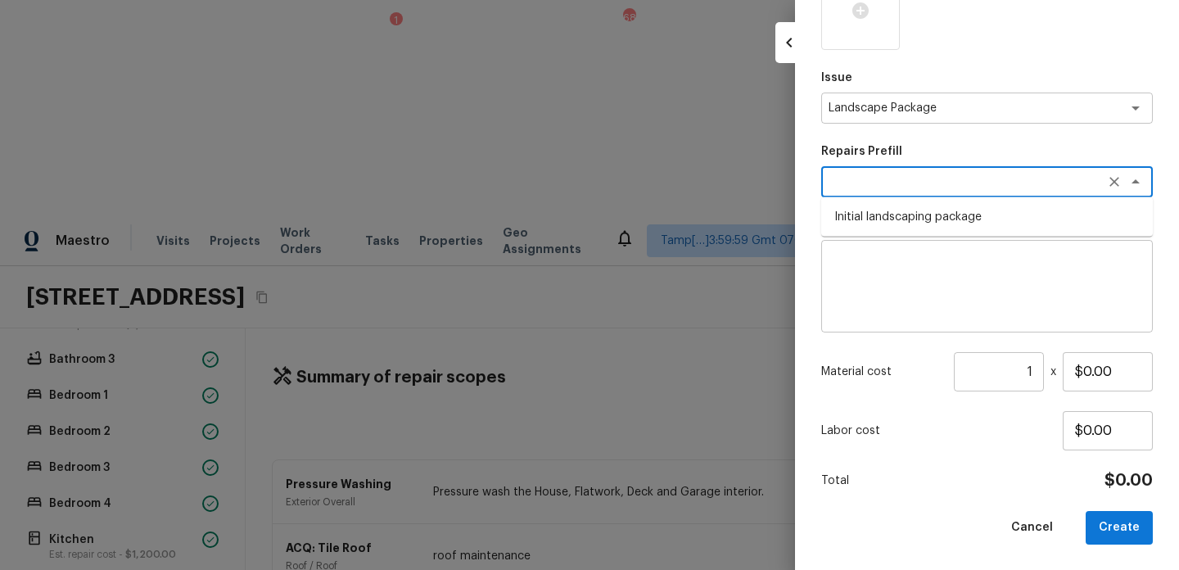
click at [921, 216] on li "Initial landscaping package" at bounding box center [988, 217] width 332 height 26
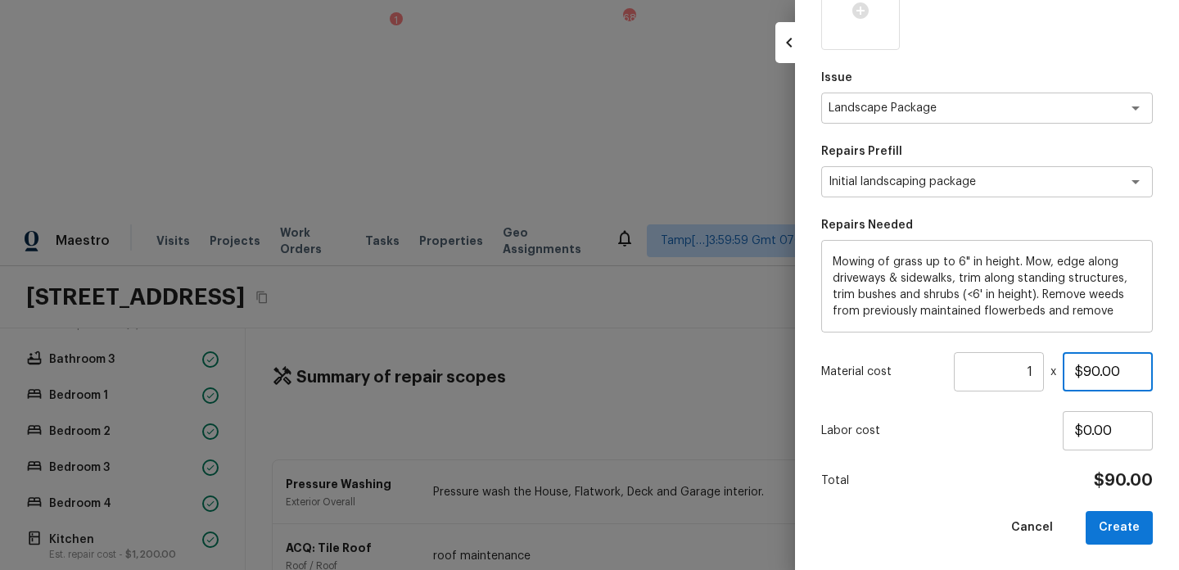
drag, startPoint x: 1126, startPoint y: 370, endPoint x: 1056, endPoint y: 370, distance: 70.4
click at [1056, 370] on div "Material cost 1 ​ x $90.00" at bounding box center [988, 371] width 332 height 39
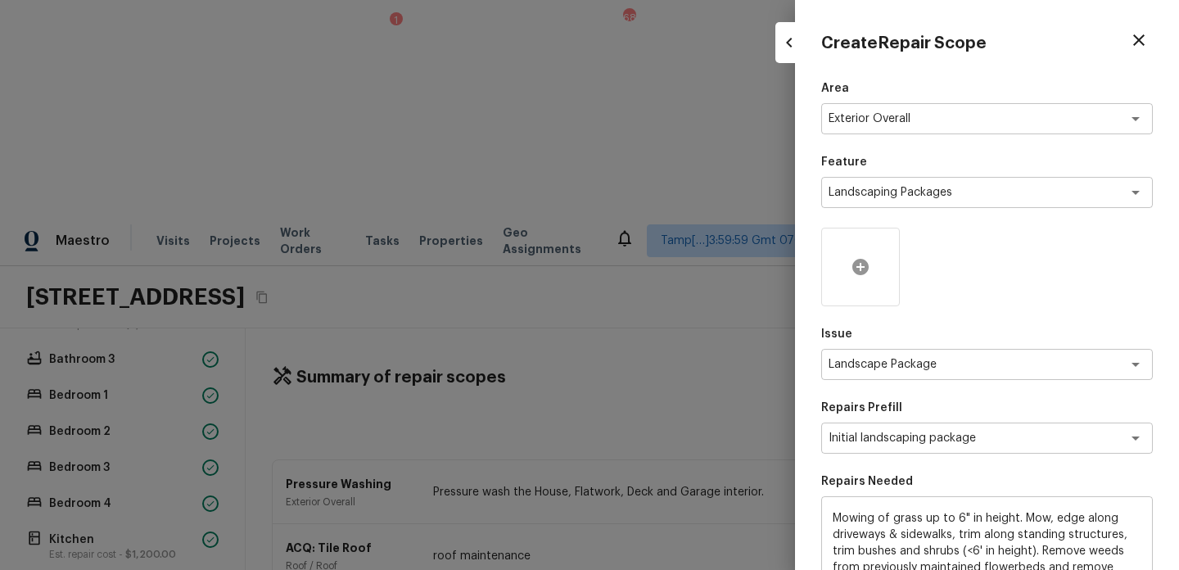
click at [851, 283] on div at bounding box center [861, 267] width 79 height 79
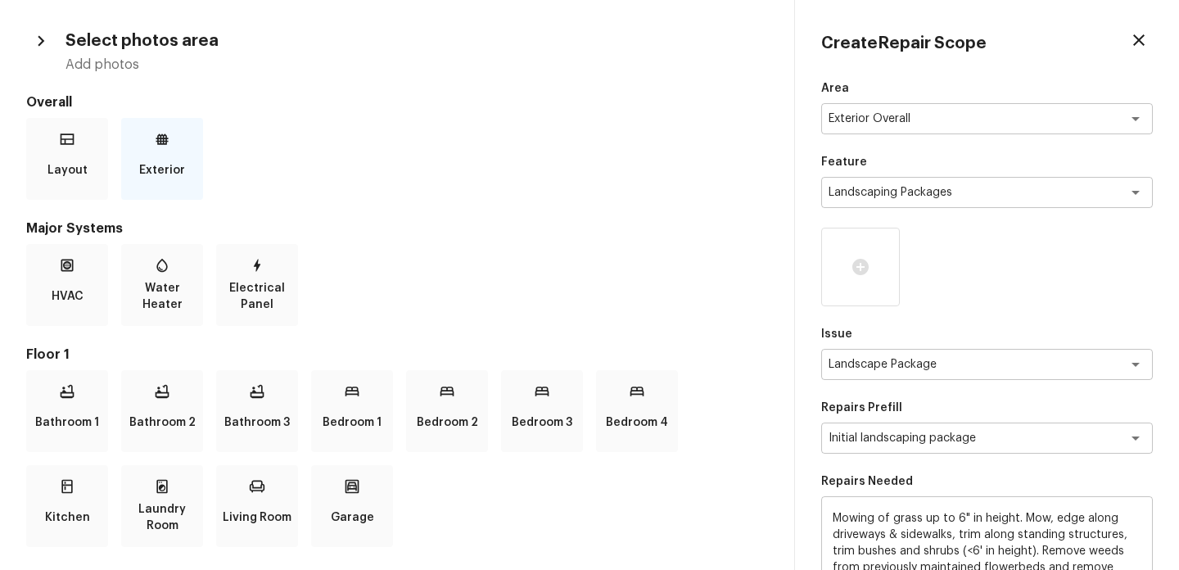
click at [169, 168] on p "Exterior" at bounding box center [162, 170] width 46 height 33
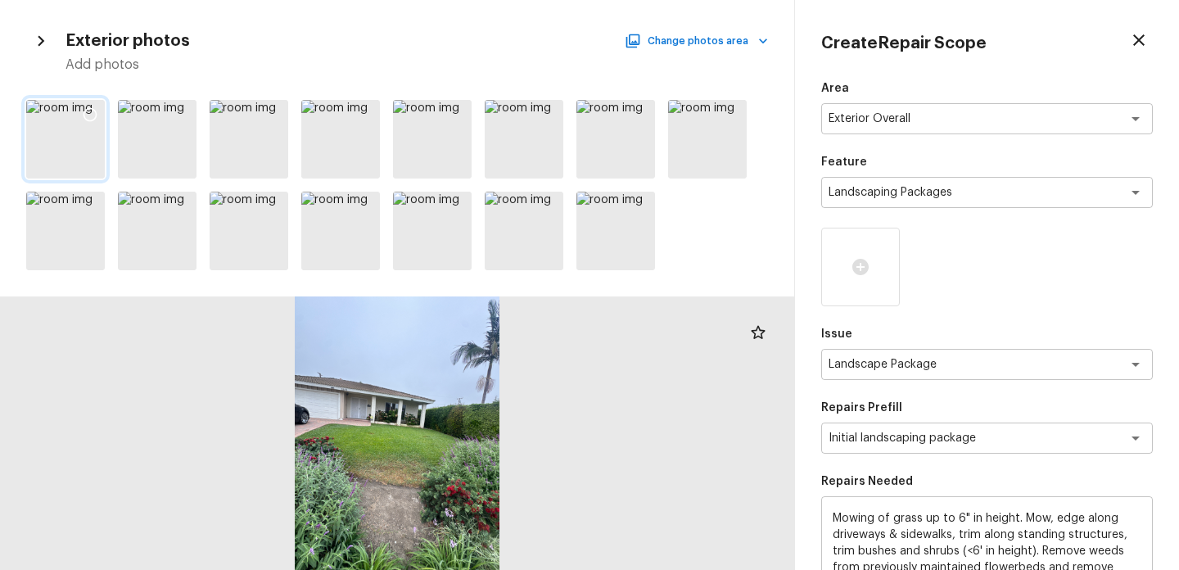
click at [97, 115] on icon at bounding box center [90, 114] width 16 height 16
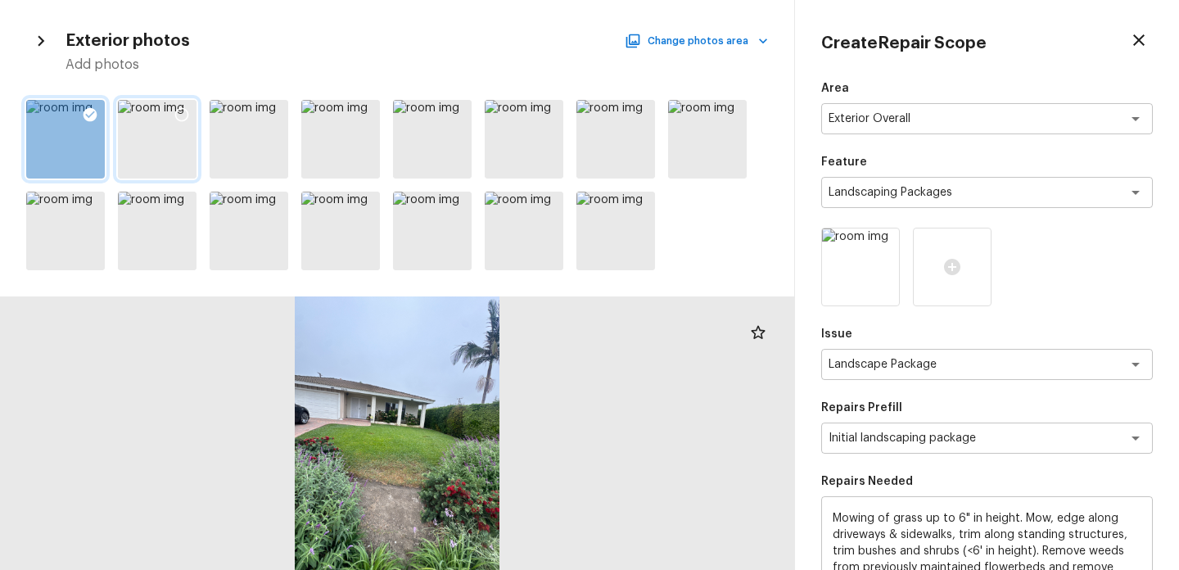
click at [188, 111] on icon at bounding box center [182, 114] width 16 height 16
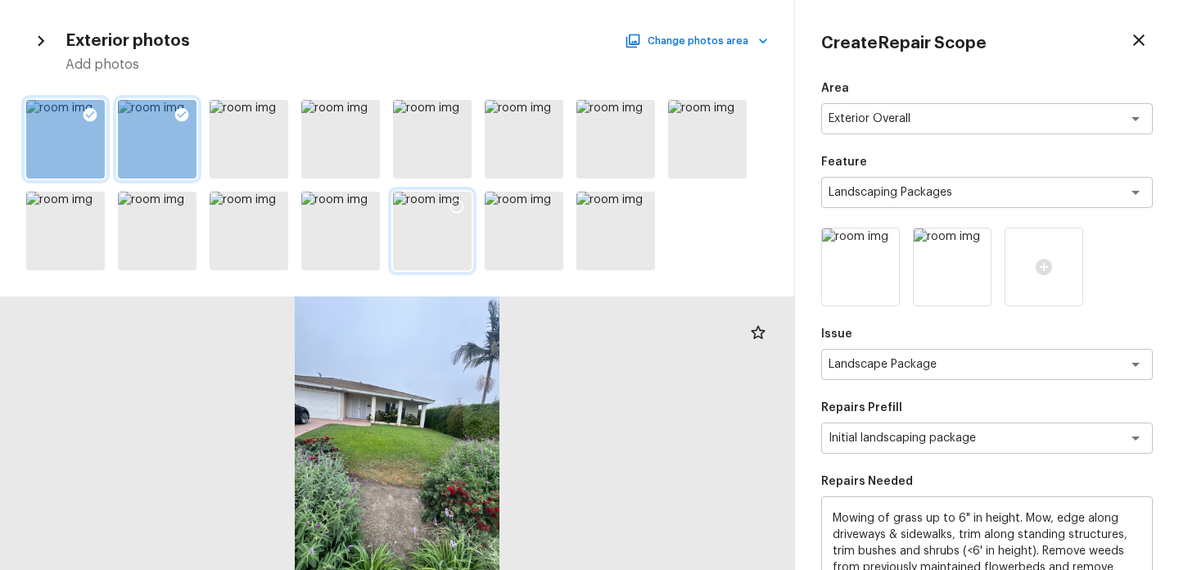
click at [464, 199] on icon at bounding box center [457, 206] width 16 height 16
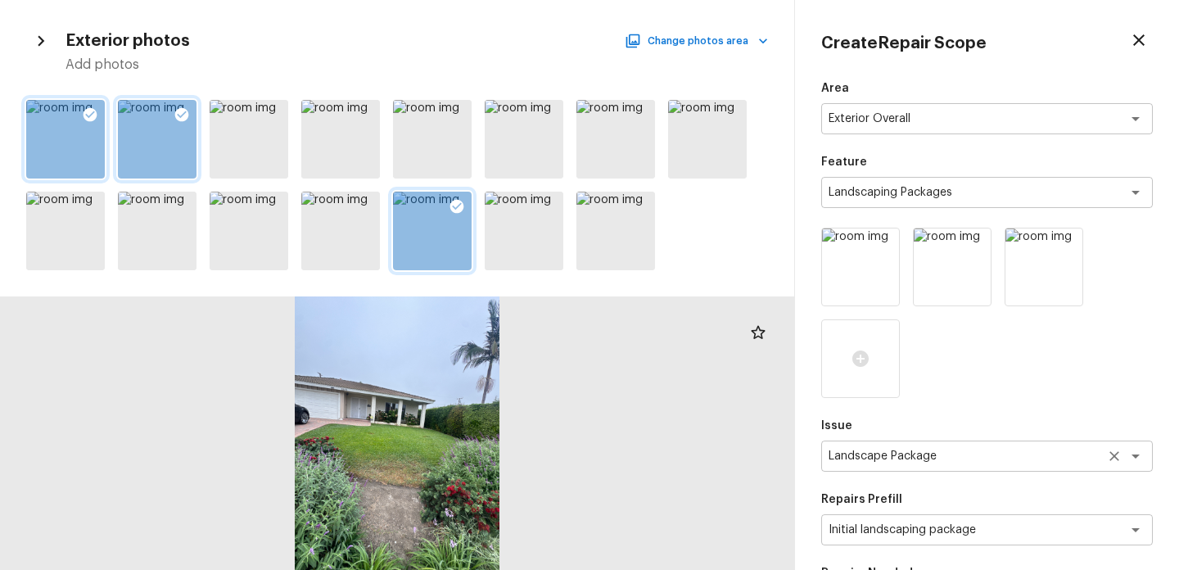
scroll to position [348, 0]
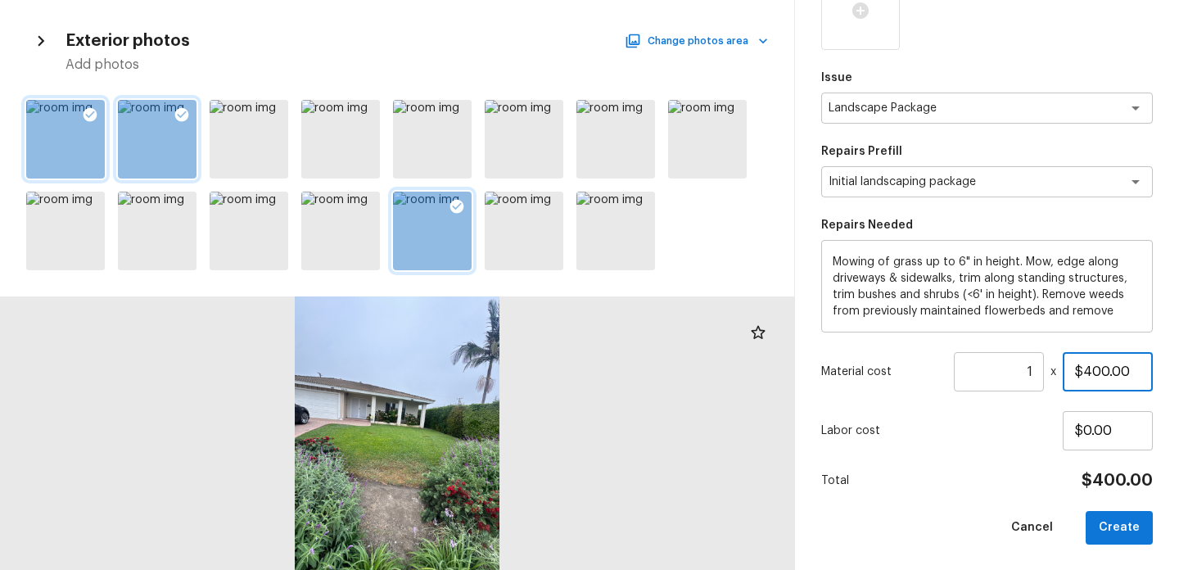
drag, startPoint x: 1133, startPoint y: 371, endPoint x: 1018, endPoint y: 371, distance: 114.7
click at [1018, 371] on div "Material cost 1 ​ x $400.00" at bounding box center [988, 371] width 332 height 39
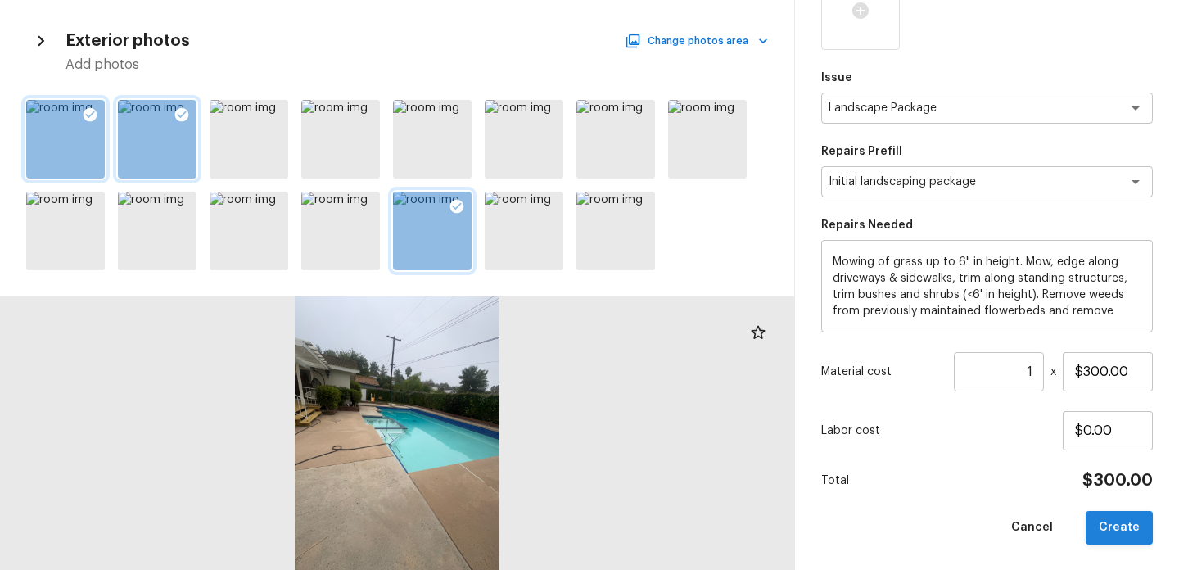
click at [1136, 532] on button "Create" at bounding box center [1119, 528] width 67 height 34
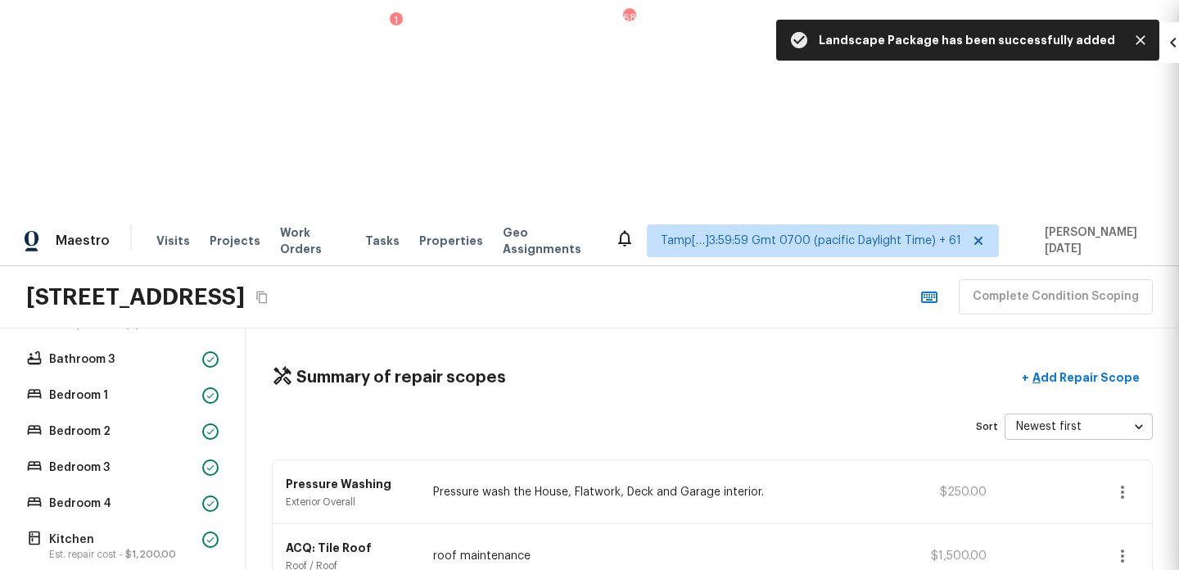
scroll to position [256, 0]
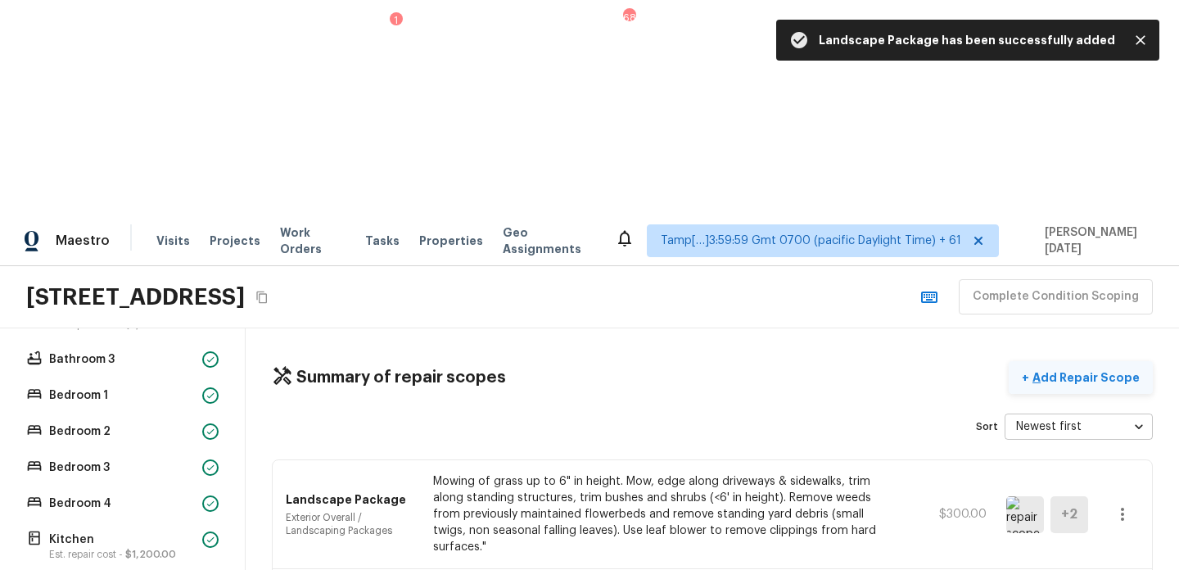
click at [1078, 361] on button "+ Add Repair Scope" at bounding box center [1081, 378] width 144 height 34
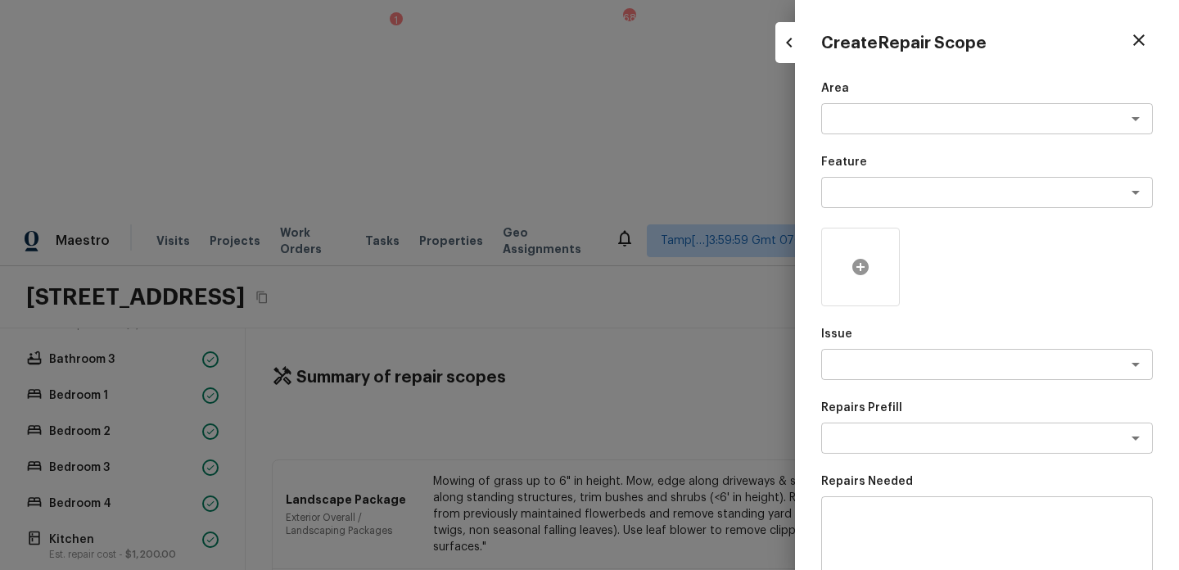
click at [844, 267] on div at bounding box center [861, 267] width 79 height 79
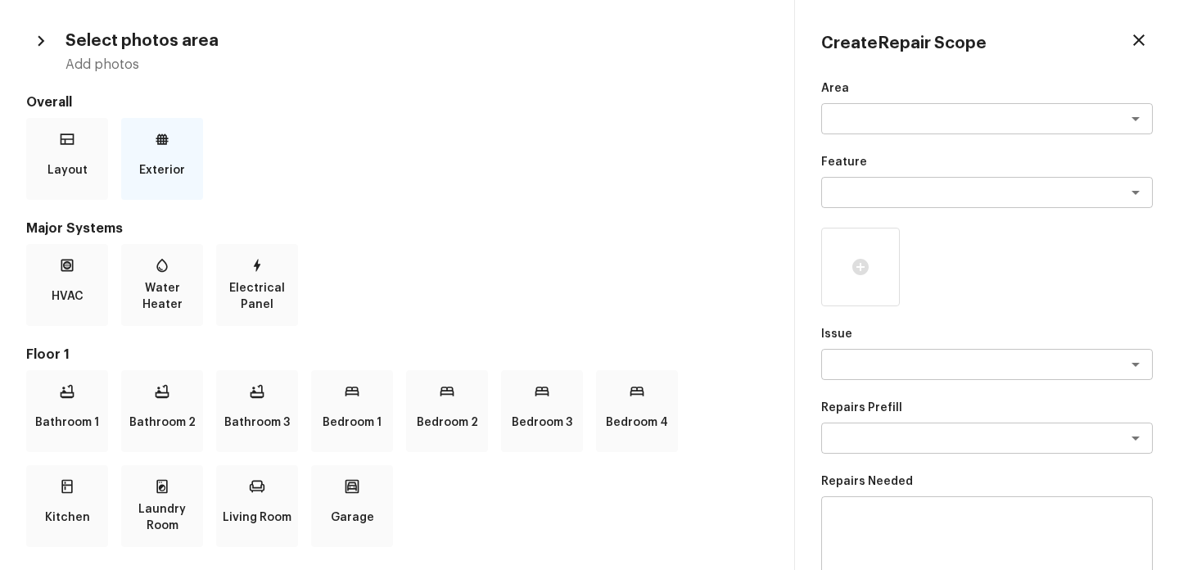
click at [164, 160] on p "Exterior" at bounding box center [162, 170] width 46 height 33
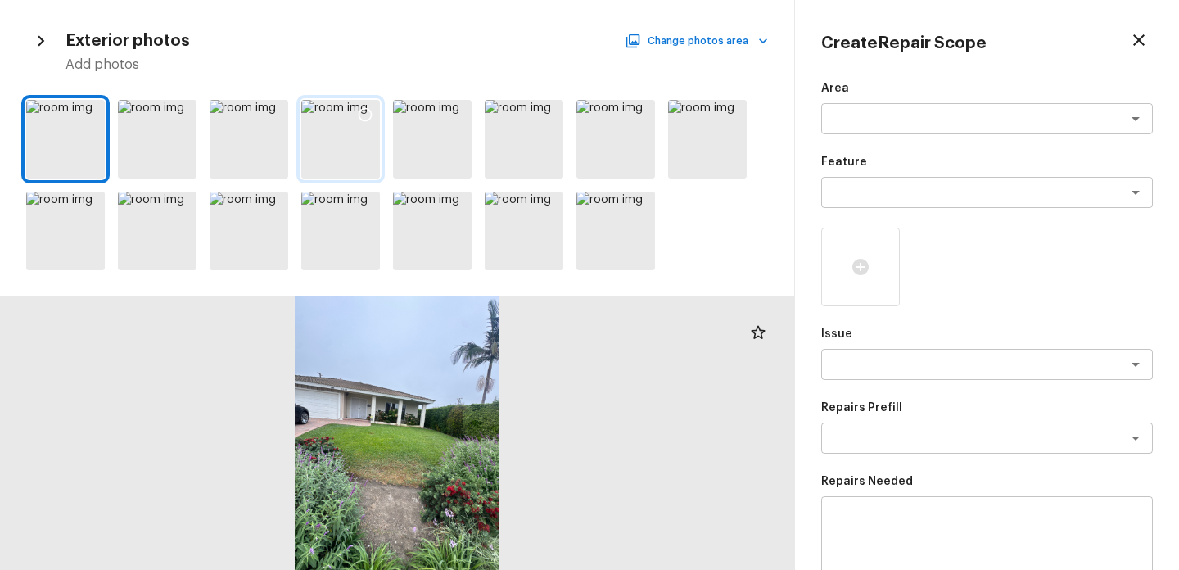
click at [362, 124] on div at bounding box center [365, 117] width 29 height 34
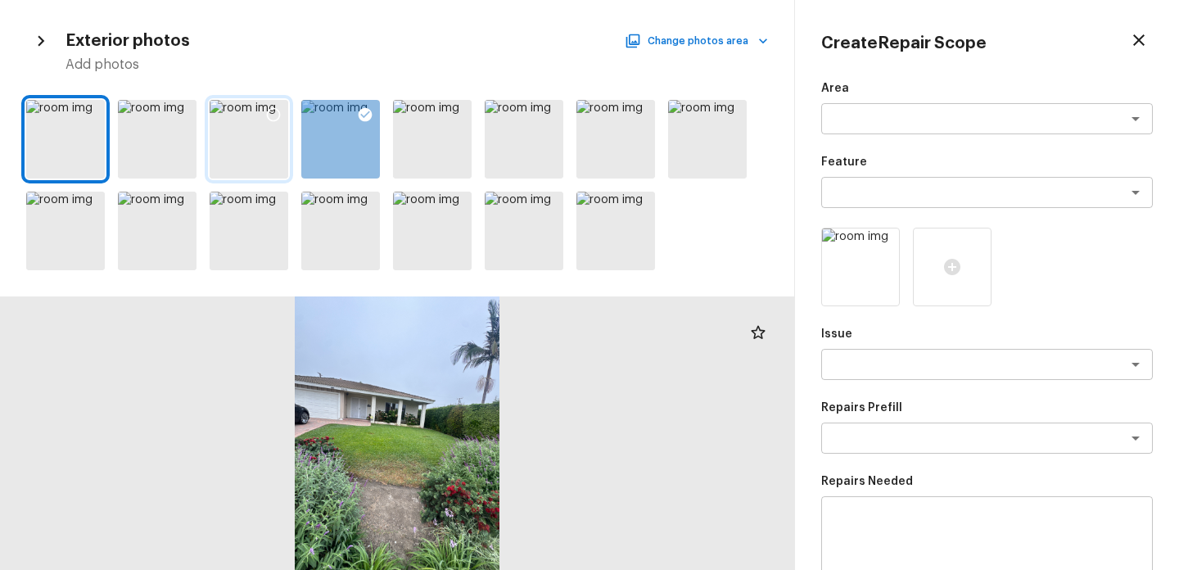
click at [241, 152] on div at bounding box center [249, 139] width 79 height 79
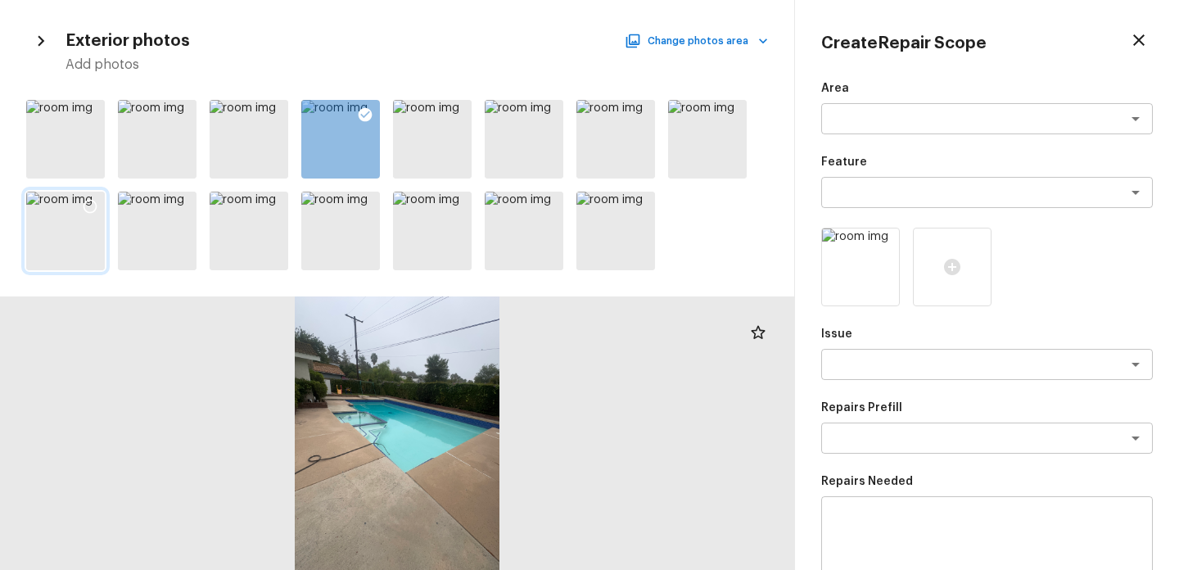
click at [91, 199] on icon at bounding box center [90, 206] width 16 height 16
click at [886, 247] on icon at bounding box center [885, 244] width 14 height 14
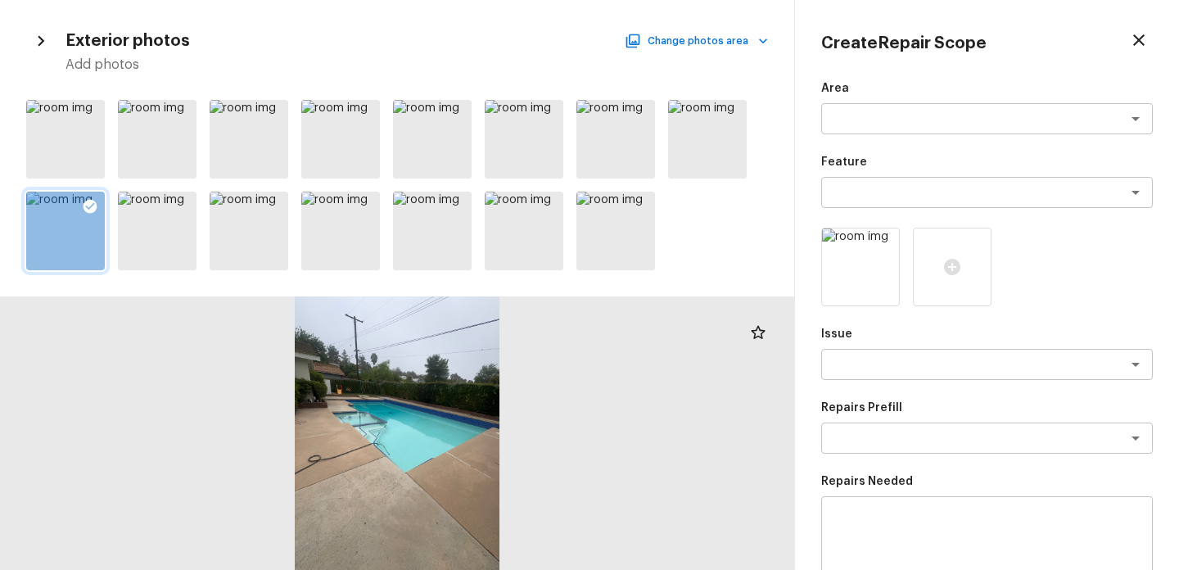
click at [845, 134] on div "Area x ​ Feature x ​ Issue x ​ Repairs Prefill x ​ Repairs Needed x ​ Material …" at bounding box center [988, 440] width 332 height 721
click at [854, 113] on textarea at bounding box center [964, 119] width 271 height 16
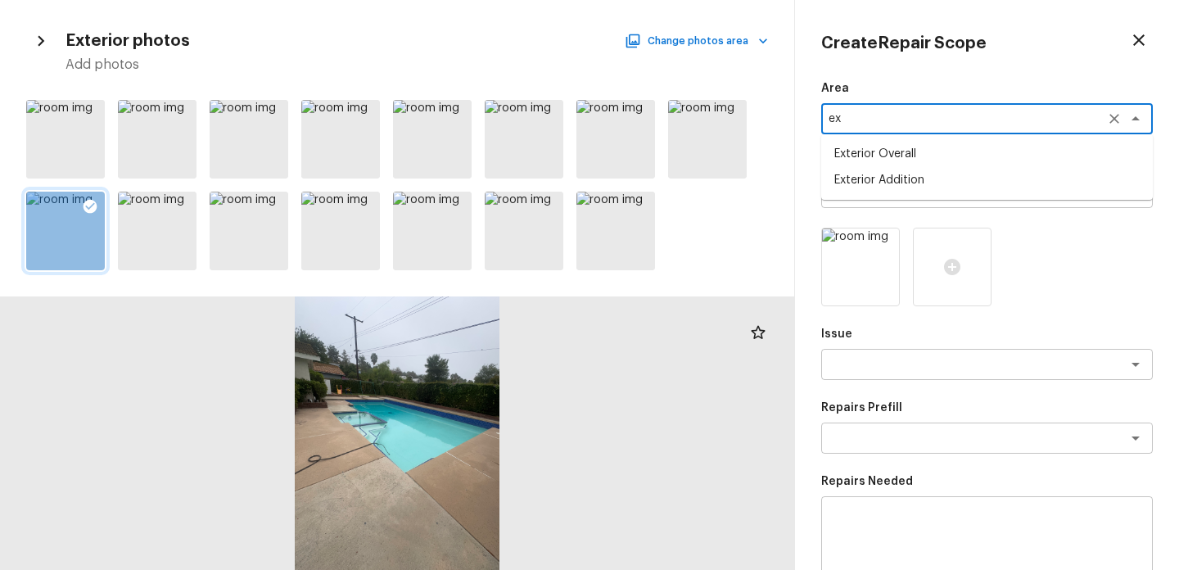
click at [880, 159] on li "Exterior Overall" at bounding box center [988, 154] width 332 height 26
click at [879, 167] on p "Feature" at bounding box center [988, 162] width 332 height 16
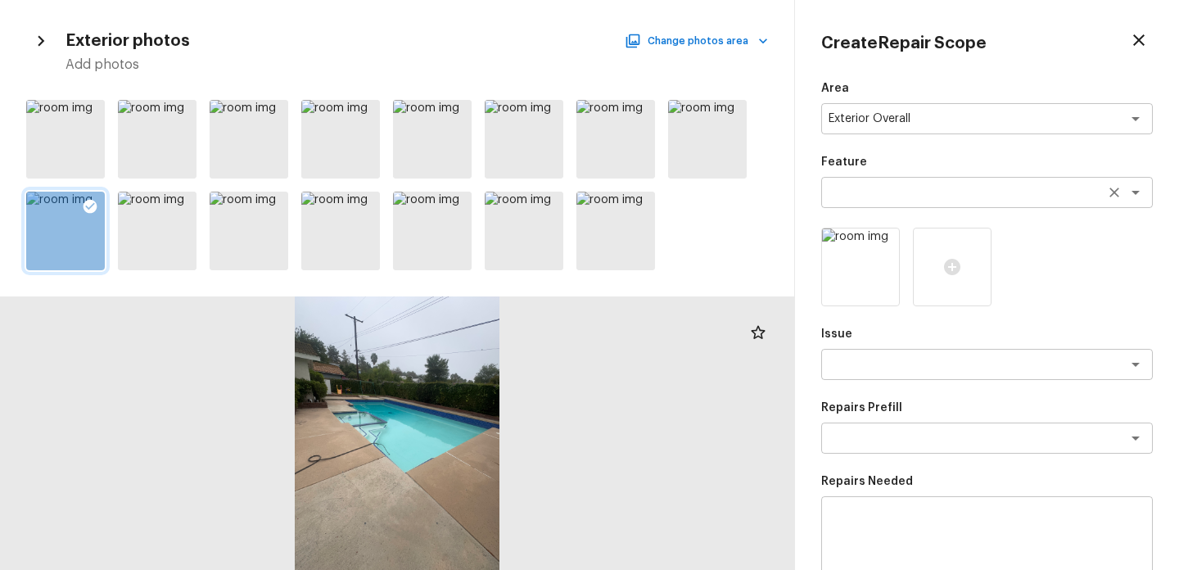
click at [875, 192] on textarea at bounding box center [964, 192] width 271 height 16
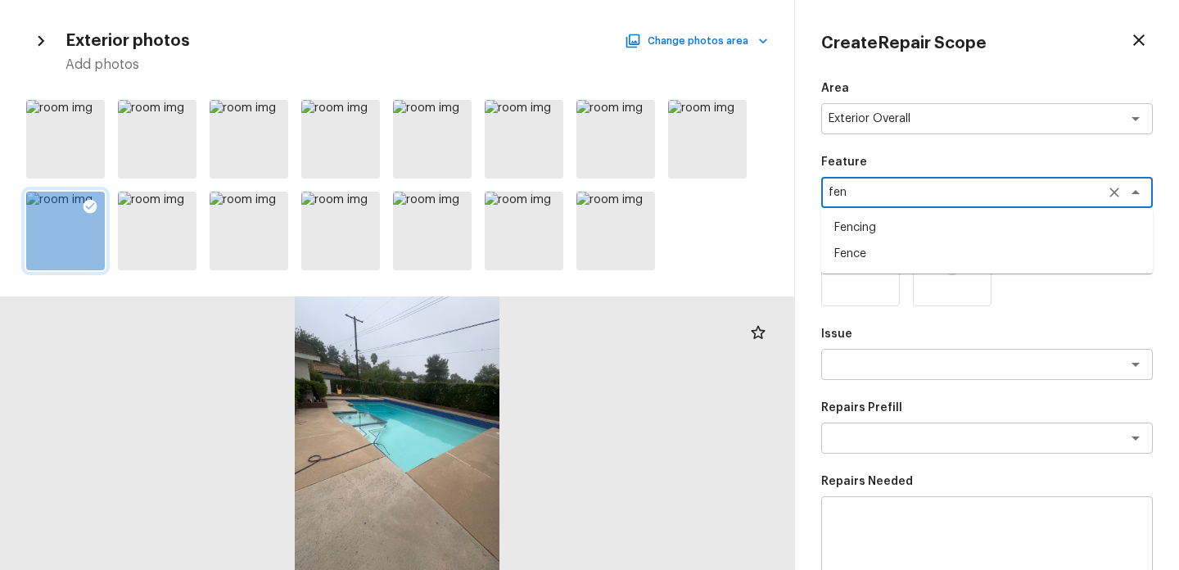
click at [871, 260] on li "Fence" at bounding box center [988, 254] width 332 height 26
click at [880, 373] on div "x ​" at bounding box center [988, 364] width 332 height 31
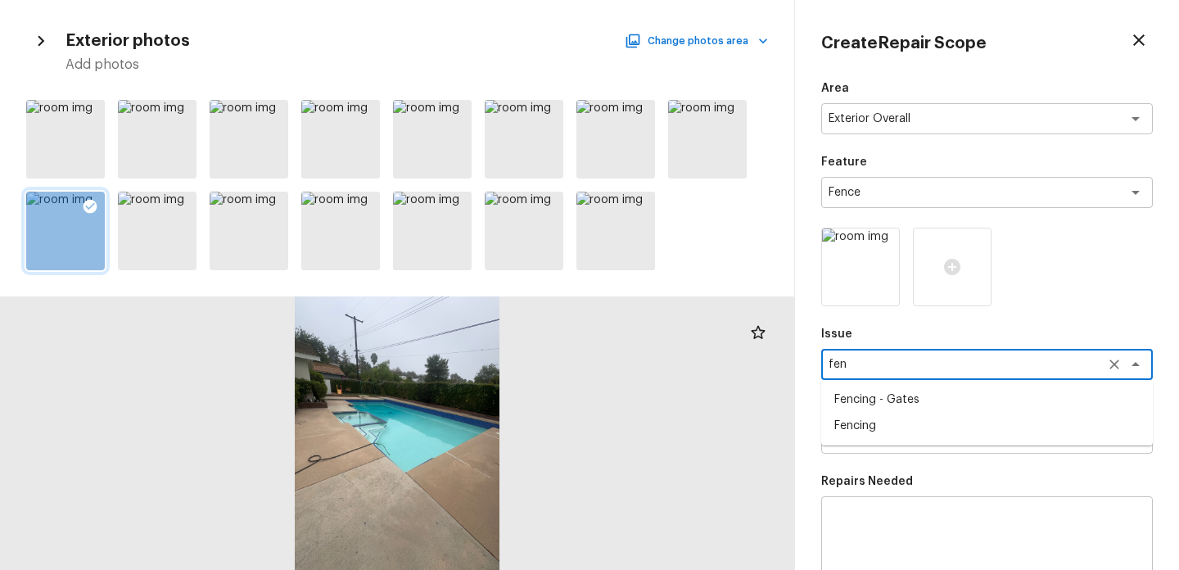
click at [895, 425] on li "Fencing" at bounding box center [988, 426] width 332 height 26
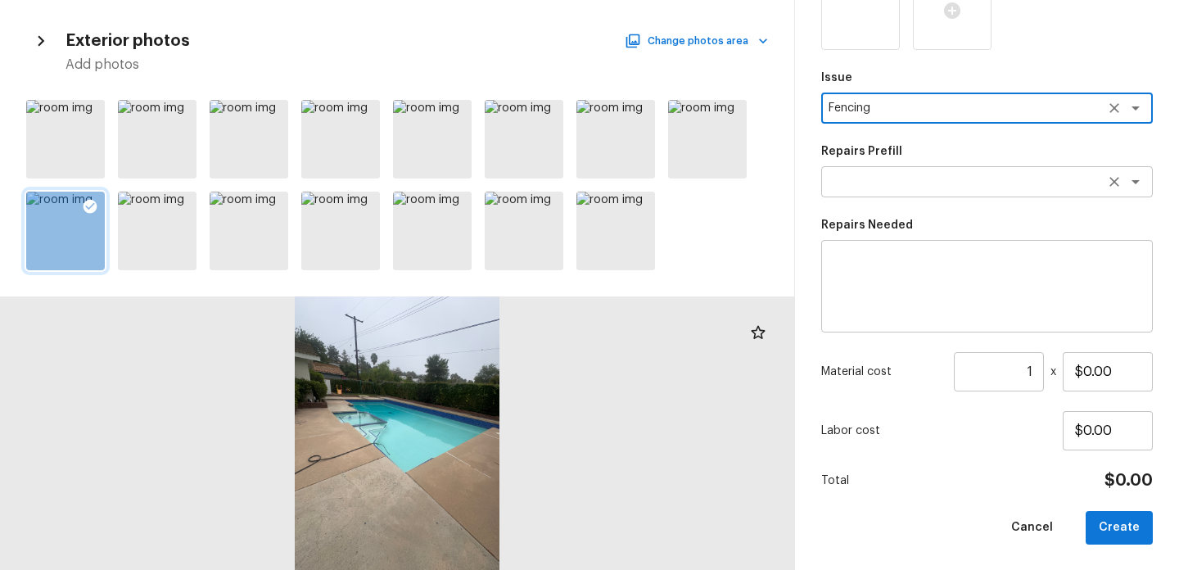
click at [880, 188] on textarea at bounding box center [964, 182] width 271 height 16
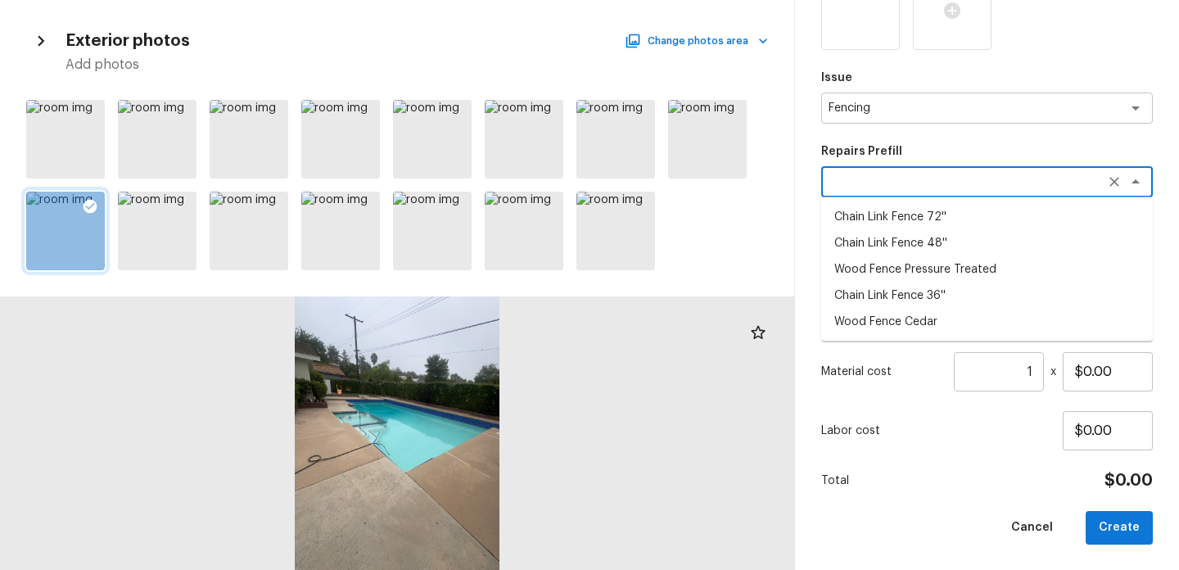
click at [913, 418] on div "Labor cost $0.00" at bounding box center [988, 430] width 332 height 39
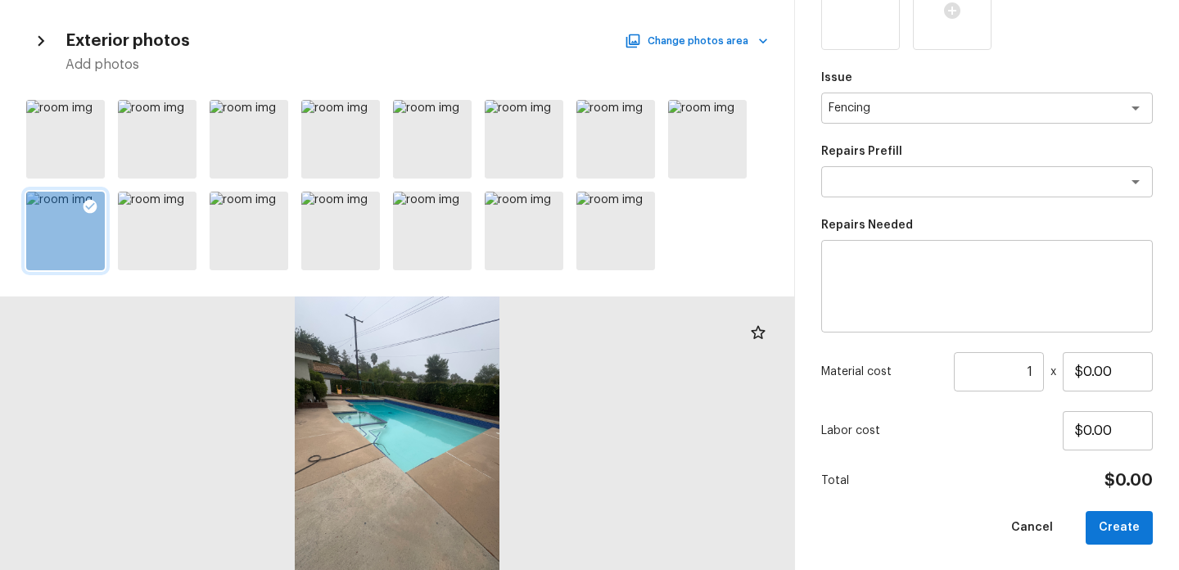
click at [884, 297] on textarea at bounding box center [987, 287] width 309 height 66
drag, startPoint x: 1111, startPoint y: 370, endPoint x: 1012, endPoint y: 370, distance: 99.9
click at [1013, 370] on div "Material cost 1 ​ x $0.00" at bounding box center [988, 371] width 332 height 39
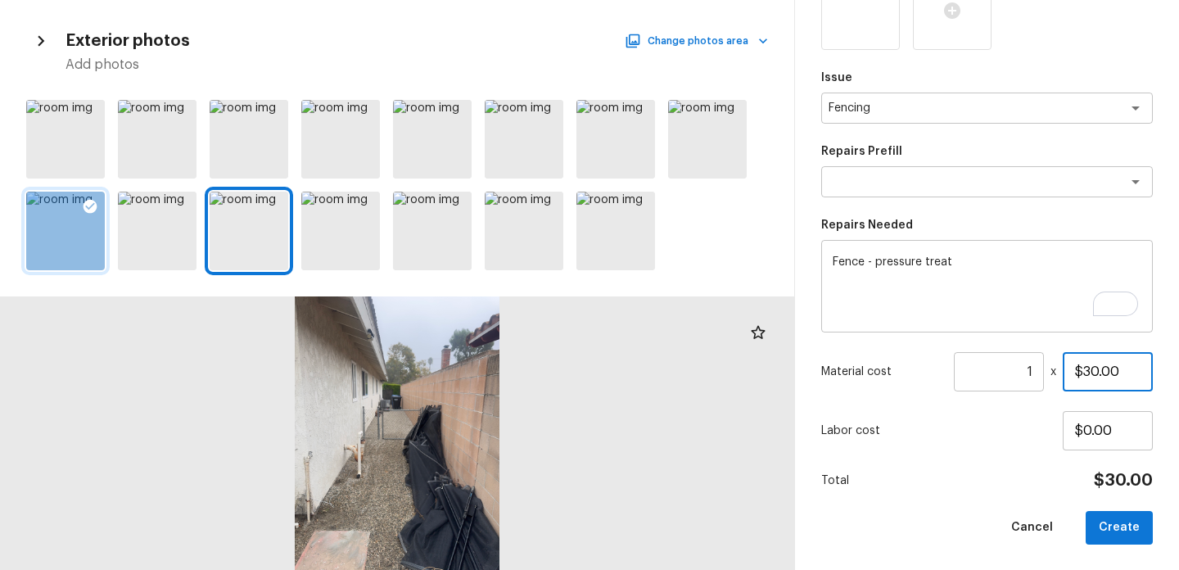
click at [1099, 372] on input "$30.00" at bounding box center [1108, 371] width 90 height 39
drag, startPoint x: 1110, startPoint y: 373, endPoint x: 1070, endPoint y: 373, distance: 40.1
click at [1070, 373] on input "$300.00" at bounding box center [1108, 371] width 90 height 39
click at [1131, 528] on button "Create" at bounding box center [1119, 528] width 67 height 34
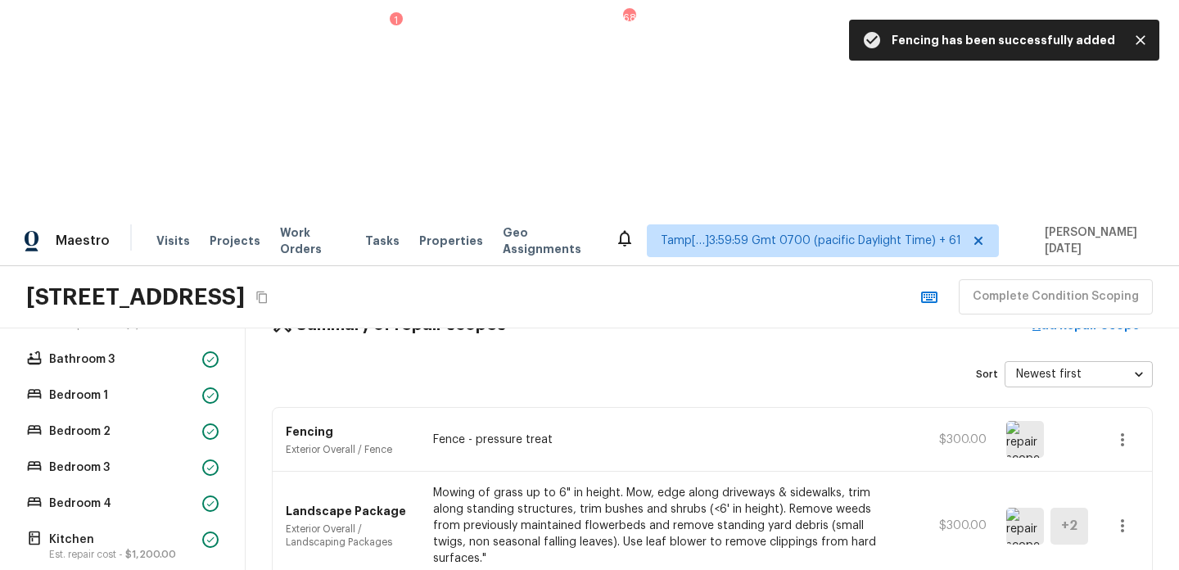
scroll to position [0, 0]
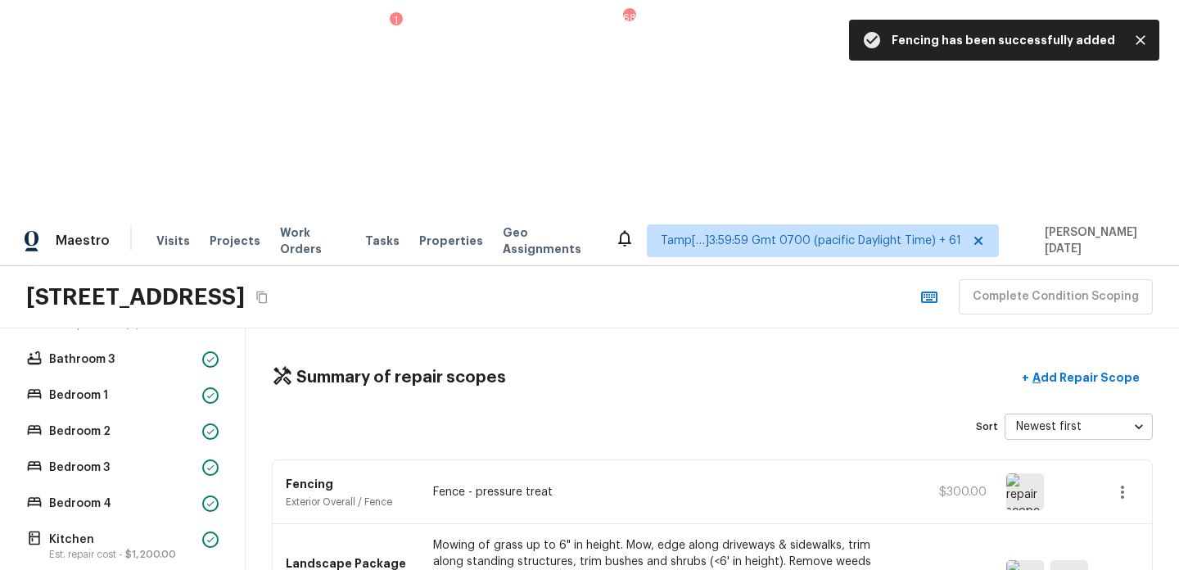
click at [1125, 482] on icon "button" at bounding box center [1123, 492] width 20 height 20
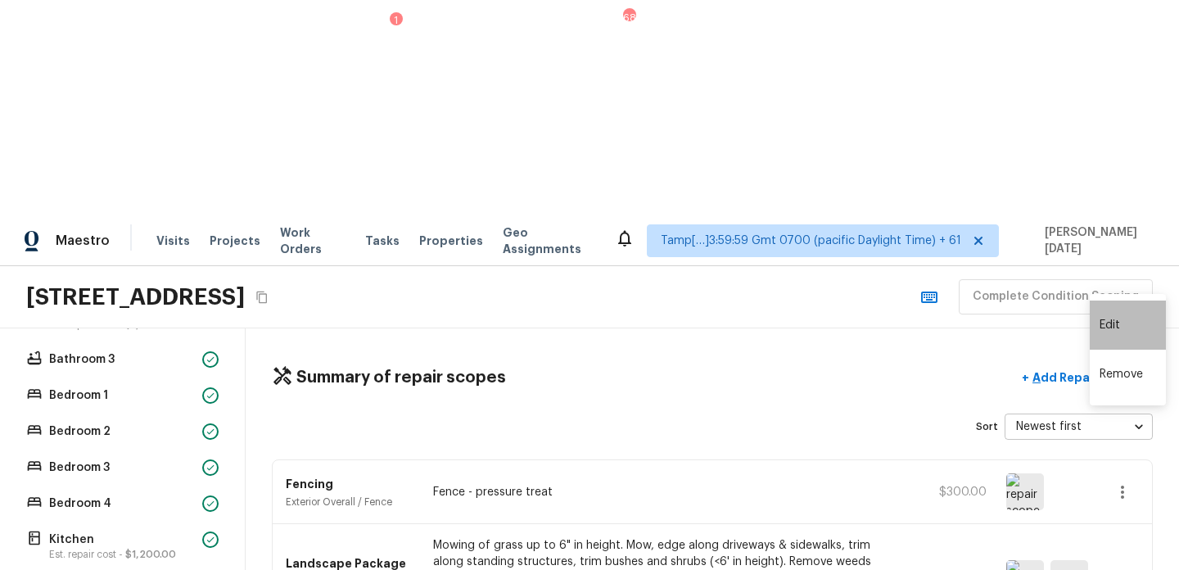
click at [1128, 315] on li "Edit" at bounding box center [1128, 325] width 76 height 49
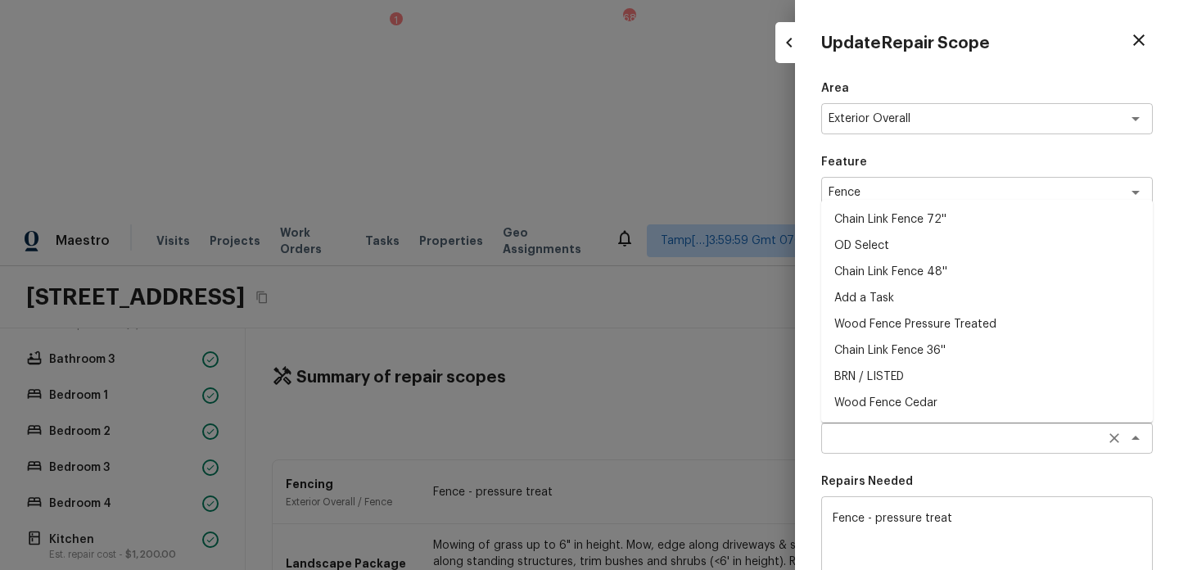
click at [924, 424] on div "x ​" at bounding box center [988, 438] width 332 height 31
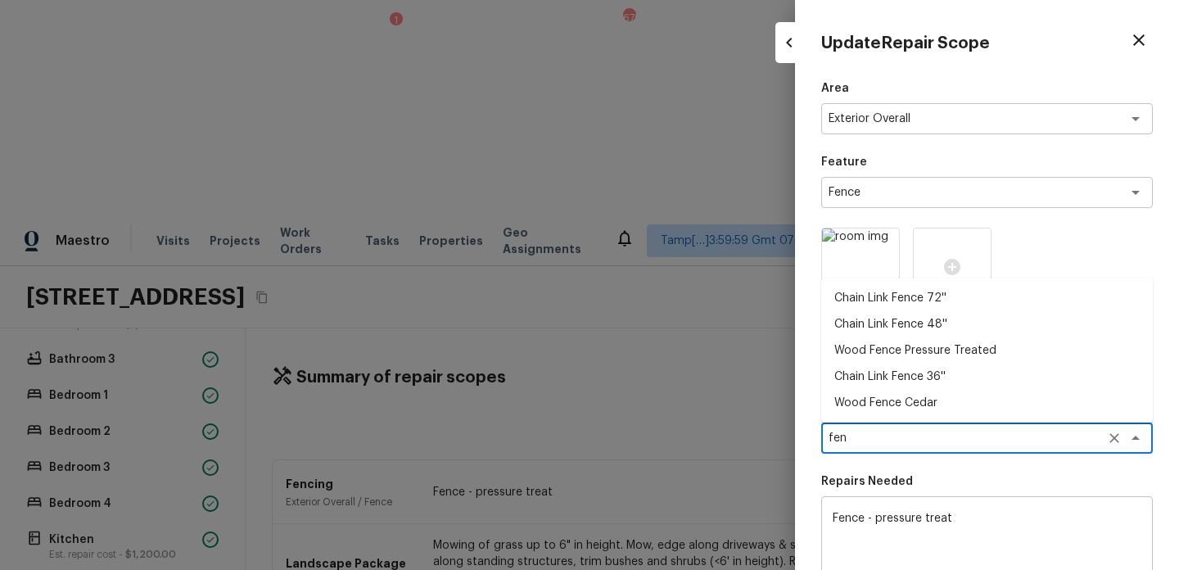
click at [980, 347] on li "Wood Fence Pressure Treated" at bounding box center [988, 350] width 332 height 26
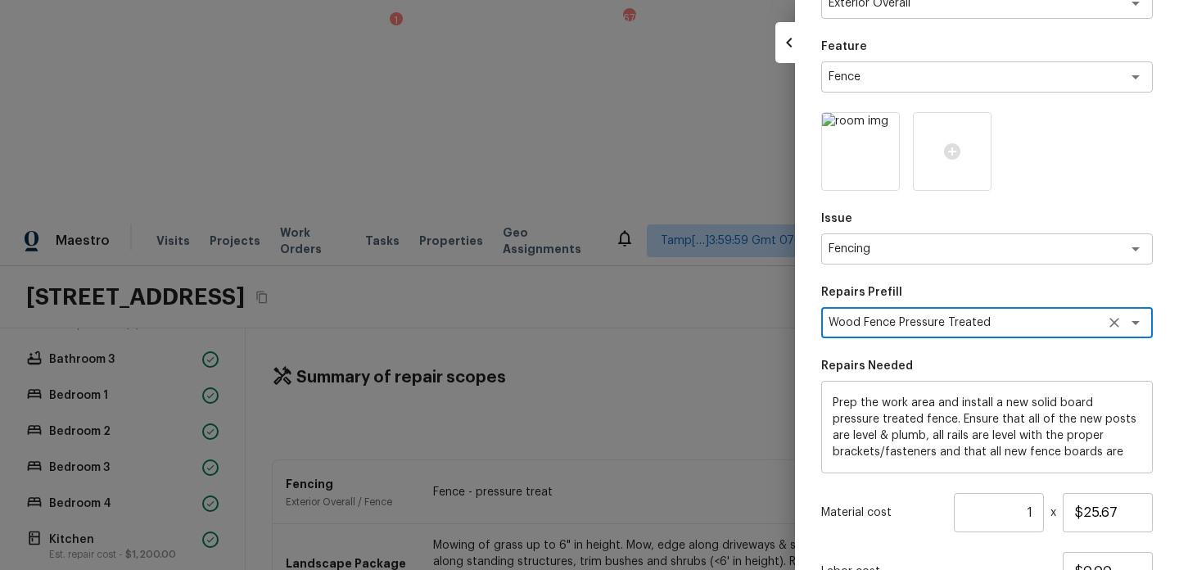
scroll to position [116, 0]
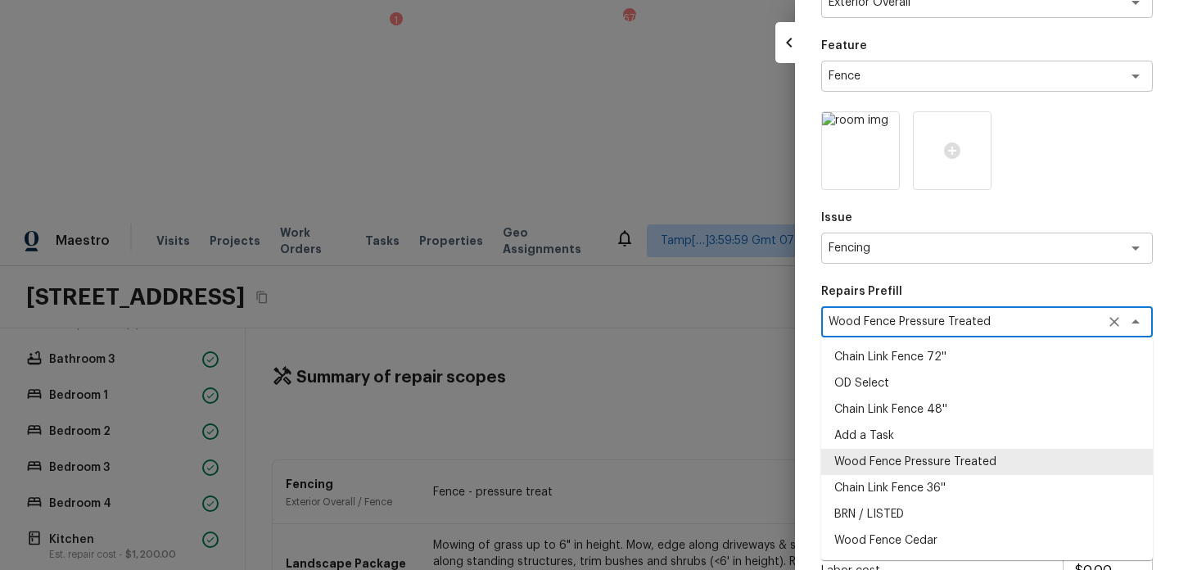
drag, startPoint x: 864, startPoint y: 325, endPoint x: 780, endPoint y: 325, distance: 84.4
click at [780, 325] on div "Update Repair Scope Area Exterior Overall x ​ Feature Fence x ​ Issue Fencing x…" at bounding box center [589, 285] width 1179 height 570
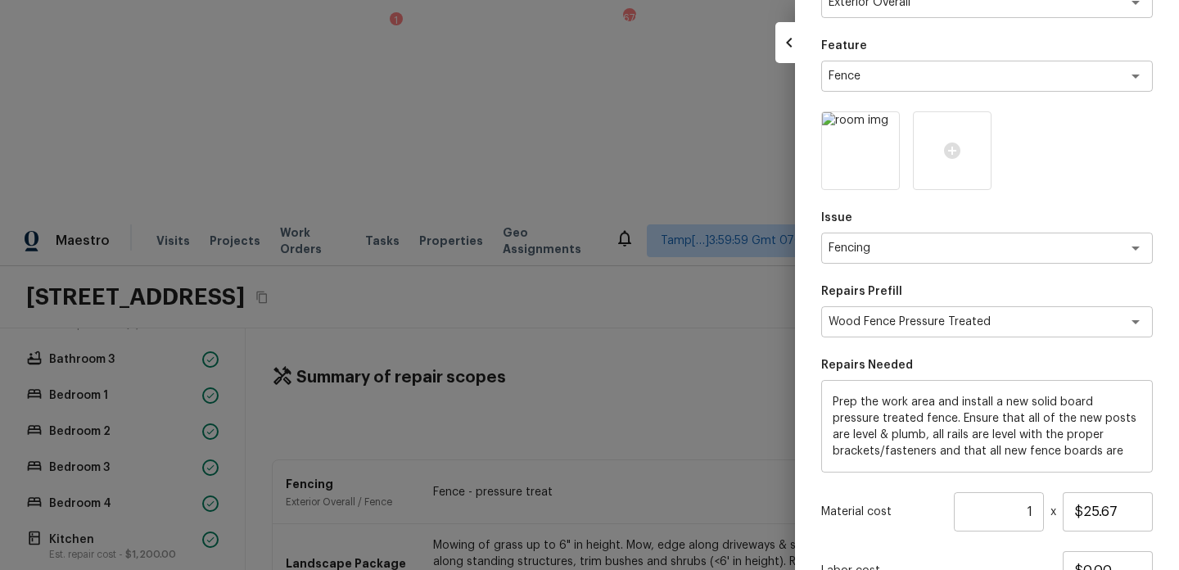
click at [905, 283] on div "Area Exterior Overall x ​ Feature Fence x ​ Issue Fencing x ​ Repairs Prefill W…" at bounding box center [988, 324] width 332 height 721
click at [953, 422] on textarea "Prep the work area and install a new solid board pressure treated fence. Ensure…" at bounding box center [987, 427] width 309 height 66
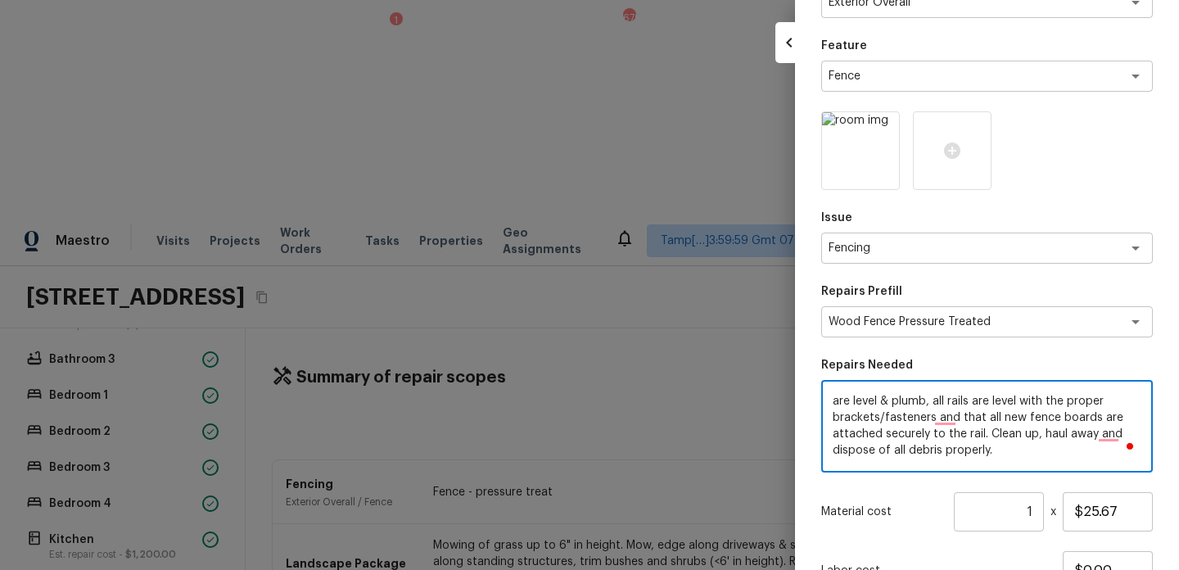
scroll to position [256, 0]
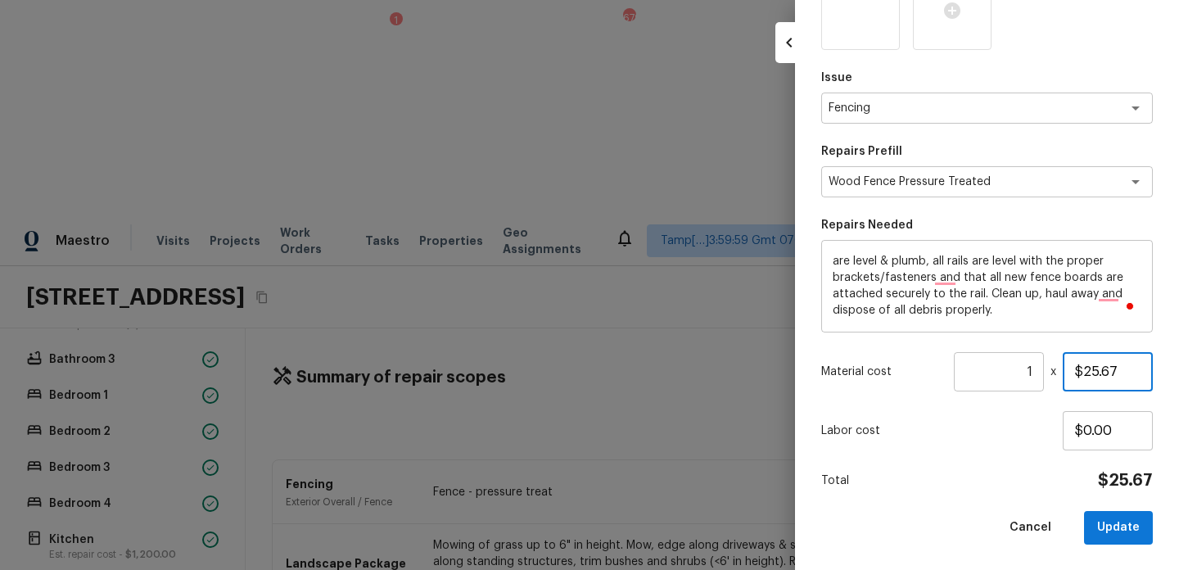
drag, startPoint x: 1122, startPoint y: 371, endPoint x: 1053, endPoint y: 371, distance: 68.8
click at [1052, 371] on div "Material cost 1 ​ x $25.67" at bounding box center [988, 371] width 332 height 39
click at [1132, 532] on button "Update" at bounding box center [1118, 528] width 69 height 34
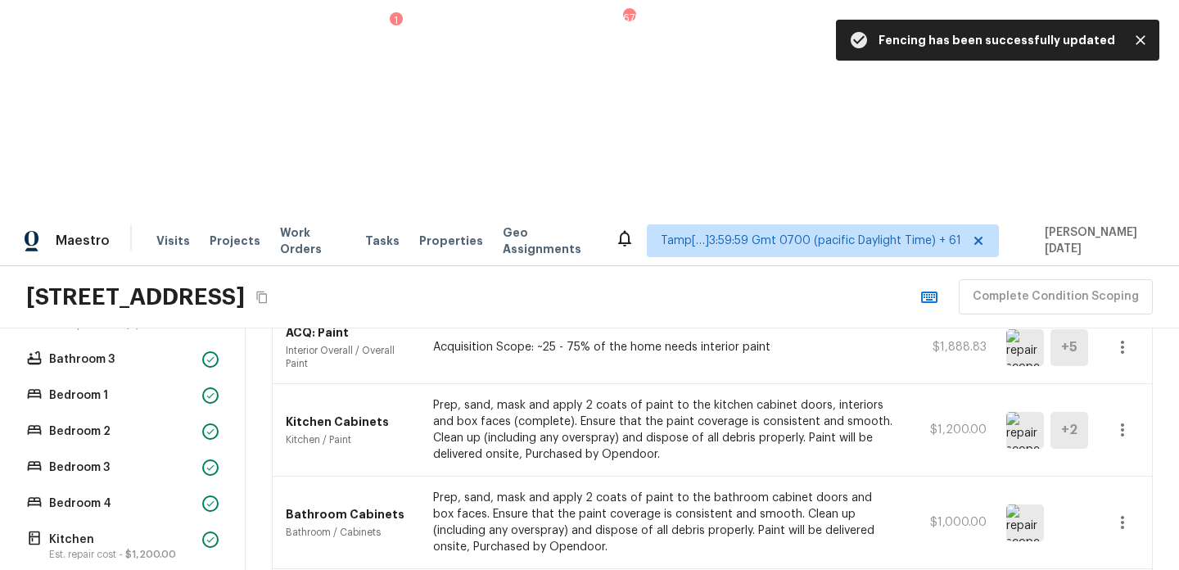
scroll to position [547, 0]
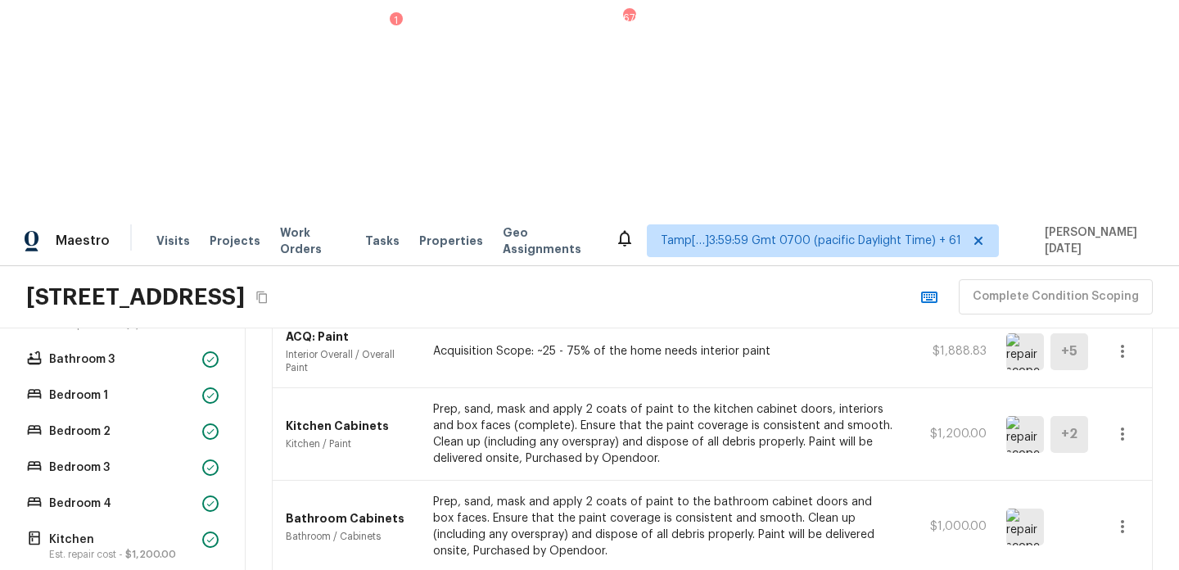
click at [1116, 517] on icon "button" at bounding box center [1123, 527] width 20 height 20
click at [1125, 325] on li "Edit" at bounding box center [1128, 343] width 76 height 49
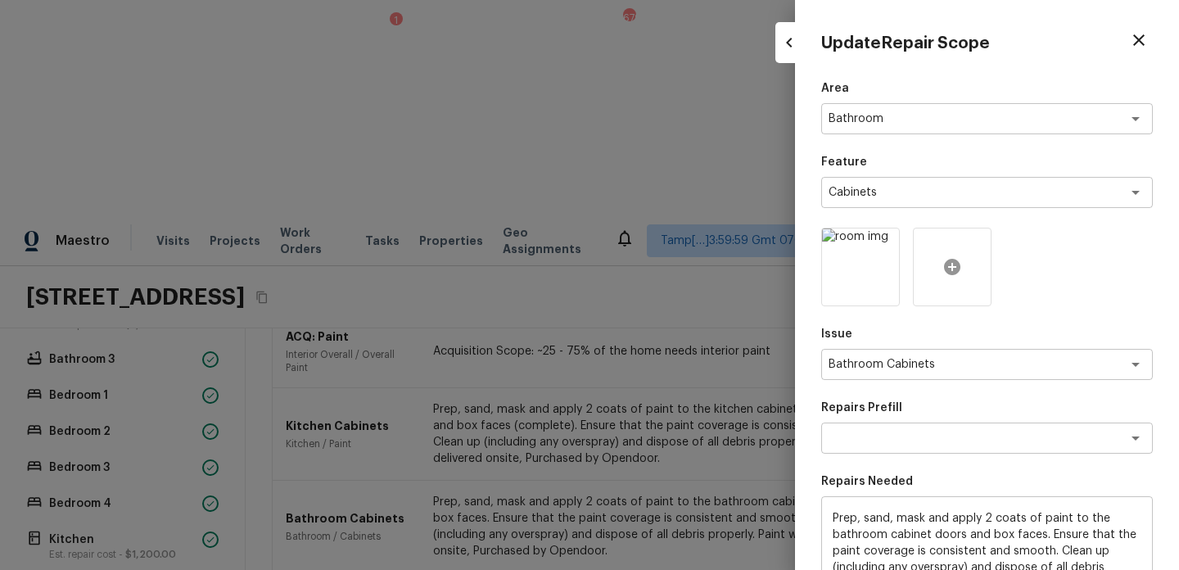
click at [952, 258] on icon at bounding box center [953, 267] width 20 height 20
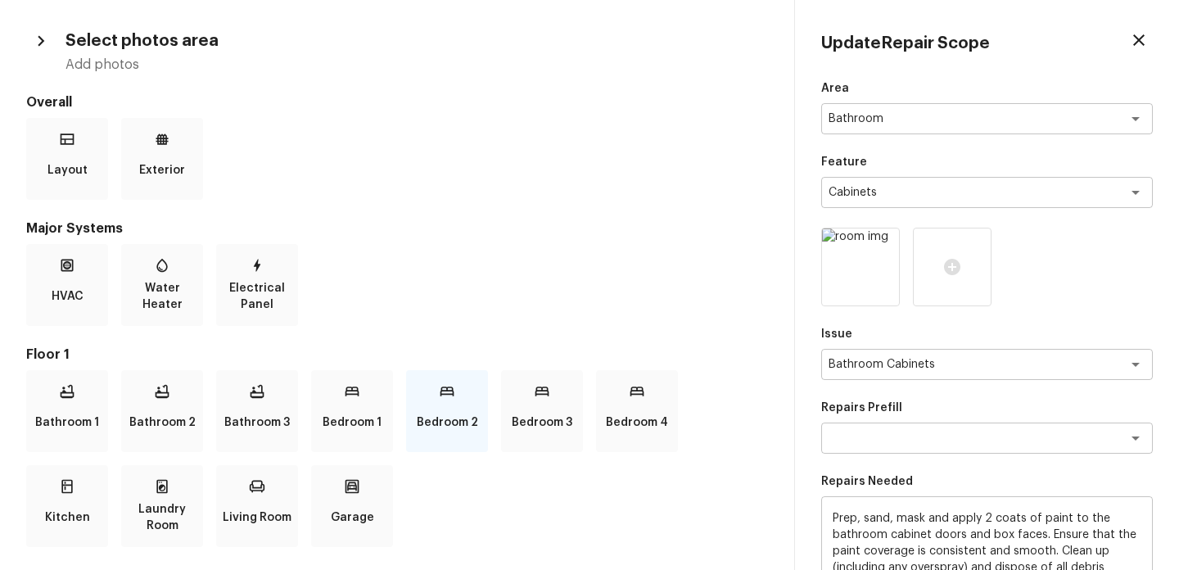
click at [449, 418] on p "Bedroom 2" at bounding box center [447, 422] width 61 height 33
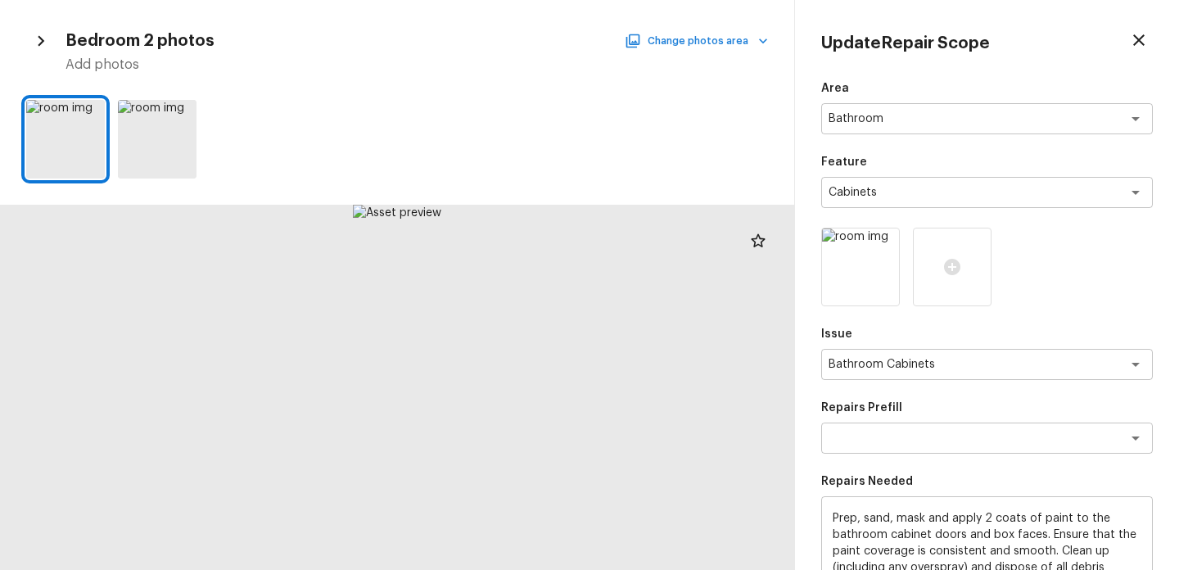
click at [685, 35] on button "Change photos area" at bounding box center [698, 40] width 140 height 21
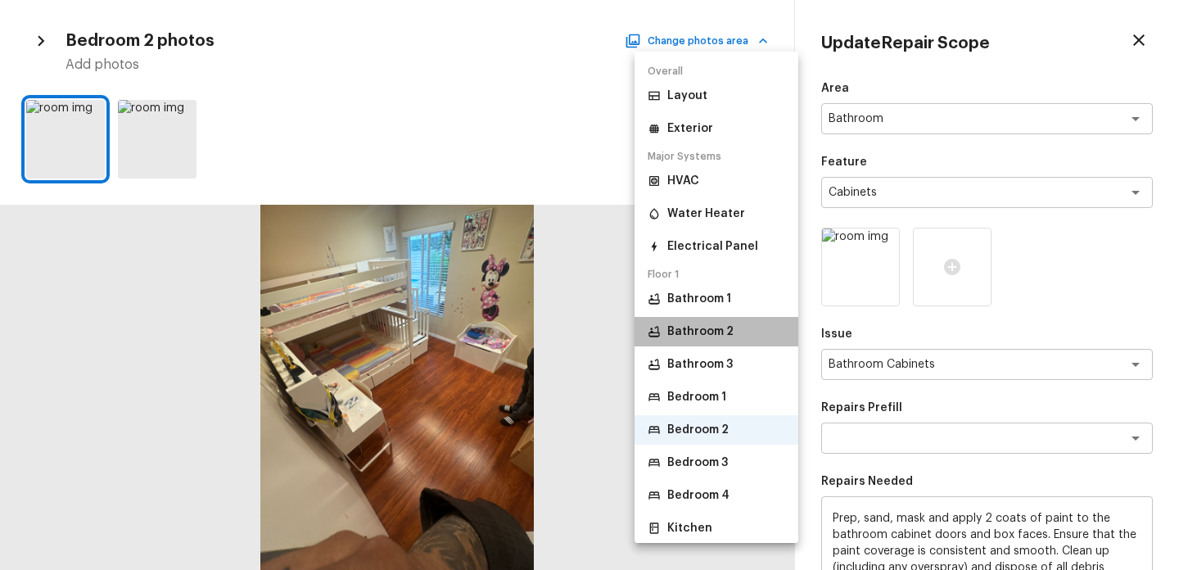
click at [725, 333] on p "Bathroom 2" at bounding box center [701, 332] width 66 height 16
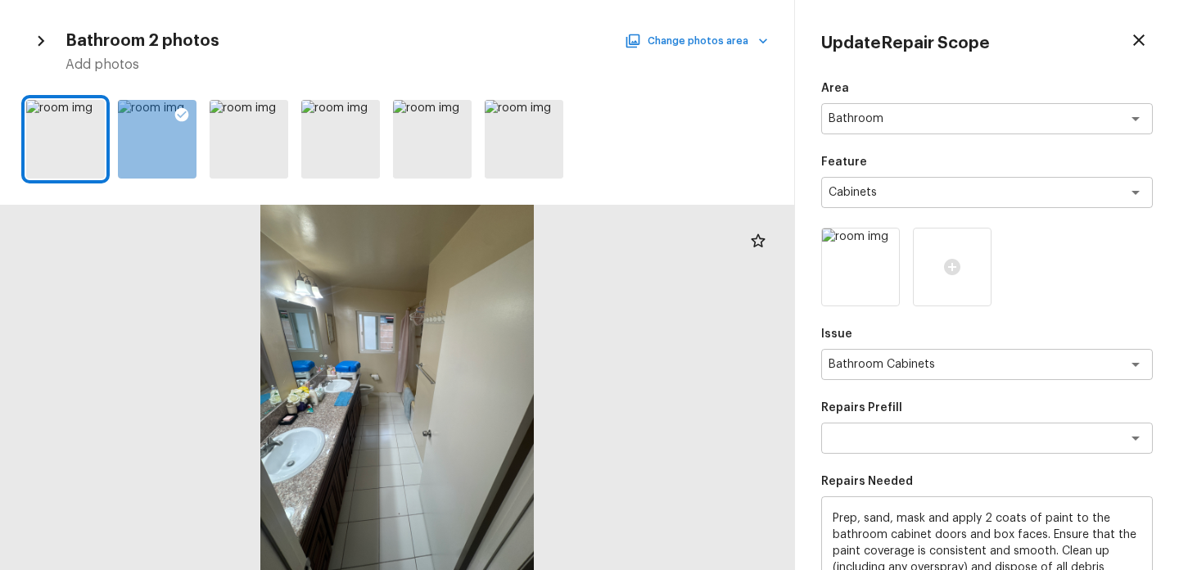
click at [656, 37] on button "Change photos area" at bounding box center [698, 40] width 140 height 21
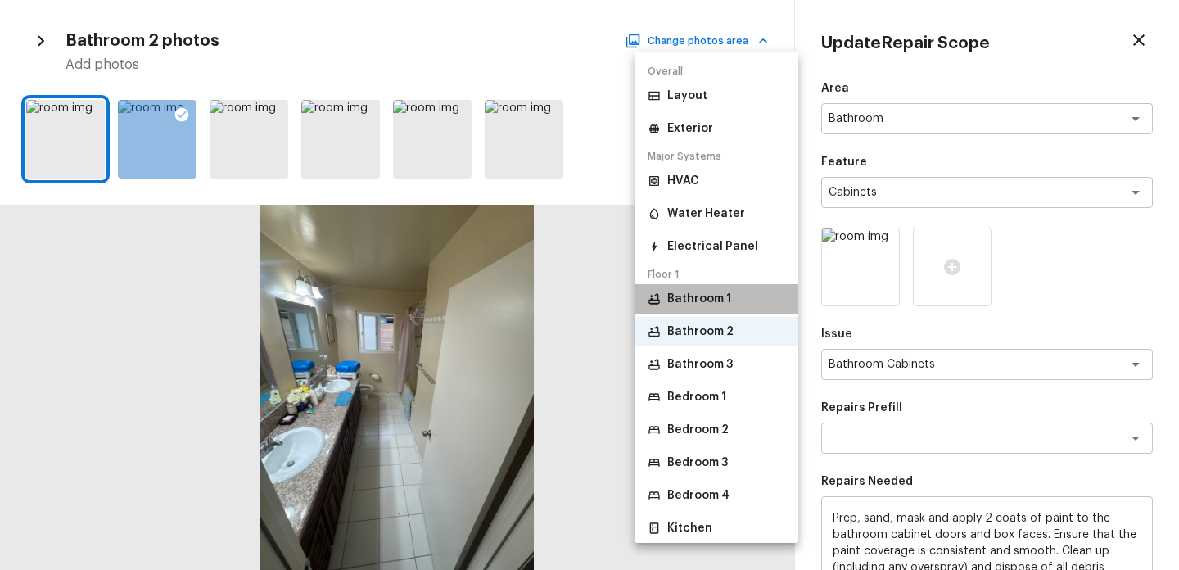
click at [737, 300] on li "Bathroom 1" at bounding box center [717, 298] width 164 height 29
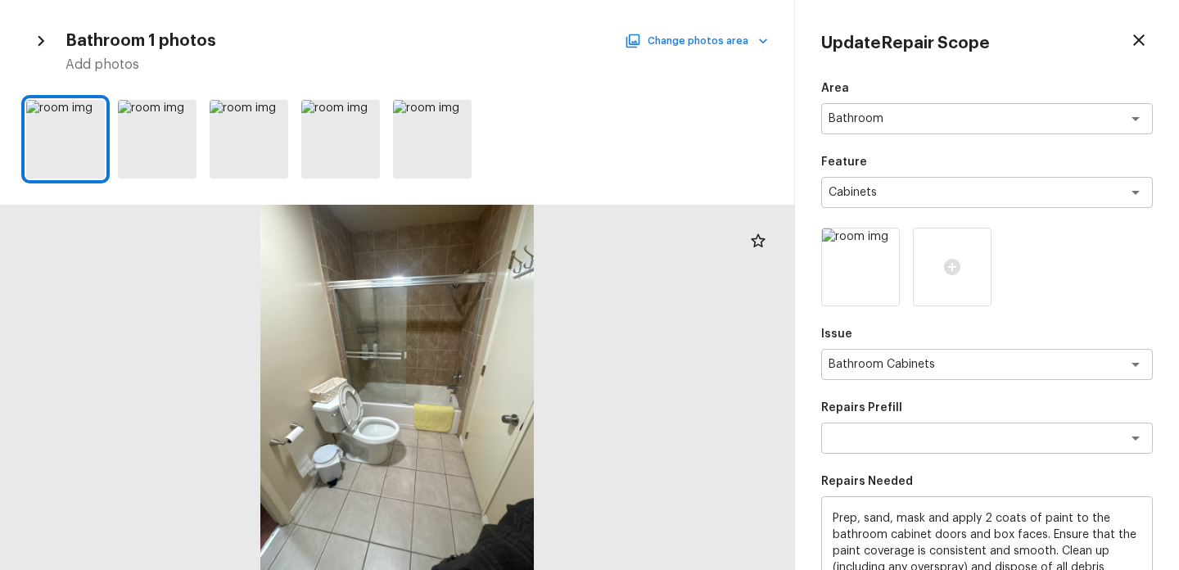
click at [756, 41] on icon "button" at bounding box center [763, 41] width 16 height 16
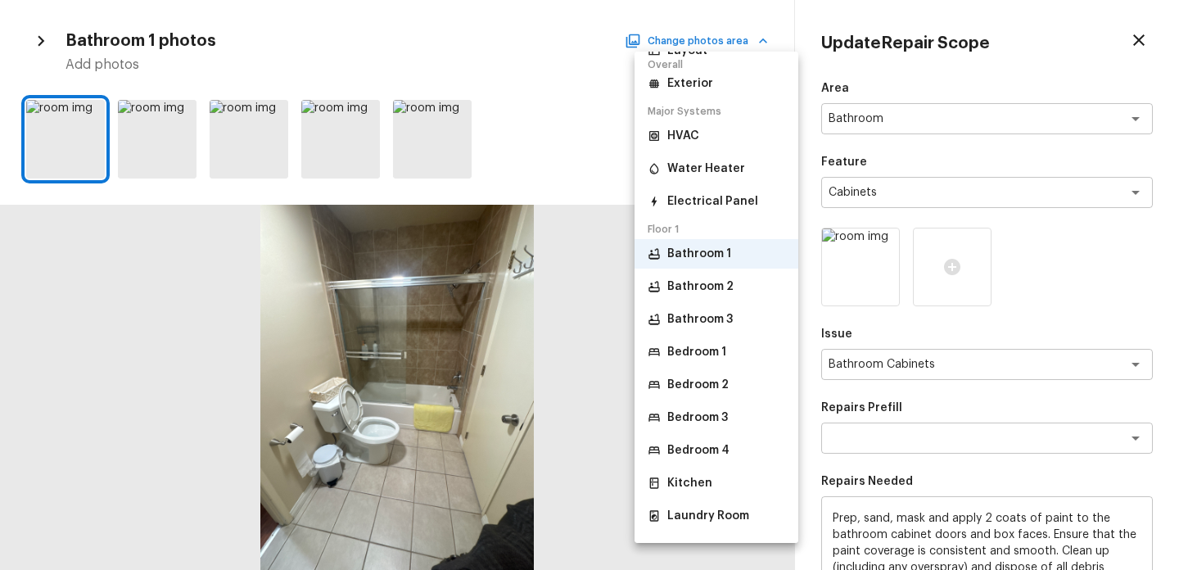
scroll to position [47, 0]
click at [728, 320] on p "Bathroom 3" at bounding box center [701, 318] width 66 height 16
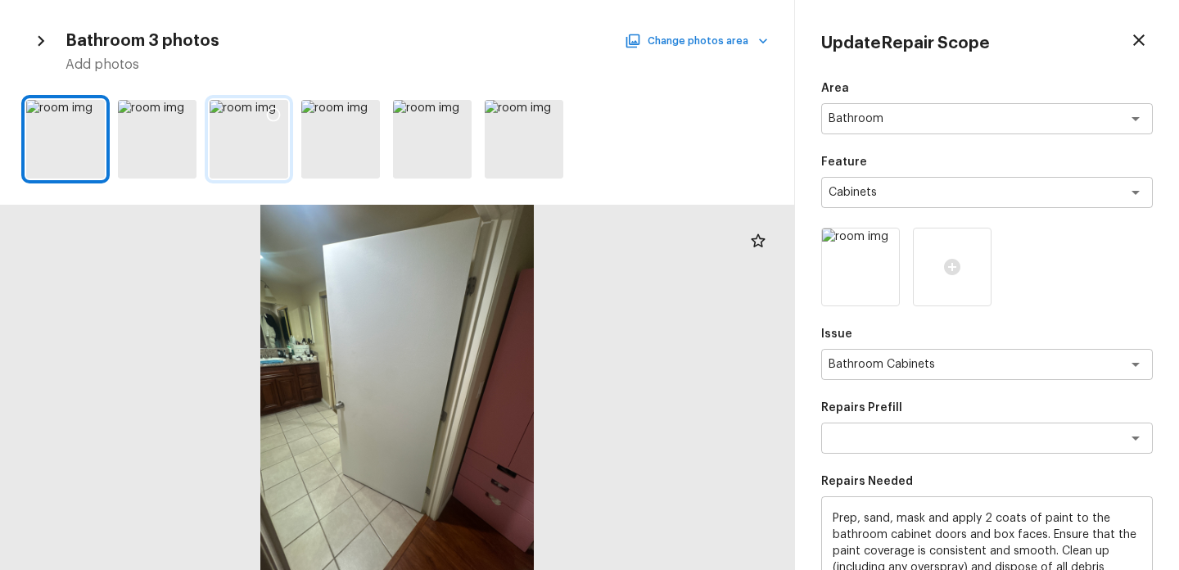
click at [276, 112] on icon at bounding box center [273, 114] width 16 height 16
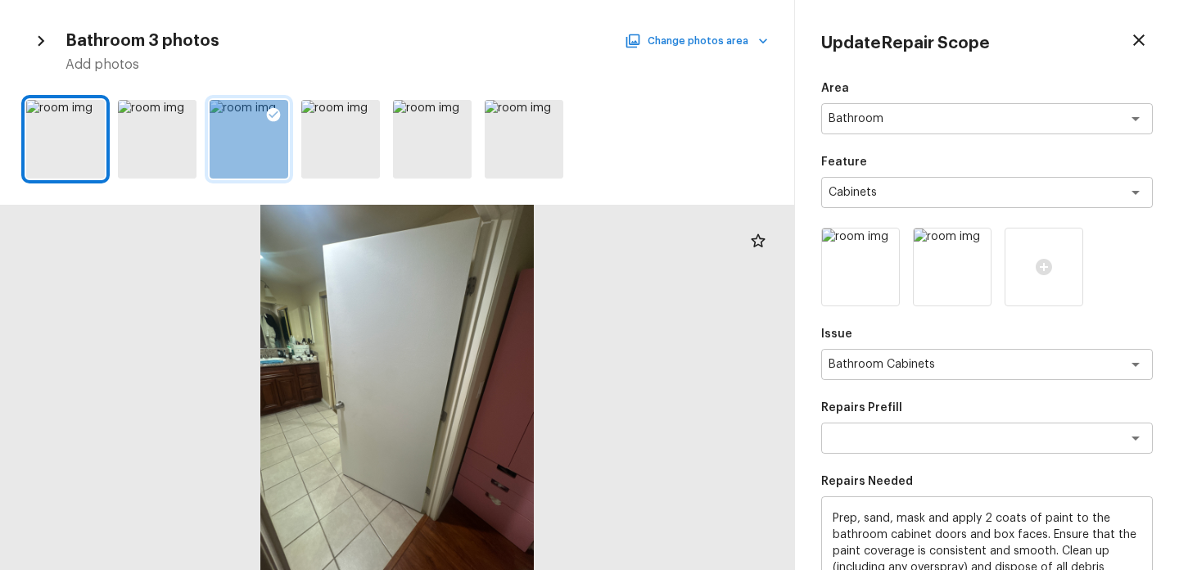
scroll to position [256, 0]
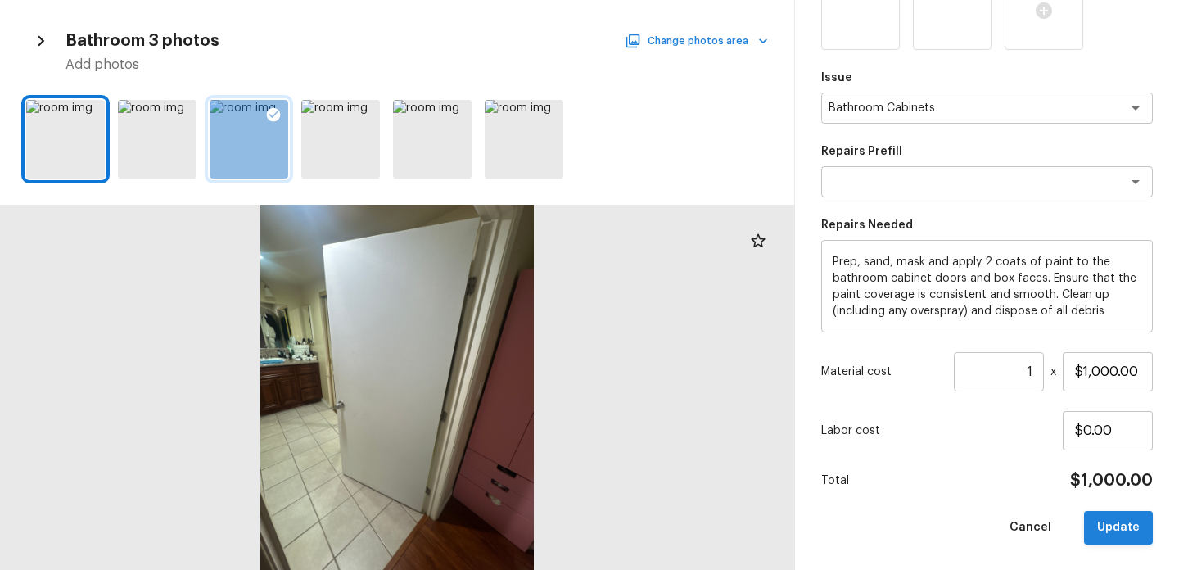
click at [1107, 531] on button "Update" at bounding box center [1118, 528] width 69 height 34
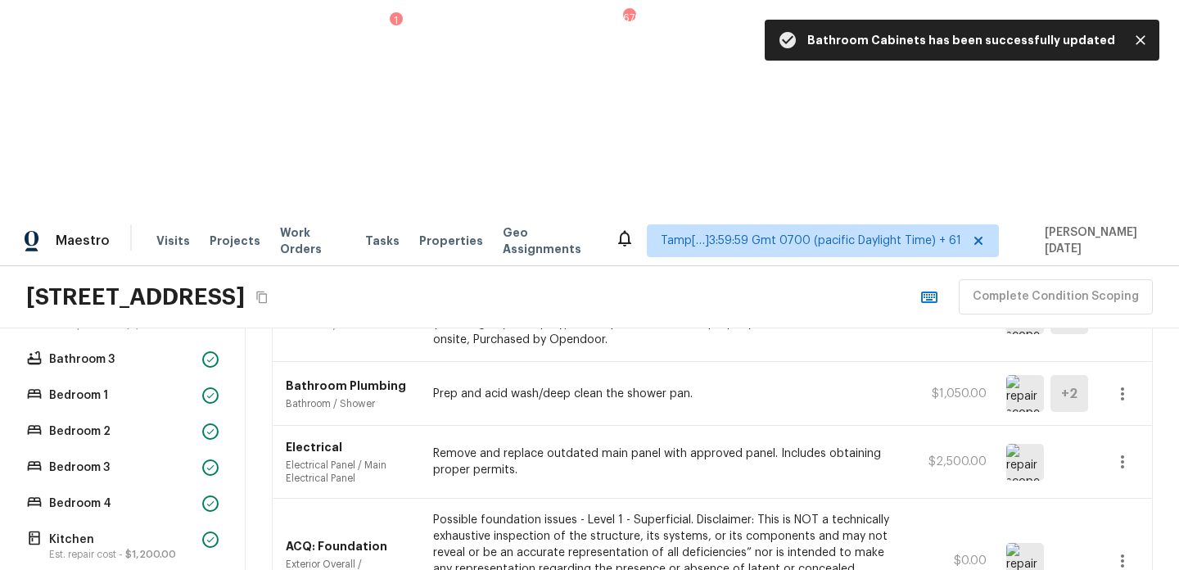
scroll to position [783, 0]
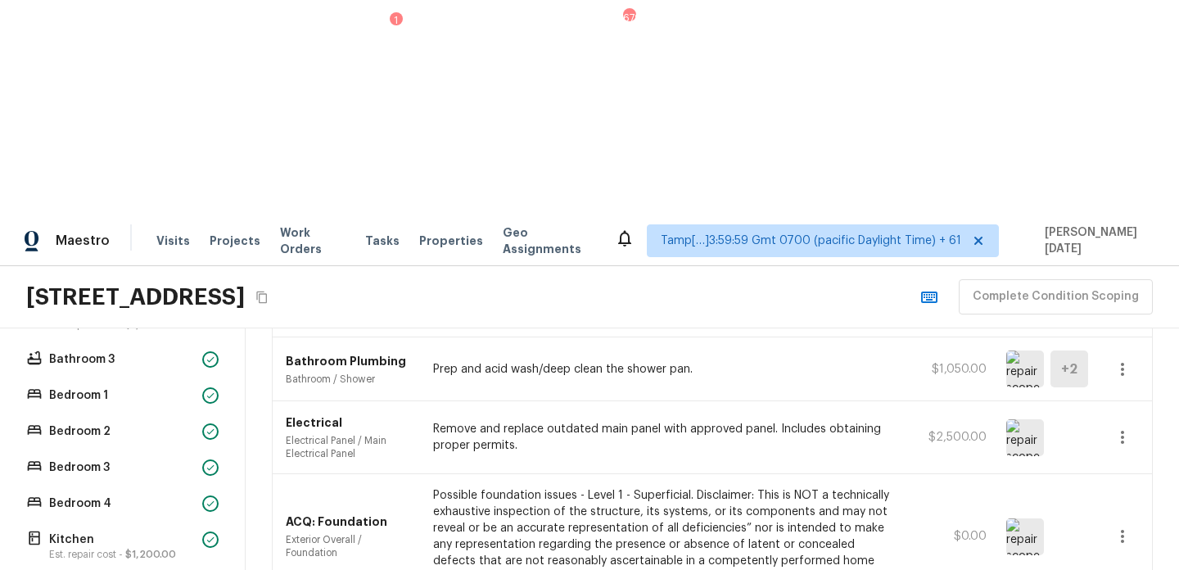
click at [1012, 518] on img at bounding box center [1026, 536] width 38 height 37
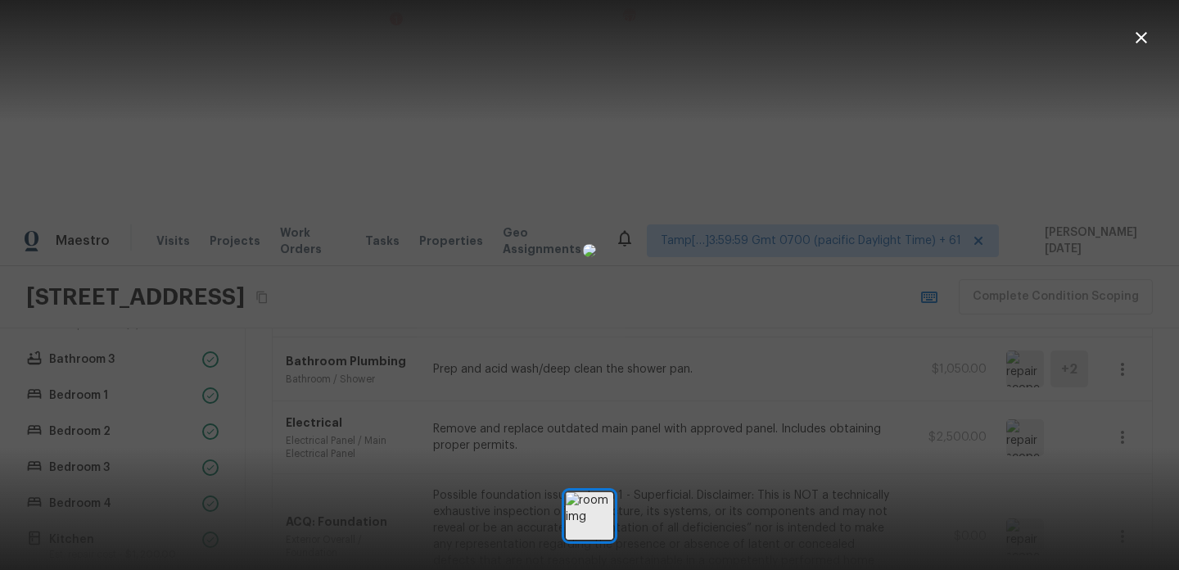
click at [1134, 39] on icon "button" at bounding box center [1142, 38] width 20 height 20
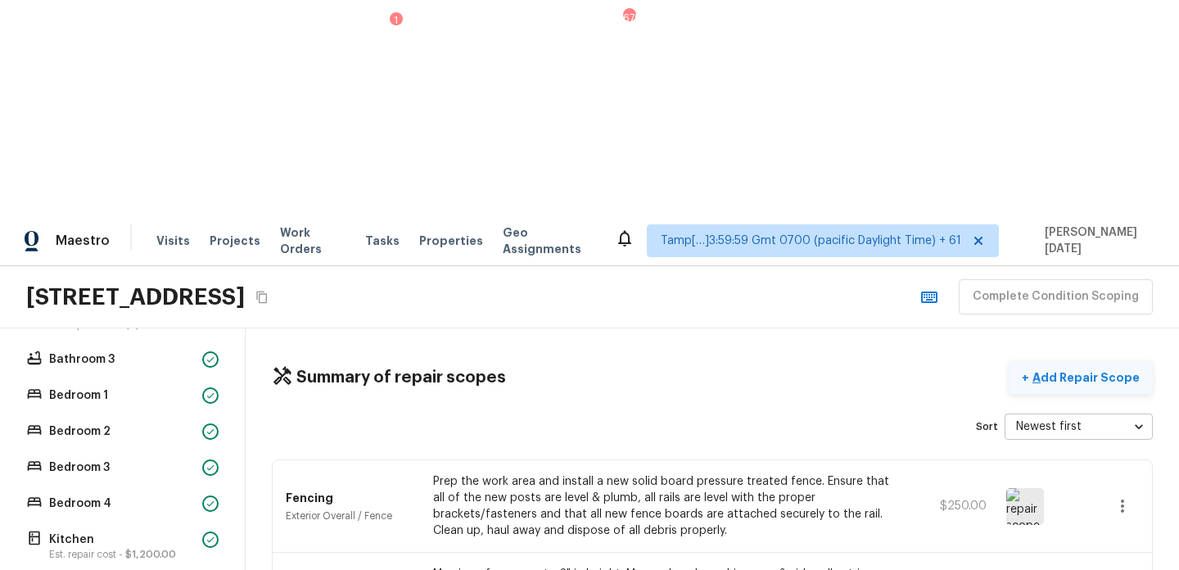
click at [1049, 369] on p "Add Repair Scope" at bounding box center [1085, 377] width 111 height 16
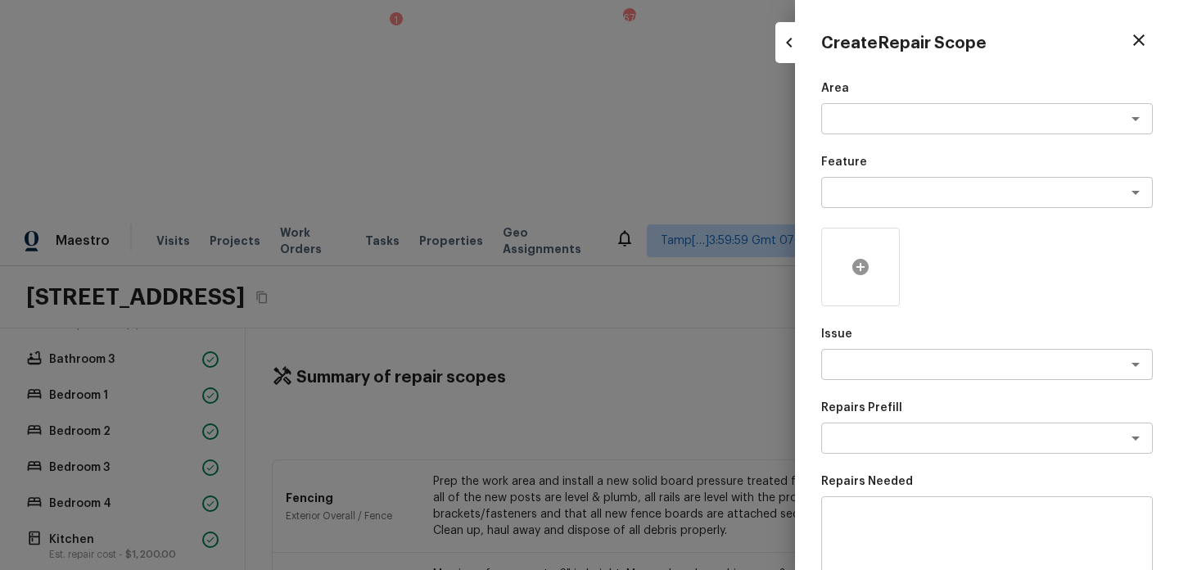
click at [851, 260] on icon at bounding box center [861, 267] width 20 height 20
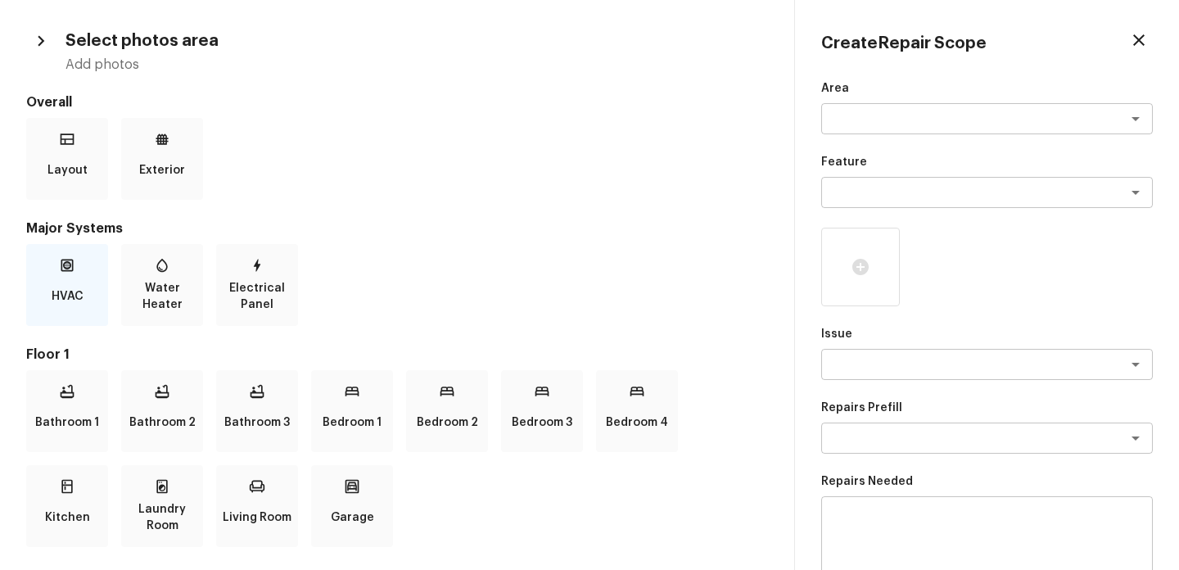
click at [75, 291] on p "HVAC" at bounding box center [68, 296] width 32 height 33
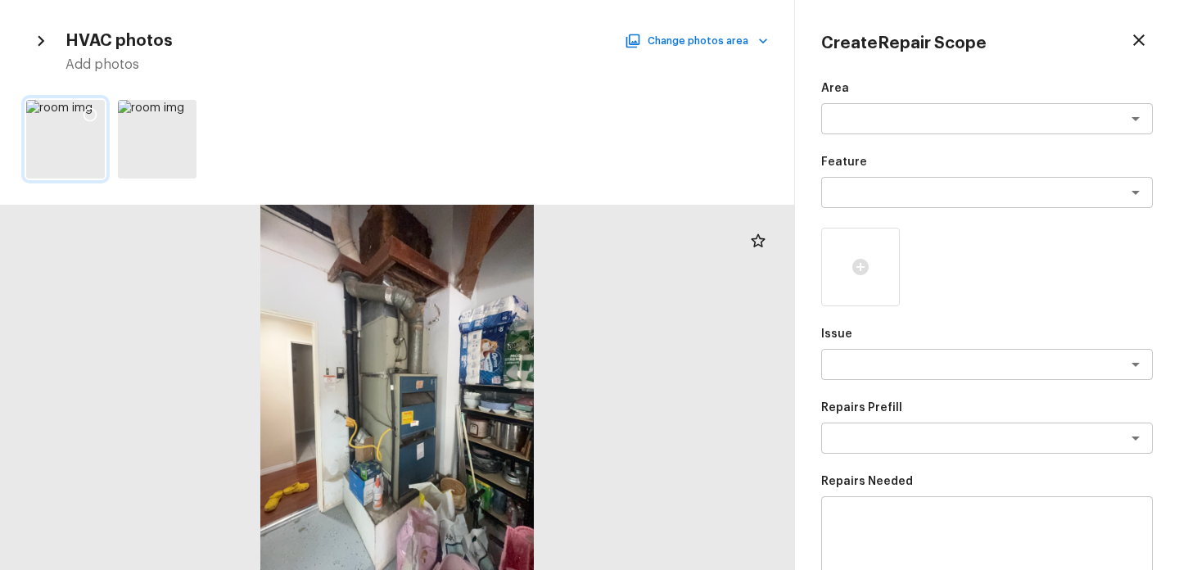
click at [93, 110] on icon at bounding box center [91, 115] width 14 height 14
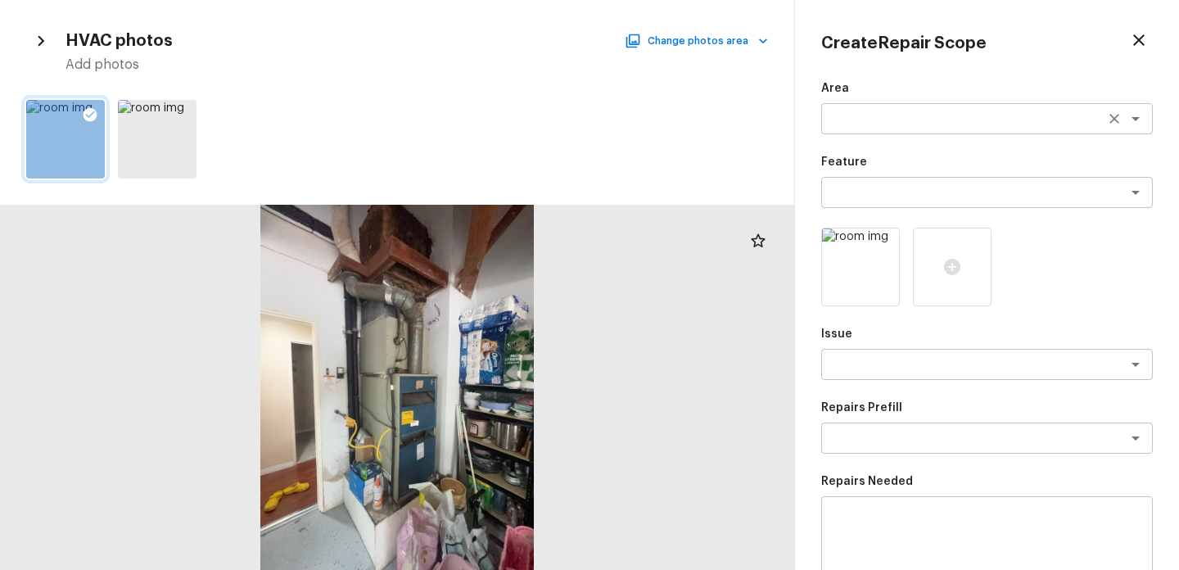
click at [911, 117] on textarea at bounding box center [964, 119] width 271 height 16
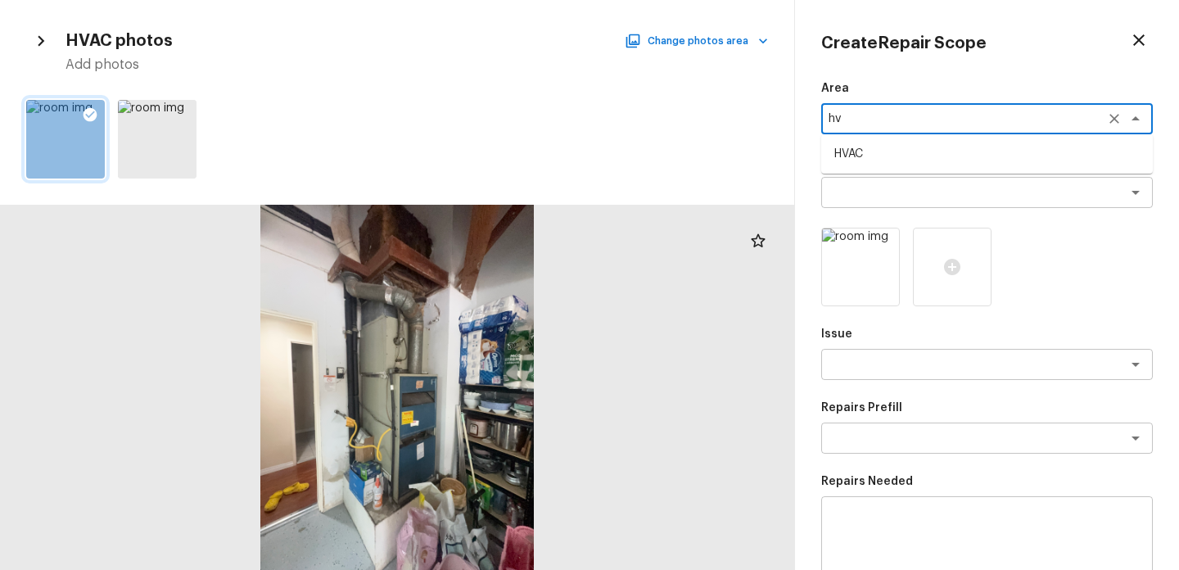
click at [915, 153] on li "HVAC" at bounding box center [988, 154] width 332 height 26
click at [883, 188] on textarea at bounding box center [964, 192] width 271 height 16
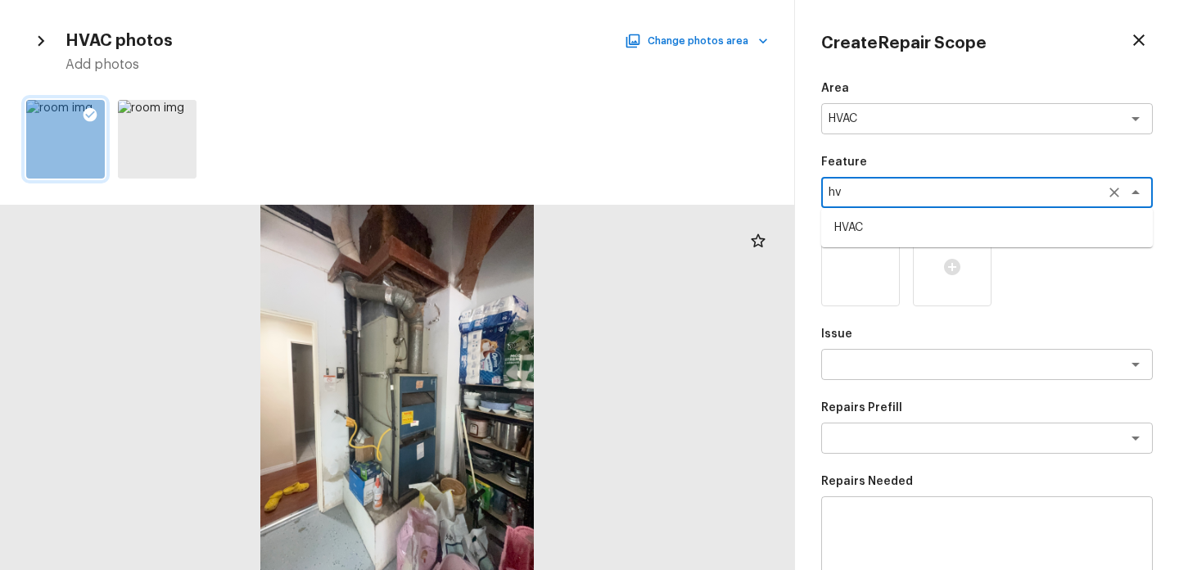
click at [890, 222] on li "HVAC" at bounding box center [988, 228] width 332 height 26
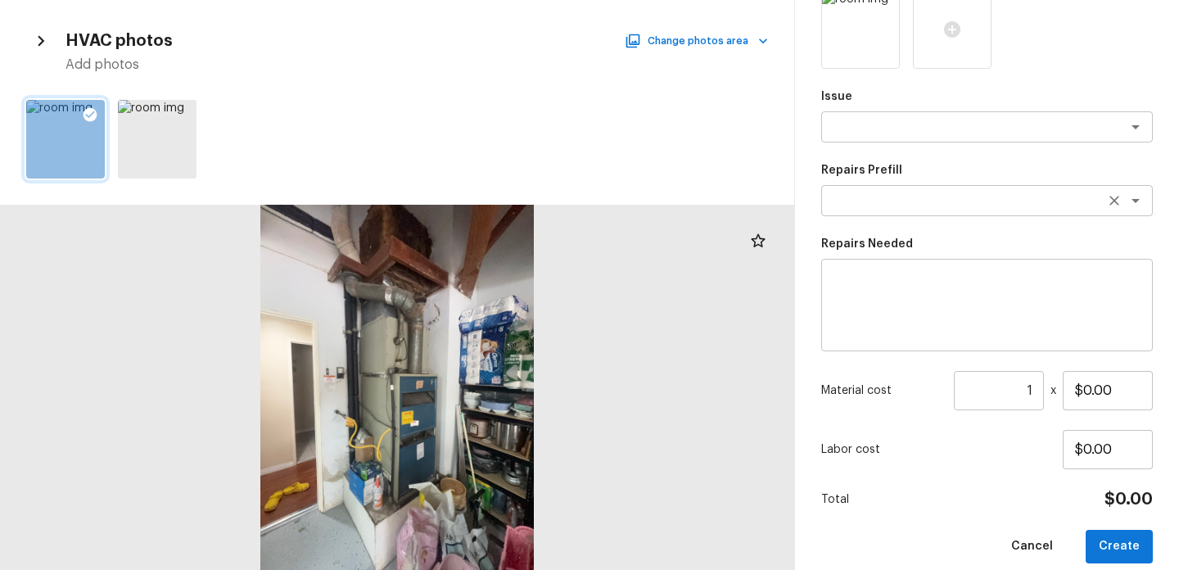
scroll to position [256, 0]
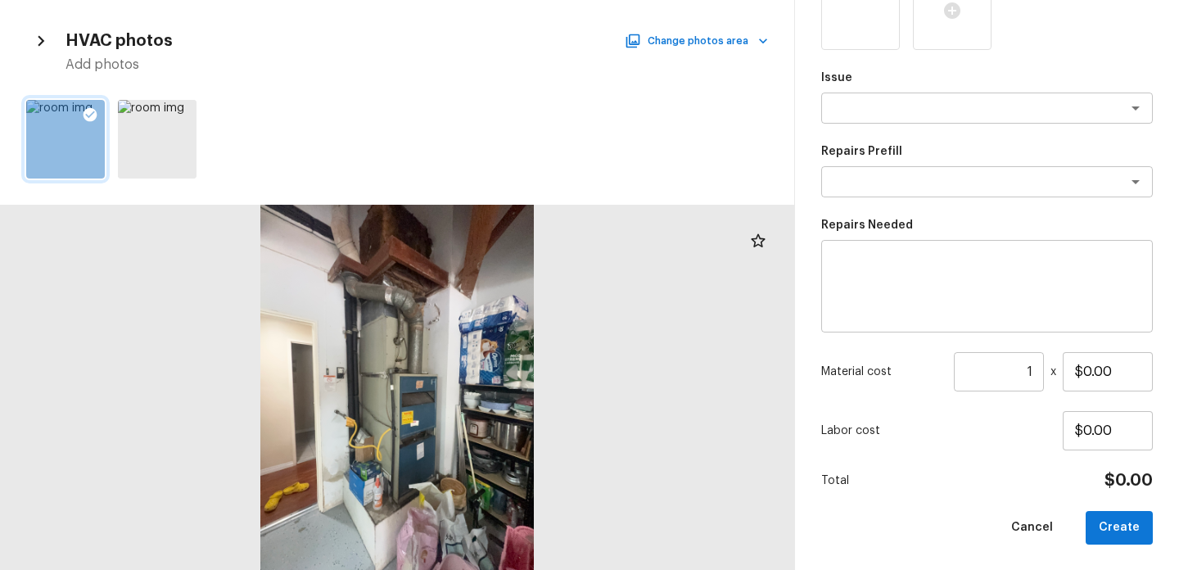
click at [873, 269] on textarea at bounding box center [987, 287] width 309 height 66
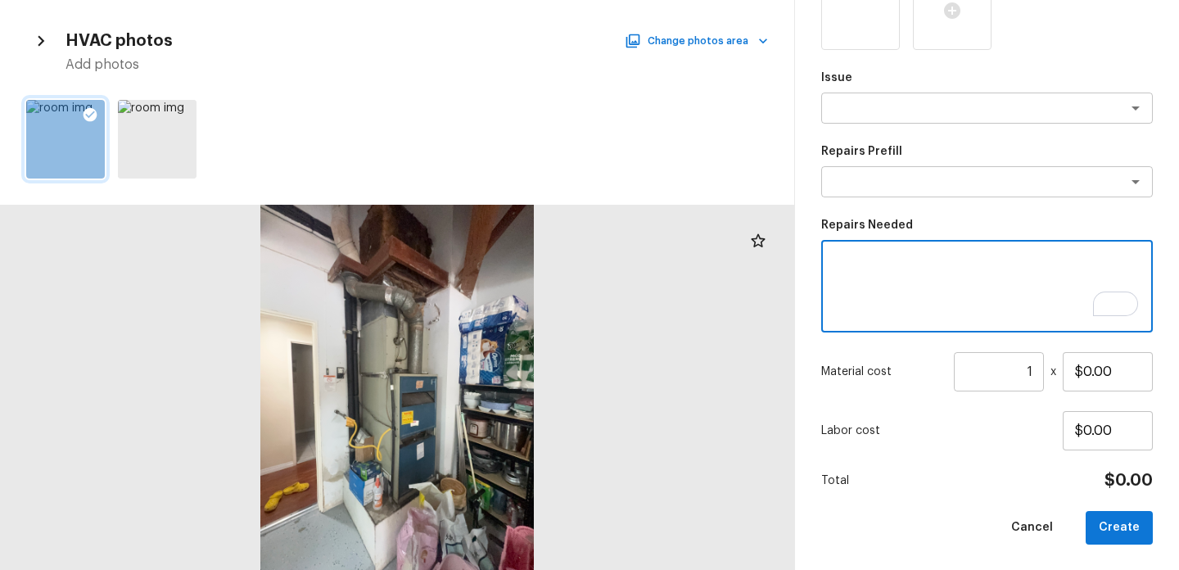
click at [926, 265] on textarea "To enrich screen reader interactions, please activate Accessibility in Grammarl…" at bounding box center [987, 287] width 309 height 66
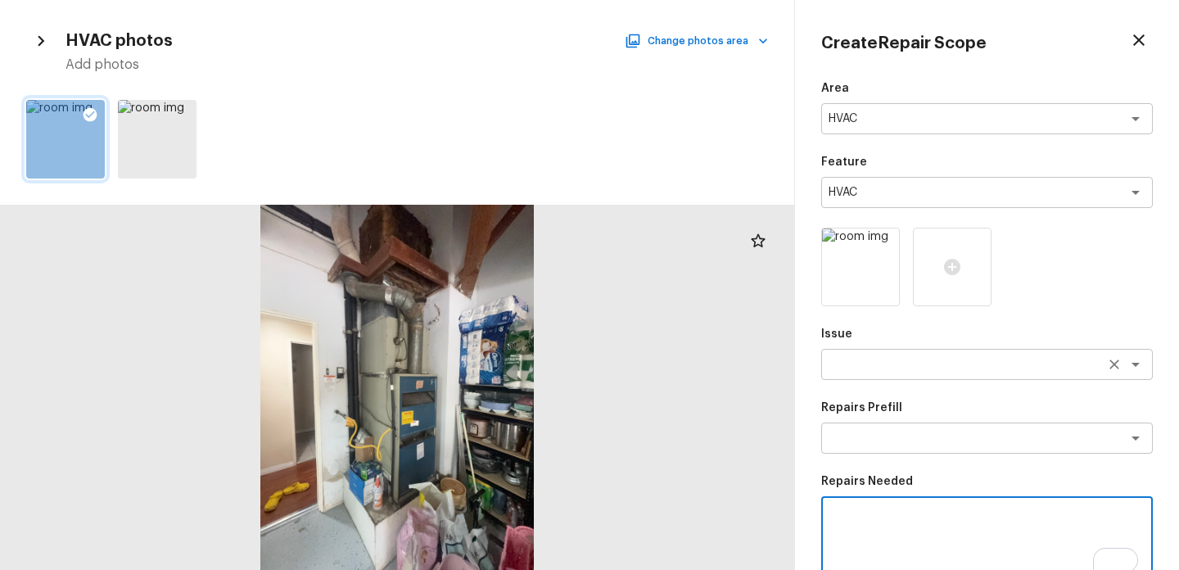
click at [873, 368] on textarea at bounding box center [964, 364] width 271 height 16
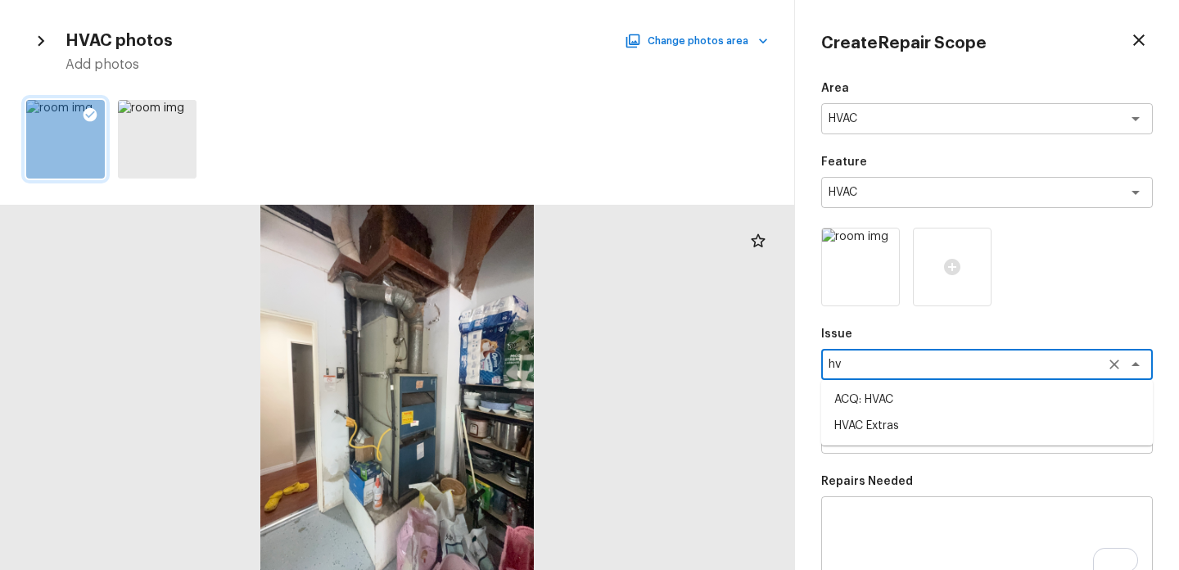
click at [895, 405] on li "ACQ: HVAC" at bounding box center [988, 400] width 332 height 26
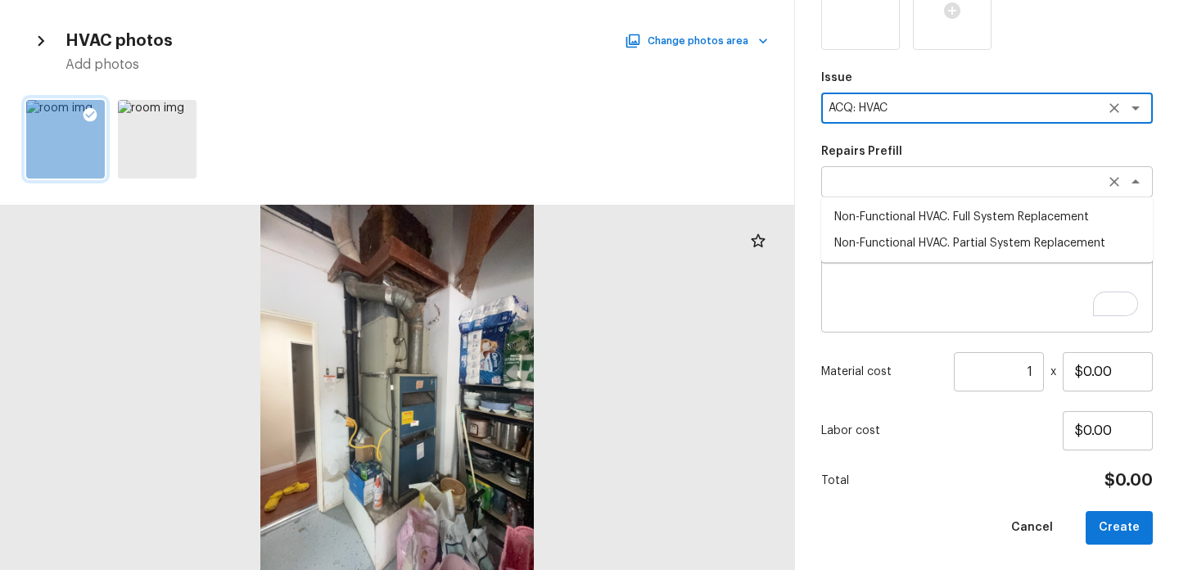
click
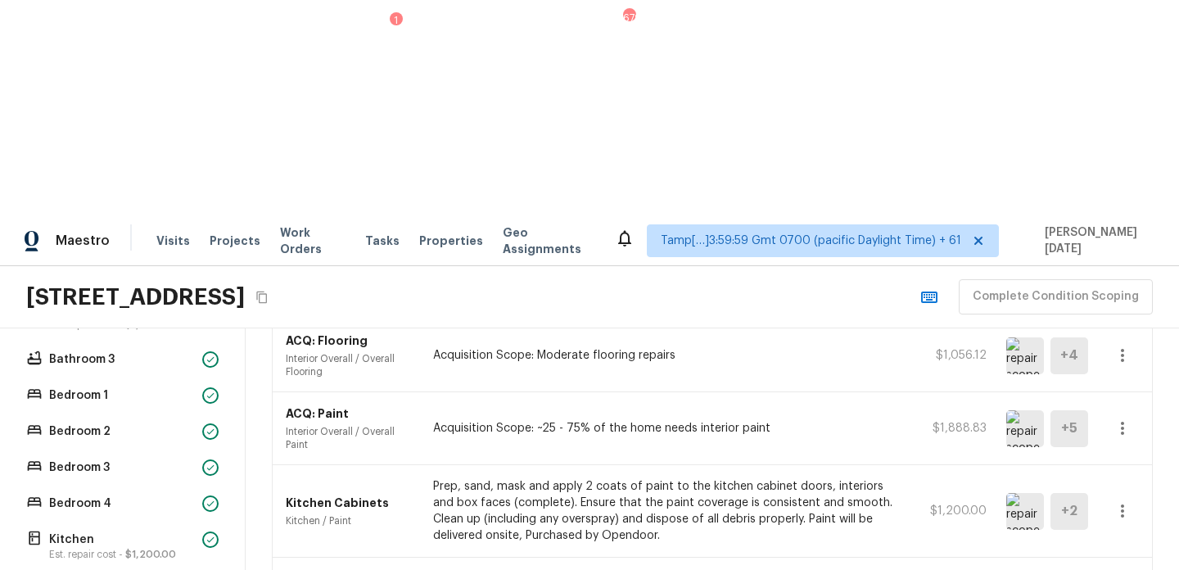
scroll to position [847, 0]
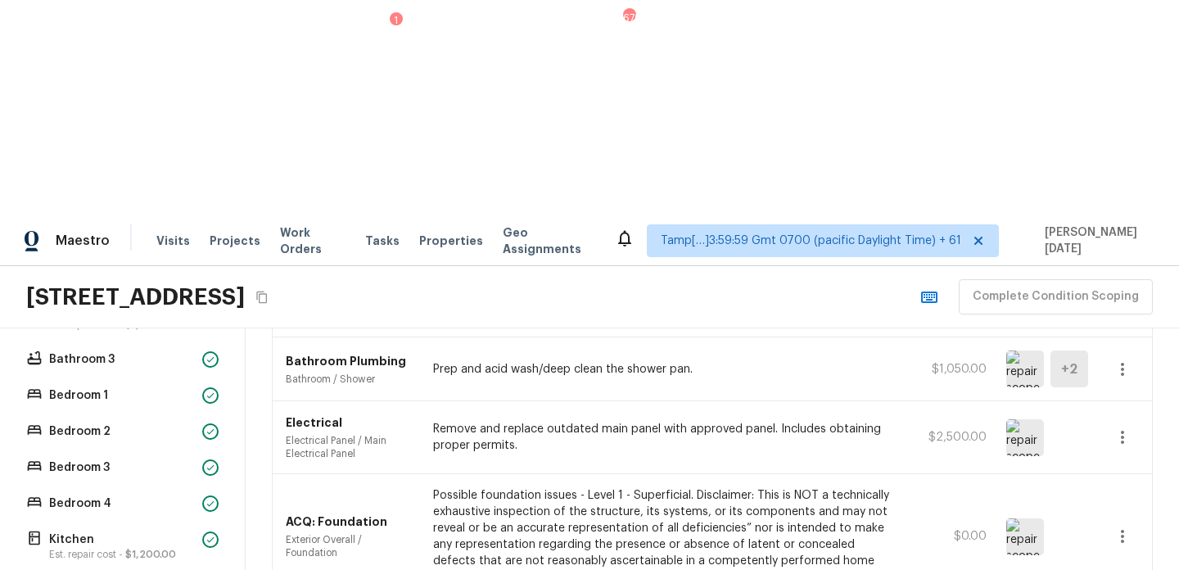
drag, startPoint x: 1073, startPoint y: 524, endPoint x: 1128, endPoint y: 524, distance: 54.9
copy h4 "$19,219"
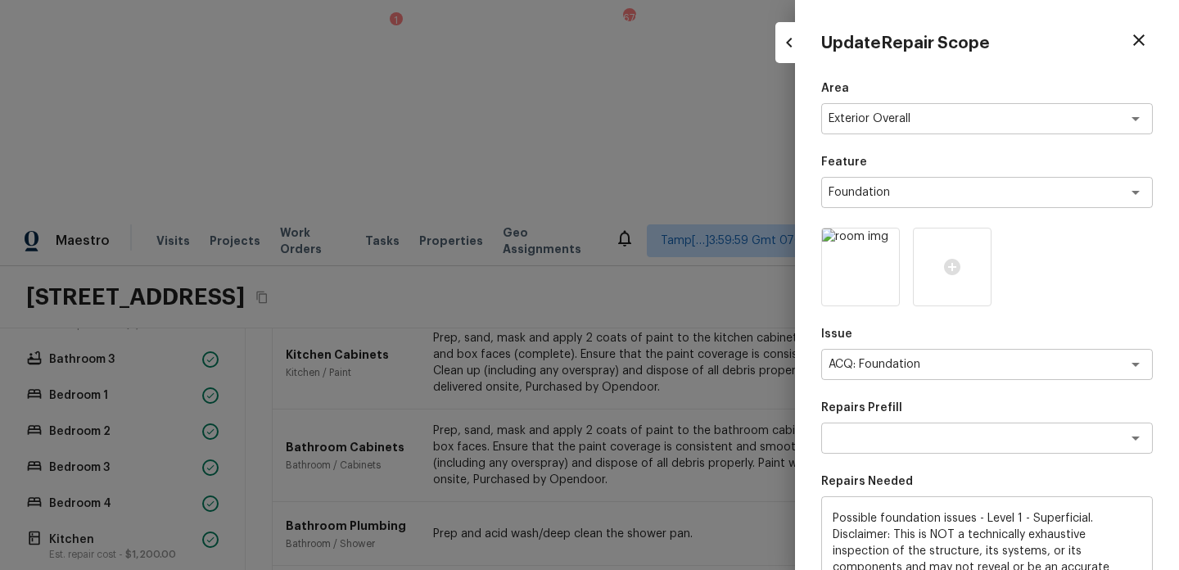
scroll to position [256, 0]
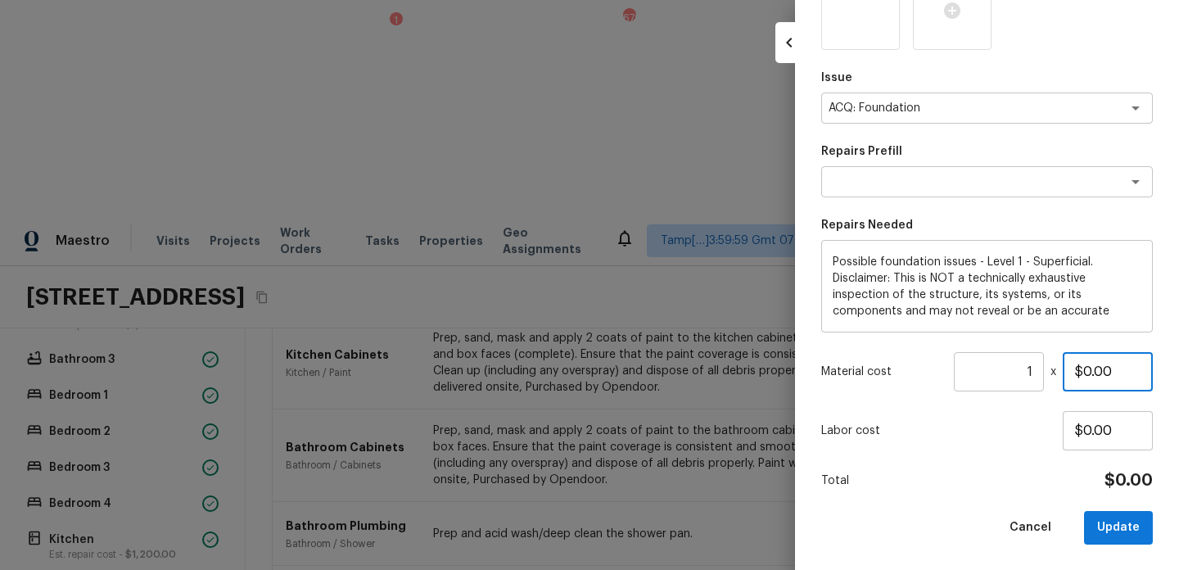
drag, startPoint x: 1114, startPoint y: 370, endPoint x: 1068, endPoint y: 370, distance: 45.9
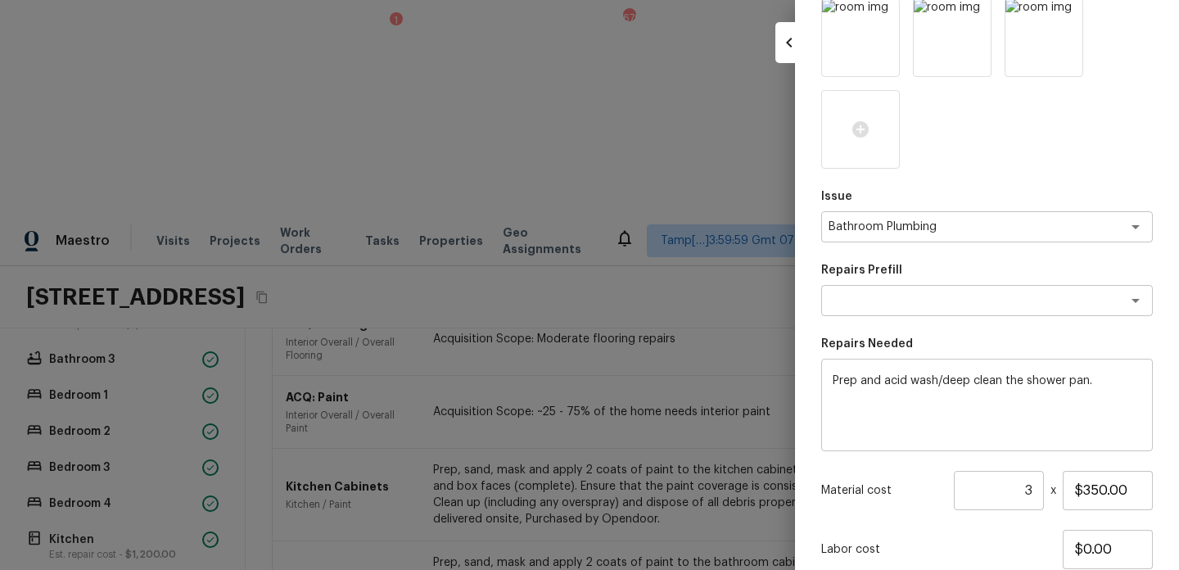
scroll to position [348, 0]
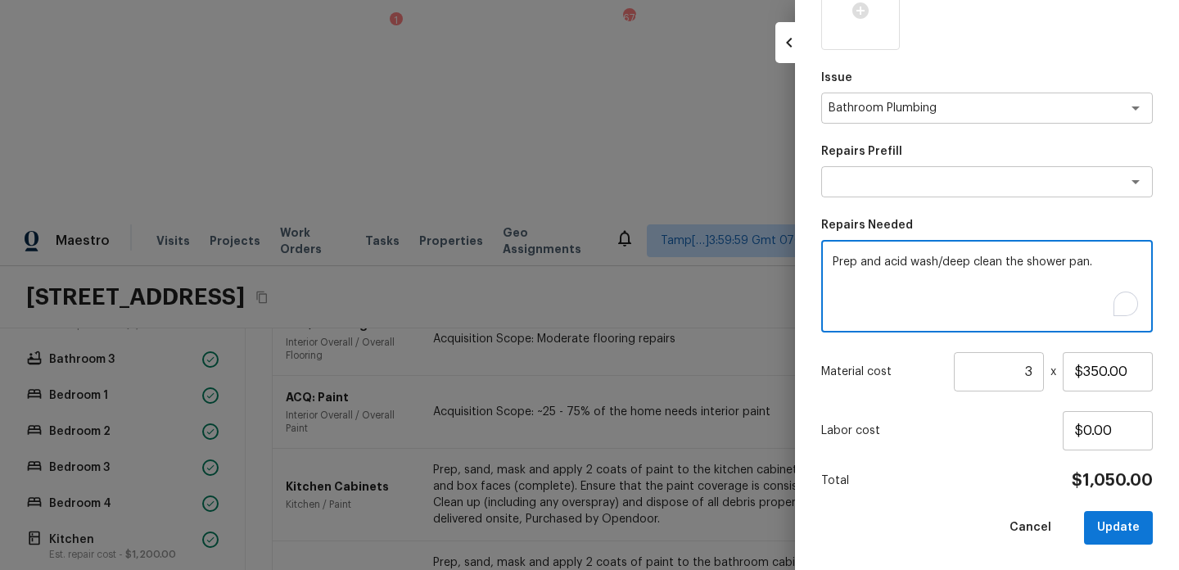
drag, startPoint x: 1091, startPoint y: 261, endPoint x: 794, endPoint y: 278, distance: 297.0
drag, startPoint x: 1096, startPoint y: 266, endPoint x: 758, endPoint y: 258, distance: 337.6
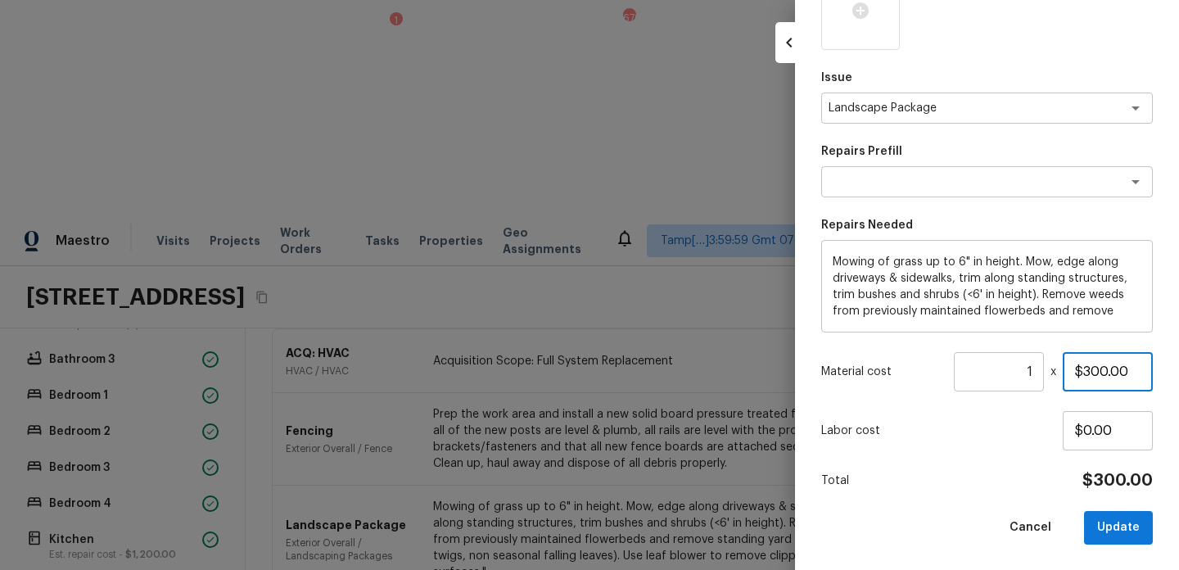
drag, startPoint x: 1132, startPoint y: 374, endPoint x: 1063, endPoint y: 374, distance: 68.8
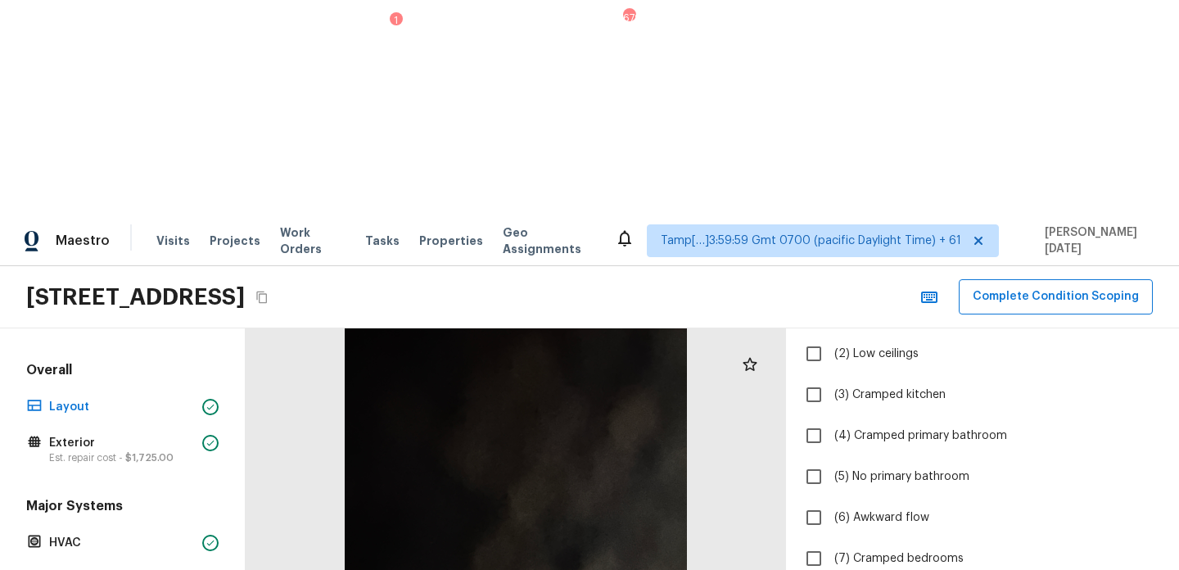
scroll to position [522, 0]
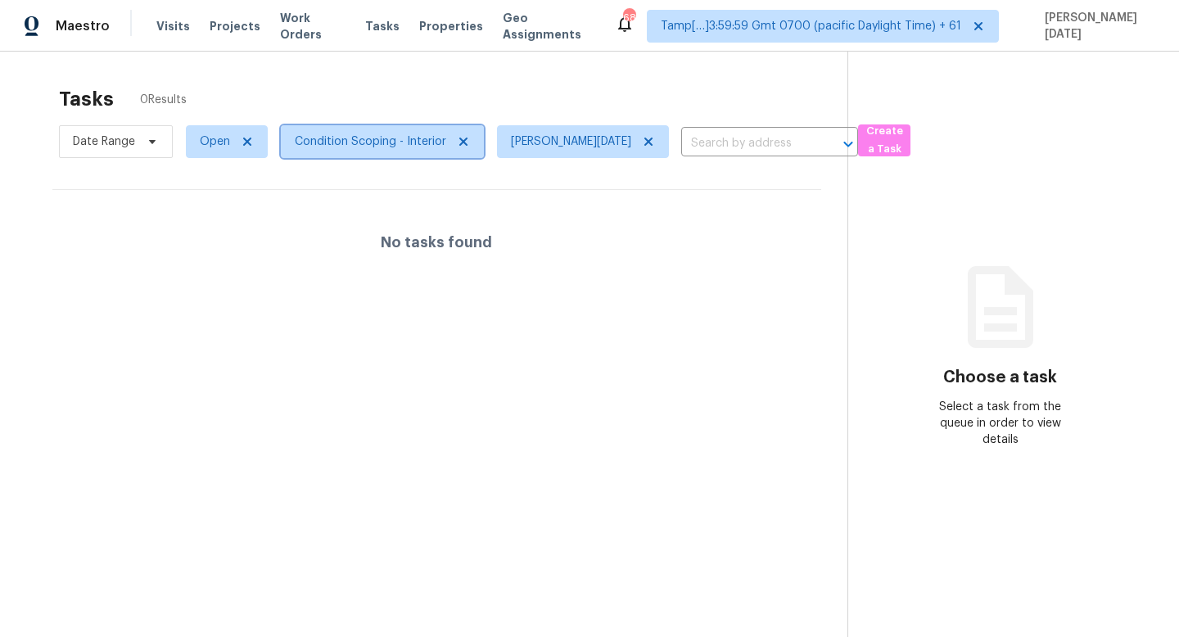
click at [295, 139] on span "Condition Scoping - Interior" at bounding box center [371, 142] width 152 height 16
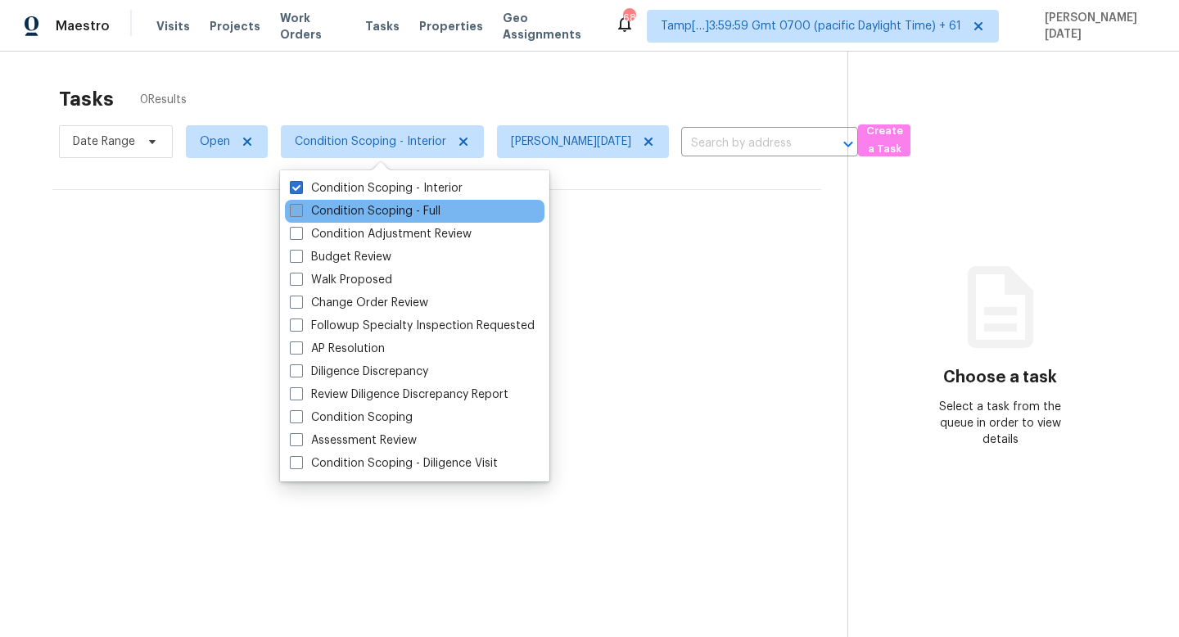
click at [297, 210] on span at bounding box center [296, 210] width 13 height 13
click at [297, 210] on input "Condition Scoping - Full" at bounding box center [295, 208] width 11 height 11
checkbox input "true"
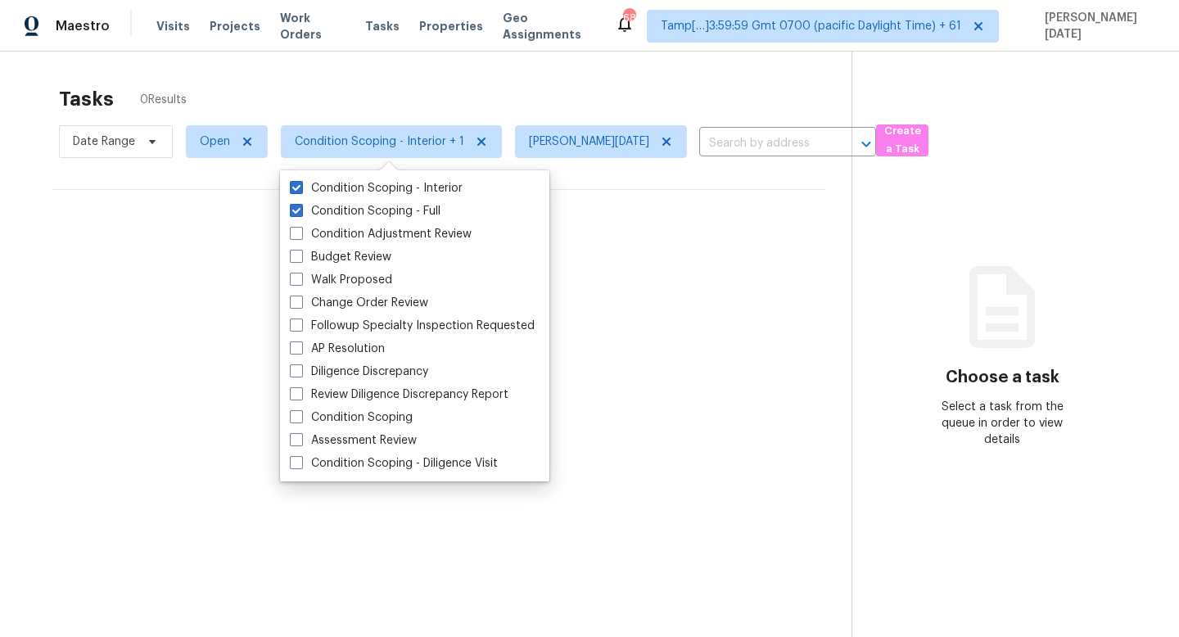
click at [423, 85] on div "Tasks 0 Results" at bounding box center [455, 99] width 793 height 43
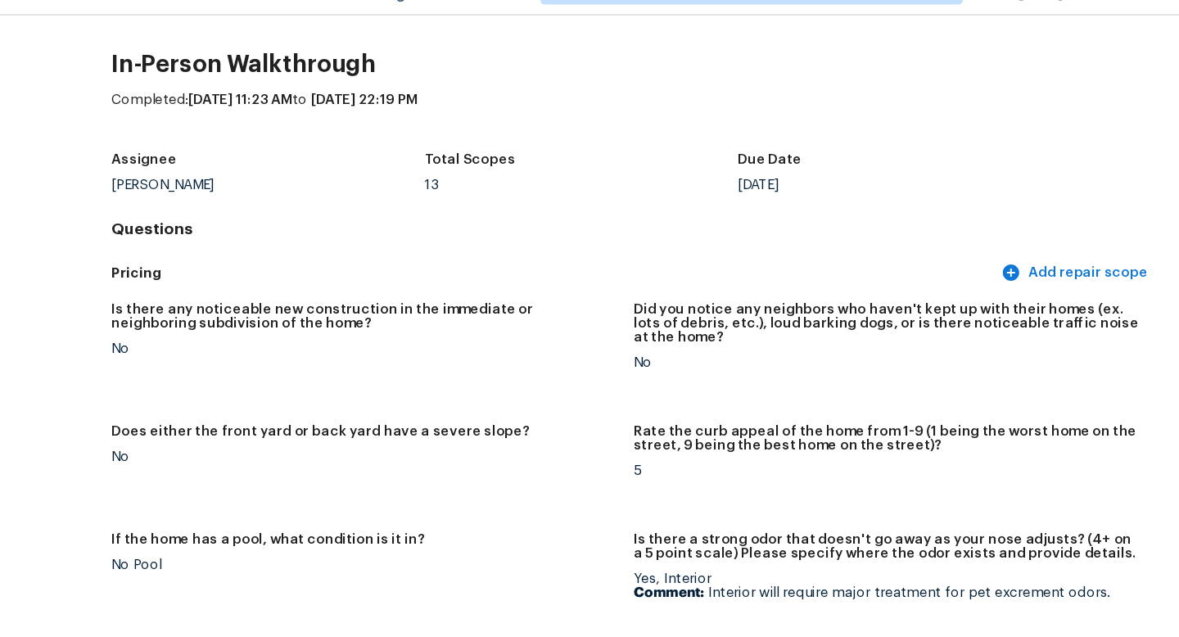
scroll to position [86, 0]
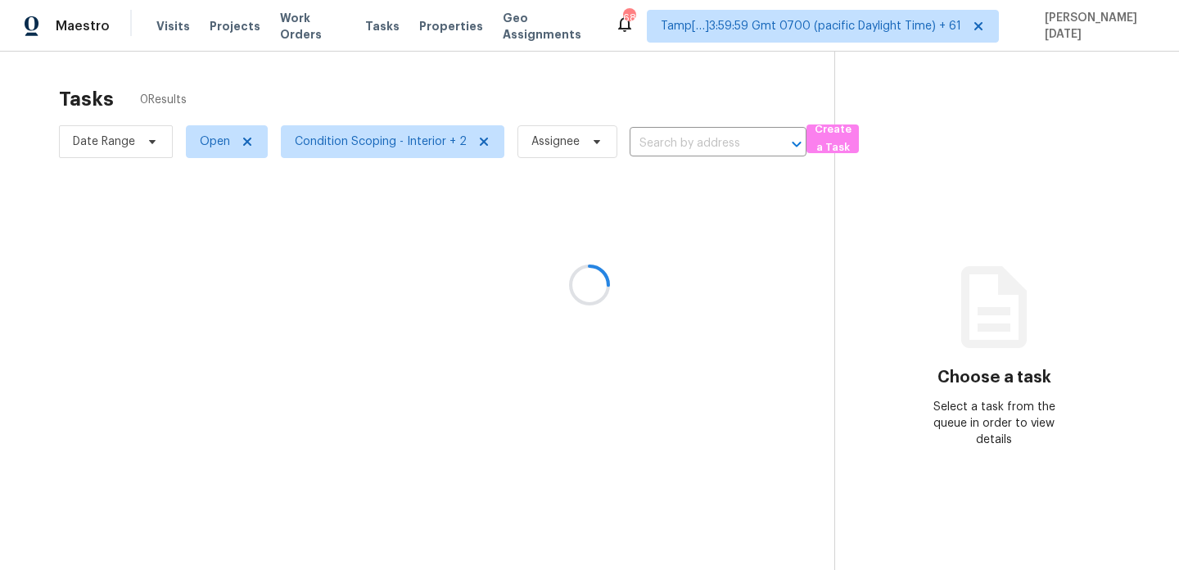
click at [383, 146] on div at bounding box center [589, 285] width 1179 height 570
click at [844, 18] on div at bounding box center [589, 285] width 1179 height 570
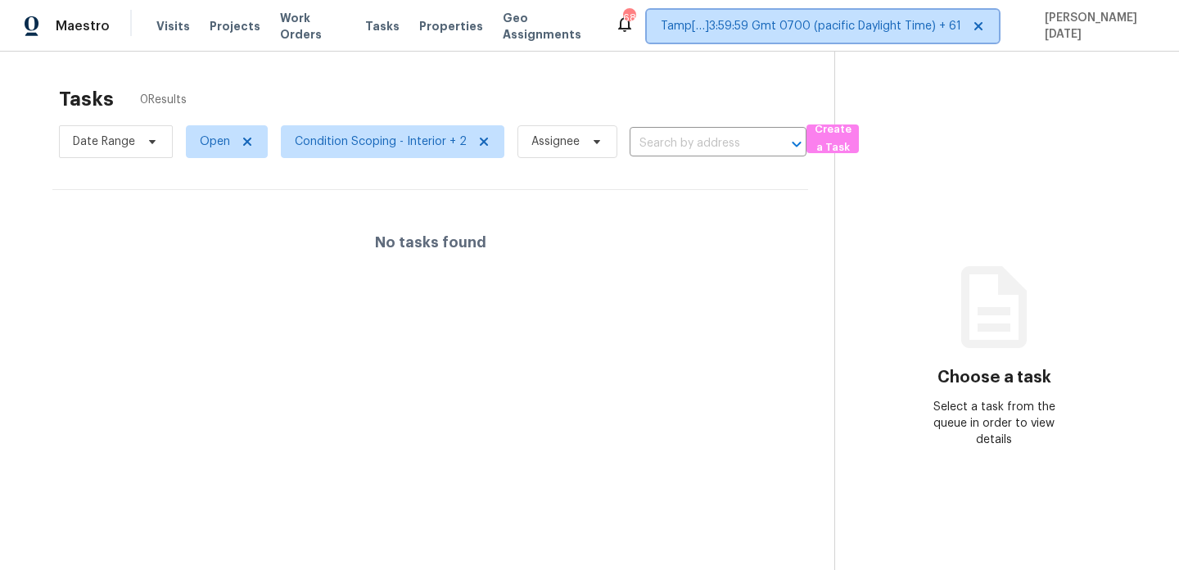
click at [854, 22] on span "Tamp[…]3:59:59 Gmt 0700 (pacific Daylight Time) + 61" at bounding box center [811, 26] width 301 height 16
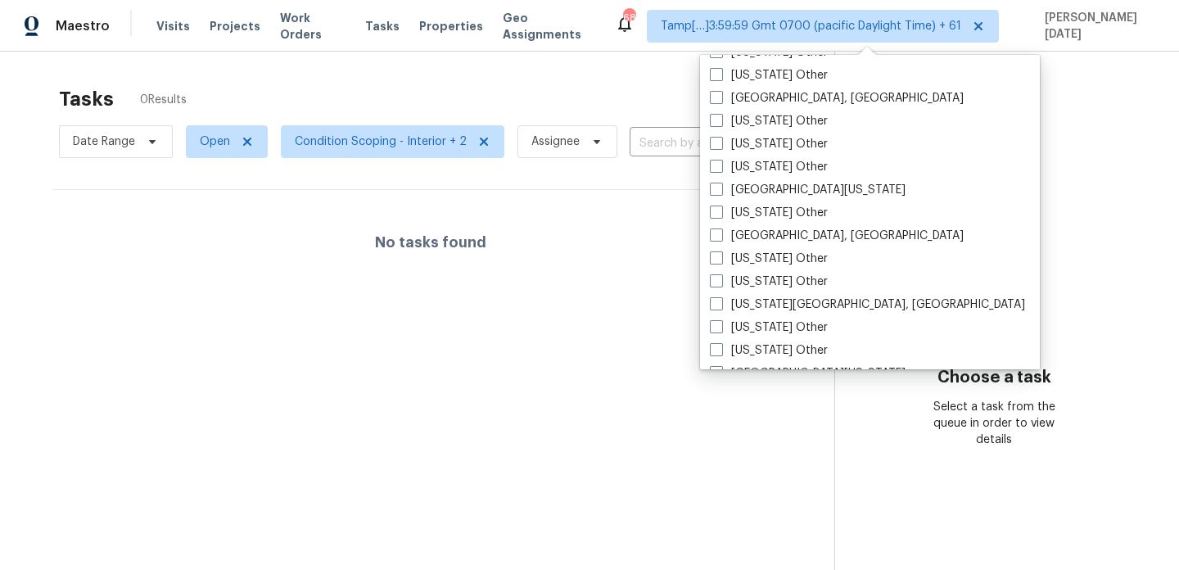
scroll to position [2474, 0]
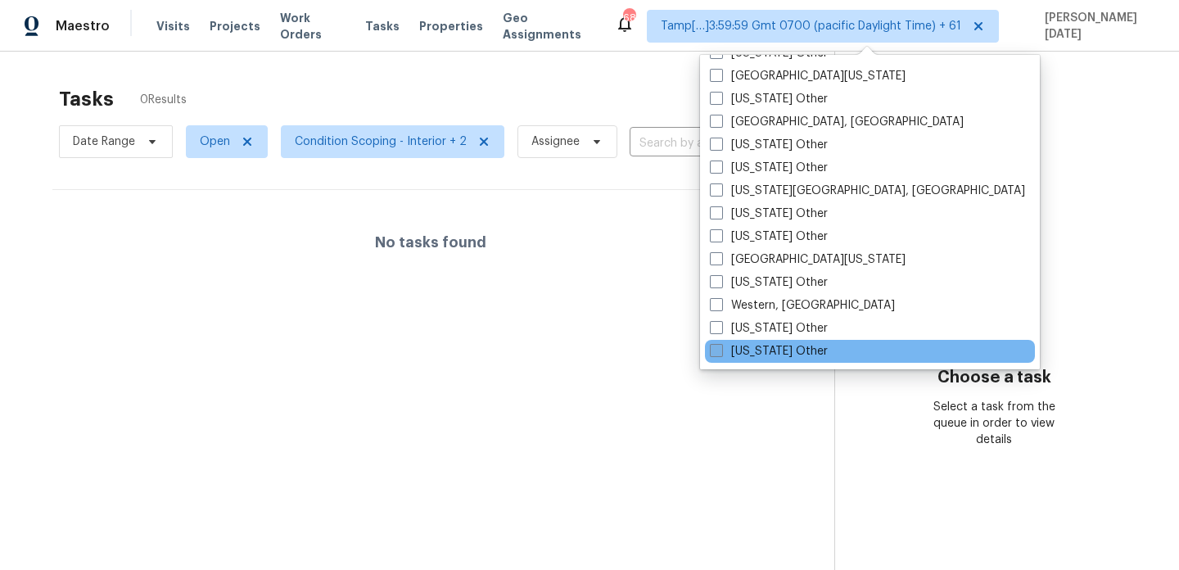
click at [770, 344] on label "Wyoming Other" at bounding box center [769, 351] width 118 height 16
click at [721, 344] on input "Wyoming Other" at bounding box center [715, 348] width 11 height 11
checkbox input "true"
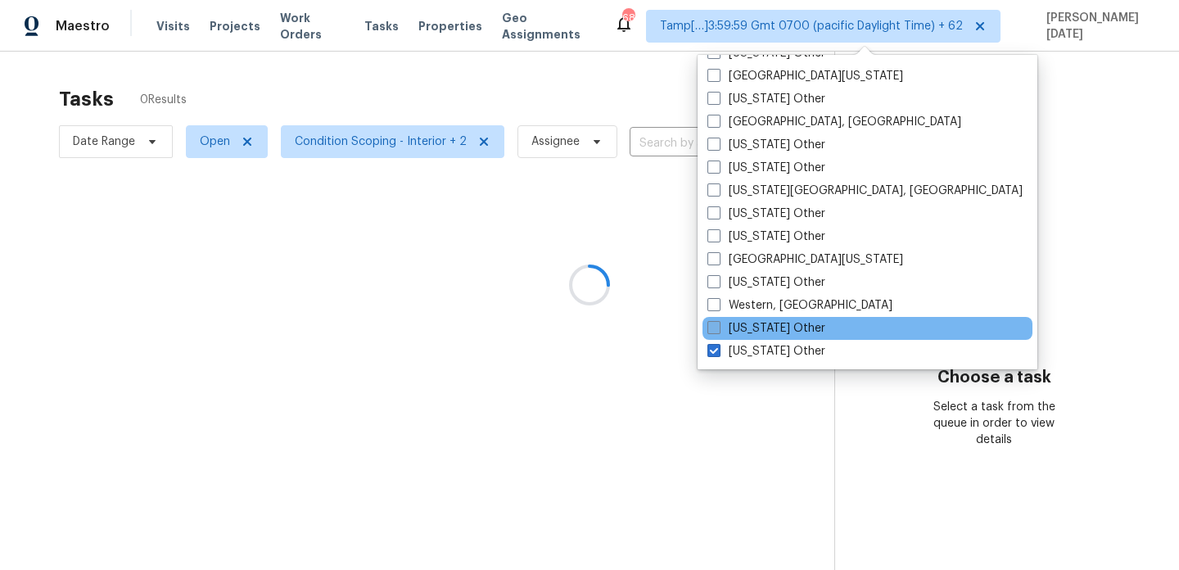
click at [769, 333] on label "Wisconsin Other" at bounding box center [767, 328] width 118 height 16
click at [718, 331] on input "Wisconsin Other" at bounding box center [713, 325] width 11 height 11
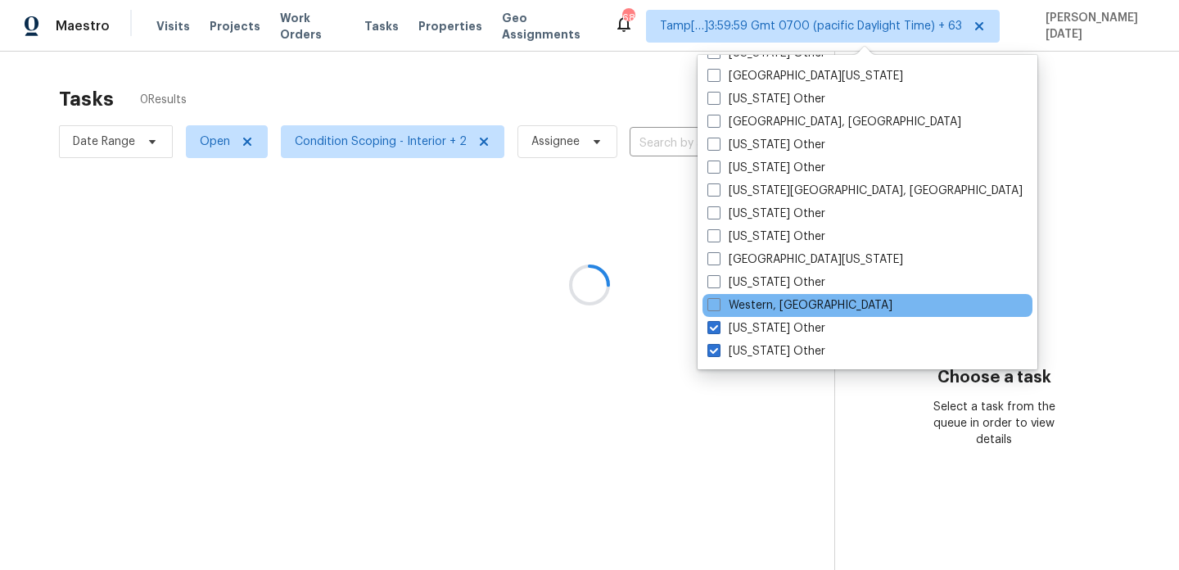
click at [767, 314] on div "Western, NY" at bounding box center [868, 305] width 330 height 23
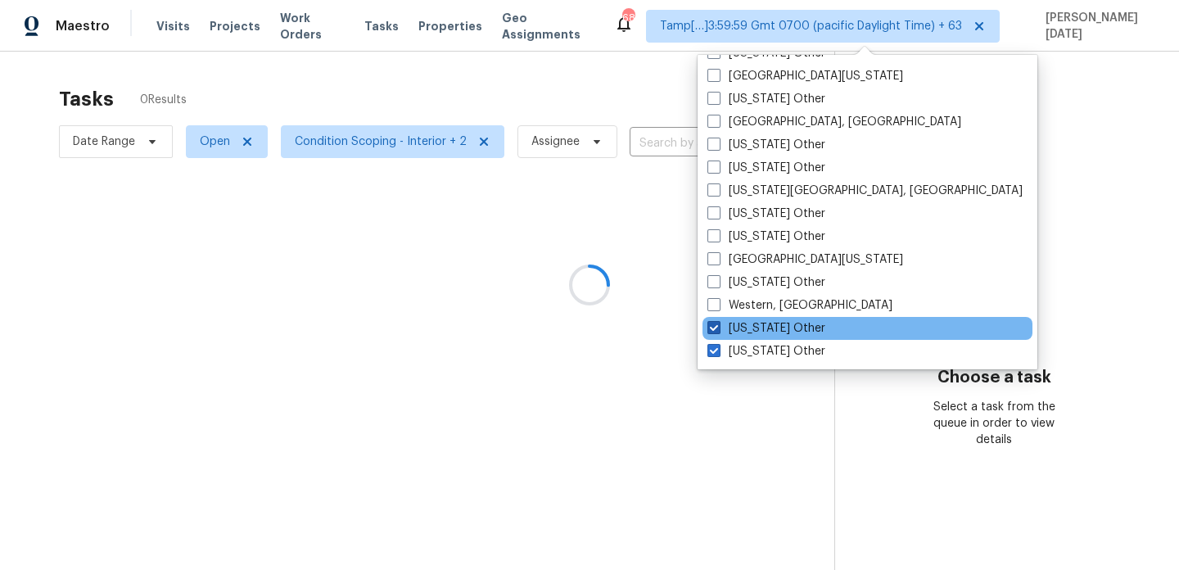
click at [756, 328] on label "Wisconsin Other" at bounding box center [767, 328] width 118 height 16
click at [718, 328] on input "Wisconsin Other" at bounding box center [713, 325] width 11 height 11
checkbox input "false"
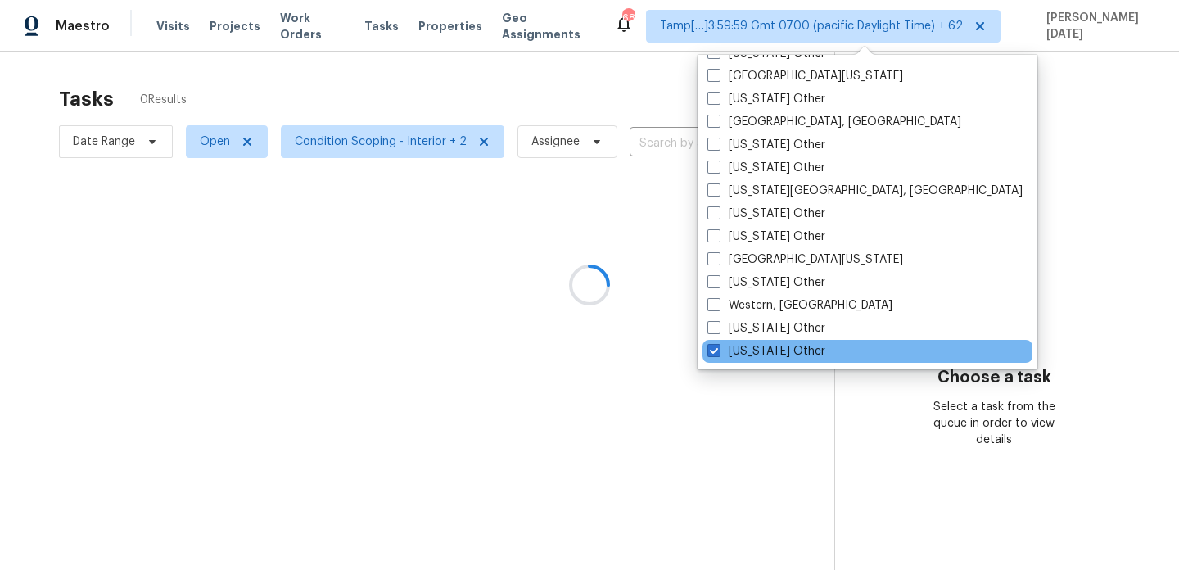
click at [756, 342] on div "Wyoming Other" at bounding box center [868, 351] width 330 height 23
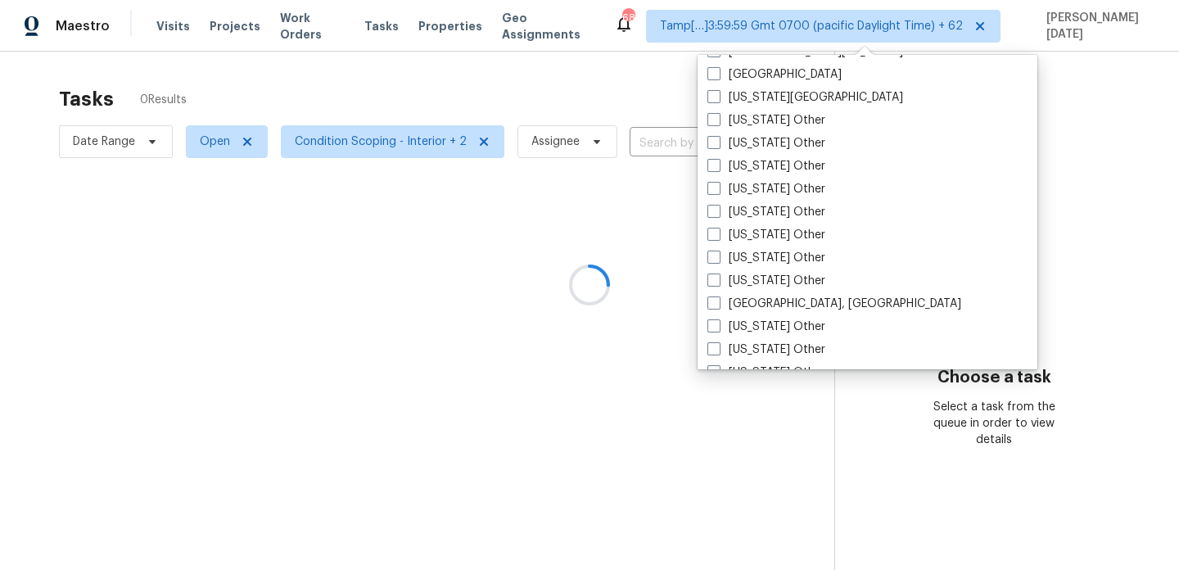
scroll to position [2474, 0]
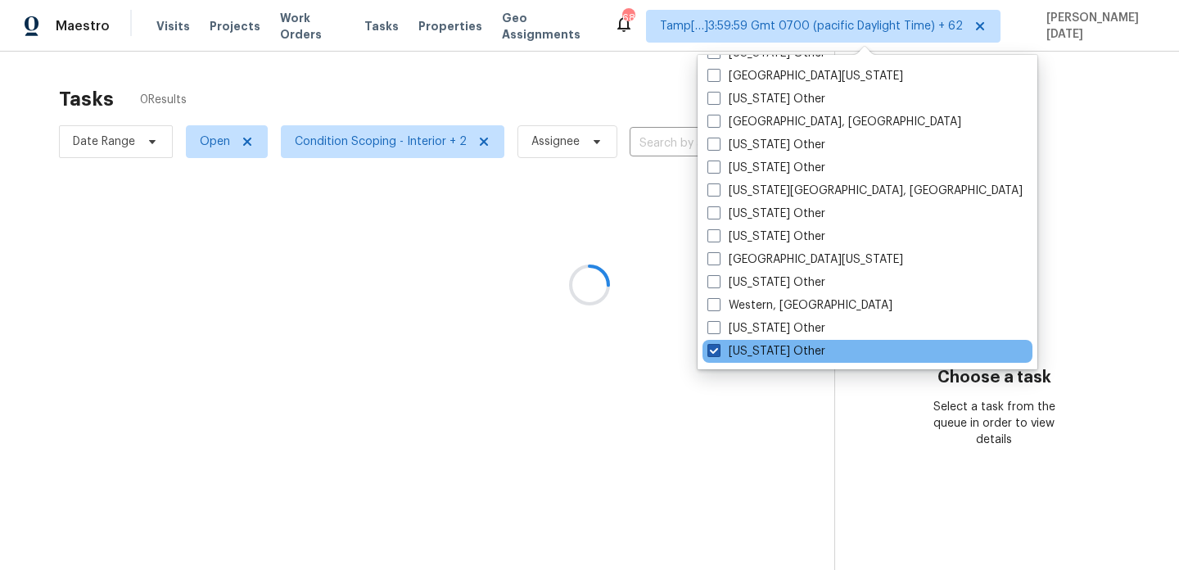
click at [753, 352] on label "Wyoming Other" at bounding box center [767, 351] width 118 height 16
click at [718, 352] on input "Wyoming Other" at bounding box center [713, 348] width 11 height 11
checkbox input "false"
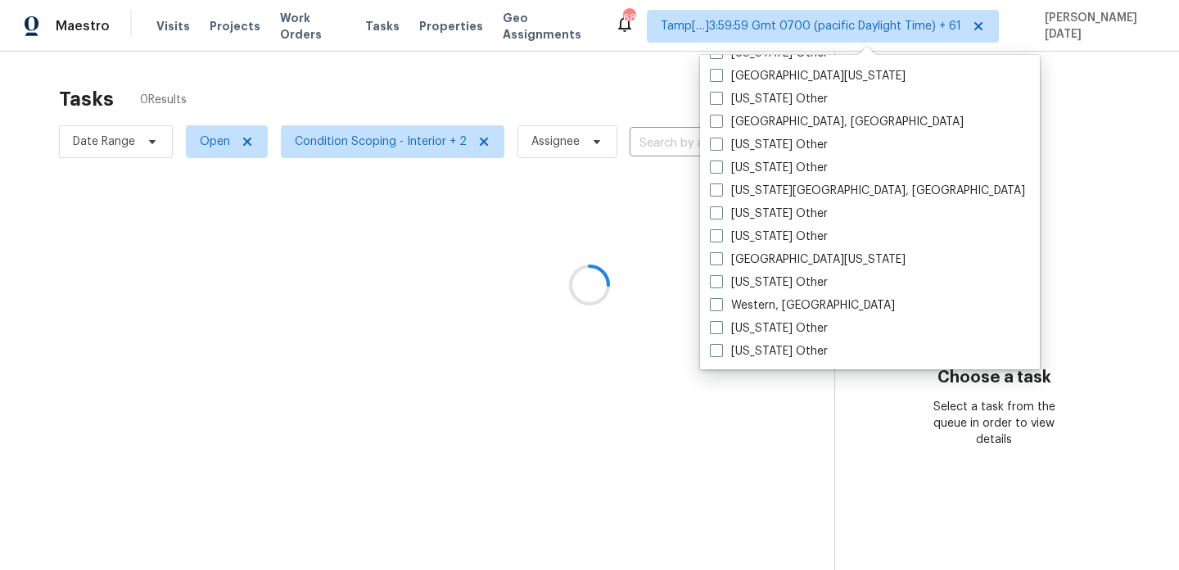
click at [596, 311] on div at bounding box center [589, 285] width 1179 height 570
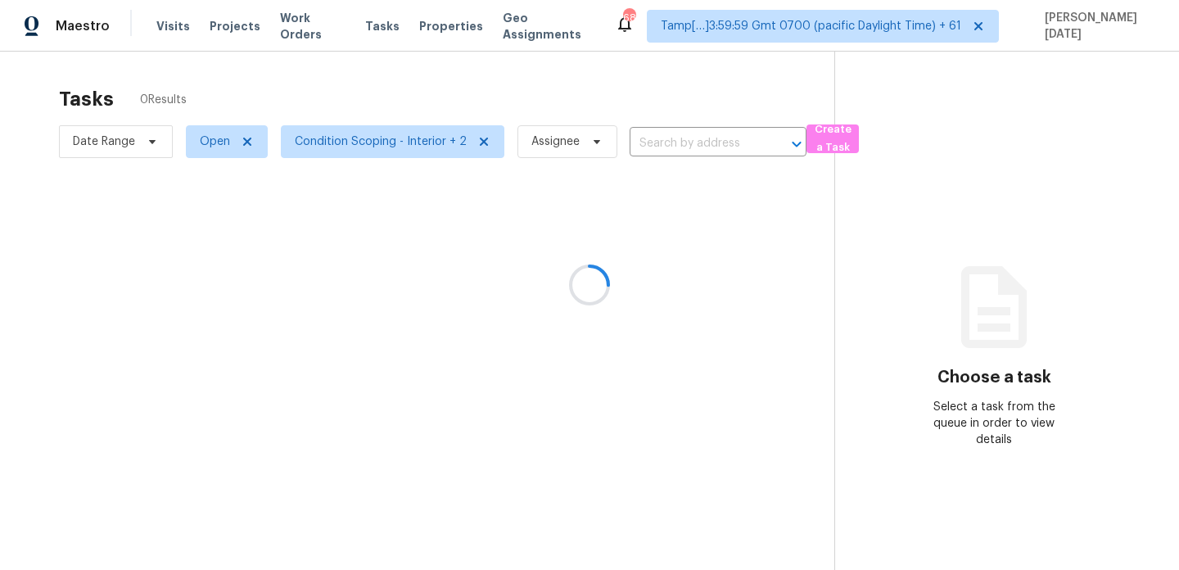
click at [394, 137] on div at bounding box center [589, 285] width 1179 height 570
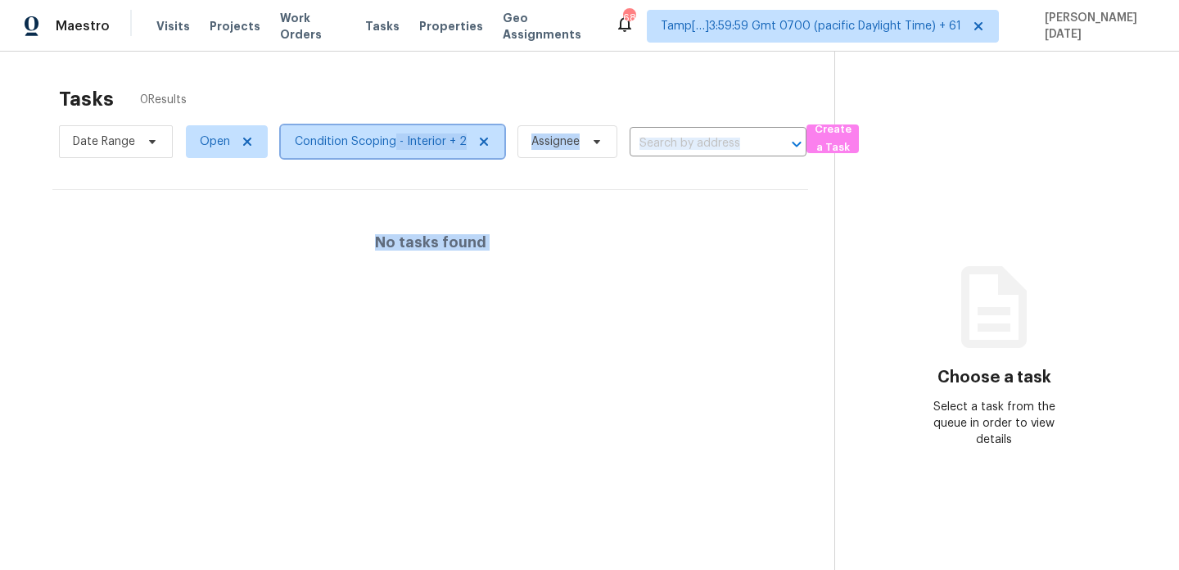
click at [412, 141] on span "Condition Scoping - Interior + 2" at bounding box center [381, 142] width 172 height 16
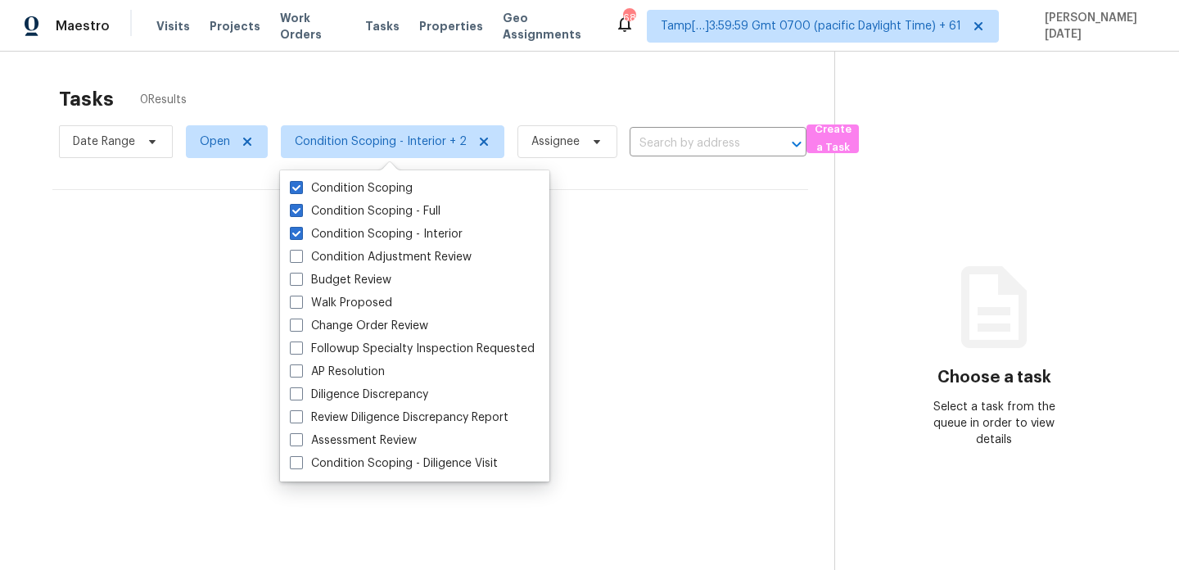
click at [655, 112] on div "Tasks 0 Results" at bounding box center [447, 99] width 776 height 43
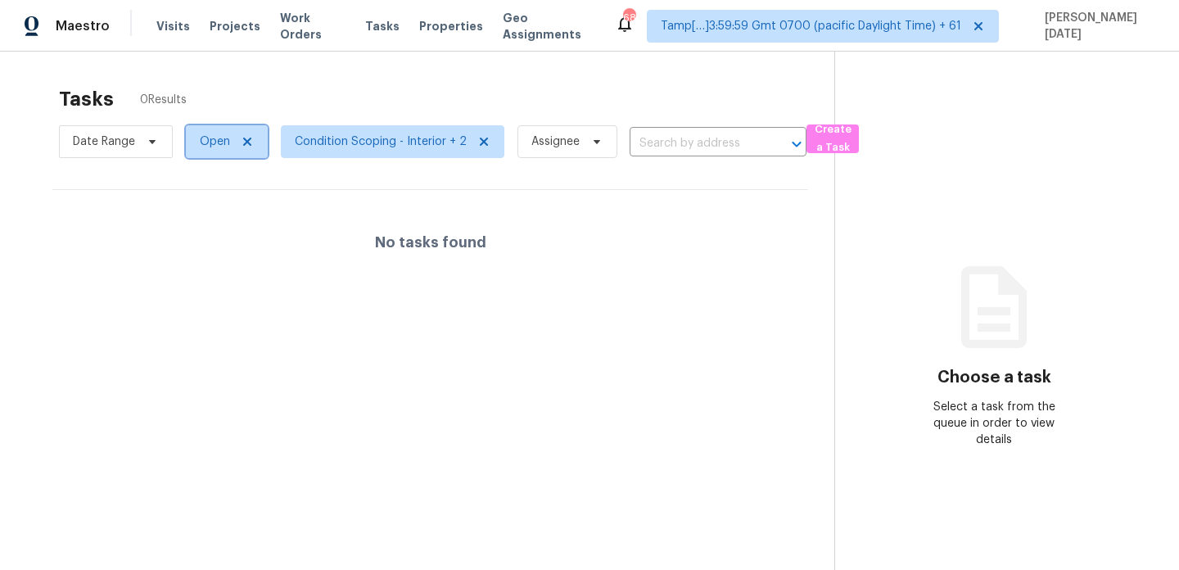
click at [222, 153] on span "Open" at bounding box center [227, 141] width 82 height 33
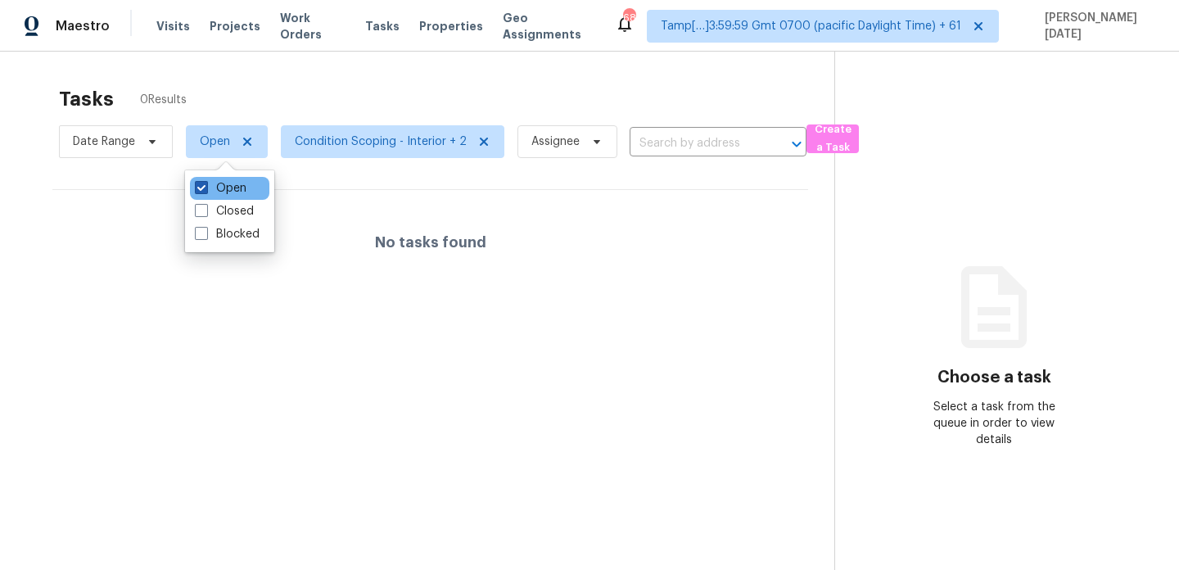
click at [221, 187] on label "Open" at bounding box center [221, 188] width 52 height 16
click at [206, 187] on input "Open" at bounding box center [200, 185] width 11 height 11
click at [221, 187] on label "Open" at bounding box center [221, 188] width 52 height 16
click at [206, 187] on input "Open" at bounding box center [200, 185] width 11 height 11
checkbox input "true"
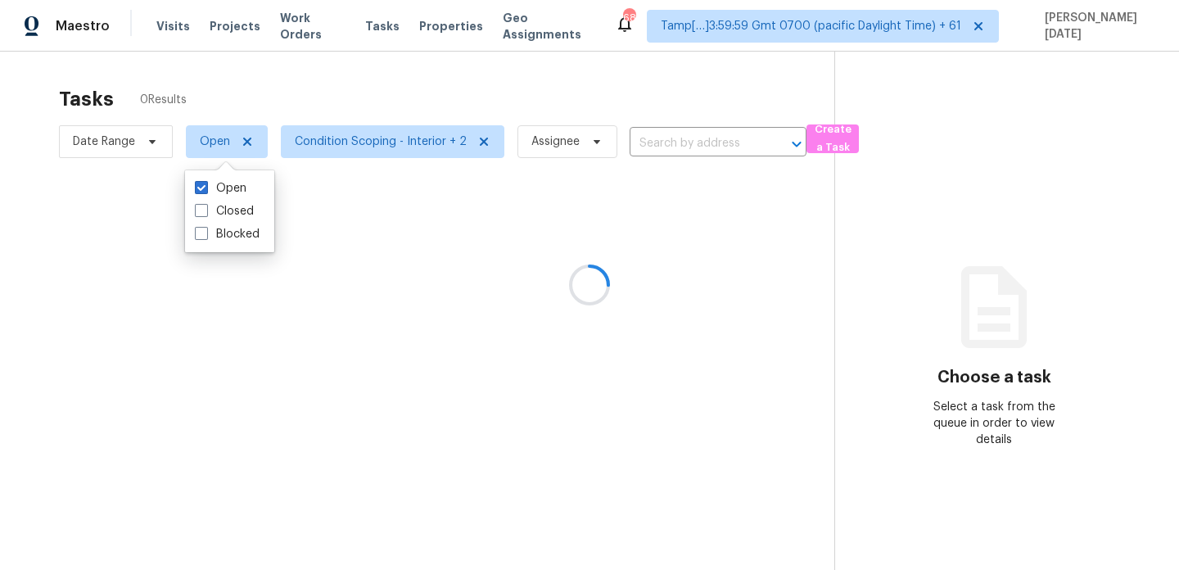
click at [390, 85] on div at bounding box center [589, 285] width 1179 height 570
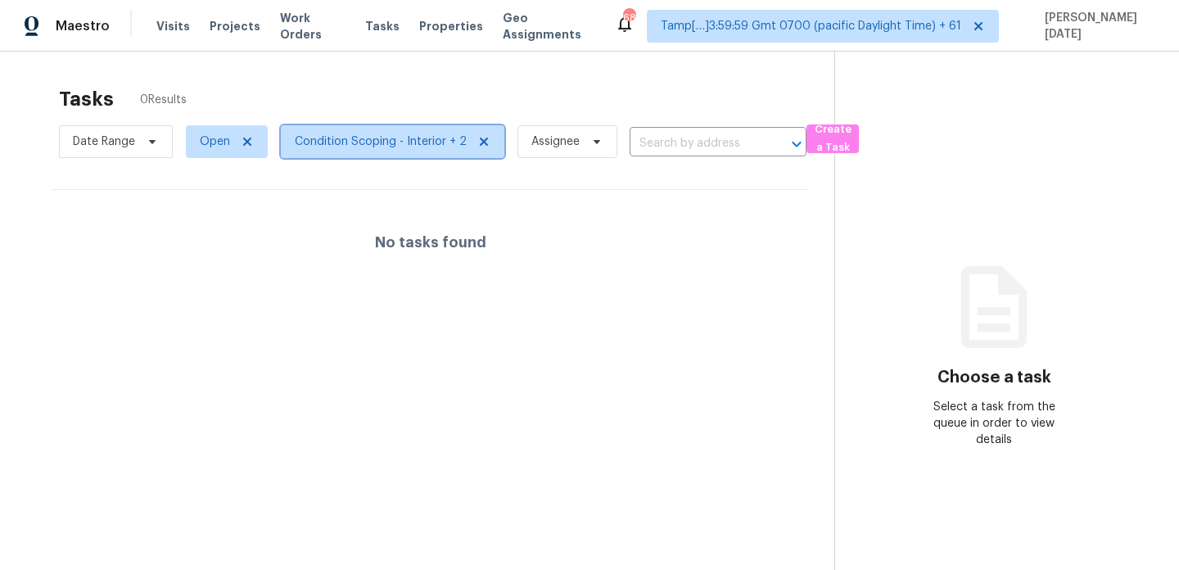
click at [323, 150] on span "Condition Scoping - Interior + 2" at bounding box center [393, 141] width 224 height 33
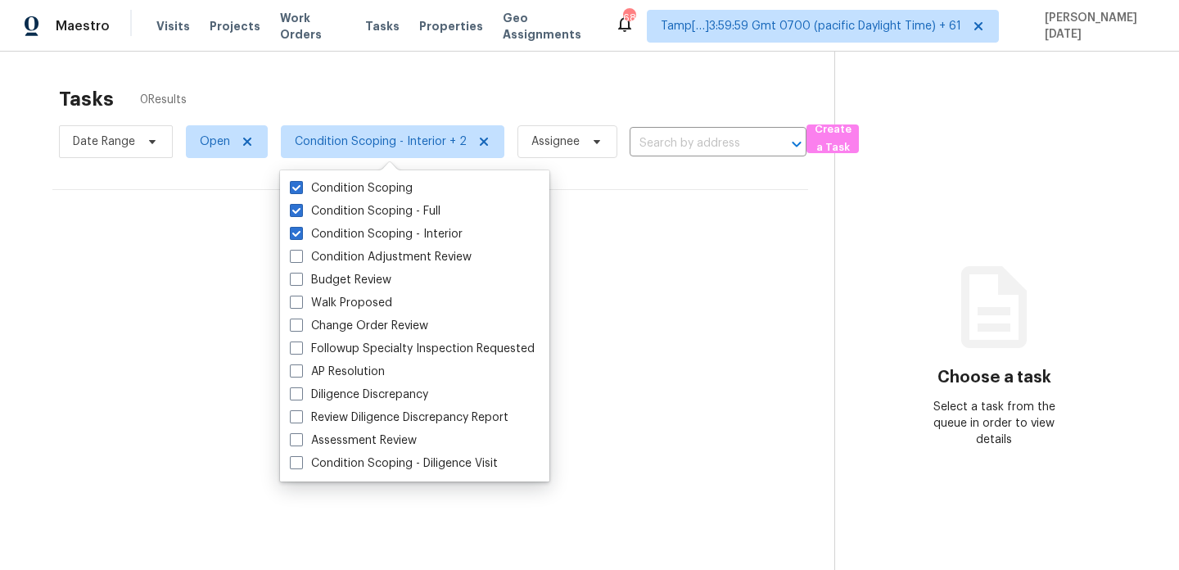
click at [456, 84] on div "Tasks 0 Results" at bounding box center [447, 99] width 776 height 43
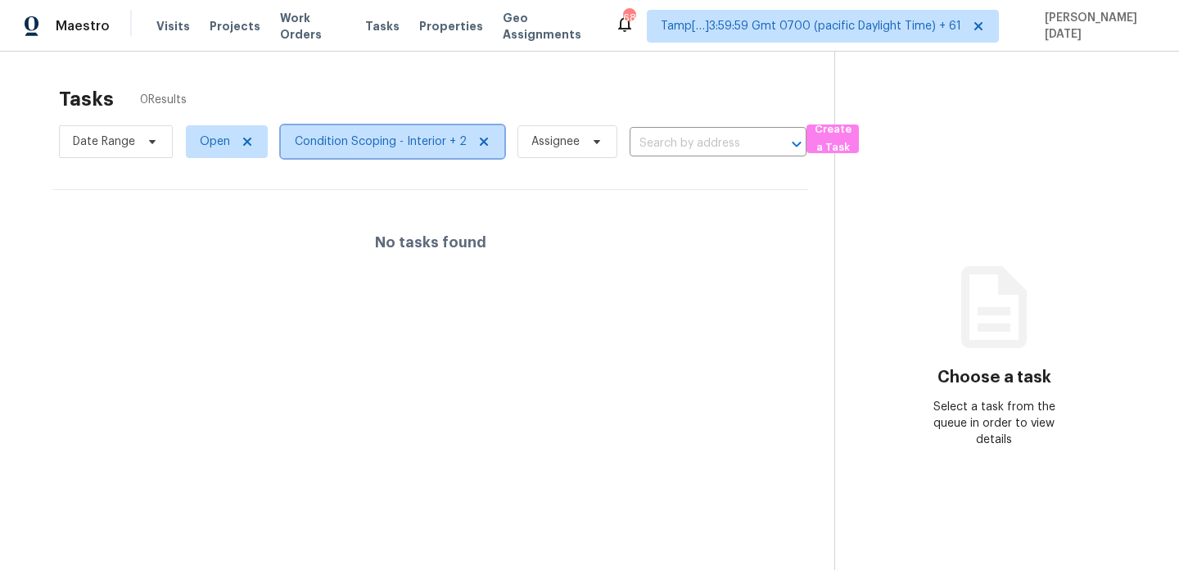
click at [423, 140] on span "Condition Scoping - Interior + 2" at bounding box center [381, 142] width 172 height 16
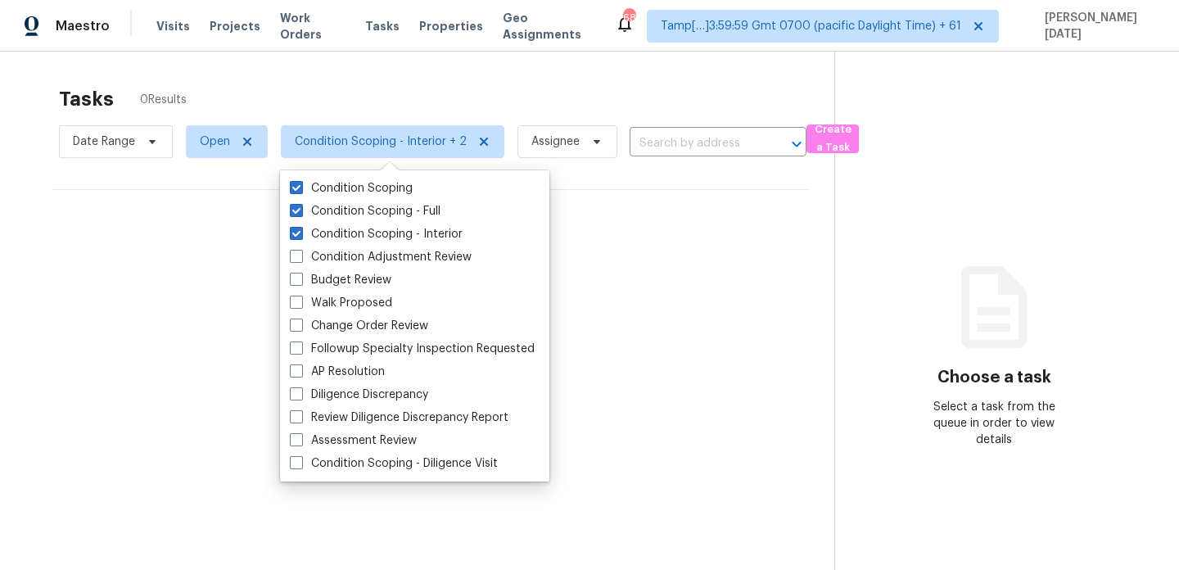
click at [475, 77] on div "Tasks 0 Results Date Range Open Condition Scoping - Interior + 2 Assignee ​ Cre…" at bounding box center [589, 337] width 1179 height 570
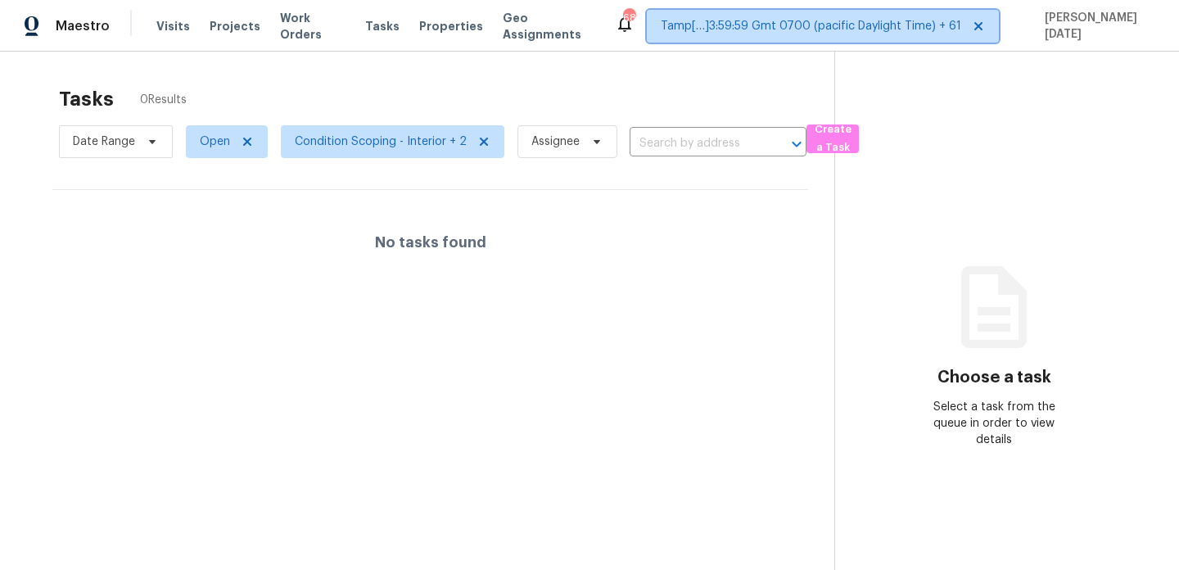
click at [944, 31] on span "Tamp[…]3:59:59 Gmt 0700 (pacific Daylight Time) + 61" at bounding box center [811, 26] width 301 height 16
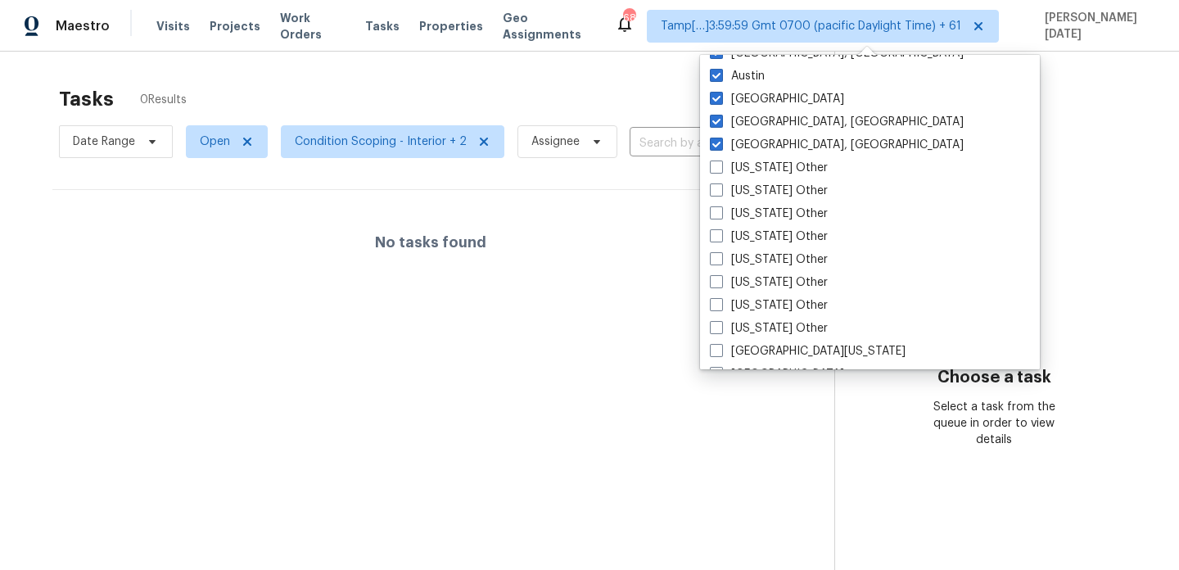
scroll to position [1300, 0]
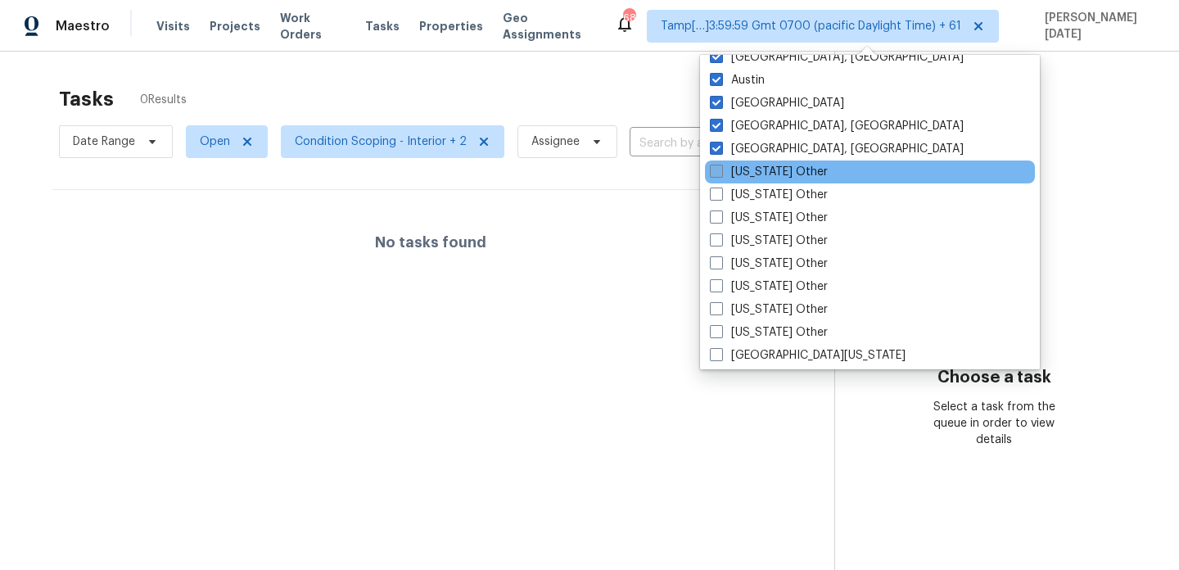
click at [778, 170] on label "Alabama Other" at bounding box center [769, 172] width 118 height 16
click at [721, 170] on input "Alabama Other" at bounding box center [715, 169] width 11 height 11
checkbox input "true"
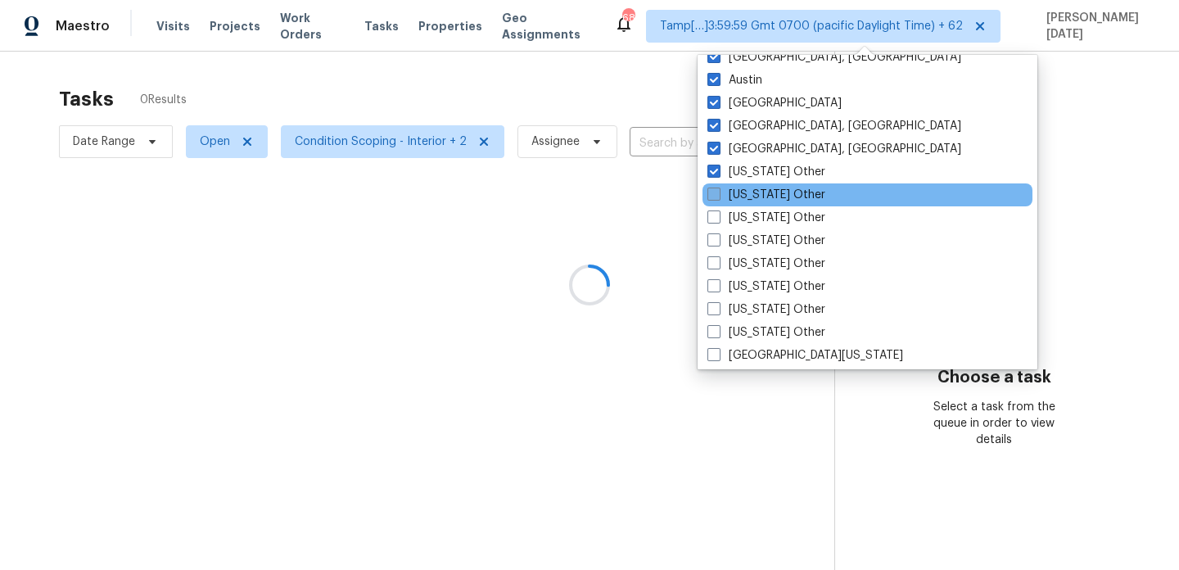
click at [772, 192] on label "Alaska Other" at bounding box center [767, 195] width 118 height 16
click at [718, 192] on input "Alaska Other" at bounding box center [713, 192] width 11 height 11
checkbox input "true"
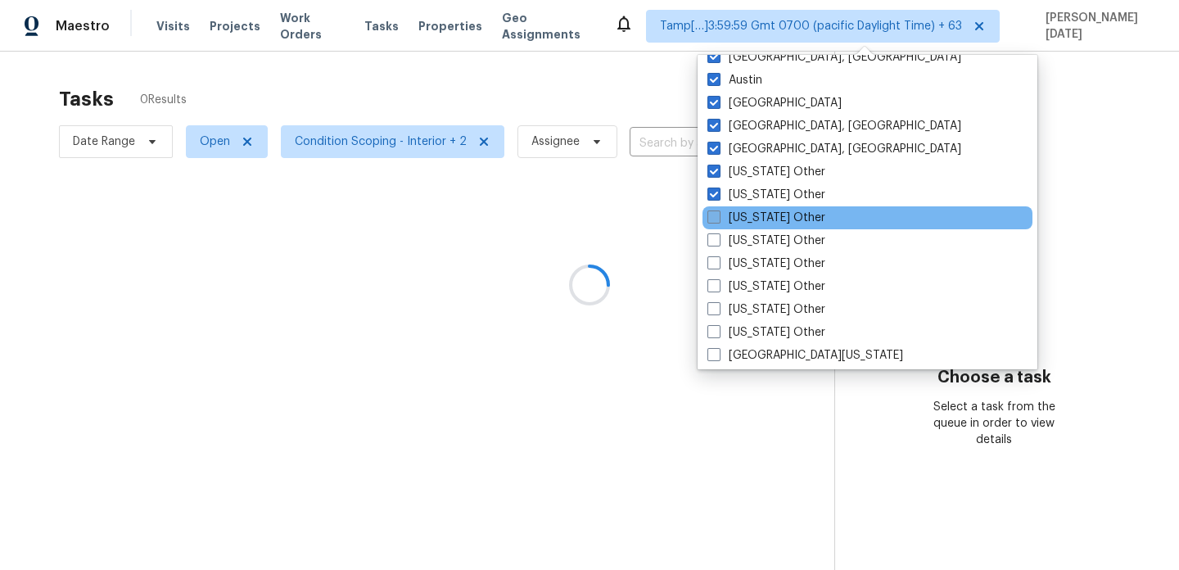
click at [769, 217] on label "Arizona Other" at bounding box center [767, 218] width 118 height 16
click at [718, 217] on input "Arizona Other" at bounding box center [713, 215] width 11 height 11
checkbox input "true"
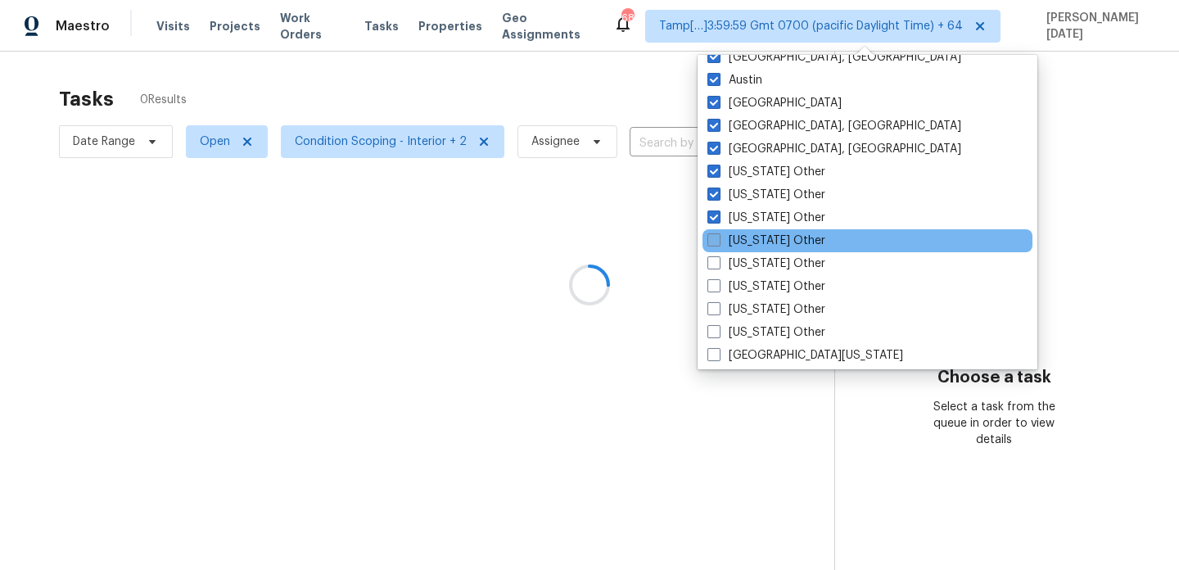
click at [767, 241] on label "Arkansas Other" at bounding box center [767, 241] width 118 height 16
click at [718, 241] on input "Arkansas Other" at bounding box center [713, 238] width 11 height 11
checkbox input "true"
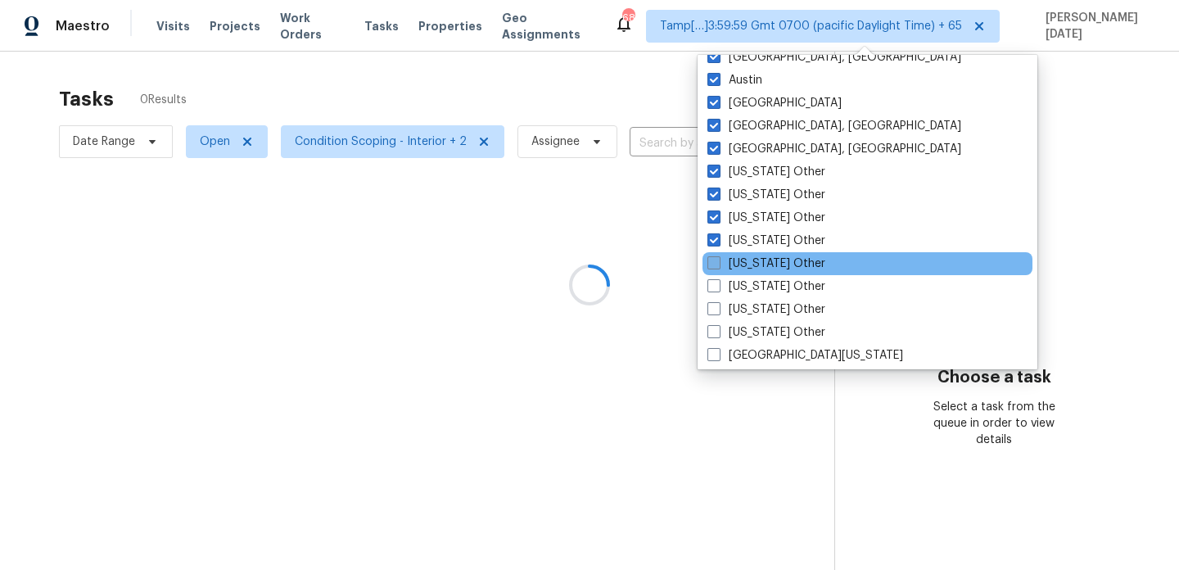
click at [764, 269] on label "California Other" at bounding box center [767, 264] width 118 height 16
click at [718, 266] on input "California Other" at bounding box center [713, 261] width 11 height 11
checkbox input "true"
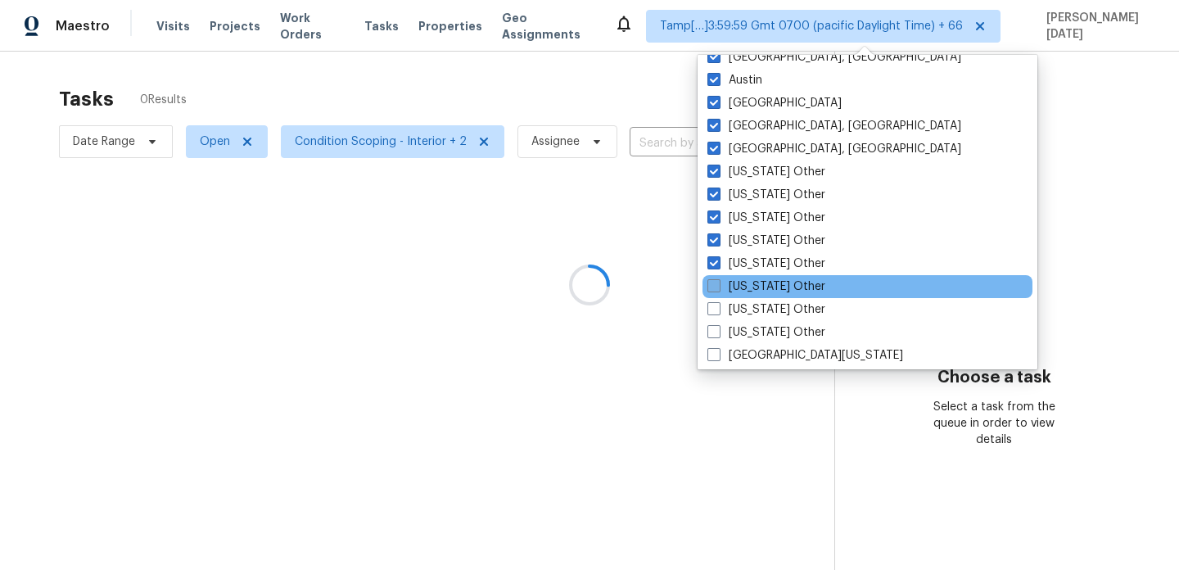
click at [763, 287] on label "Colorado Other" at bounding box center [767, 286] width 118 height 16
click at [718, 287] on input "Colorado Other" at bounding box center [713, 283] width 11 height 11
checkbox input "true"
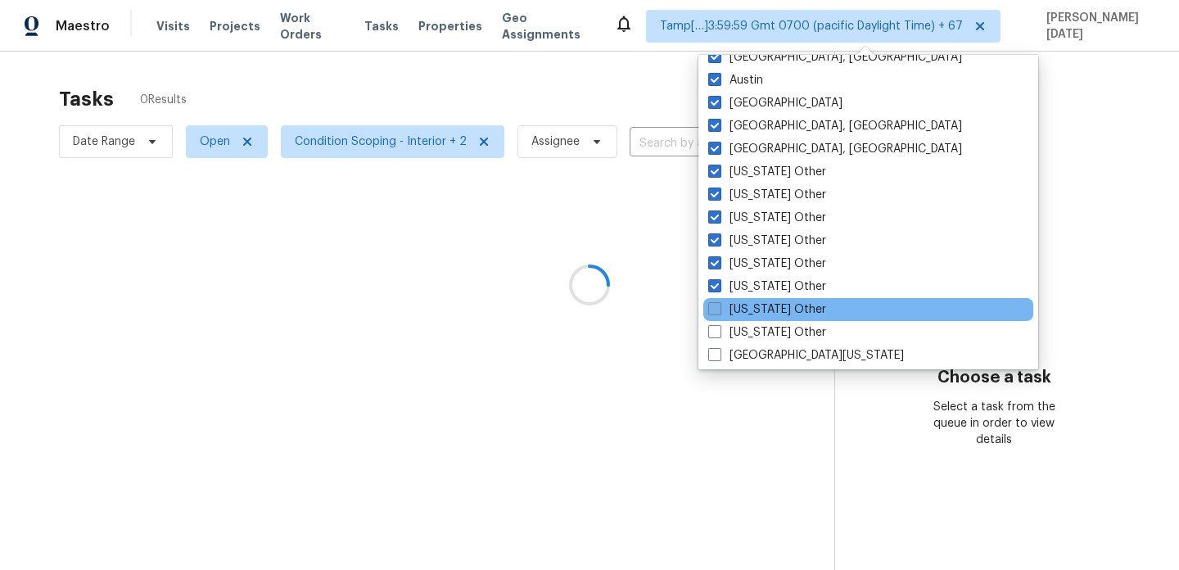
click at [763, 306] on label "Connecticut Other" at bounding box center [767, 309] width 118 height 16
click at [719, 306] on input "Connecticut Other" at bounding box center [713, 306] width 11 height 11
checkbox input "true"
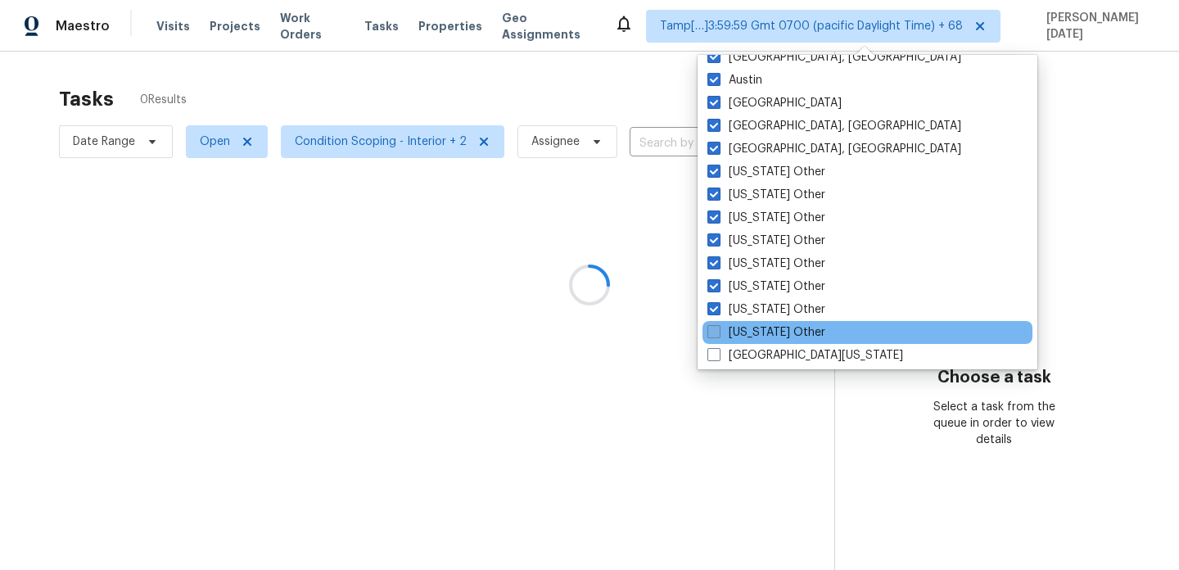
click at [758, 328] on label "Delaware Other" at bounding box center [767, 332] width 118 height 16
click at [718, 328] on input "Delaware Other" at bounding box center [713, 329] width 11 height 11
checkbox input "true"
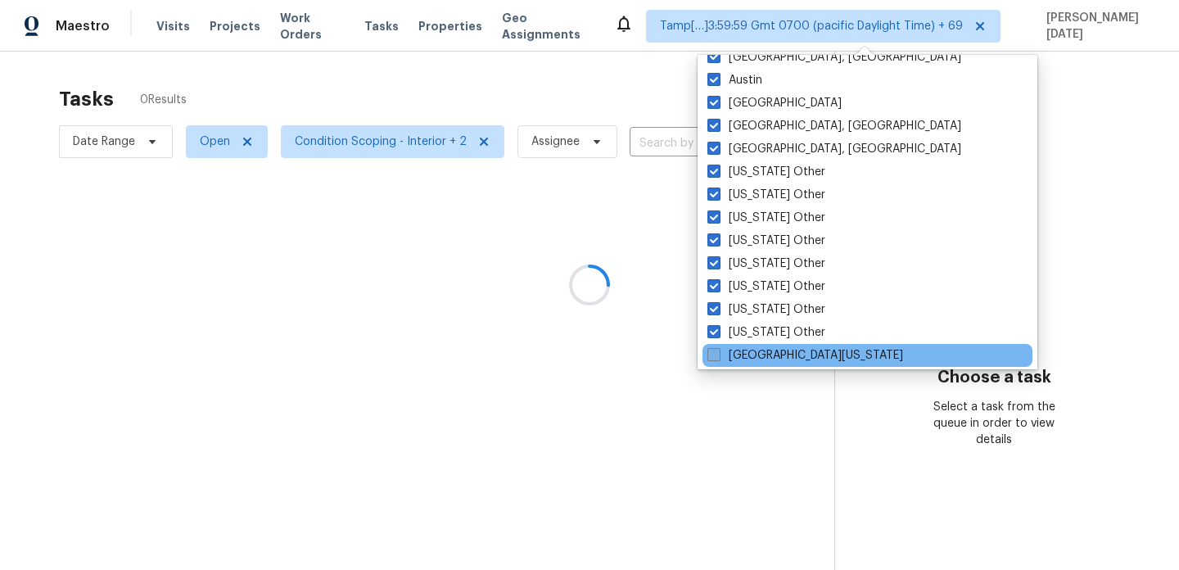
click at [753, 348] on label "East Texas" at bounding box center [806, 355] width 196 height 16
click at [718, 348] on input "East Texas" at bounding box center [713, 352] width 11 height 11
checkbox input "true"
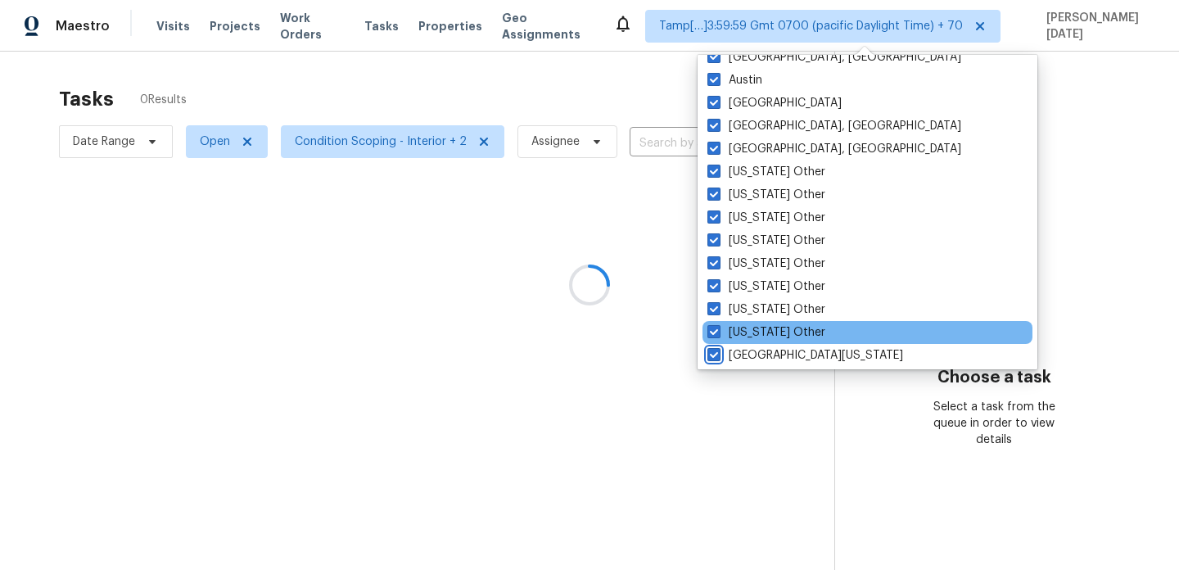
scroll to position [1436, 0]
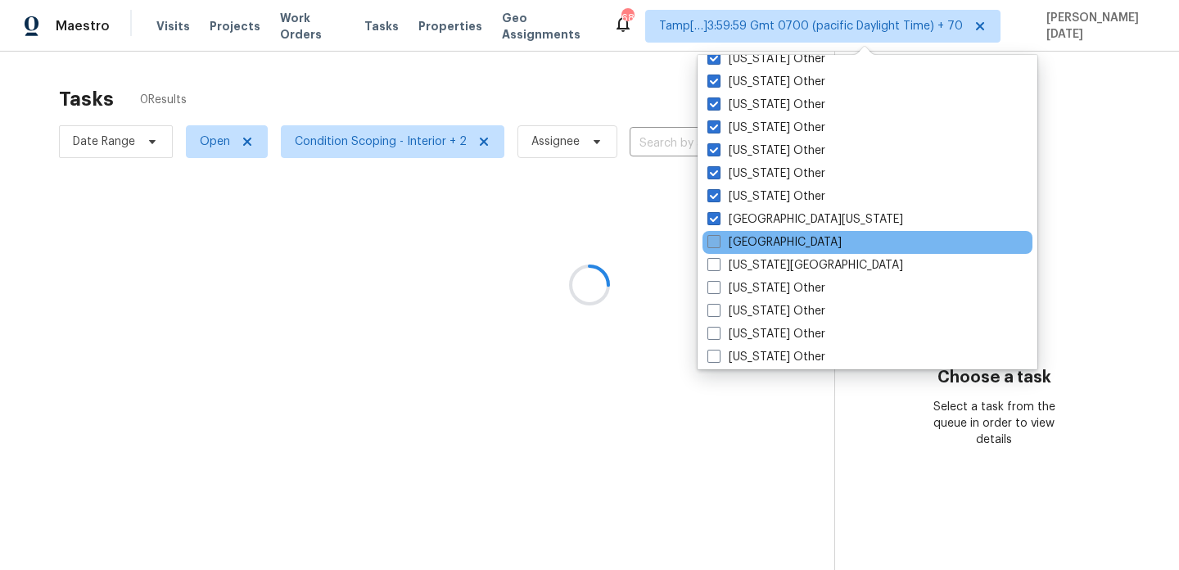
click at [766, 249] on label "El Paso" at bounding box center [775, 242] width 134 height 16
click at [718, 245] on input "El Paso" at bounding box center [713, 239] width 11 height 11
checkbox input "true"
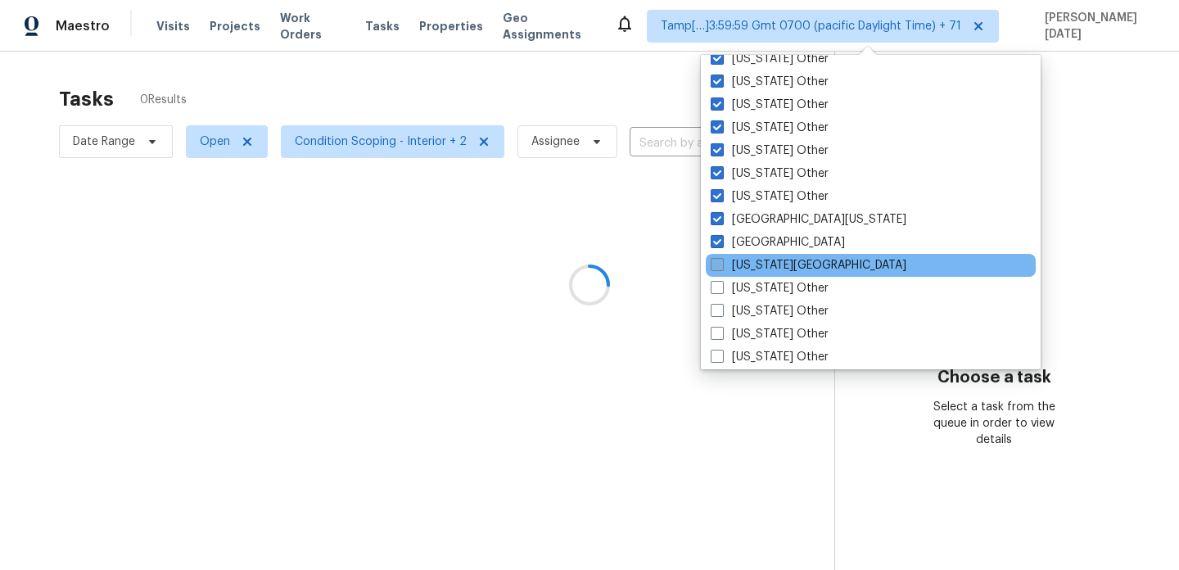
click at [766, 263] on label "Florida Panhandle" at bounding box center [809, 265] width 196 height 16
click at [722, 263] on input "Florida Panhandle" at bounding box center [716, 262] width 11 height 11
checkbox input "true"
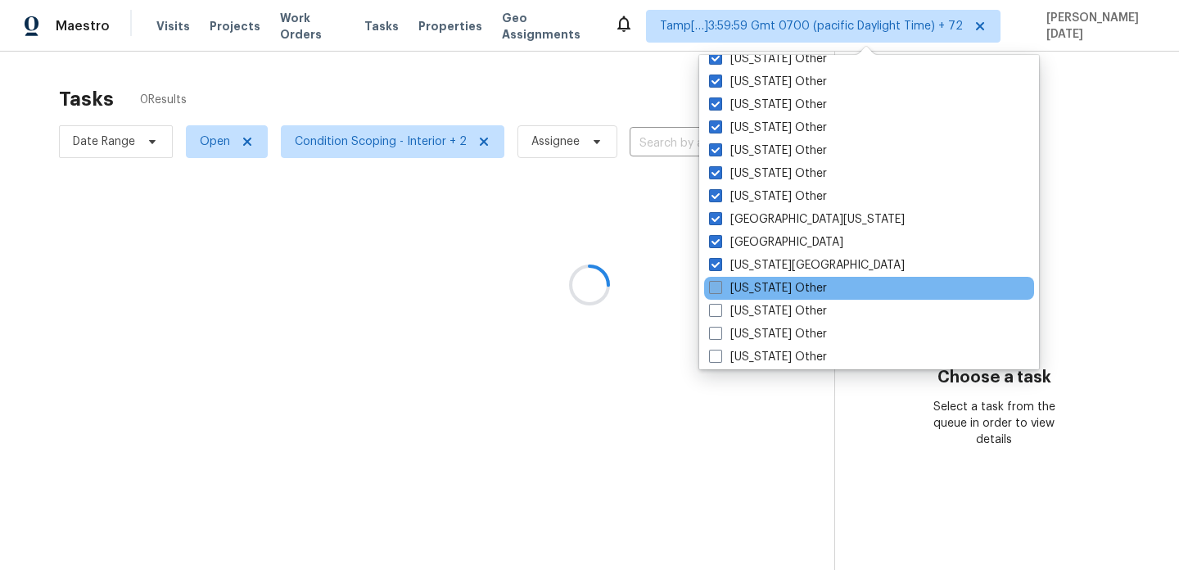
click at [763, 284] on label "Georgia Other" at bounding box center [768, 288] width 118 height 16
click at [720, 284] on input "Georgia Other" at bounding box center [714, 285] width 11 height 11
checkbox input "true"
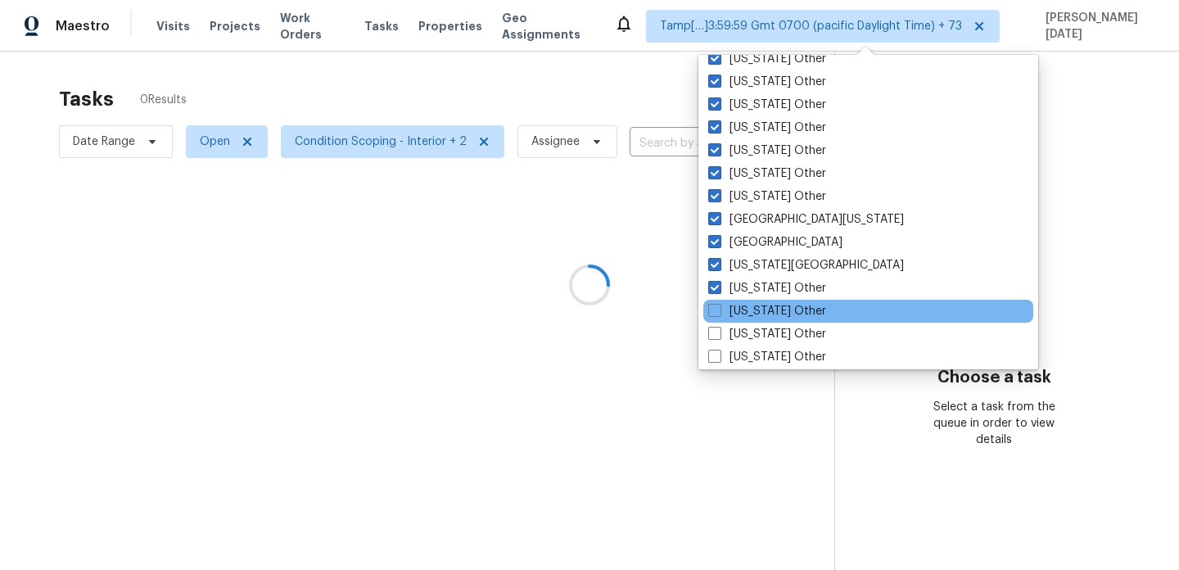
click at [761, 301] on div "Hawaii Other" at bounding box center [869, 311] width 330 height 23
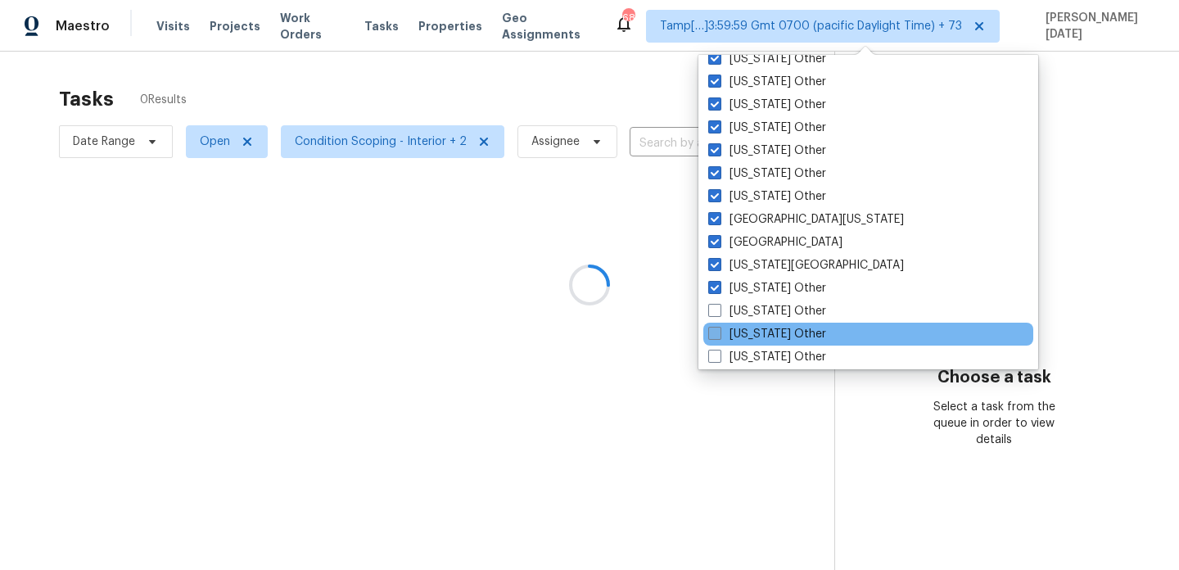
click at [757, 333] on label "Idaho Other" at bounding box center [767, 334] width 118 height 16
click at [719, 333] on input "Idaho Other" at bounding box center [713, 331] width 11 height 11
checkbox input "true"
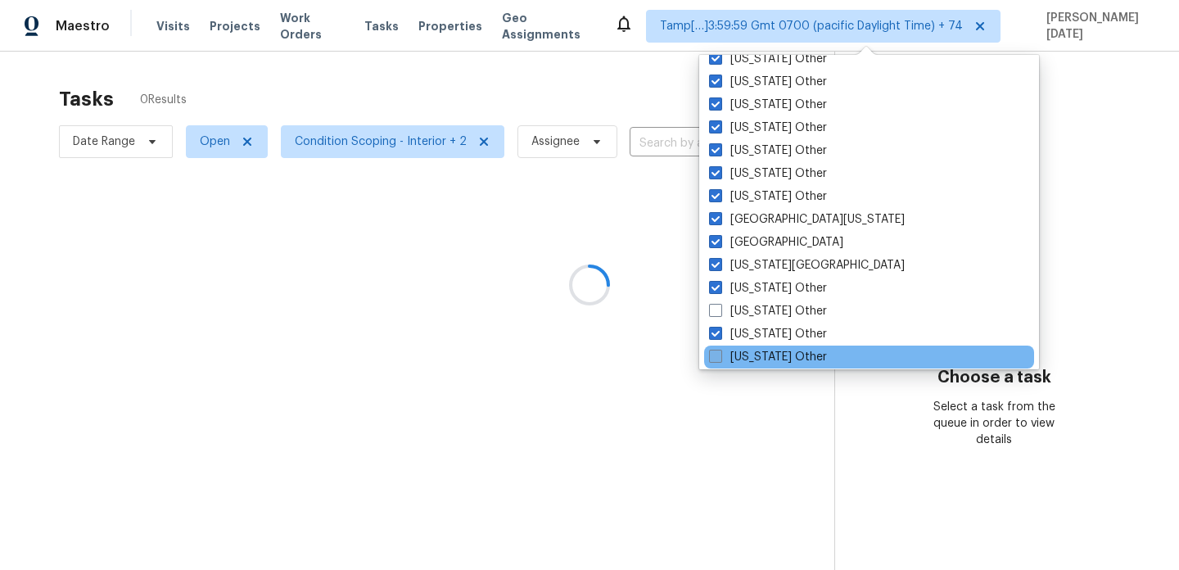
click at [756, 355] on label "Illinois Other" at bounding box center [768, 357] width 118 height 16
click at [720, 355] on input "Illinois Other" at bounding box center [714, 354] width 11 height 11
checkbox input "true"
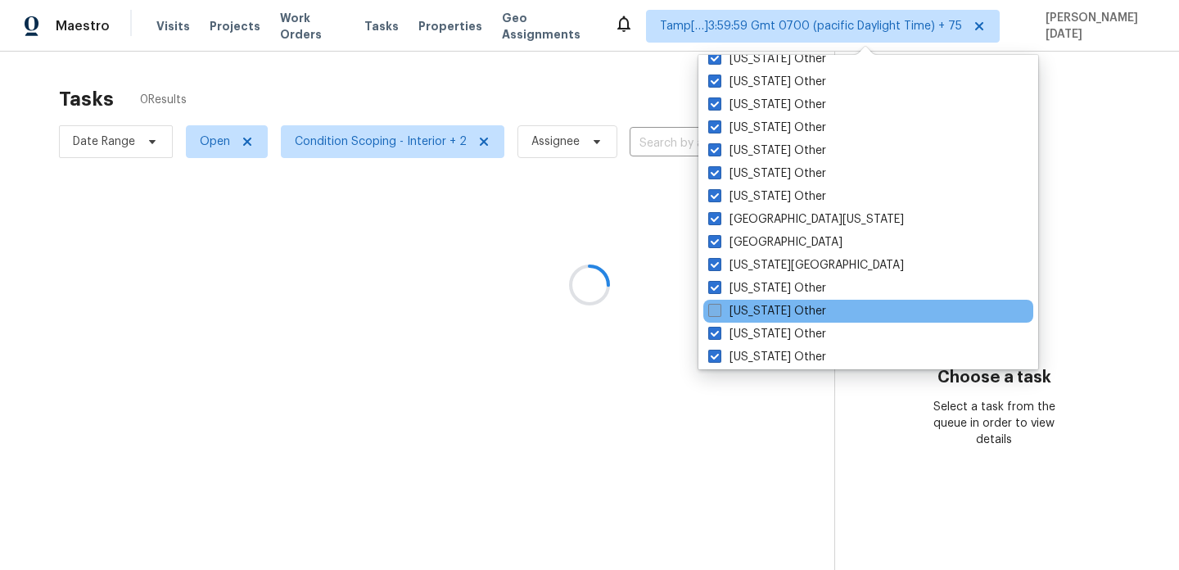
click at [758, 313] on label "Hawaii Other" at bounding box center [767, 311] width 118 height 16
click at [719, 313] on input "Hawaii Other" at bounding box center [713, 308] width 11 height 11
checkbox input "true"
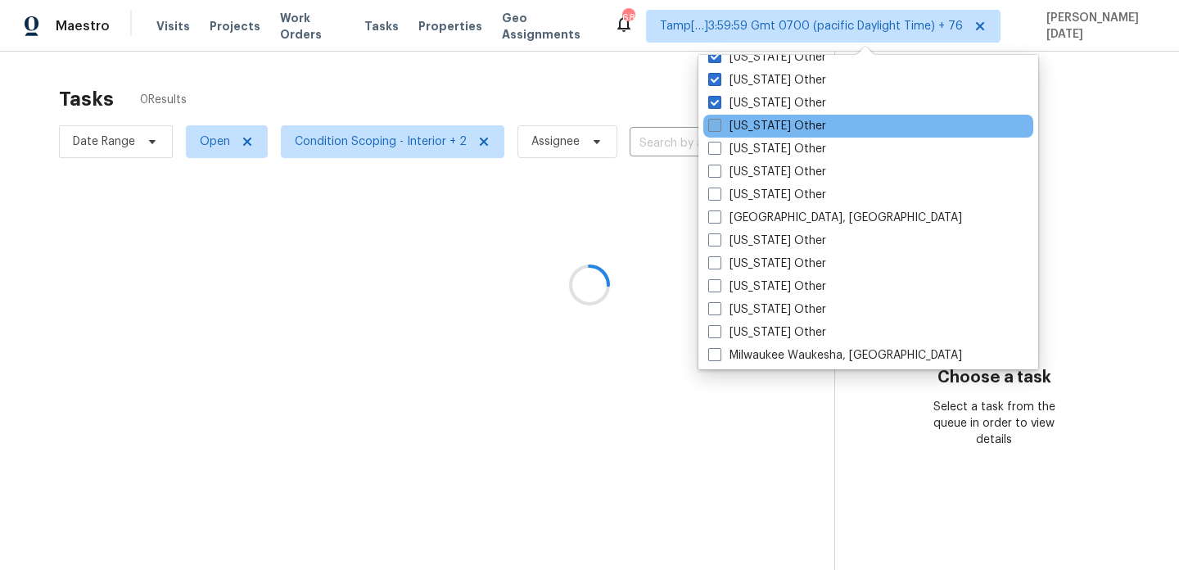
click at [768, 133] on label "Indiana Other" at bounding box center [767, 126] width 118 height 16
click at [719, 129] on input "Indiana Other" at bounding box center [713, 123] width 11 height 11
checkbox input "true"
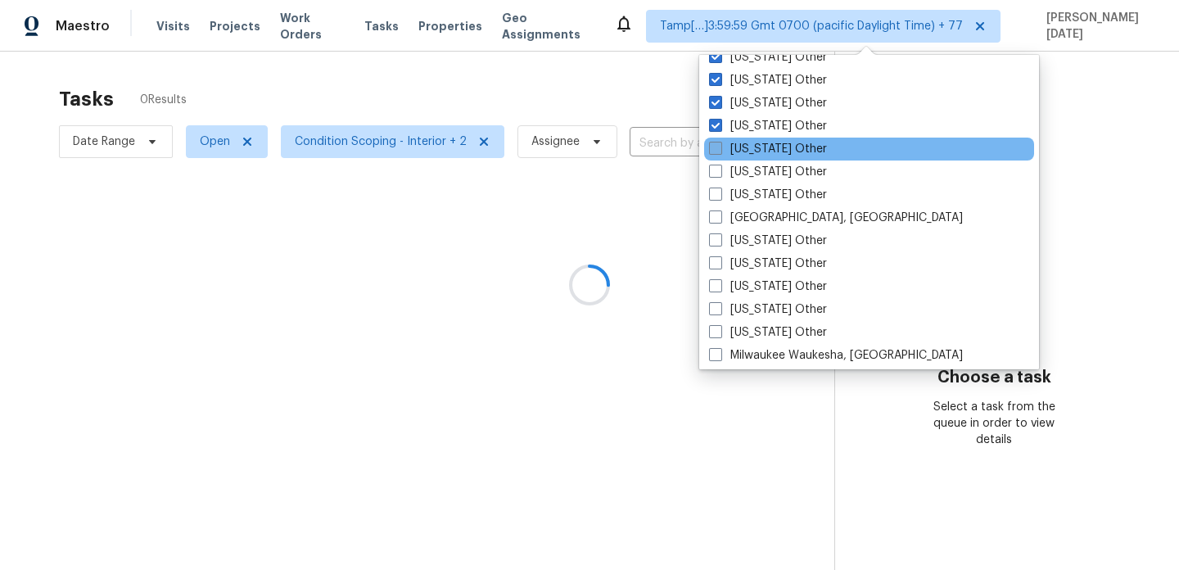
click at [766, 153] on label "Iowa Other" at bounding box center [768, 149] width 118 height 16
click at [720, 152] on input "Iowa Other" at bounding box center [714, 146] width 11 height 11
checkbox input "true"
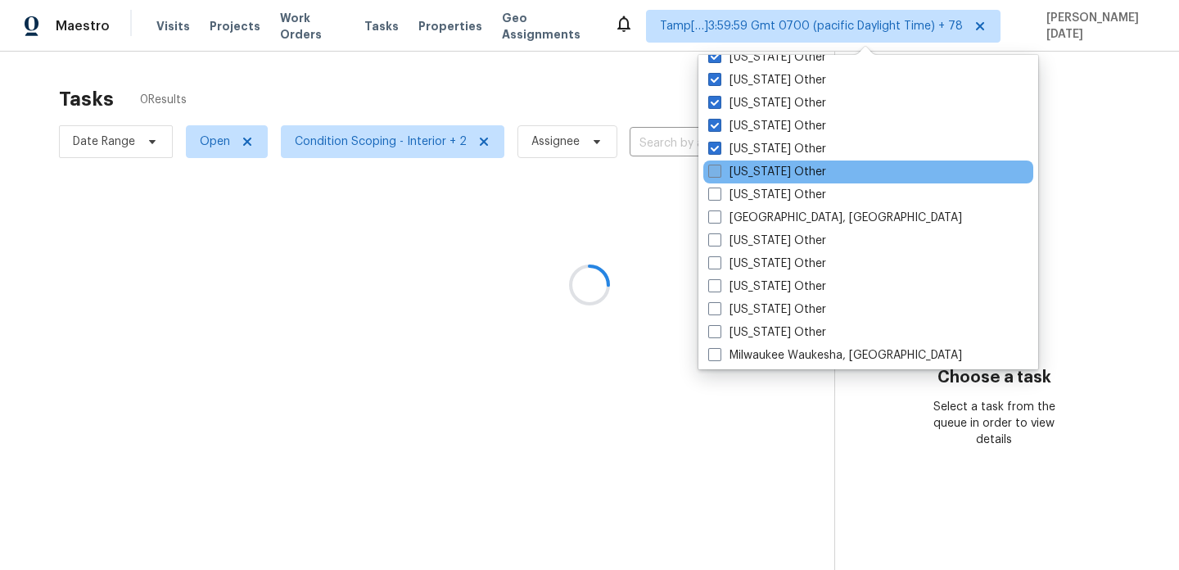
click at [764, 172] on label "Kansas Other" at bounding box center [767, 172] width 118 height 16
click at [719, 172] on input "Kansas Other" at bounding box center [713, 169] width 11 height 11
checkbox input "true"
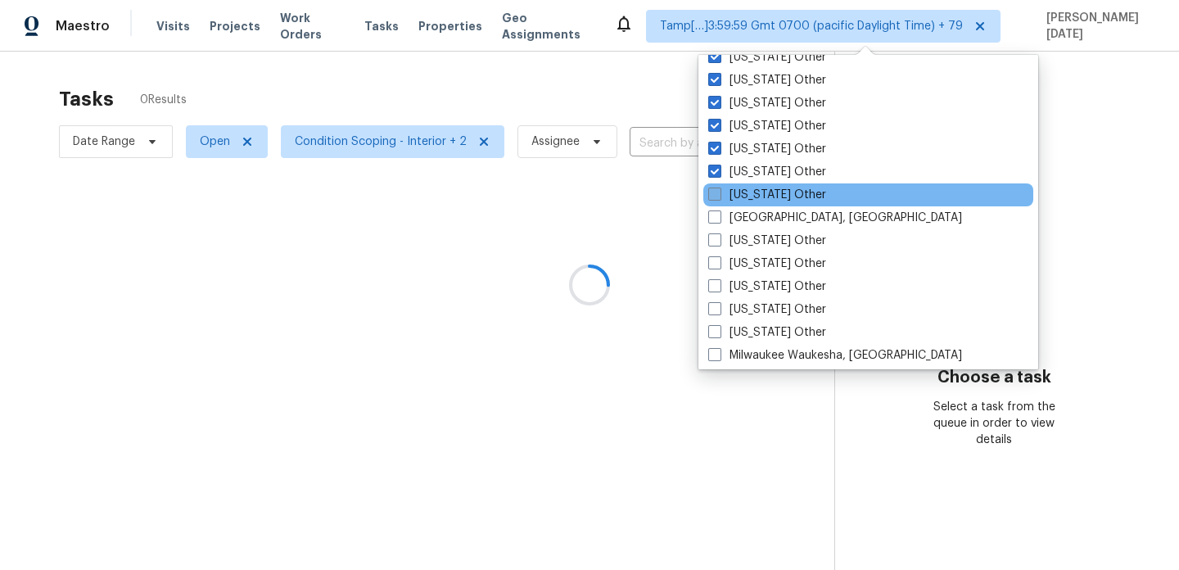
click at [771, 201] on label "Kentucky Other" at bounding box center [767, 195] width 118 height 16
click at [719, 197] on input "Kentucky Other" at bounding box center [713, 192] width 11 height 11
checkbox input "true"
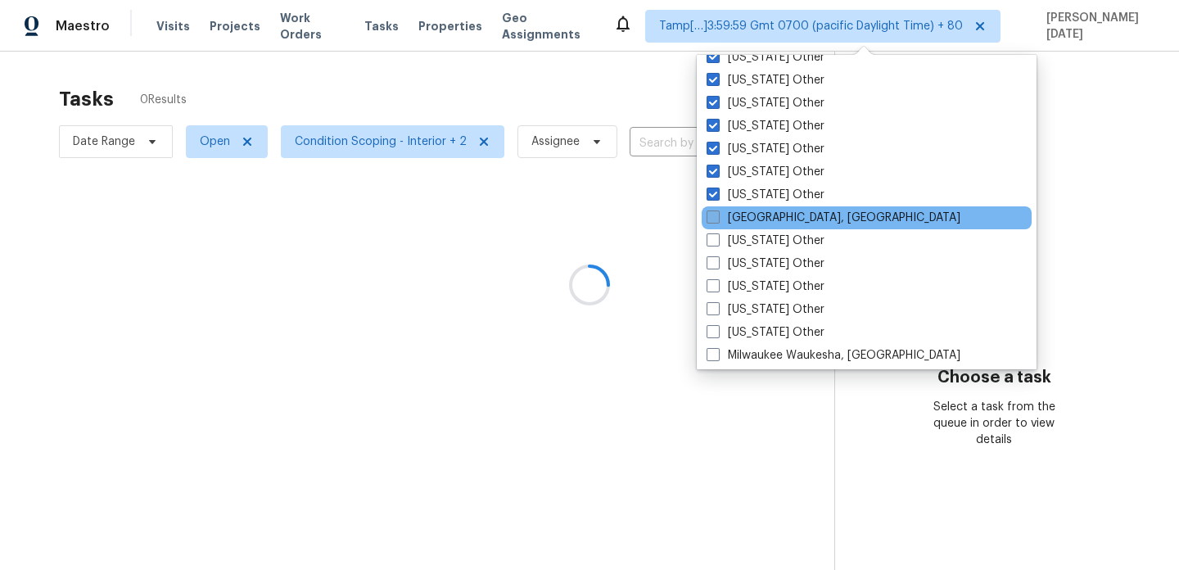
click at [769, 212] on label "Little Rock, AR" at bounding box center [834, 218] width 254 height 16
click at [717, 212] on input "Little Rock, AR" at bounding box center [712, 215] width 11 height 11
checkbox input "true"
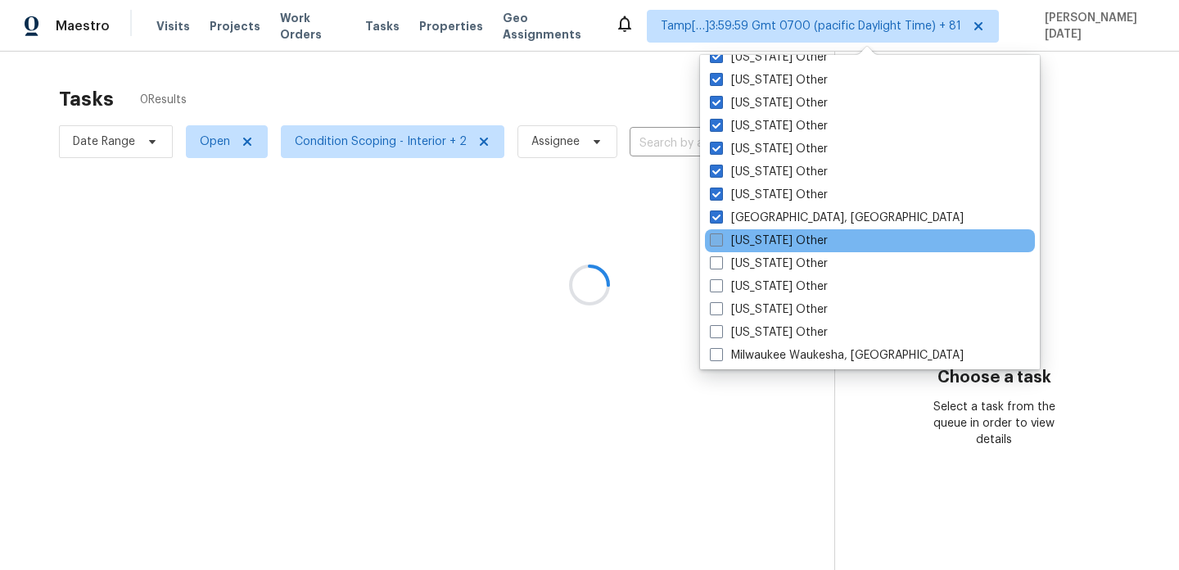
click at [769, 238] on label "Louisiana Other" at bounding box center [769, 241] width 118 height 16
click at [721, 238] on input "Louisiana Other" at bounding box center [715, 238] width 11 height 11
checkbox input "true"
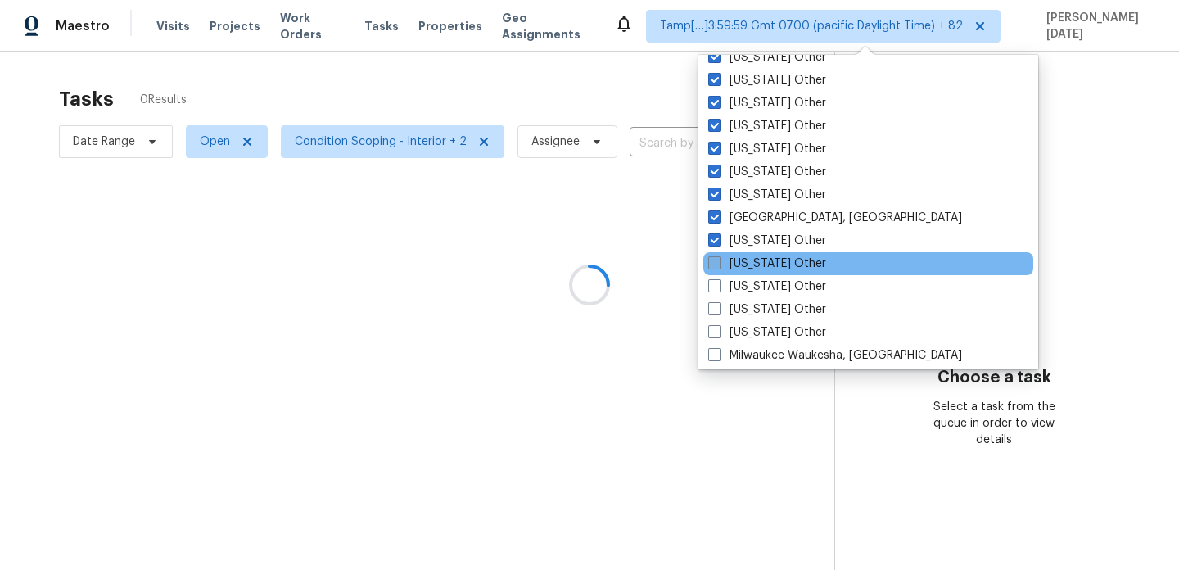
click at [768, 263] on label "Maine Other" at bounding box center [767, 264] width 118 height 16
click at [719, 263] on input "Maine Other" at bounding box center [713, 261] width 11 height 11
checkbox input "true"
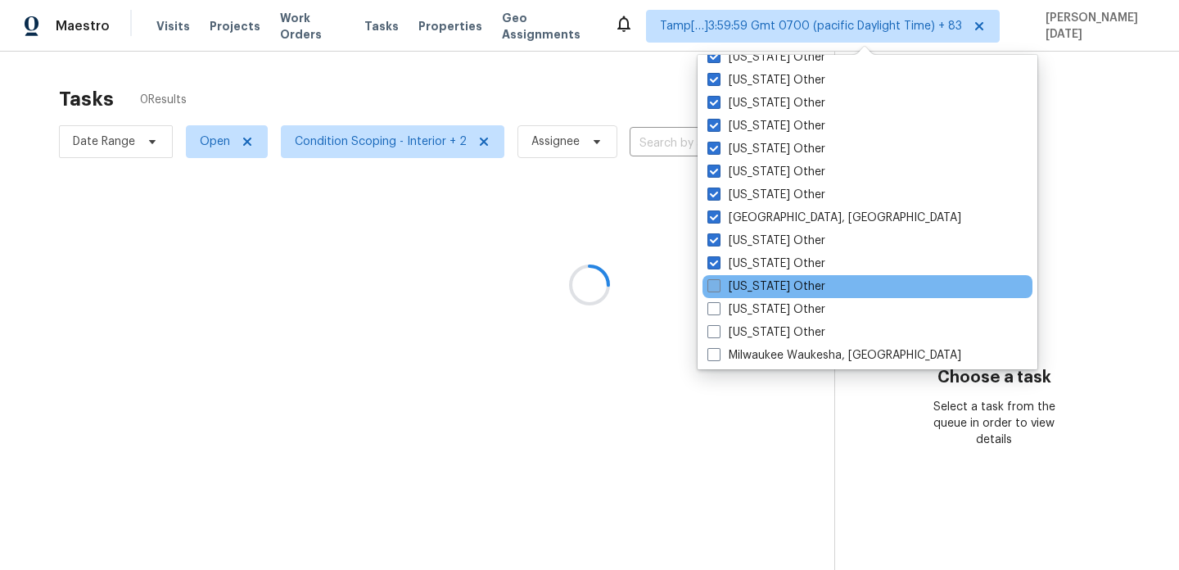
click at [765, 282] on label "Maryland Other" at bounding box center [767, 286] width 118 height 16
click at [718, 282] on input "Maryland Other" at bounding box center [713, 283] width 11 height 11
checkbox input "true"
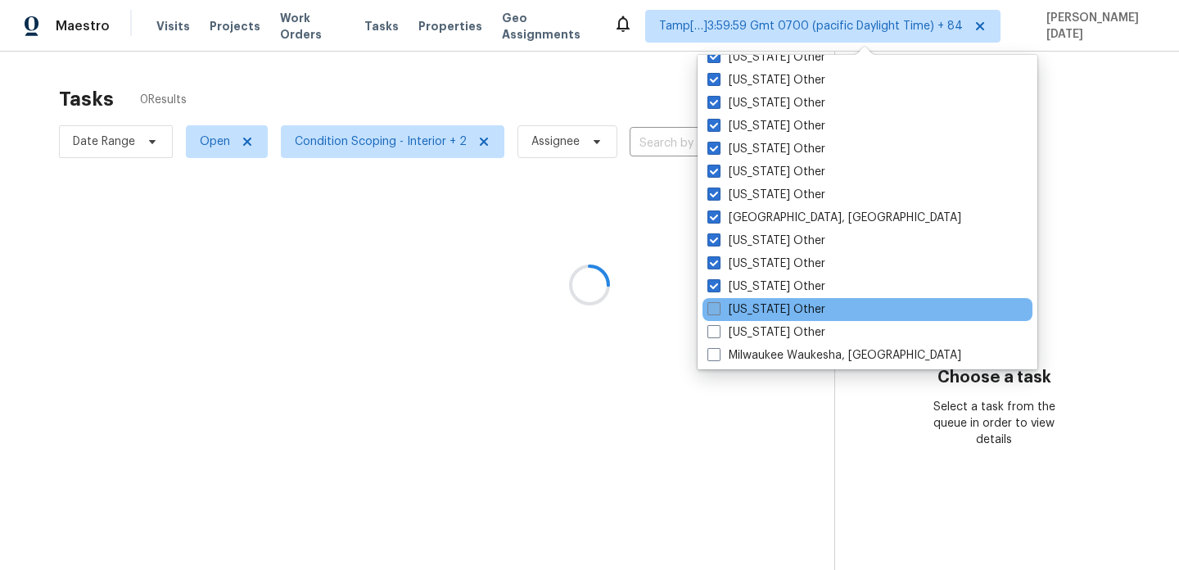
click at [763, 310] on label "Massachusetts Other" at bounding box center [767, 309] width 118 height 16
click at [718, 310] on input "Massachusetts Other" at bounding box center [713, 306] width 11 height 11
checkbox input "true"
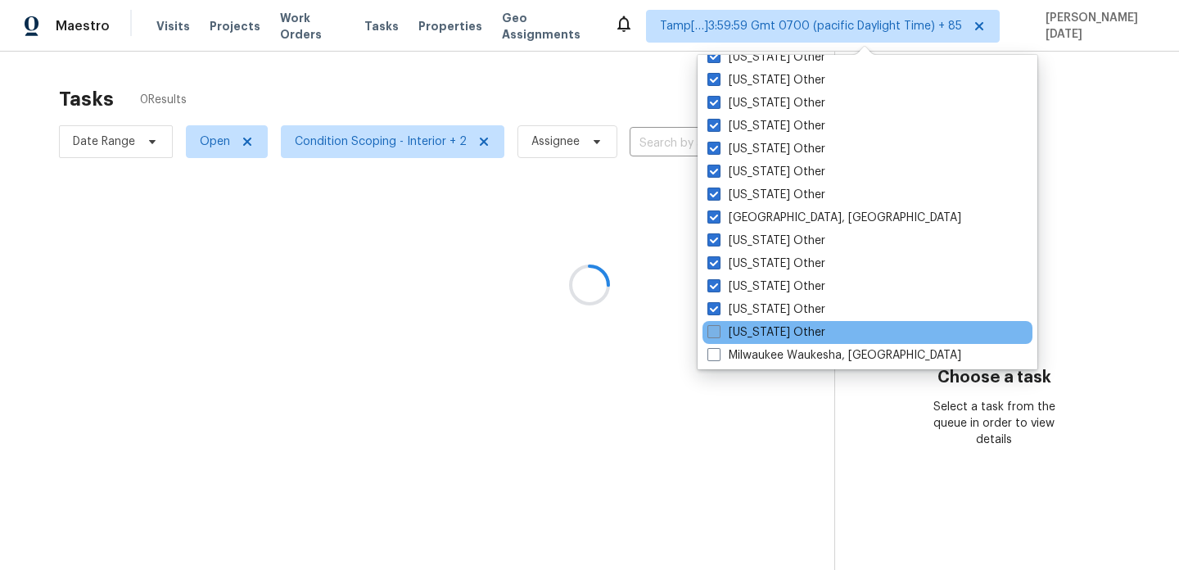
click at [761, 334] on label "Michigan Other" at bounding box center [767, 332] width 118 height 16
click at [718, 334] on input "Michigan Other" at bounding box center [713, 329] width 11 height 11
checkbox input "true"
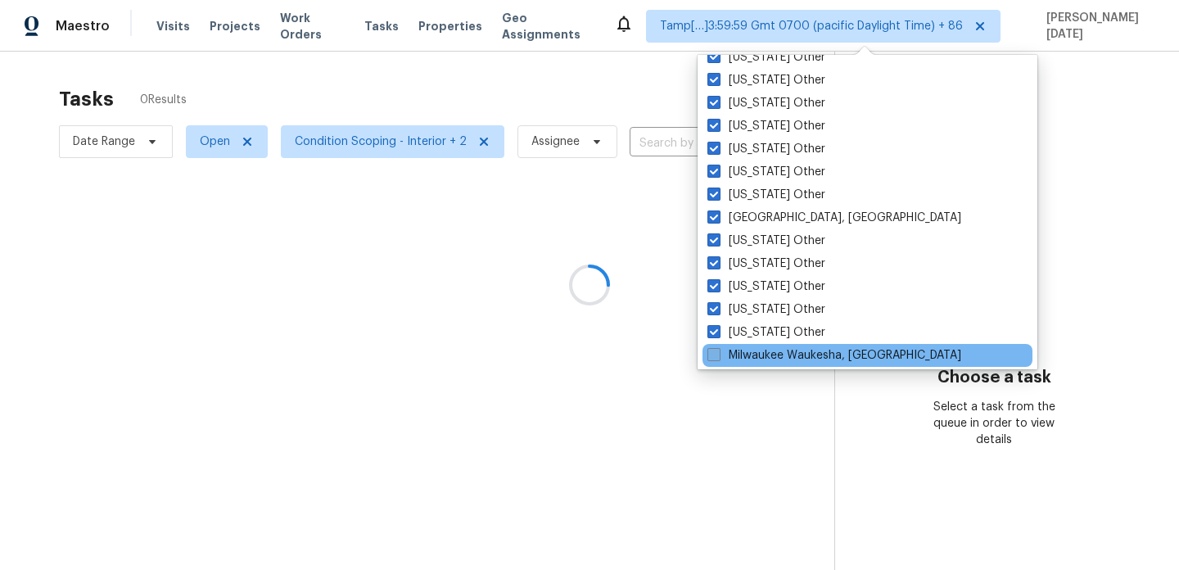
click at [755, 351] on label "Milwaukee Waukesha, WI" at bounding box center [835, 355] width 254 height 16
click at [718, 351] on input "Milwaukee Waukesha, WI" at bounding box center [713, 352] width 11 height 11
checkbox input "true"
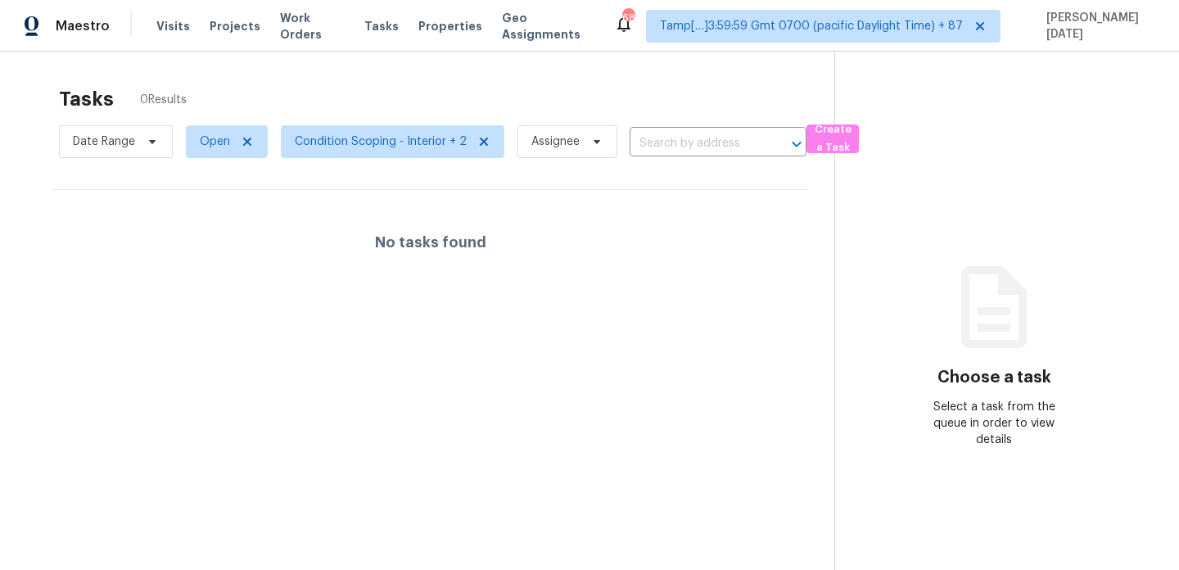
click at [634, 95] on div "Tasks 0 Results" at bounding box center [447, 99] width 776 height 43
click at [380, 147] on span "Condition Scoping - Interior + 2" at bounding box center [381, 142] width 172 height 16
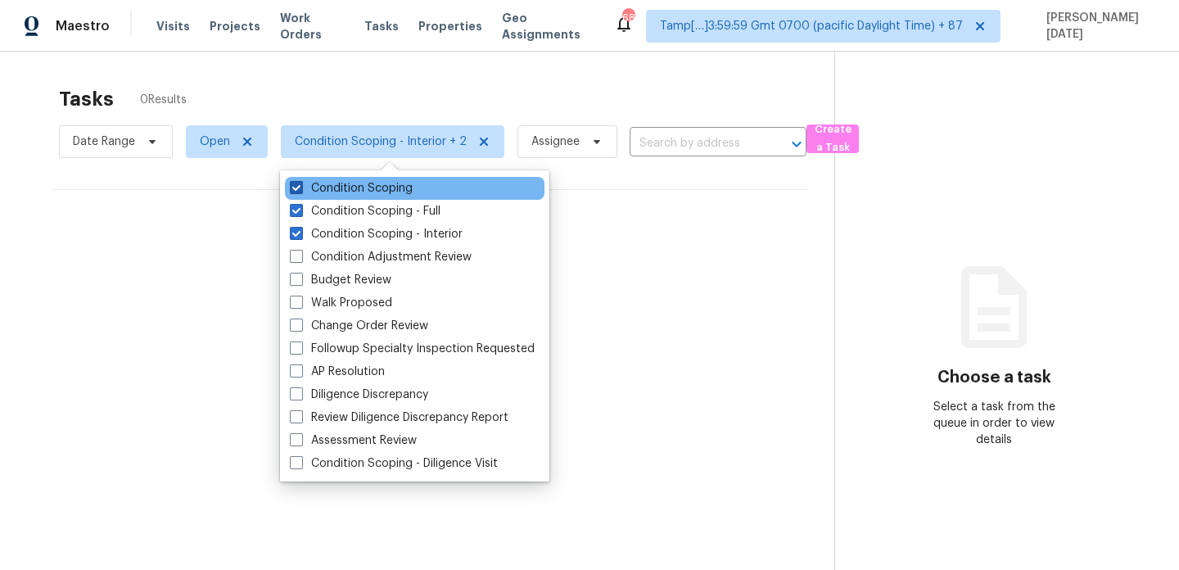
click at [364, 191] on label "Condition Scoping" at bounding box center [351, 188] width 123 height 16
click at [301, 191] on input "Condition Scoping" at bounding box center [295, 185] width 11 height 11
click at [364, 191] on label "Condition Scoping" at bounding box center [351, 188] width 123 height 16
click at [301, 191] on input "Condition Scoping" at bounding box center [295, 185] width 11 height 11
checkbox input "true"
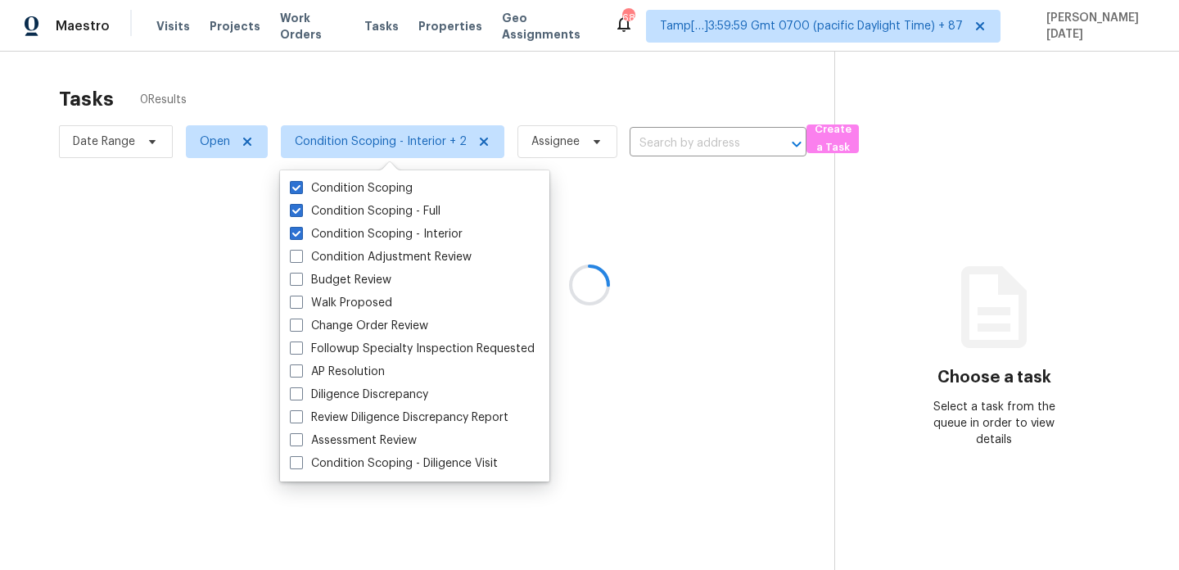
click at [468, 90] on div at bounding box center [589, 285] width 1179 height 570
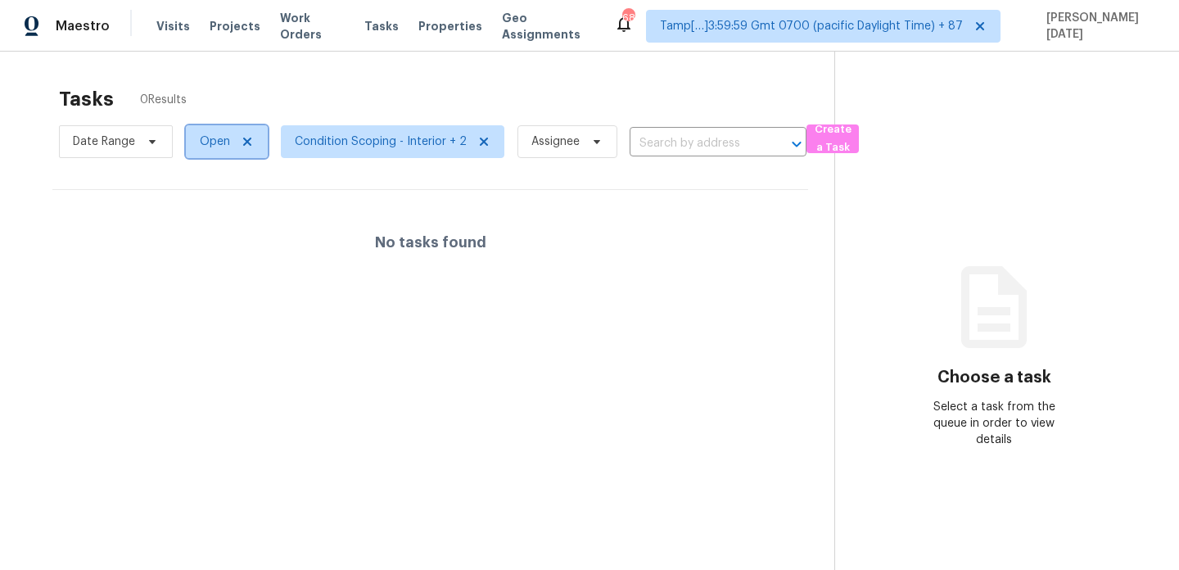
click at [201, 146] on span "Open" at bounding box center [215, 142] width 30 height 16
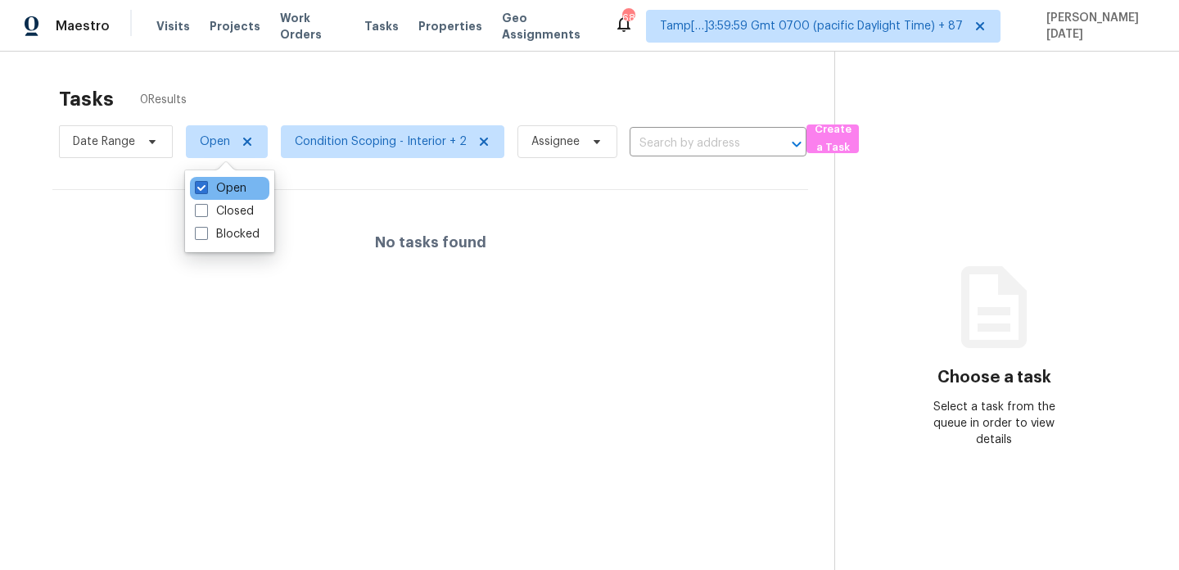
click at [210, 178] on div "Open" at bounding box center [229, 188] width 79 height 23
click at [210, 188] on label "Open" at bounding box center [221, 188] width 52 height 16
click at [206, 188] on input "Open" at bounding box center [200, 185] width 11 height 11
click at [210, 188] on label "Open" at bounding box center [221, 188] width 52 height 16
click at [206, 188] on input "Open" at bounding box center [200, 185] width 11 height 11
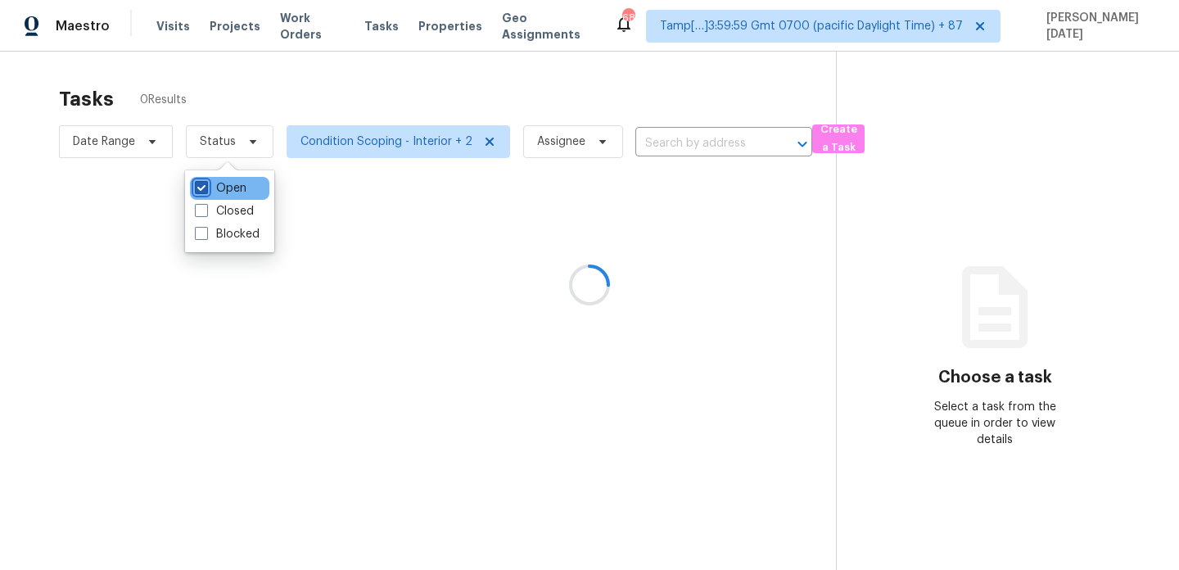
checkbox input "true"
click at [320, 81] on div at bounding box center [589, 285] width 1179 height 570
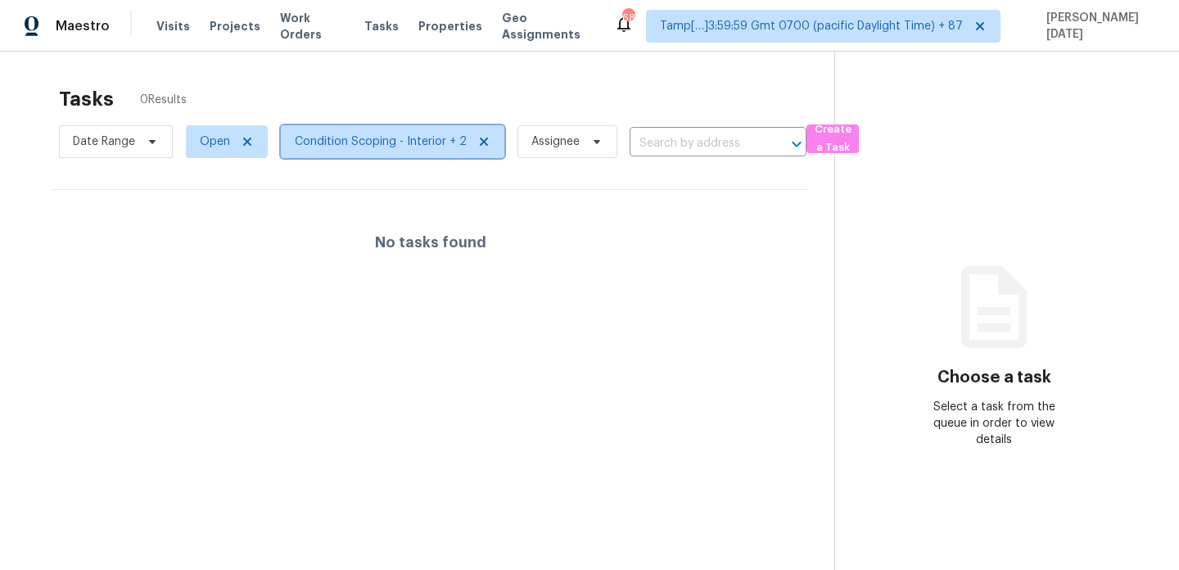
click at [359, 135] on span "Condition Scoping - Interior + 2" at bounding box center [381, 142] width 172 height 16
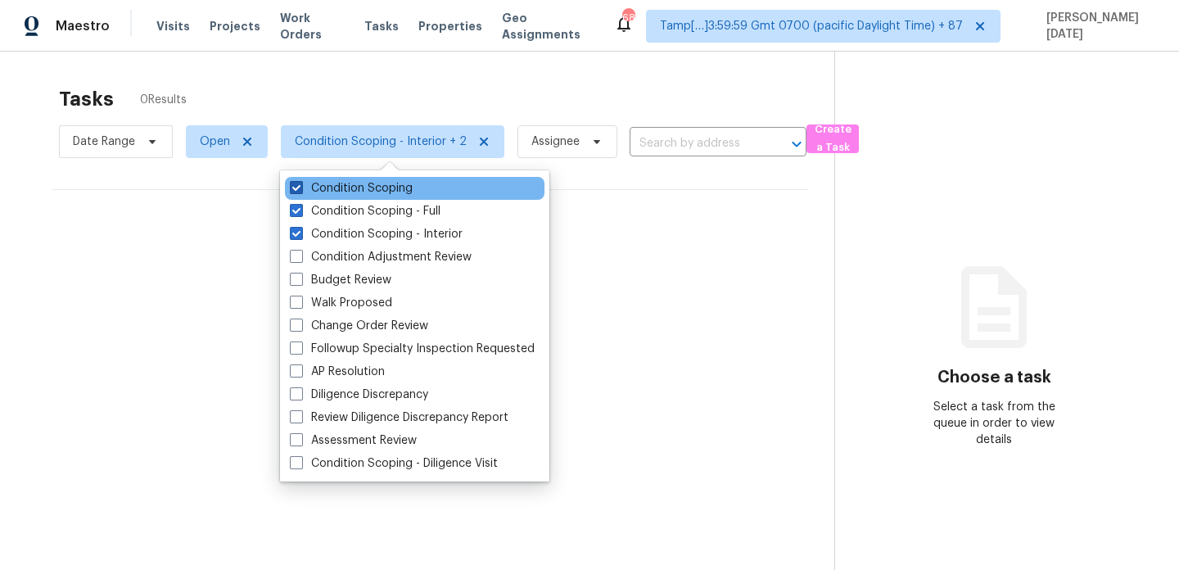
click at [351, 192] on label "Condition Scoping" at bounding box center [351, 188] width 123 height 16
click at [301, 191] on input "Condition Scoping" at bounding box center [295, 185] width 11 height 11
click at [351, 192] on label "Condition Scoping" at bounding box center [351, 188] width 123 height 16
click at [301, 191] on input "Condition Scoping" at bounding box center [295, 185] width 11 height 11
checkbox input "true"
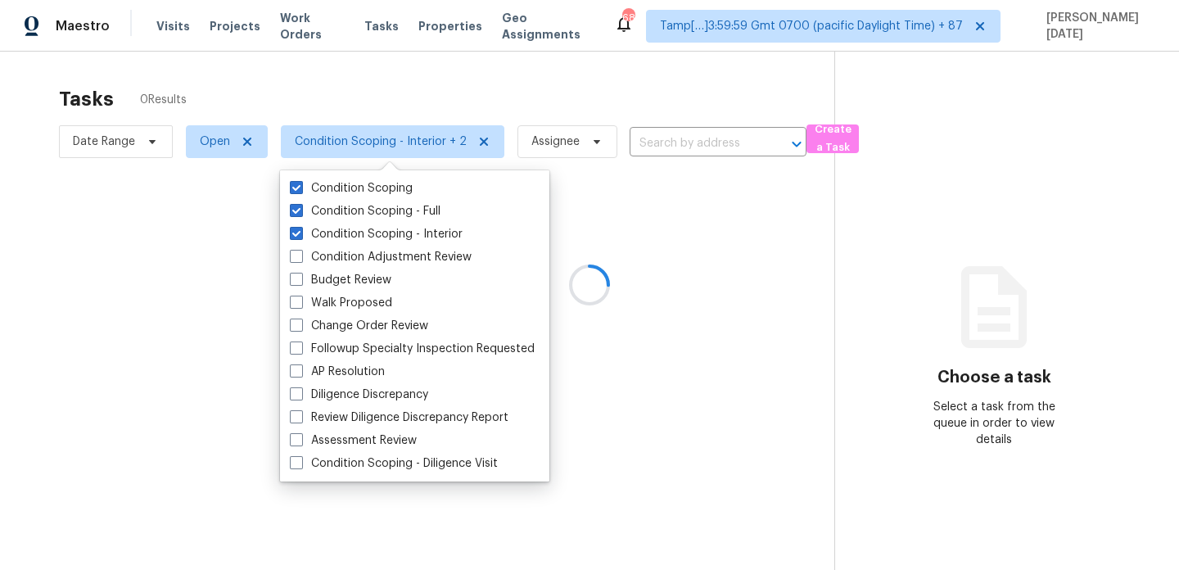
click at [448, 108] on div at bounding box center [589, 285] width 1179 height 570
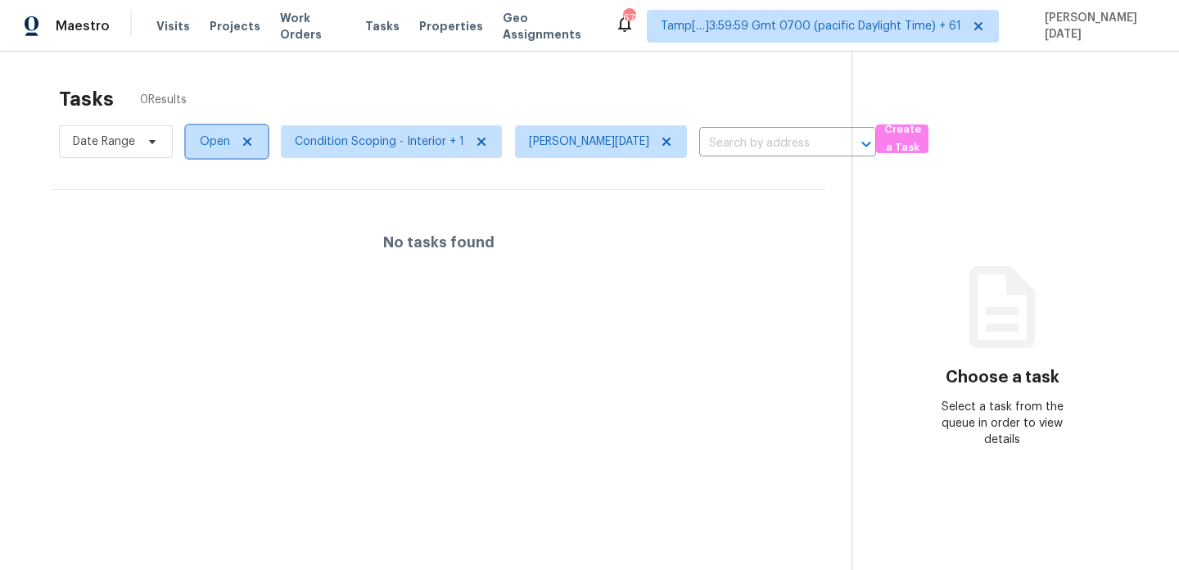
click at [231, 146] on span "Open" at bounding box center [227, 141] width 82 height 33
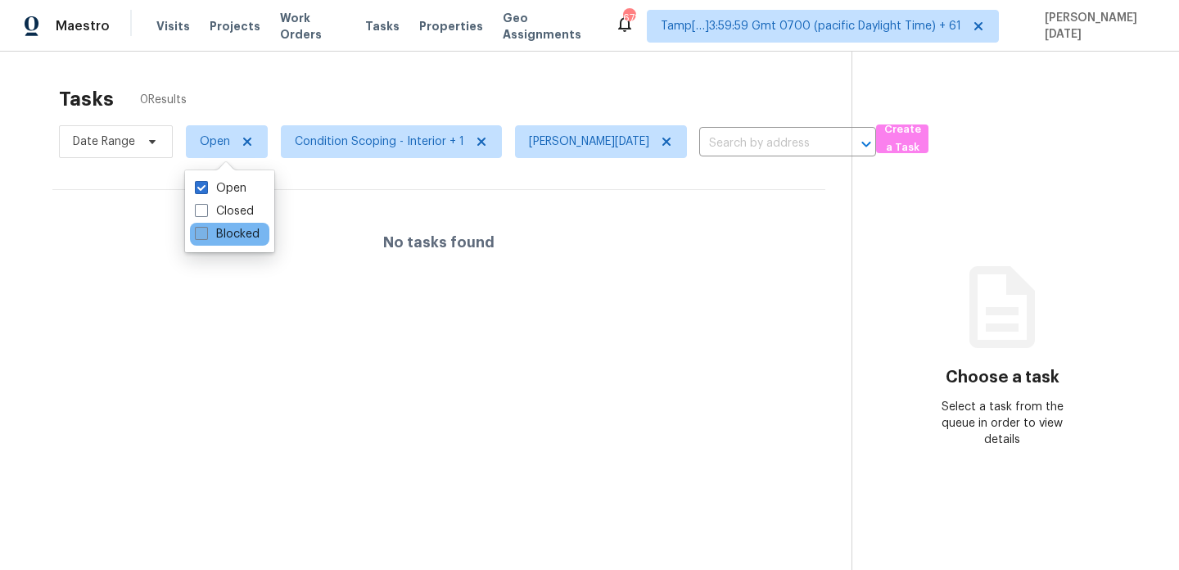
click at [231, 236] on label "Blocked" at bounding box center [227, 234] width 65 height 16
click at [206, 236] on input "Blocked" at bounding box center [200, 231] width 11 height 11
checkbox input "true"
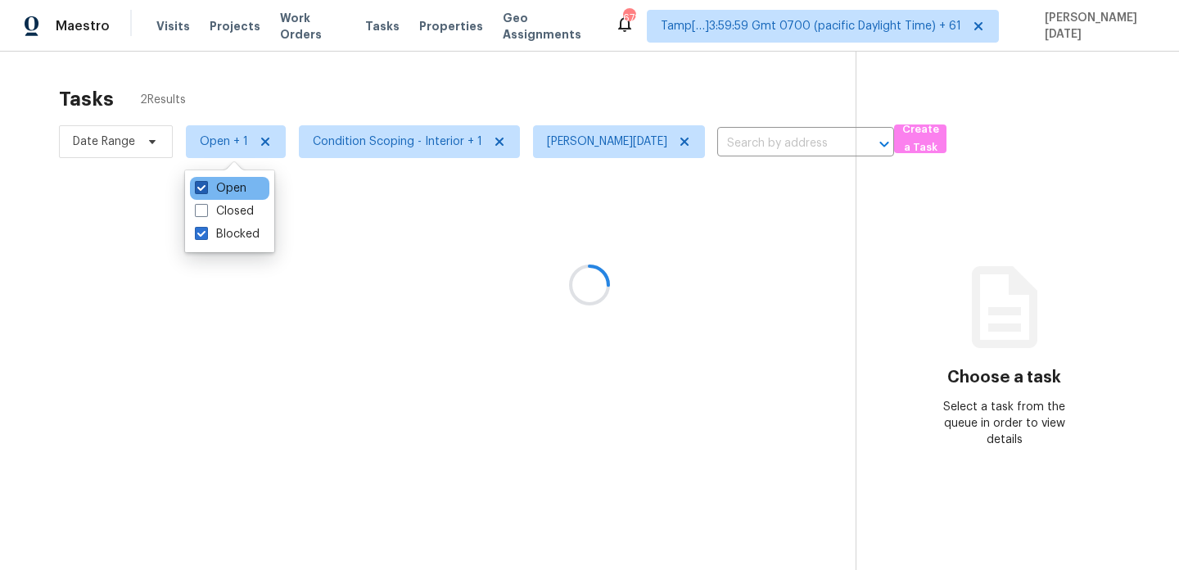
click at [238, 192] on label "Open" at bounding box center [221, 188] width 52 height 16
click at [206, 191] on input "Open" at bounding box center [200, 185] width 11 height 11
checkbox input "false"
click at [332, 88] on div "Tasks 0 Results" at bounding box center [456, 99] width 795 height 43
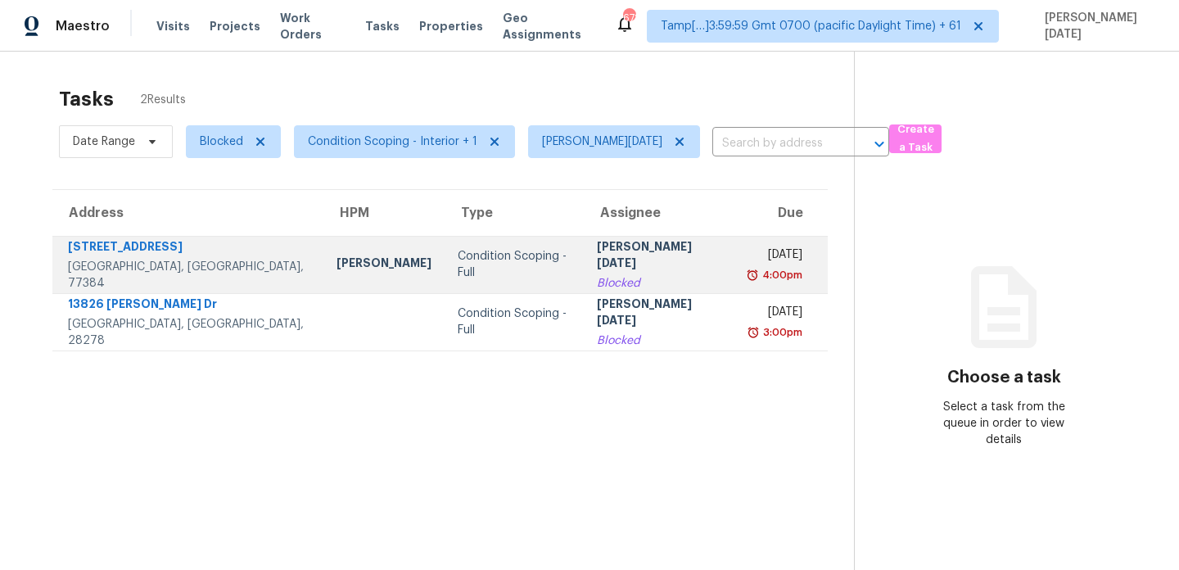
click at [736, 274] on td "Wed, Oct 1st 2025 4:00pm" at bounding box center [782, 264] width 93 height 57
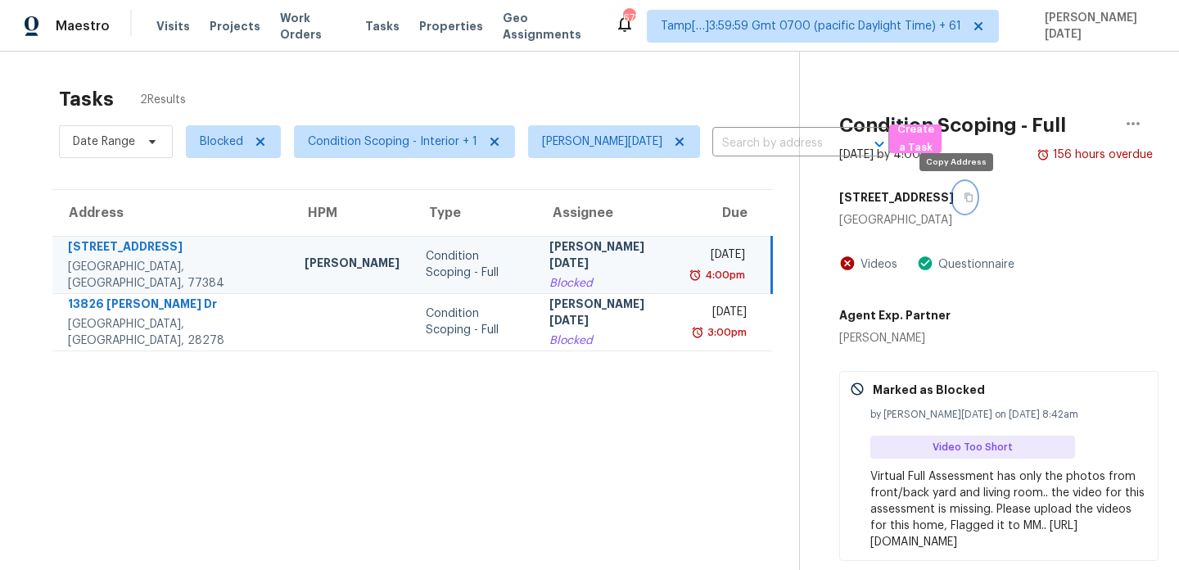
click at [964, 197] on button "button" at bounding box center [965, 197] width 22 height 29
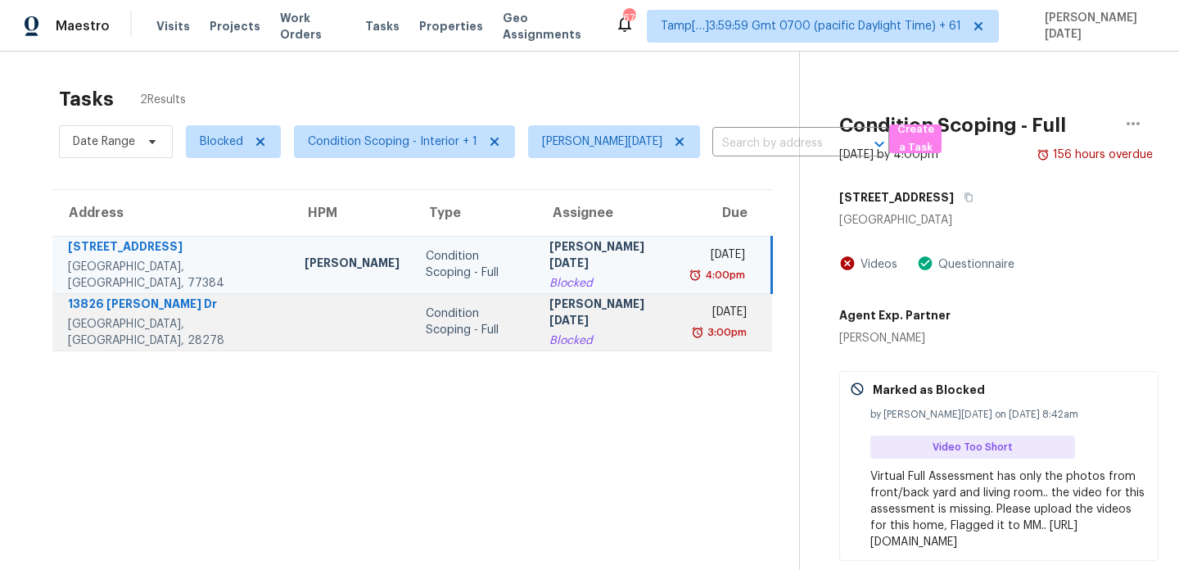
click at [695, 318] on div "Tue, Oct 7th 2025" at bounding box center [721, 314] width 52 height 20
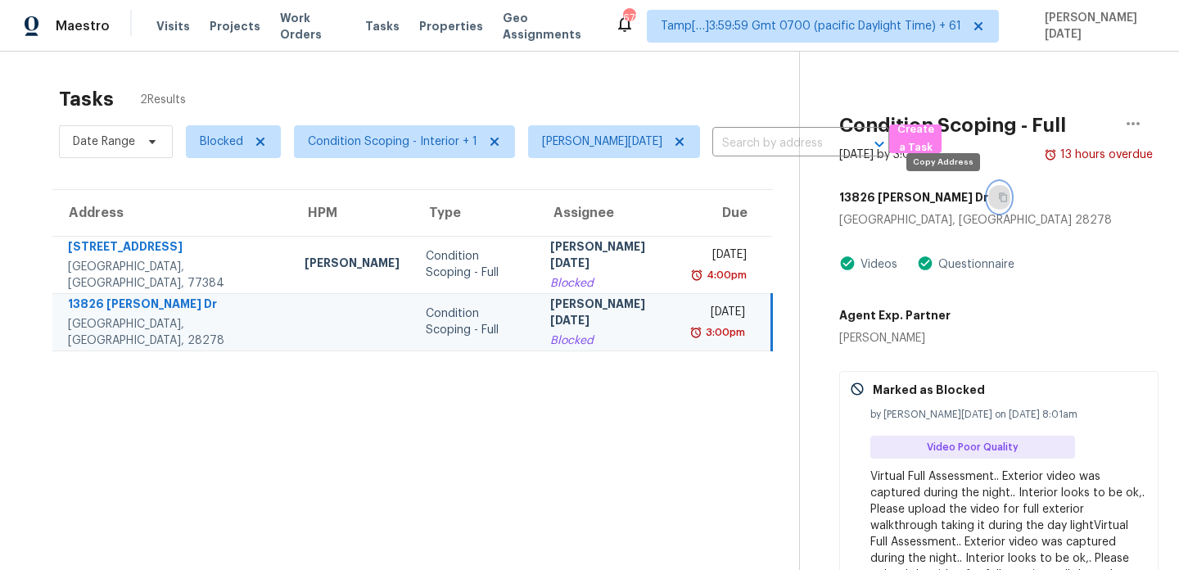
click at [999, 194] on icon "button" at bounding box center [1003, 197] width 8 height 9
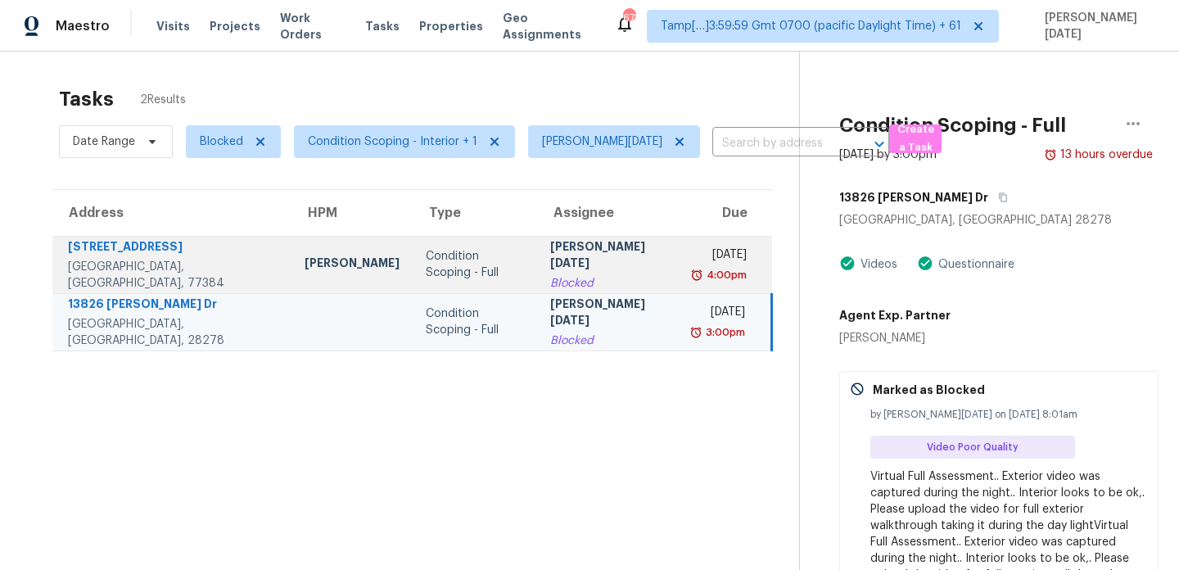
click at [718, 263] on div "Wed, Oct 1st 2025" at bounding box center [721, 257] width 52 height 20
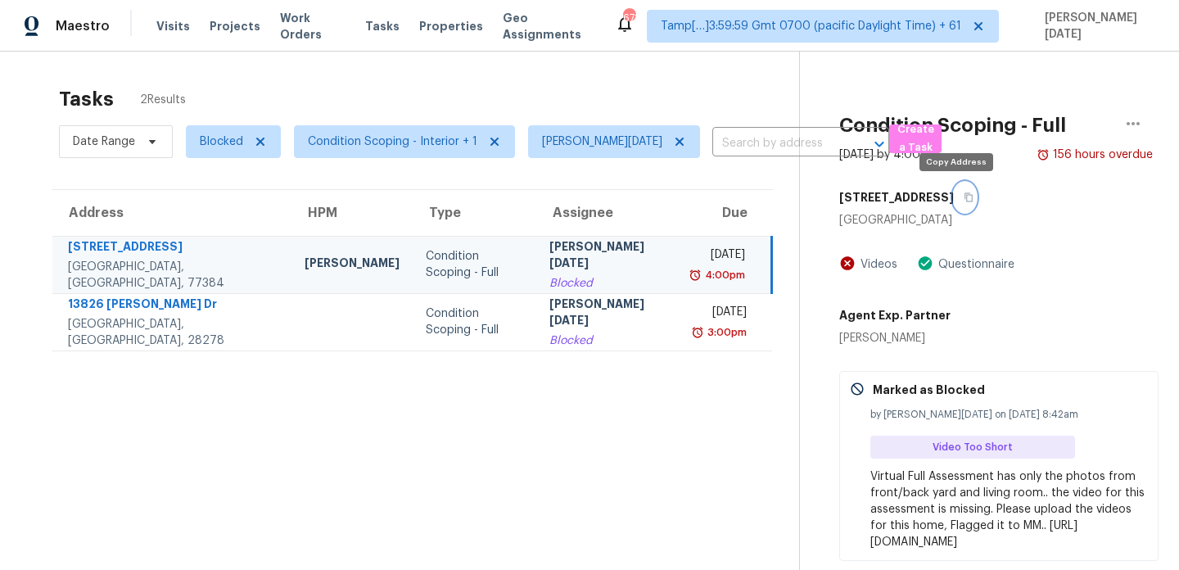
click at [964, 197] on icon "button" at bounding box center [969, 197] width 10 height 10
click at [607, 254] on td "Prabhu Raja Blocked" at bounding box center [608, 264] width 144 height 57
click at [965, 194] on icon "button" at bounding box center [969, 197] width 8 height 9
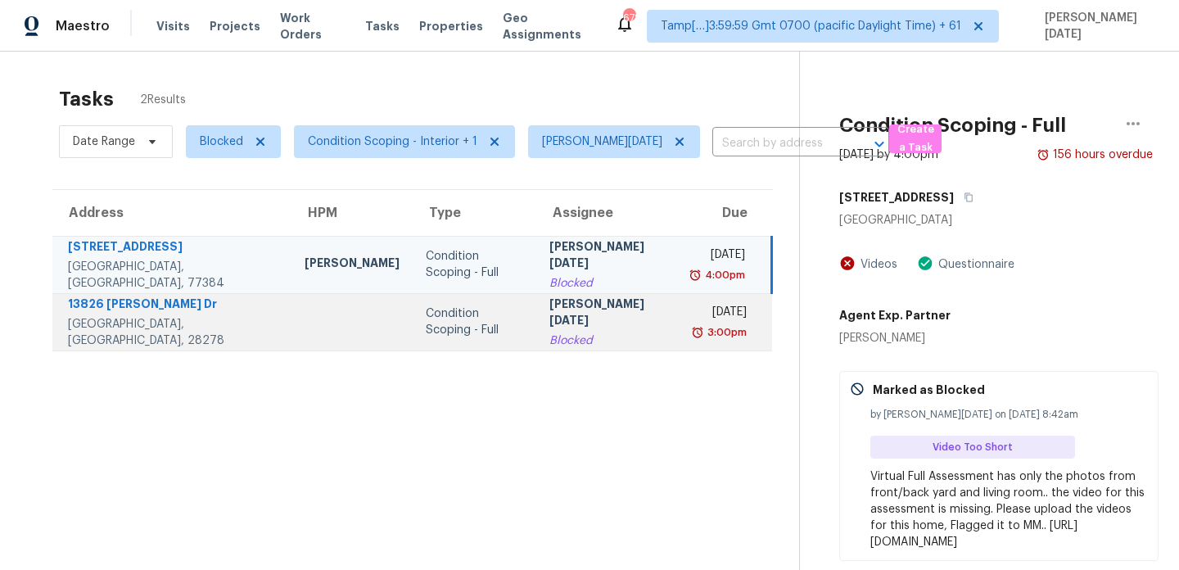
click at [446, 315] on div "Condition Scoping - Full" at bounding box center [475, 322] width 98 height 33
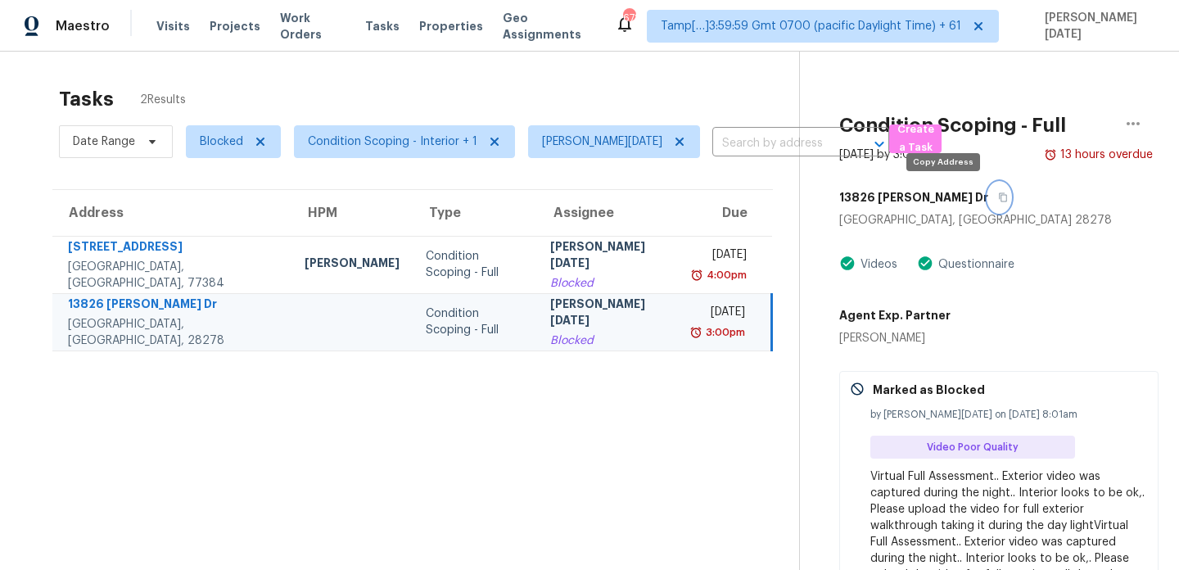
click at [999, 197] on icon "button" at bounding box center [1003, 197] width 8 height 9
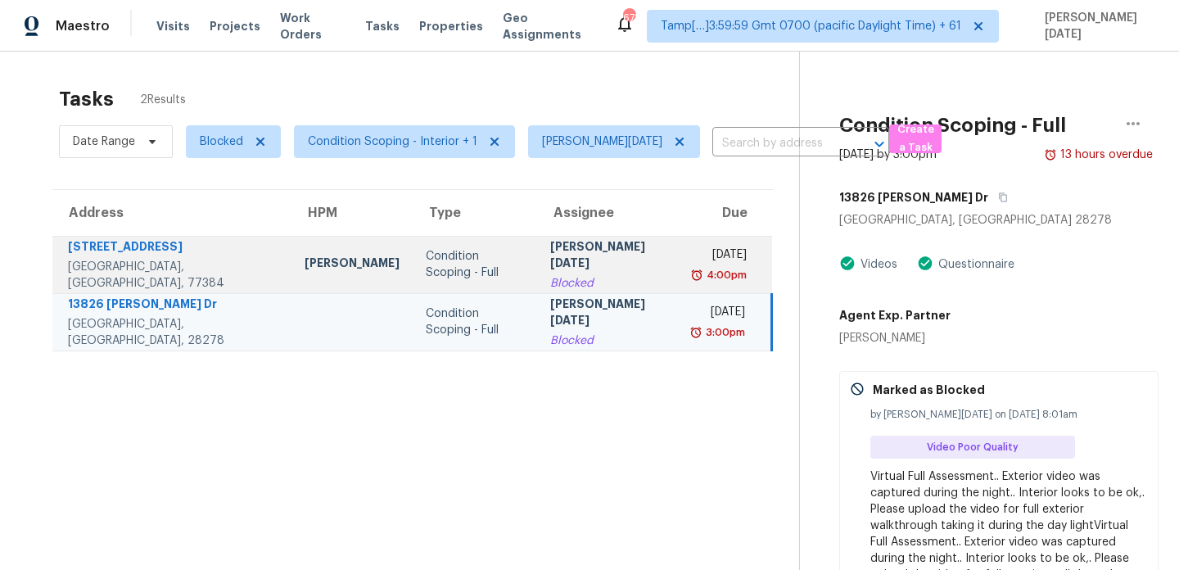
click at [695, 269] on div "4:00pm" at bounding box center [721, 275] width 52 height 16
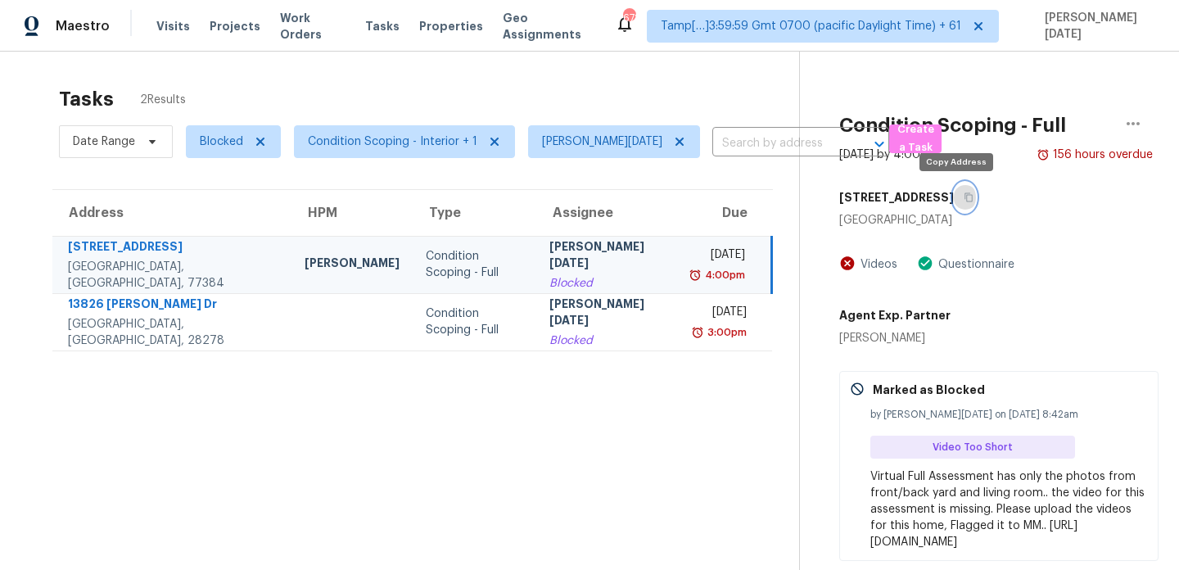
click at [964, 199] on icon "button" at bounding box center [969, 197] width 10 height 10
click at [215, 147] on span "Blocked" at bounding box center [221, 142] width 43 height 16
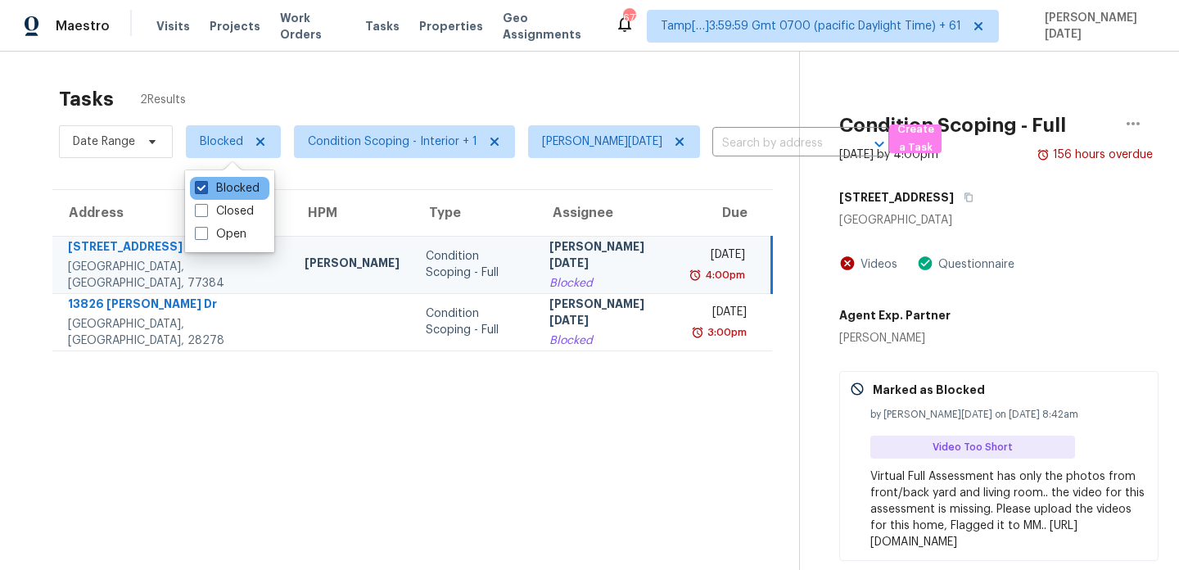
click at [218, 188] on label "Blocked" at bounding box center [227, 188] width 65 height 16
click at [206, 188] on input "Blocked" at bounding box center [200, 185] width 11 height 11
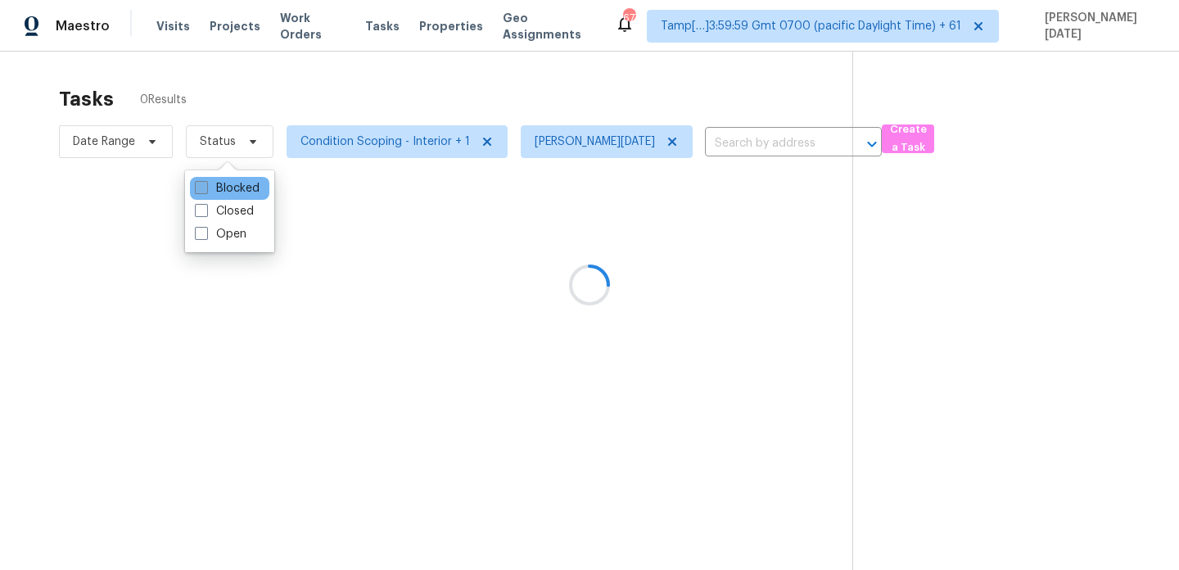
click at [218, 188] on label "Blocked" at bounding box center [227, 188] width 65 height 16
click at [206, 188] on input "Blocked" at bounding box center [200, 185] width 11 height 11
checkbox input "true"
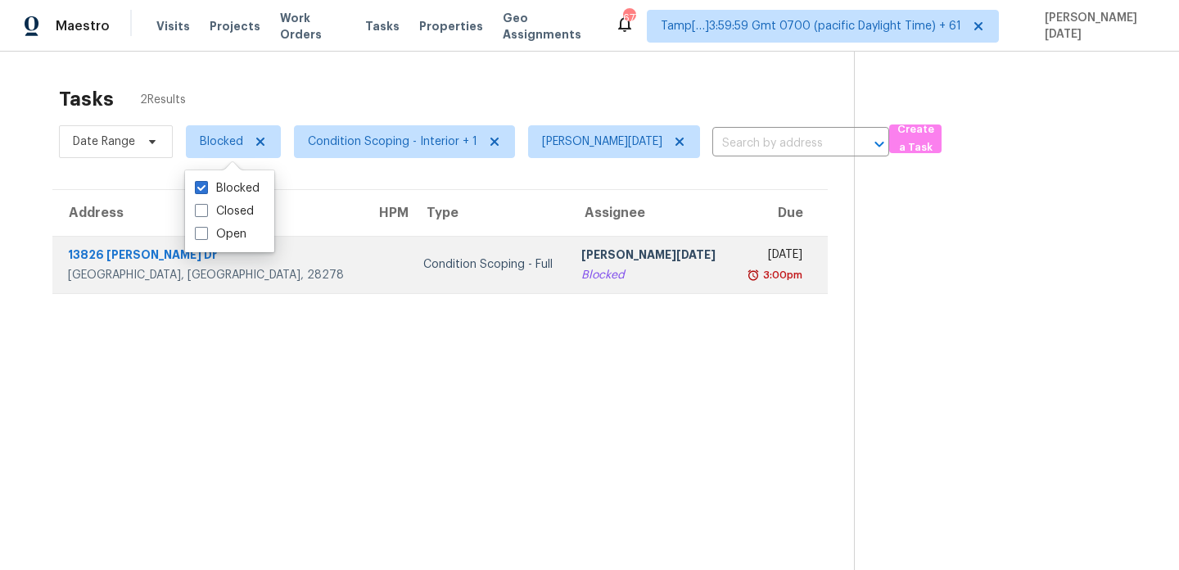
click at [615, 256] on div "[PERSON_NAME][DATE]" at bounding box center [651, 257] width 138 height 20
